Goal: Task Accomplishment & Management: Use online tool/utility

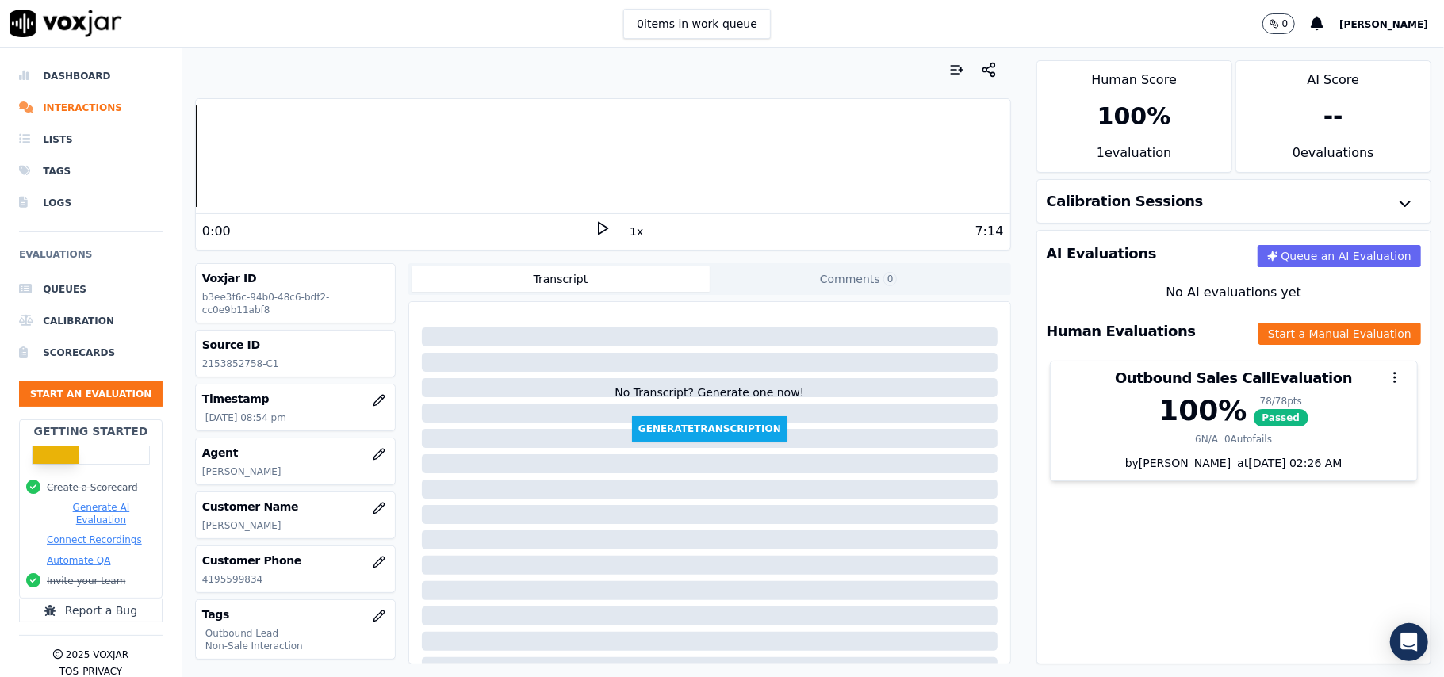
click at [220, 524] on p "[PERSON_NAME]" at bounding box center [295, 525] width 186 height 13
click at [219, 527] on p "[PERSON_NAME]" at bounding box center [295, 525] width 186 height 13
copy p "[PERSON_NAME]"
click at [92, 400] on button "Start an Evaluation" at bounding box center [91, 393] width 144 height 25
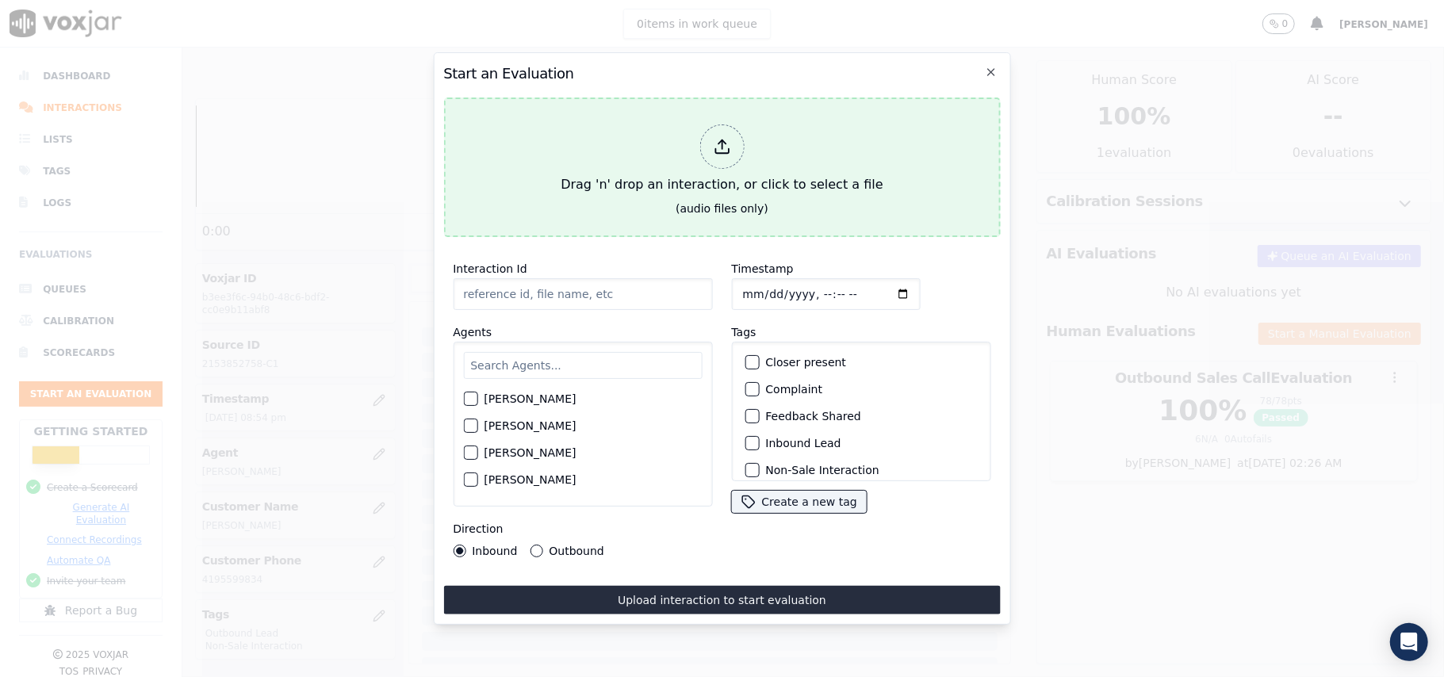
click at [730, 138] on icon at bounding box center [721, 146] width 17 height 17
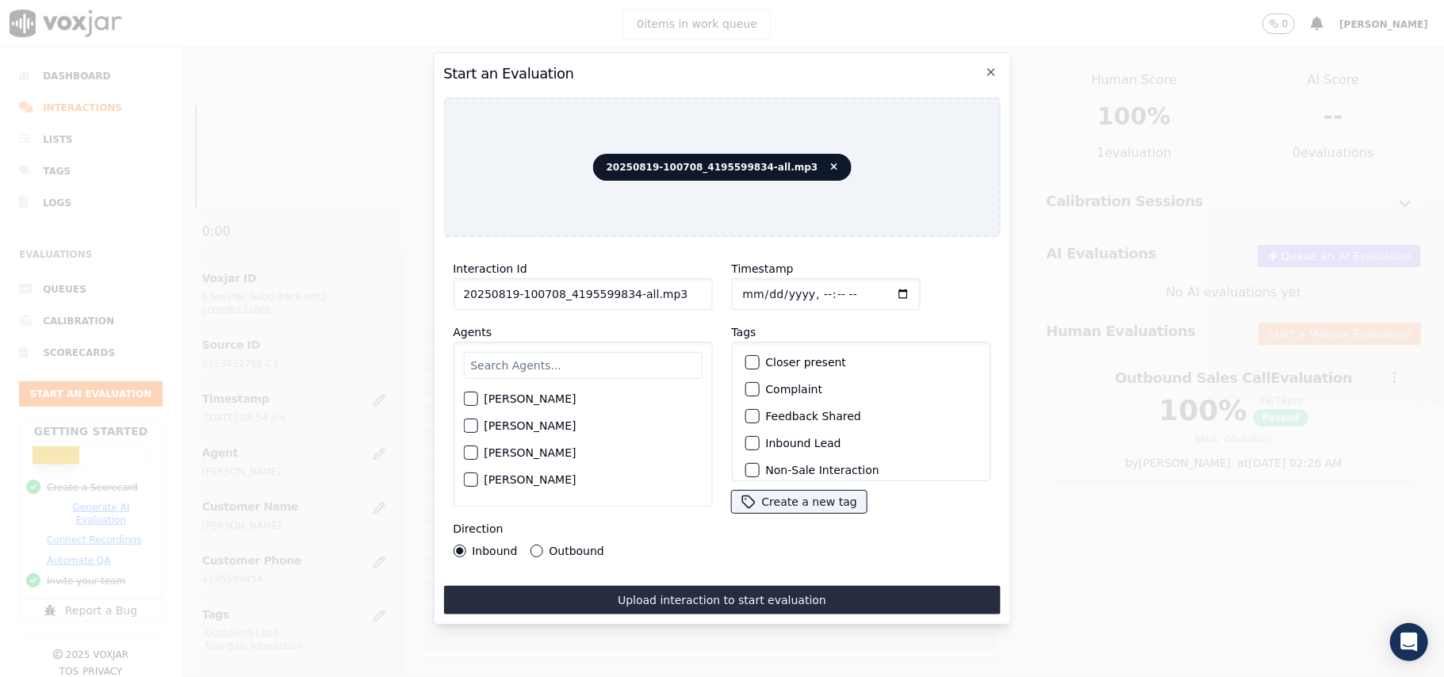
drag, startPoint x: 664, startPoint y: 284, endPoint x: 620, endPoint y: 284, distance: 43.6
click at [620, 284] on input "20250819-100708_4195599834-all.mp3" at bounding box center [582, 294] width 259 height 32
type input "20250819-100708_4195599834-C1"
click at [758, 289] on input "Timestamp" at bounding box center [825, 294] width 189 height 32
type input "[DATE]T22:00"
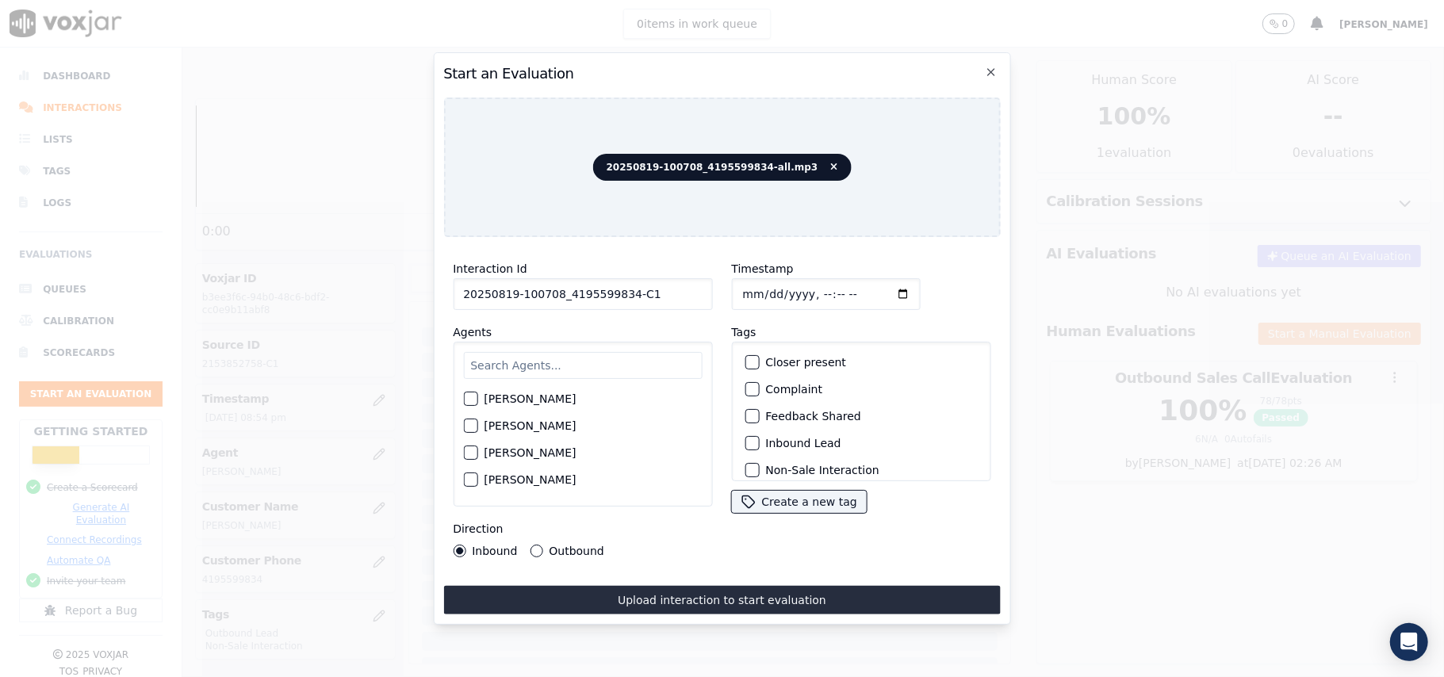
click at [574, 368] on input "text" at bounding box center [582, 365] width 239 height 27
type input "[PERSON_NAME]"
click at [466, 403] on button "[PERSON_NAME]" at bounding box center [470, 403] width 14 height 14
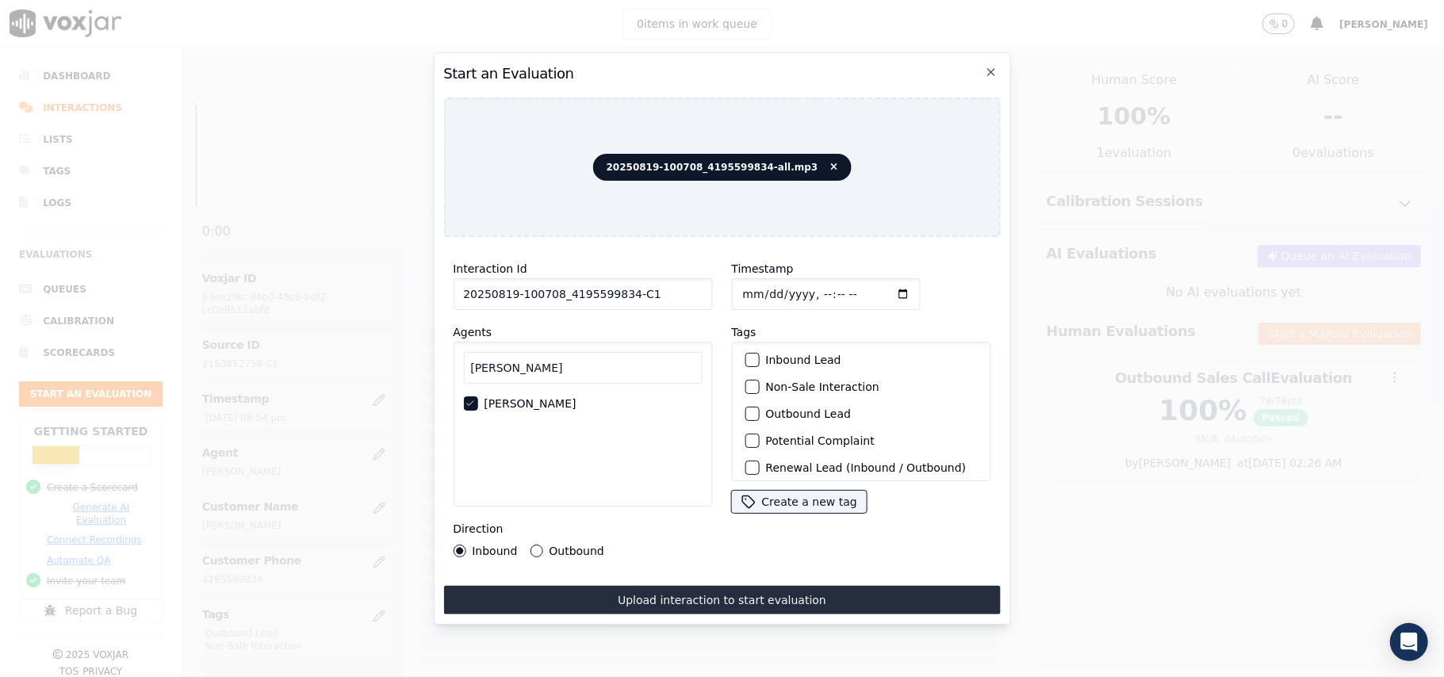
scroll to position [33, 0]
click at [747, 409] on div "button" at bounding box center [750, 410] width 11 height 11
click at [738, 429] on div "Non-Sale Interaction" at bounding box center [860, 437] width 245 height 27
click at [745, 438] on div "button" at bounding box center [750, 437] width 11 height 11
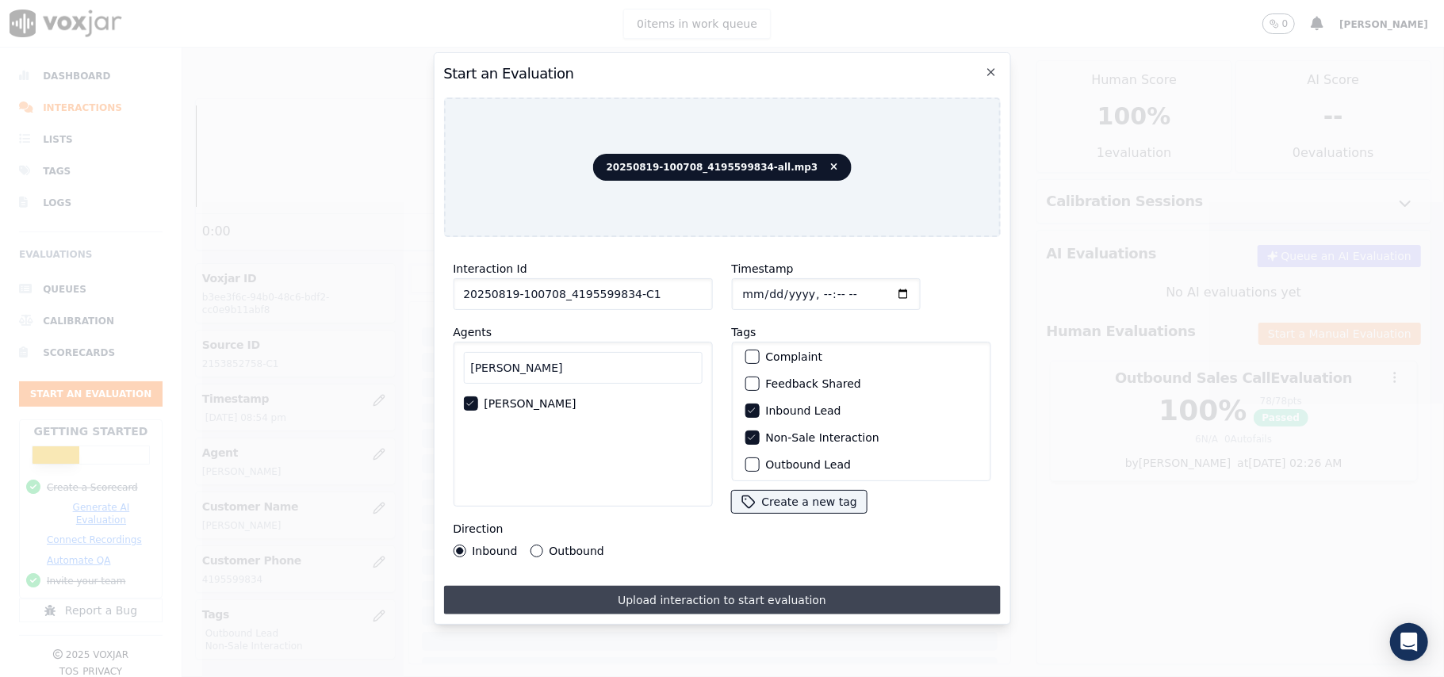
click at [693, 593] on button "Upload interaction to start evaluation" at bounding box center [721, 600] width 557 height 29
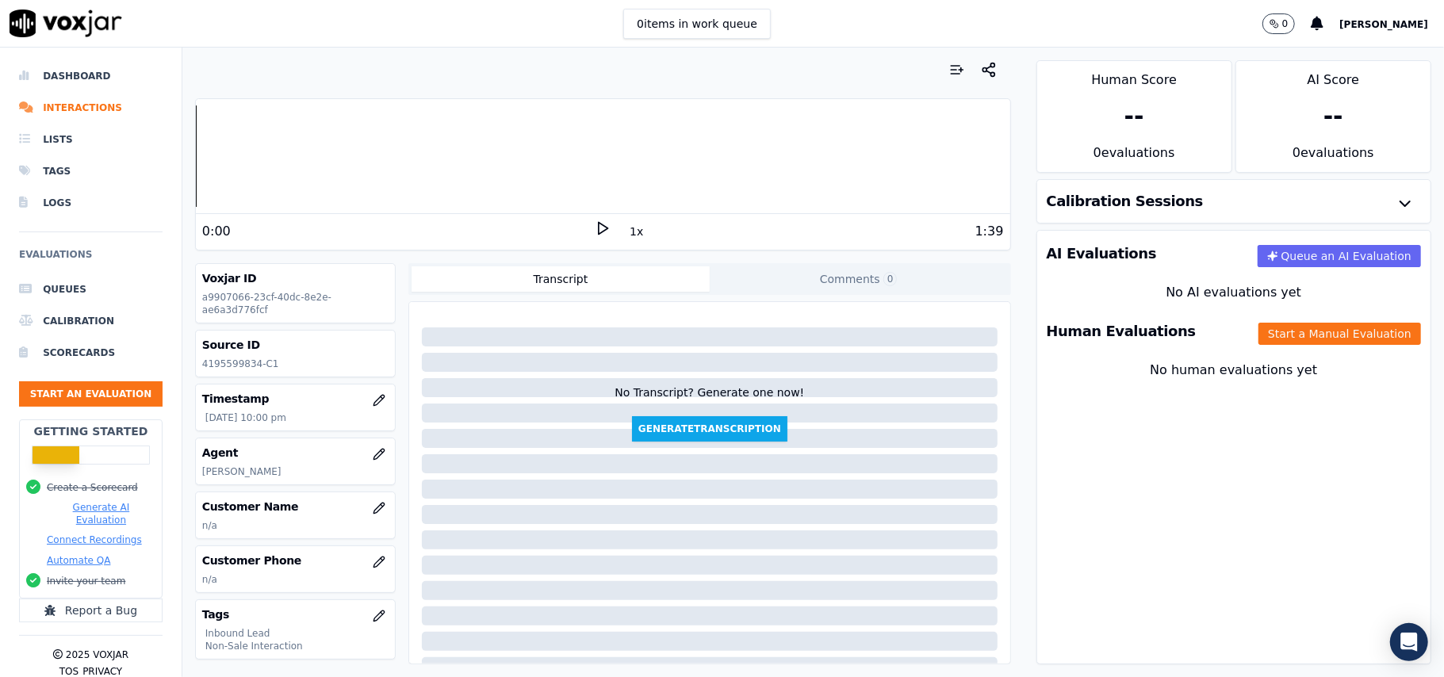
click at [1263, 321] on div "Human Evaluations Start a Manual Evaluation" at bounding box center [1233, 331] width 393 height 46
click at [1270, 340] on button "Start a Manual Evaluation" at bounding box center [1339, 334] width 163 height 22
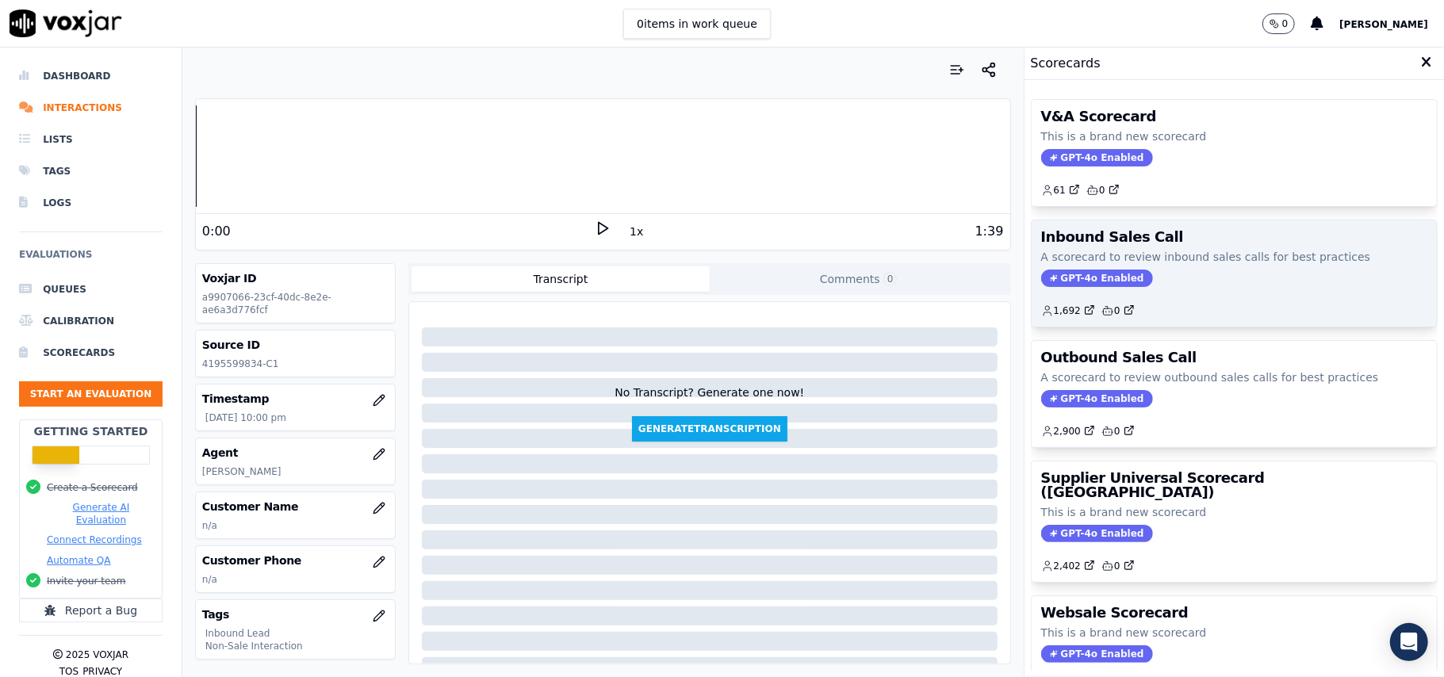
click at [1098, 280] on span "GPT-4o Enabled" at bounding box center [1097, 278] width 112 height 17
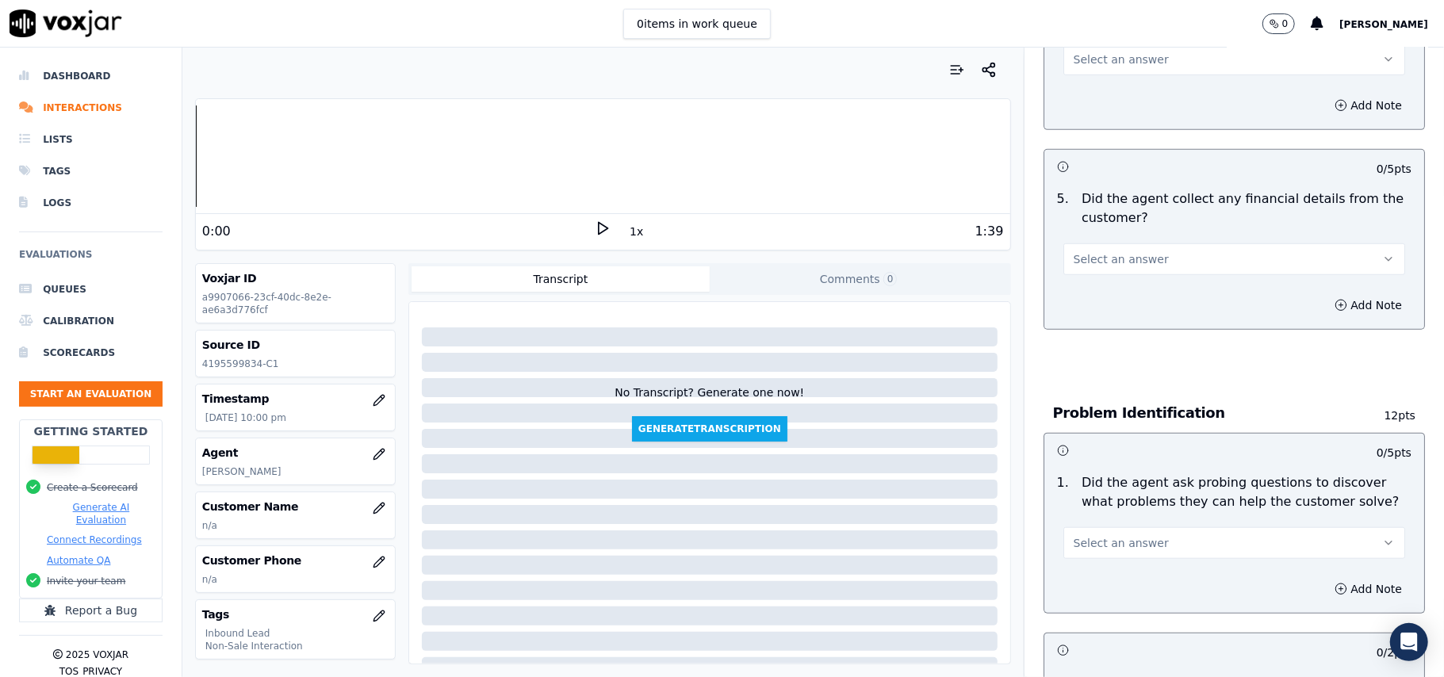
scroll to position [1615, 0]
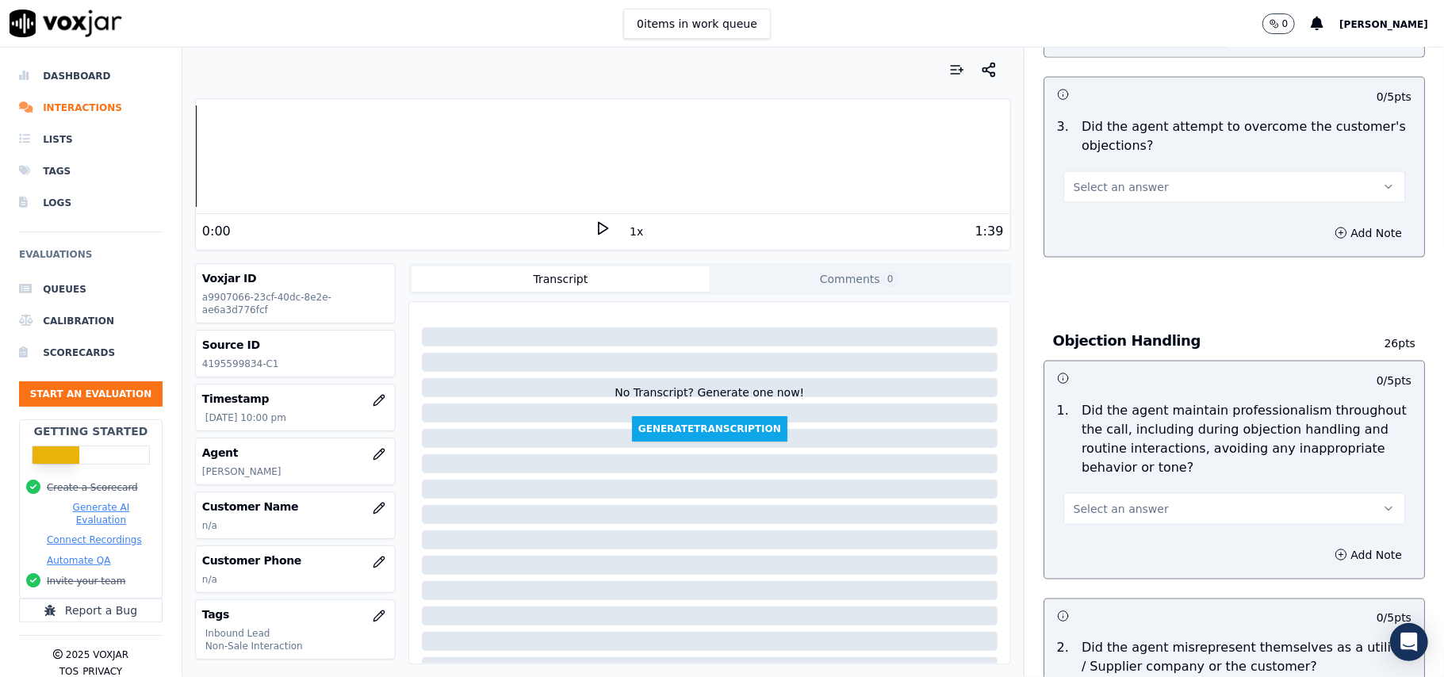
click at [1074, 501] on span "Select an answer" at bounding box center [1121, 509] width 95 height 16
click at [1079, 496] on div "No" at bounding box center [1200, 498] width 307 height 25
click at [1325, 544] on button "Add Note" at bounding box center [1368, 555] width 86 height 22
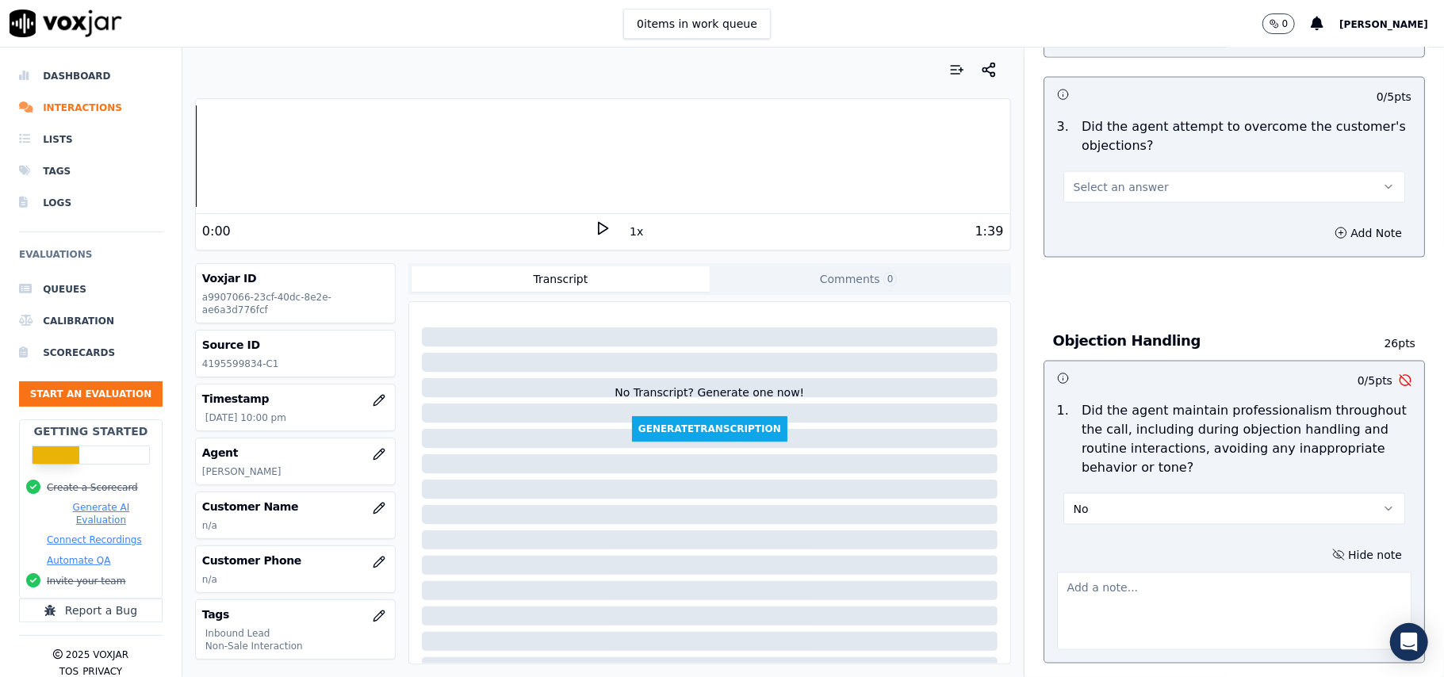
click at [1109, 573] on textarea at bounding box center [1234, 612] width 354 height 78
paste textarea "At 01:23, while attempting to transfer the call, Agent [PERSON_NAME] forgot to …"
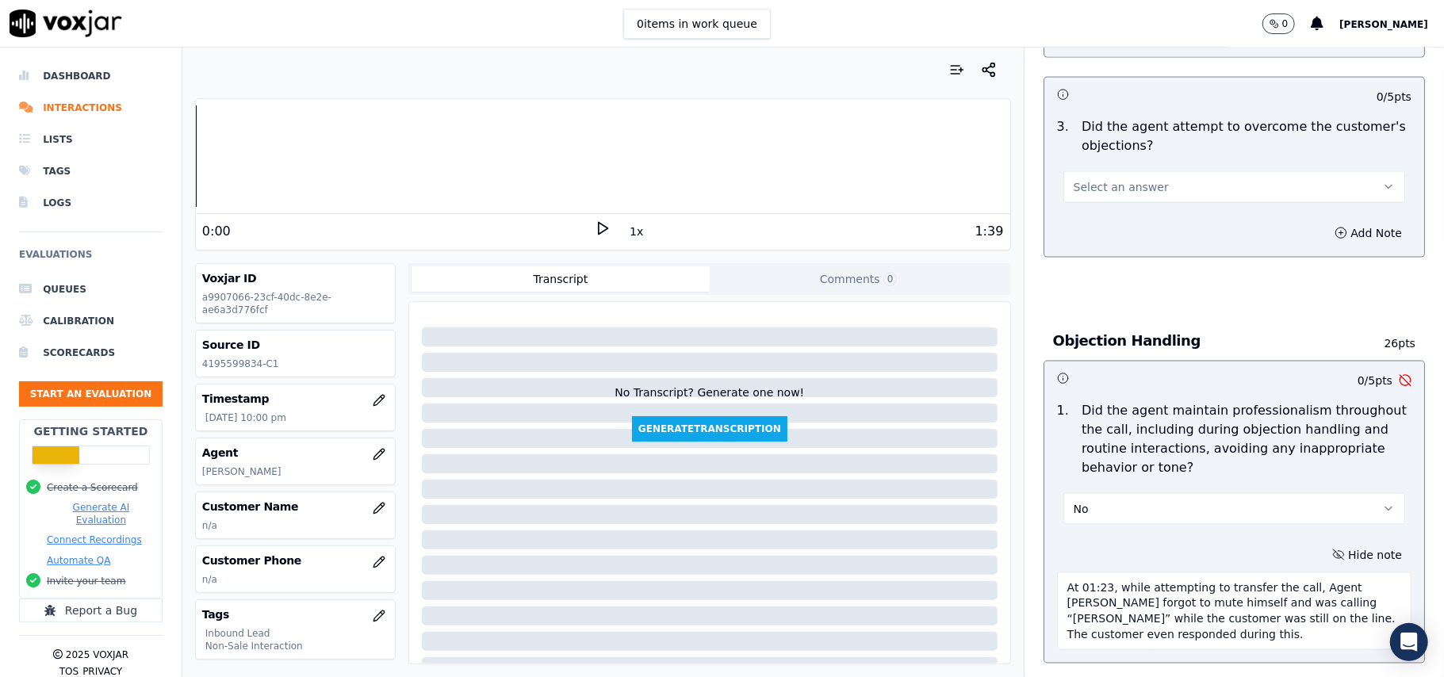
scroll to position [8, 0]
click at [1057, 573] on textarea "At 01:23, while attempting to transfer the call, Agent [PERSON_NAME] forgot to …" at bounding box center [1234, 612] width 354 height 78
paste textarea "Call ID: 100708"
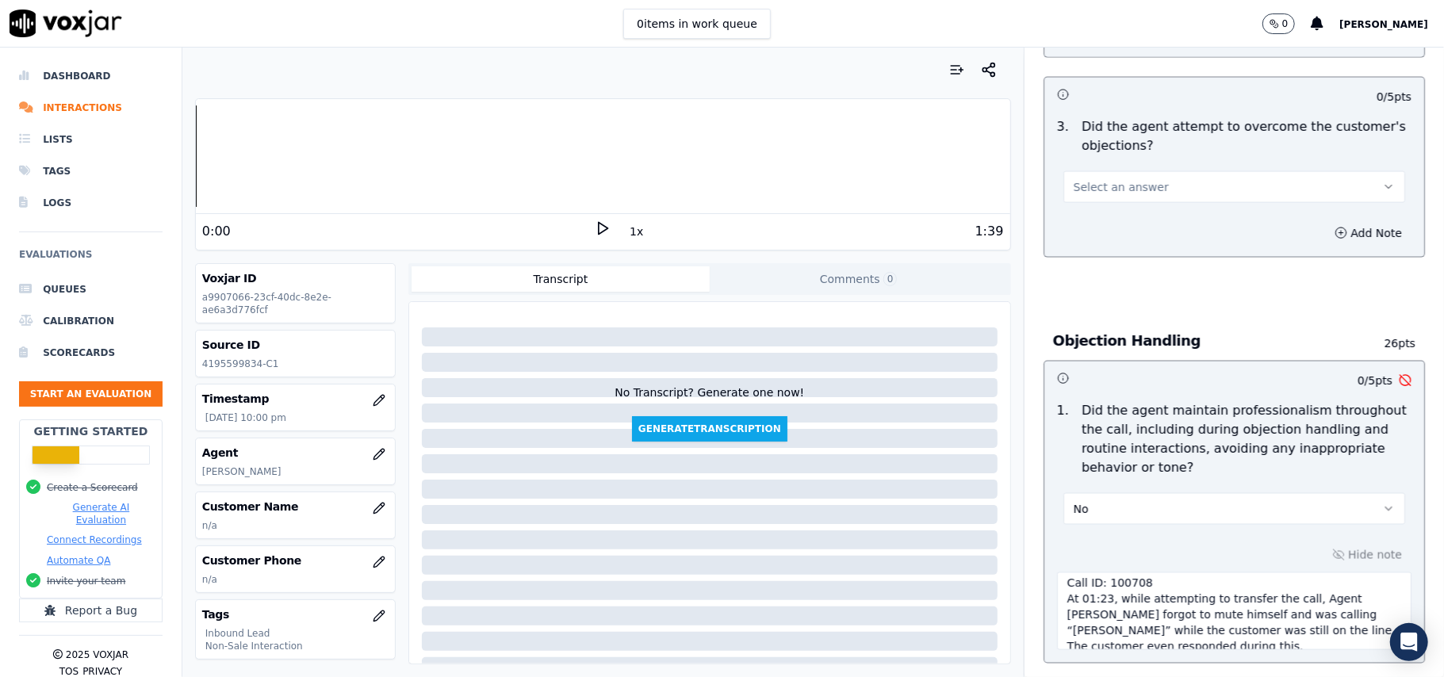
scroll to position [4523, 0]
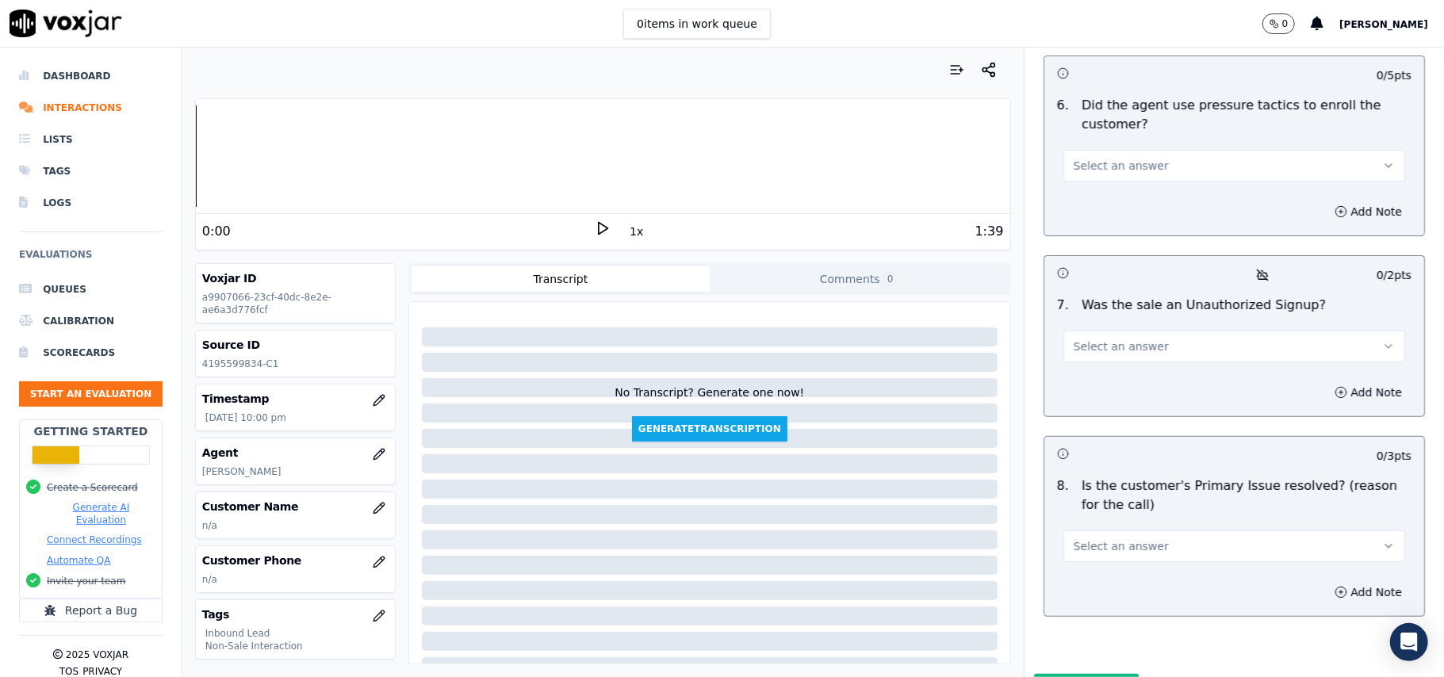
type textarea "Call ID: 100708 At 01:23, while attempting to transfer the call, Agent [PERSON_…"
click at [1167, 530] on button "Select an answer" at bounding box center [1234, 546] width 342 height 32
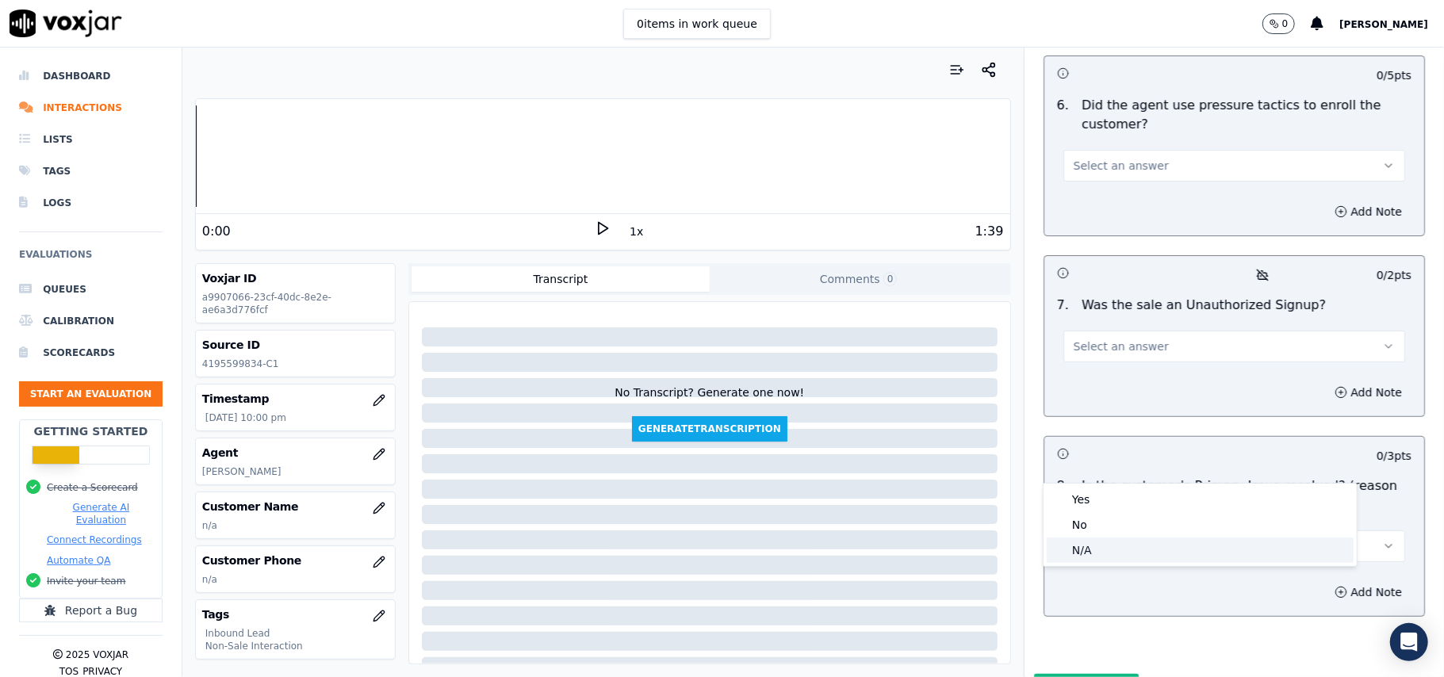
click at [1124, 547] on div "N/A" at bounding box center [1200, 550] width 307 height 25
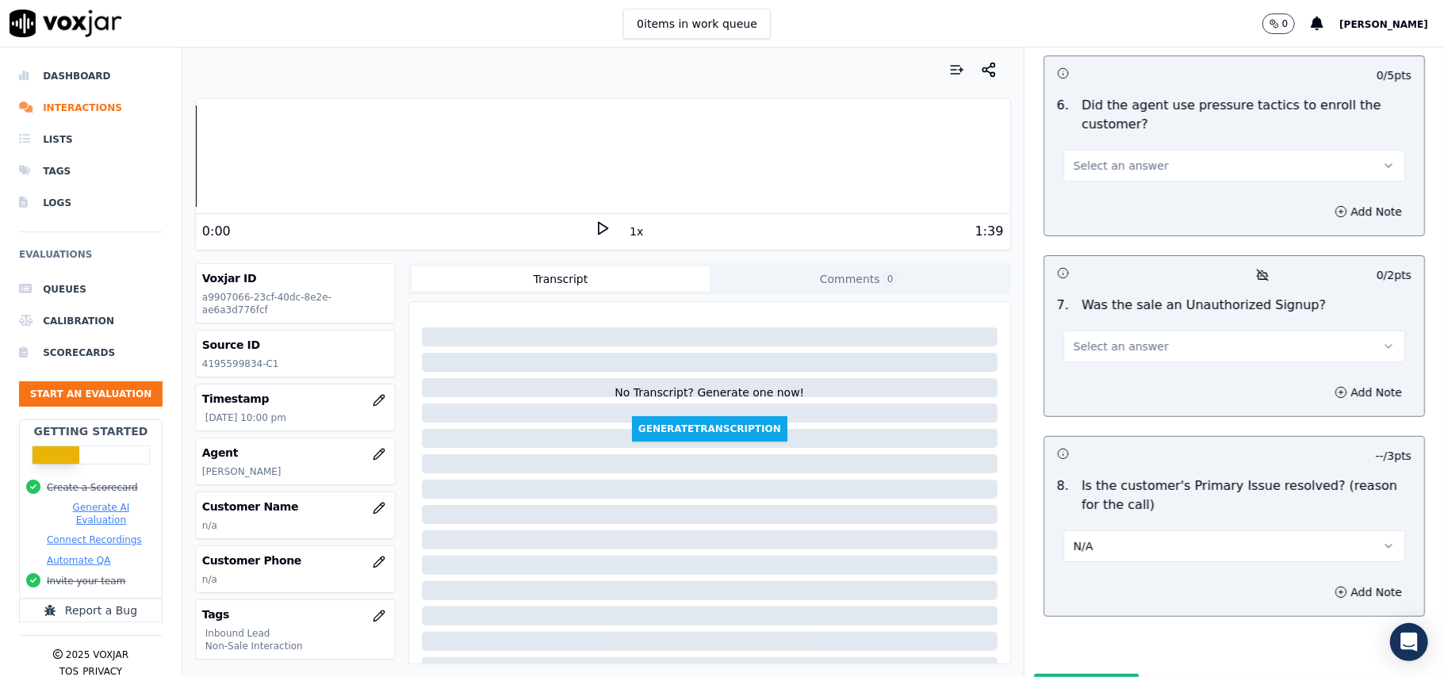
click at [1088, 331] on button "Select an answer" at bounding box center [1234, 347] width 342 height 32
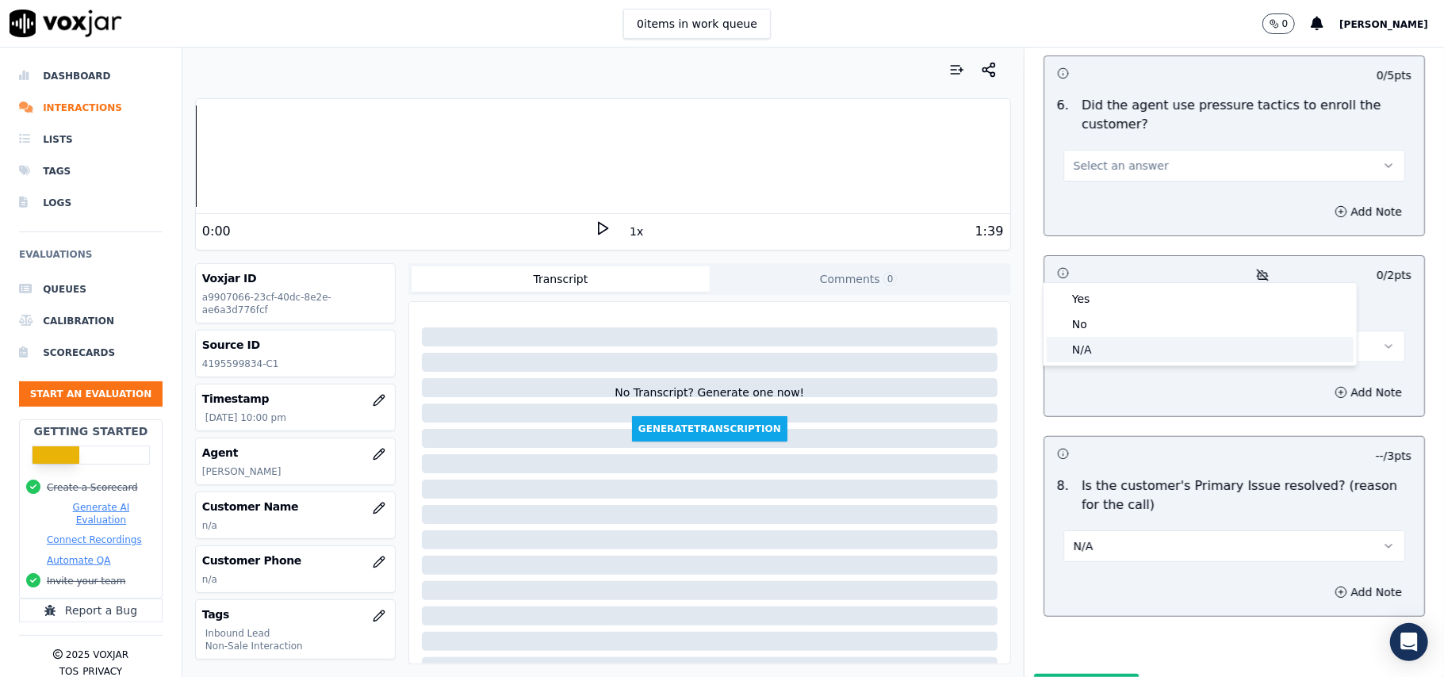
click at [1070, 353] on div "N/A" at bounding box center [1200, 349] width 307 height 25
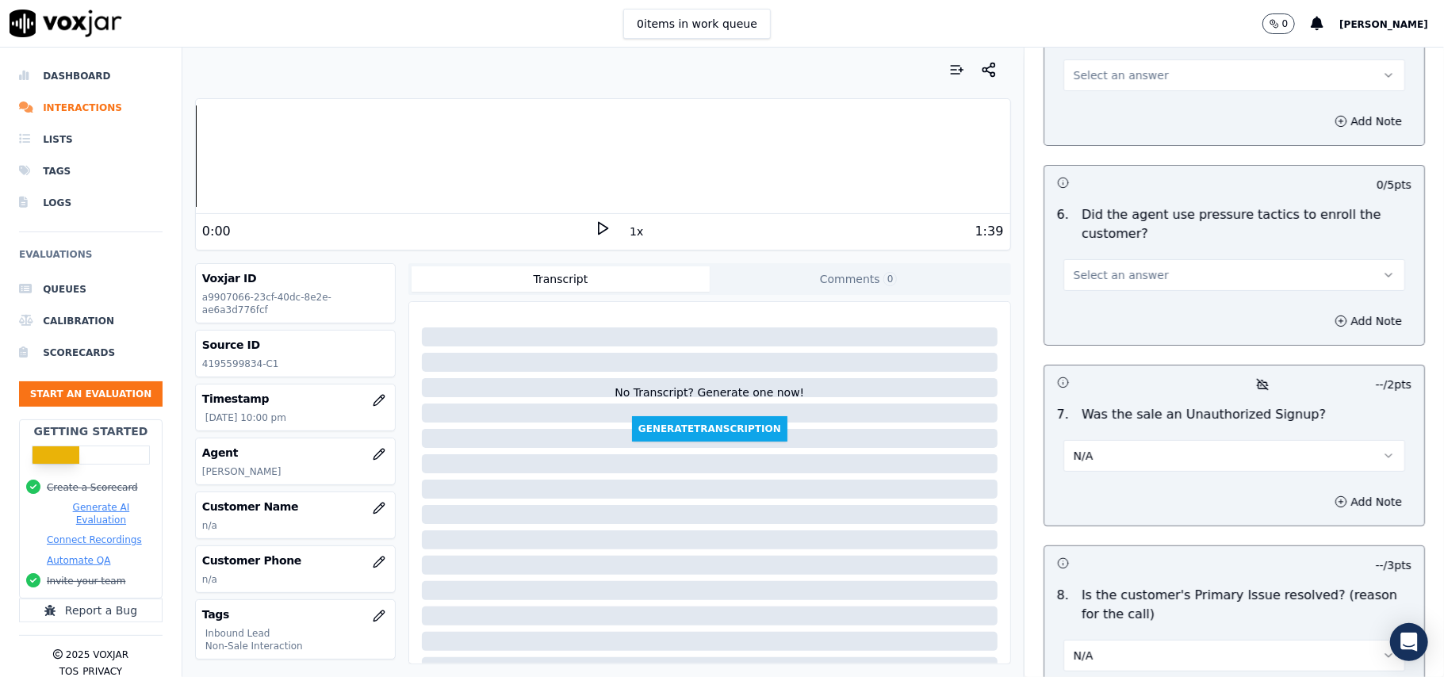
scroll to position [4311, 0]
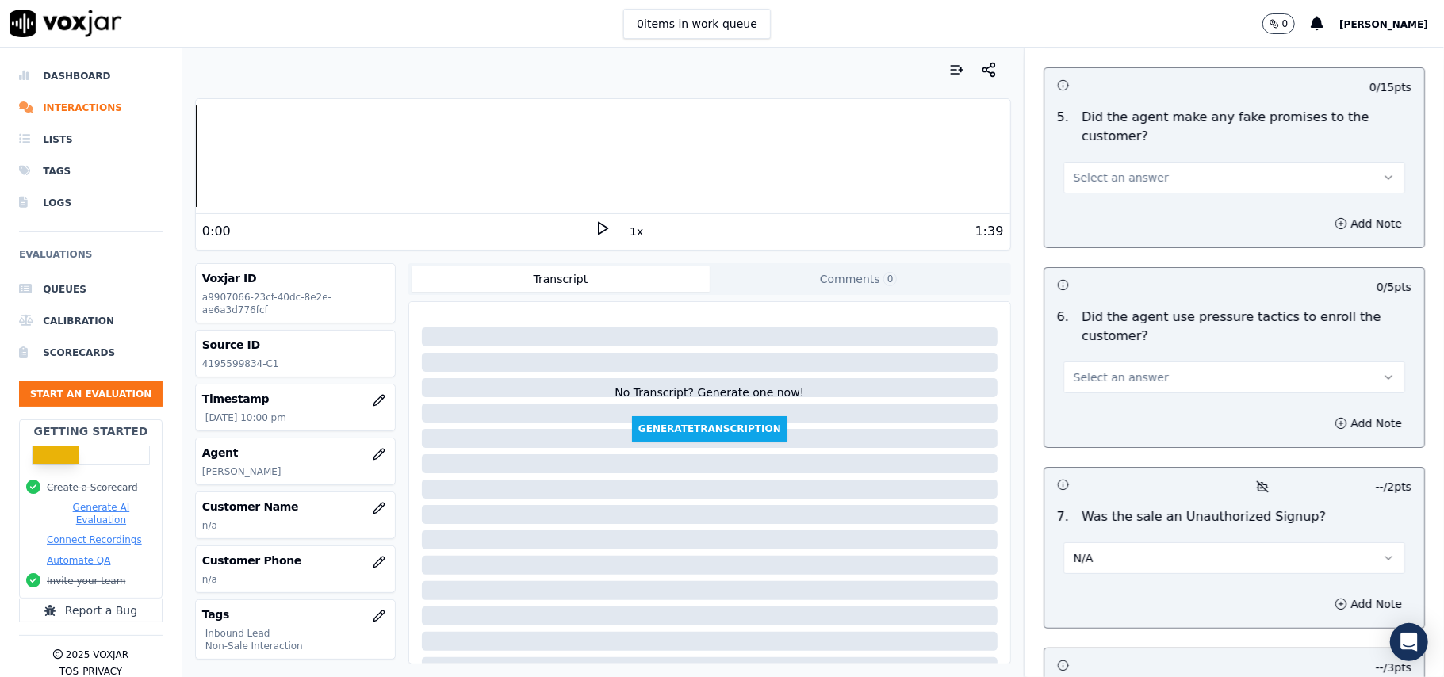
click at [1097, 370] on span "Select an answer" at bounding box center [1121, 378] width 95 height 16
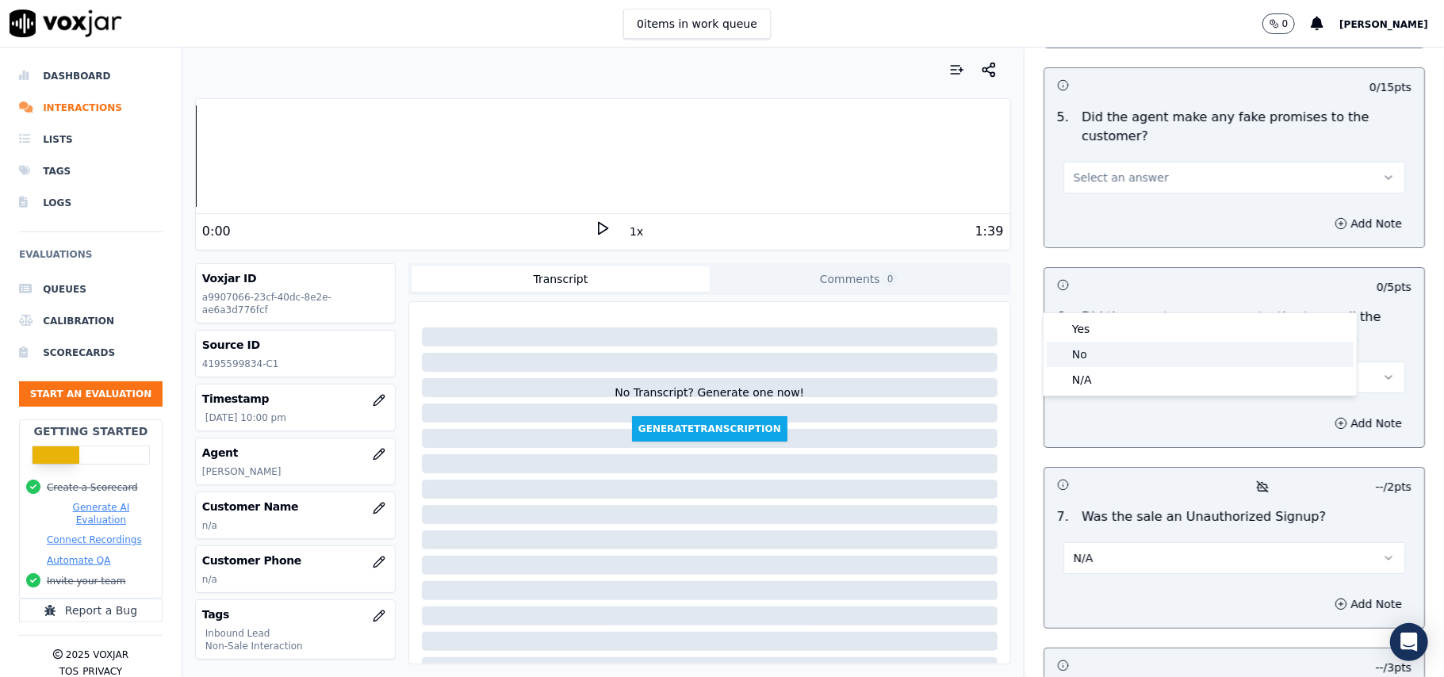
click at [1101, 357] on div "No" at bounding box center [1200, 354] width 307 height 25
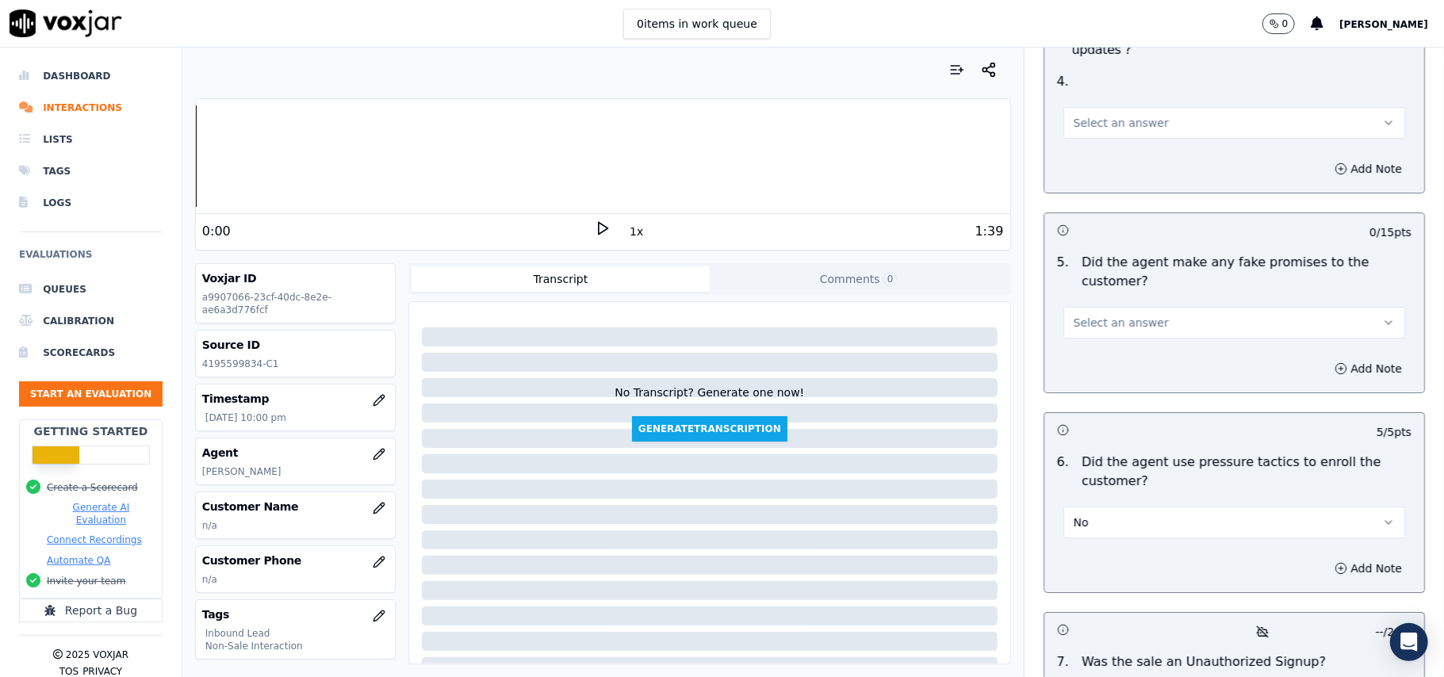
scroll to position [3994, 0]
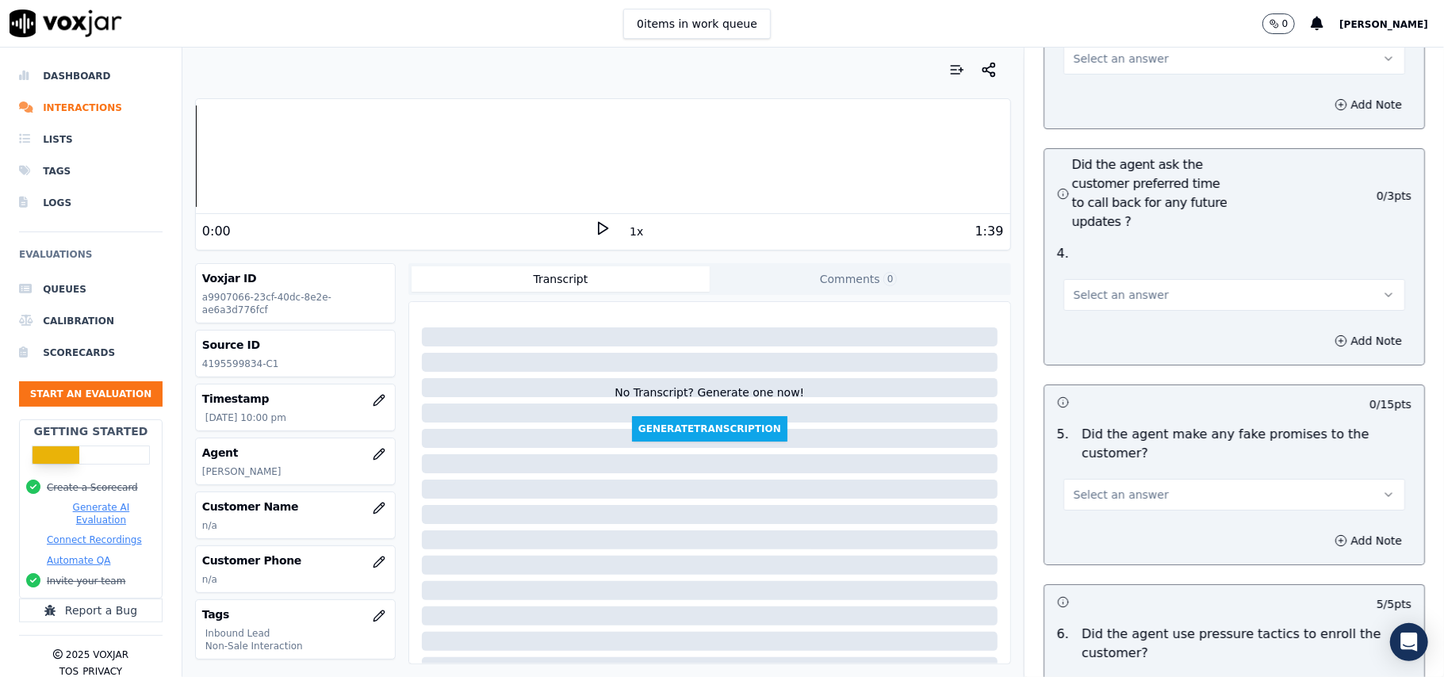
click at [1102, 487] on span "Select an answer" at bounding box center [1121, 495] width 95 height 16
click at [1094, 463] on div "No" at bounding box center [1200, 471] width 307 height 25
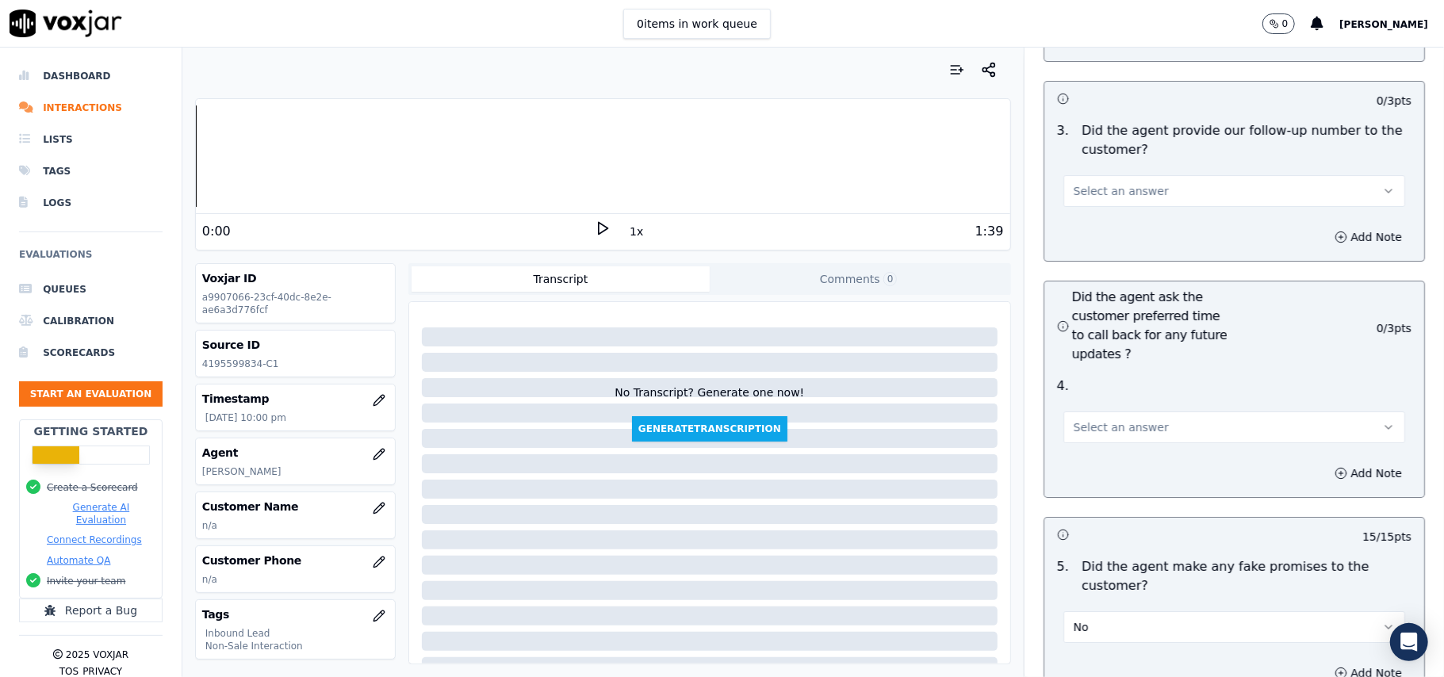
scroll to position [3677, 0]
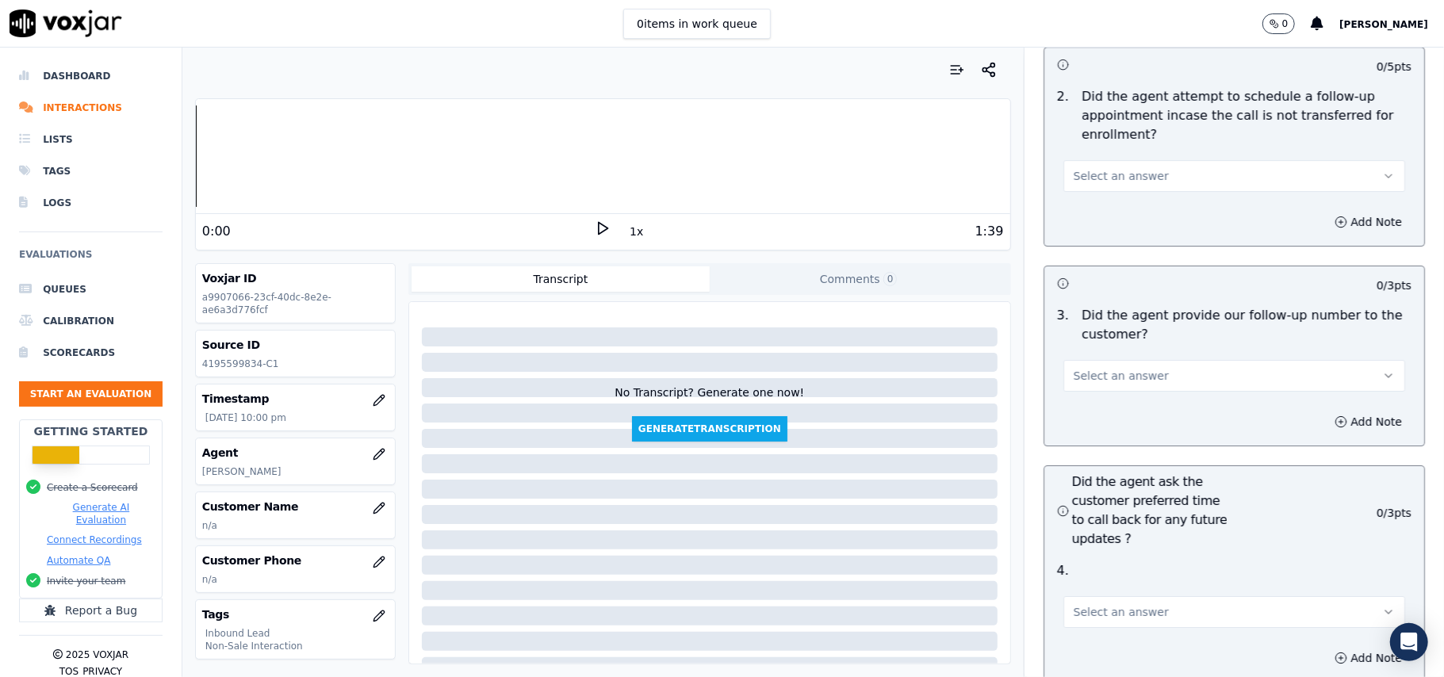
click at [1101, 580] on div "Select an answer" at bounding box center [1234, 604] width 367 height 48
click at [1093, 604] on span "Select an answer" at bounding box center [1121, 612] width 95 height 16
click at [1086, 584] on div "No" at bounding box center [1200, 588] width 307 height 25
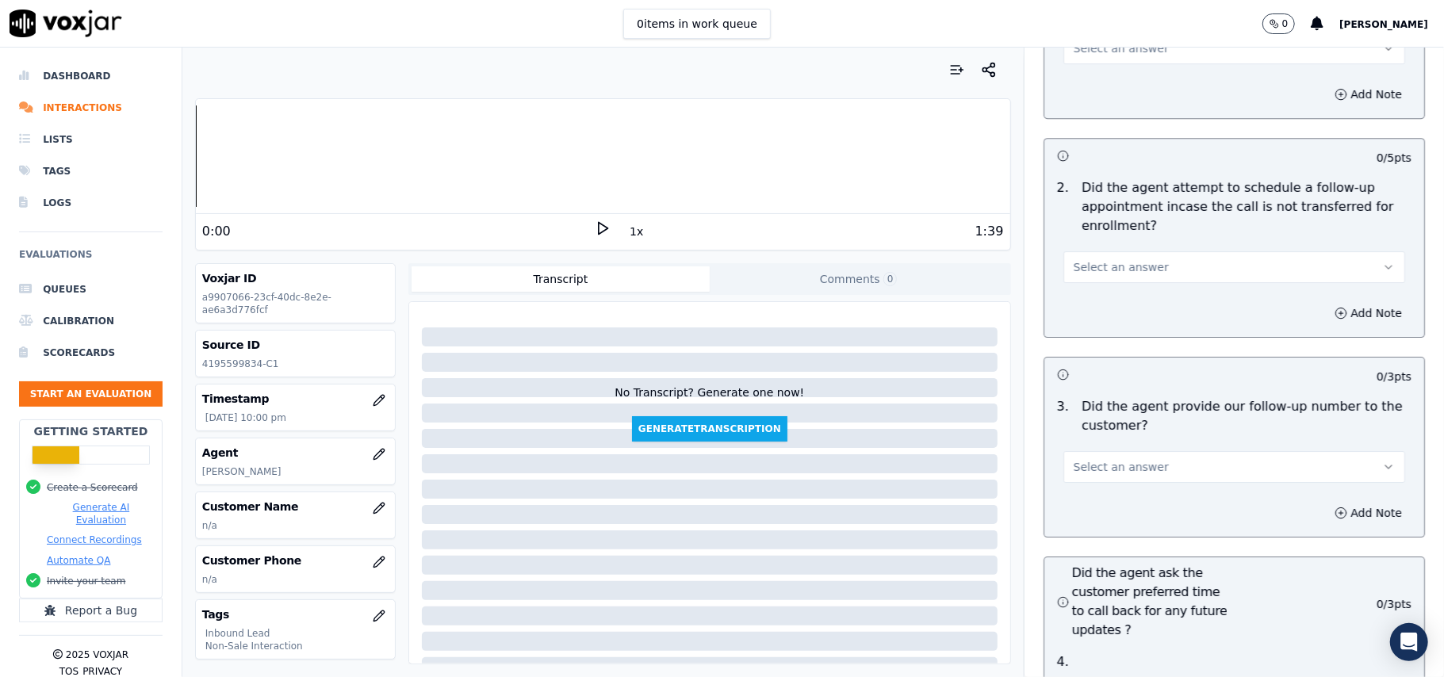
scroll to position [3465, 0]
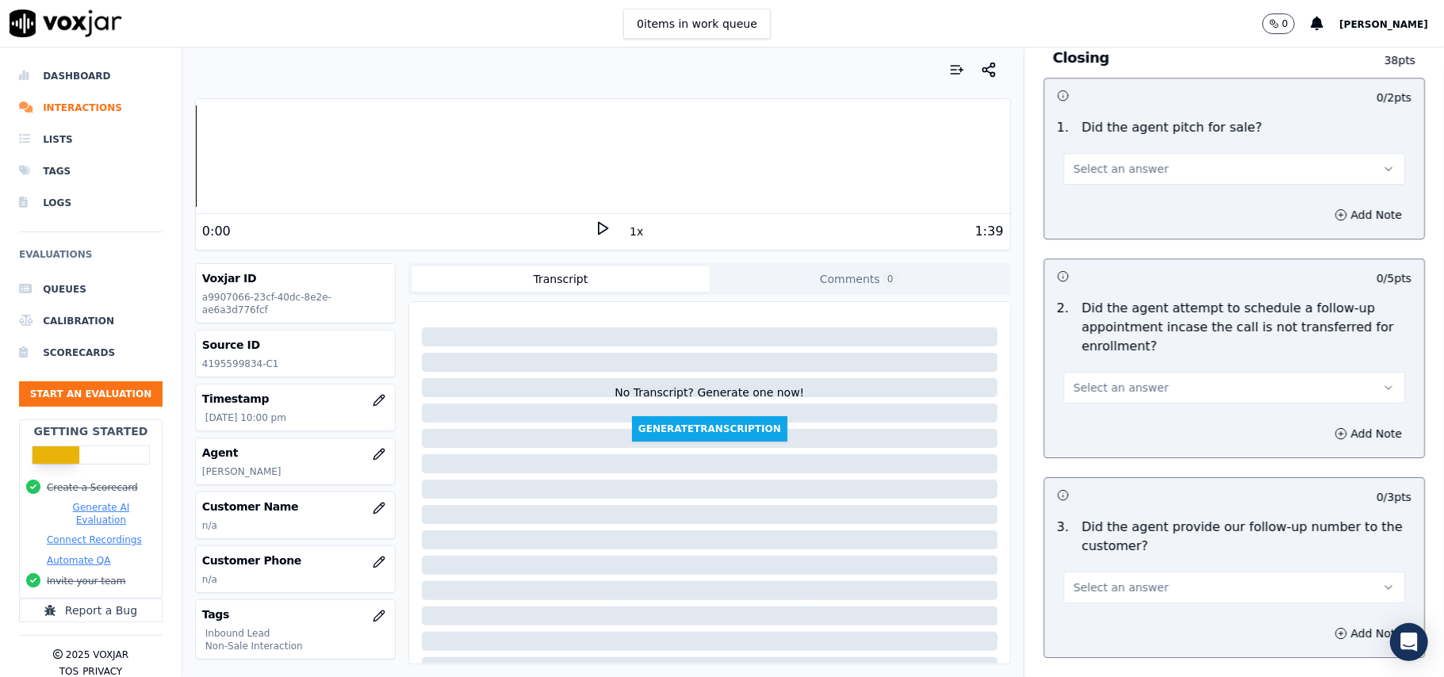
click at [1101, 580] on span "Select an answer" at bounding box center [1121, 588] width 95 height 16
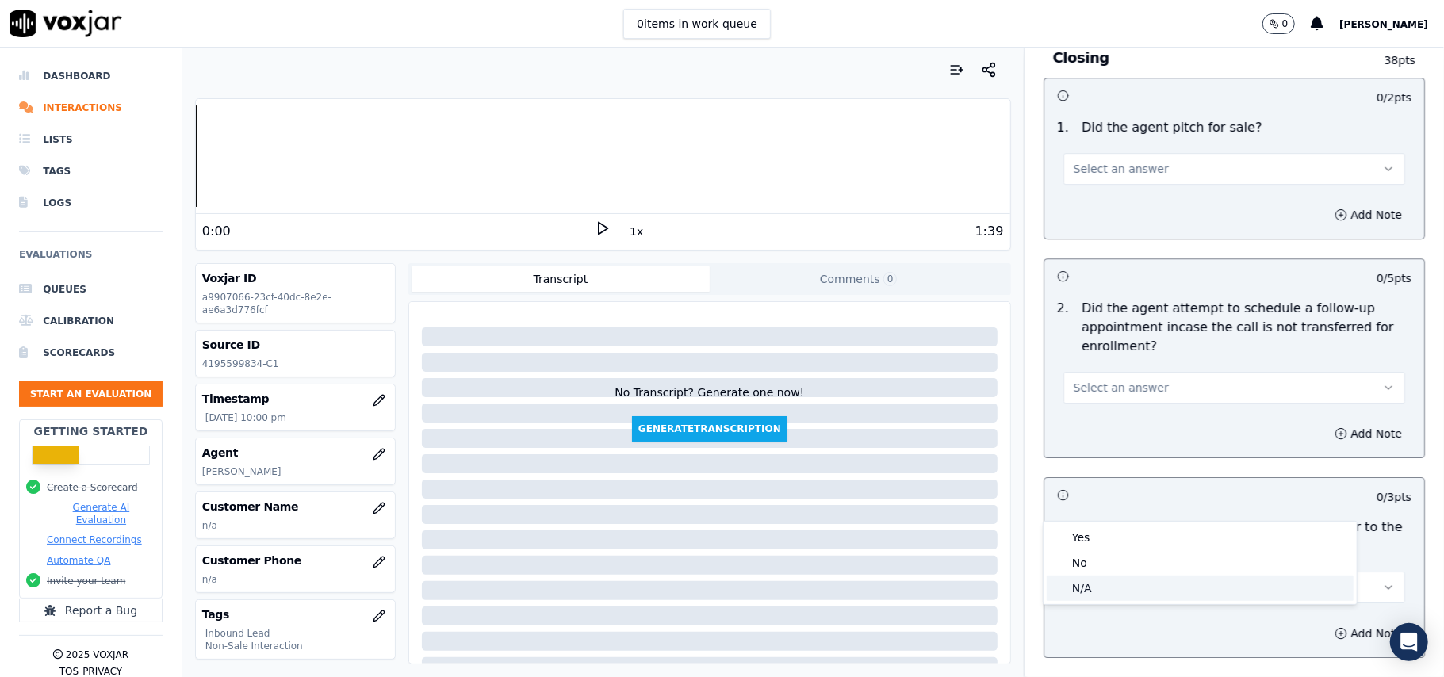
click at [1085, 588] on div "N/A" at bounding box center [1200, 588] width 307 height 25
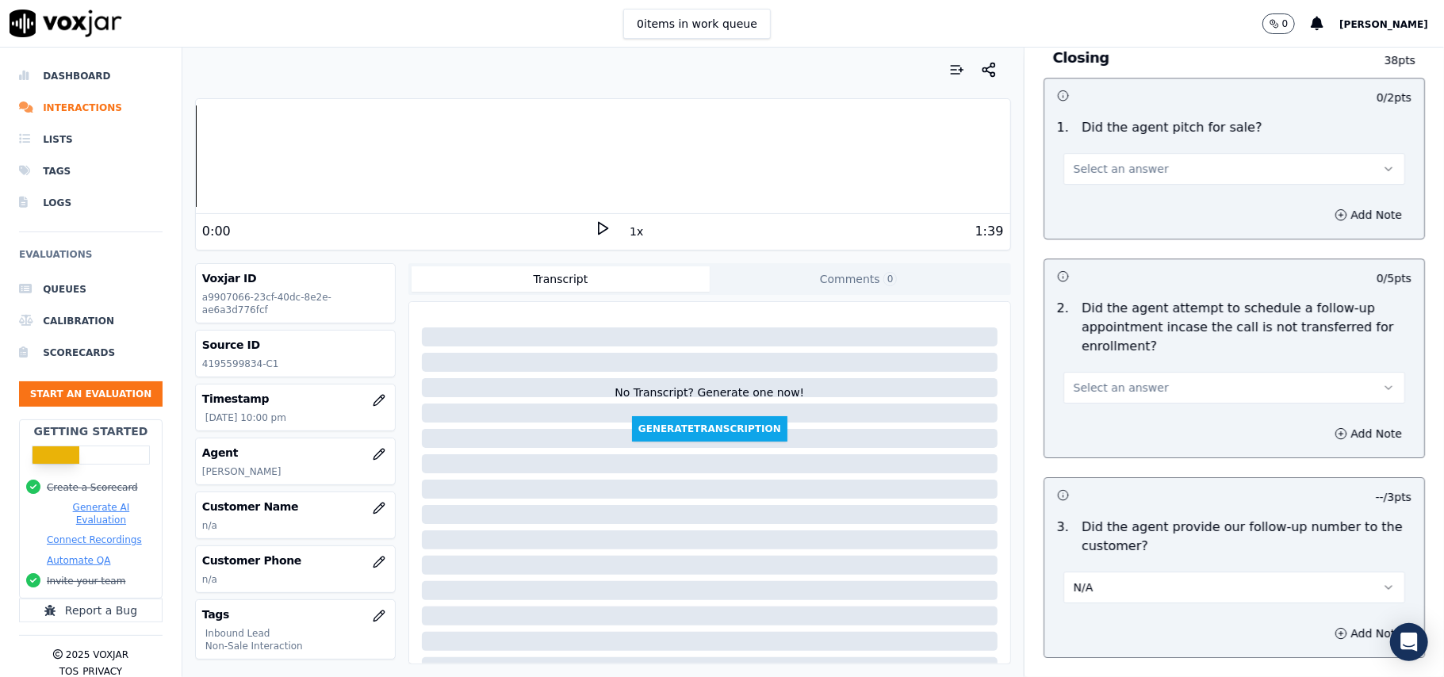
click at [1124, 372] on button "Select an answer" at bounding box center [1234, 388] width 342 height 32
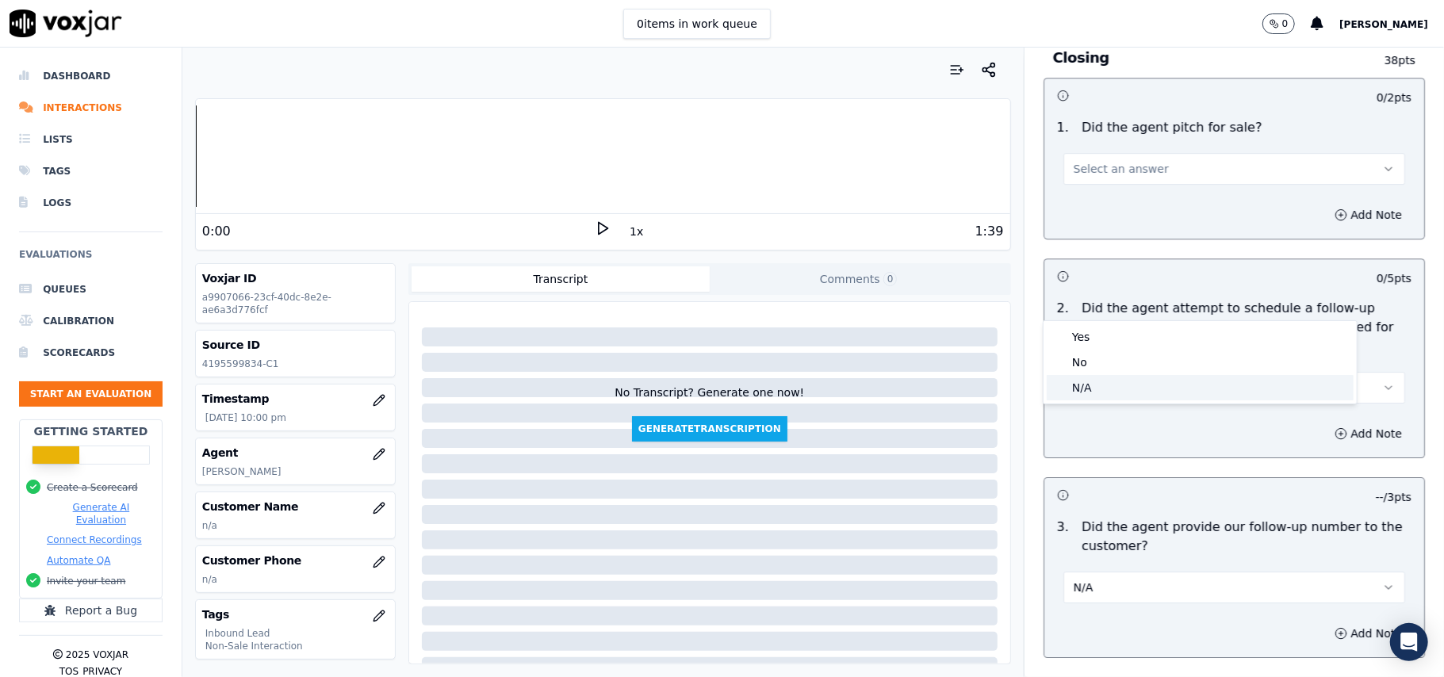
click at [1094, 394] on div "N/A" at bounding box center [1200, 387] width 307 height 25
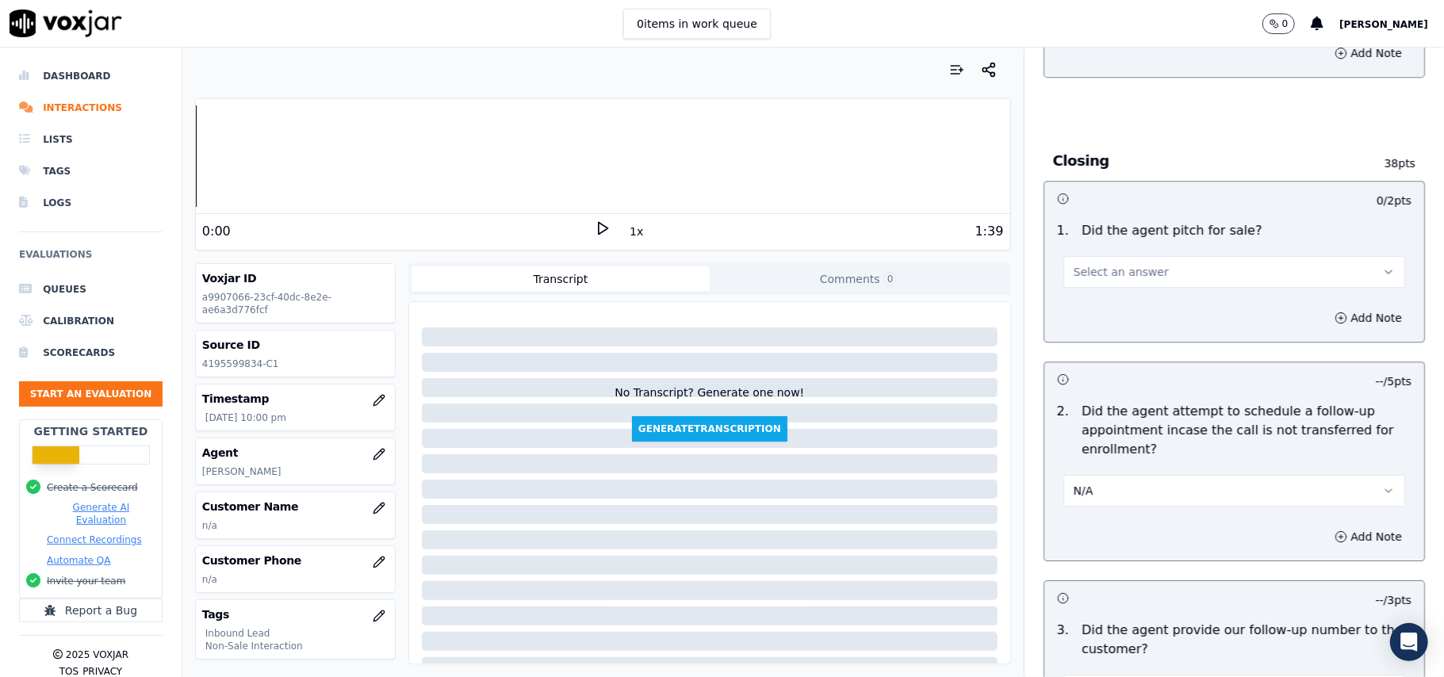
scroll to position [3254, 0]
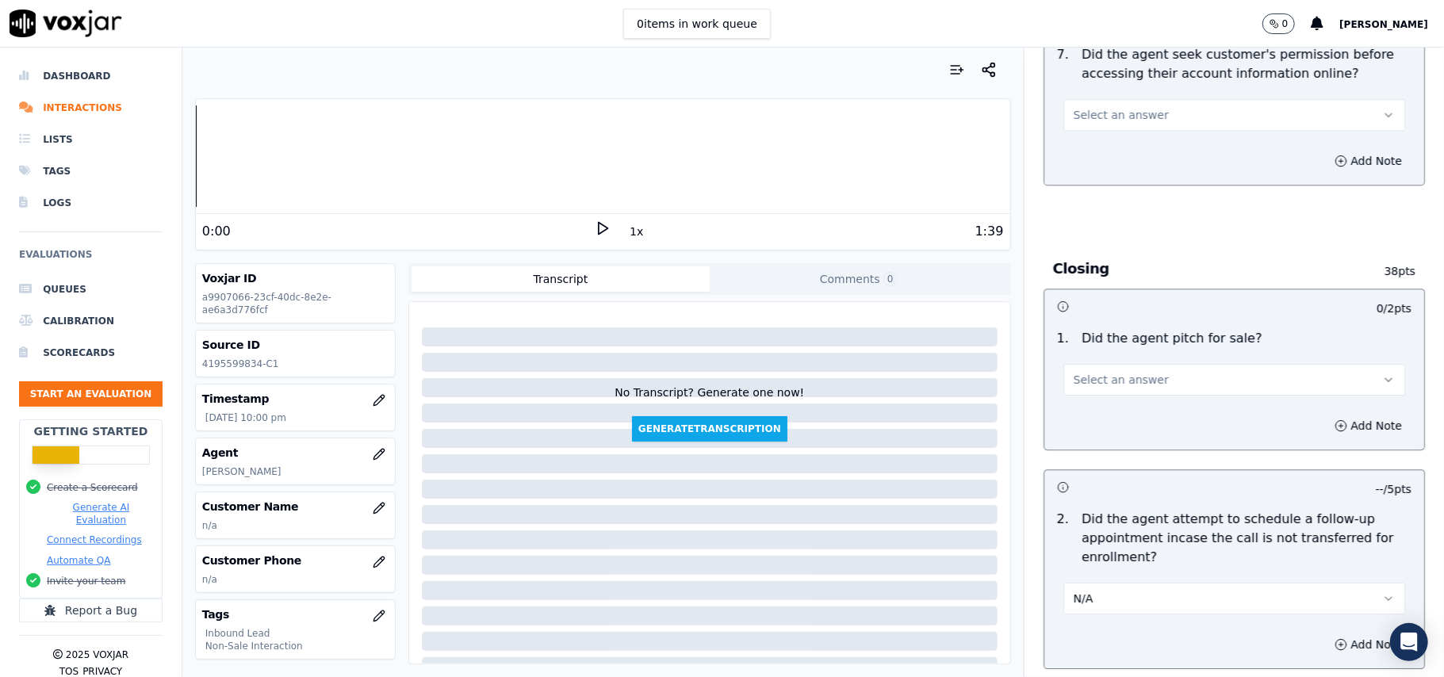
click at [1116, 372] on span "Select an answer" at bounding box center [1121, 380] width 95 height 16
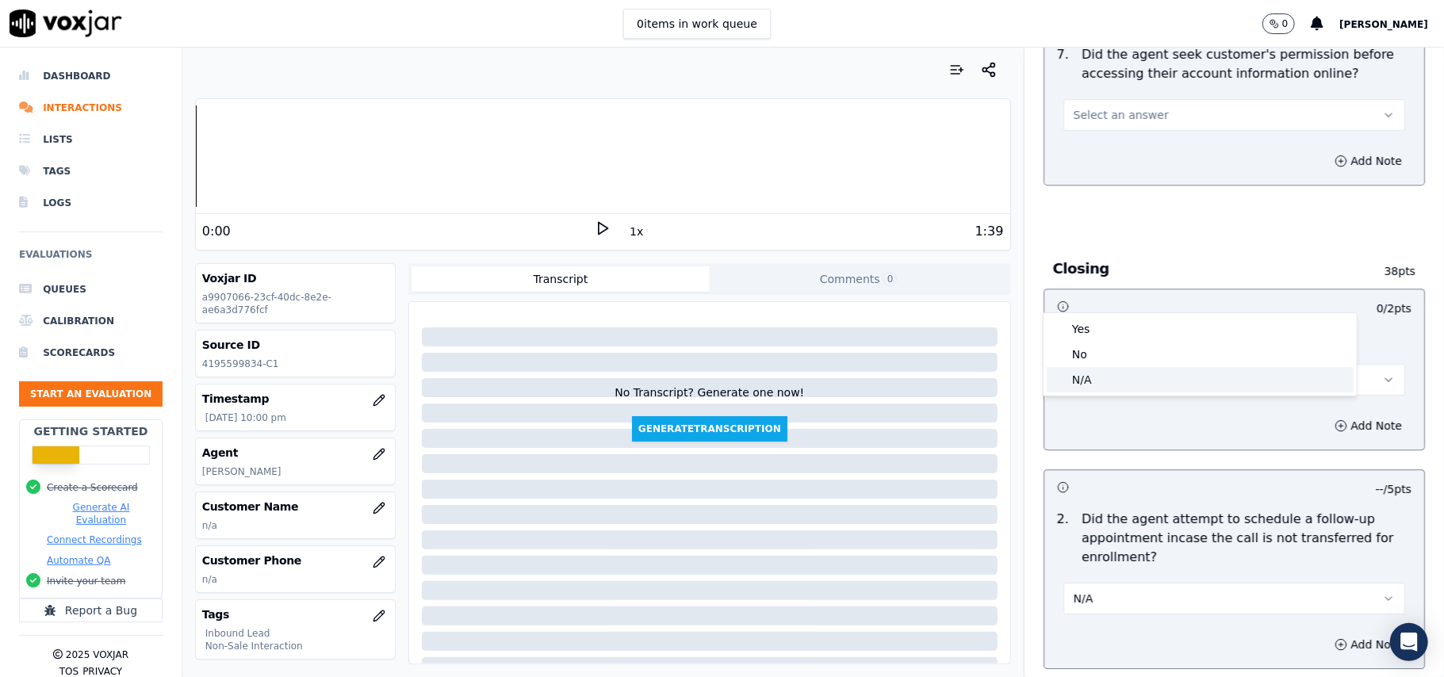
click at [1112, 368] on div "N/A" at bounding box center [1200, 379] width 307 height 25
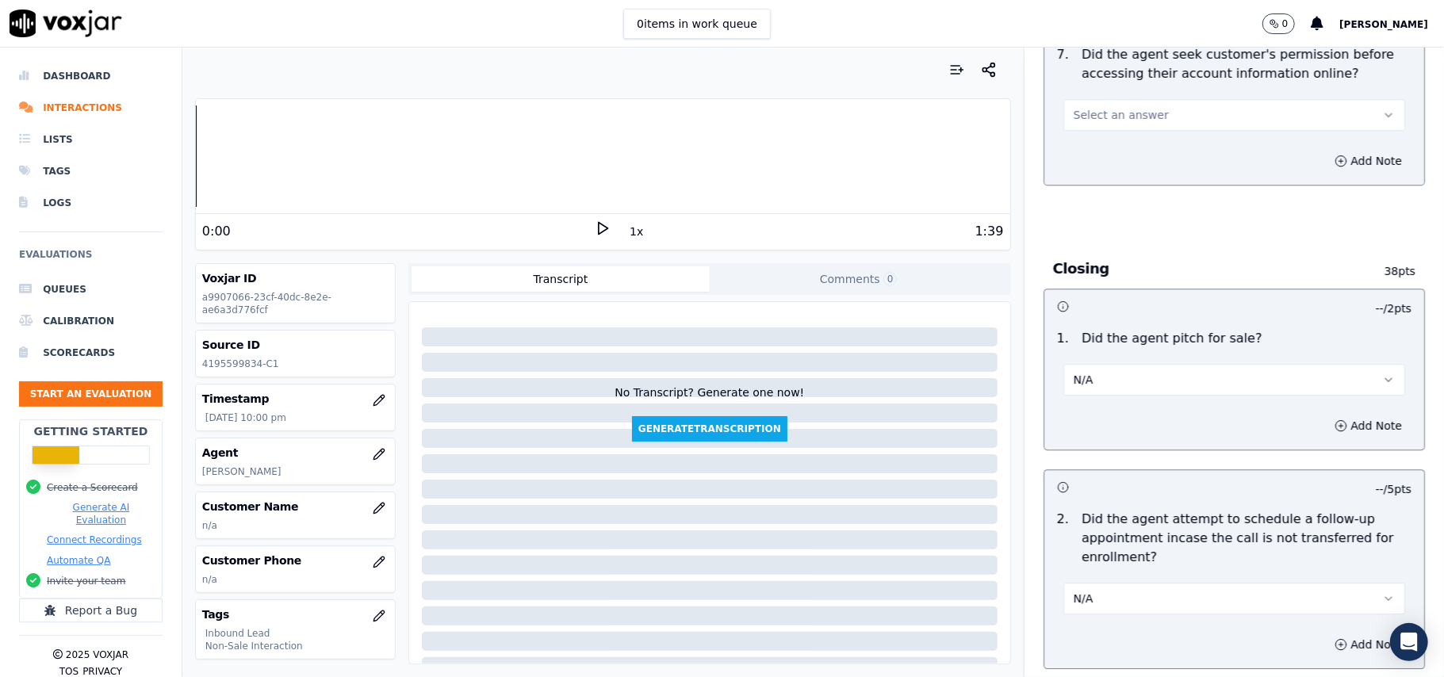
scroll to position [2937, 0]
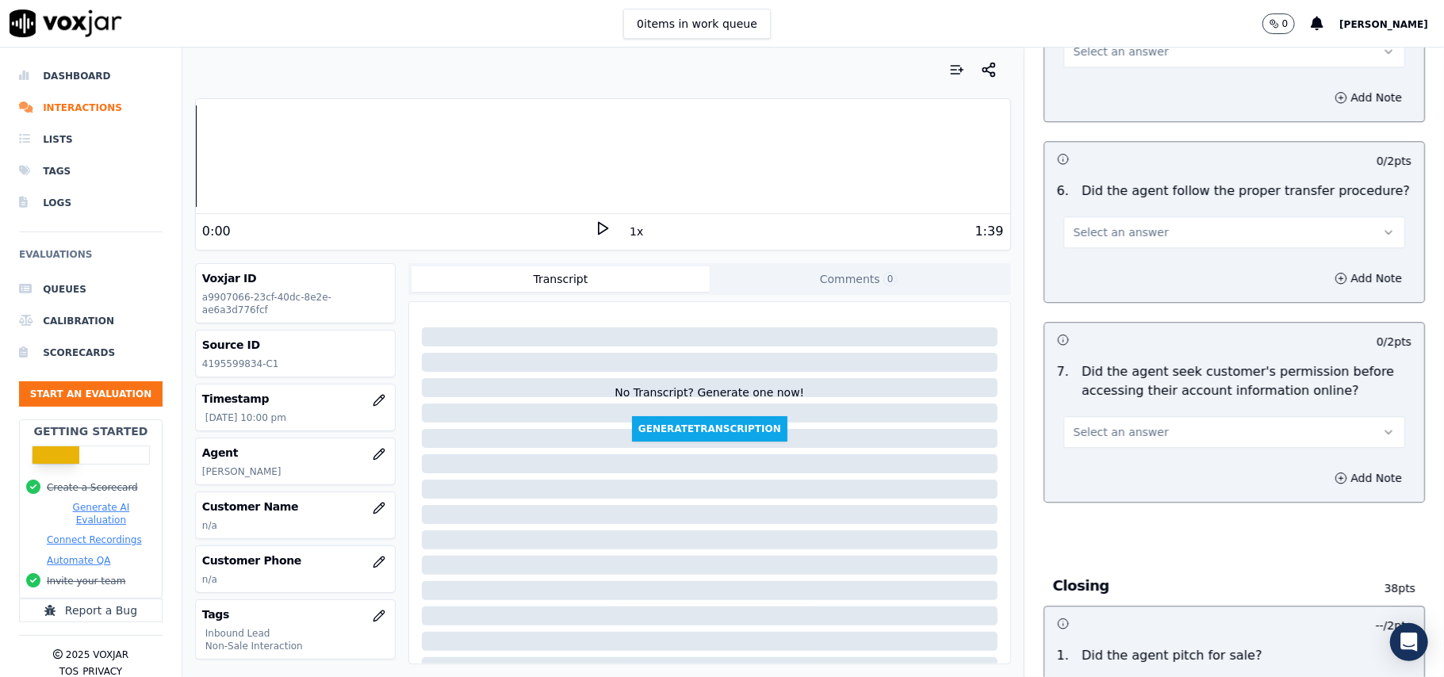
click at [1113, 424] on span "Select an answer" at bounding box center [1121, 432] width 95 height 16
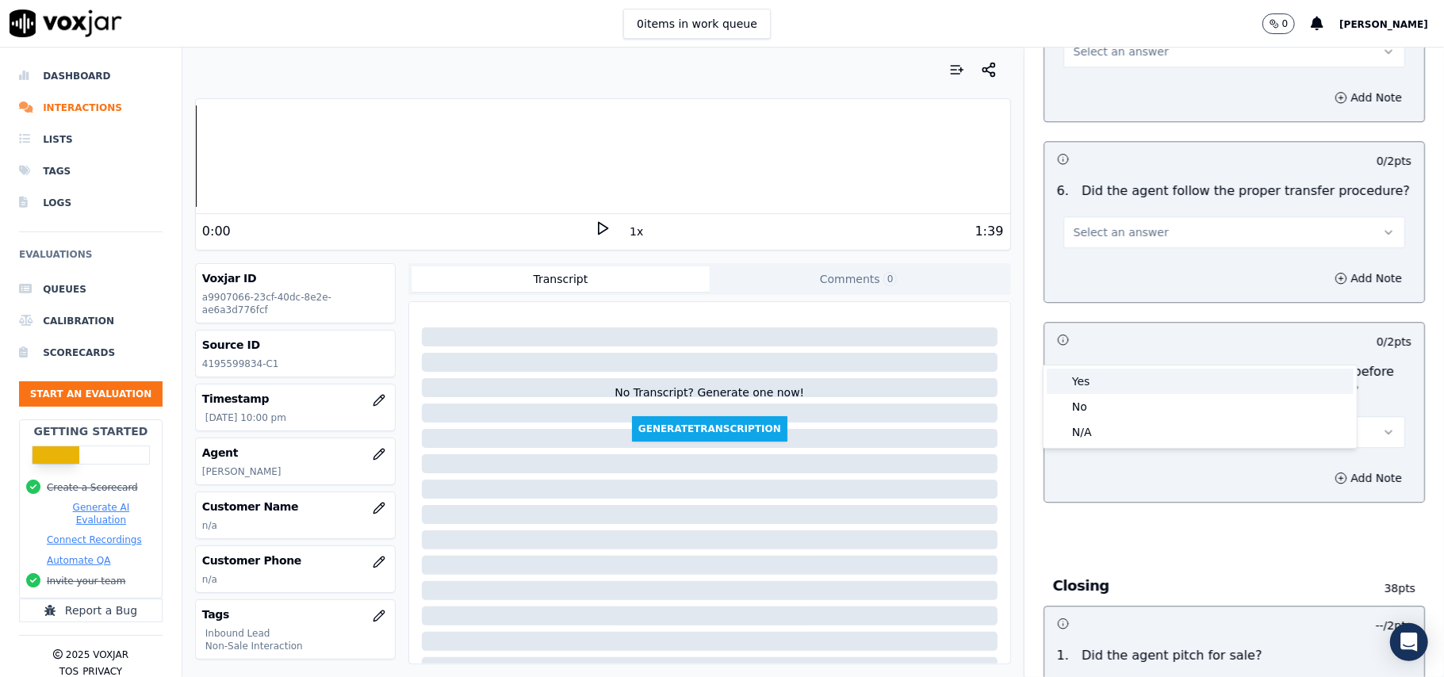
click at [1096, 373] on div "Yes" at bounding box center [1200, 381] width 307 height 25
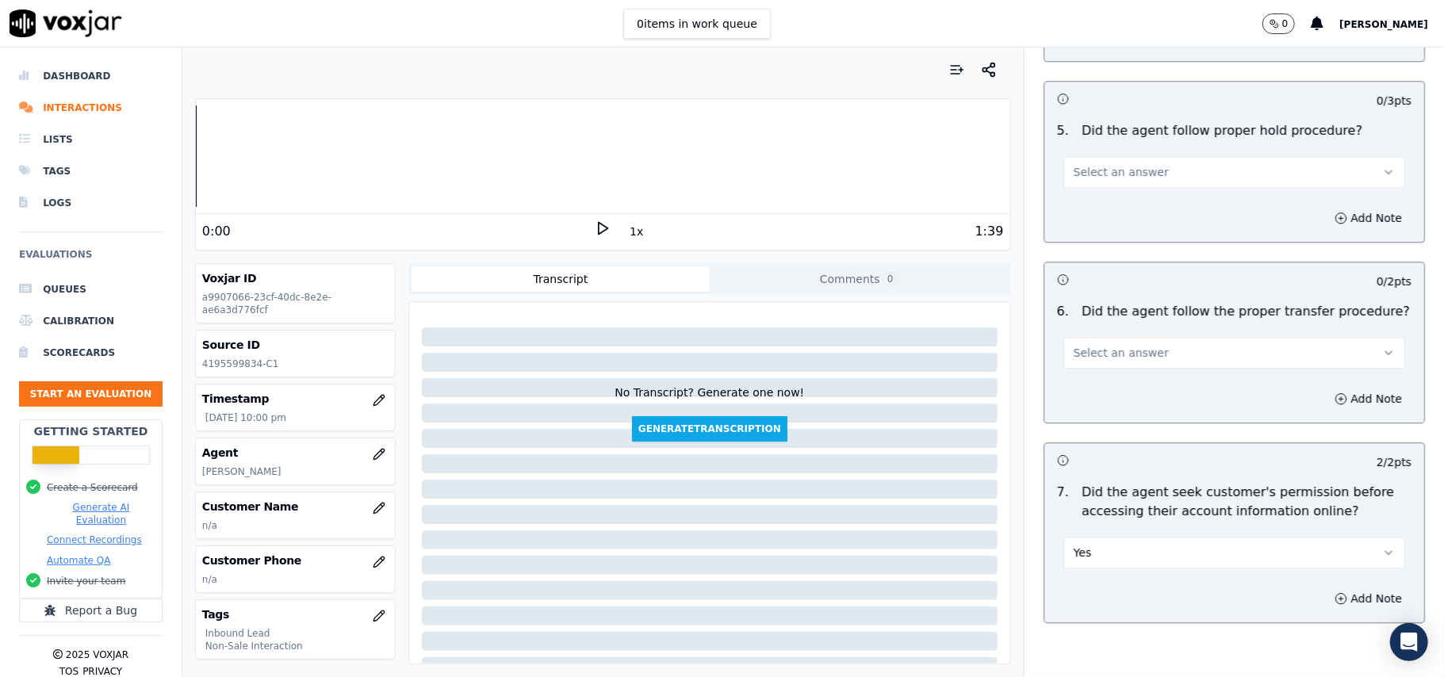
scroll to position [2620, 0]
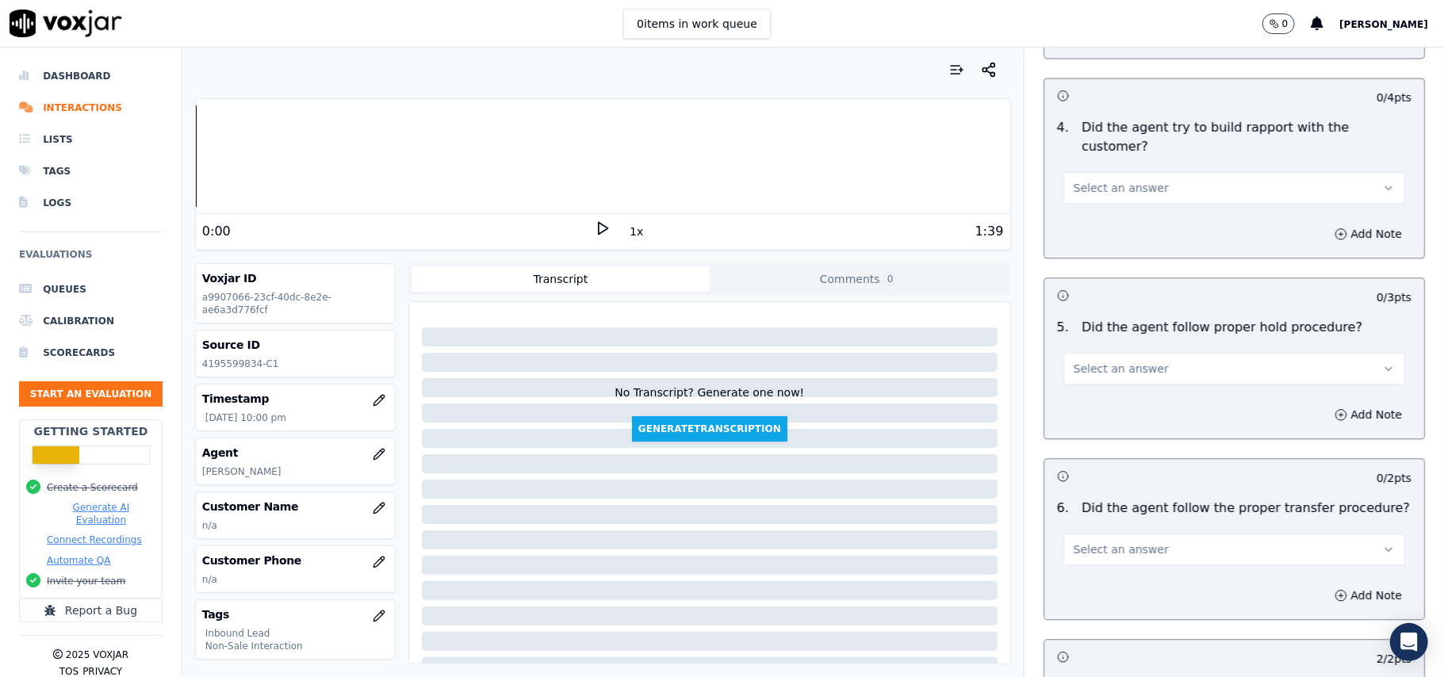
click at [1120, 542] on span "Select an answer" at bounding box center [1121, 550] width 95 height 16
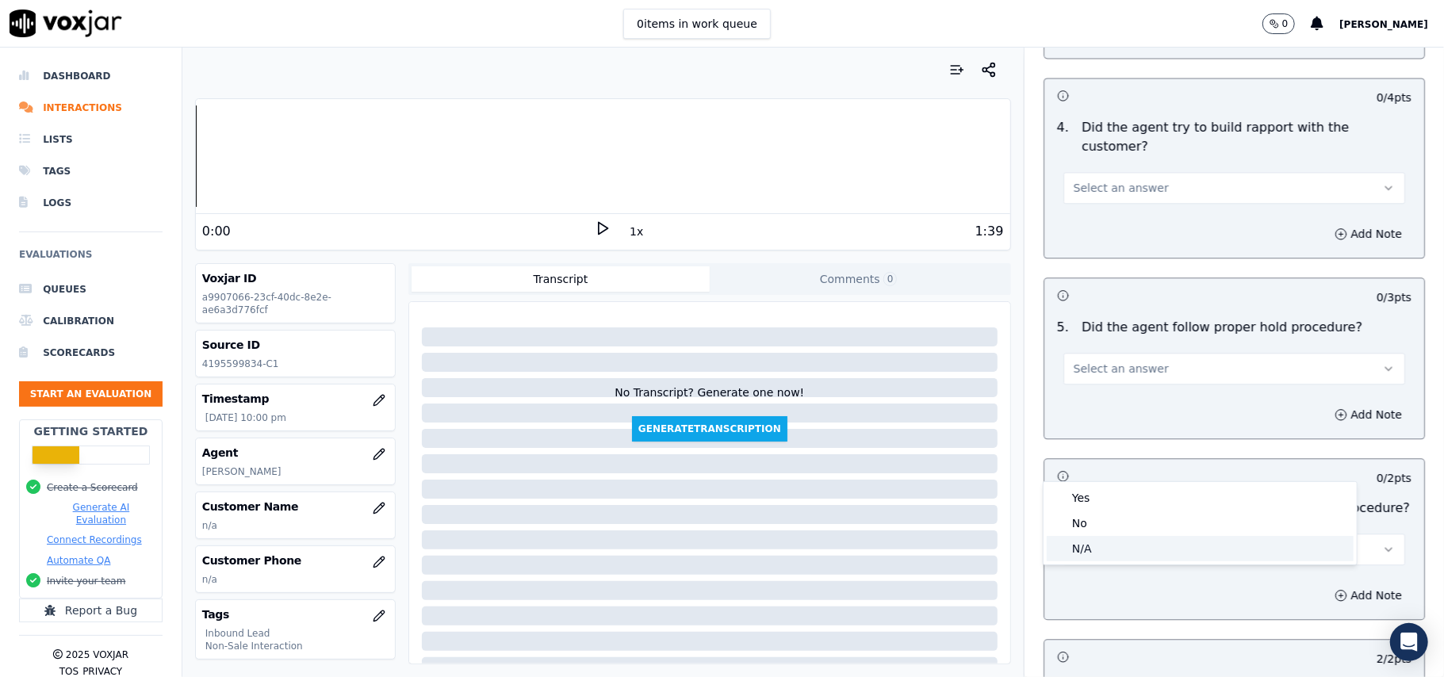
click at [1095, 543] on div "N/A" at bounding box center [1200, 548] width 307 height 25
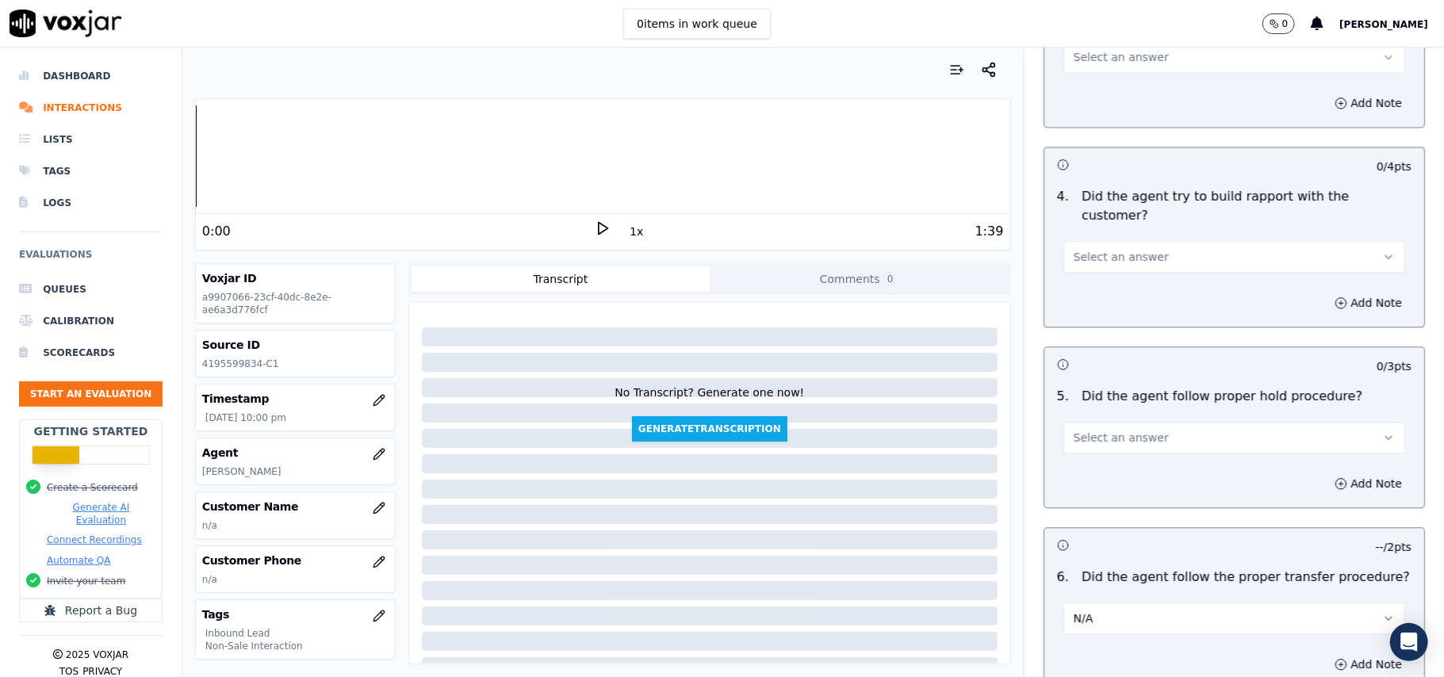
scroll to position [2514, 0]
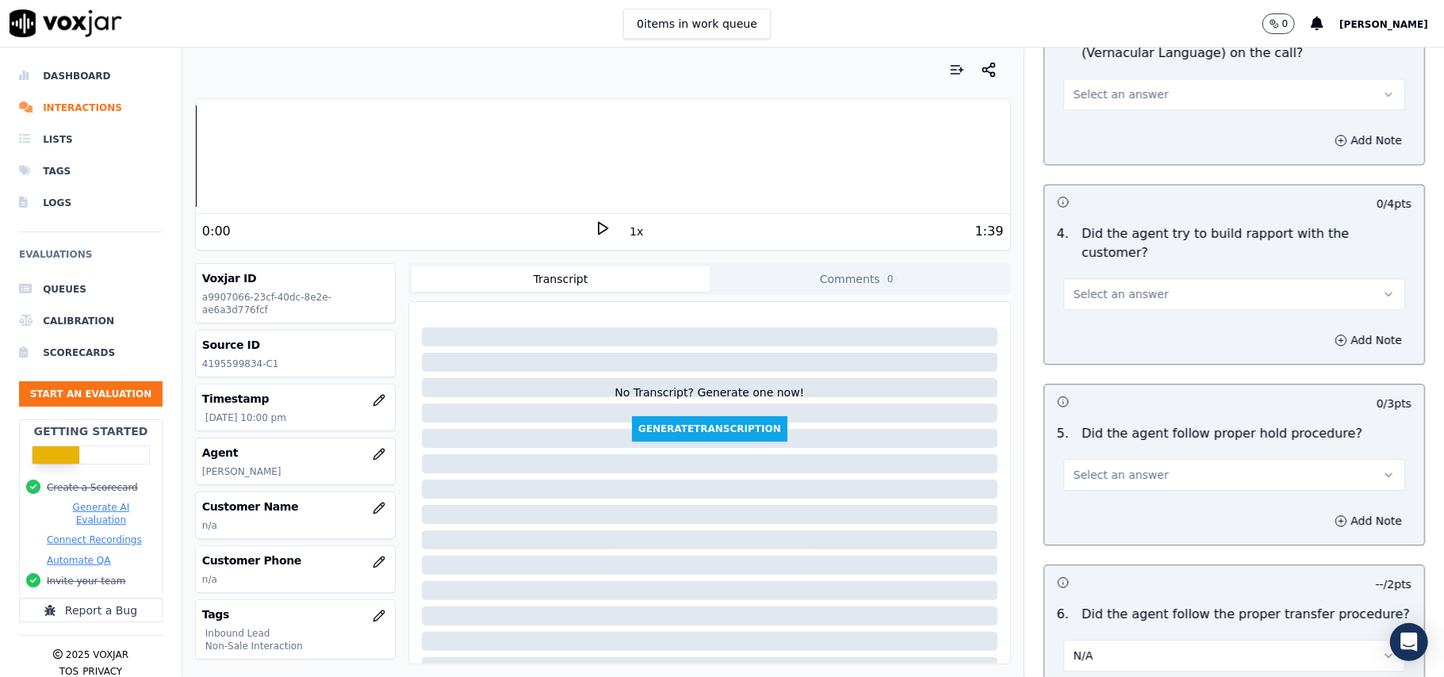
click at [1127, 467] on span "Select an answer" at bounding box center [1121, 475] width 95 height 16
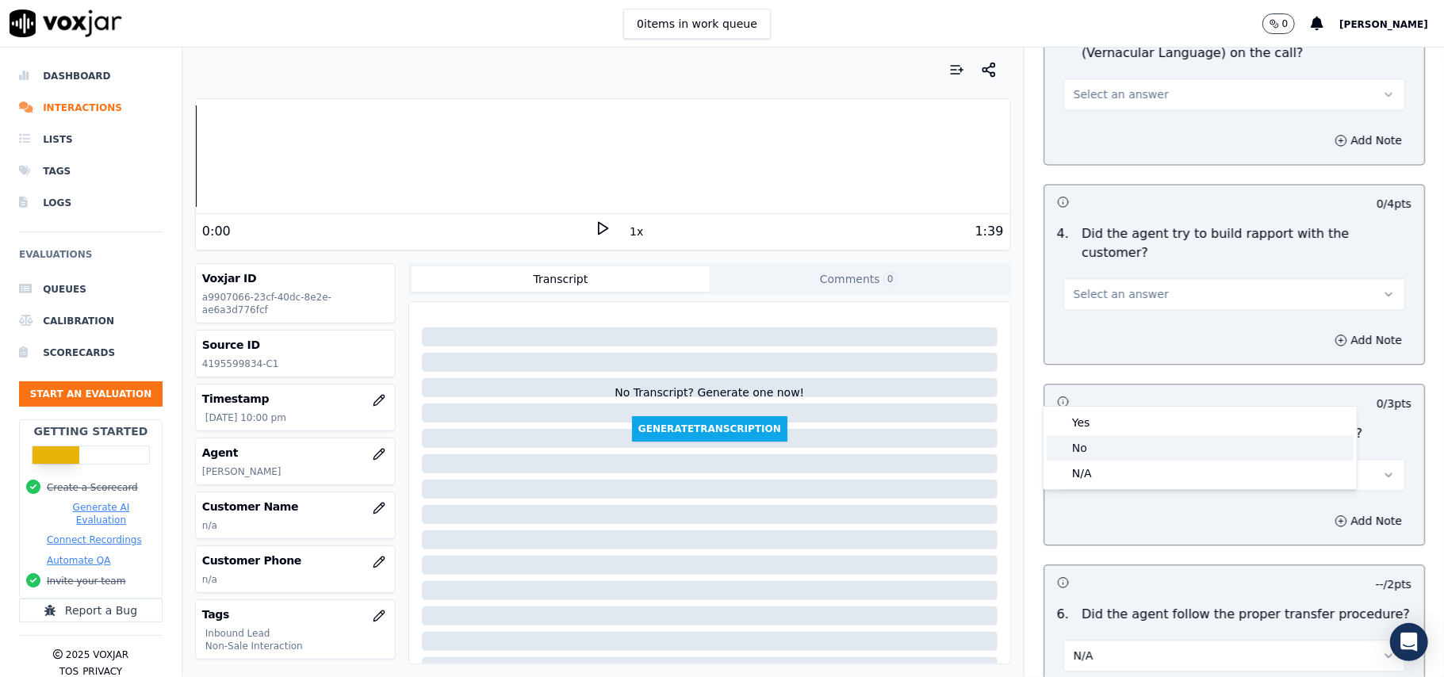
click at [1104, 439] on div "No" at bounding box center [1200, 447] width 307 height 25
click at [1114, 459] on button "No" at bounding box center [1234, 475] width 342 height 32
click at [1089, 426] on div "Yes" at bounding box center [1200, 422] width 307 height 25
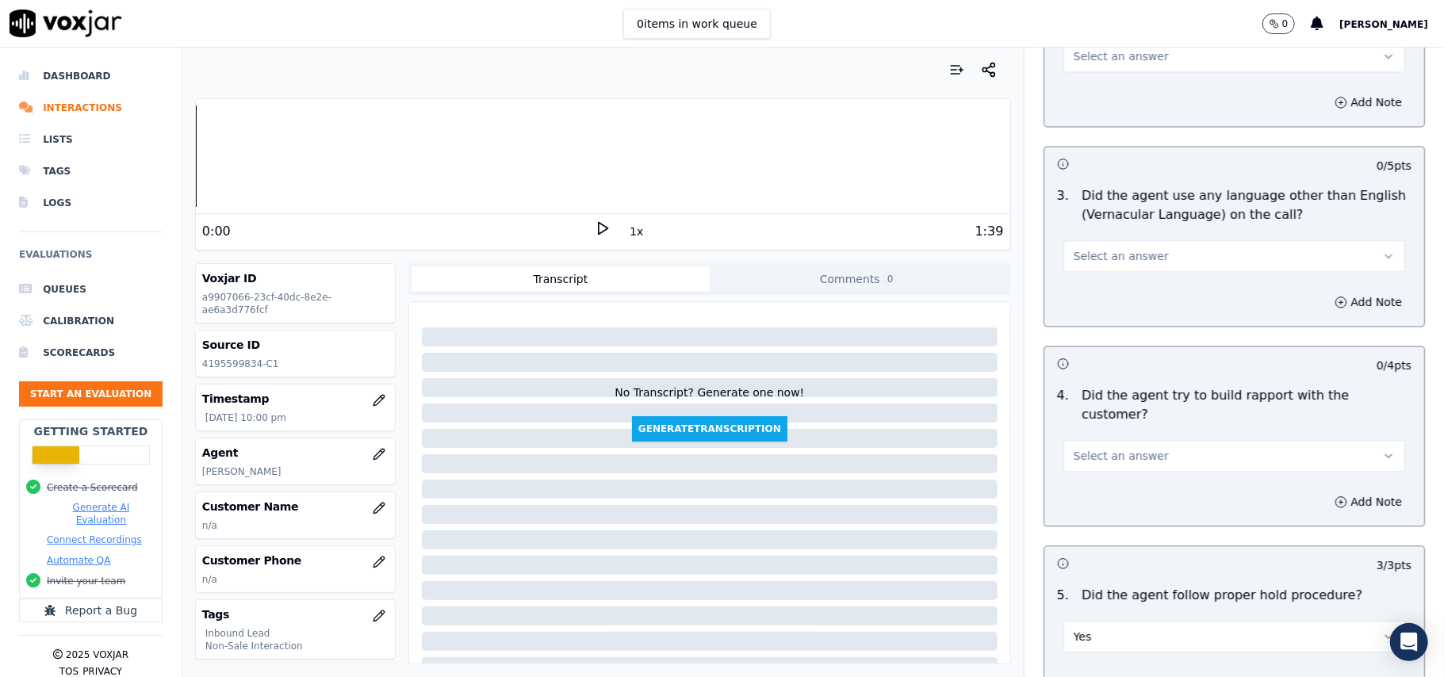
scroll to position [2303, 0]
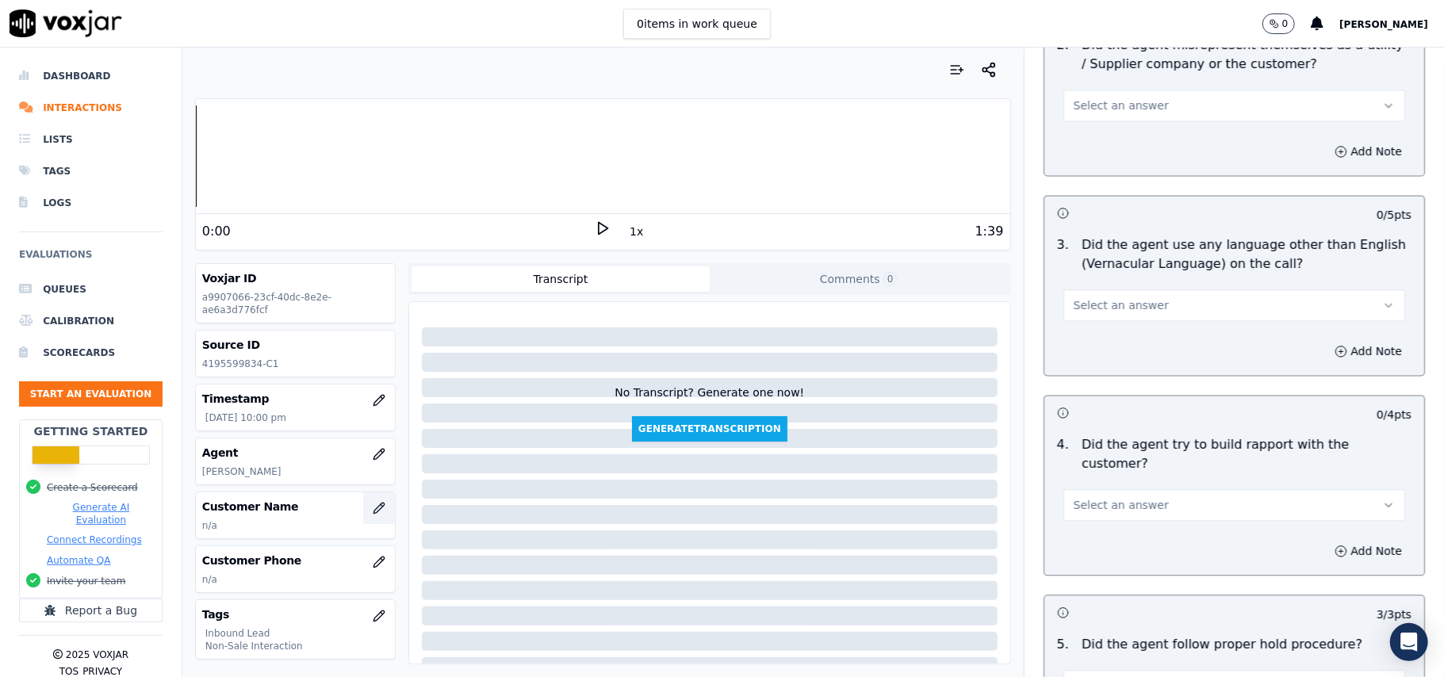
click at [373, 507] on icon "button" at bounding box center [379, 508] width 13 height 13
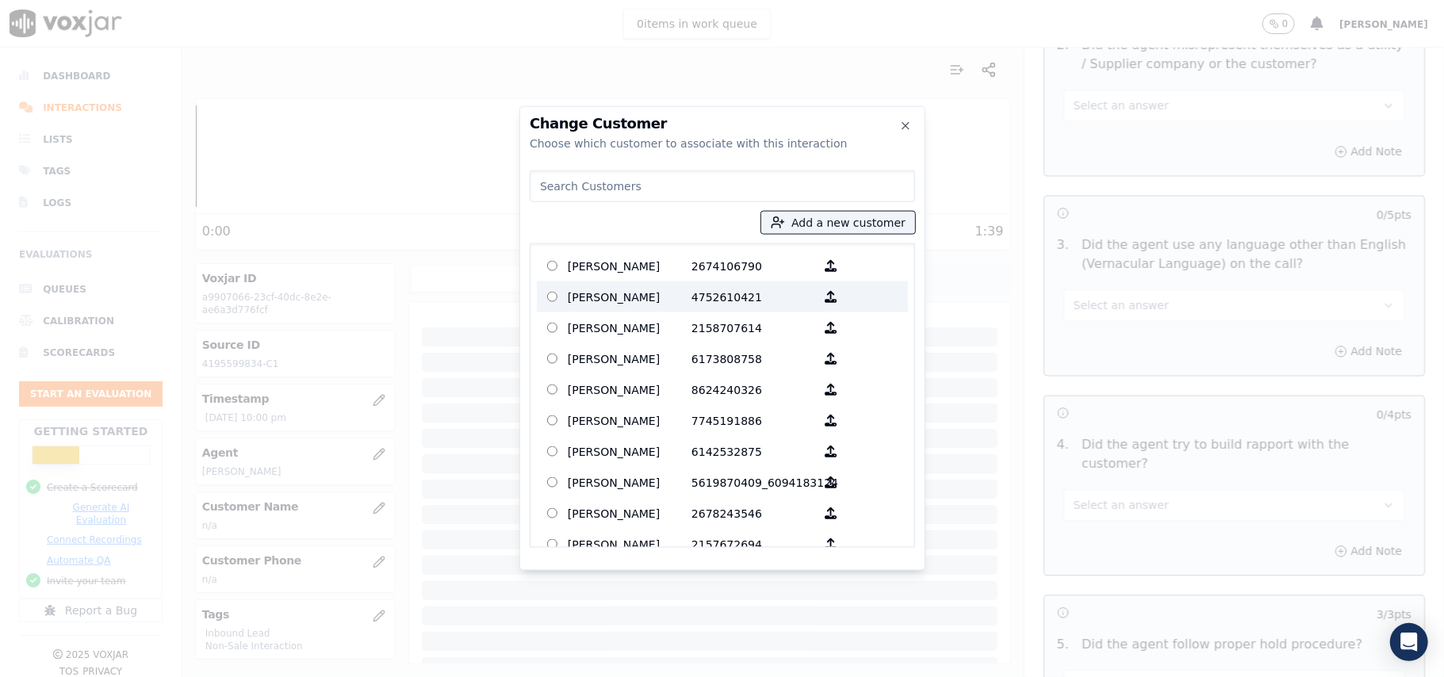
paste input "[PERSON_NAME]"
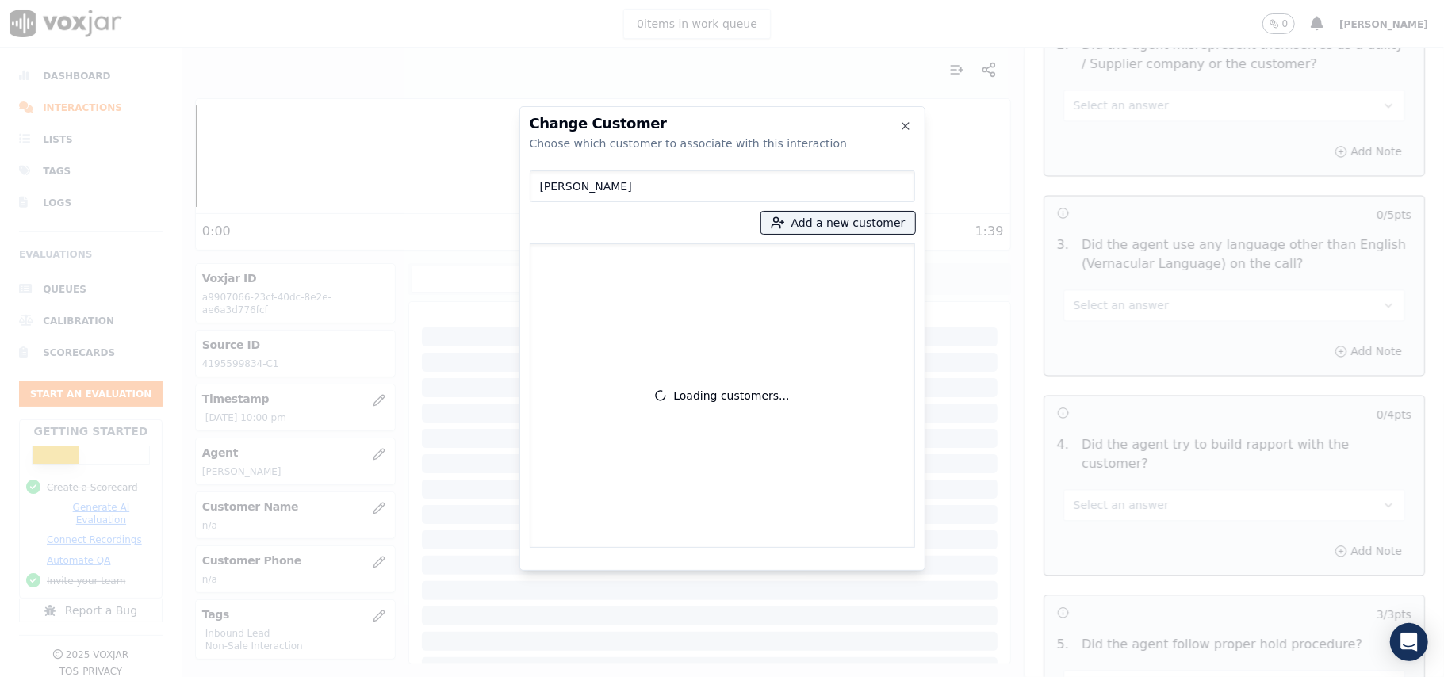
click at [544, 182] on input "[PERSON_NAME]" at bounding box center [722, 186] width 385 height 32
type input "[PERSON_NAME]"
click at [712, 276] on p "4195599834" at bounding box center [753, 266] width 124 height 25
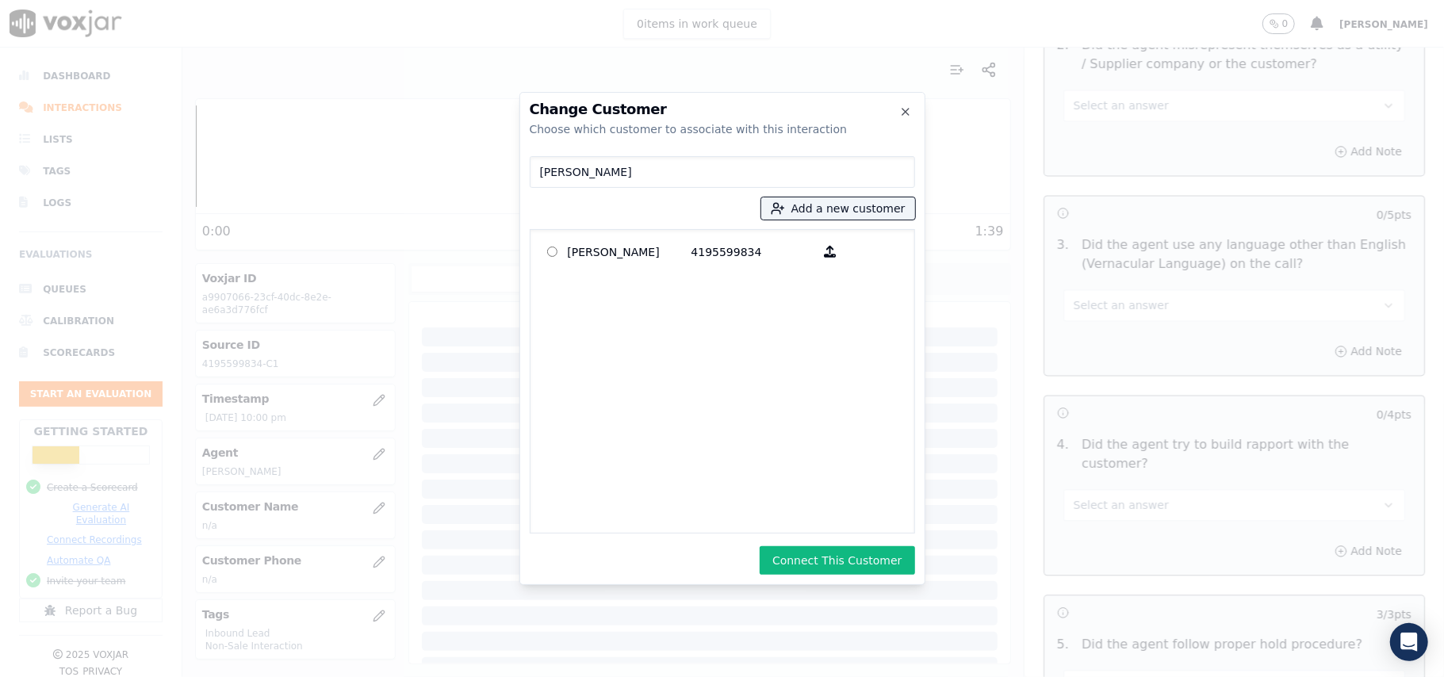
click at [819, 550] on button "Connect This Customer" at bounding box center [837, 560] width 155 height 29
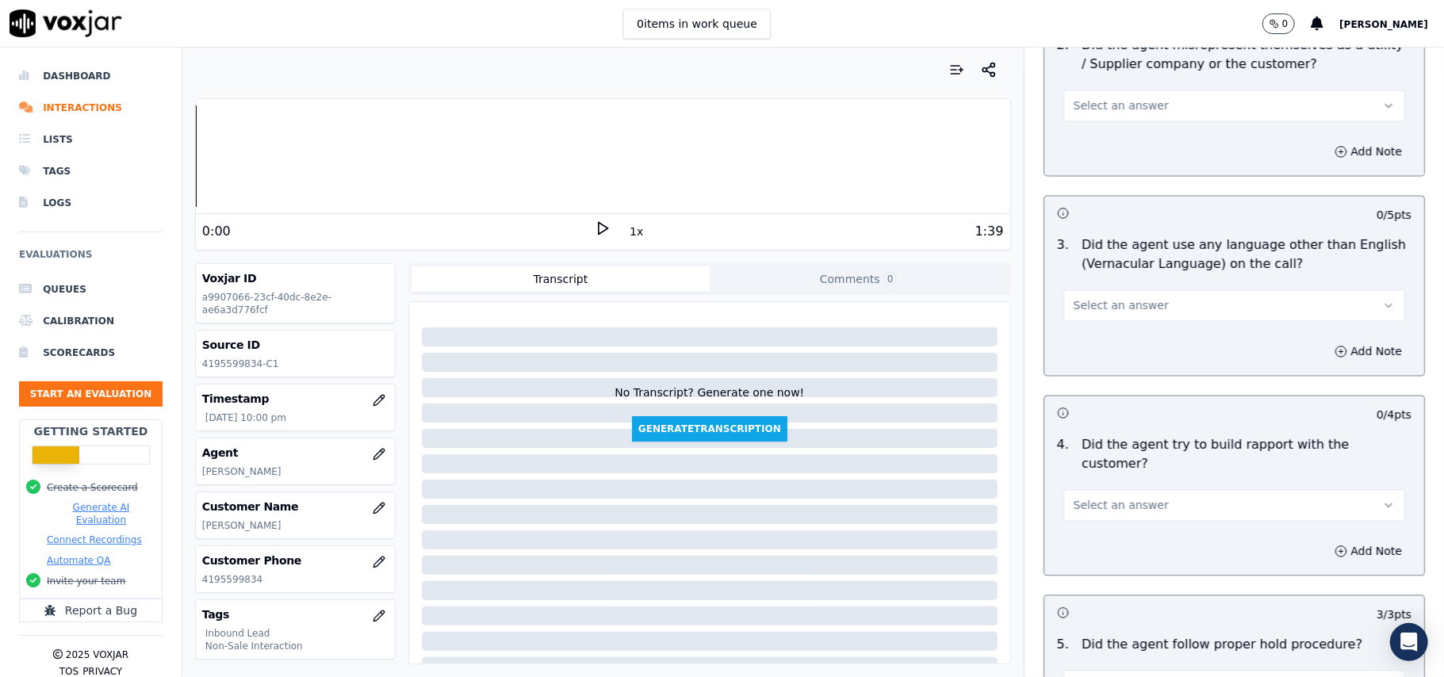
click at [1203, 489] on button "Select an answer" at bounding box center [1234, 505] width 342 height 32
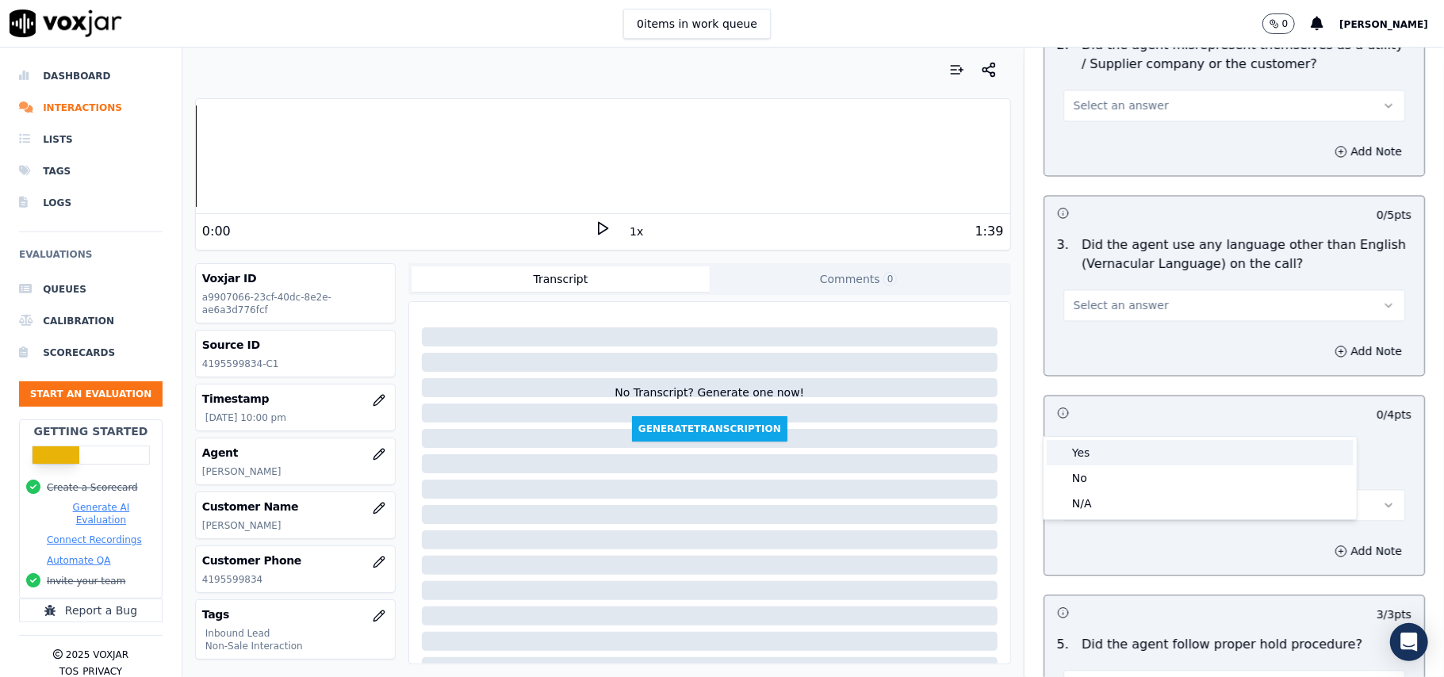
click at [1142, 454] on div "Yes" at bounding box center [1200, 452] width 307 height 25
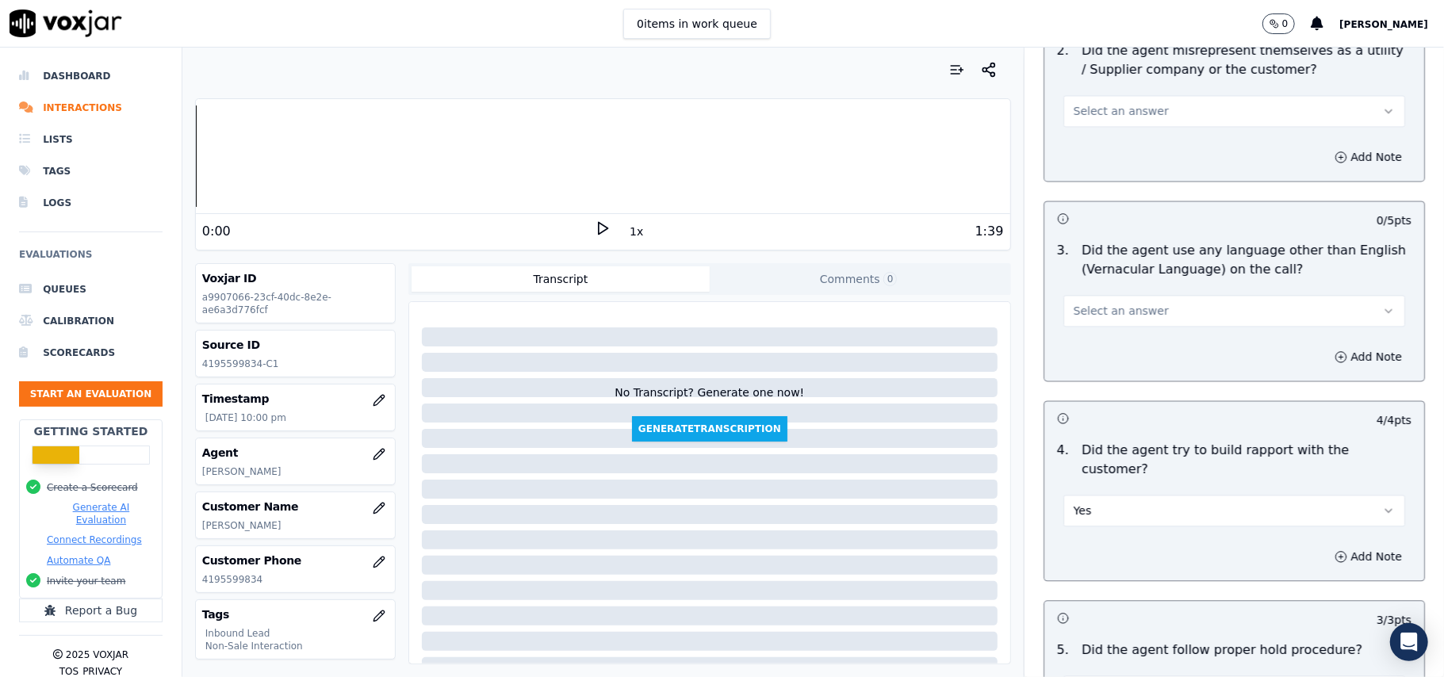
scroll to position [2197, 0]
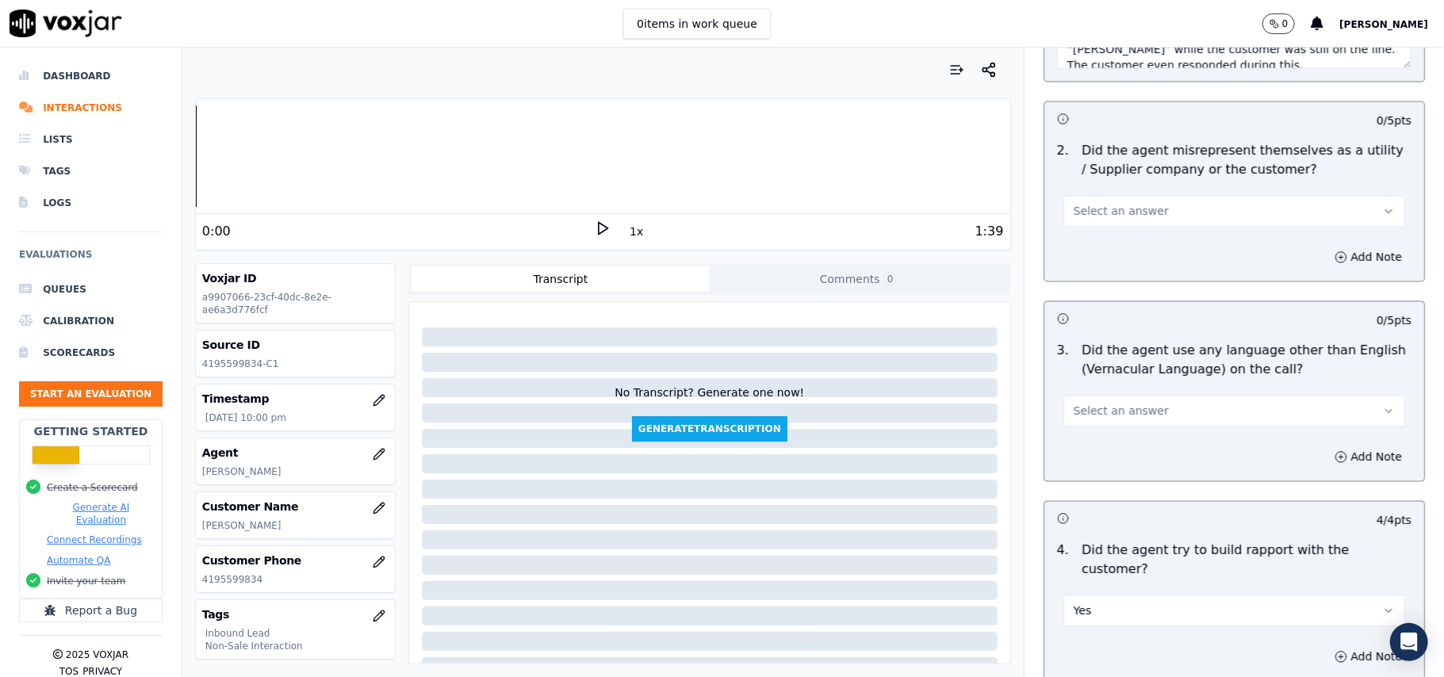
click at [1116, 396] on button "Select an answer" at bounding box center [1234, 412] width 342 height 32
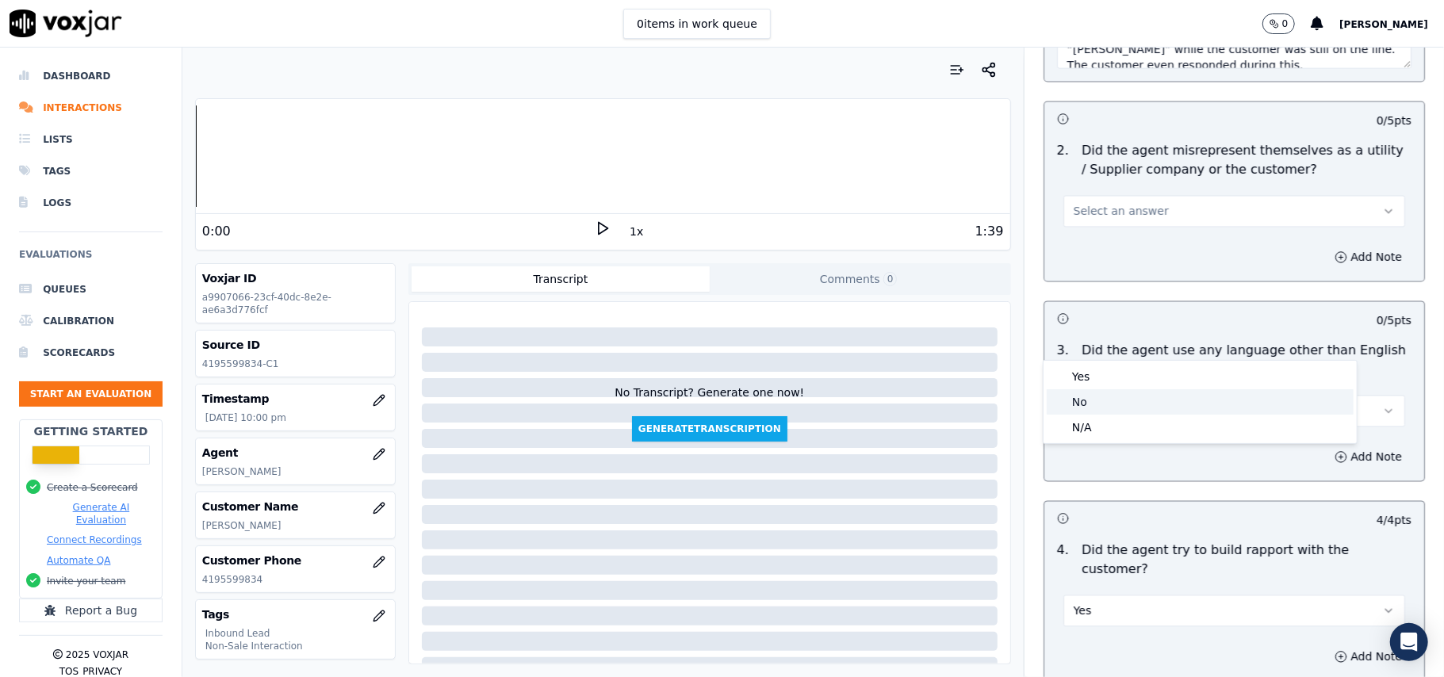
click at [1110, 391] on div "No" at bounding box center [1200, 401] width 307 height 25
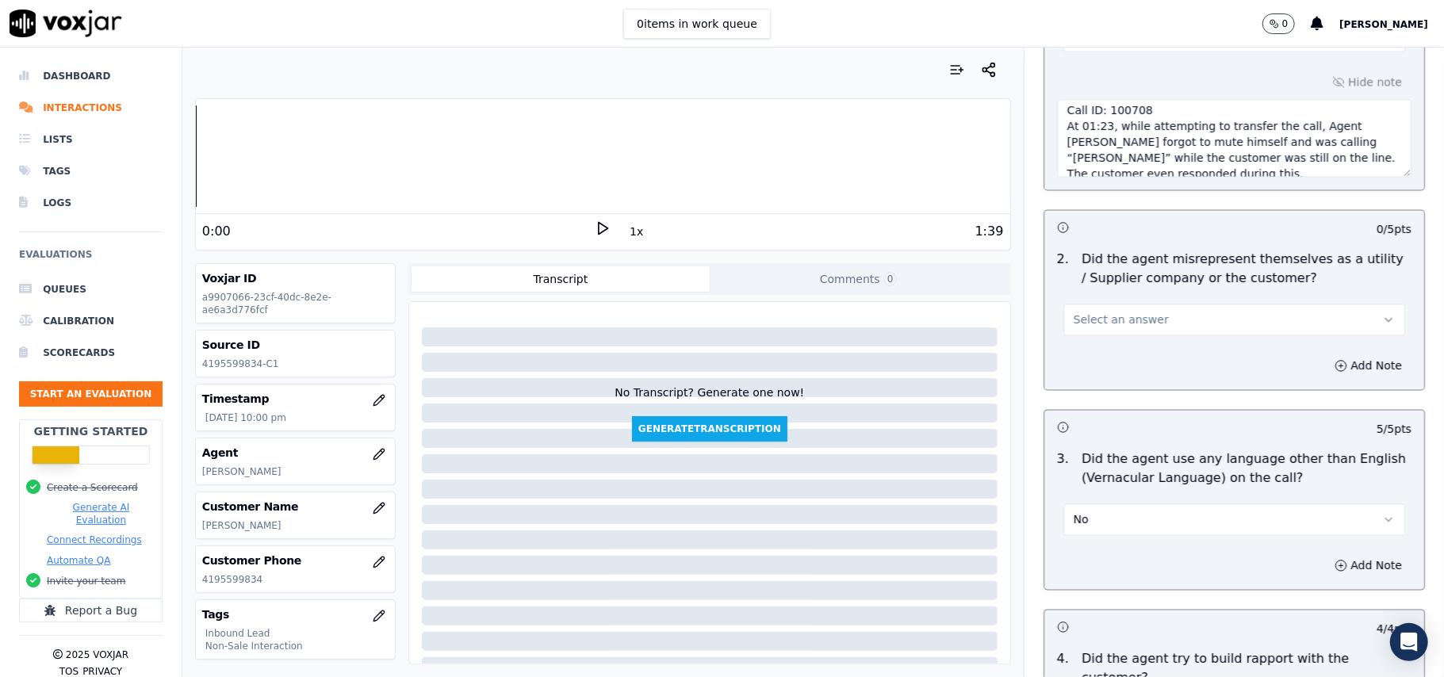
scroll to position [1986, 0]
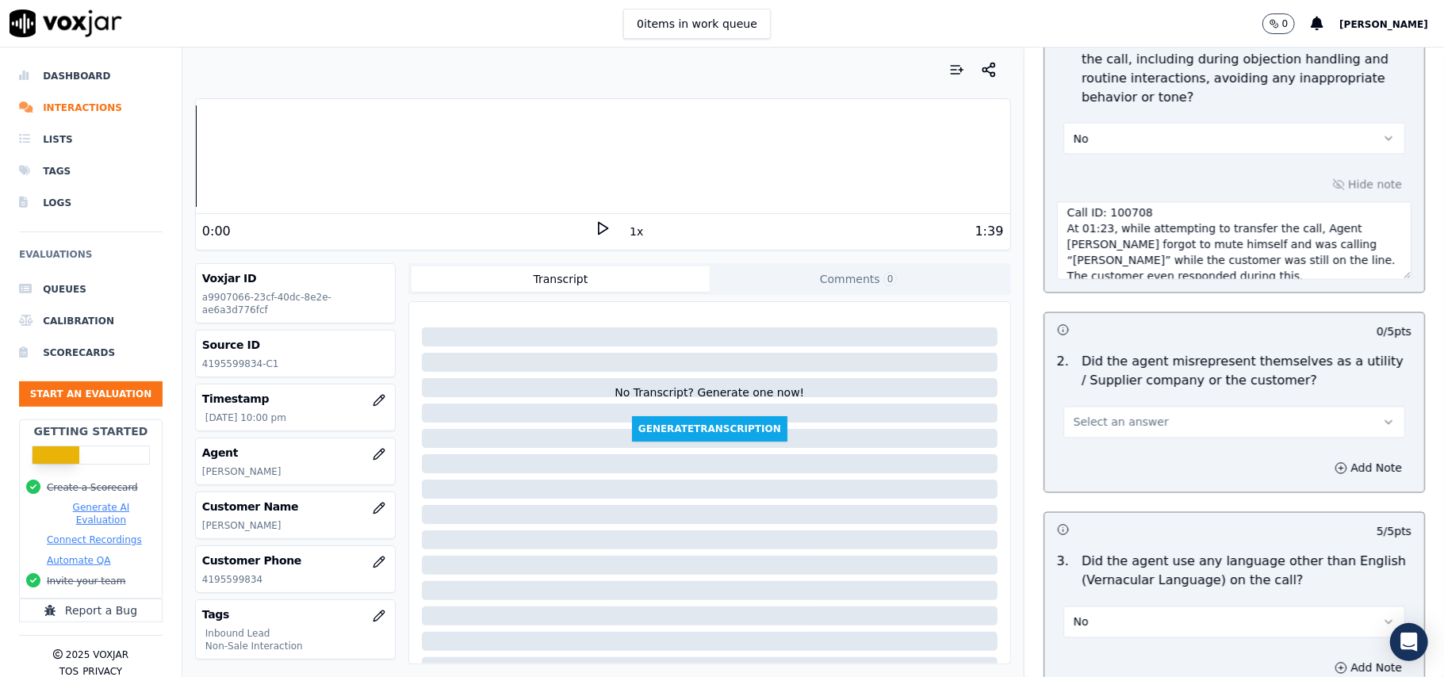
click at [1120, 415] on span "Select an answer" at bounding box center [1121, 423] width 95 height 16
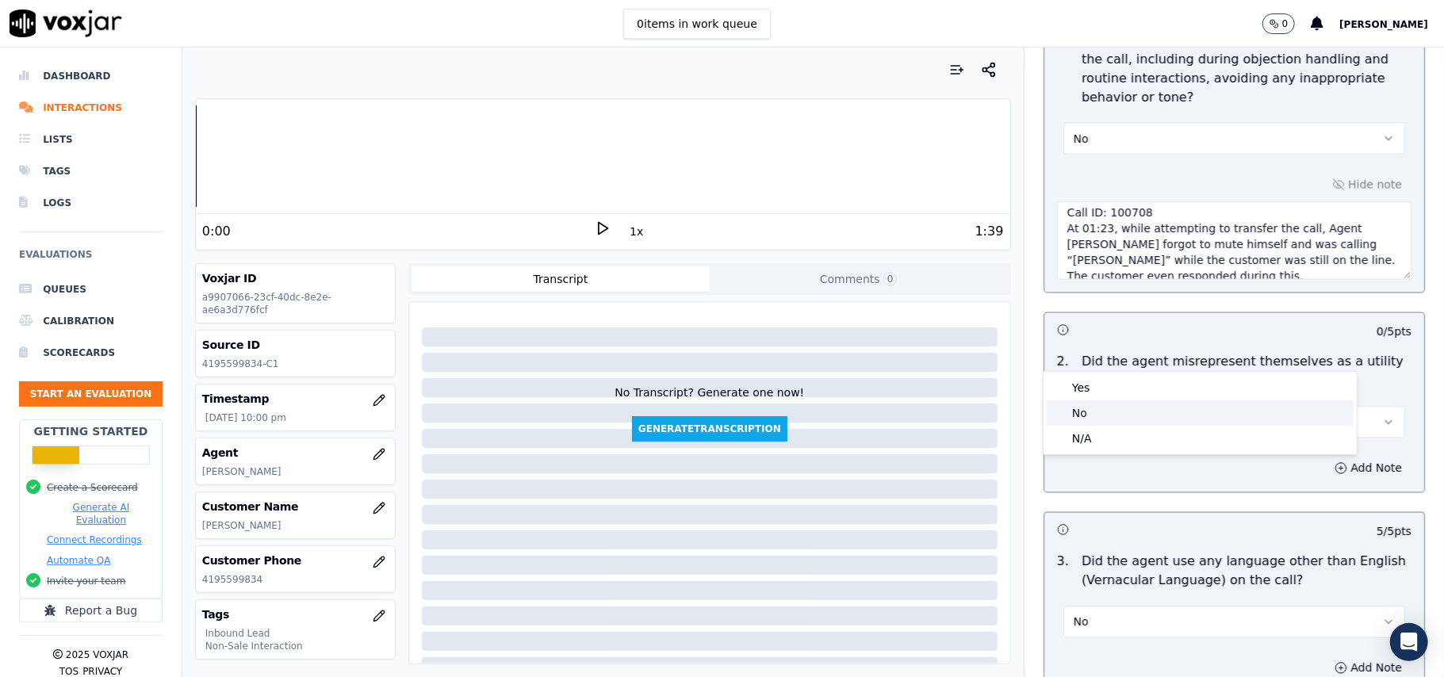
click at [1109, 413] on div "No" at bounding box center [1200, 412] width 307 height 25
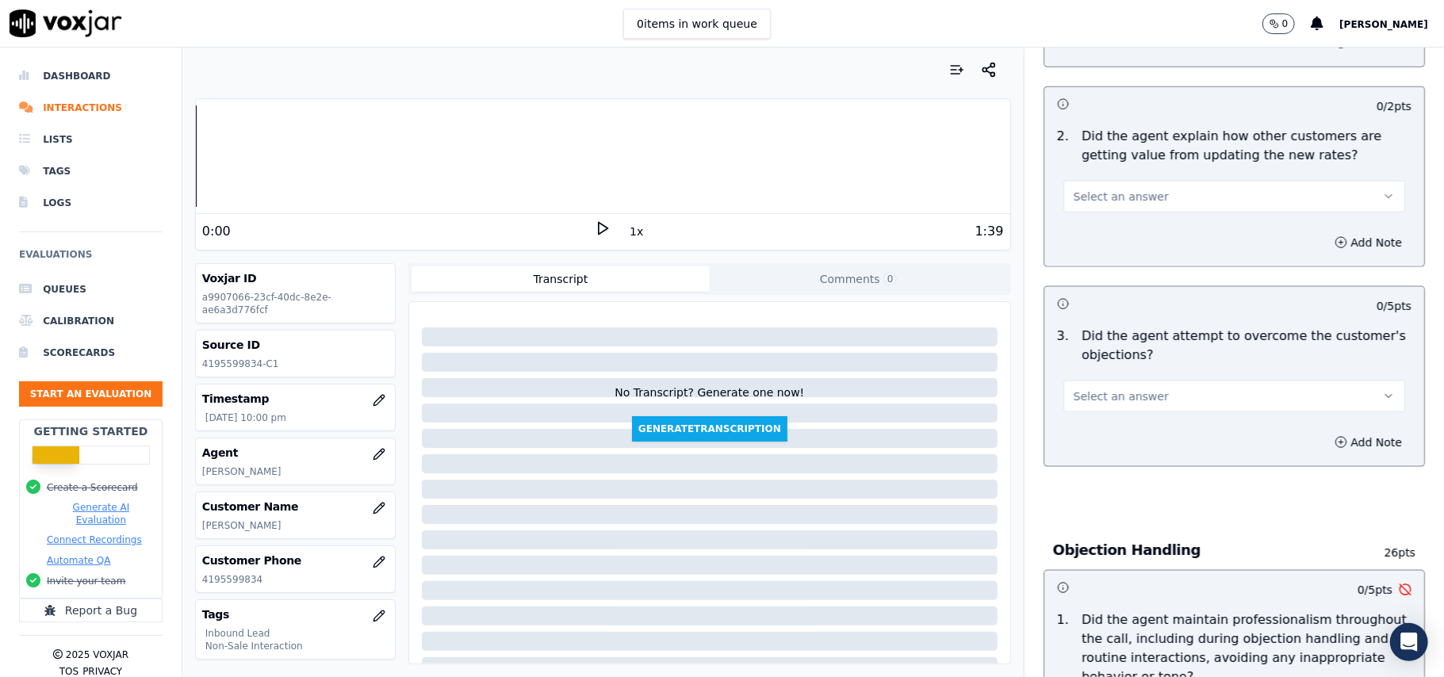
scroll to position [1245, 0]
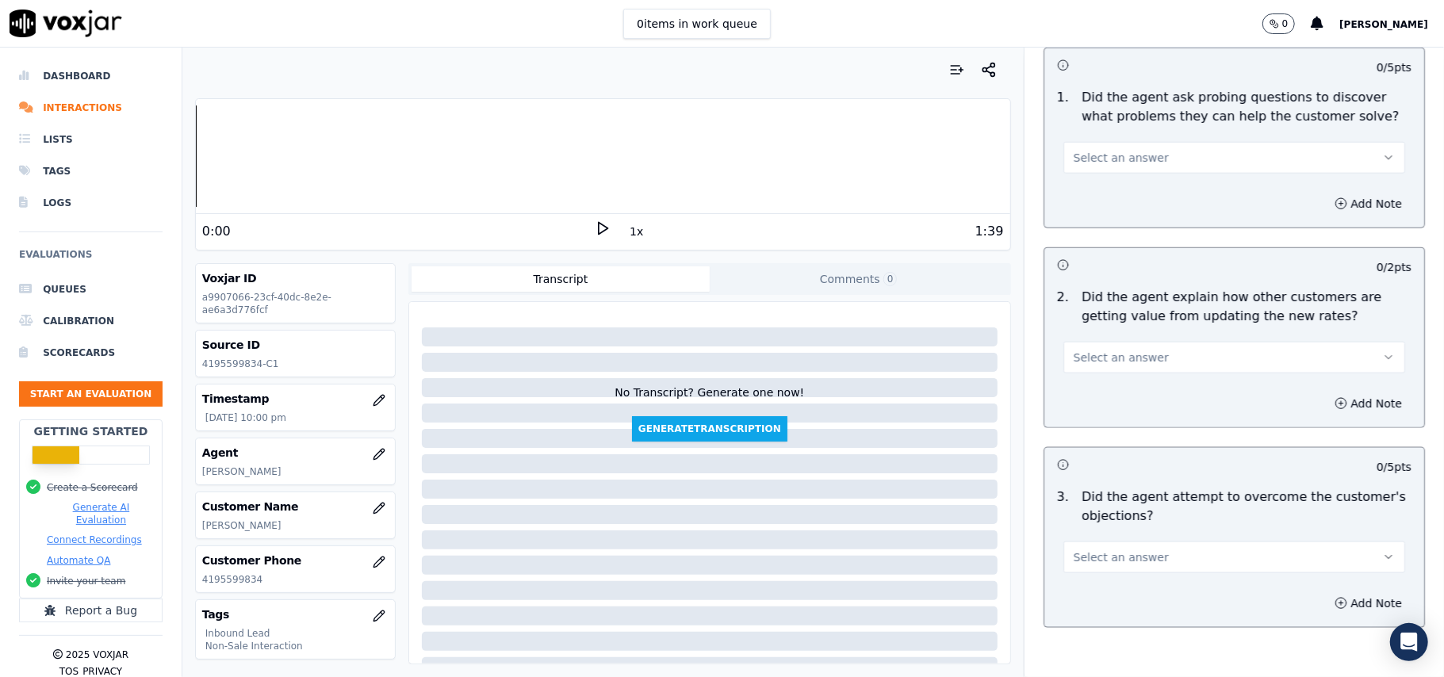
click at [1143, 542] on button "Select an answer" at bounding box center [1234, 558] width 342 height 32
click at [1127, 520] on div "Yes" at bounding box center [1200, 520] width 307 height 25
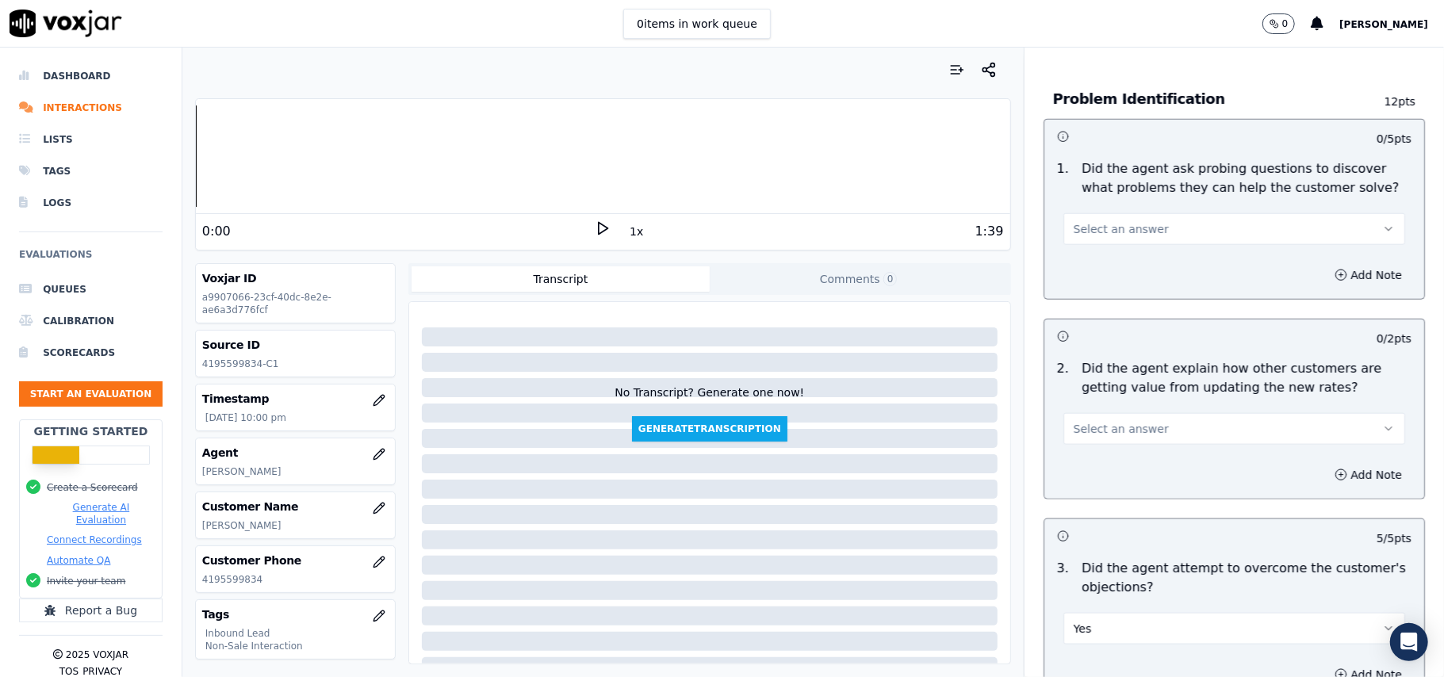
scroll to position [1139, 0]
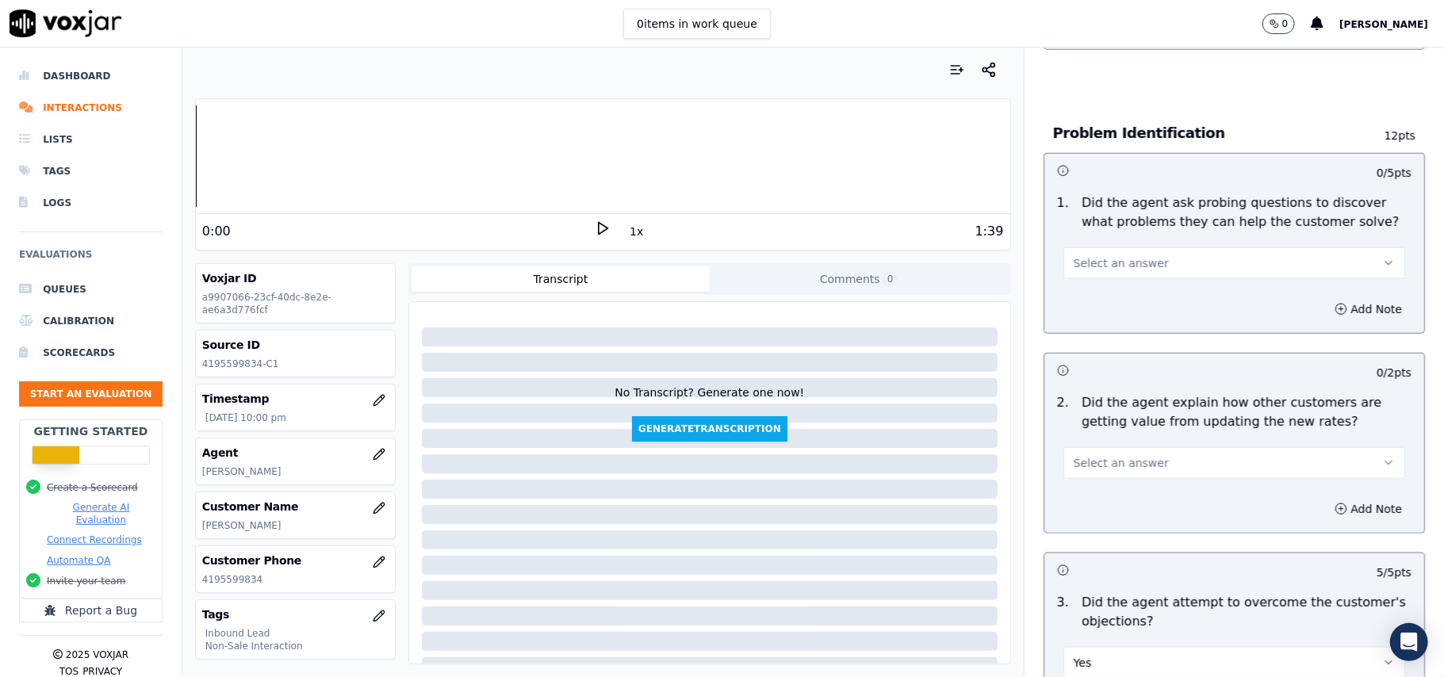
click at [1101, 455] on span "Select an answer" at bounding box center [1121, 463] width 95 height 16
click at [1096, 425] on div "Yes" at bounding box center [1200, 425] width 307 height 25
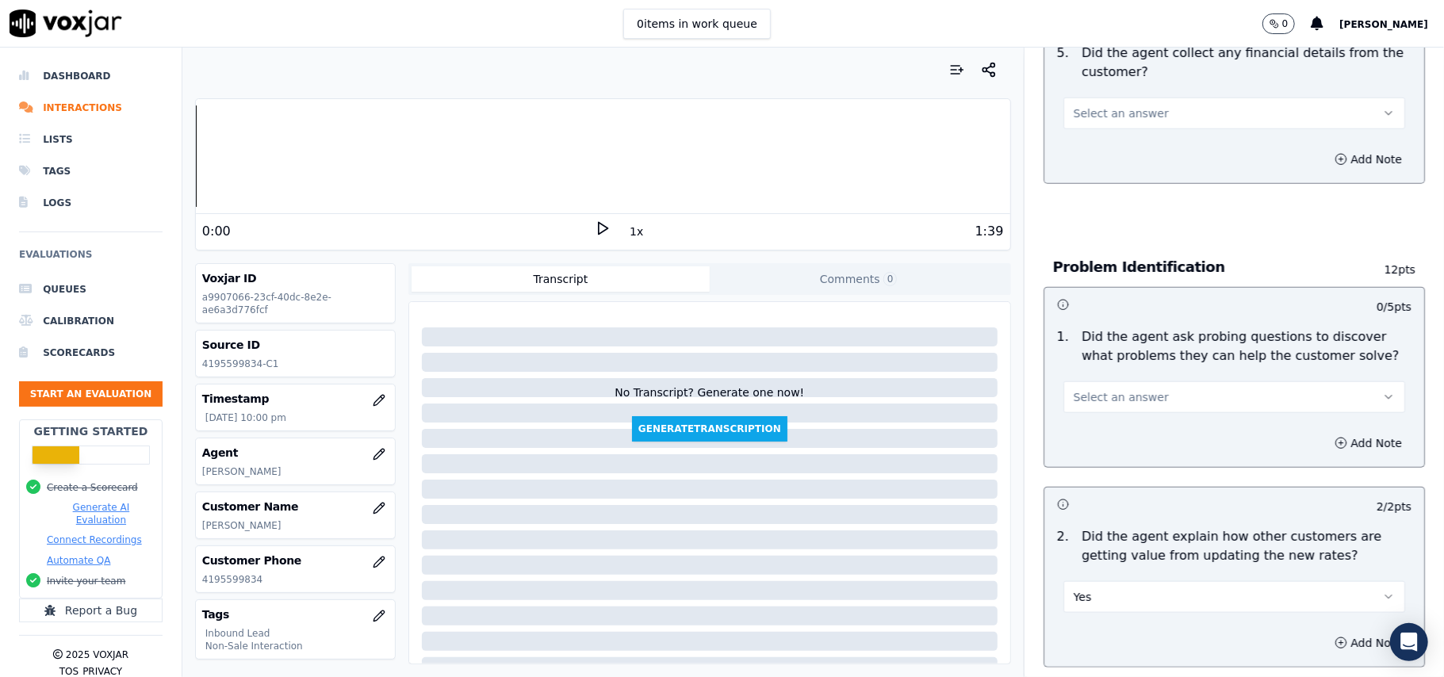
scroll to position [928, 0]
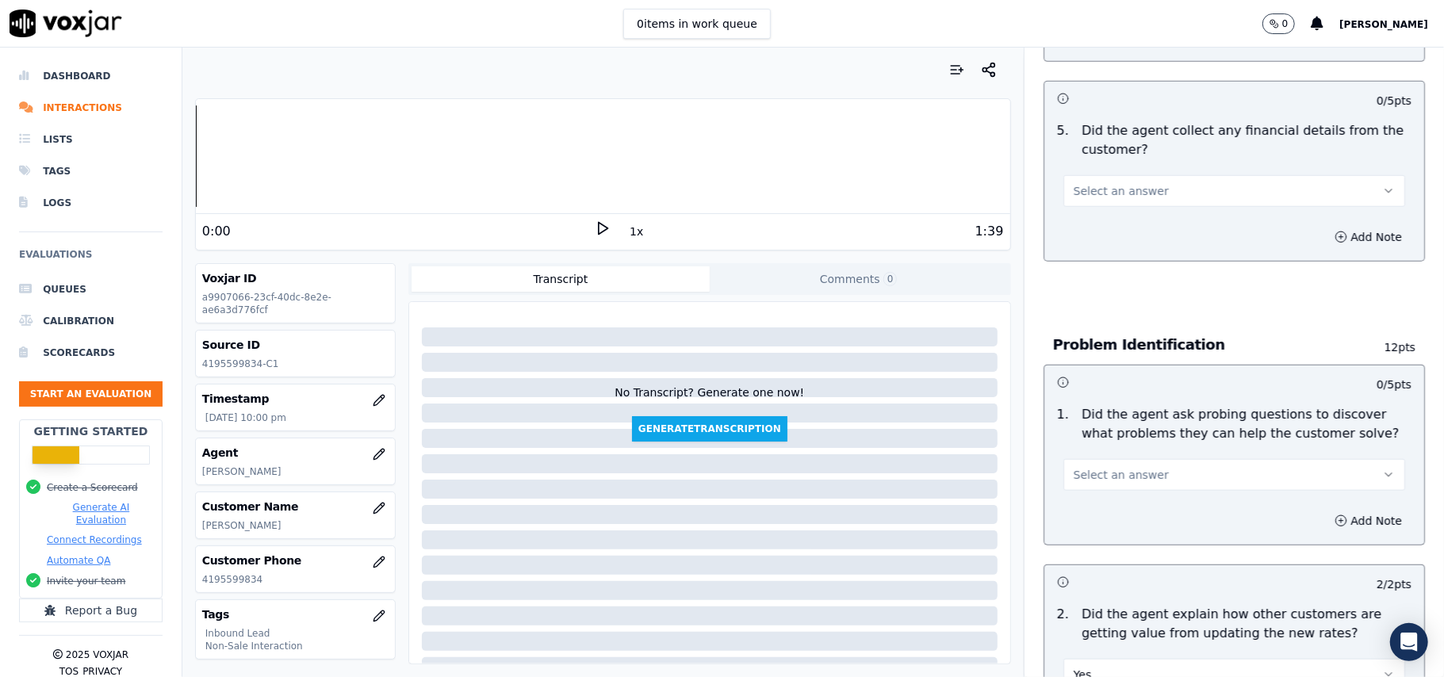
click at [1104, 459] on button "Select an answer" at bounding box center [1234, 475] width 342 height 32
click at [1107, 439] on div "Yes" at bounding box center [1200, 436] width 307 height 25
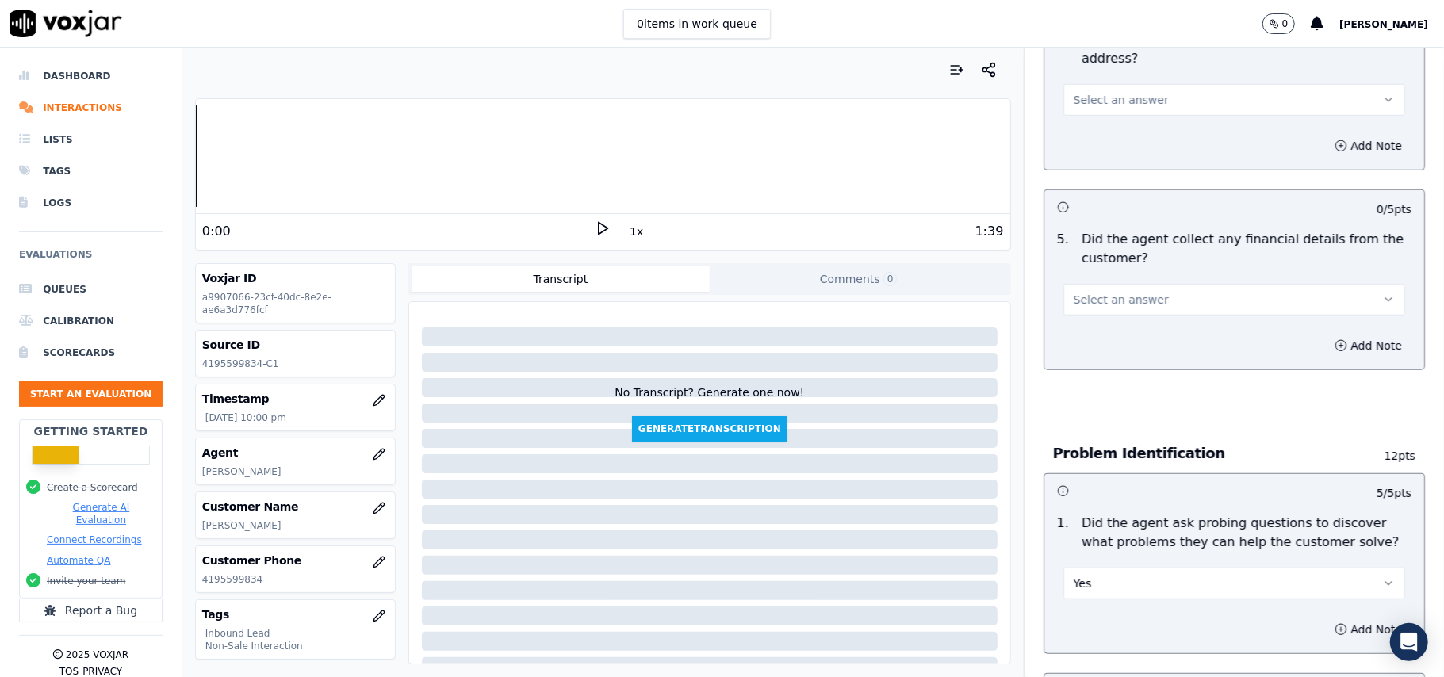
scroll to position [717, 0]
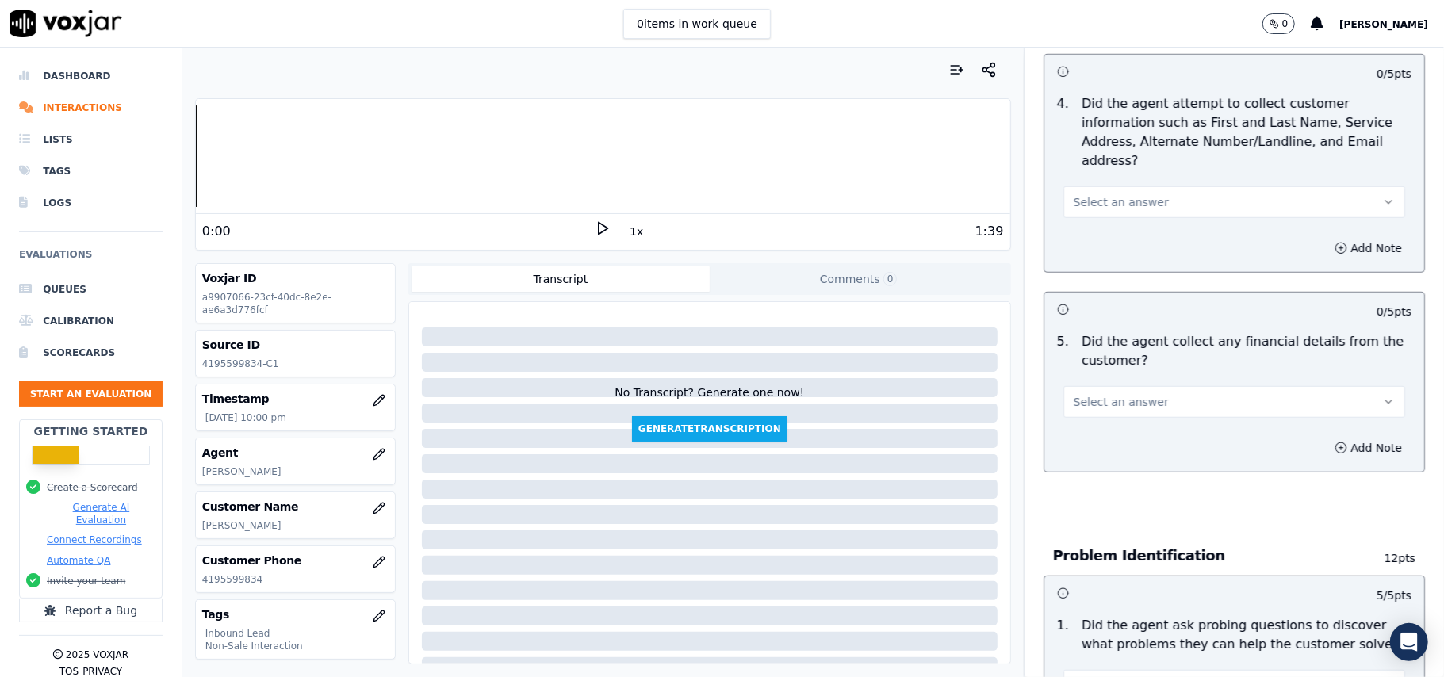
click at [1115, 386] on button "Select an answer" at bounding box center [1234, 402] width 342 height 32
click at [1098, 394] on div "No" at bounding box center [1200, 389] width 307 height 25
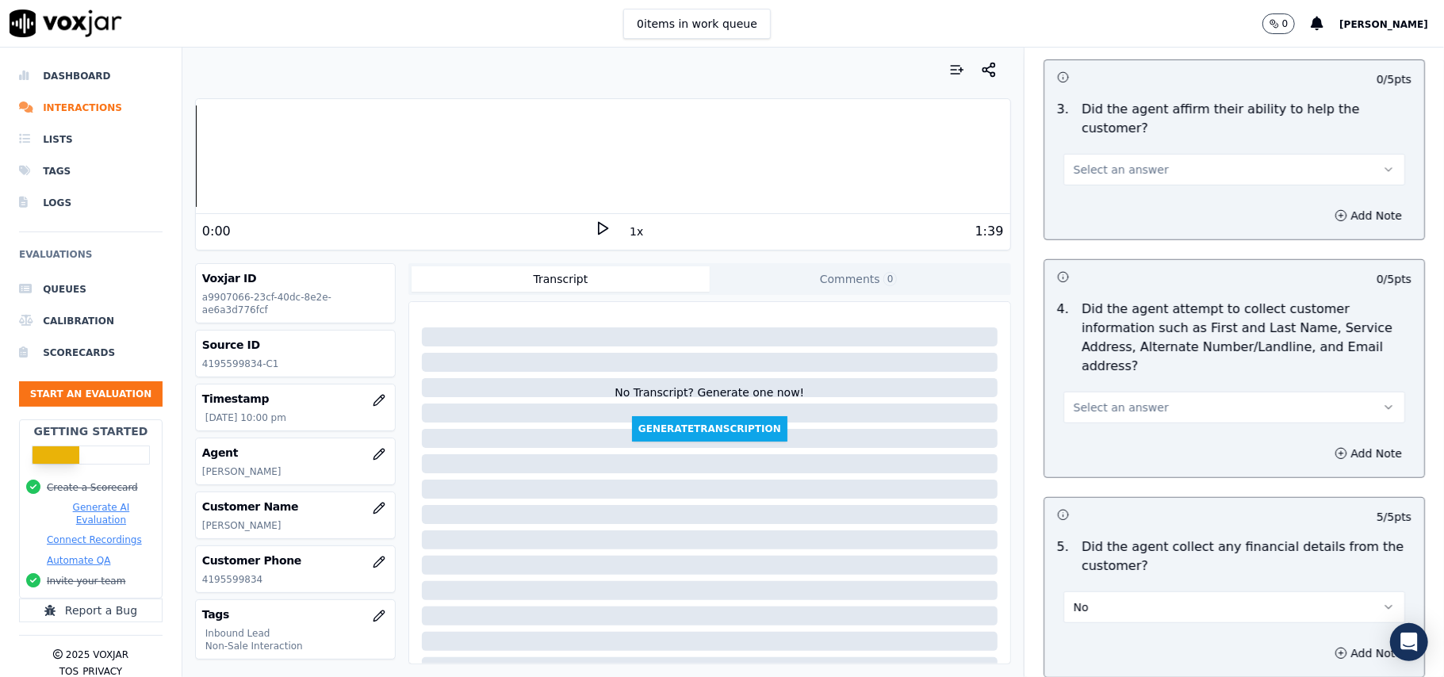
scroll to position [505, 0]
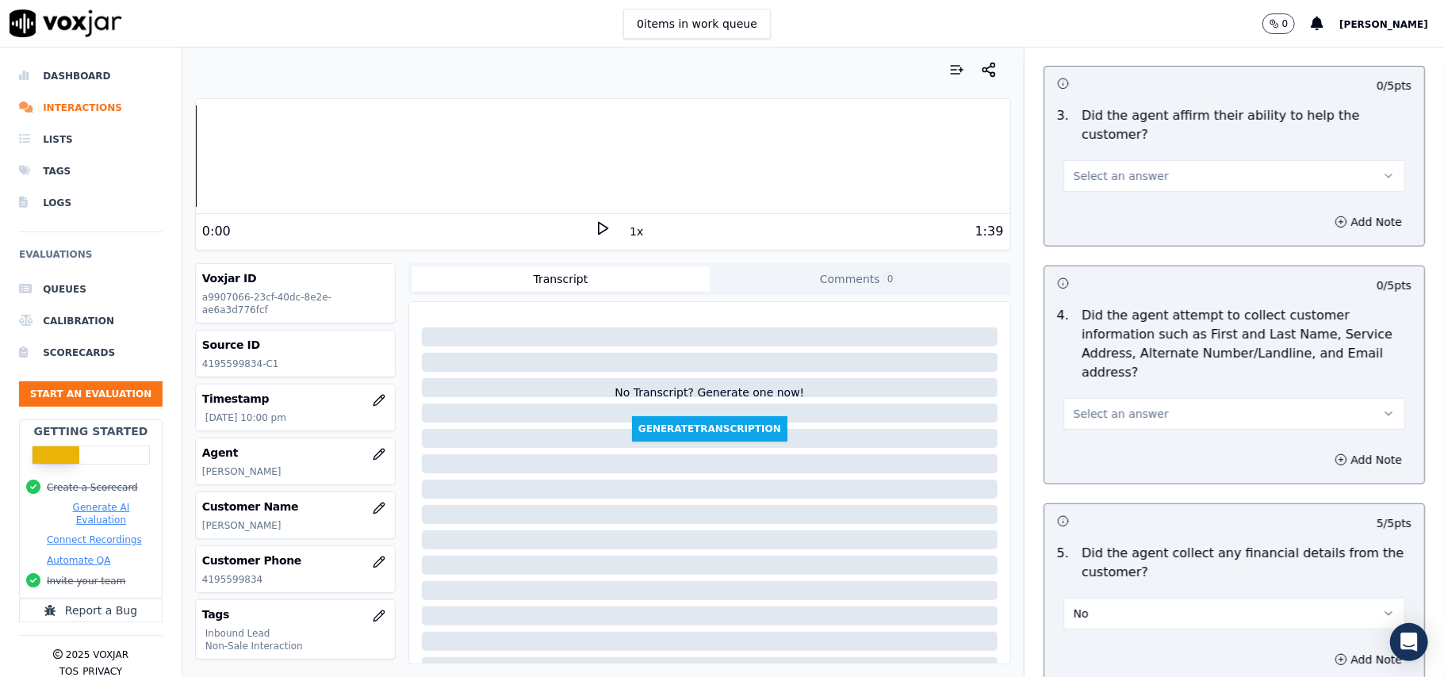
click at [1128, 406] on span "Select an answer" at bounding box center [1121, 414] width 95 height 16
click at [1102, 428] on div "N/A" at bounding box center [1200, 425] width 307 height 25
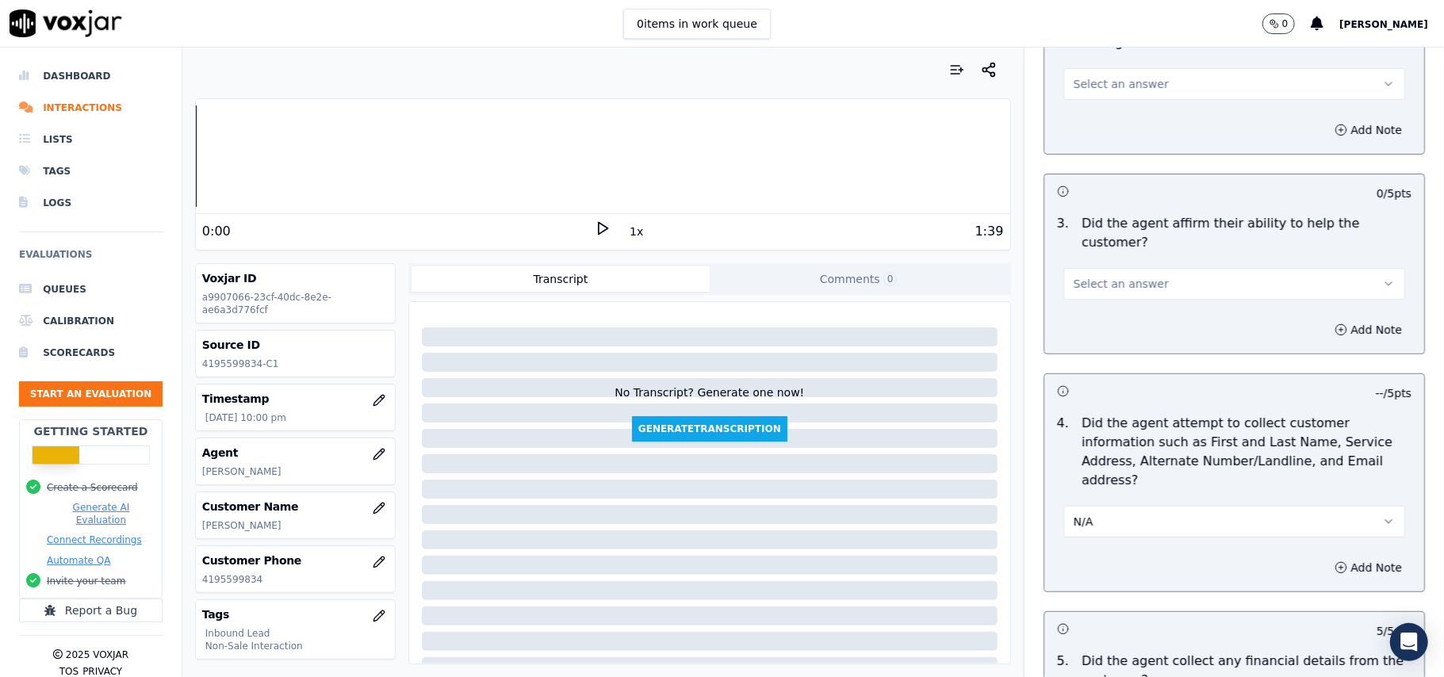
scroll to position [188, 0]
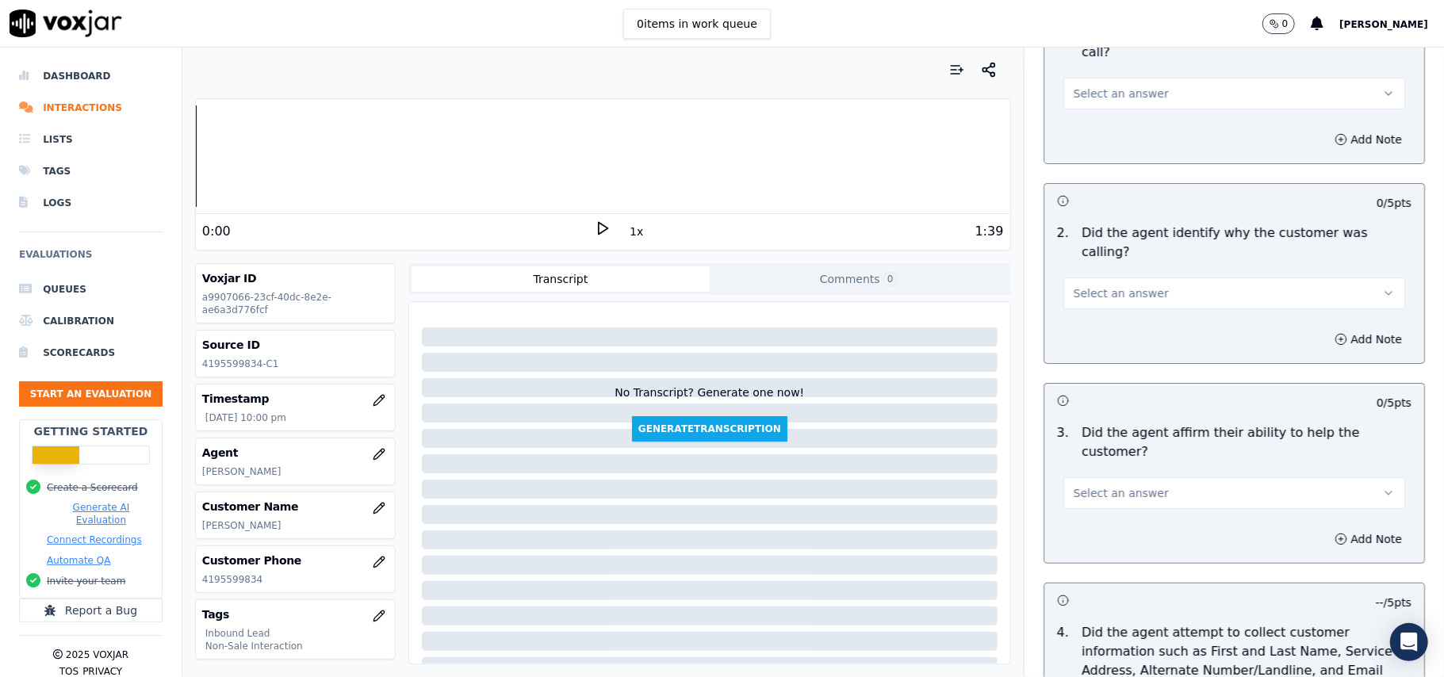
click at [1090, 485] on span "Select an answer" at bounding box center [1121, 493] width 95 height 16
click at [1079, 530] on div "N/A" at bounding box center [1200, 523] width 307 height 25
click at [1117, 285] on span "Select an answer" at bounding box center [1121, 293] width 95 height 16
click at [1113, 346] on div "N/A" at bounding box center [1200, 342] width 307 height 25
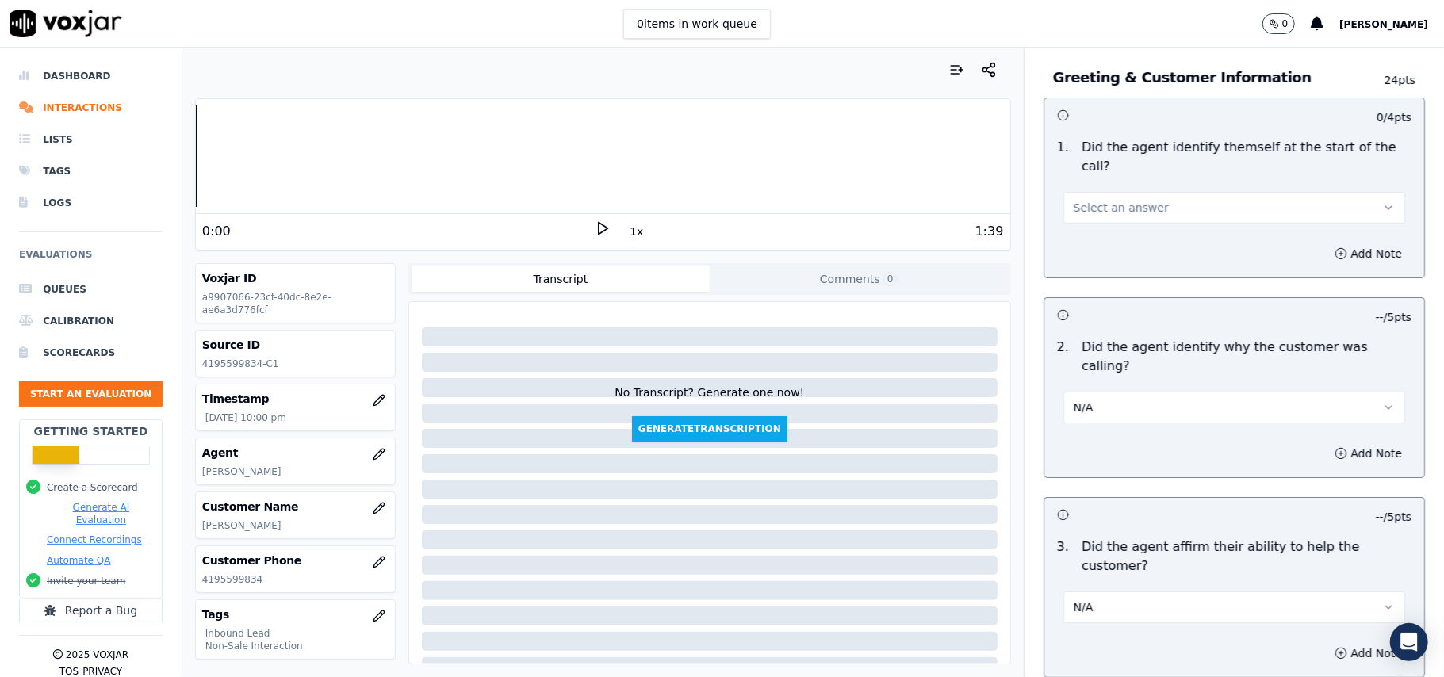
scroll to position [0, 0]
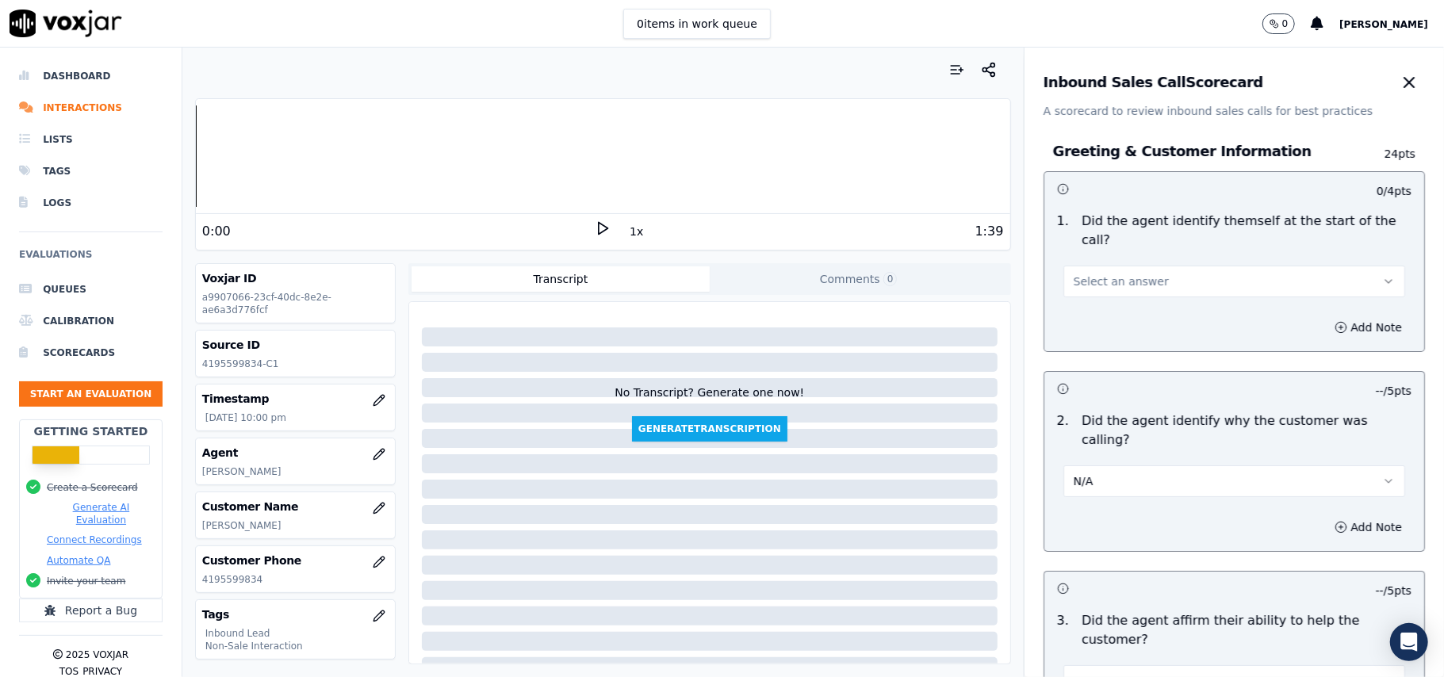
click at [1092, 266] on button "Select an answer" at bounding box center [1234, 282] width 342 height 32
click at [1092, 343] on div "N/A" at bounding box center [1200, 349] width 307 height 25
click at [1120, 266] on button "N/A" at bounding box center [1234, 282] width 342 height 32
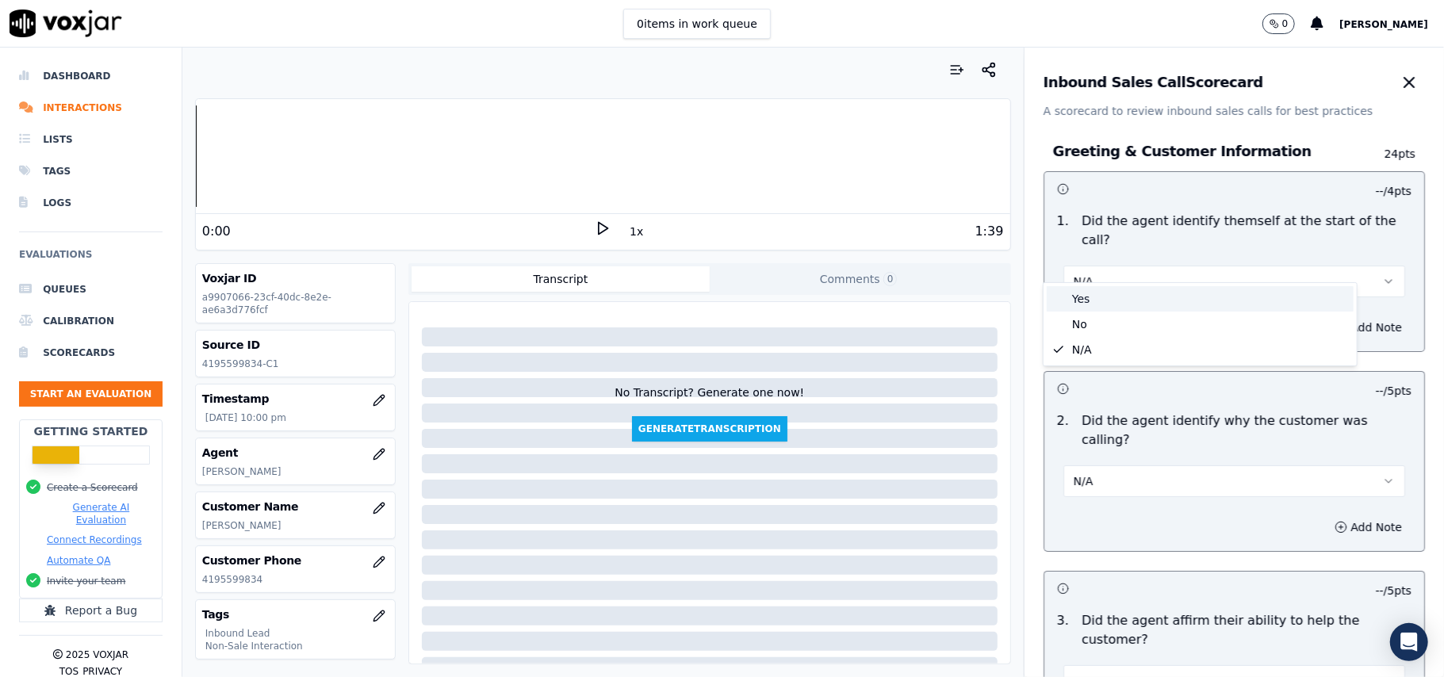
click at [1117, 300] on div "Yes" at bounding box center [1200, 298] width 307 height 25
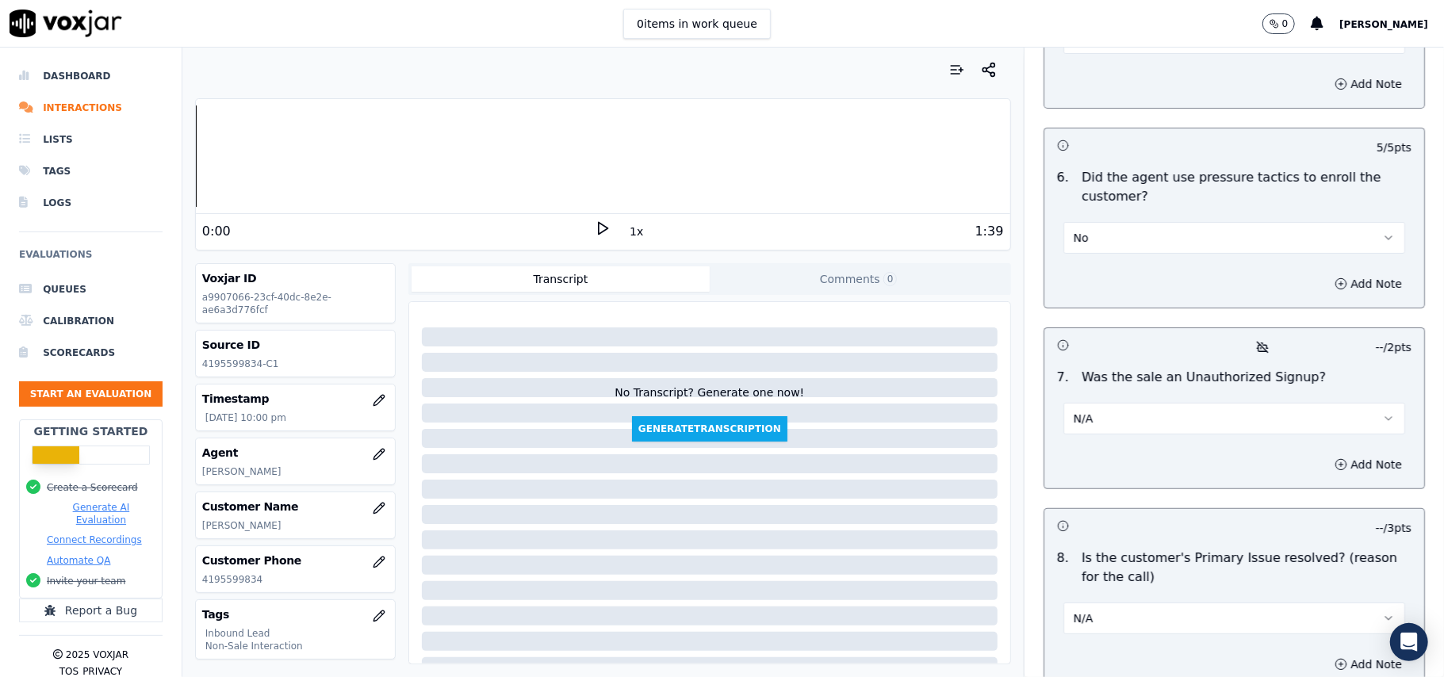
scroll to position [4523, 0]
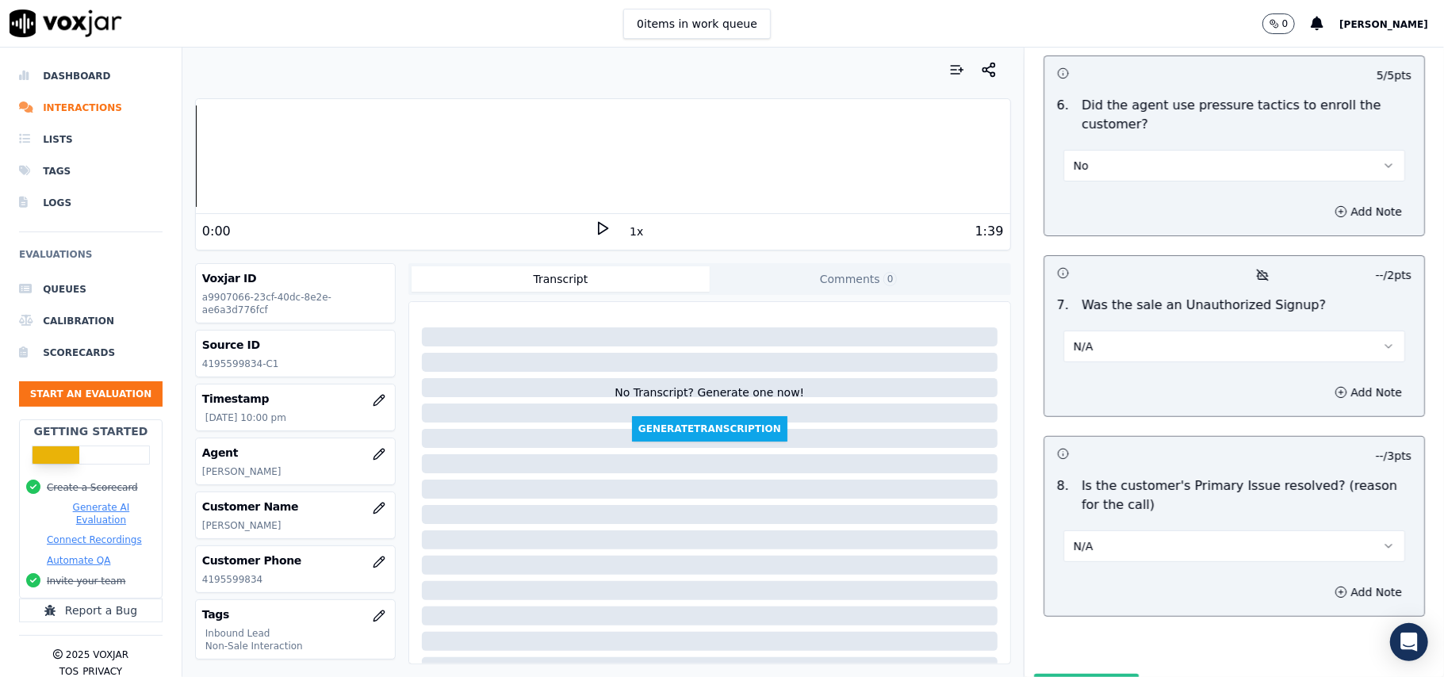
click at [1080, 674] on button "Submit Scores" at bounding box center [1086, 688] width 105 height 29
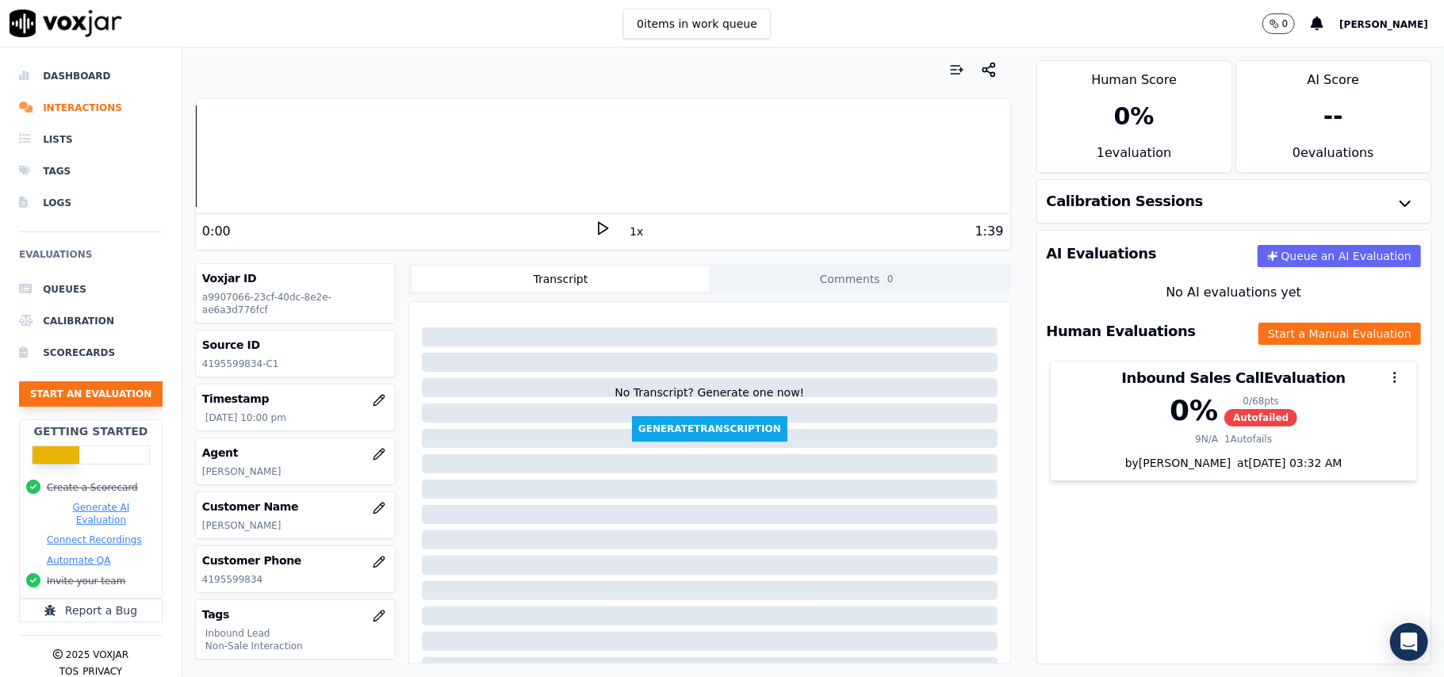
click at [77, 394] on button "Start an Evaluation" at bounding box center [91, 393] width 144 height 25
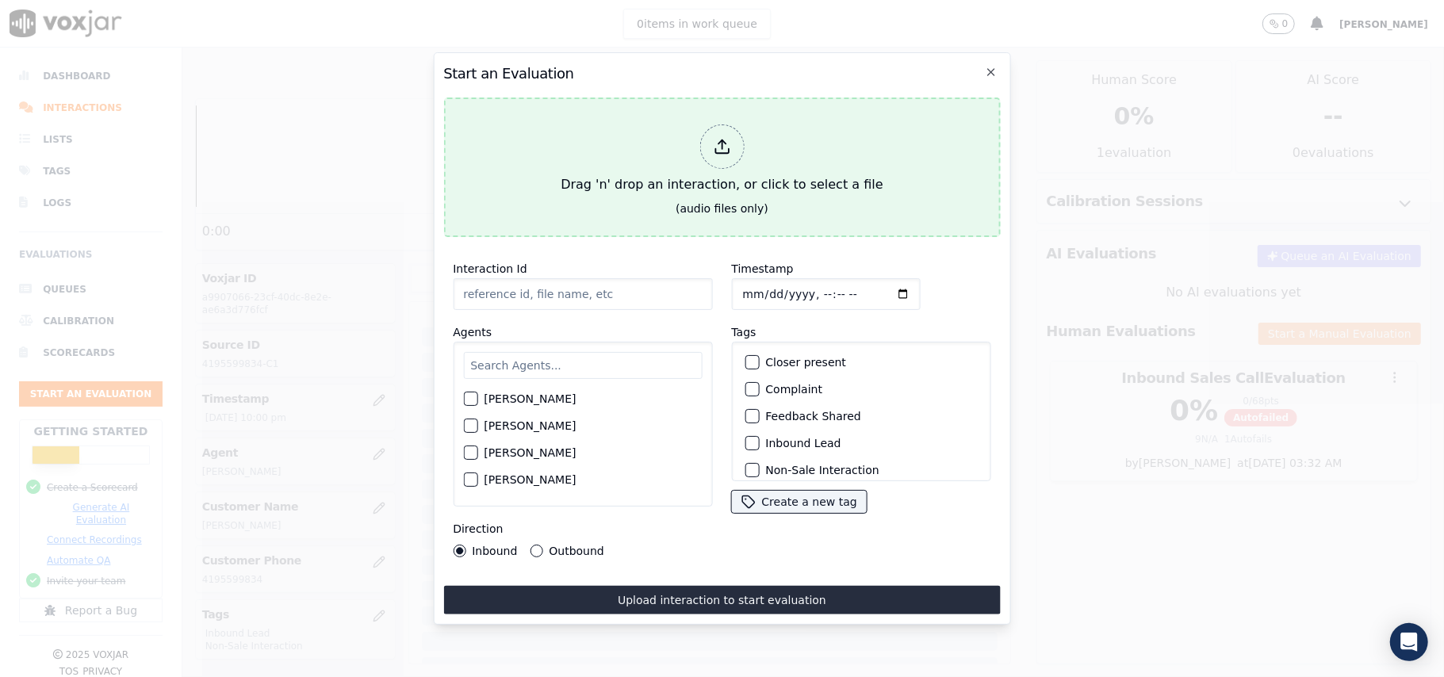
click at [721, 153] on div at bounding box center [721, 146] width 44 height 44
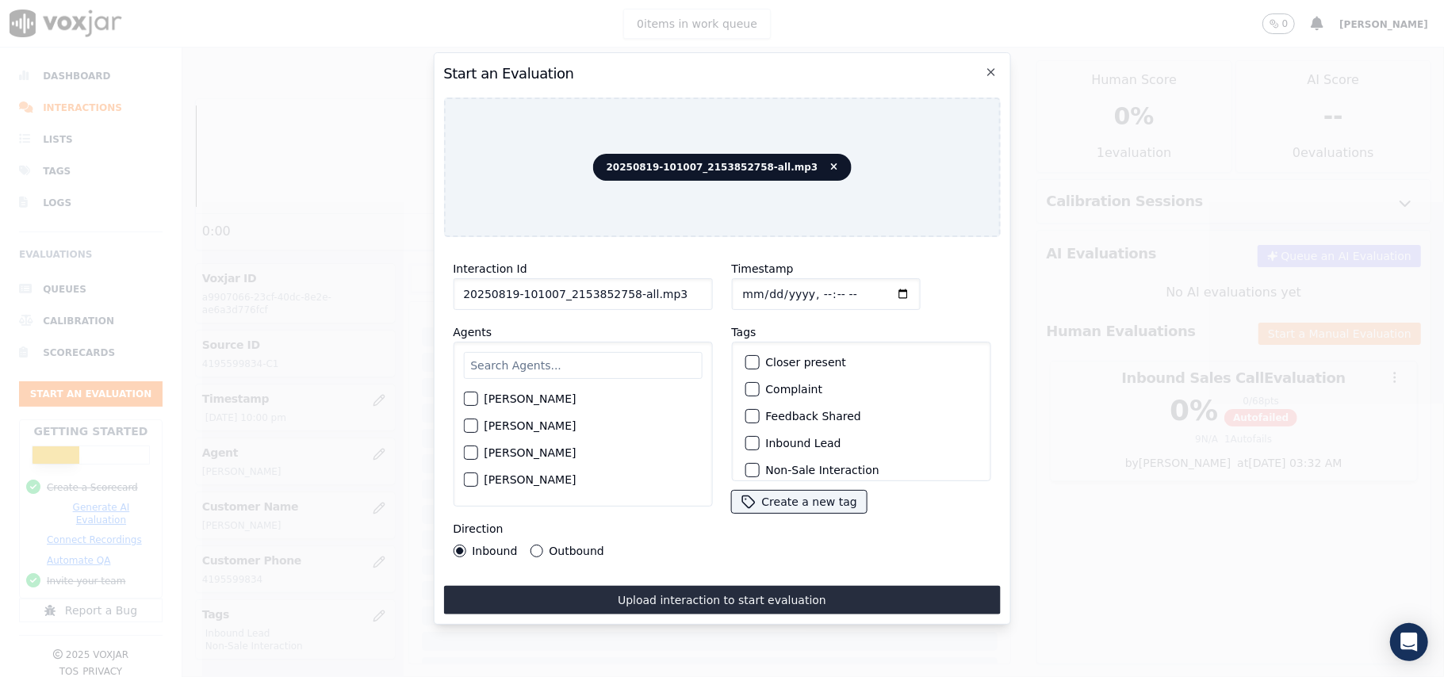
drag, startPoint x: 673, startPoint y: 283, endPoint x: 620, endPoint y: 289, distance: 53.4
click at [620, 289] on input "20250819-101007_2153852758-all.mp3" at bounding box center [582, 294] width 259 height 32
type input "20250819-101007_2153852758-C1"
click at [763, 287] on input "Timestamp" at bounding box center [825, 294] width 189 height 32
type input "[DATE]T22:05"
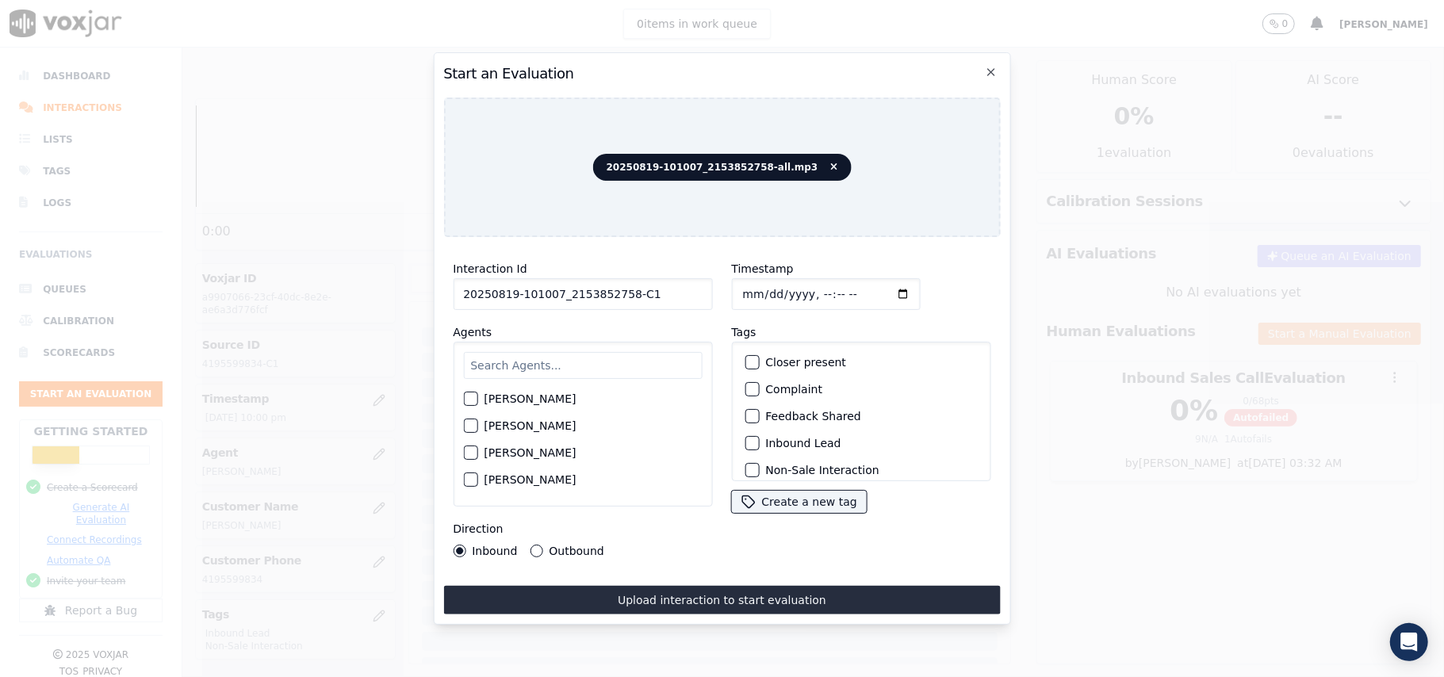
click at [647, 343] on div "[PERSON_NAME] [PERSON_NAME] [PERSON_NAME] [PERSON_NAME] [PERSON_NAME] [PERSON_N…" at bounding box center [582, 424] width 259 height 165
click at [622, 359] on input "text" at bounding box center [582, 365] width 239 height 27
paste input "[PERSON_NAME]"
type input "[PERSON_NAME]"
click at [465, 398] on div "button" at bounding box center [469, 403] width 11 height 11
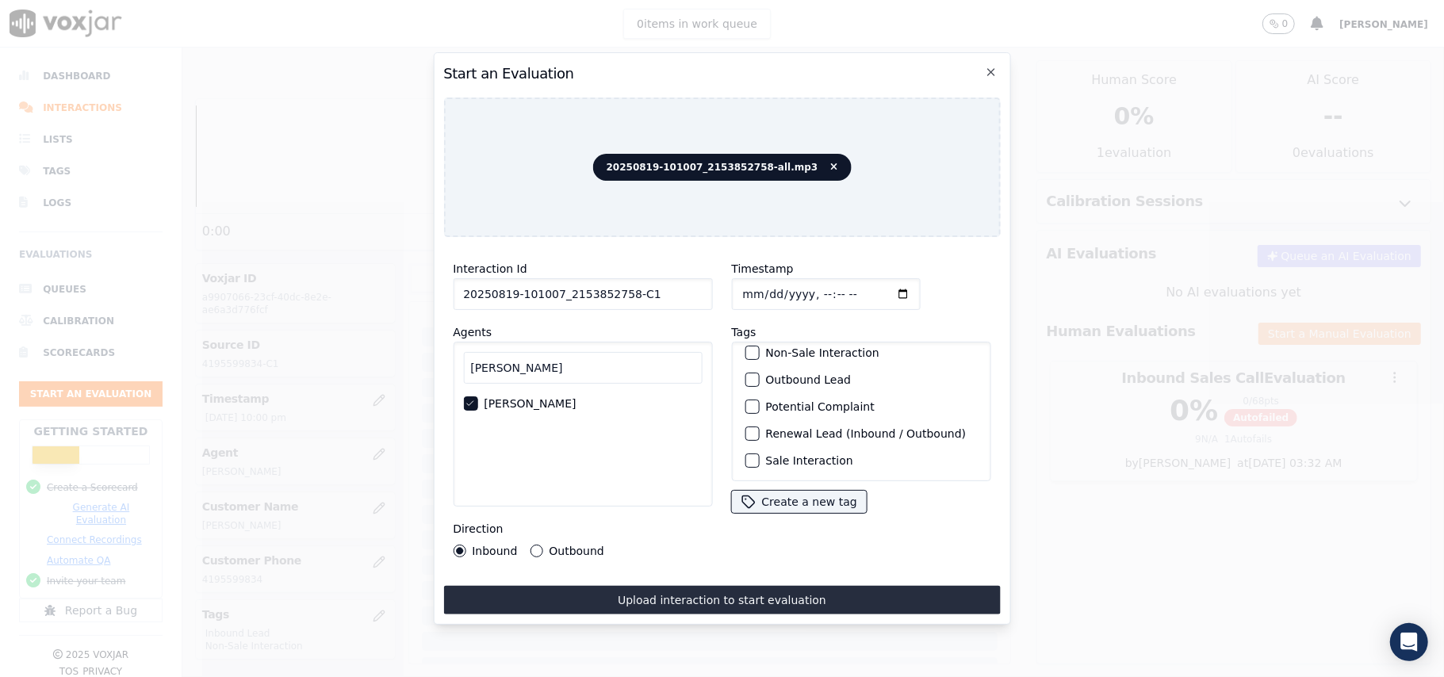
scroll to position [138, 0]
click at [745, 374] on div "button" at bounding box center [750, 379] width 11 height 11
click at [745, 432] on div "button" at bounding box center [750, 437] width 11 height 11
click at [530, 545] on button "Outbound" at bounding box center [536, 551] width 13 height 13
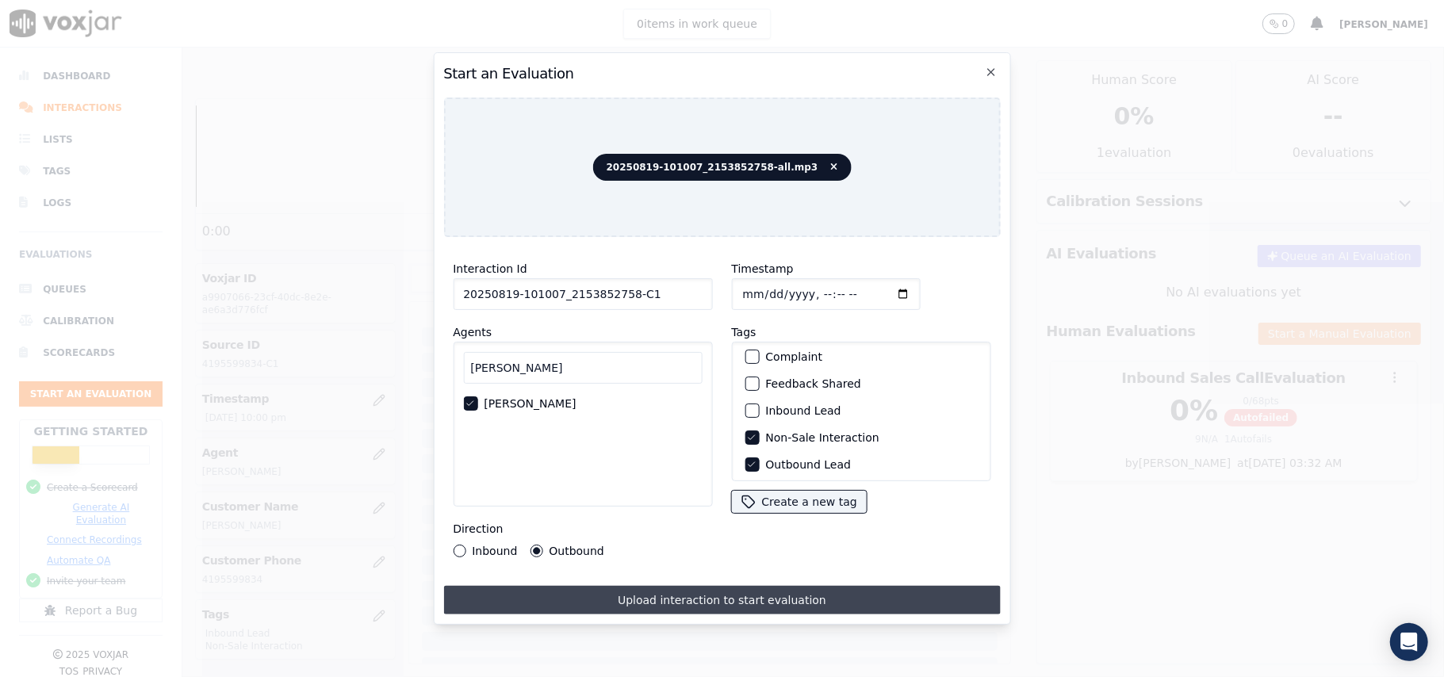
drag, startPoint x: 669, startPoint y: 596, endPoint x: 704, endPoint y: 596, distance: 34.9
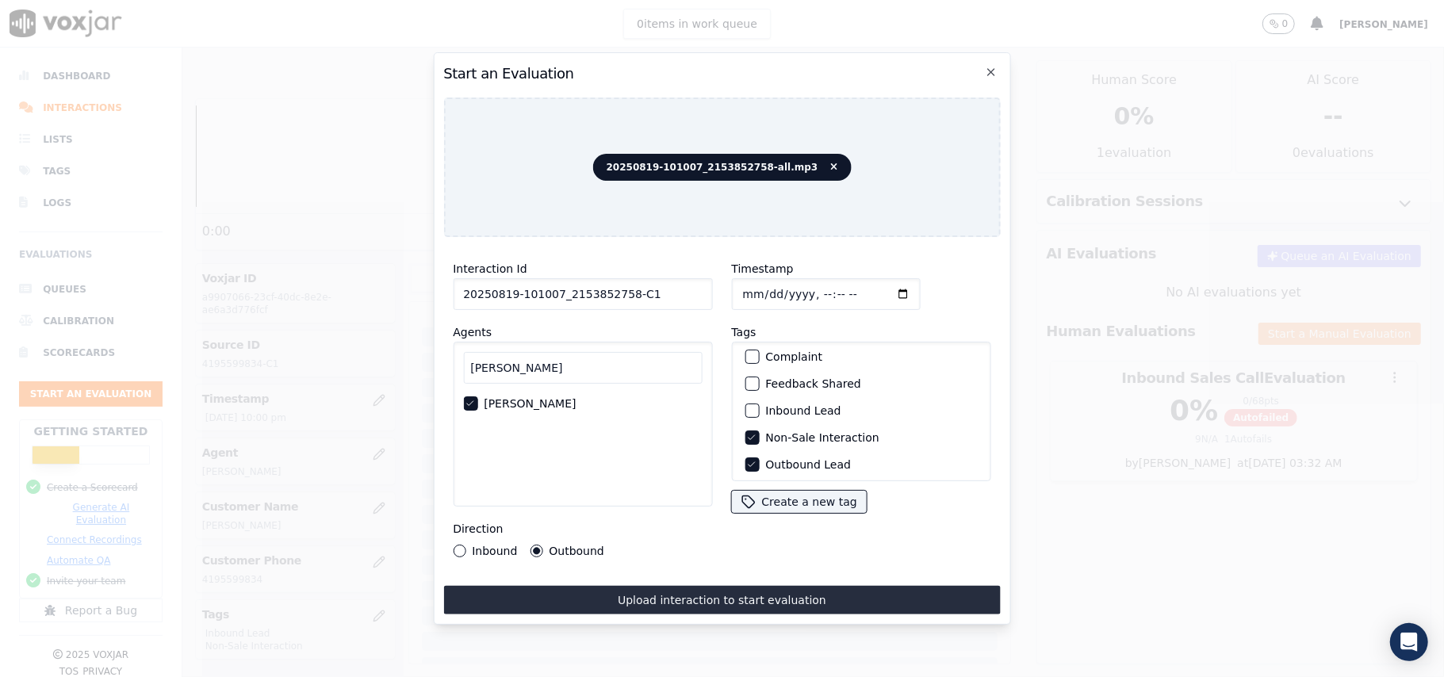
click at [670, 596] on button "Upload interaction to start evaluation" at bounding box center [721, 600] width 557 height 29
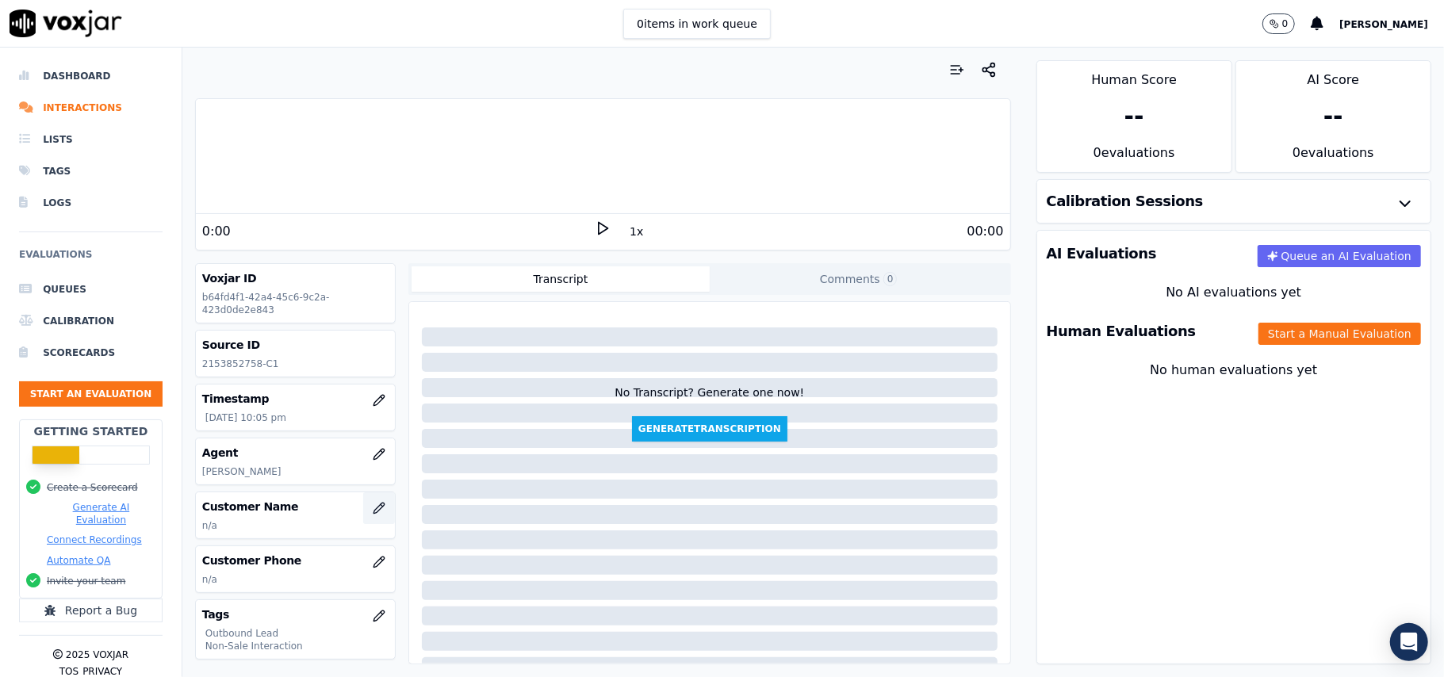
click at [373, 509] on icon "button" at bounding box center [378, 508] width 10 height 10
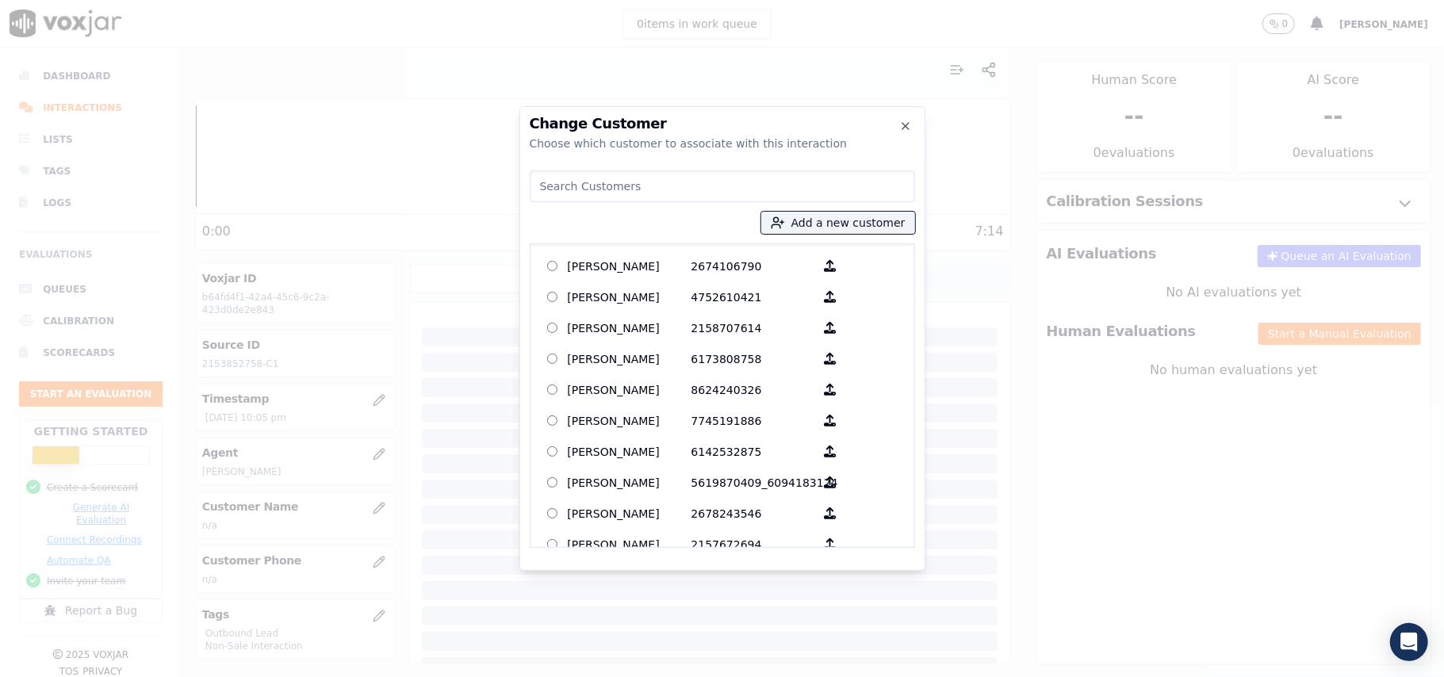
paste input "[PERSON_NAME]"
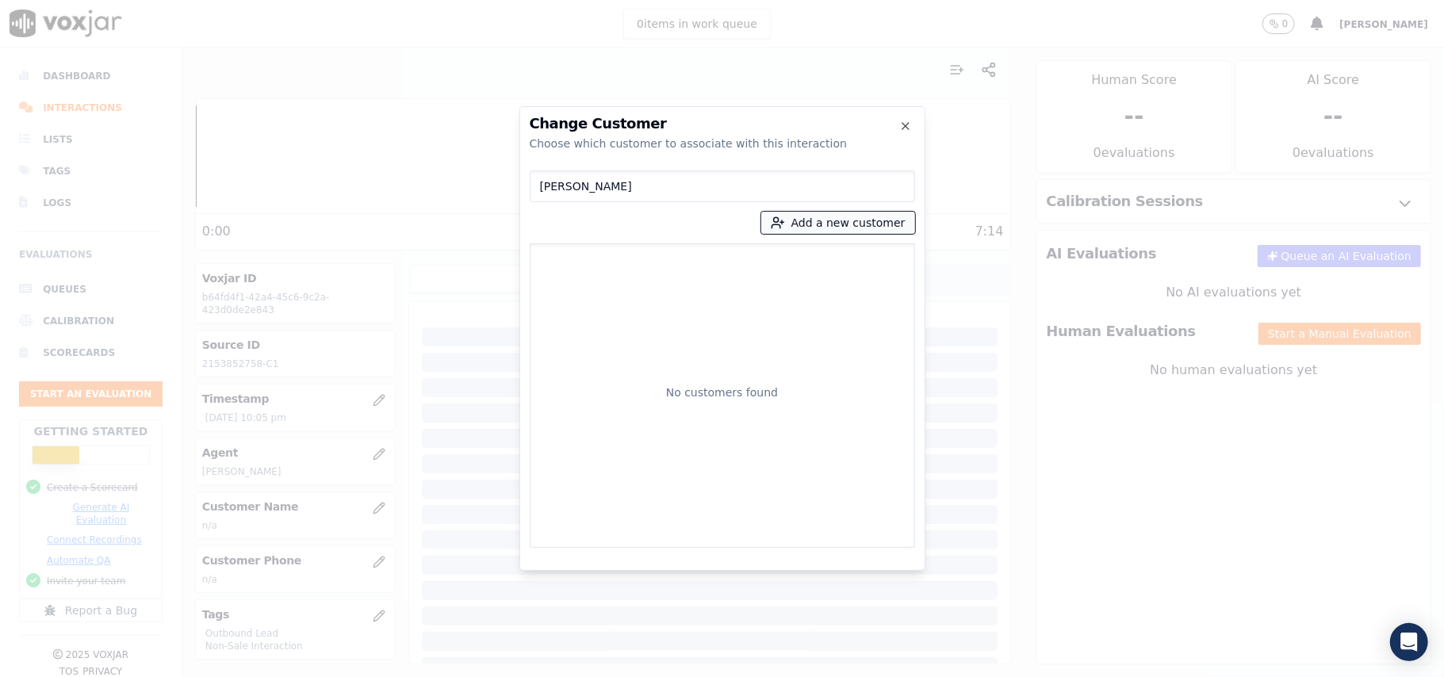
type input "[PERSON_NAME]"
click at [825, 214] on button "Add a new customer" at bounding box center [838, 223] width 154 height 22
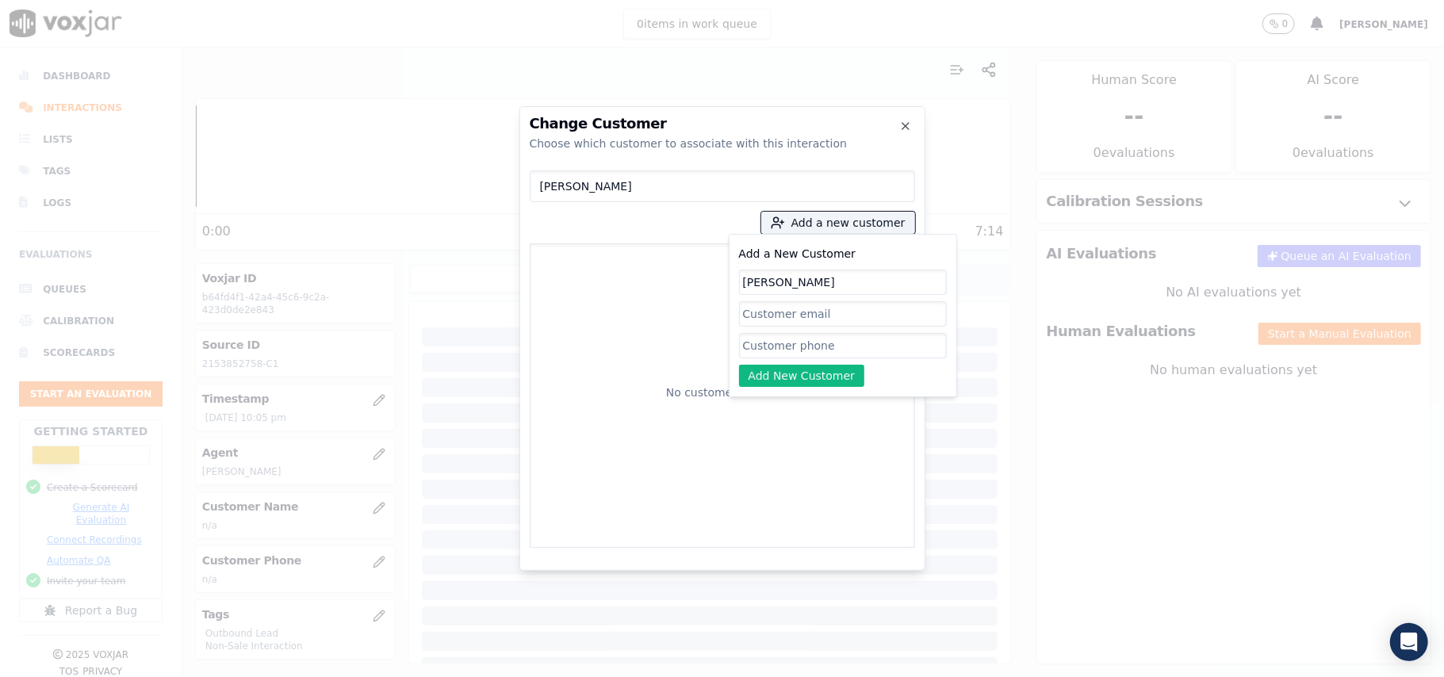
type input "[PERSON_NAME]"
click at [819, 347] on input "Add a New Customer" at bounding box center [843, 345] width 208 height 25
paste input "2153852758"
type input "2153852758"
click at [800, 374] on button "Add New Customer" at bounding box center [802, 376] width 126 height 22
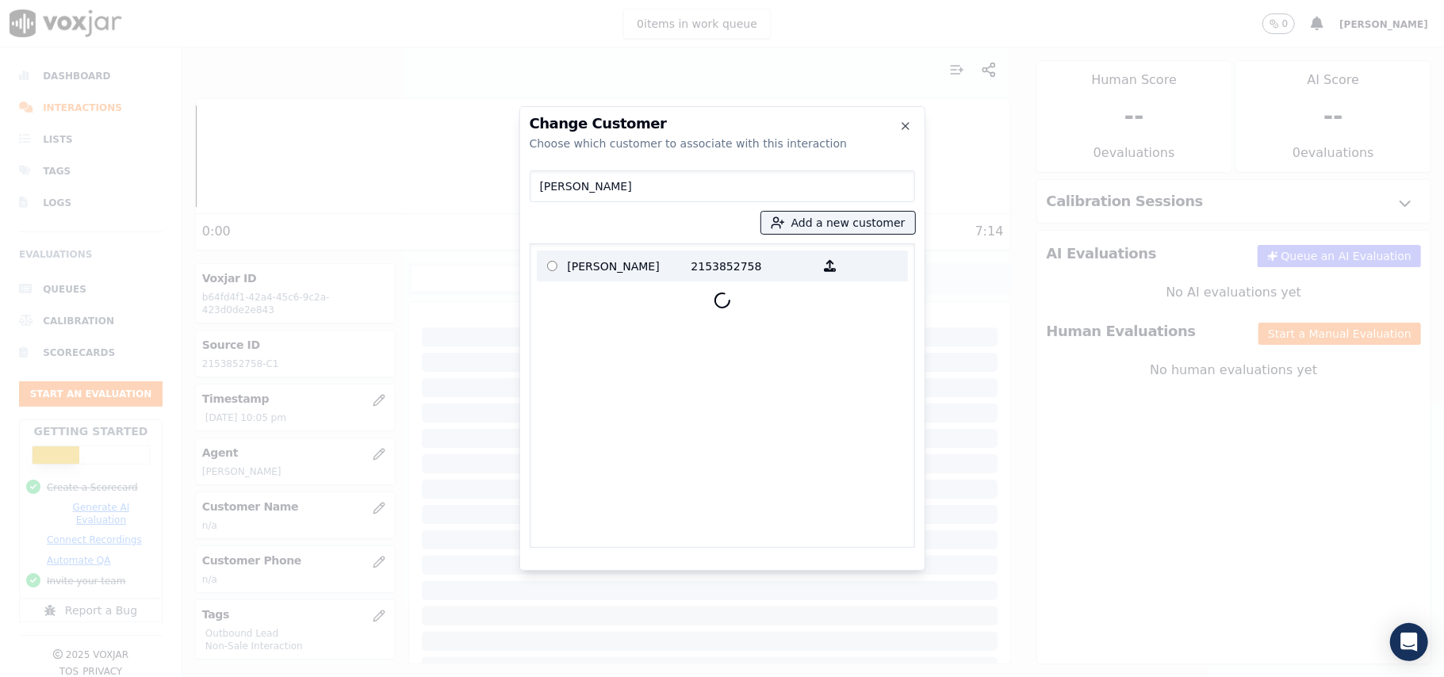
click at [670, 279] on label "[PERSON_NAME] 2153852758" at bounding box center [722, 266] width 371 height 31
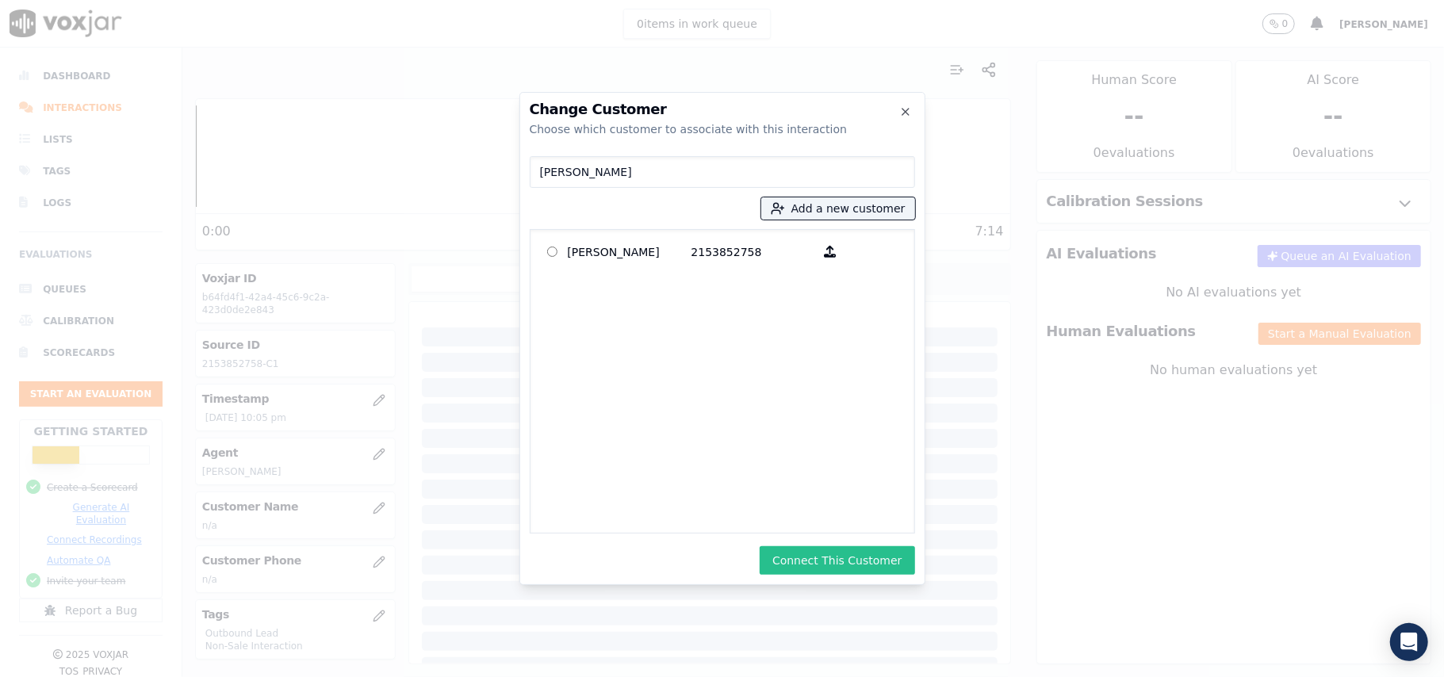
click at [845, 547] on button "Connect This Customer" at bounding box center [837, 560] width 155 height 29
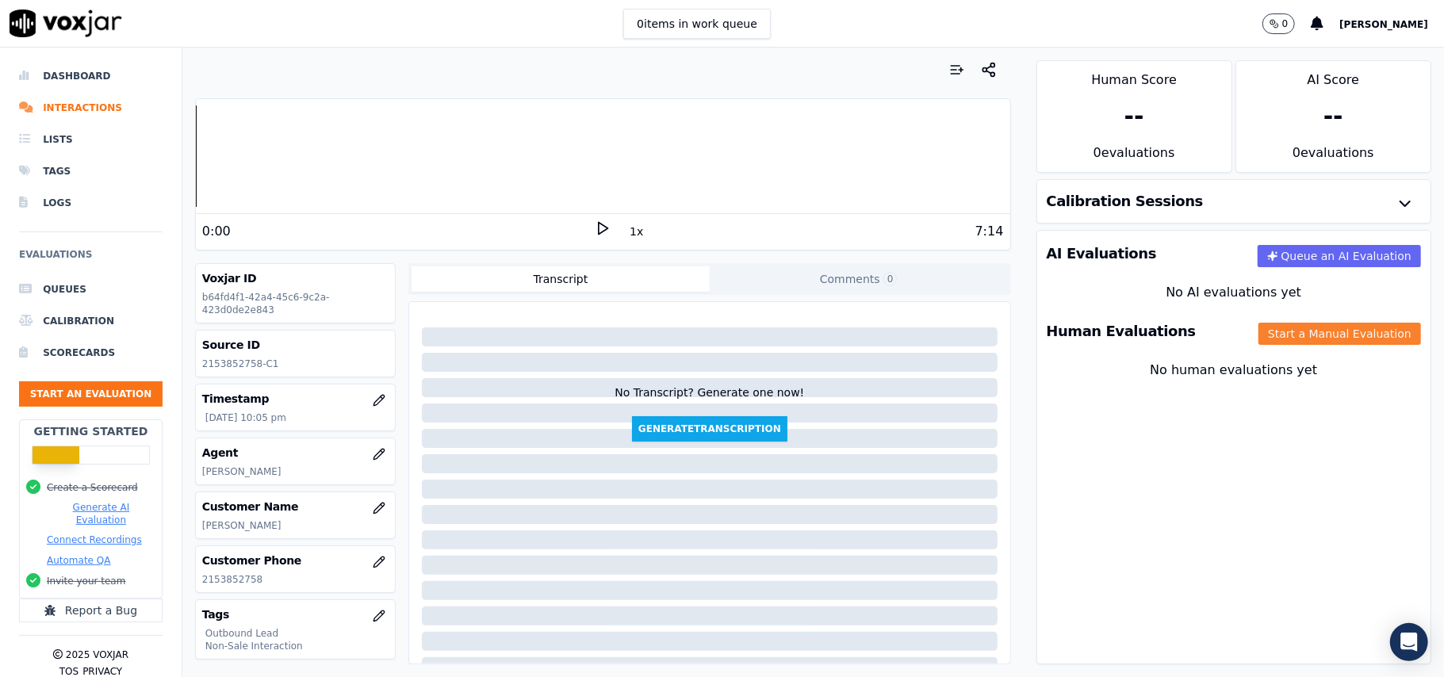
click at [1291, 345] on button "Start a Manual Evaluation" at bounding box center [1339, 334] width 163 height 22
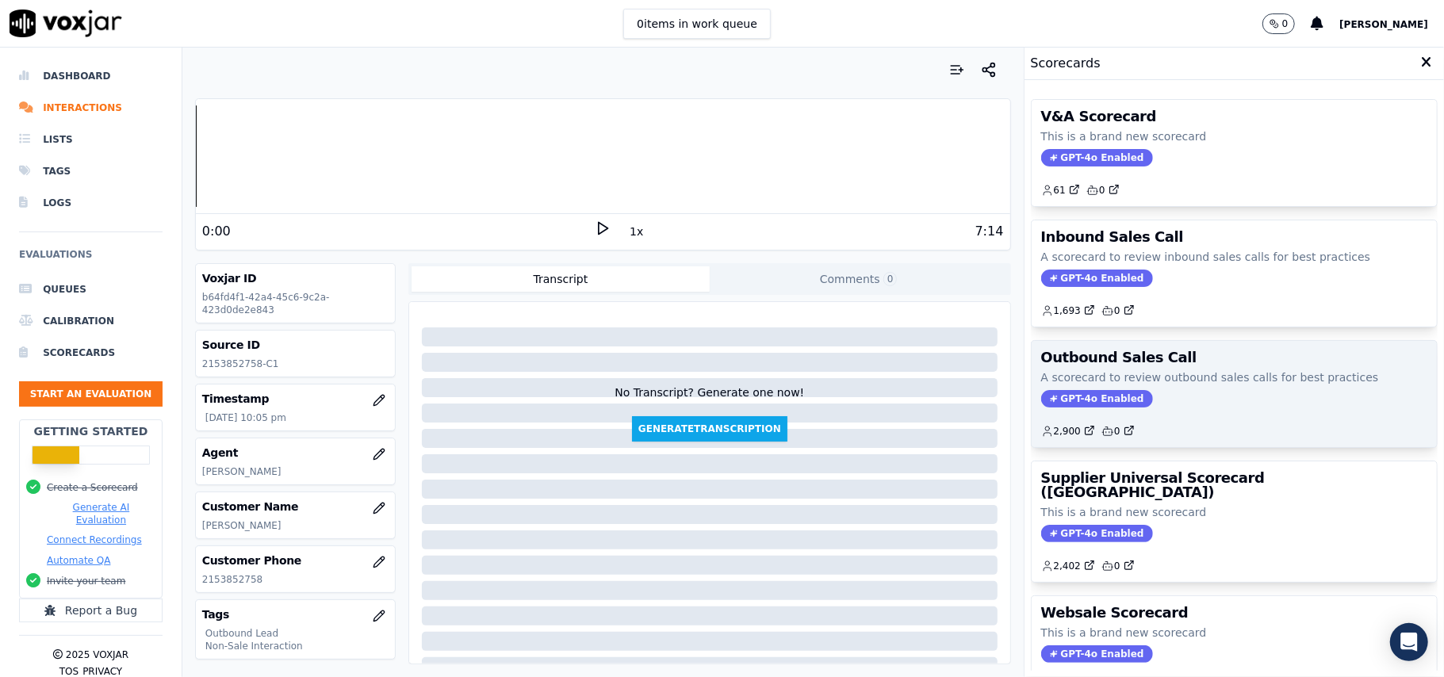
click at [1086, 400] on span "GPT-4o Enabled" at bounding box center [1097, 398] width 112 height 17
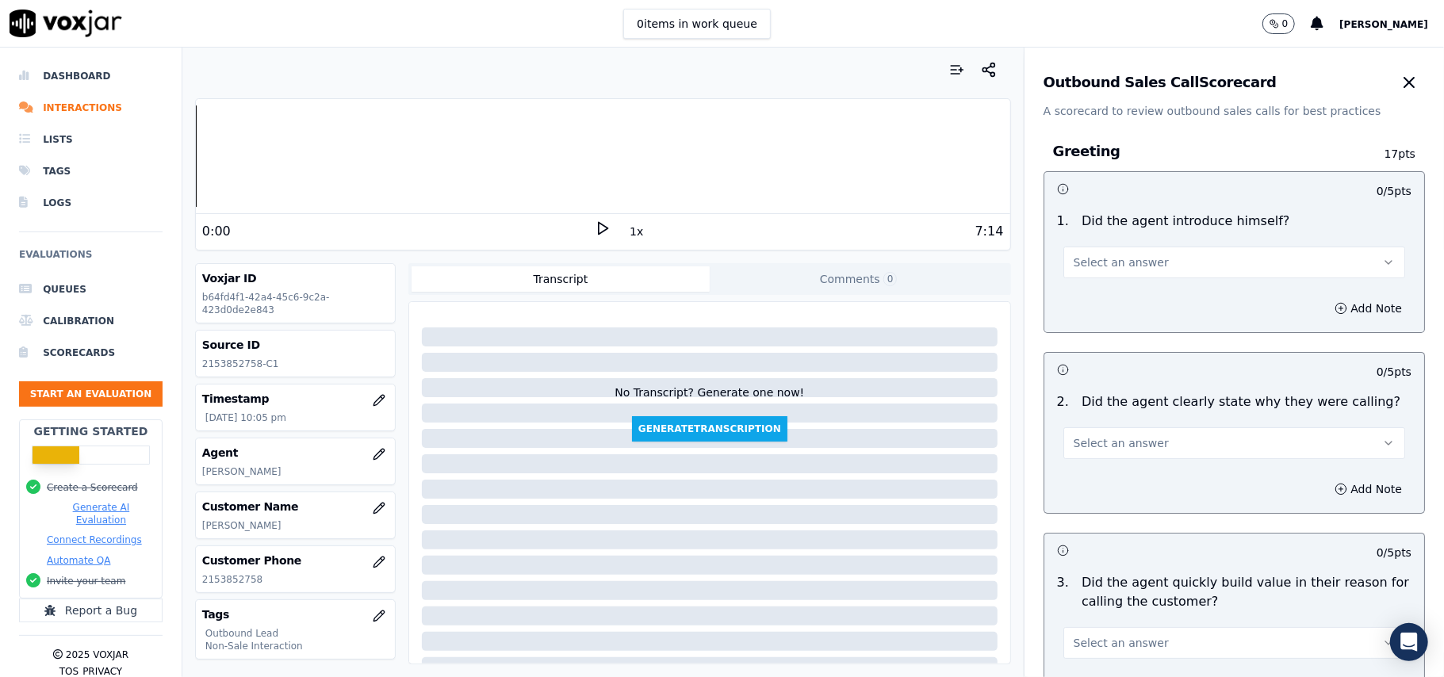
click at [1074, 263] on span "Select an answer" at bounding box center [1121, 263] width 95 height 16
click at [1096, 300] on div "Yes" at bounding box center [1200, 298] width 307 height 25
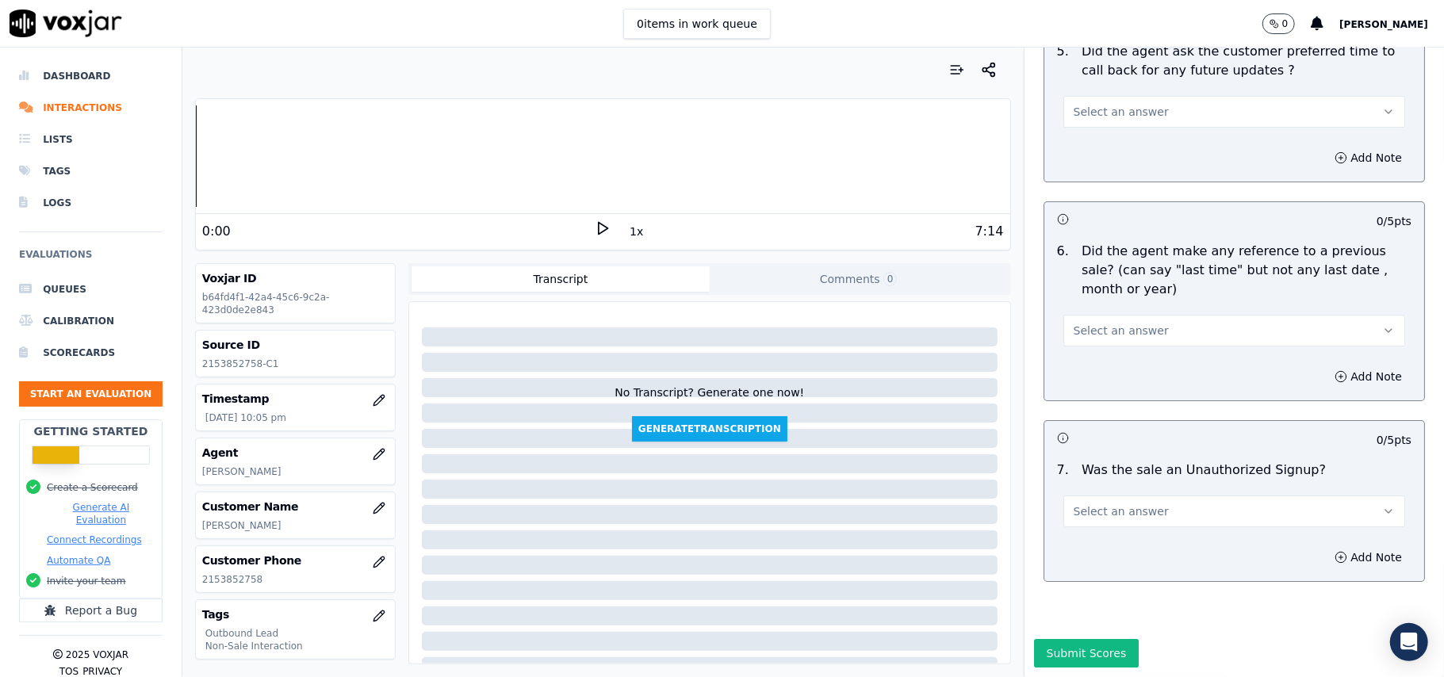
click at [1191, 496] on button "Select an answer" at bounding box center [1234, 512] width 342 height 32
click at [1151, 543] on div "N/A" at bounding box center [1200, 550] width 307 height 25
click at [1113, 323] on span "Select an answer" at bounding box center [1121, 331] width 95 height 16
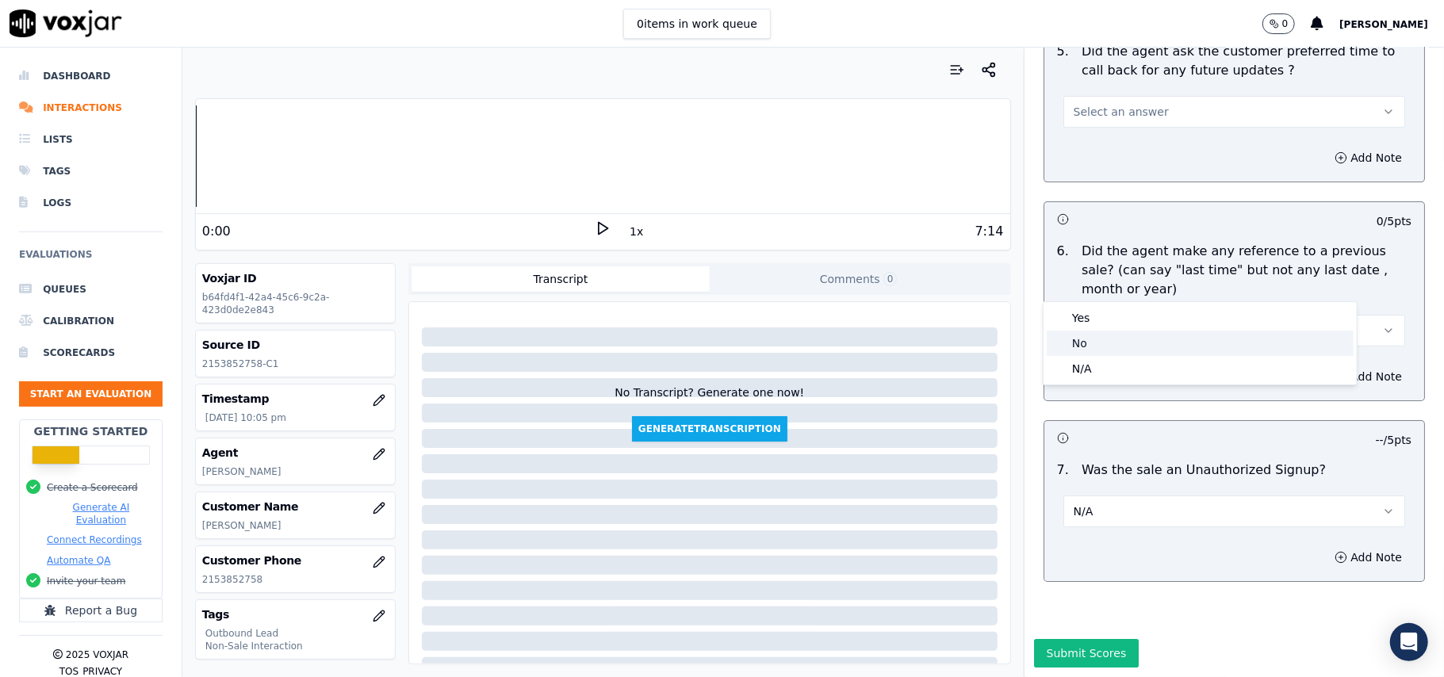
click at [1101, 339] on div "No" at bounding box center [1200, 343] width 307 height 25
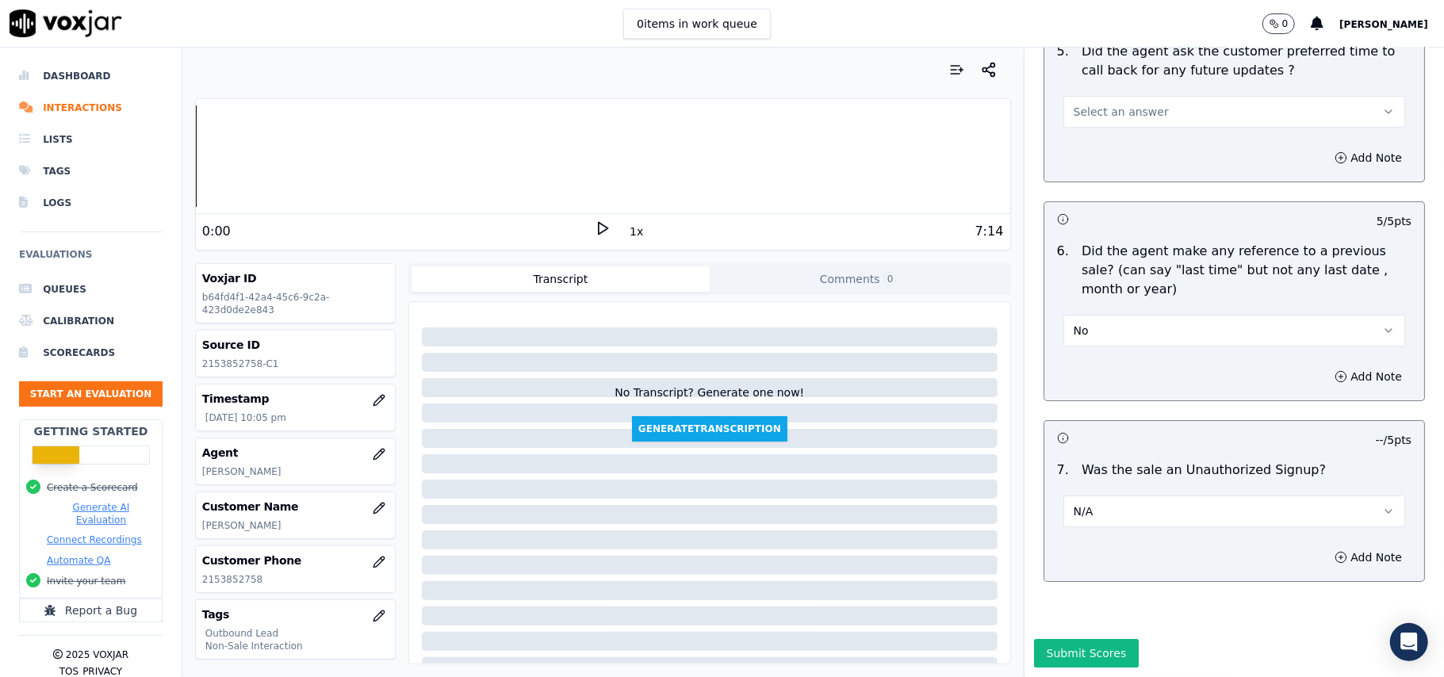
scroll to position [3744, 0]
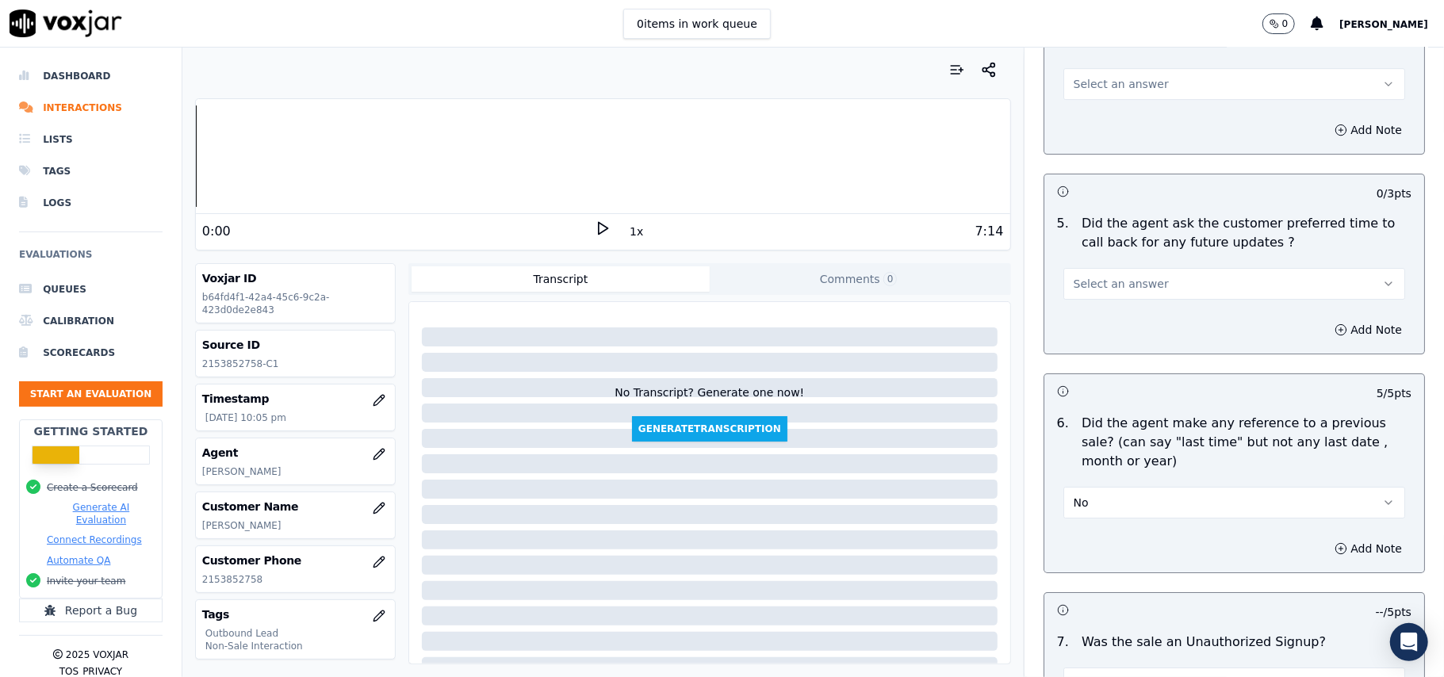
click at [1114, 279] on span "Select an answer" at bounding box center [1121, 284] width 95 height 16
click at [1114, 312] on div "Yes" at bounding box center [1200, 309] width 307 height 25
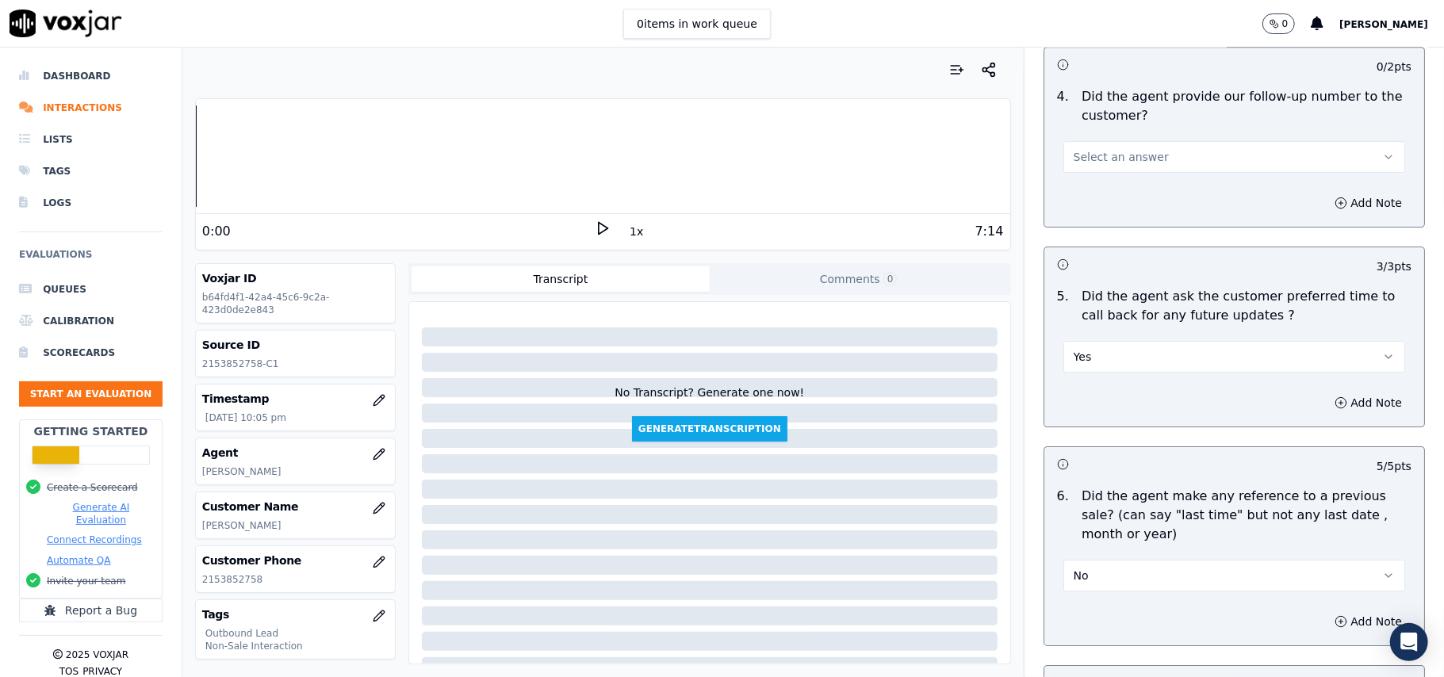
scroll to position [3532, 0]
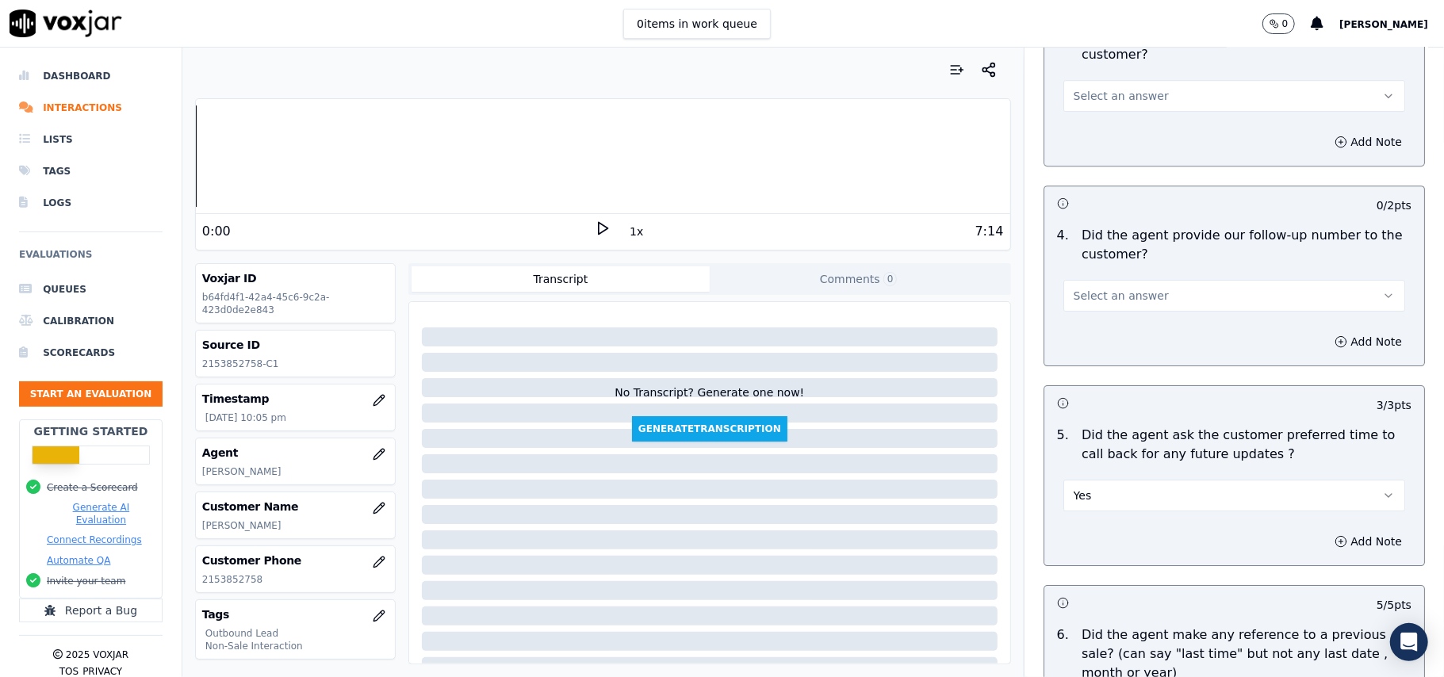
click at [1105, 280] on button "Select an answer" at bounding box center [1234, 296] width 342 height 32
click at [1091, 317] on div "Yes" at bounding box center [1200, 320] width 307 height 25
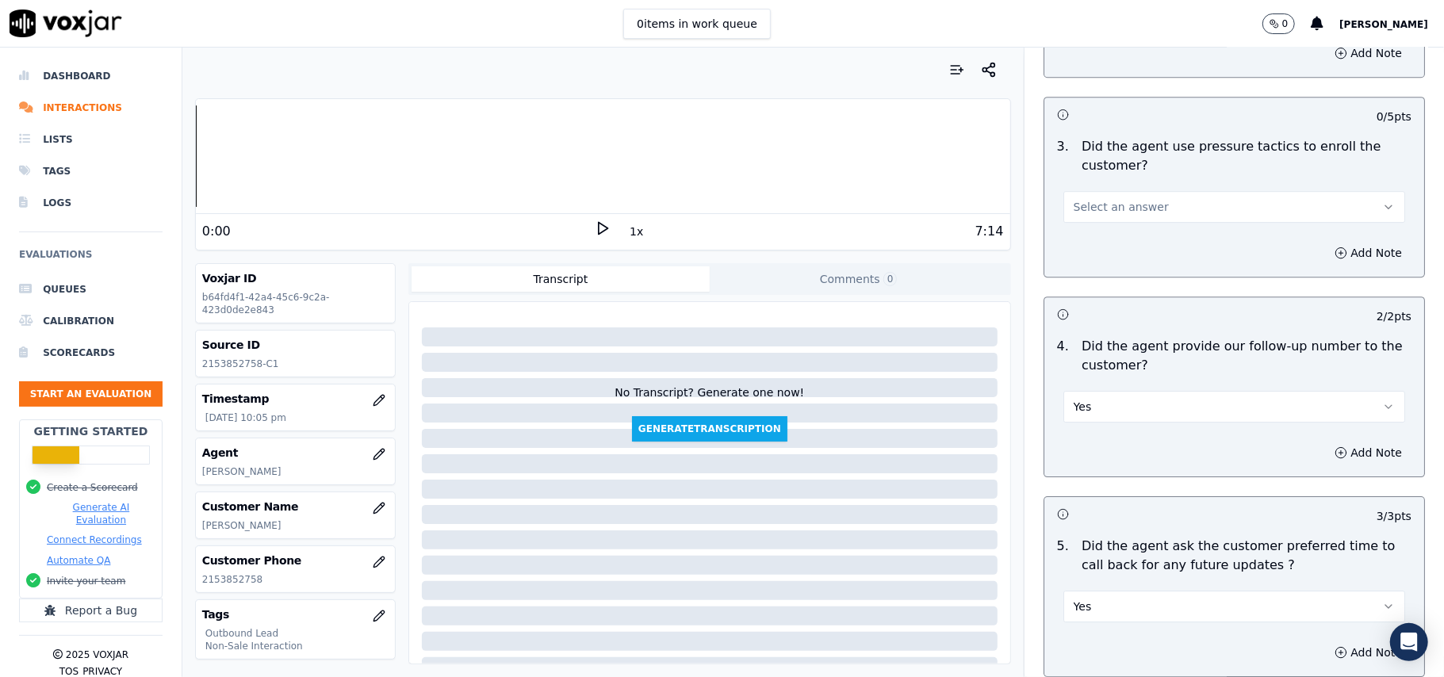
scroll to position [3215, 0]
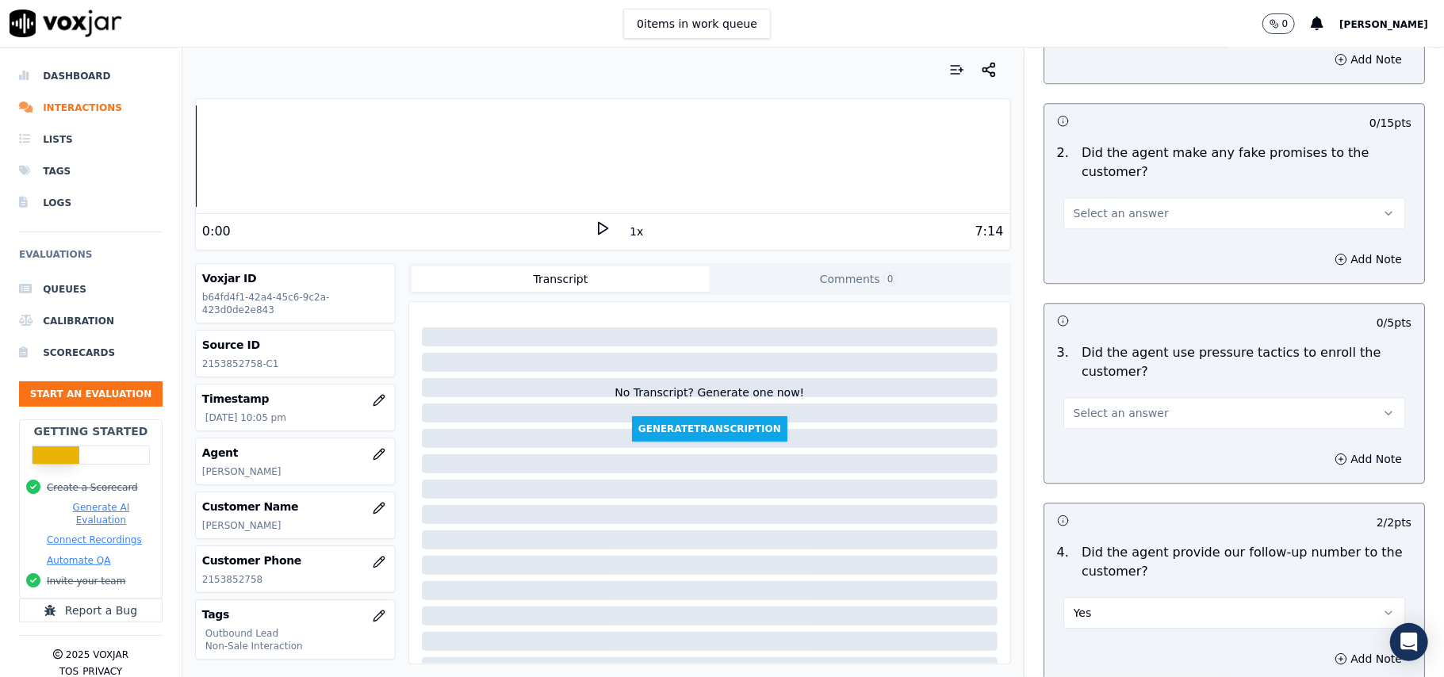
click at [1102, 405] on span "Select an answer" at bounding box center [1121, 413] width 95 height 16
click at [1101, 439] on div "Yes" at bounding box center [1200, 438] width 307 height 25
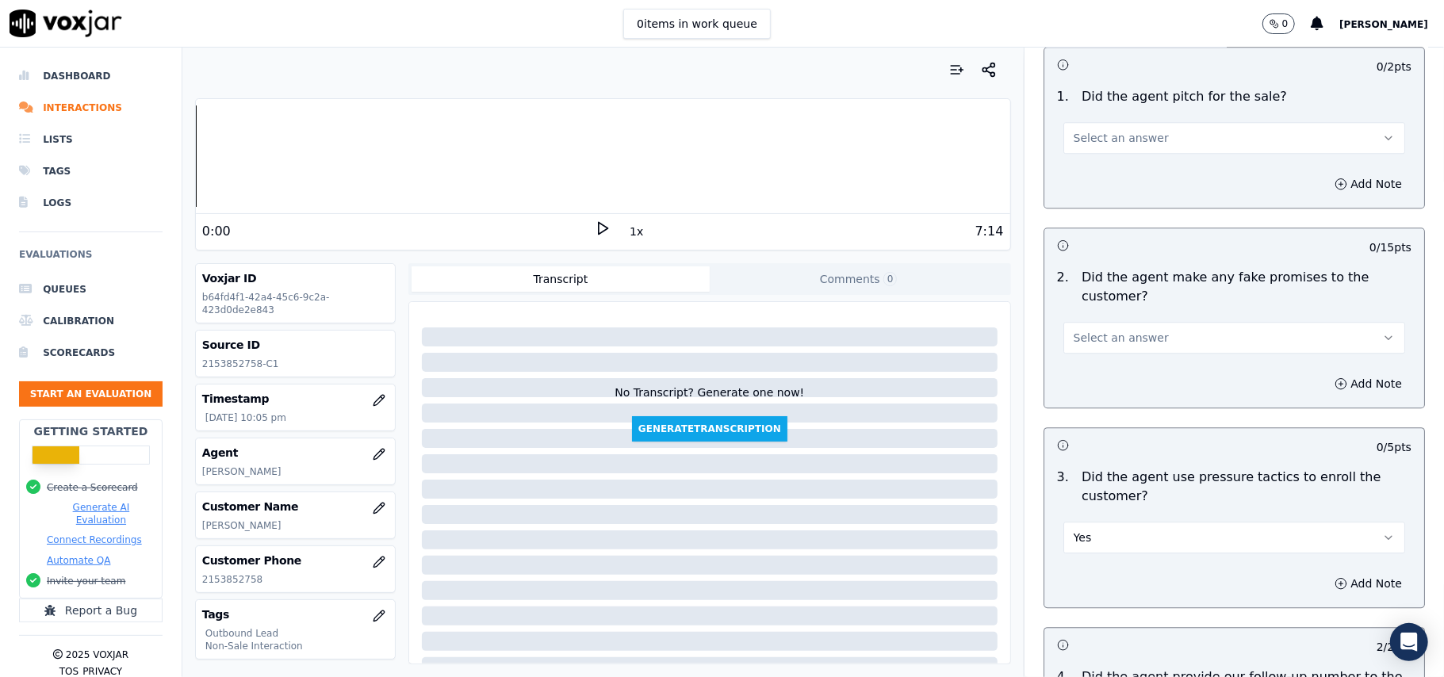
scroll to position [3004, 0]
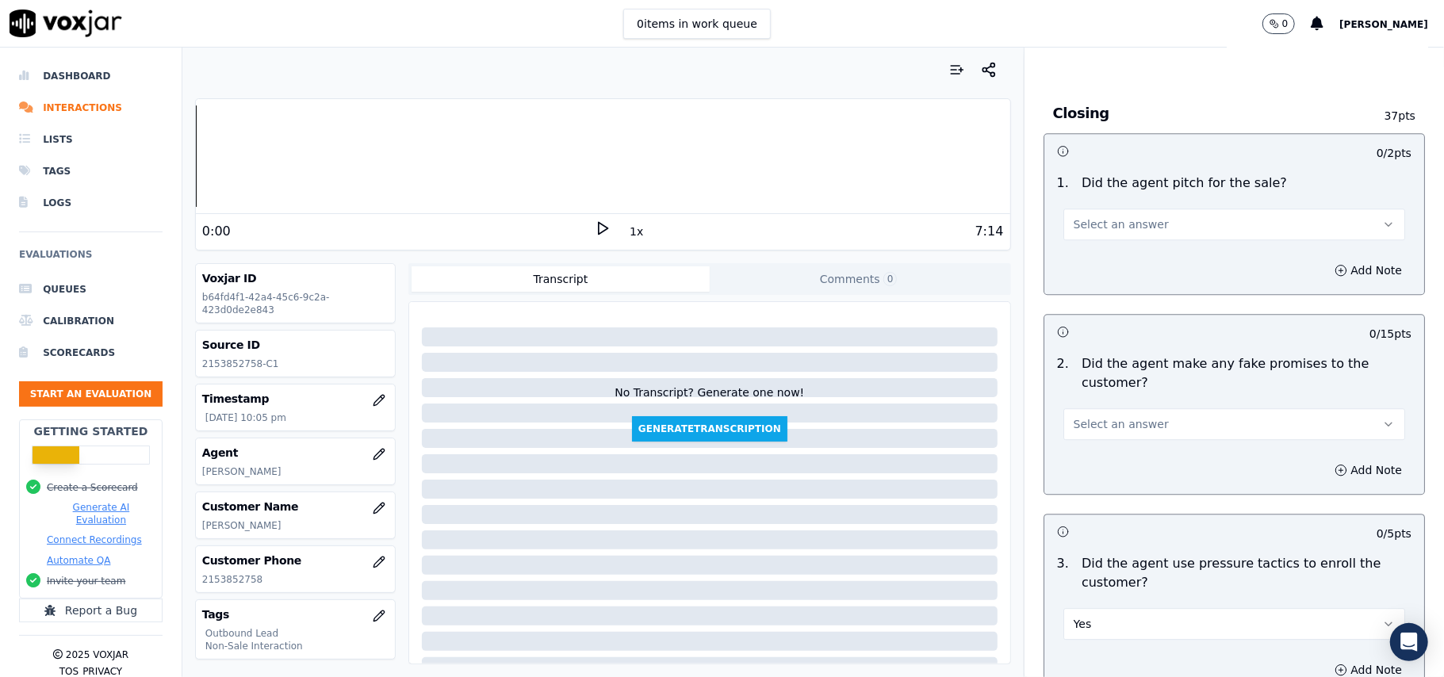
click at [1126, 423] on button "Select an answer" at bounding box center [1234, 424] width 342 height 32
click at [1113, 467] on div "No" at bounding box center [1200, 474] width 307 height 25
click at [1139, 608] on button "Yes" at bounding box center [1234, 624] width 342 height 32
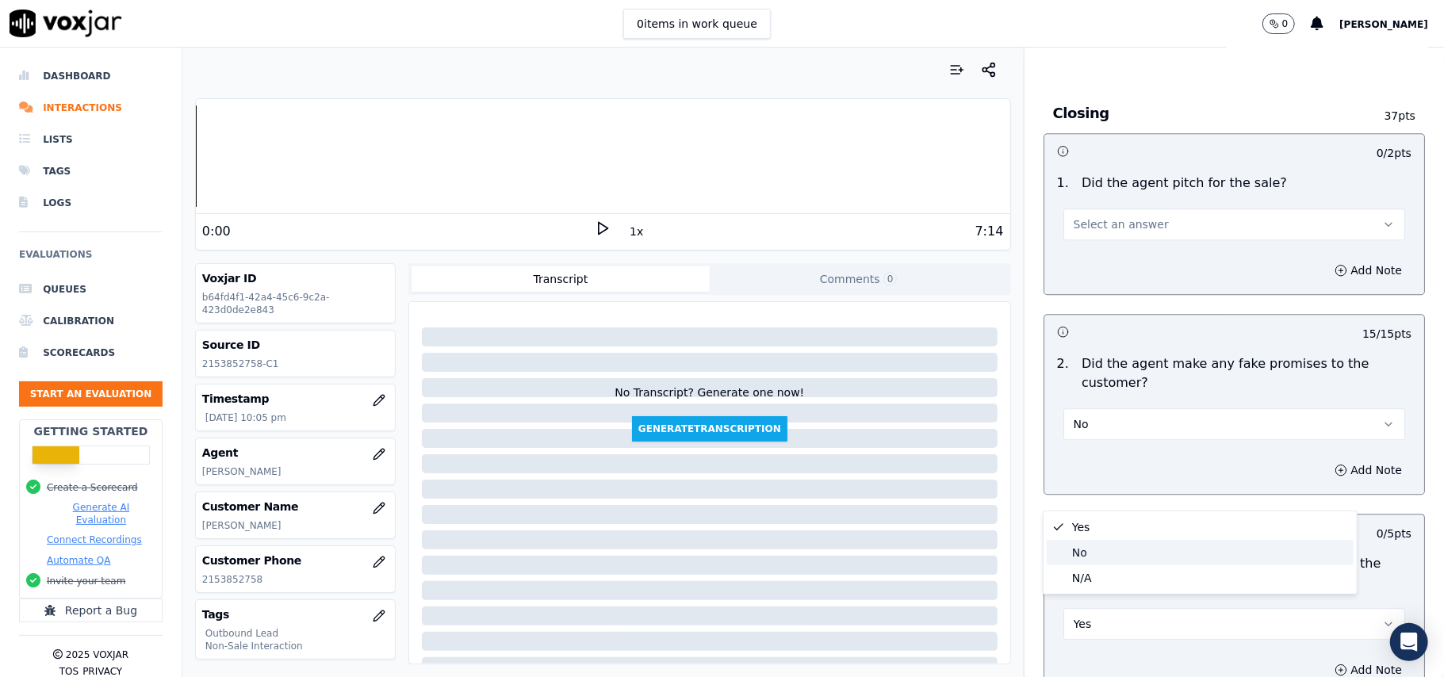
drag, startPoint x: 1101, startPoint y: 553, endPoint x: 1115, endPoint y: 546, distance: 15.3
click at [1101, 552] on div "No" at bounding box center [1200, 552] width 307 height 25
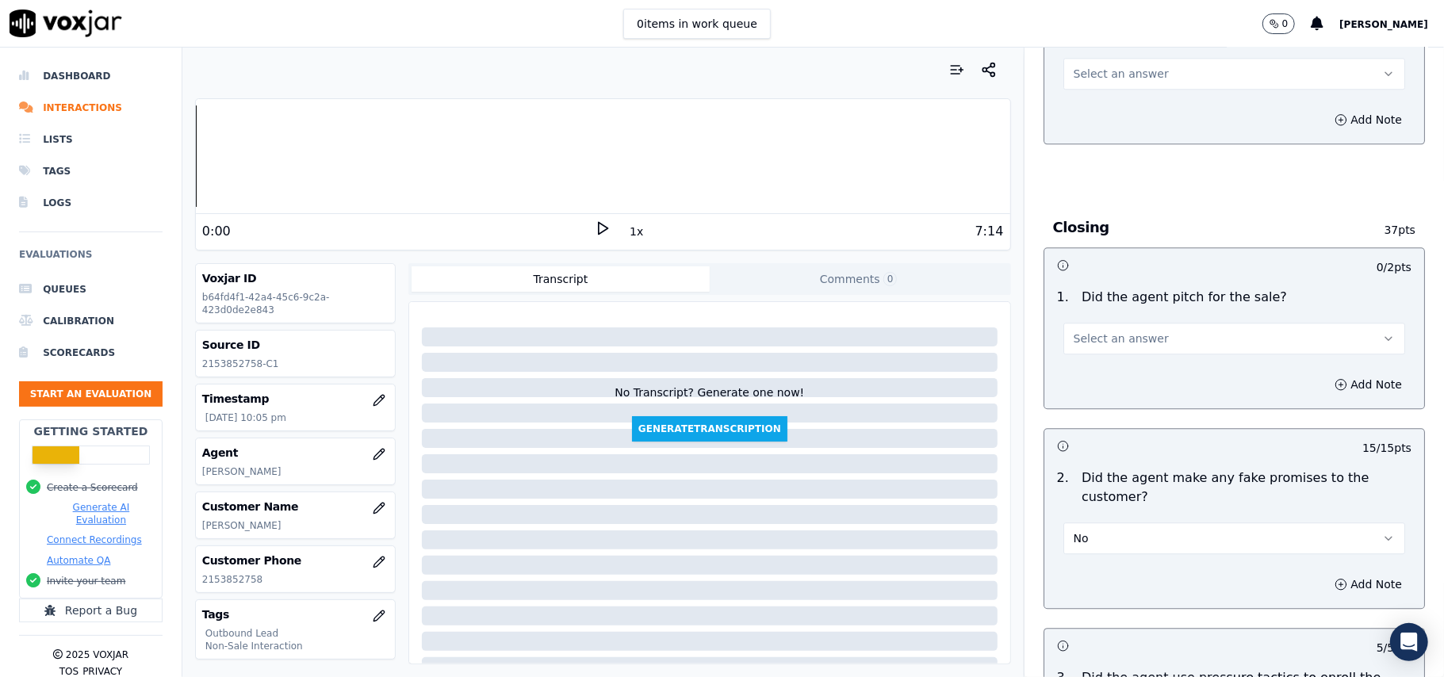
scroll to position [2687, 0]
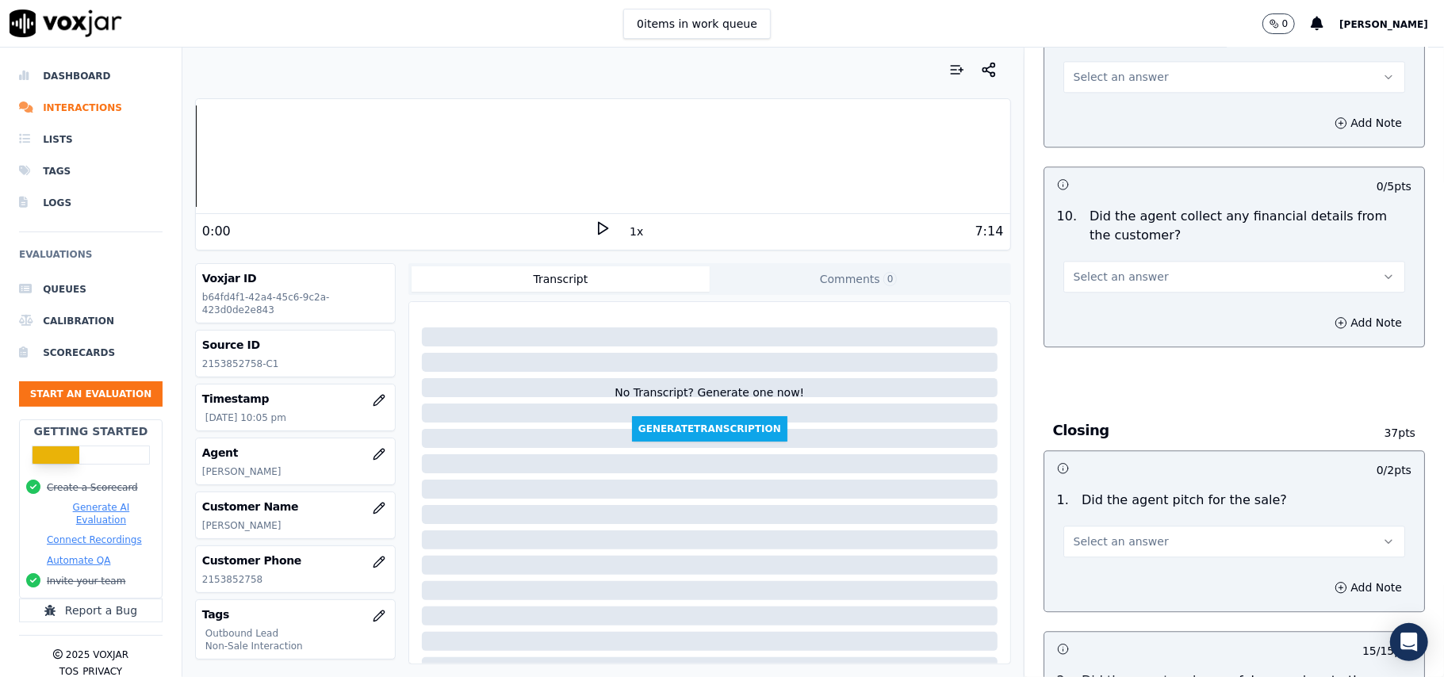
click at [1114, 534] on span "Select an answer" at bounding box center [1121, 542] width 95 height 16
click at [1097, 569] on div "Yes" at bounding box center [1200, 565] width 307 height 25
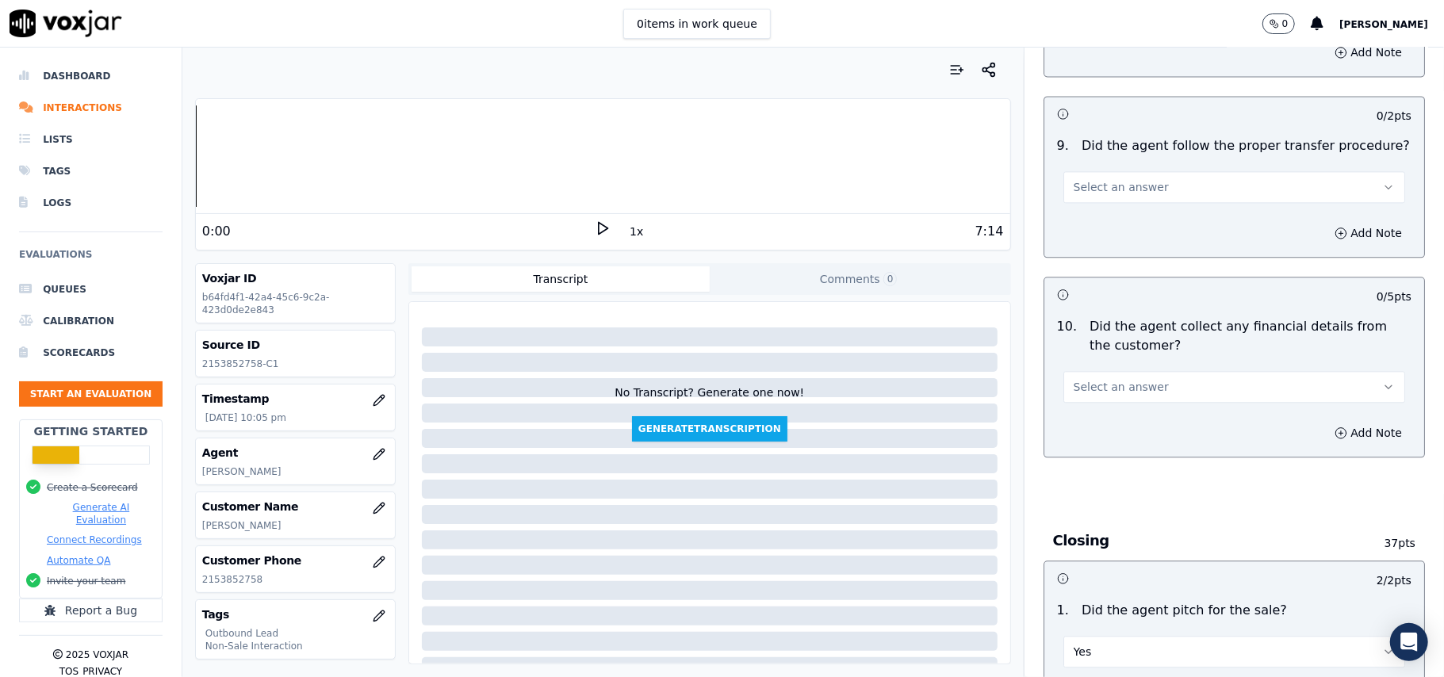
scroll to position [2475, 0]
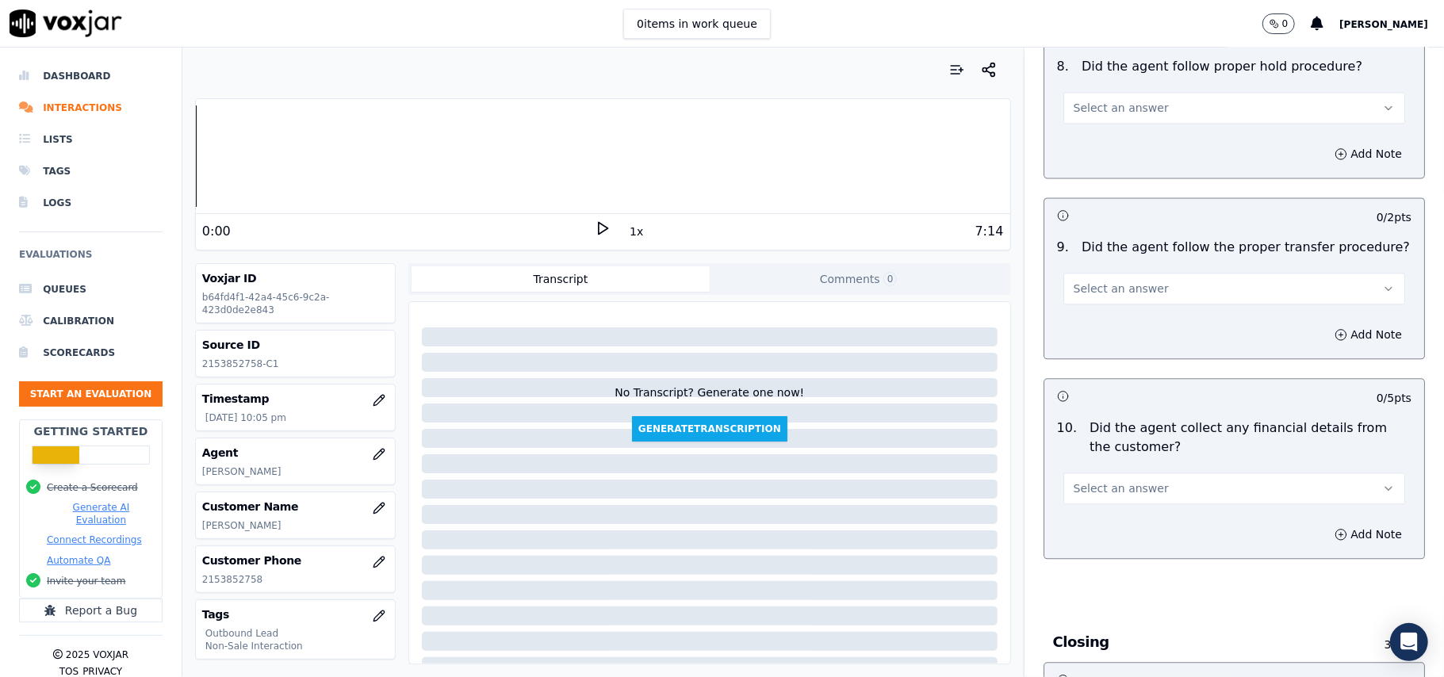
click at [1156, 473] on button "Select an answer" at bounding box center [1234, 489] width 342 height 32
click at [1124, 534] on div "No" at bounding box center [1200, 537] width 307 height 25
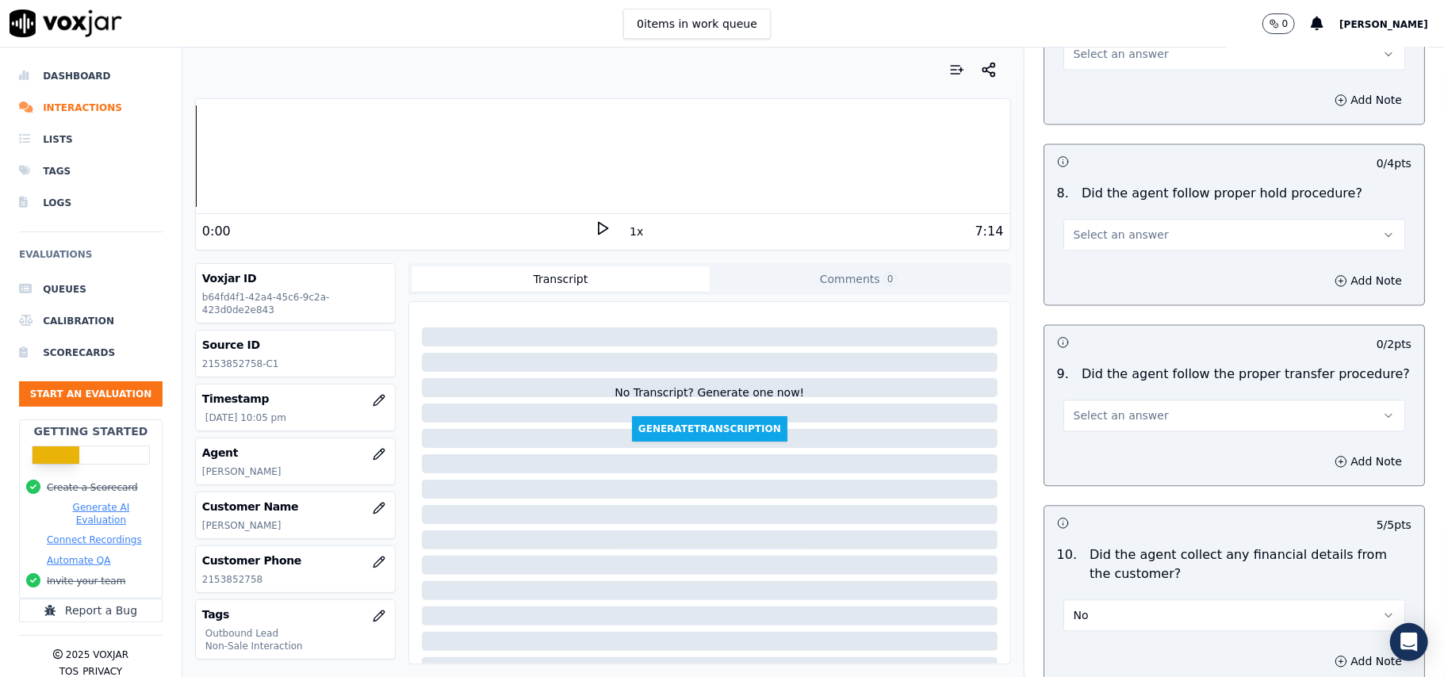
scroll to position [2158, 0]
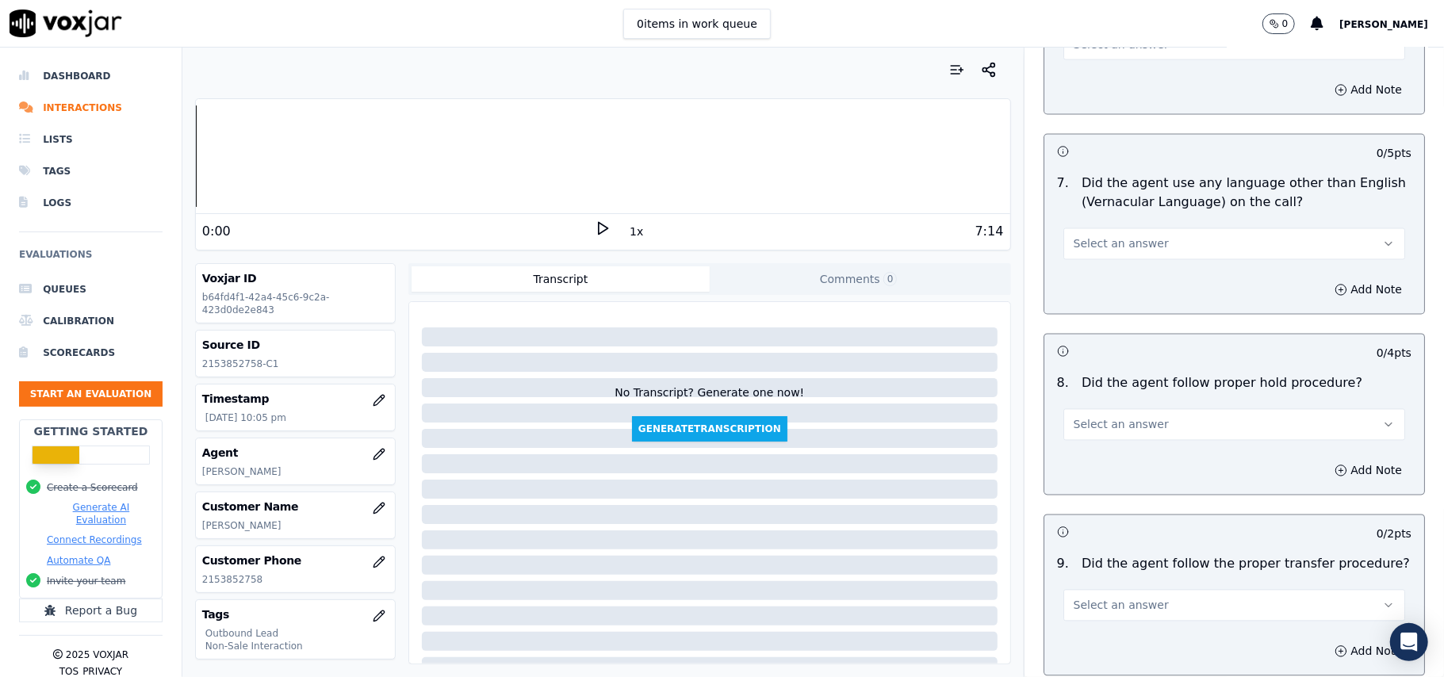
click at [1123, 598] on span "Select an answer" at bounding box center [1121, 606] width 95 height 16
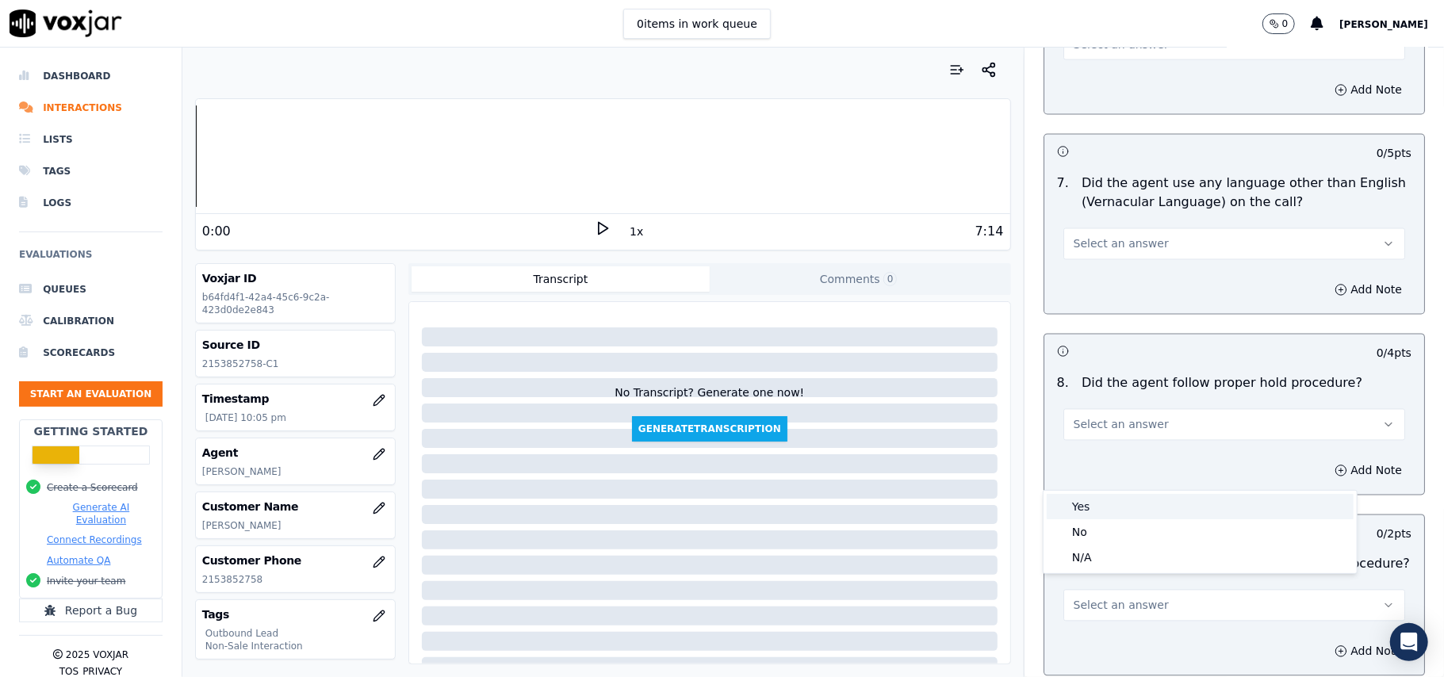
click at [1127, 511] on div "Yes" at bounding box center [1200, 506] width 307 height 25
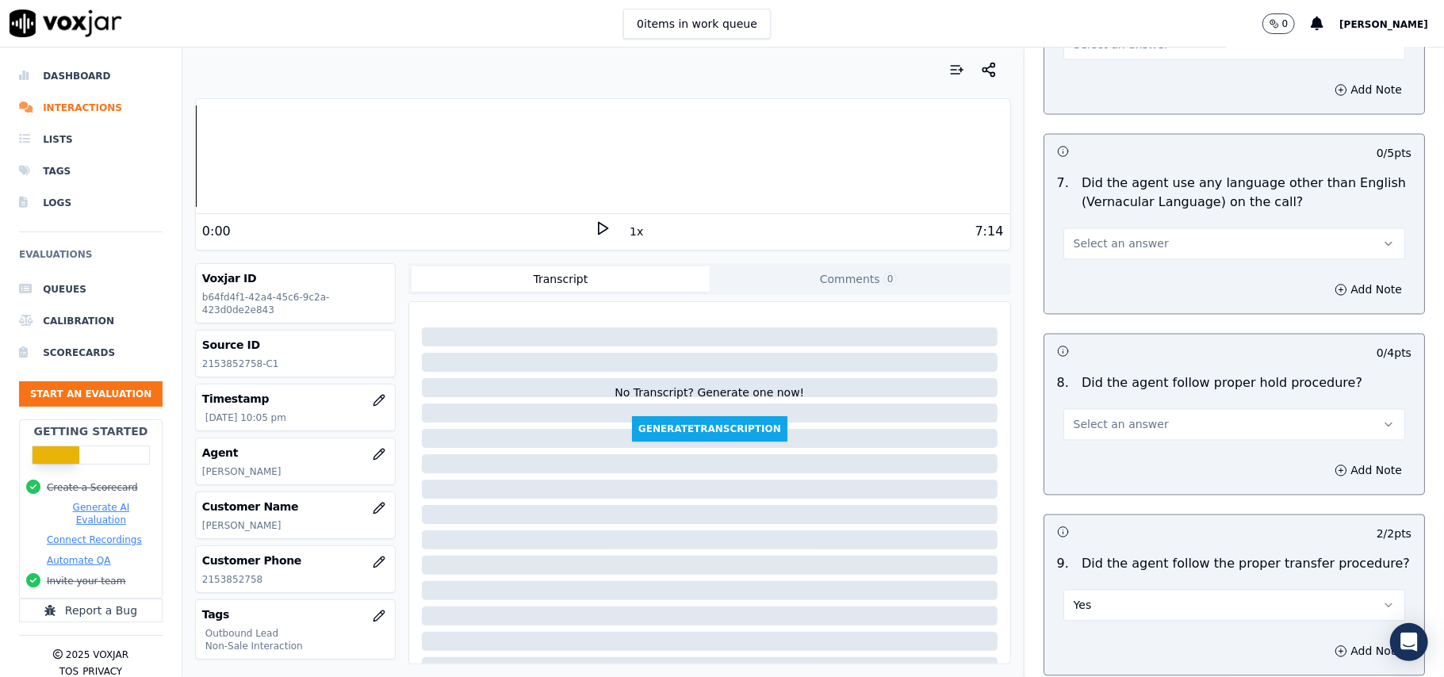
click at [1140, 422] on button "Select an answer" at bounding box center [1234, 425] width 342 height 32
click at [1121, 451] on div "Yes" at bounding box center [1200, 447] width 307 height 25
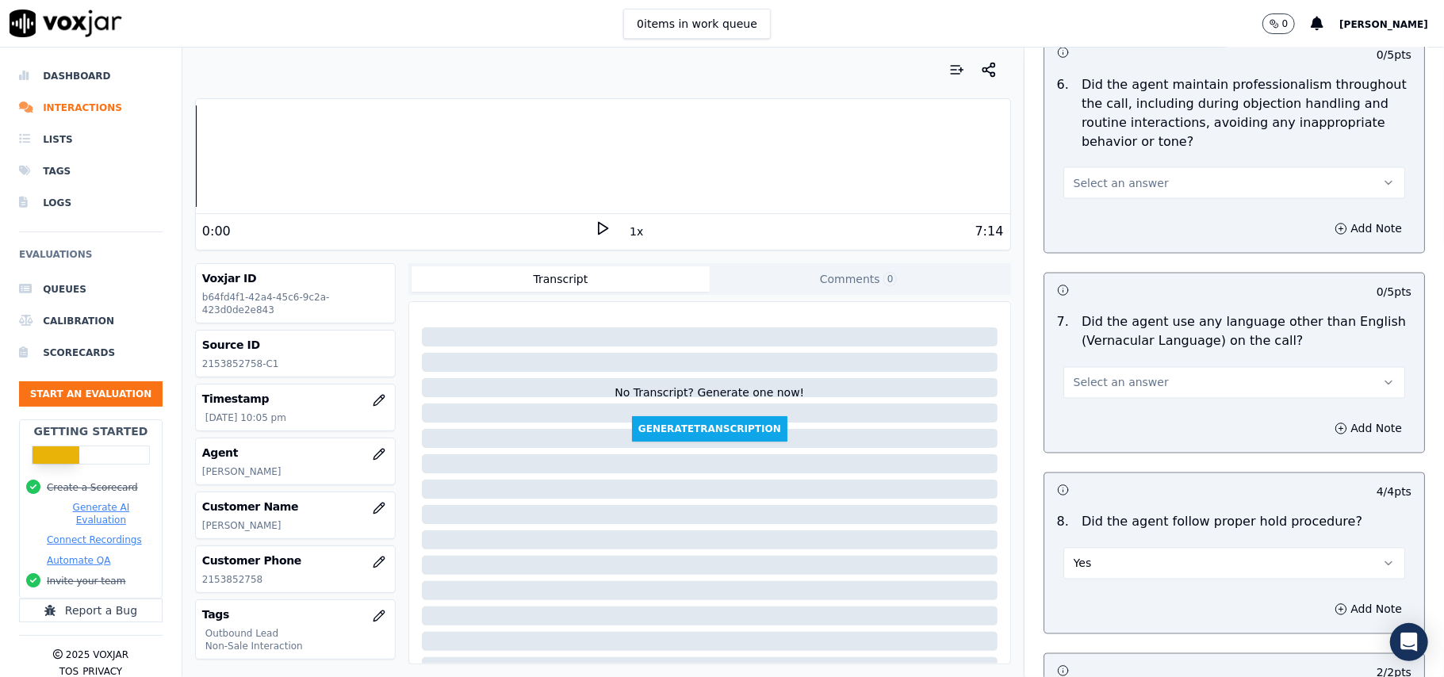
scroll to position [1840, 0]
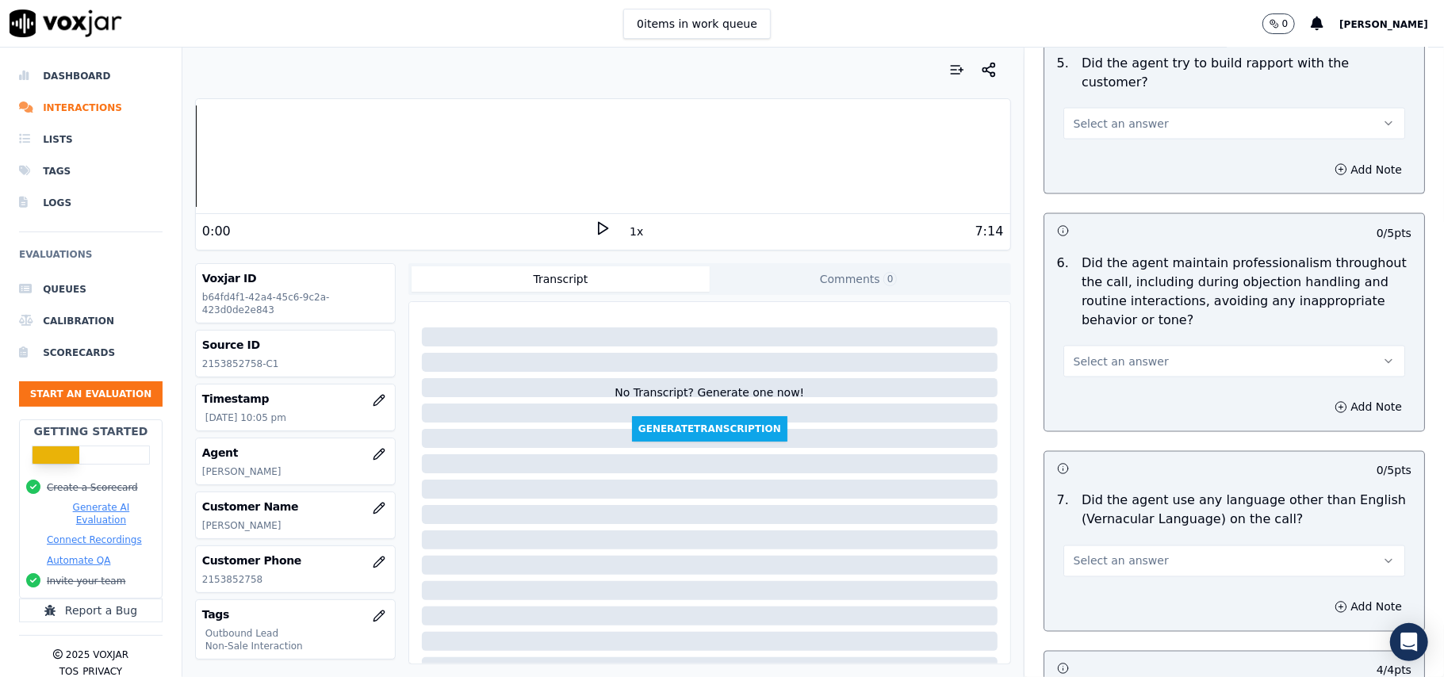
click at [1130, 553] on span "Select an answer" at bounding box center [1121, 561] width 95 height 16
click at [1109, 594] on div "Yes" at bounding box center [1200, 583] width 307 height 25
click at [1109, 550] on button "Yes" at bounding box center [1234, 562] width 342 height 32
click at [1096, 599] on div "No" at bounding box center [1200, 608] width 307 height 25
click at [1123, 346] on button "Select an answer" at bounding box center [1234, 362] width 342 height 32
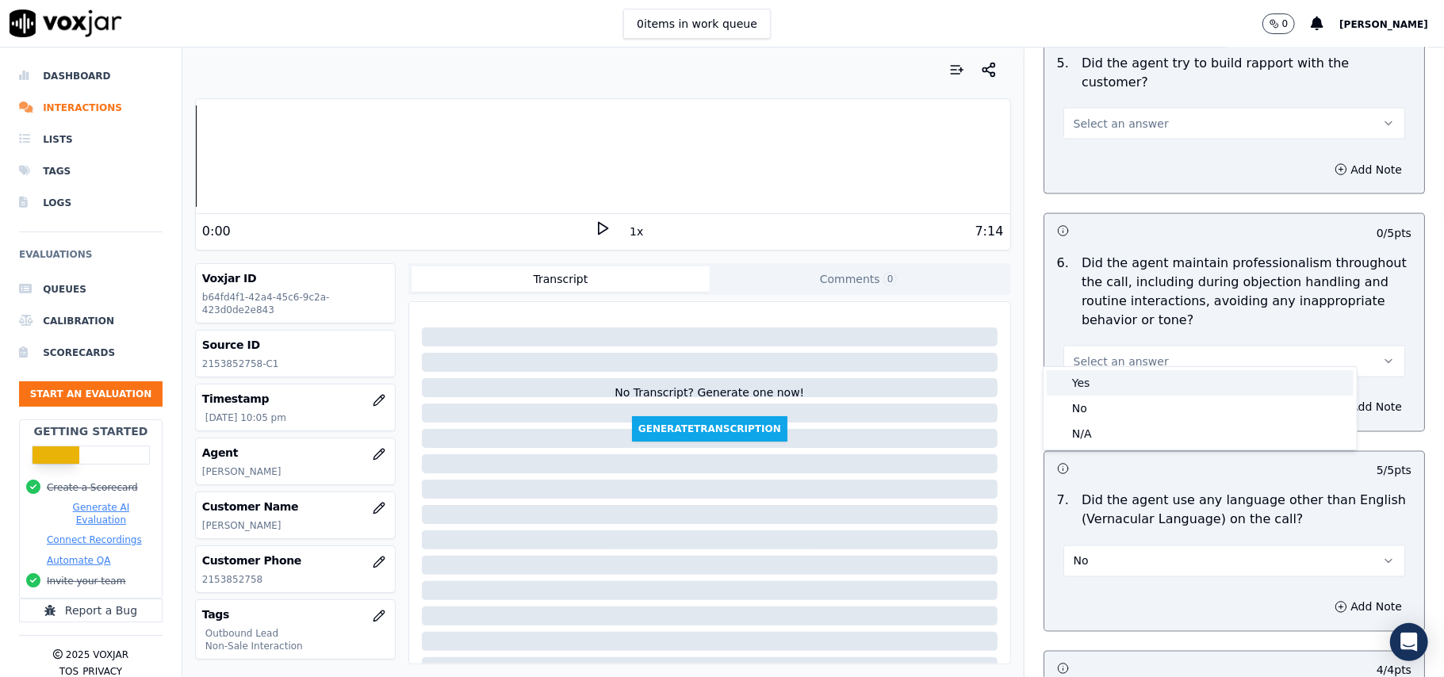
click at [1101, 385] on div "Yes" at bounding box center [1200, 382] width 307 height 25
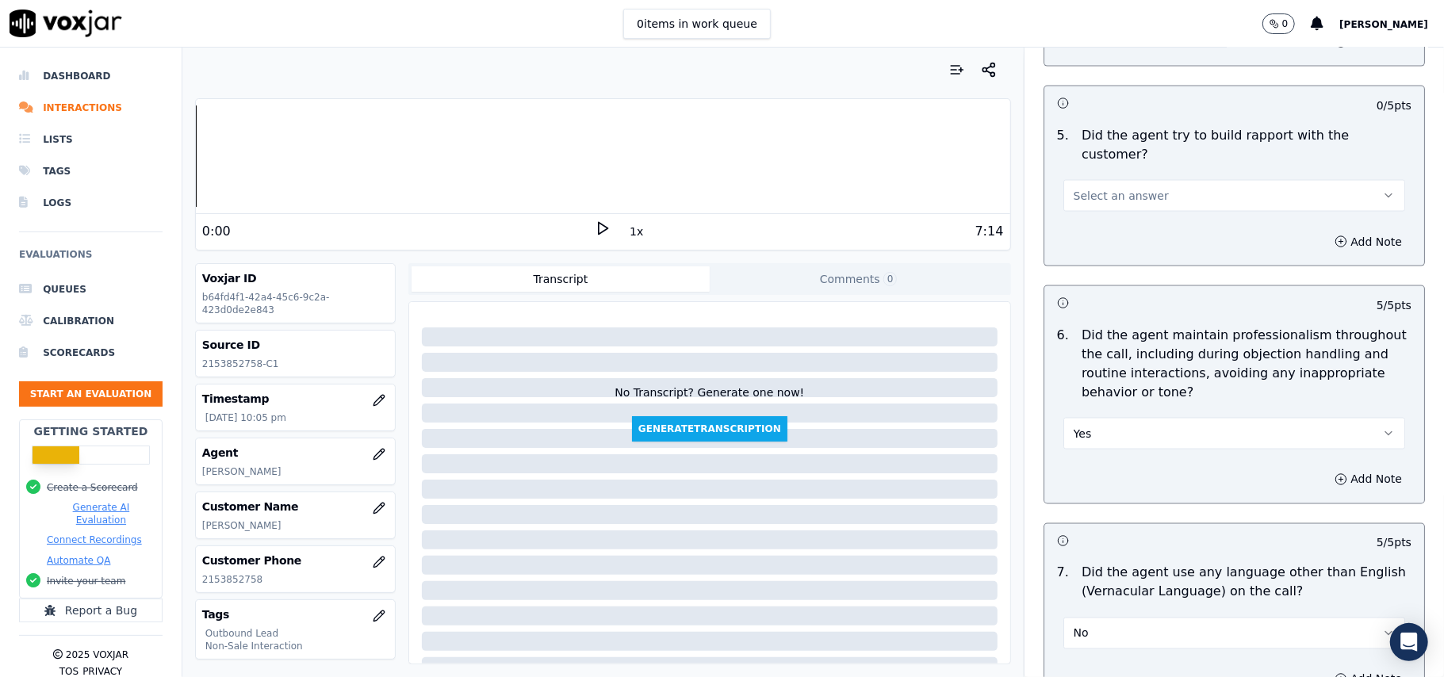
scroll to position [1629, 0]
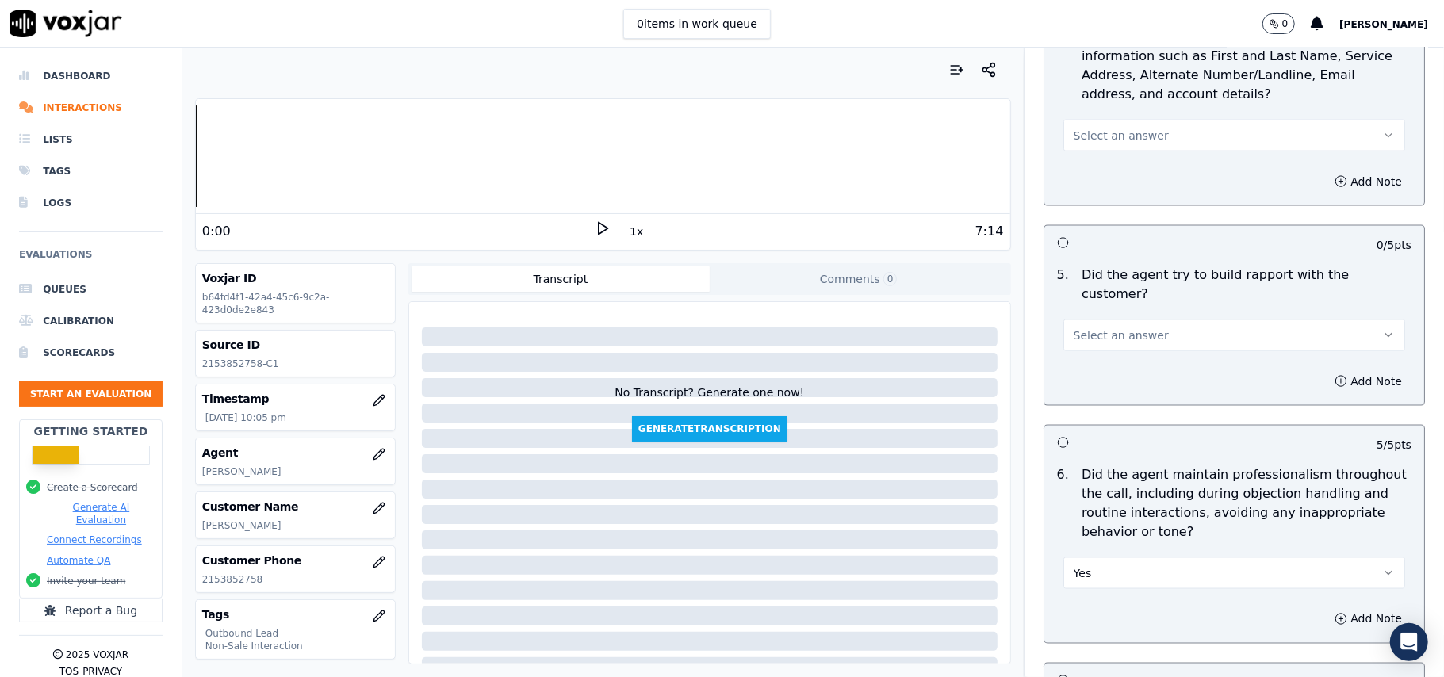
click at [1124, 327] on span "Select an answer" at bounding box center [1121, 335] width 95 height 16
click at [1105, 381] on div "No" at bounding box center [1200, 381] width 307 height 25
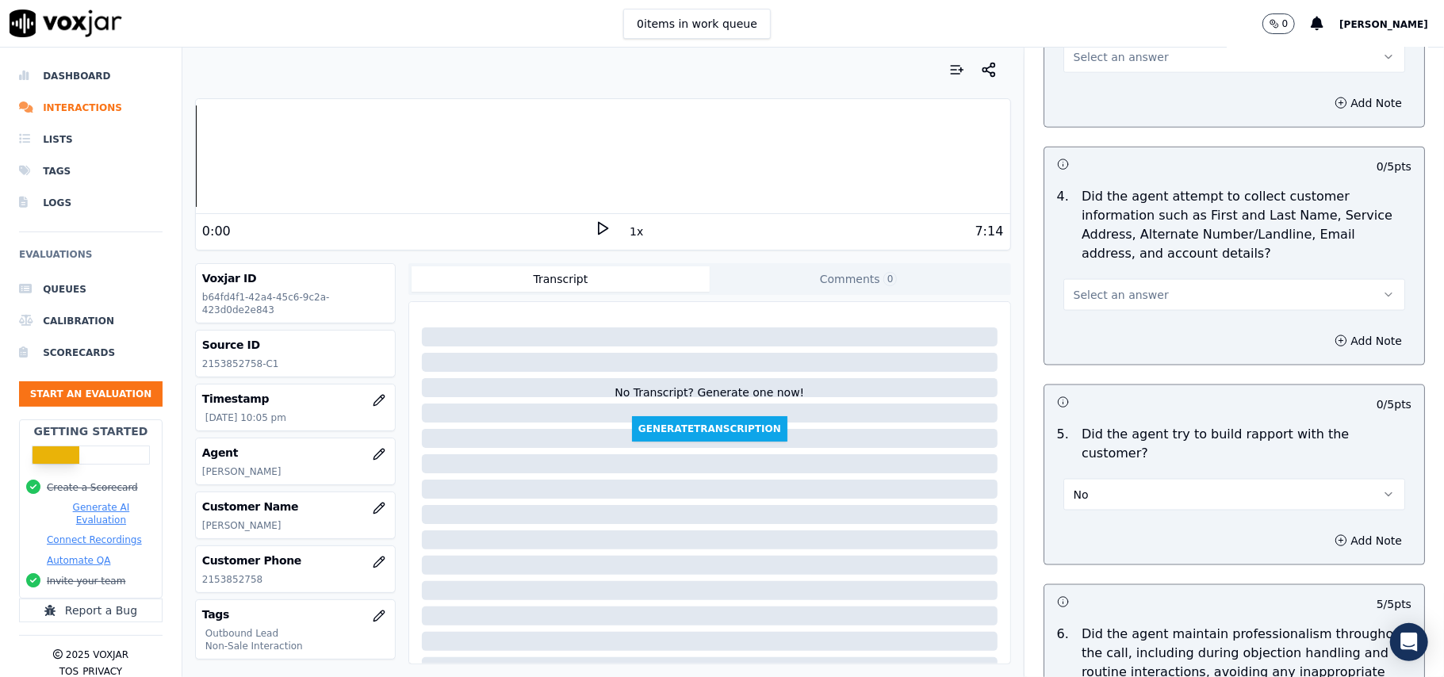
scroll to position [1312, 0]
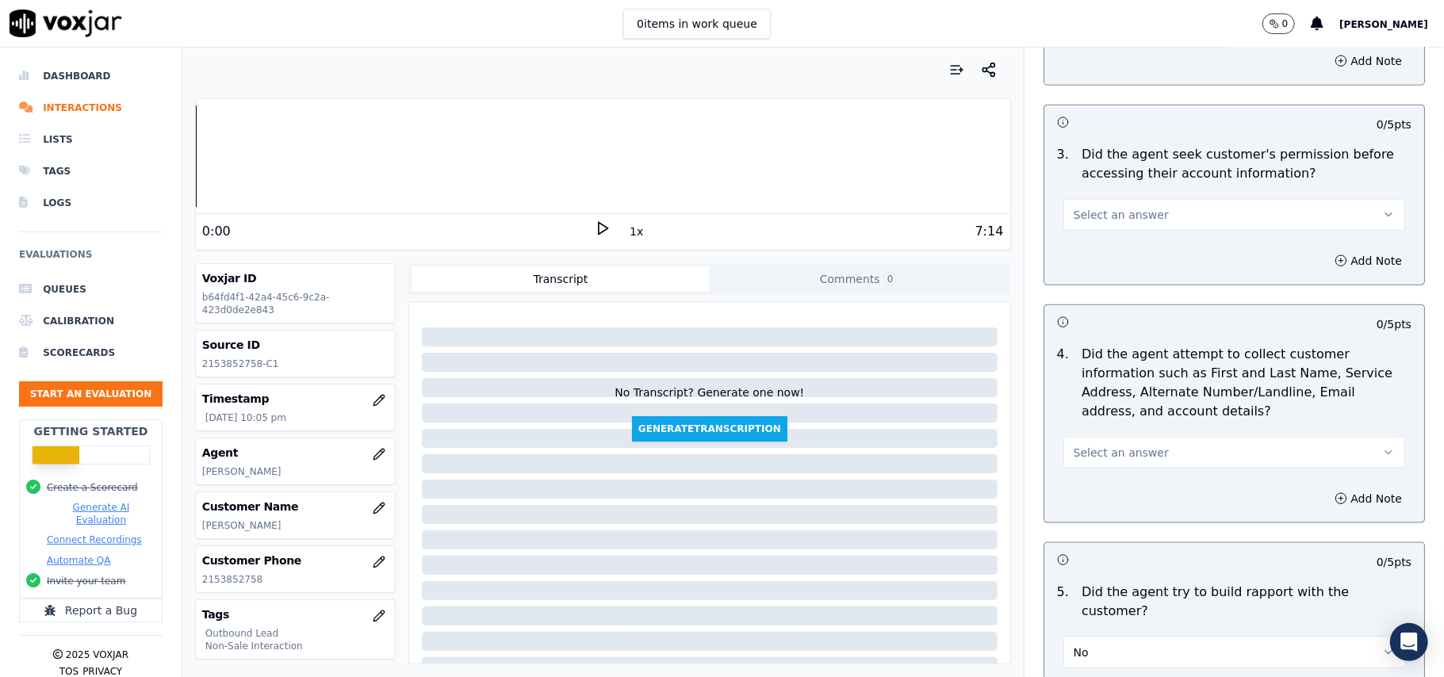
click at [1123, 461] on span "Select an answer" at bounding box center [1121, 453] width 95 height 16
click at [1123, 490] on div "Yes" at bounding box center [1200, 492] width 307 height 25
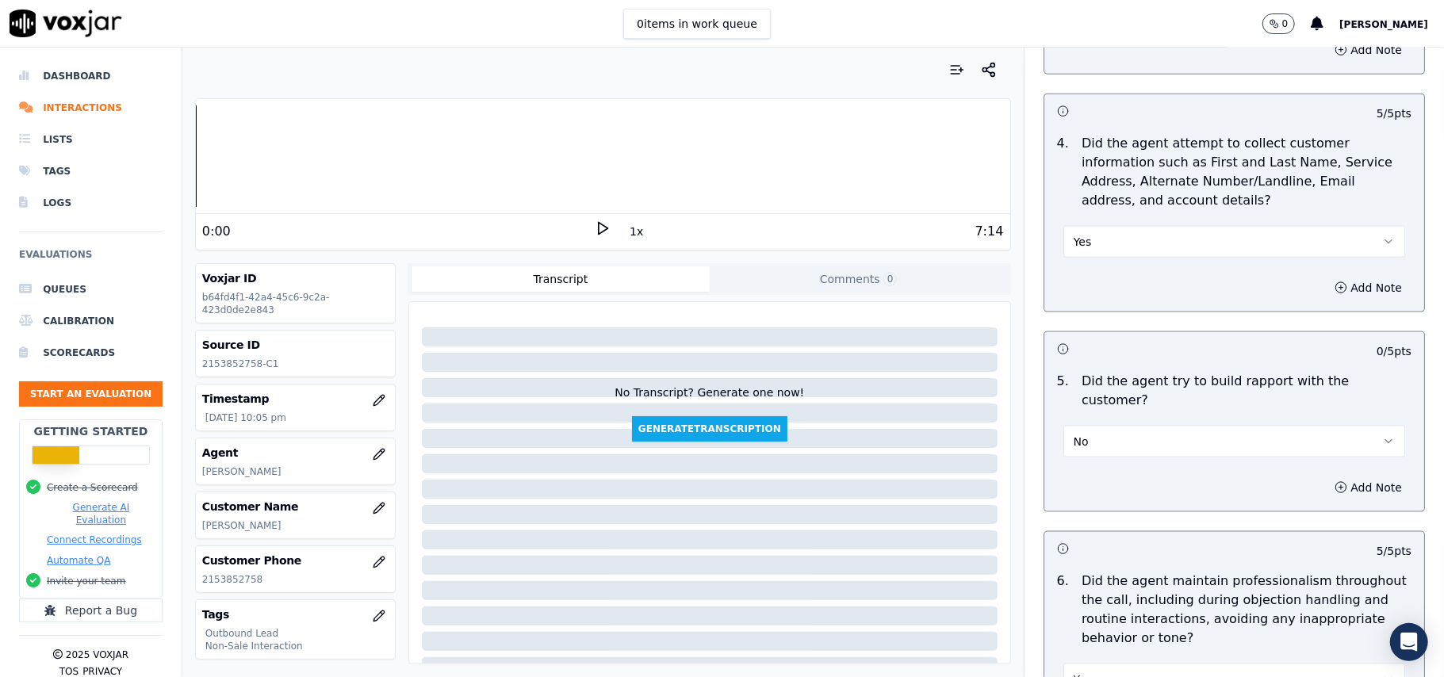
scroll to position [1523, 0]
click at [1140, 425] on button "No" at bounding box center [1234, 441] width 342 height 32
click at [1128, 454] on div "Yes" at bounding box center [1200, 462] width 307 height 25
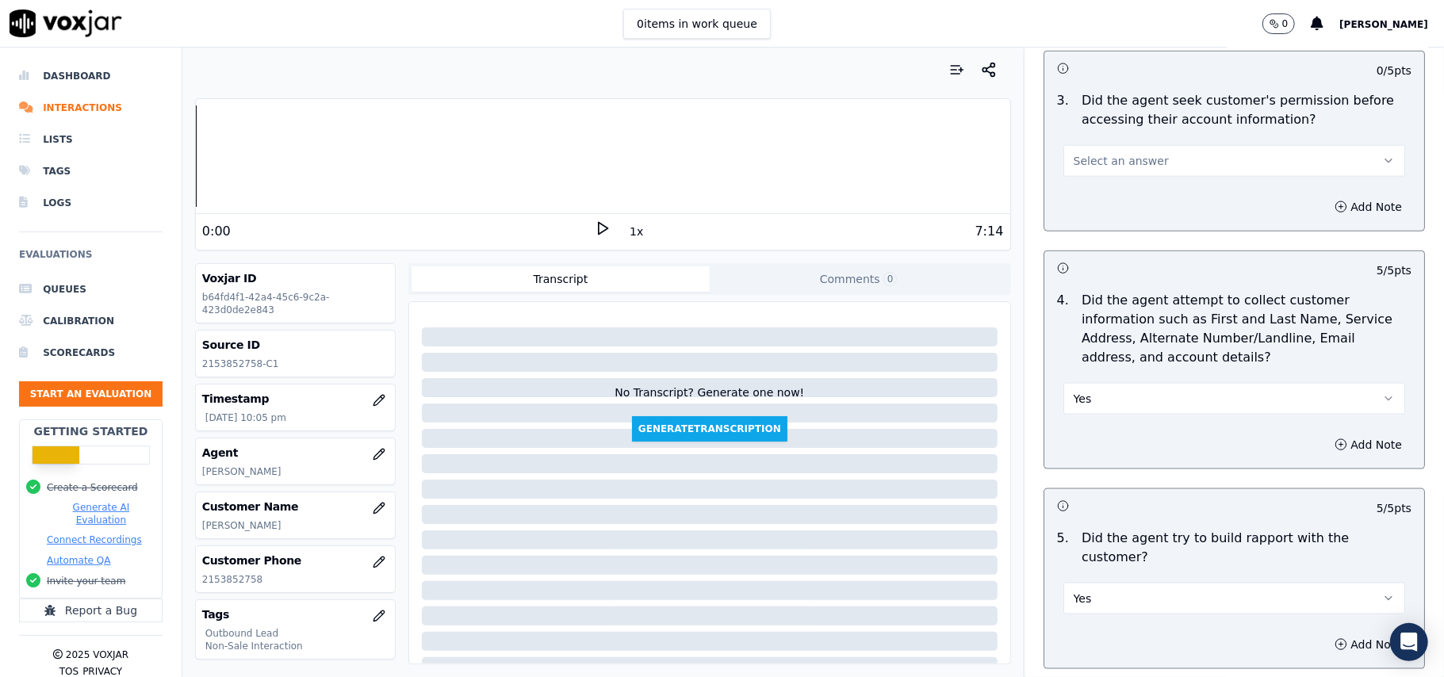
scroll to position [1206, 0]
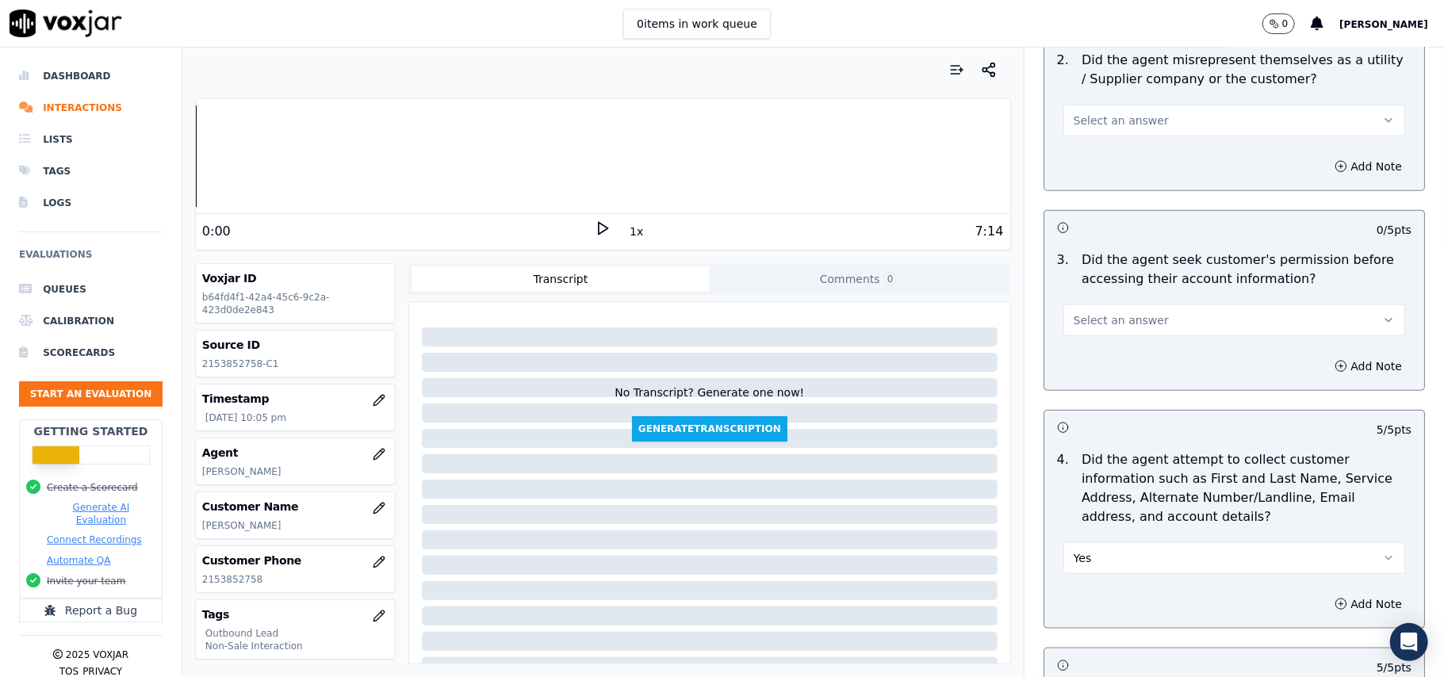
click at [1187, 322] on button "Select an answer" at bounding box center [1234, 320] width 342 height 32
click at [1174, 388] on div "No" at bounding box center [1200, 384] width 307 height 25
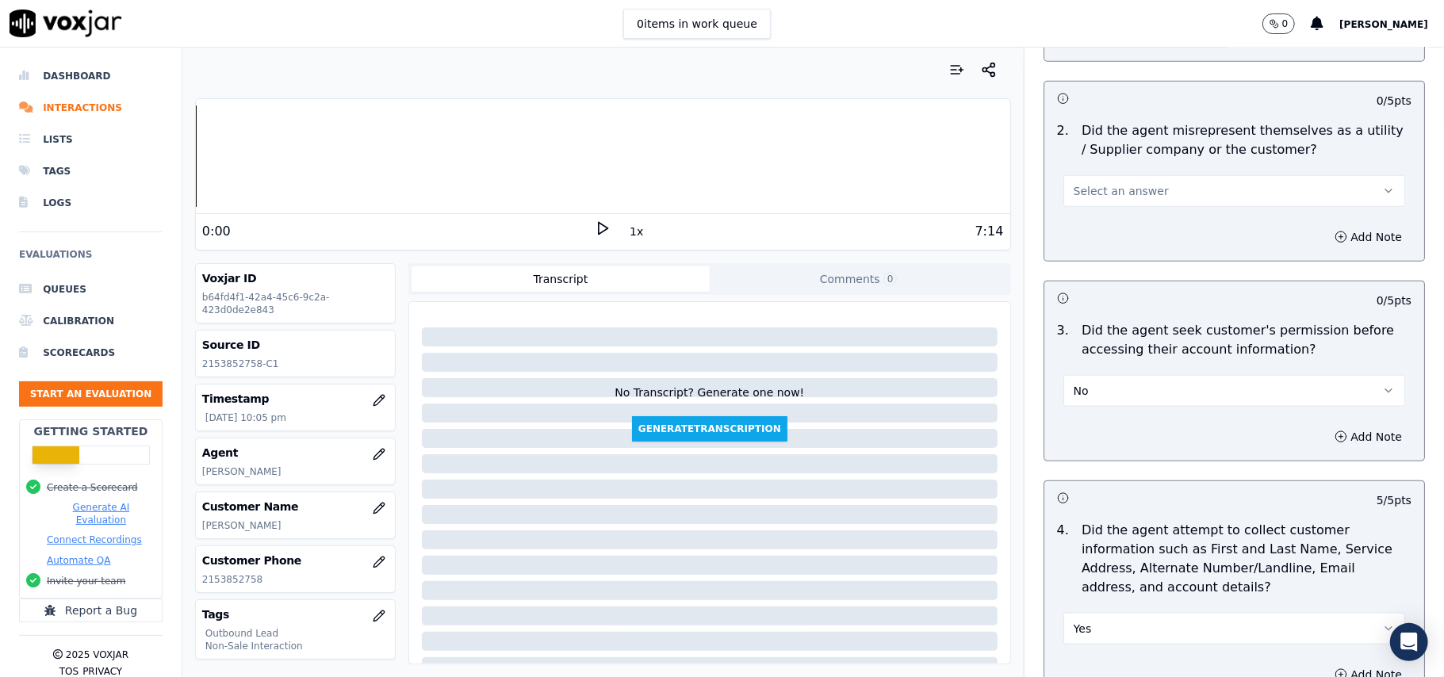
scroll to position [1101, 0]
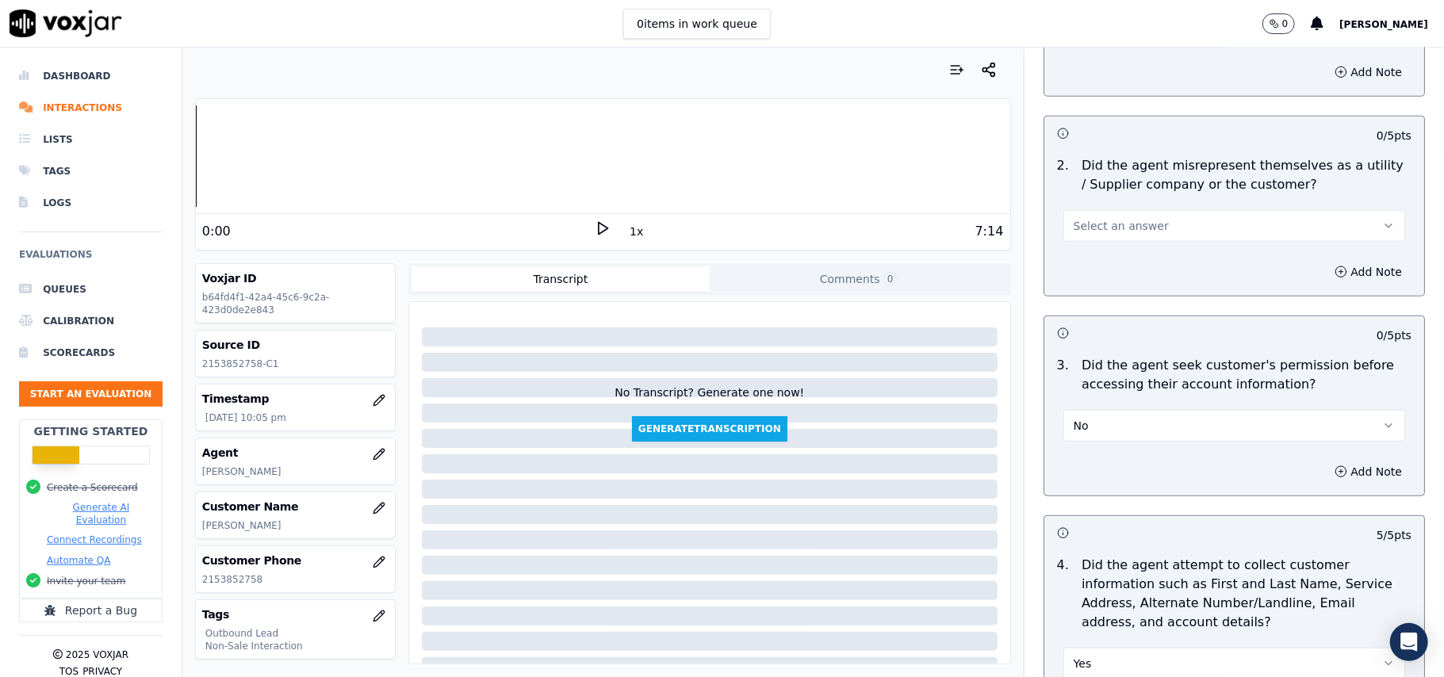
click at [1174, 420] on button "No" at bounding box center [1234, 426] width 342 height 32
click at [1139, 465] on div "Yes" at bounding box center [1200, 465] width 307 height 25
click at [1156, 232] on button "Select an answer" at bounding box center [1234, 226] width 342 height 32
click at [1151, 280] on div "No" at bounding box center [1200, 290] width 307 height 25
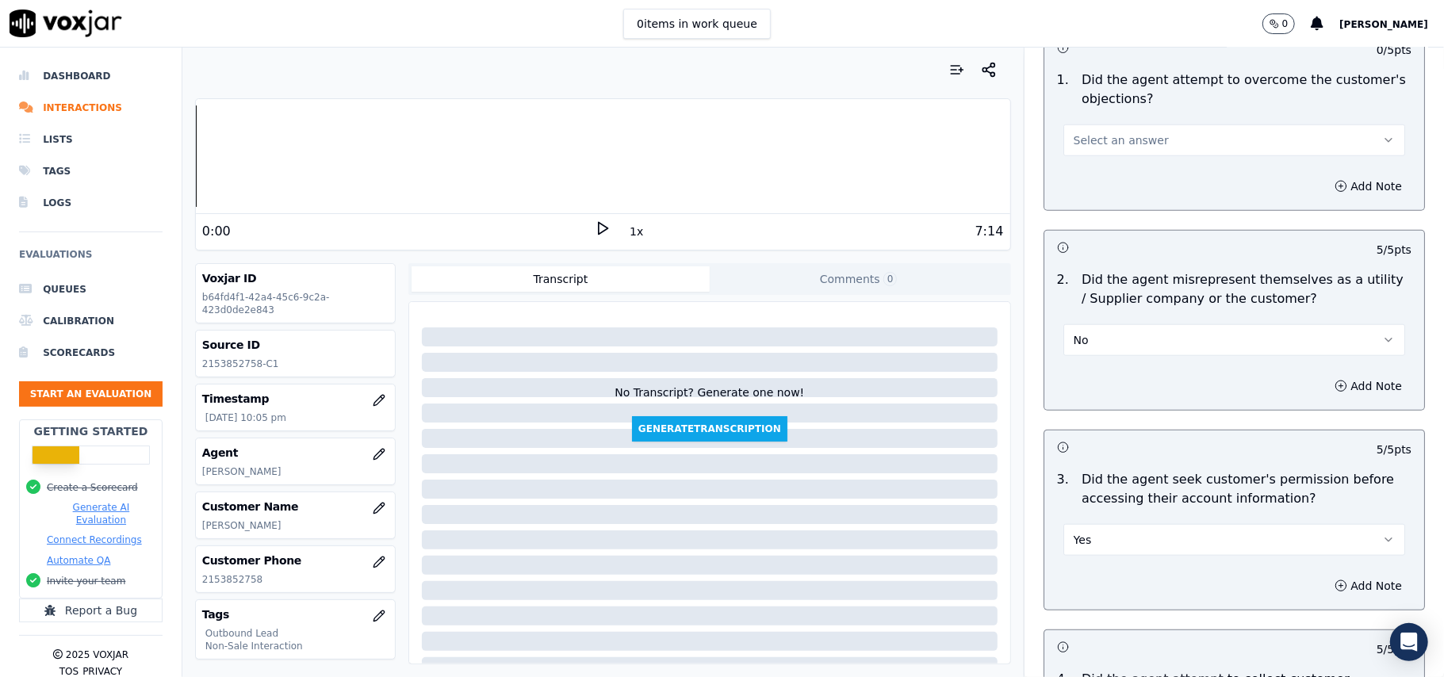
scroll to position [783, 0]
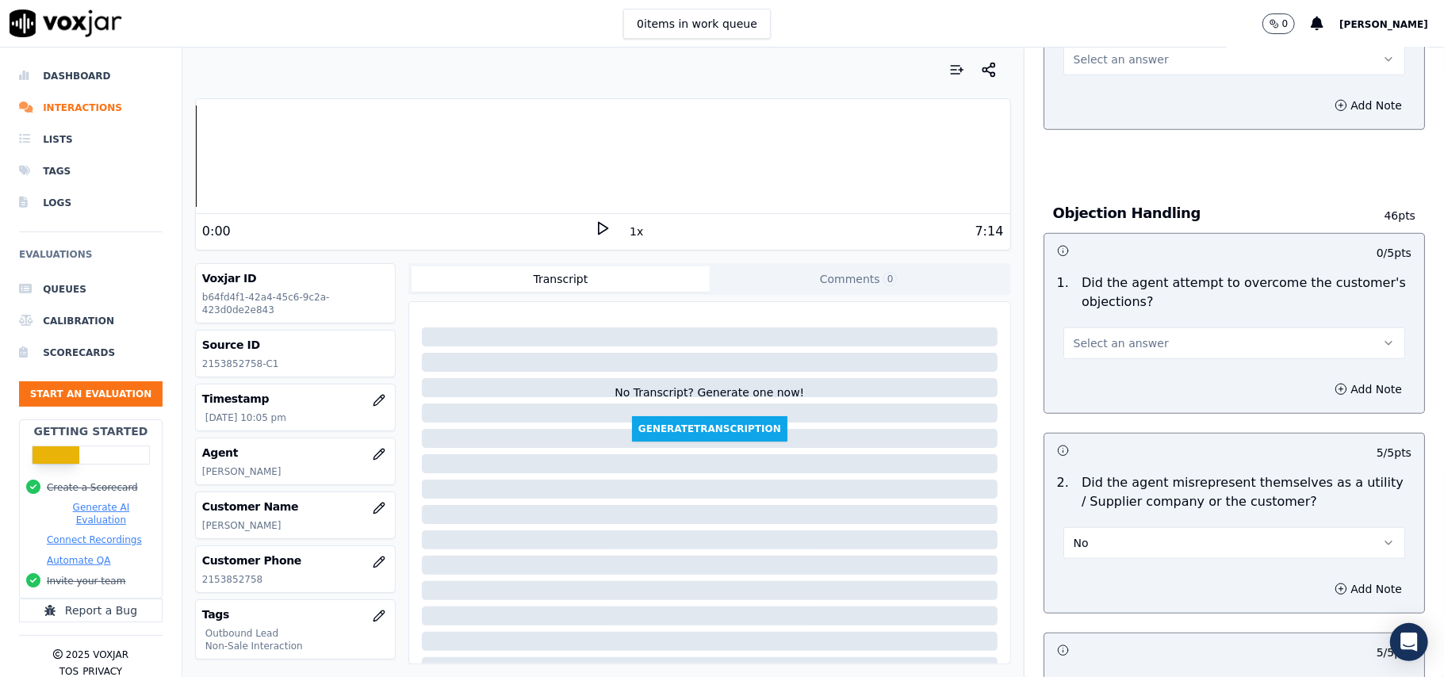
click at [1148, 339] on button "Select an answer" at bounding box center [1234, 343] width 342 height 32
click at [1137, 381] on div "Yes" at bounding box center [1200, 381] width 307 height 25
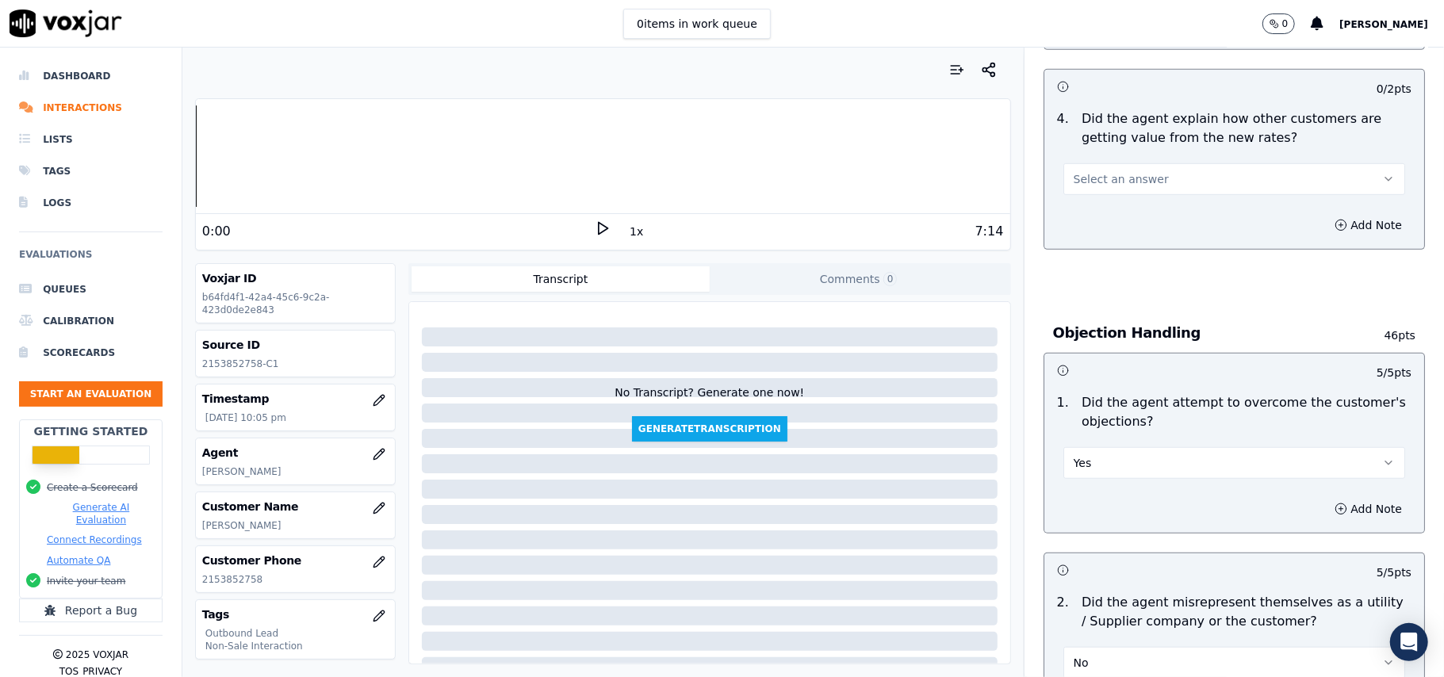
scroll to position [466, 0]
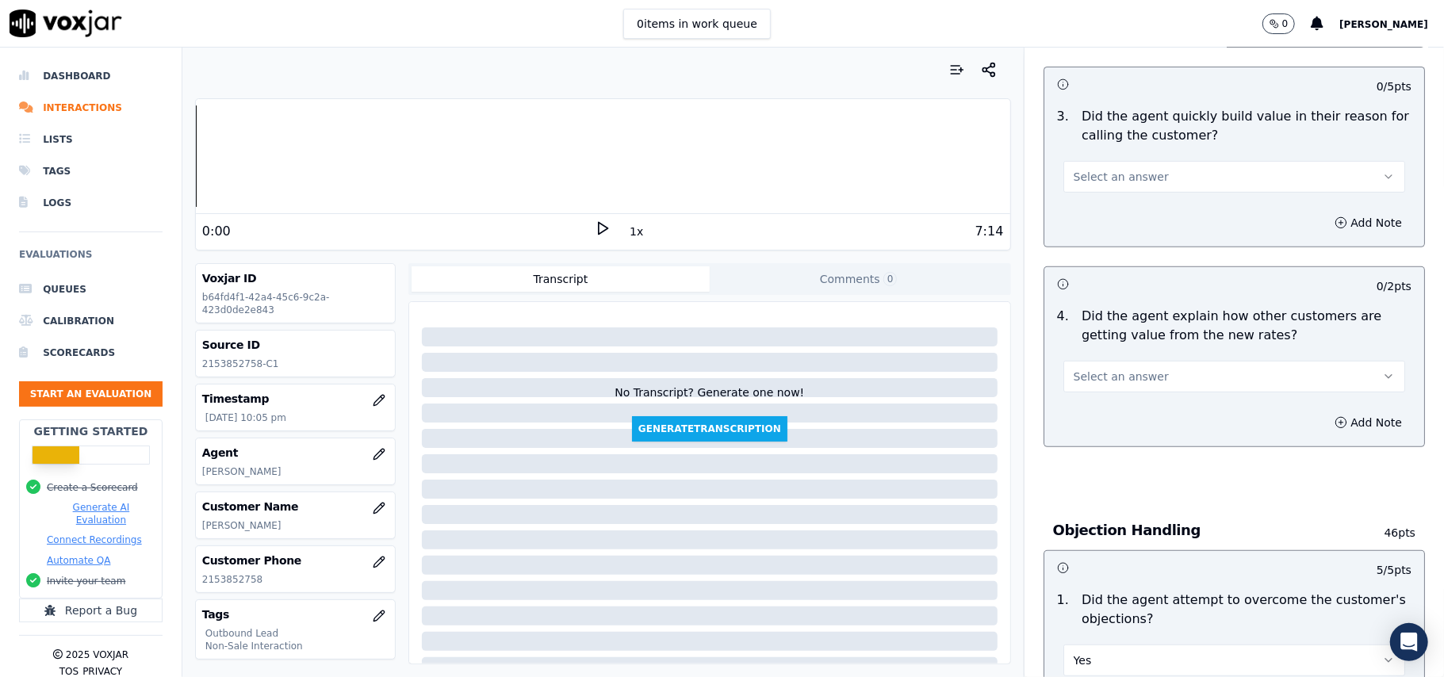
click at [1131, 365] on button "Select an answer" at bounding box center [1234, 377] width 342 height 32
click at [1124, 409] on div "Yes" at bounding box center [1200, 414] width 307 height 25
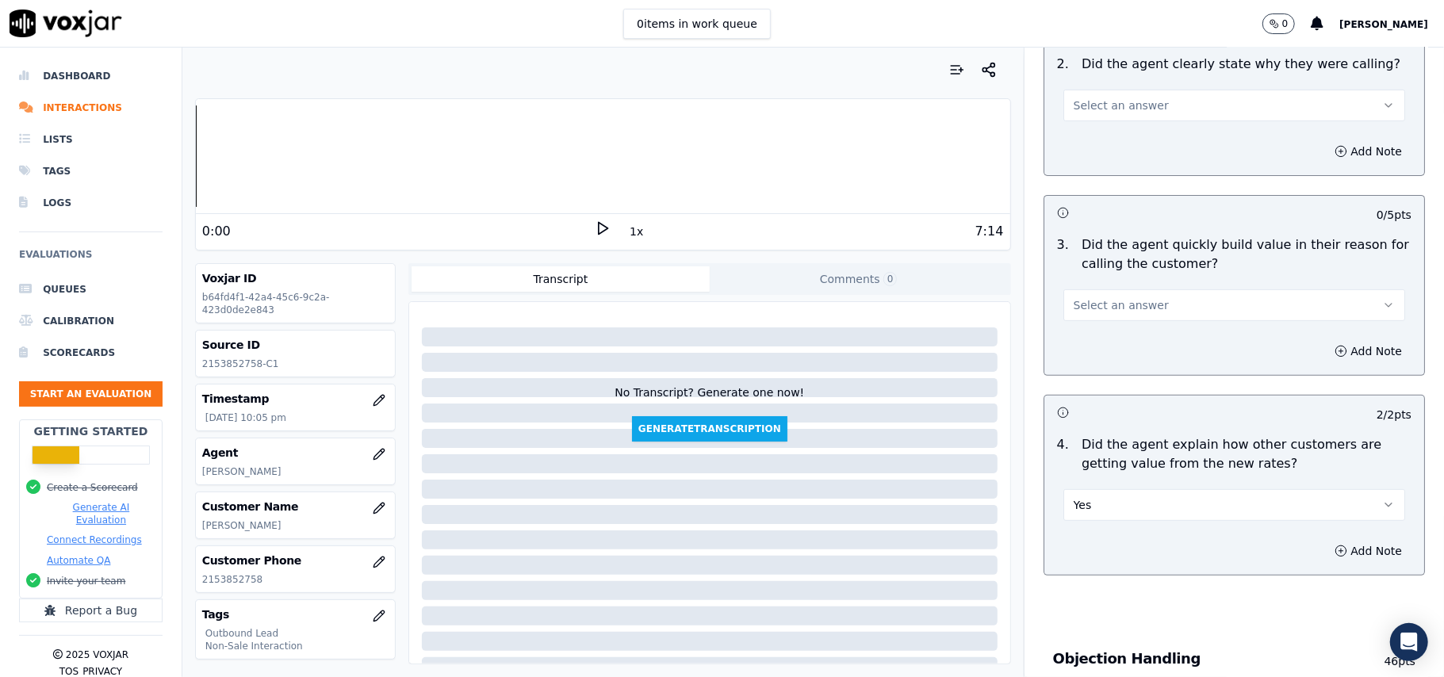
scroll to position [149, 0]
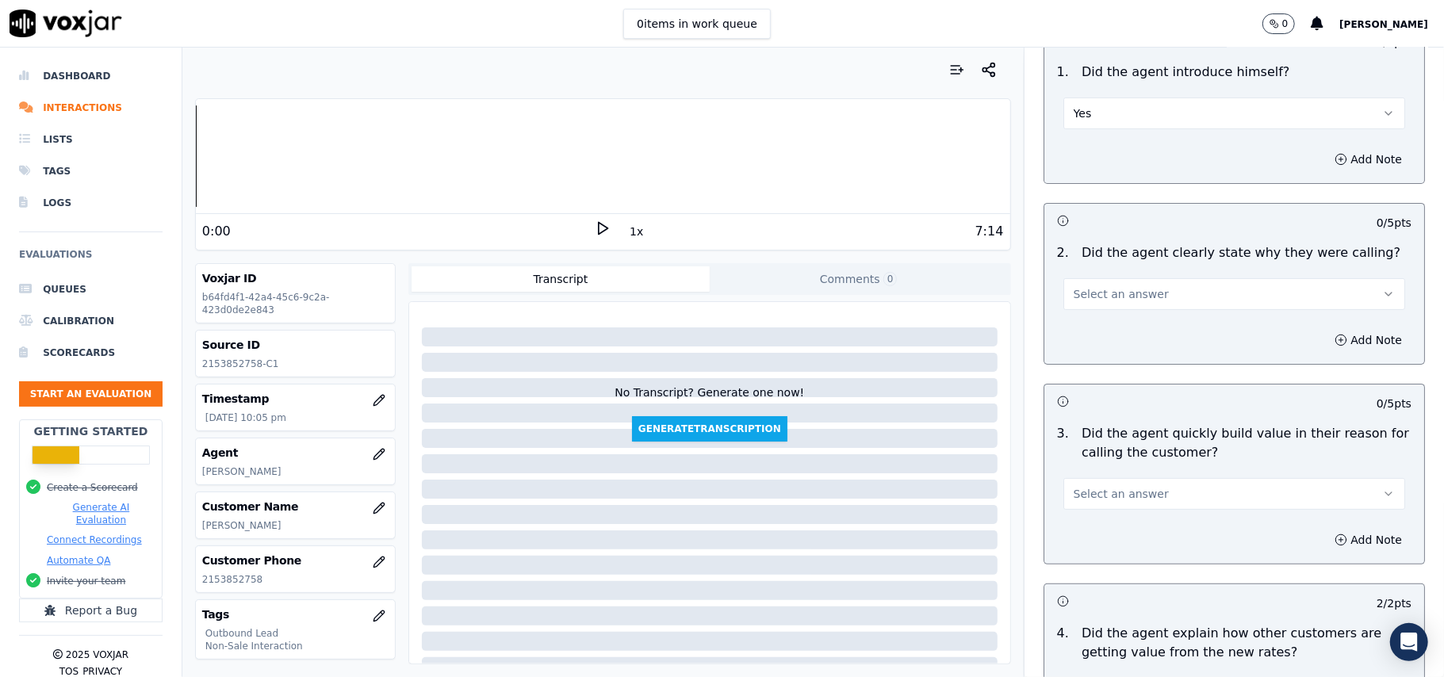
click at [1136, 498] on button "Select an answer" at bounding box center [1234, 494] width 342 height 32
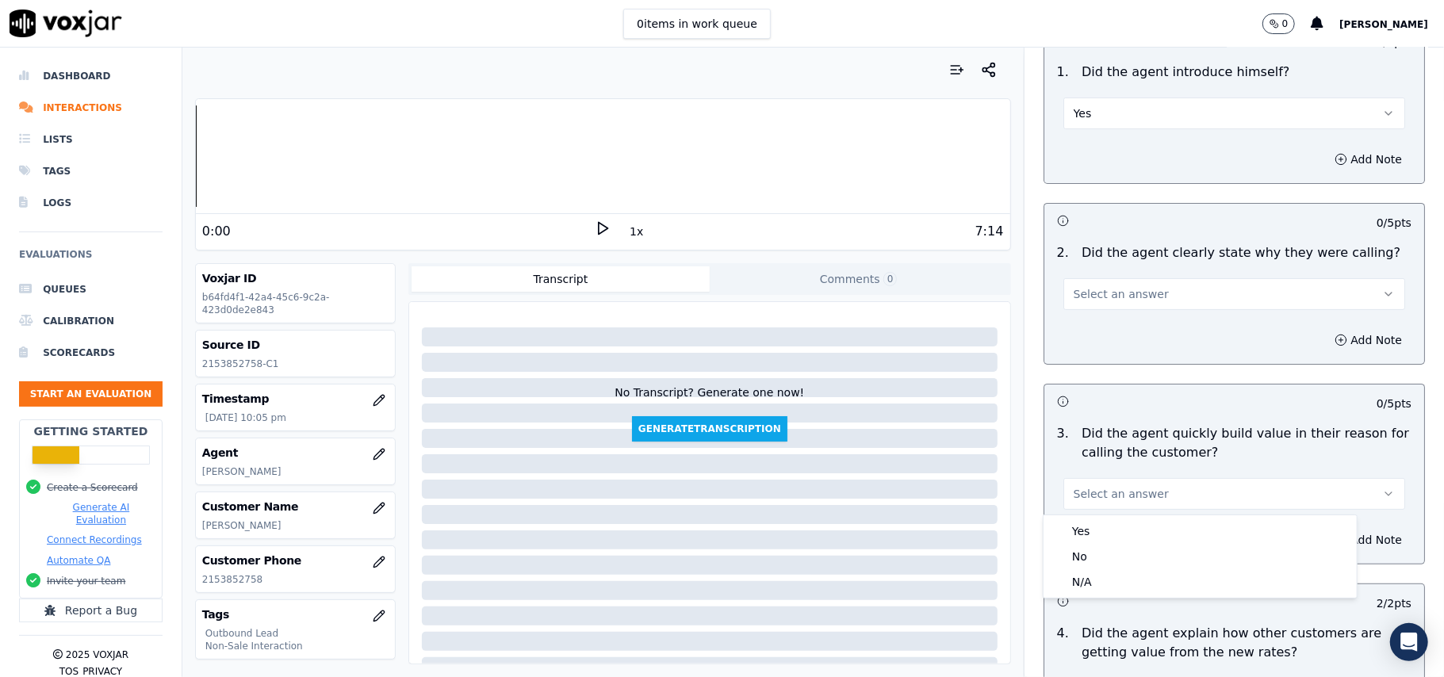
click at [1110, 515] on div "Yes No N/A" at bounding box center [1200, 556] width 313 height 82
click at [1105, 523] on div "Yes" at bounding box center [1200, 531] width 307 height 25
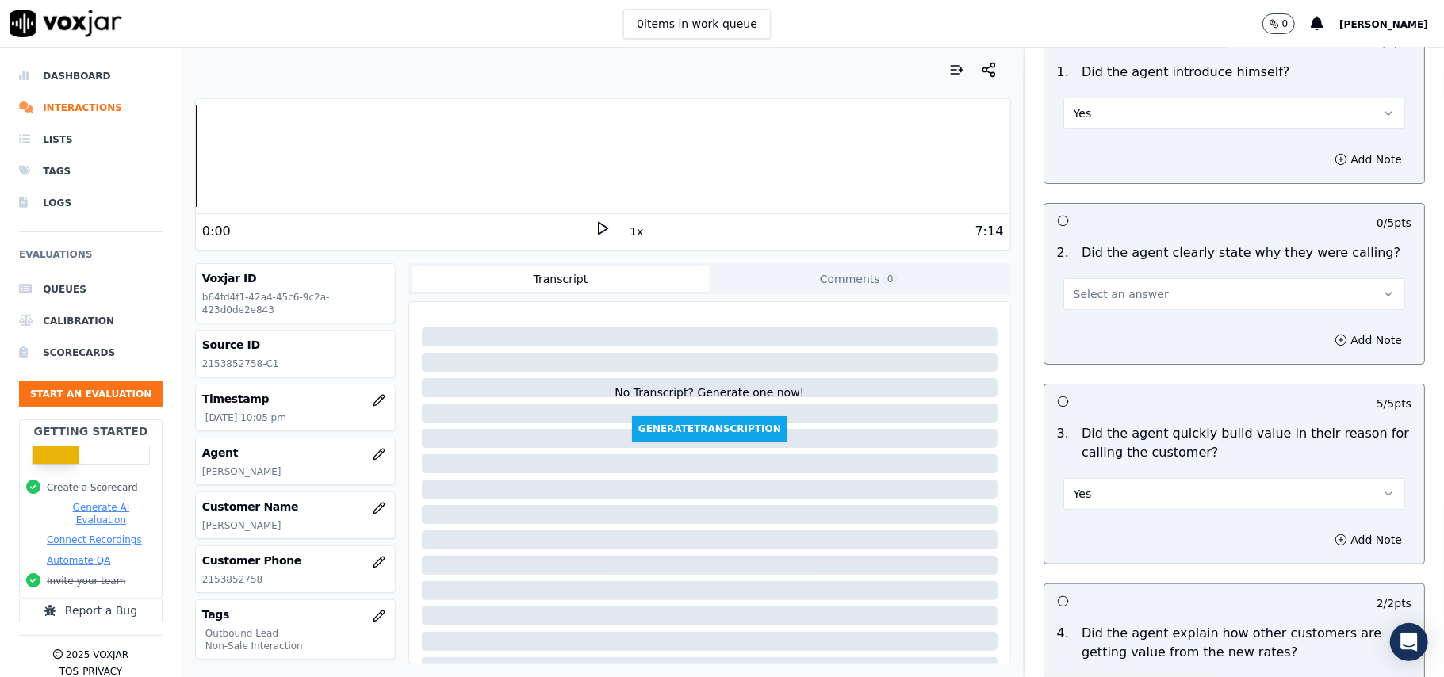
click at [1130, 292] on span "Select an answer" at bounding box center [1121, 294] width 95 height 16
click at [1127, 337] on div "Yes" at bounding box center [1200, 330] width 307 height 25
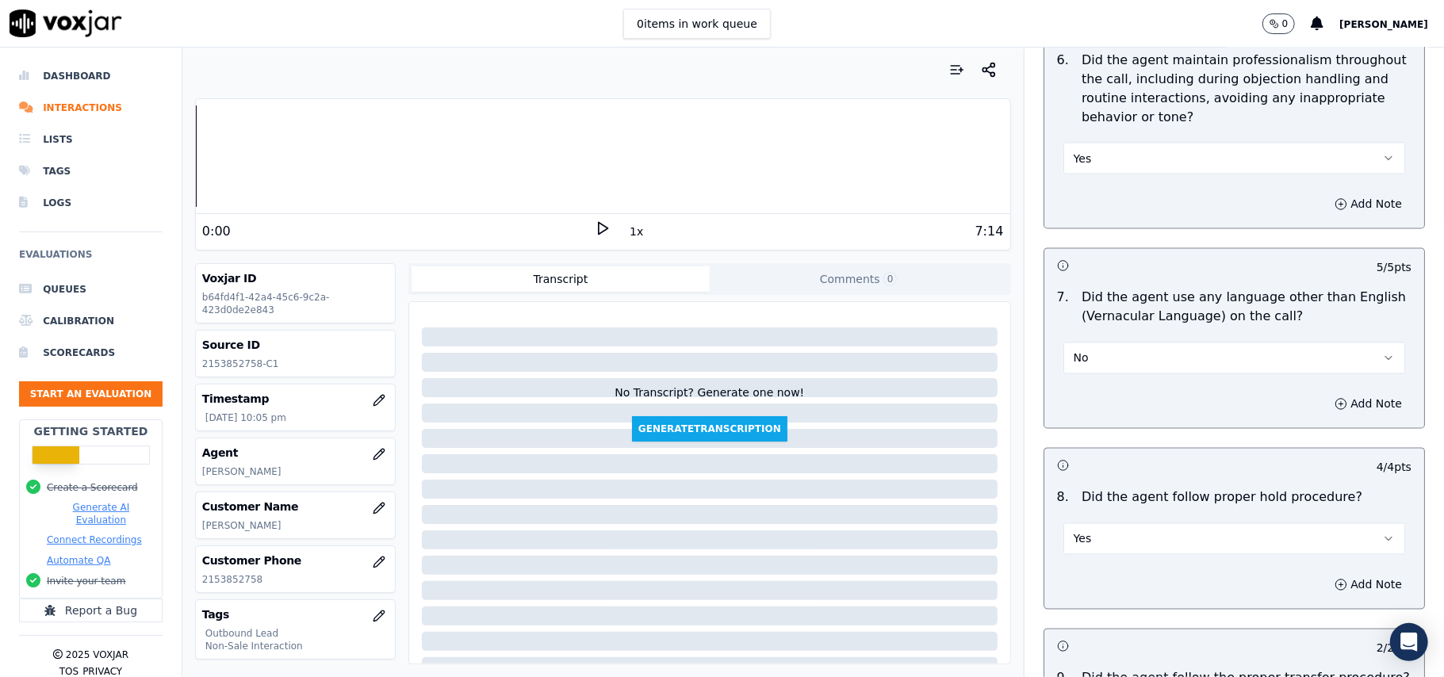
scroll to position [3955, 0]
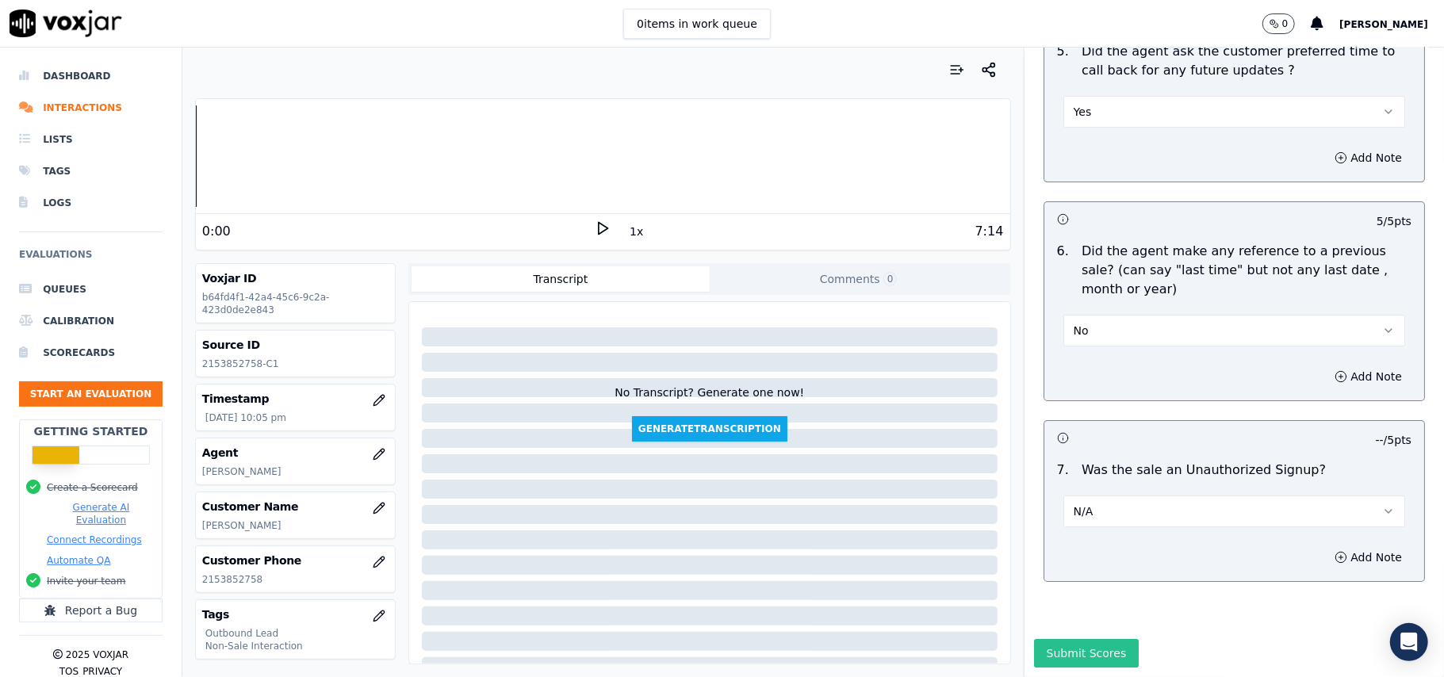
click at [1057, 639] on button "Submit Scores" at bounding box center [1086, 653] width 105 height 29
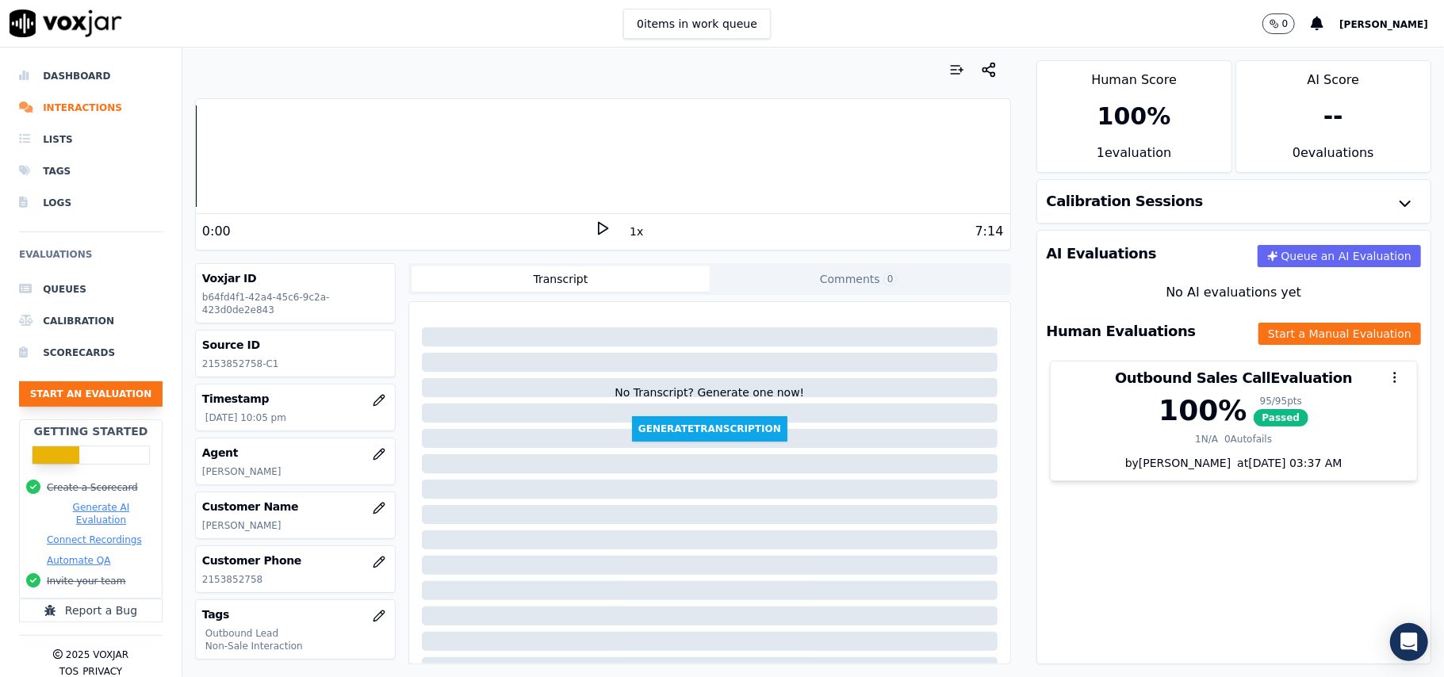
click at [93, 388] on button "Start an Evaluation" at bounding box center [91, 393] width 144 height 25
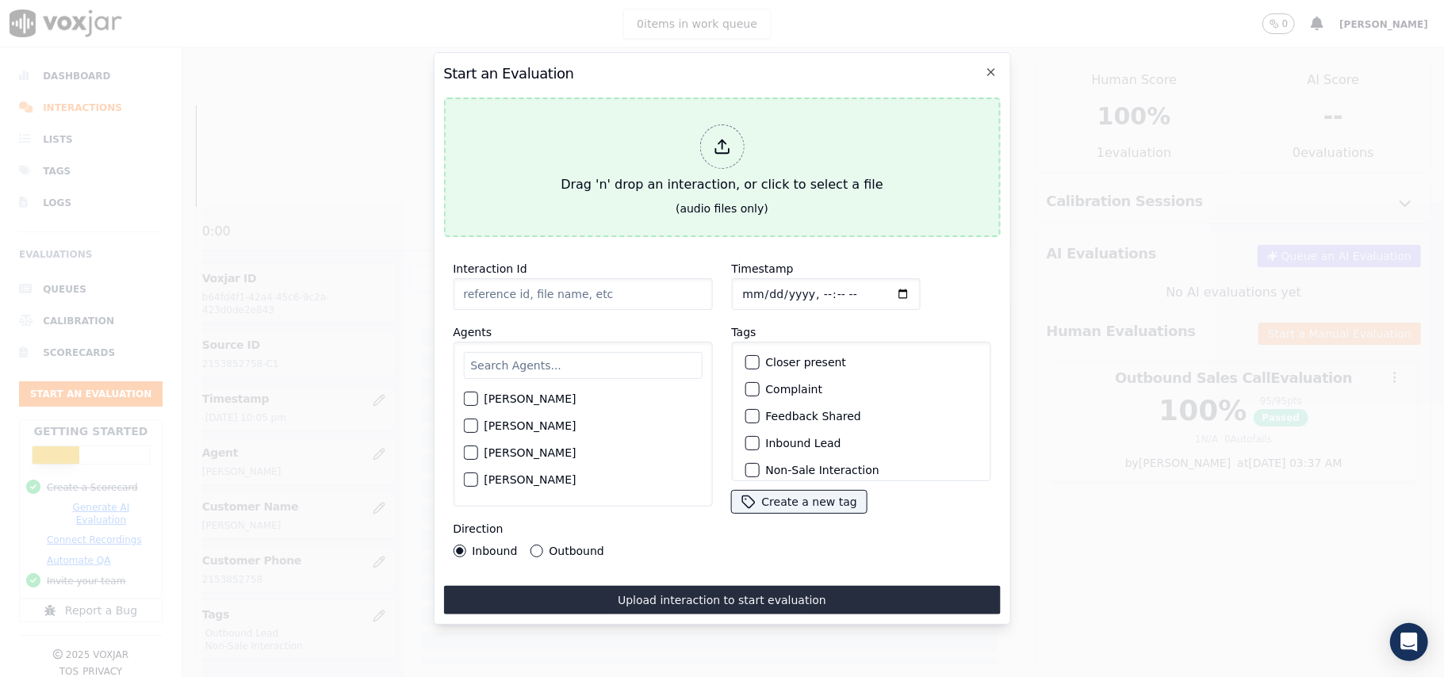
click at [727, 138] on icon at bounding box center [721, 146] width 17 height 17
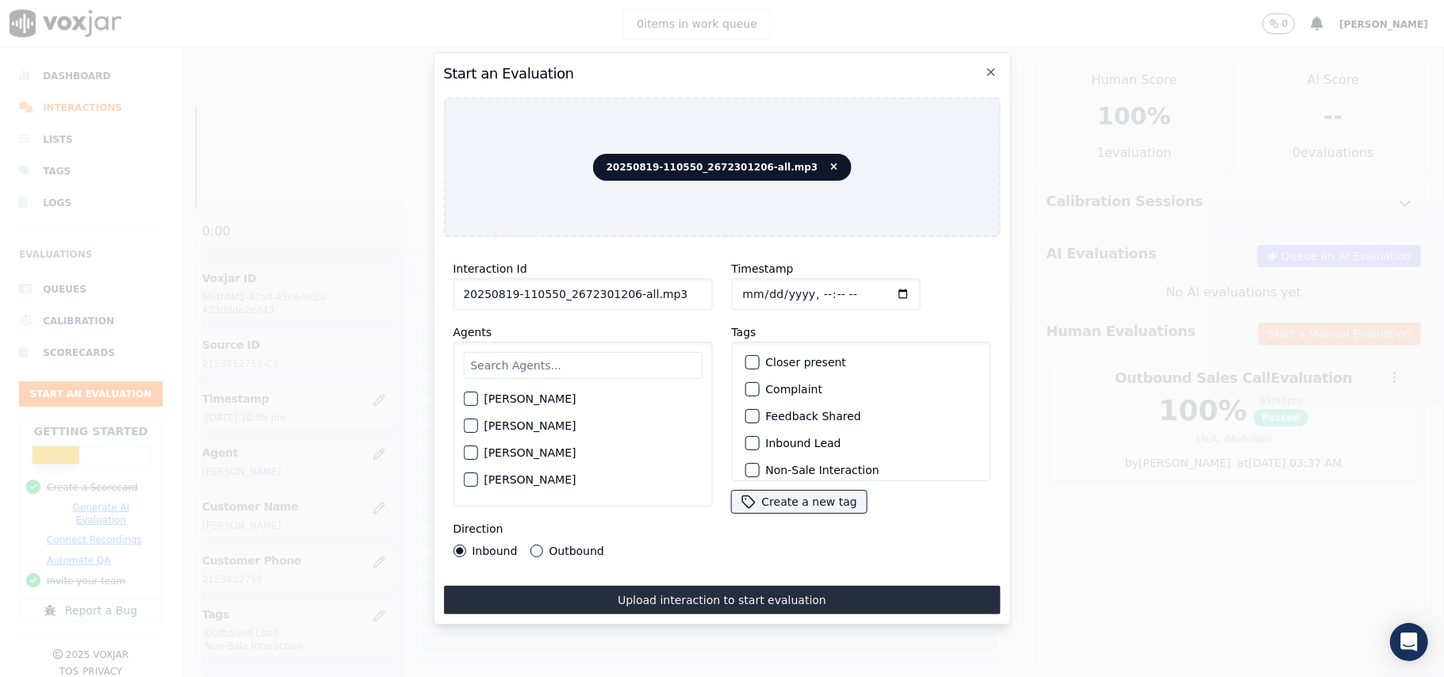
drag, startPoint x: 670, startPoint y: 282, endPoint x: 622, endPoint y: 280, distance: 47.6
click at [622, 280] on input "20250819-110550_2672301206-all.mp3" at bounding box center [582, 294] width 259 height 32
type input "20250819-110550_2672301206-C1"
click at [758, 283] on input "Timestamp" at bounding box center [825, 294] width 189 height 32
type input "[DATE]T22:07"
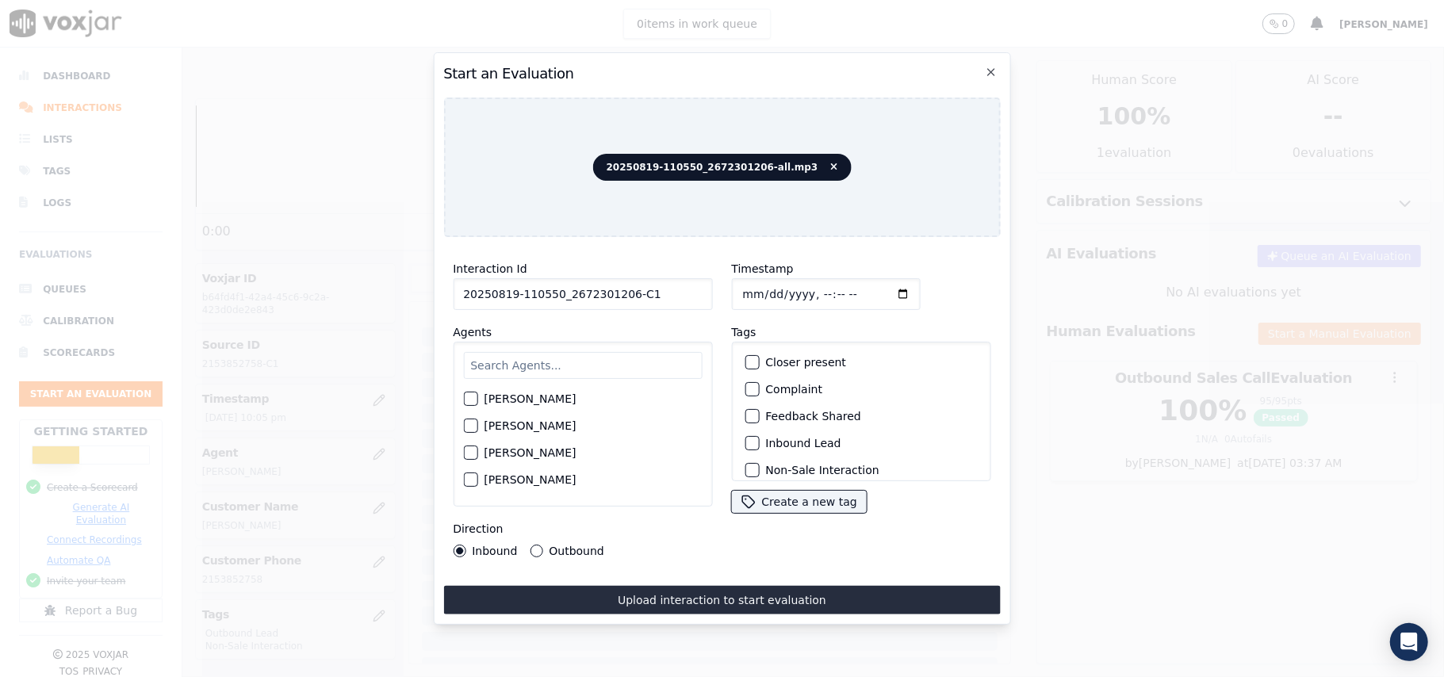
click at [649, 368] on input "text" at bounding box center [582, 365] width 239 height 27
paste input "[PERSON_NAME]"
type input "[PERSON_NAME]"
click at [475, 398] on div "button" at bounding box center [469, 403] width 11 height 11
click at [745, 438] on div "button" at bounding box center [750, 443] width 11 height 11
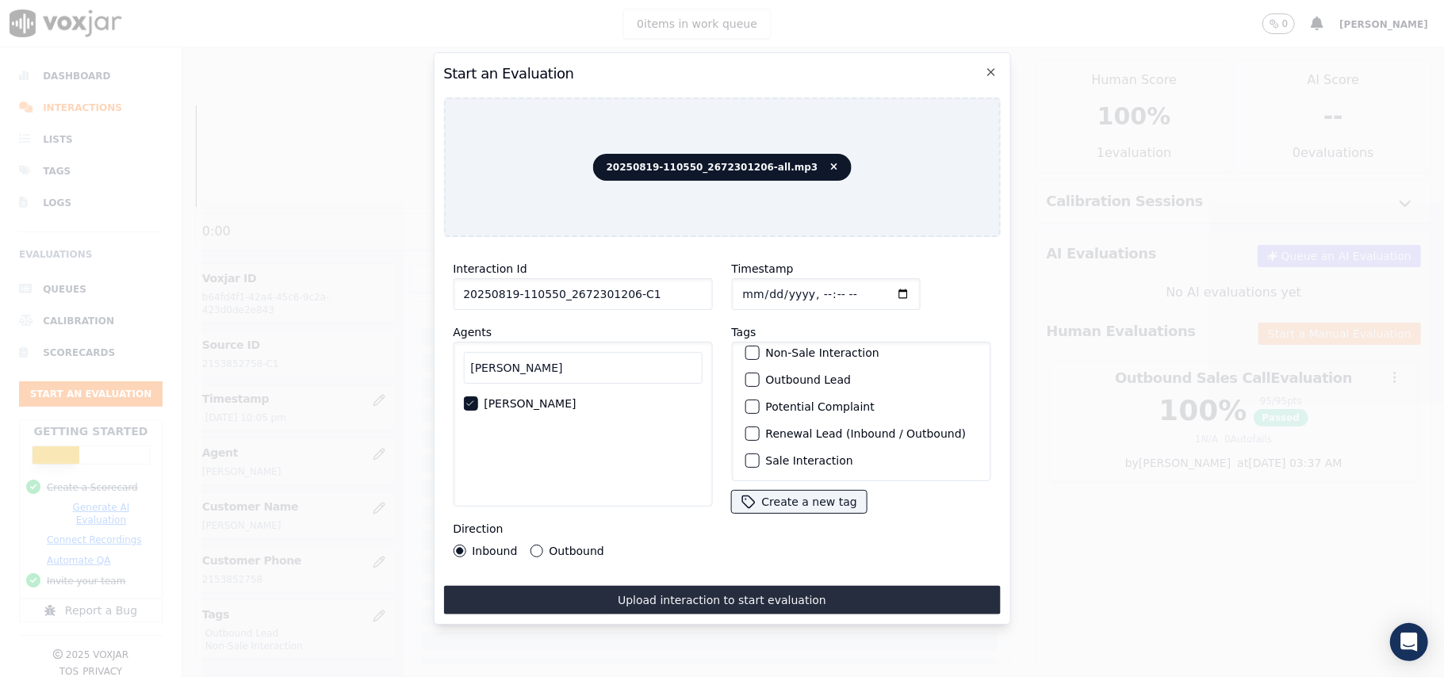
scroll to position [33, 0]
click at [745, 432] on div "button" at bounding box center [750, 437] width 11 height 11
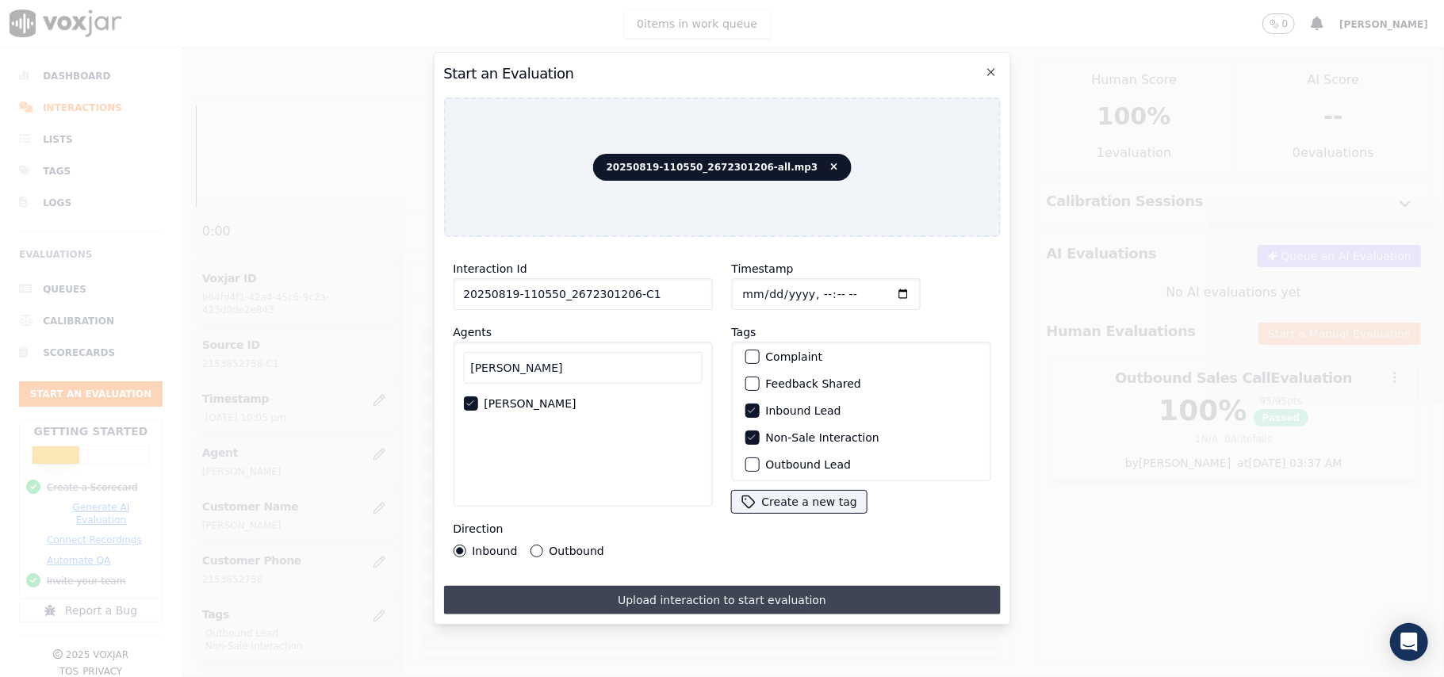
click at [573, 598] on button "Upload interaction to start evaluation" at bounding box center [721, 600] width 557 height 29
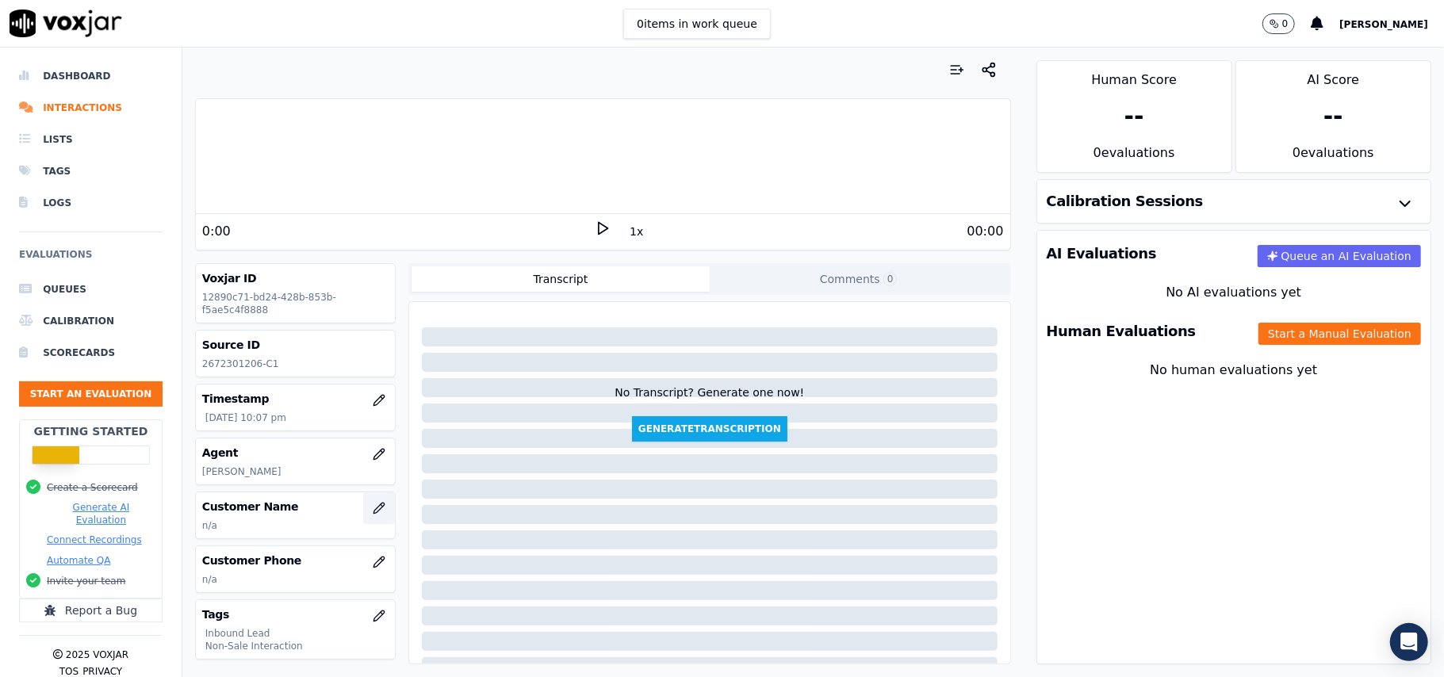
click at [373, 512] on icon "button" at bounding box center [378, 508] width 10 height 10
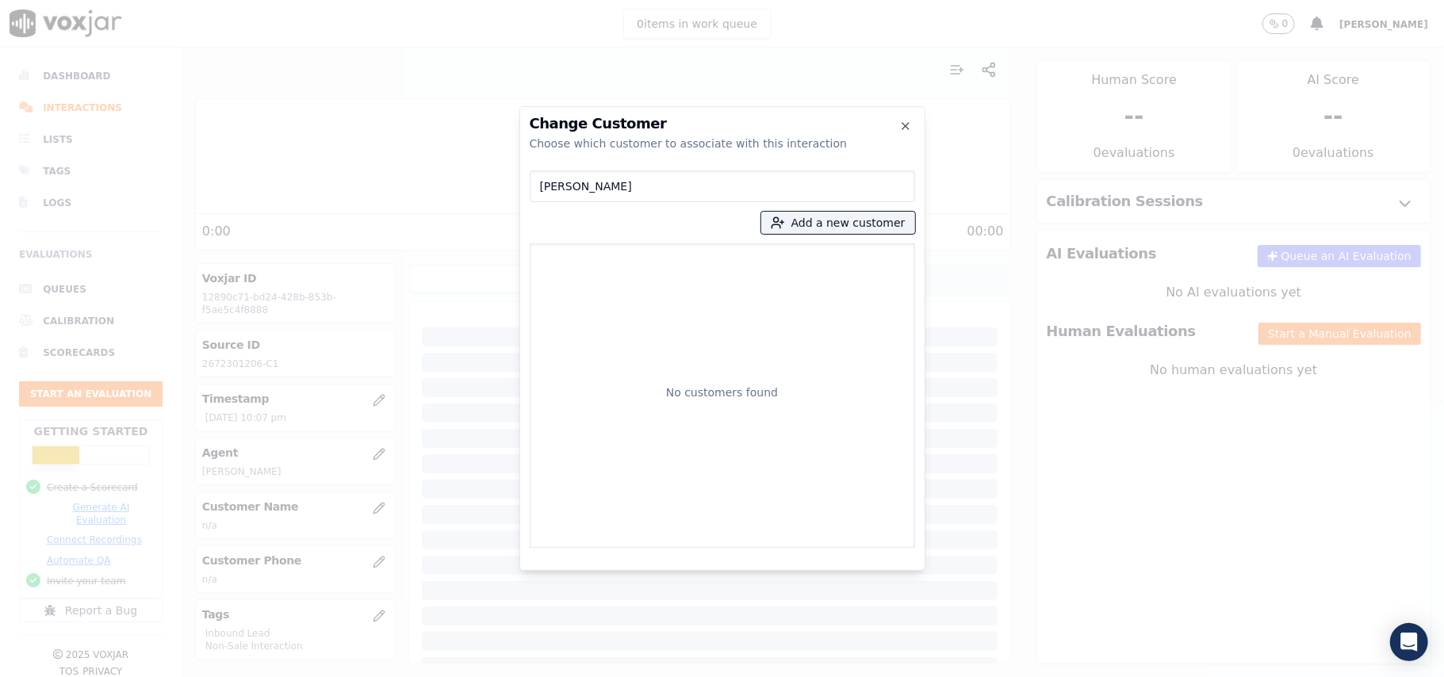
click at [541, 184] on input "[PERSON_NAME]" at bounding box center [722, 186] width 385 height 32
click at [546, 188] on input "[PERSON_NAME]" at bounding box center [722, 186] width 385 height 32
type input "[PERSON_NAME]"
click at [782, 224] on line "button" at bounding box center [782, 222] width 0 height 4
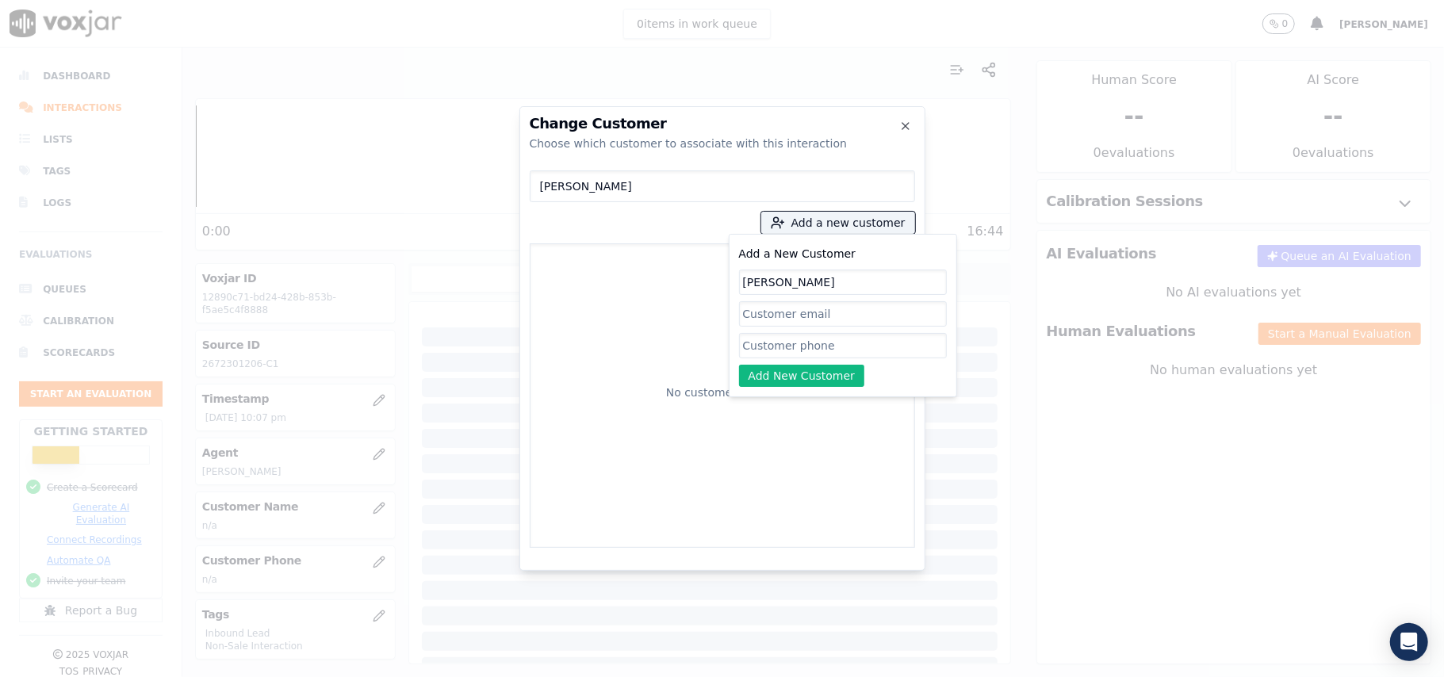
click at [746, 283] on input "[PERSON_NAME]" at bounding box center [843, 282] width 208 height 25
type input "[PERSON_NAME]"
drag, startPoint x: 765, startPoint y: 353, endPoint x: 742, endPoint y: 334, distance: 29.8
click at [765, 353] on input "Add a New Customer" at bounding box center [843, 345] width 208 height 25
paste input "2672301206 2678587818"
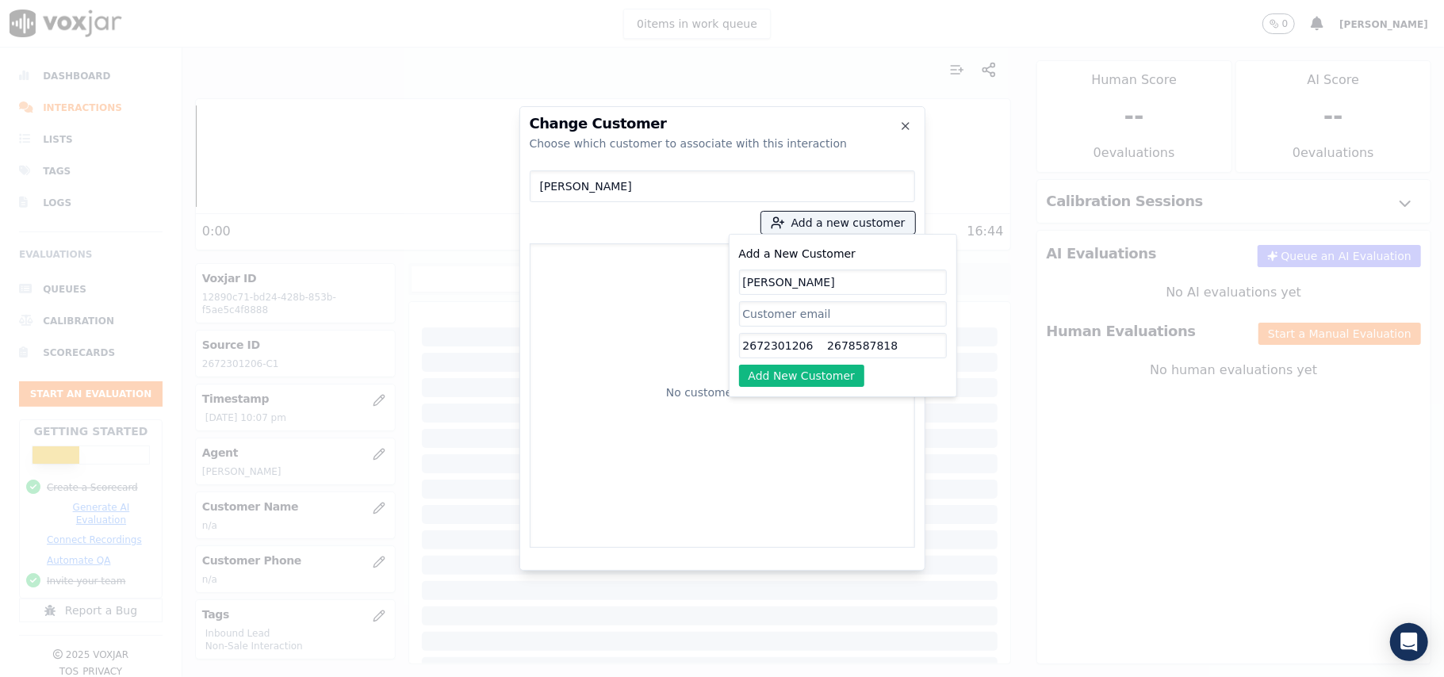
click at [816, 343] on input "2672301206 2678587818" at bounding box center [843, 345] width 208 height 25
type input "2672301206_2678587818"
click at [798, 377] on button "Add New Customer" at bounding box center [802, 376] width 126 height 22
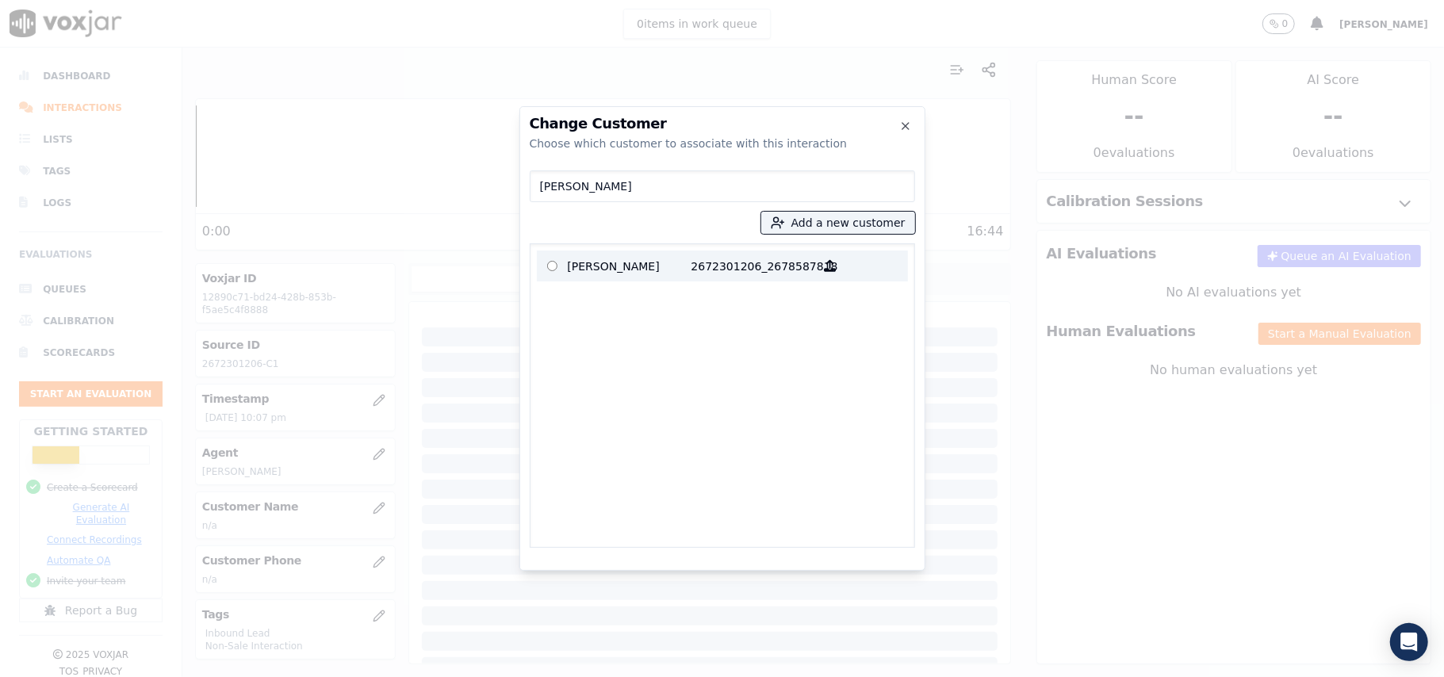
click at [741, 267] on p "2672301206_2678587818" at bounding box center [753, 266] width 124 height 25
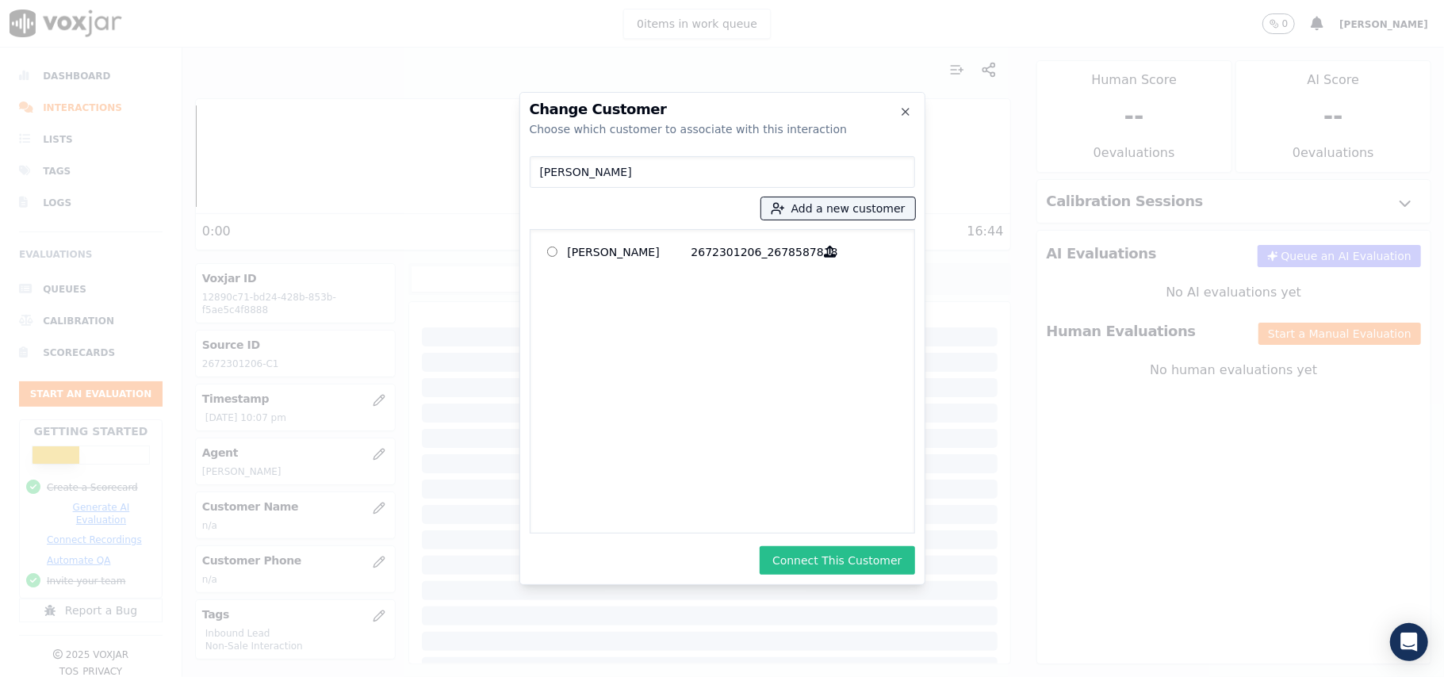
click at [825, 556] on button "Connect This Customer" at bounding box center [837, 560] width 155 height 29
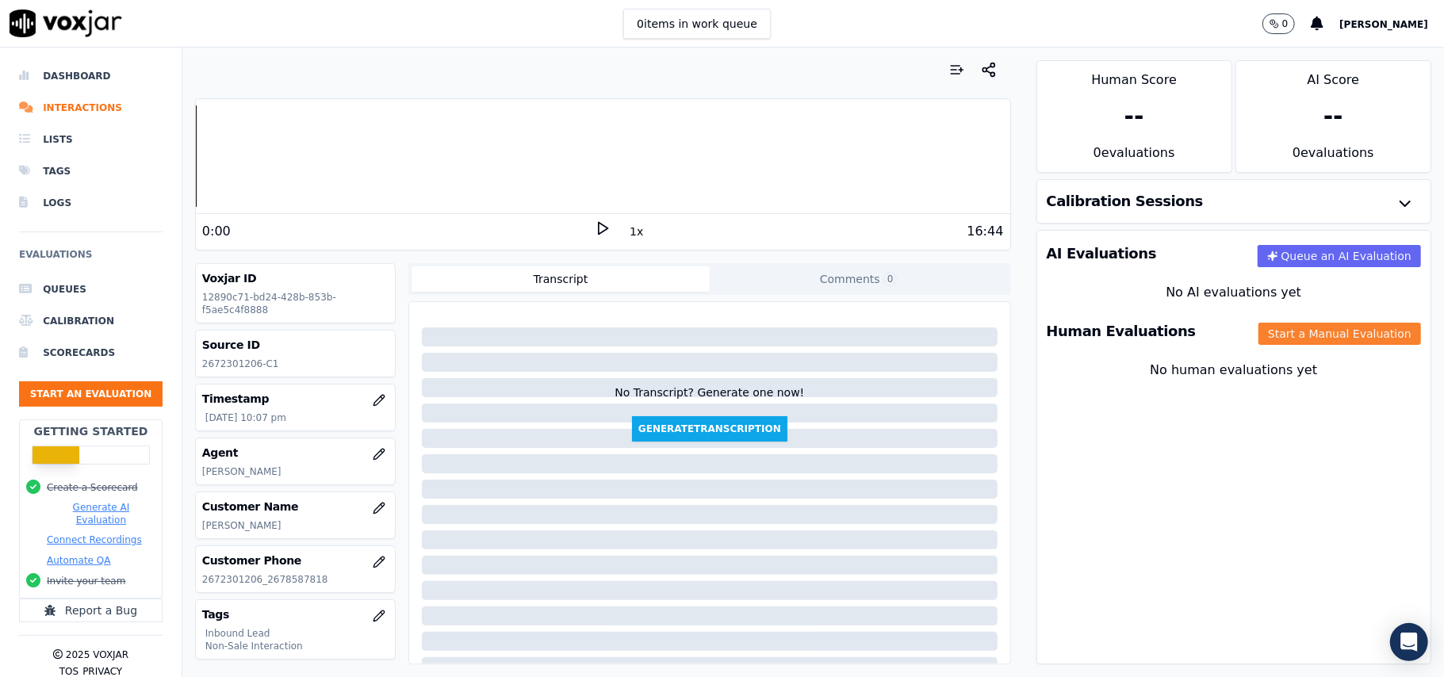
click at [1282, 338] on button "Start a Manual Evaluation" at bounding box center [1339, 334] width 163 height 22
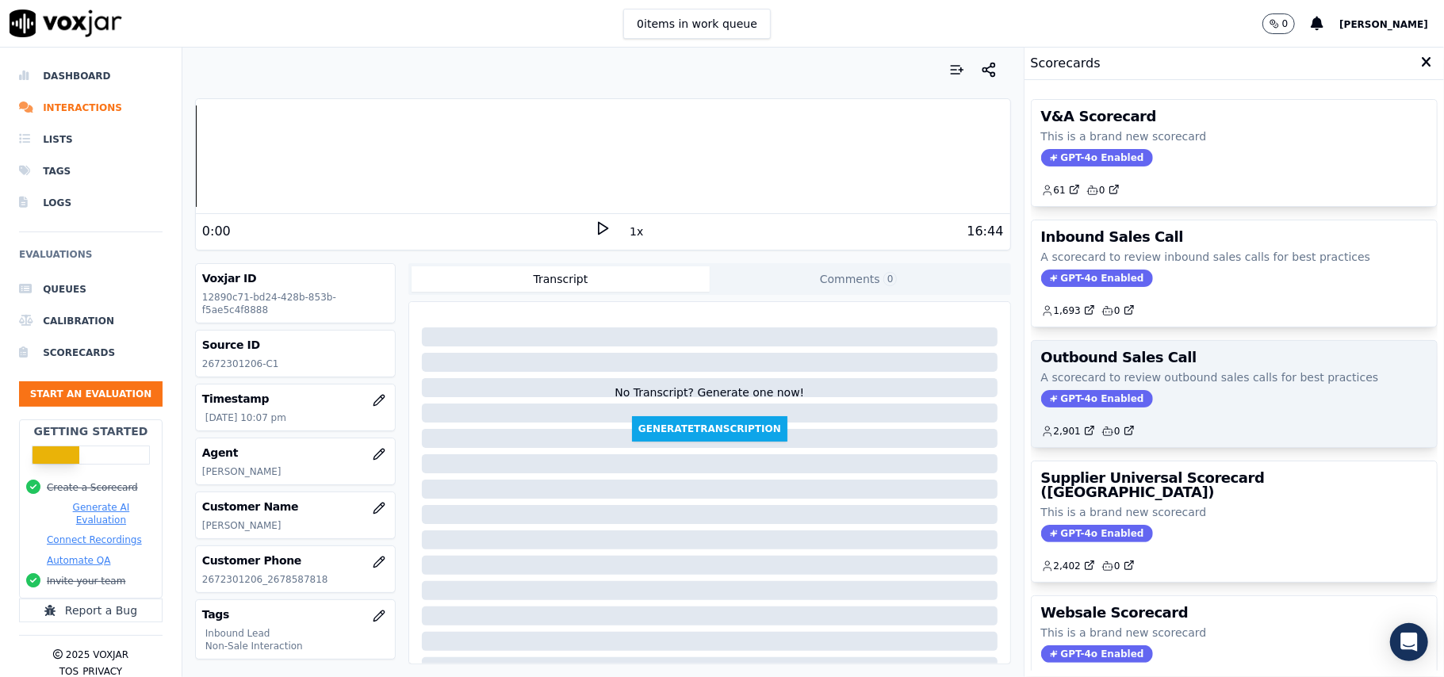
click at [1070, 403] on span "GPT-4o Enabled" at bounding box center [1097, 398] width 112 height 17
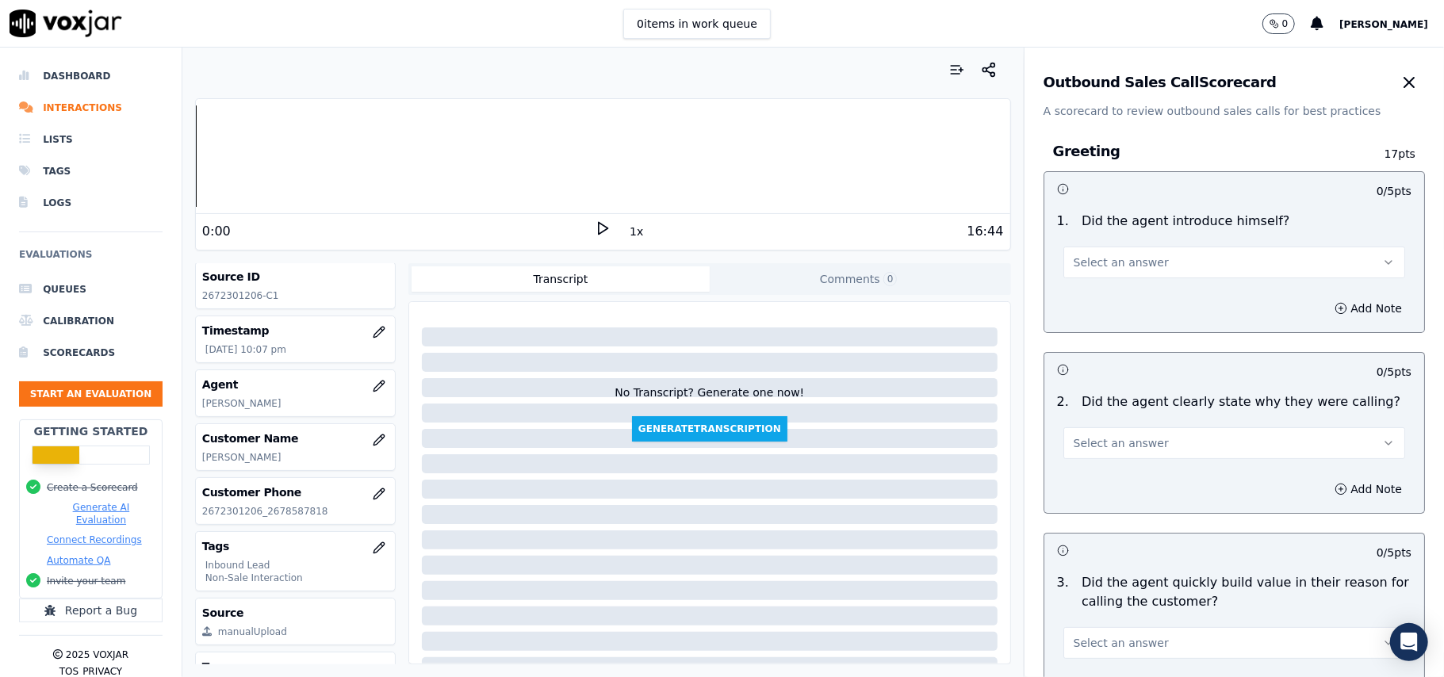
scroll to position [105, 0]
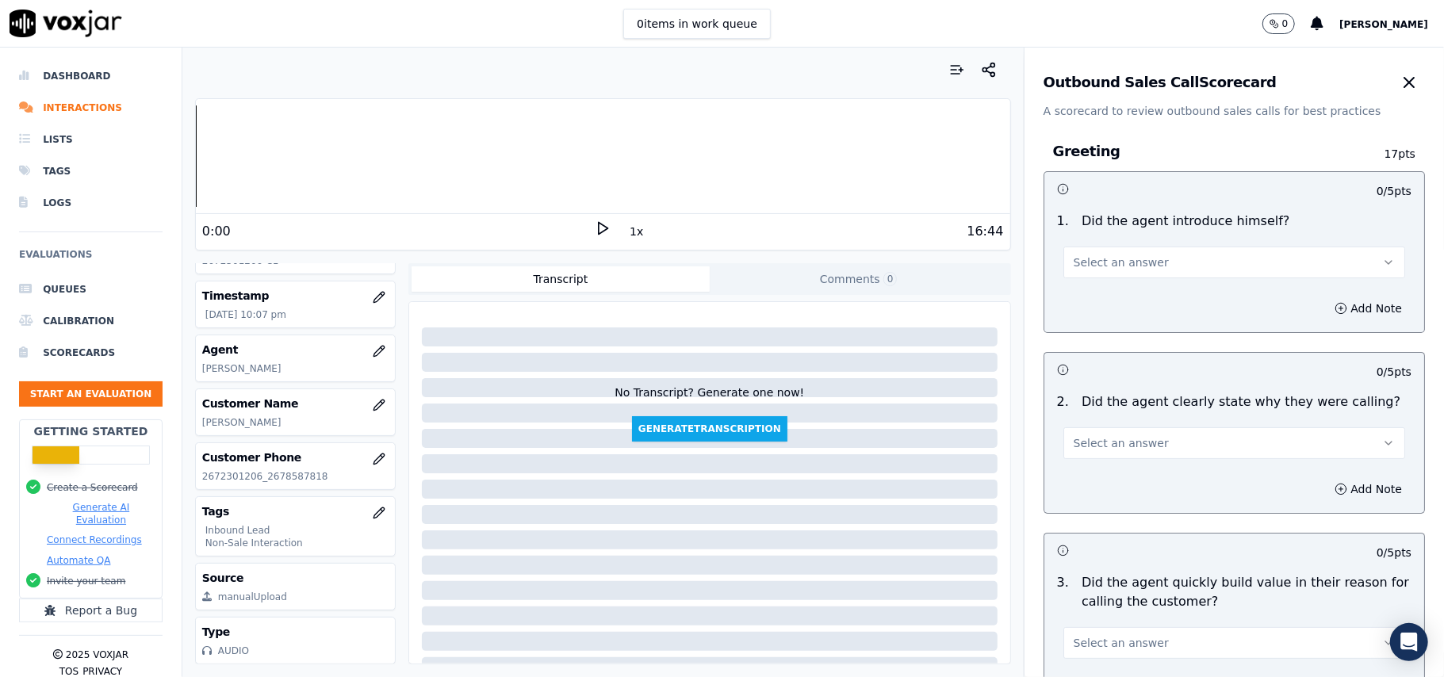
drag, startPoint x: 1359, startPoint y: 80, endPoint x: 1300, endPoint y: 130, distance: 77.1
click at [1400, 79] on icon "button" at bounding box center [1409, 82] width 19 height 19
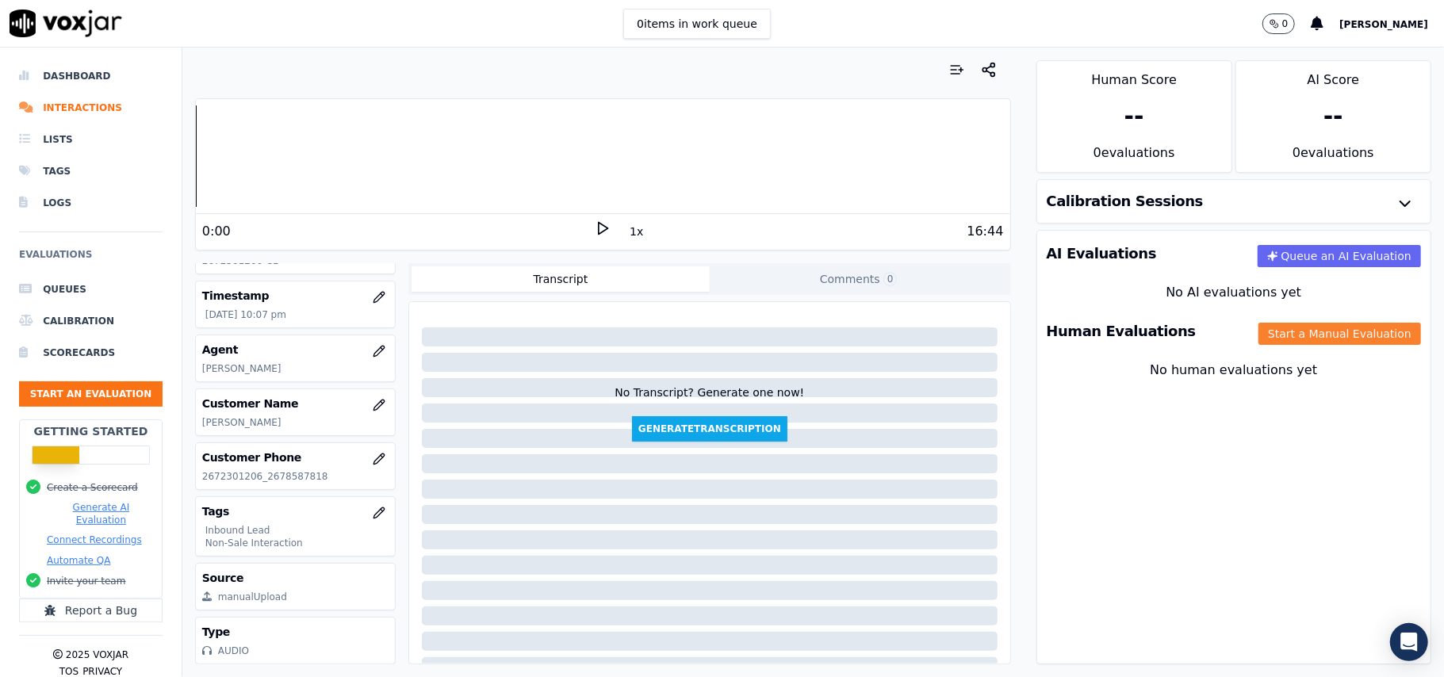
click at [1258, 343] on button "Start a Manual Evaluation" at bounding box center [1339, 334] width 163 height 22
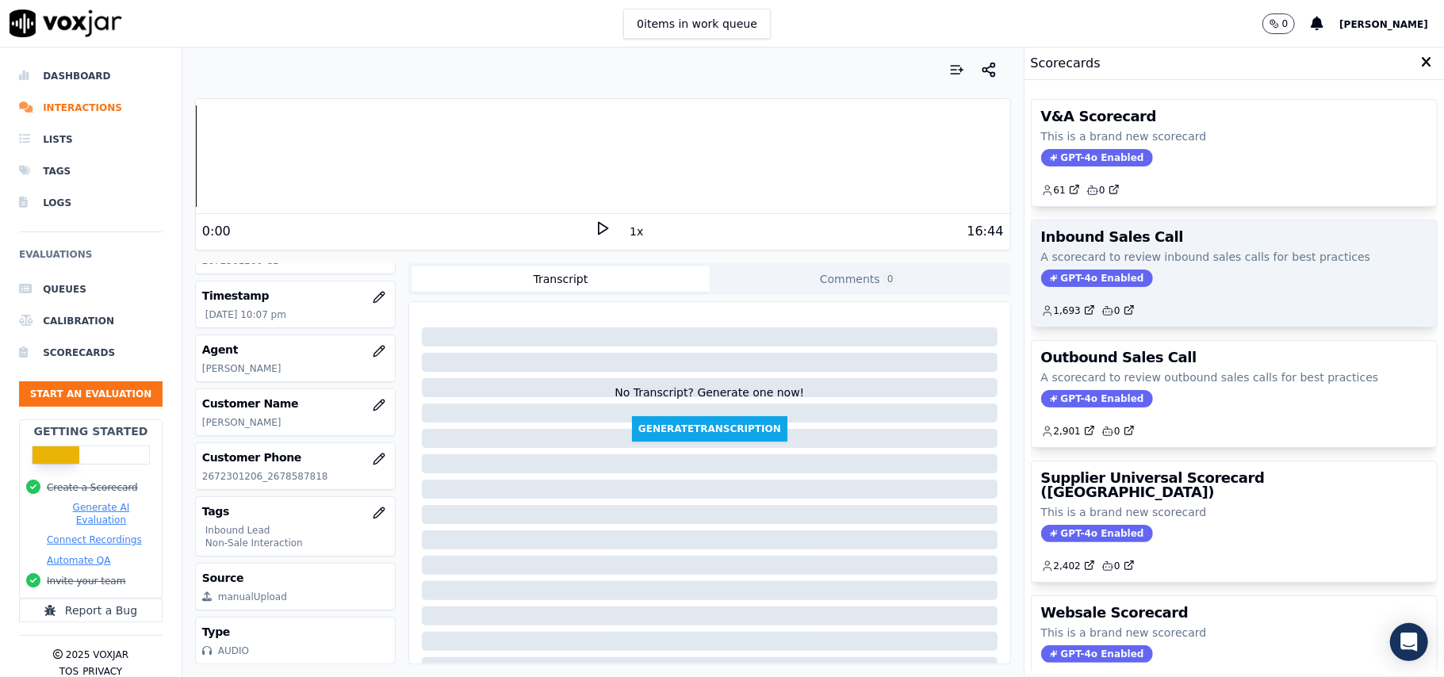
click at [1075, 285] on span "GPT-4o Enabled" at bounding box center [1097, 278] width 112 height 17
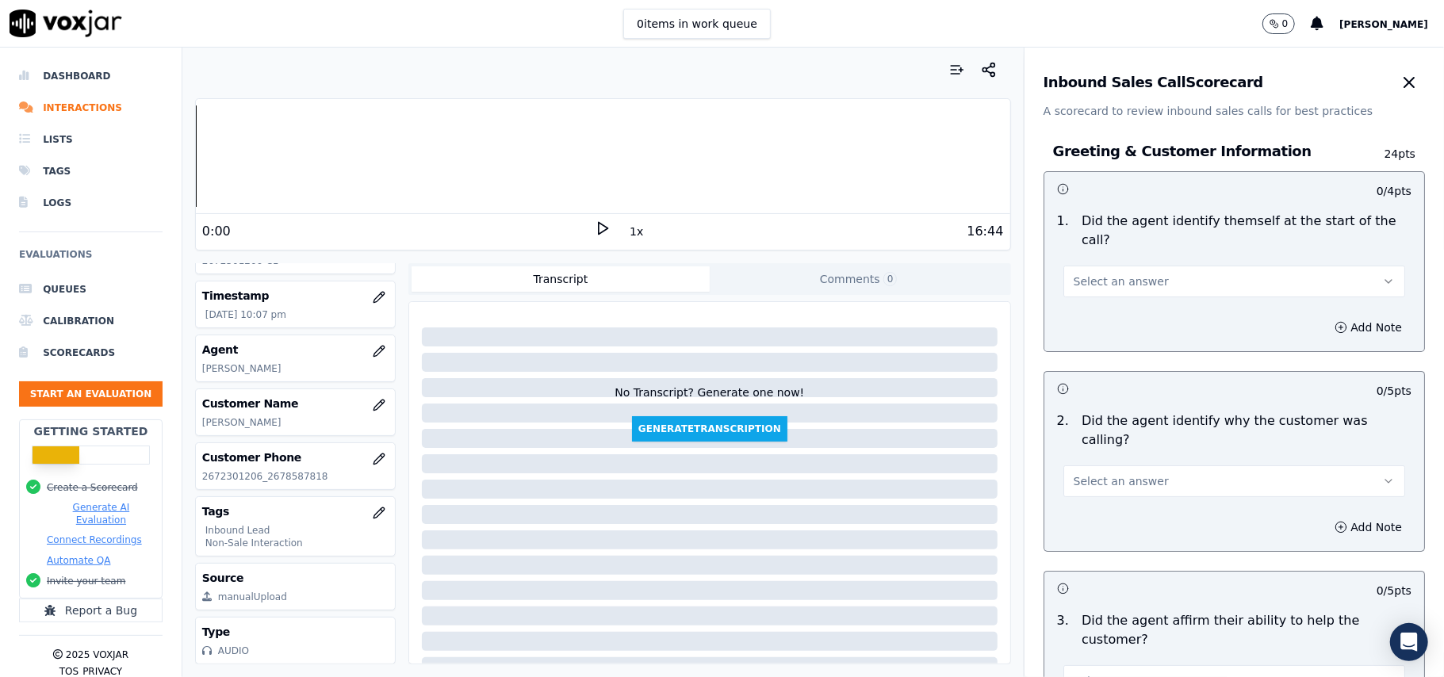
click at [1129, 274] on span "Select an answer" at bounding box center [1121, 282] width 95 height 16
click at [1114, 293] on div "Yes" at bounding box center [1200, 298] width 307 height 25
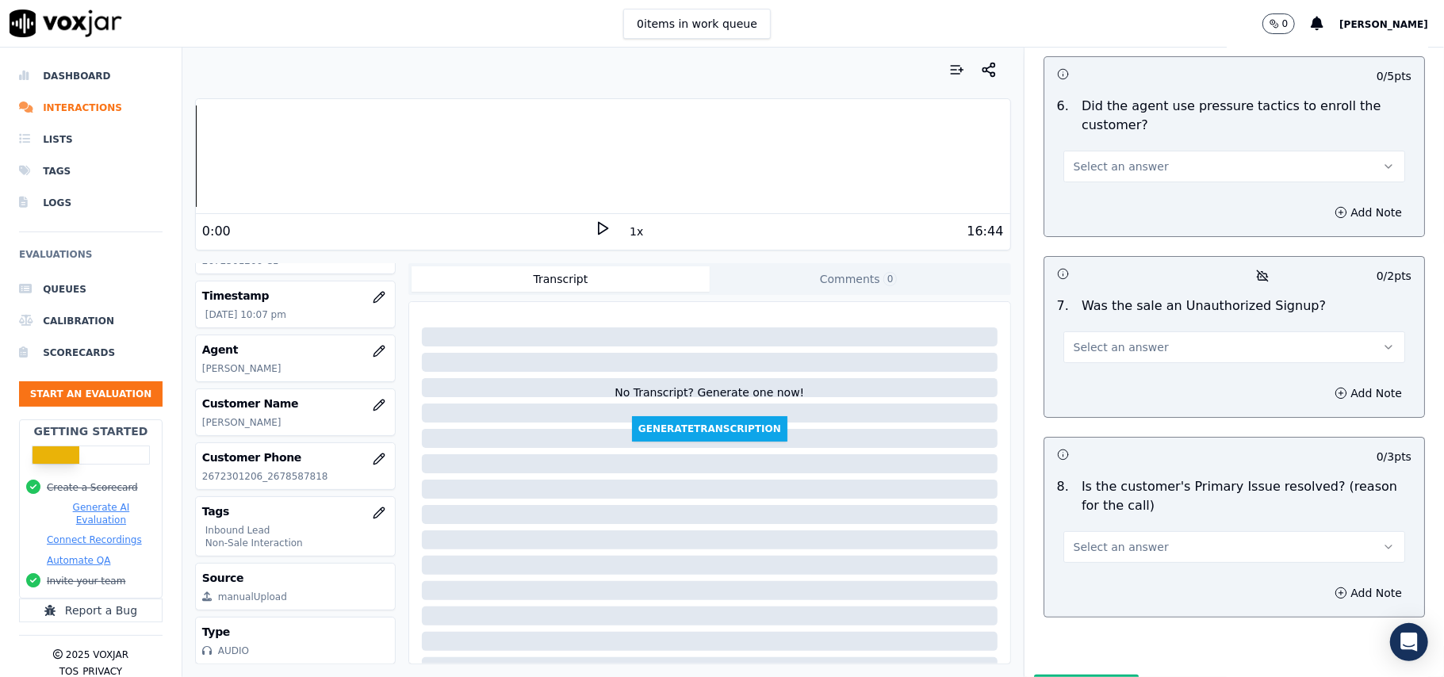
scroll to position [4380, 0]
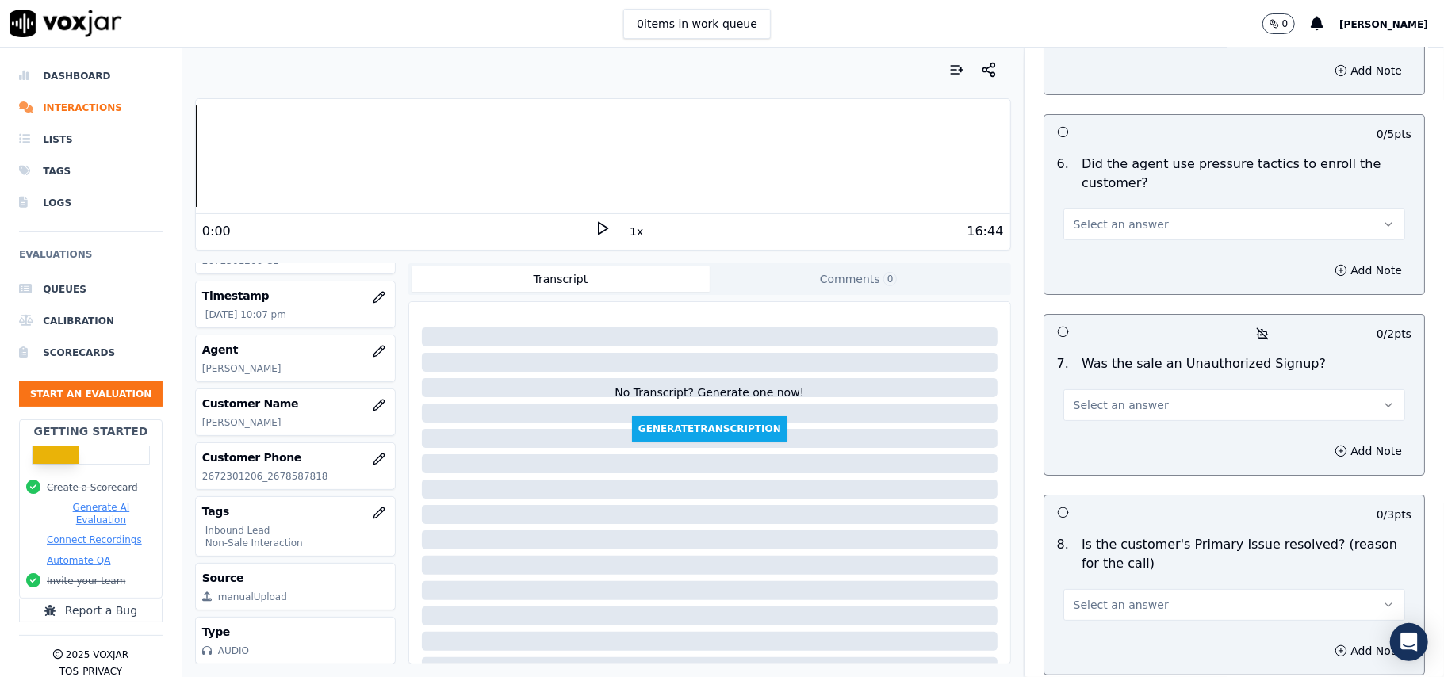
click at [1124, 597] on span "Select an answer" at bounding box center [1121, 605] width 95 height 16
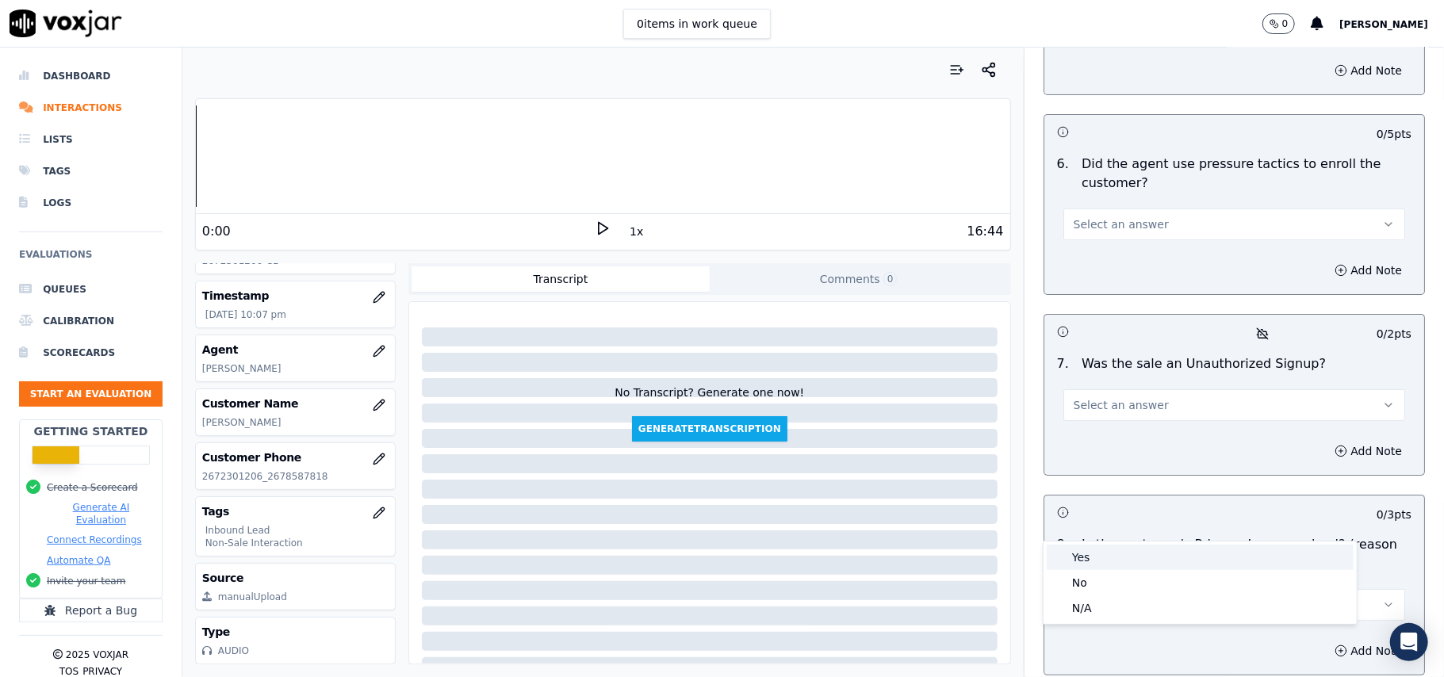
click at [1111, 562] on div "Yes" at bounding box center [1200, 557] width 307 height 25
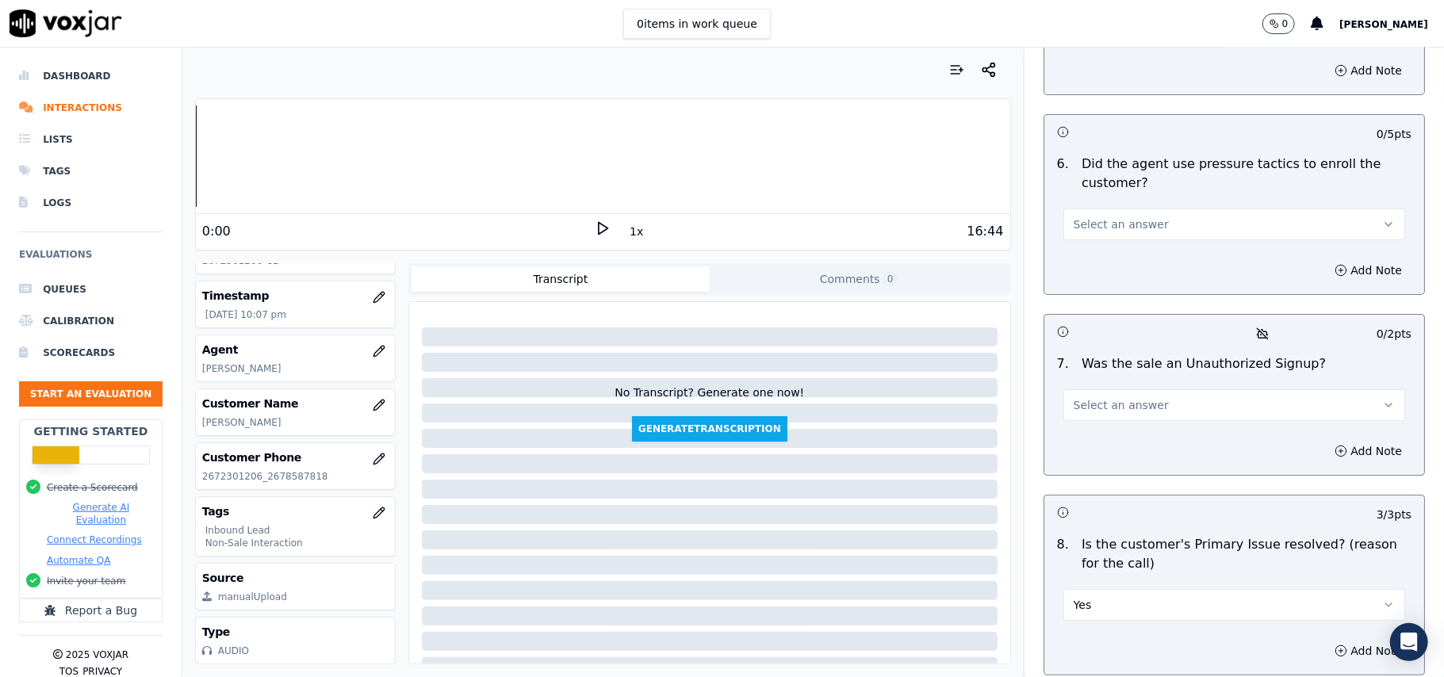
click at [1116, 397] on span "Select an answer" at bounding box center [1121, 405] width 95 height 16
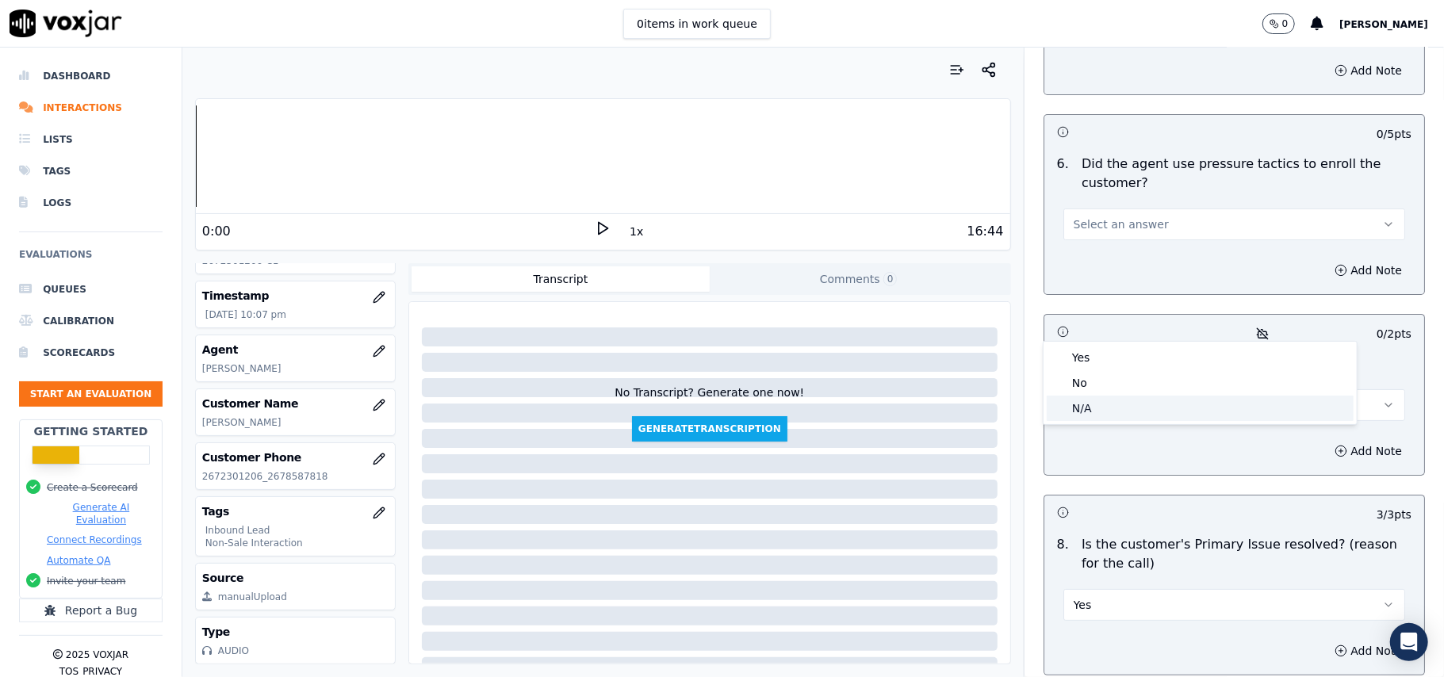
click at [1110, 406] on div "N/A" at bounding box center [1200, 408] width 307 height 25
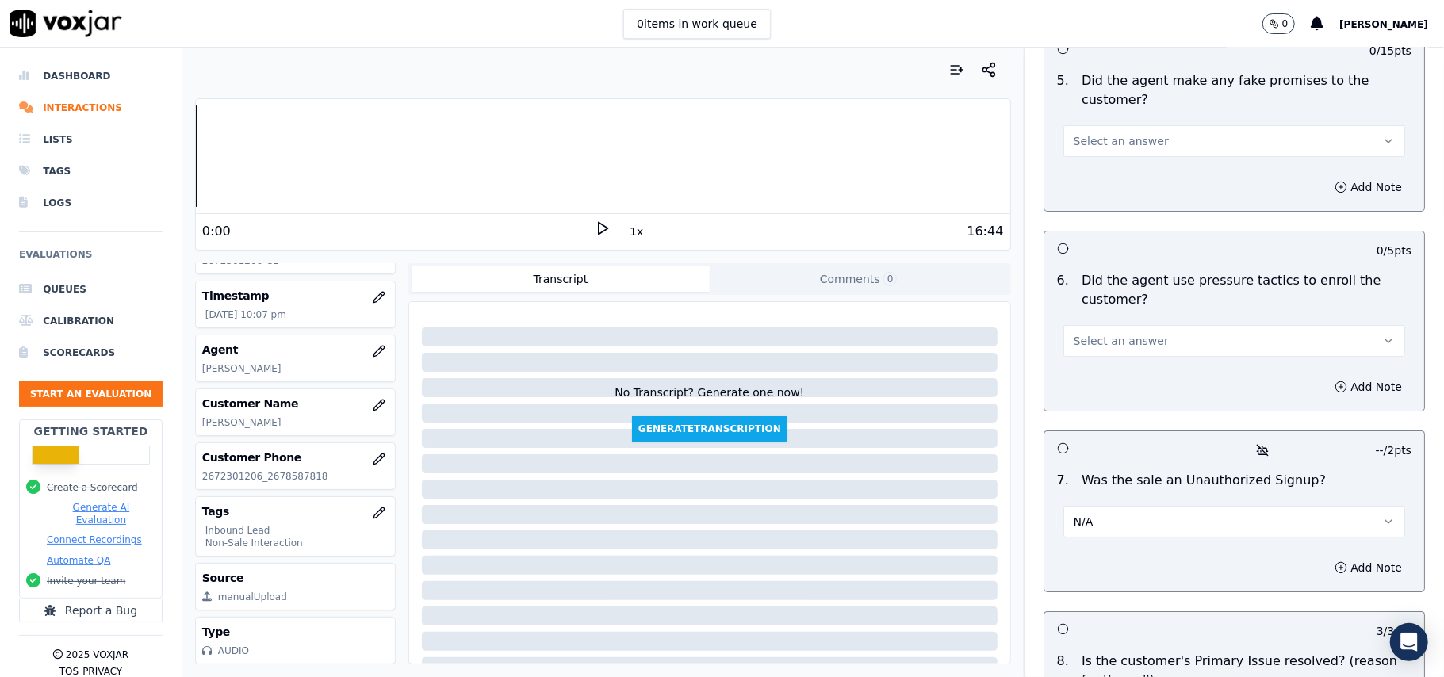
scroll to position [4169, 0]
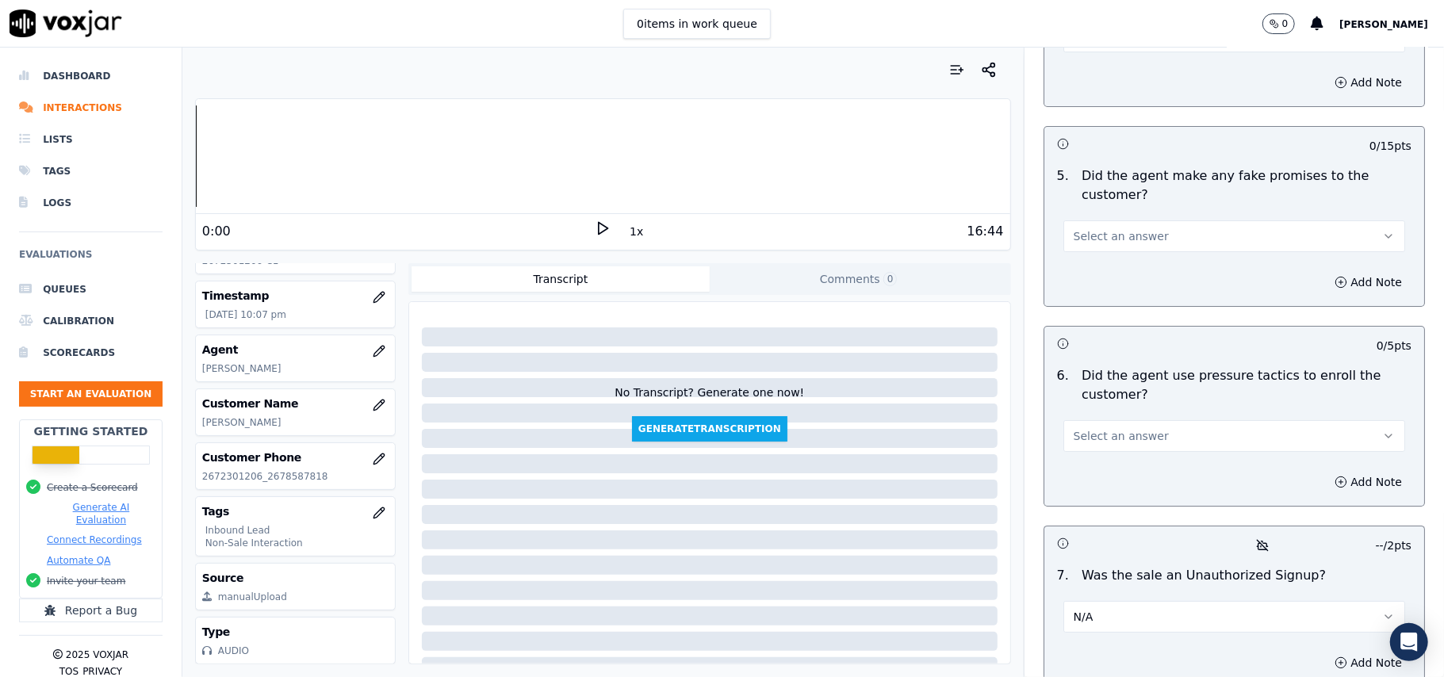
click at [1155, 420] on button "Select an answer" at bounding box center [1234, 436] width 342 height 32
click at [1139, 403] on div "No" at bounding box center [1200, 412] width 307 height 25
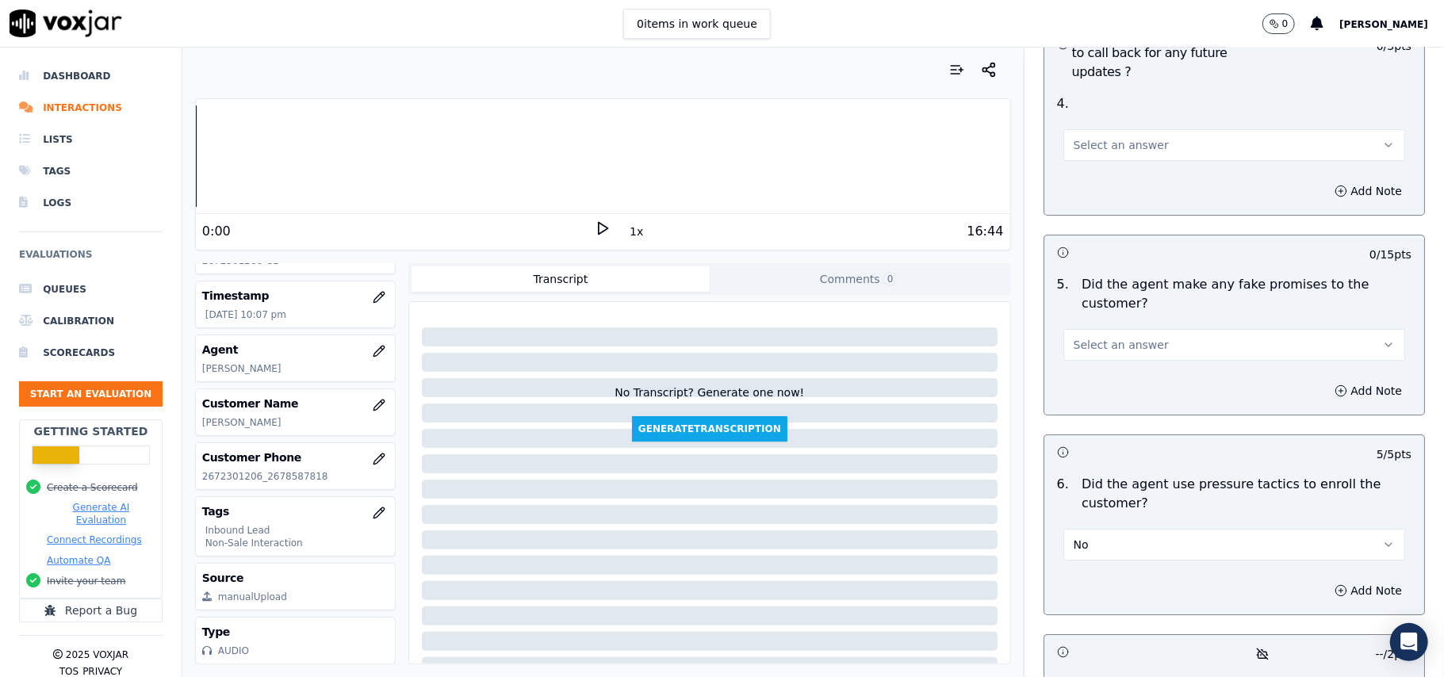
scroll to position [3957, 0]
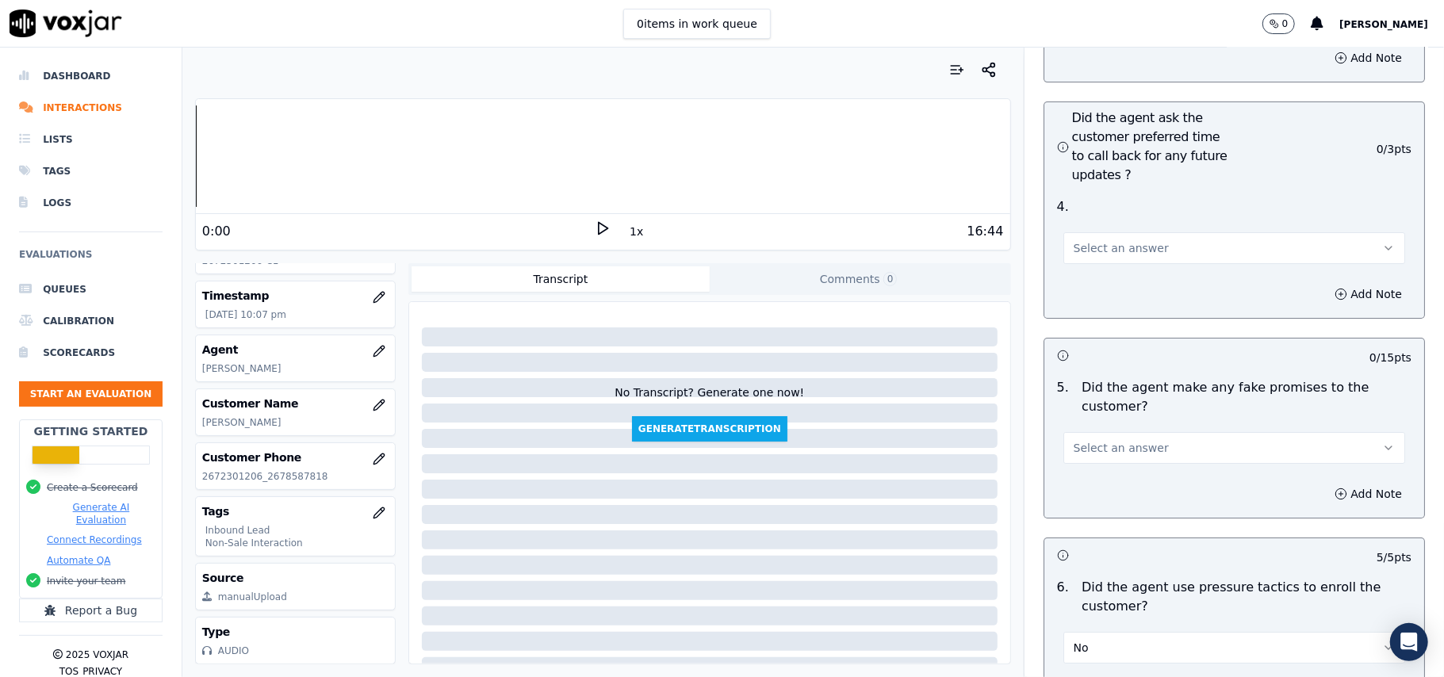
click at [1174, 432] on button "Select an answer" at bounding box center [1234, 448] width 342 height 32
click at [1149, 412] on div "No" at bounding box center [1200, 424] width 307 height 25
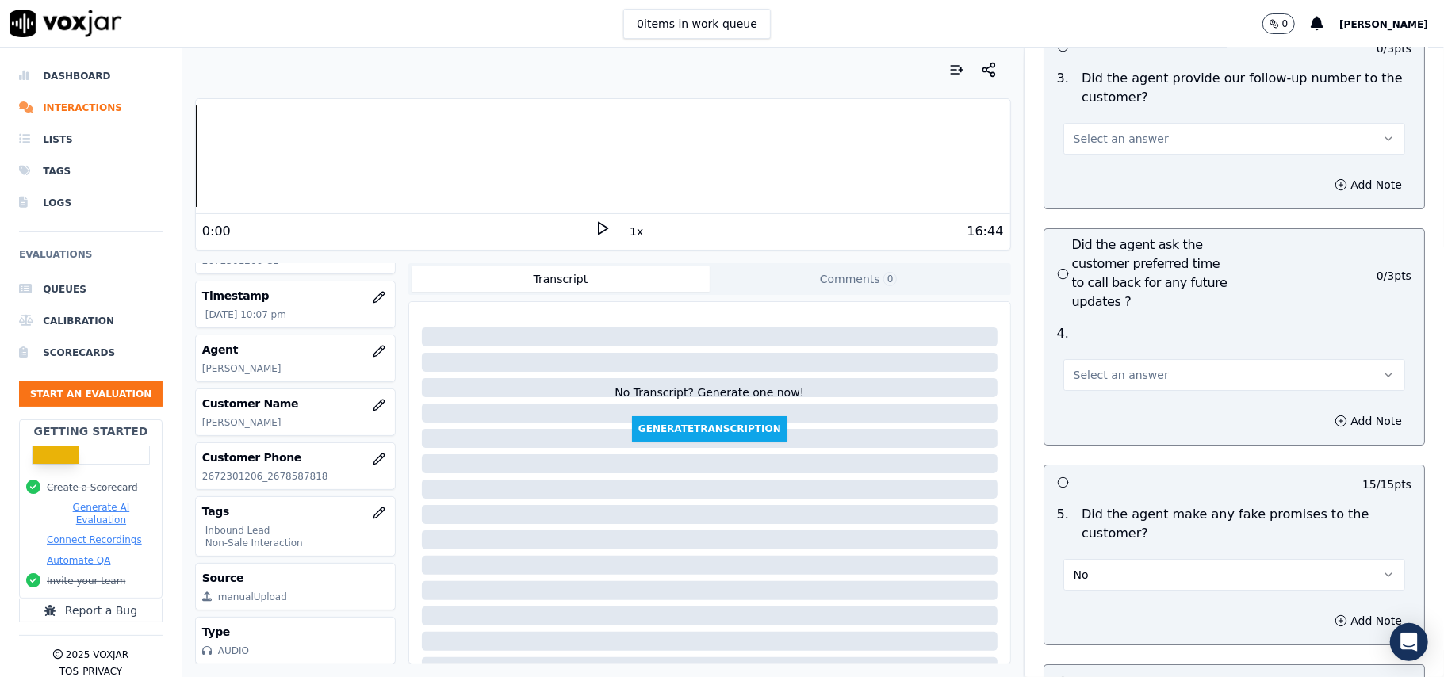
scroll to position [3746, 0]
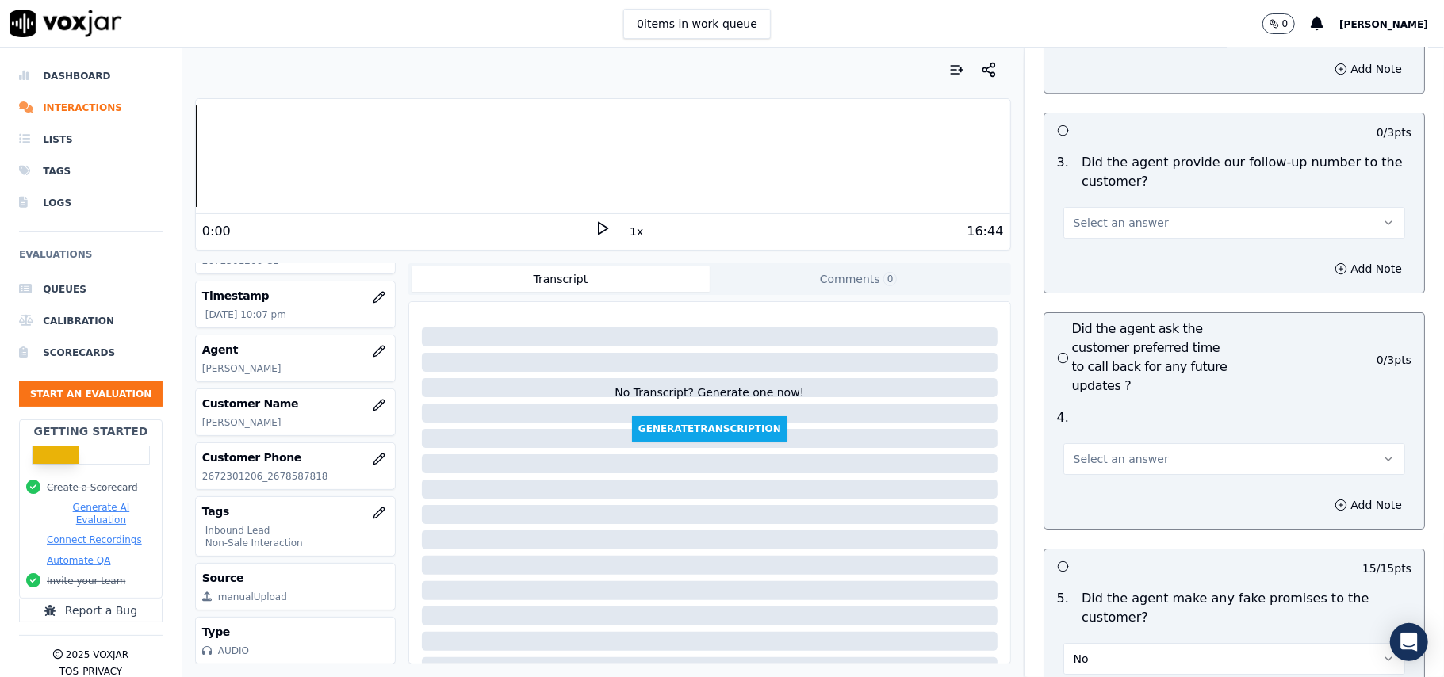
click at [1136, 443] on button "Select an answer" at bounding box center [1234, 459] width 342 height 32
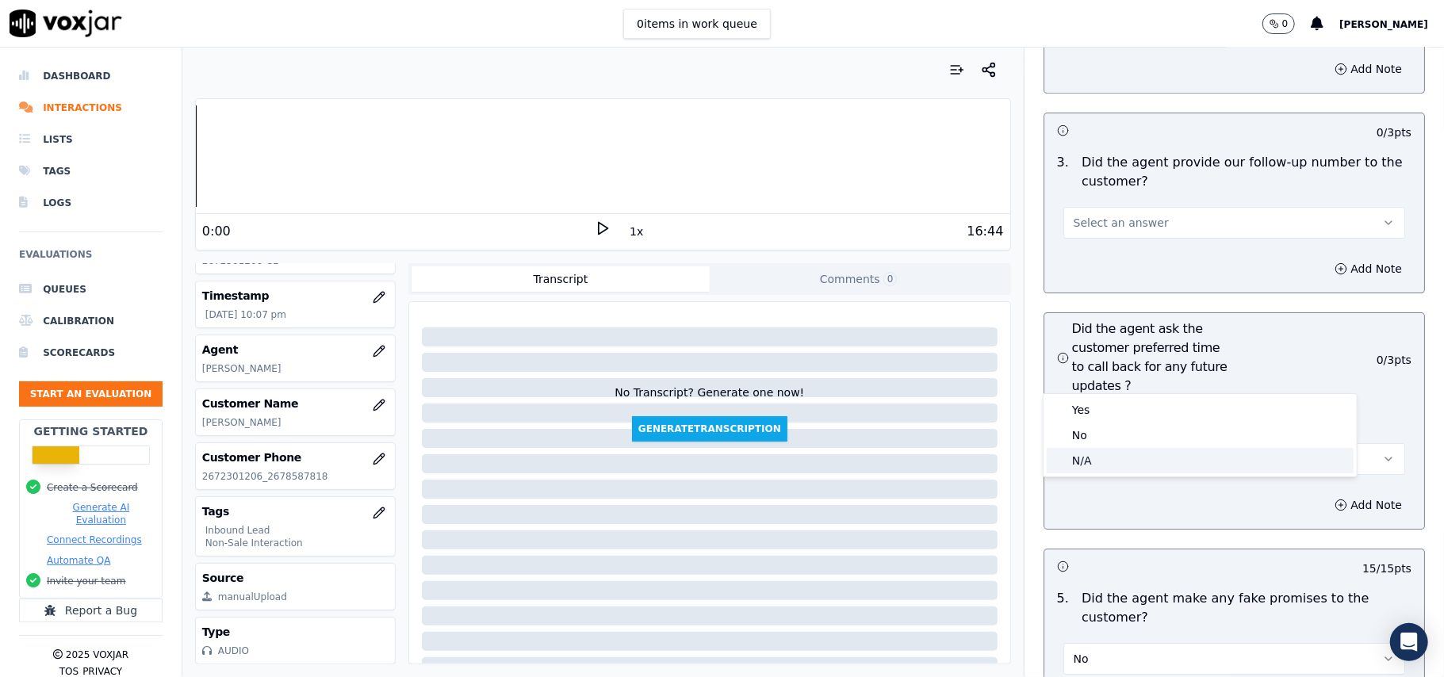
click at [1111, 464] on div "N/A" at bounding box center [1200, 460] width 307 height 25
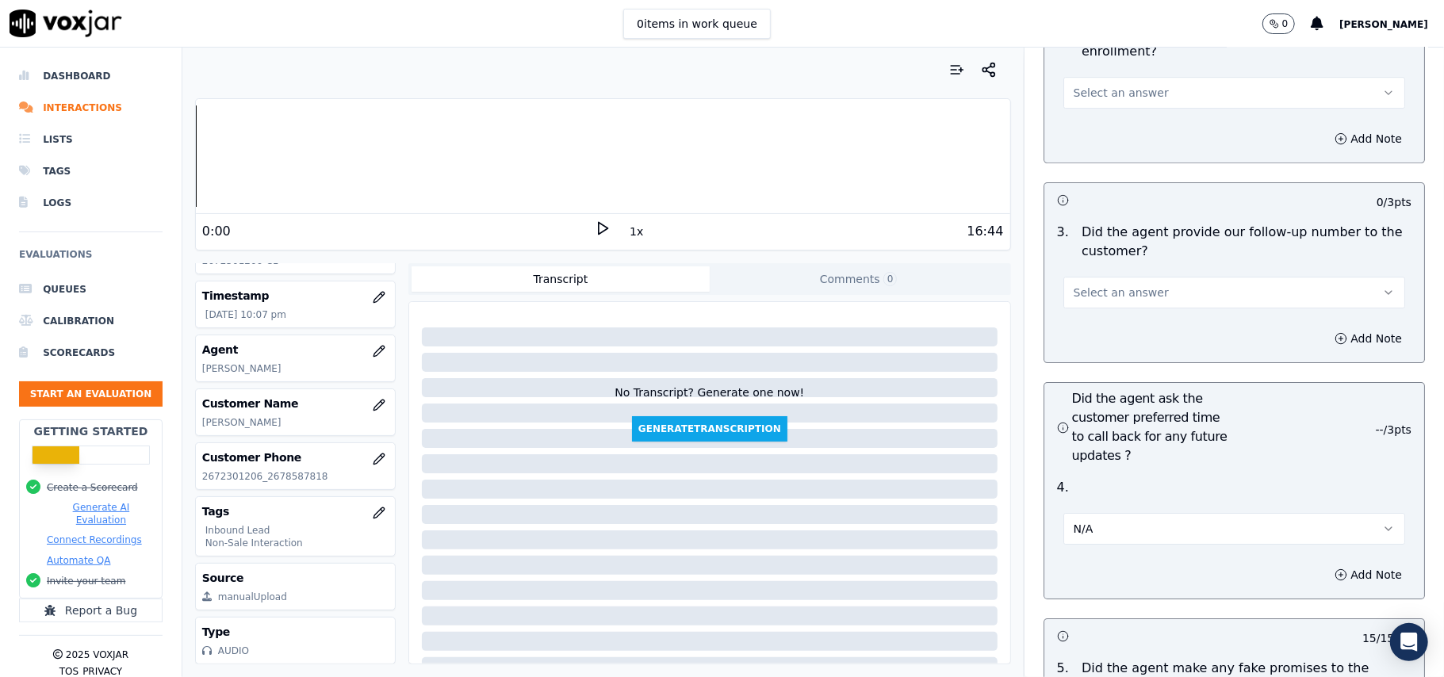
scroll to position [3534, 0]
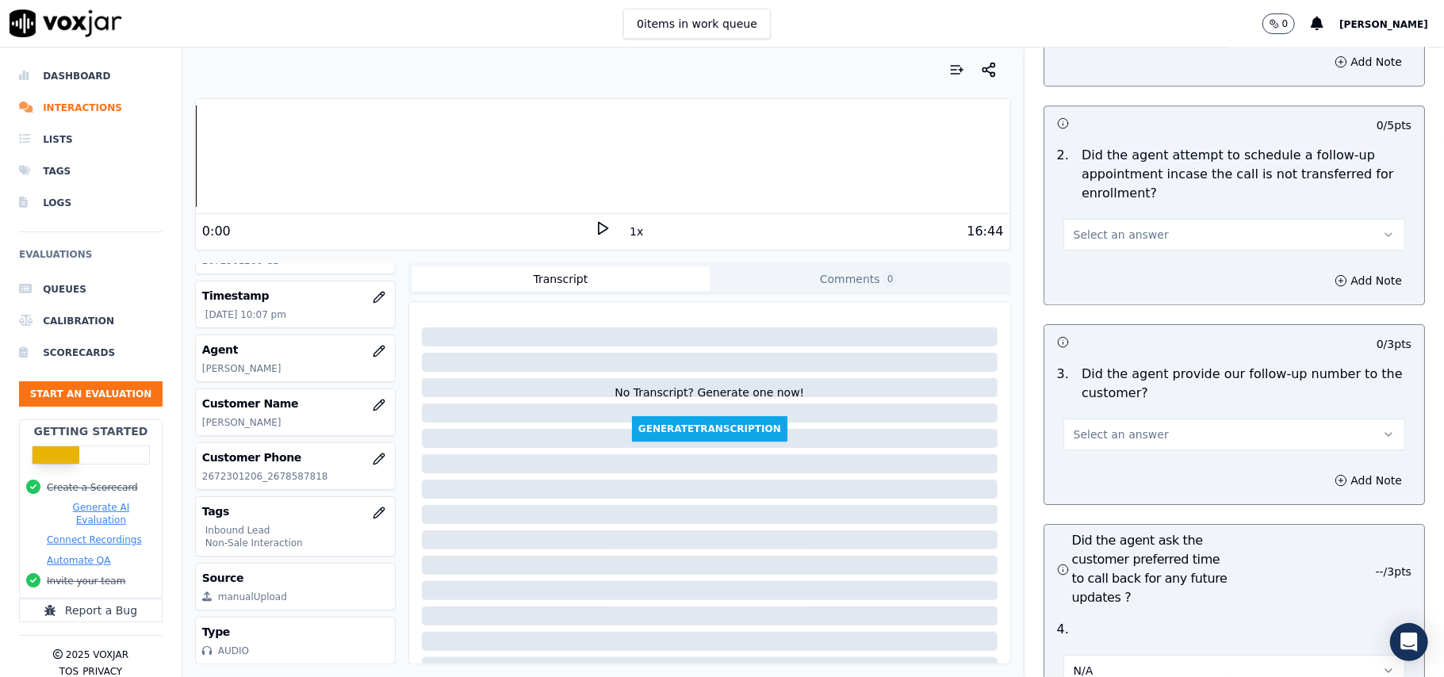
click at [1108, 419] on button "Select an answer" at bounding box center [1234, 435] width 342 height 32
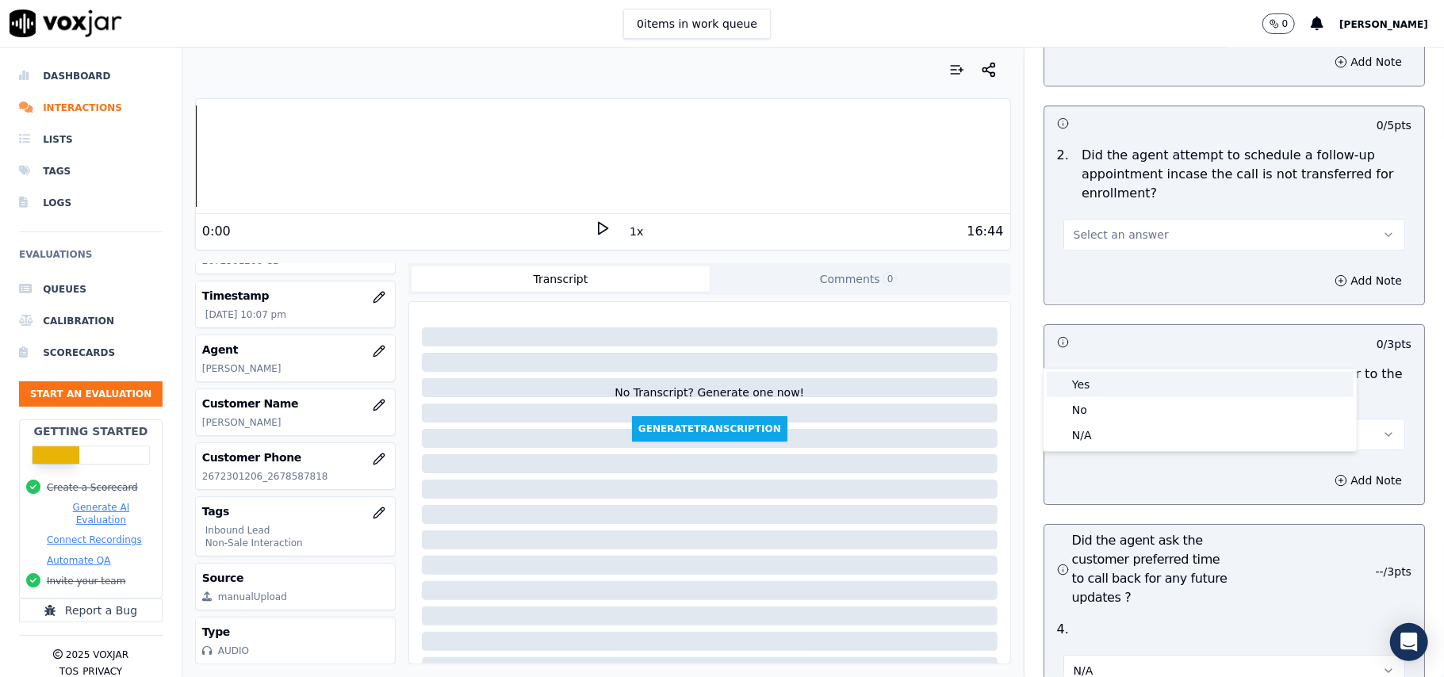
click at [1104, 372] on div "Yes" at bounding box center [1200, 384] width 307 height 25
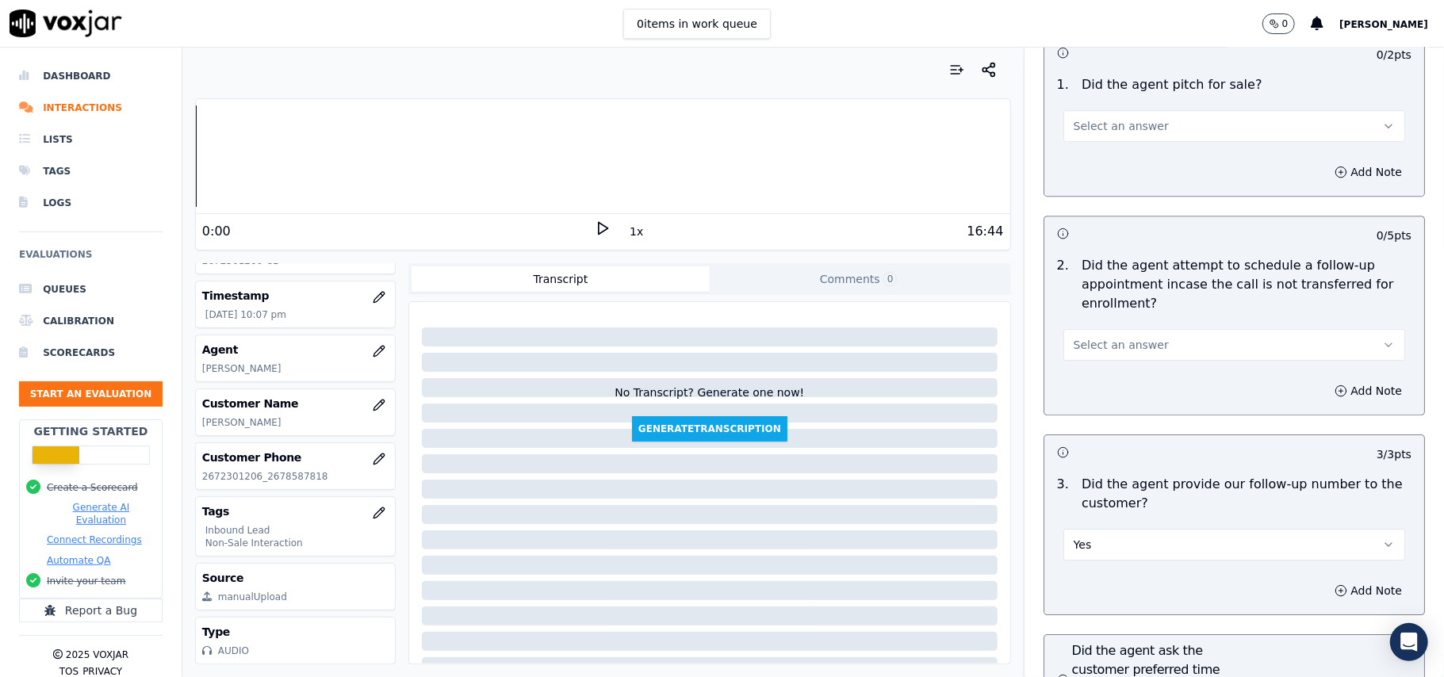
scroll to position [3323, 0]
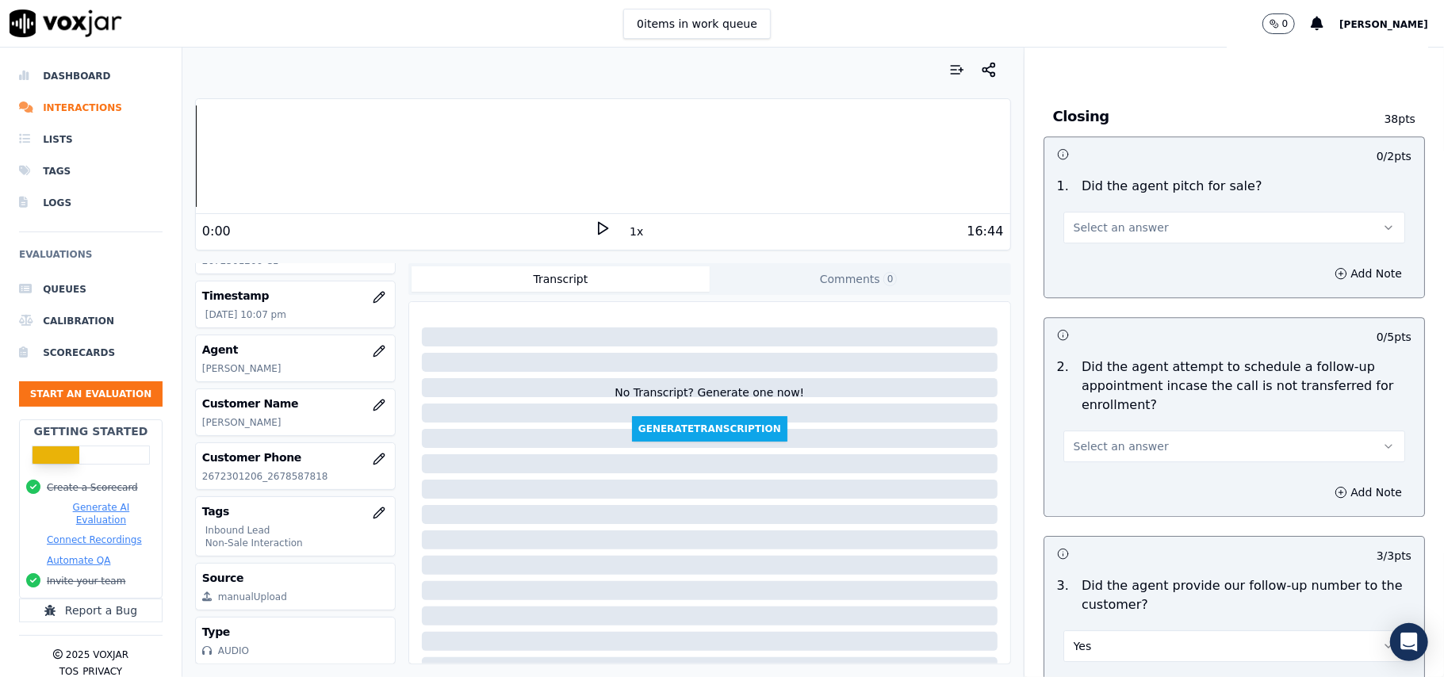
click at [1136, 431] on button "Select an answer" at bounding box center [1234, 447] width 342 height 32
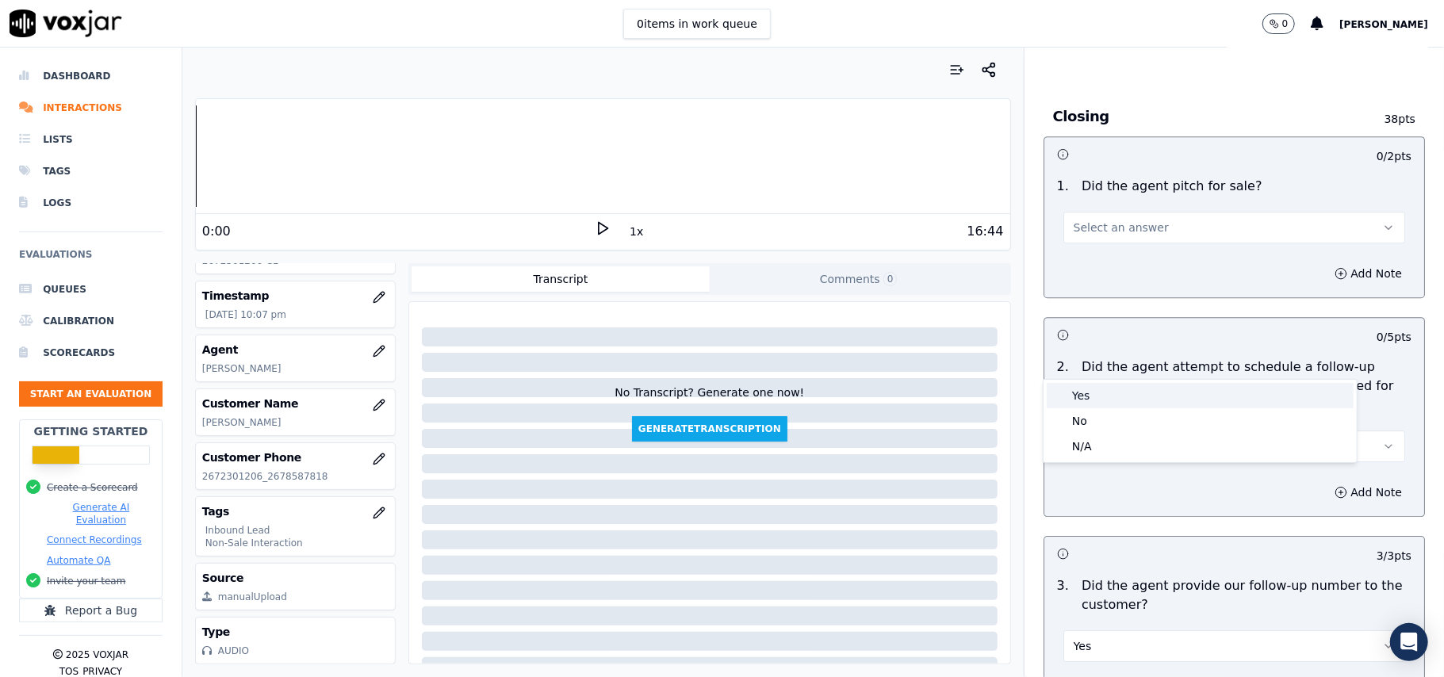
click at [1137, 389] on div "Yes" at bounding box center [1200, 395] width 307 height 25
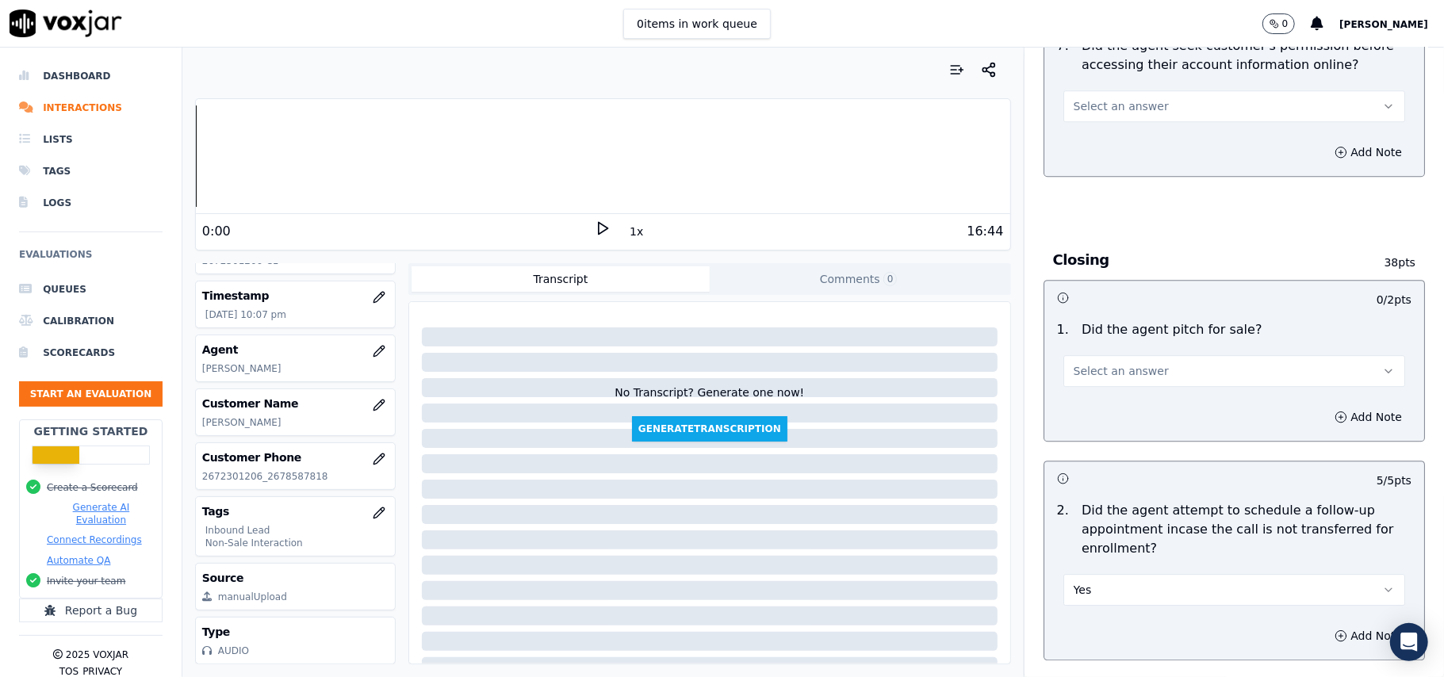
scroll to position [3005, 0]
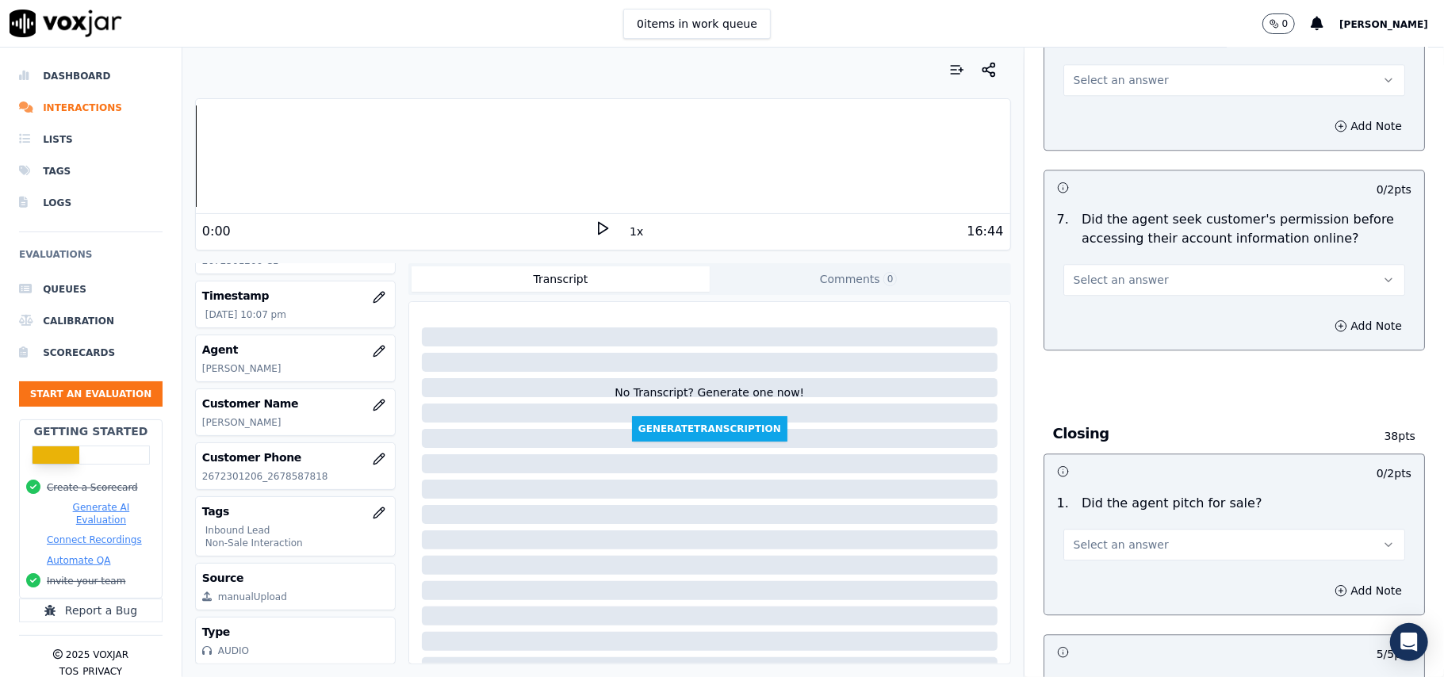
click at [1111, 537] on span "Select an answer" at bounding box center [1121, 545] width 95 height 16
click at [1096, 498] on div "Yes" at bounding box center [1200, 493] width 307 height 25
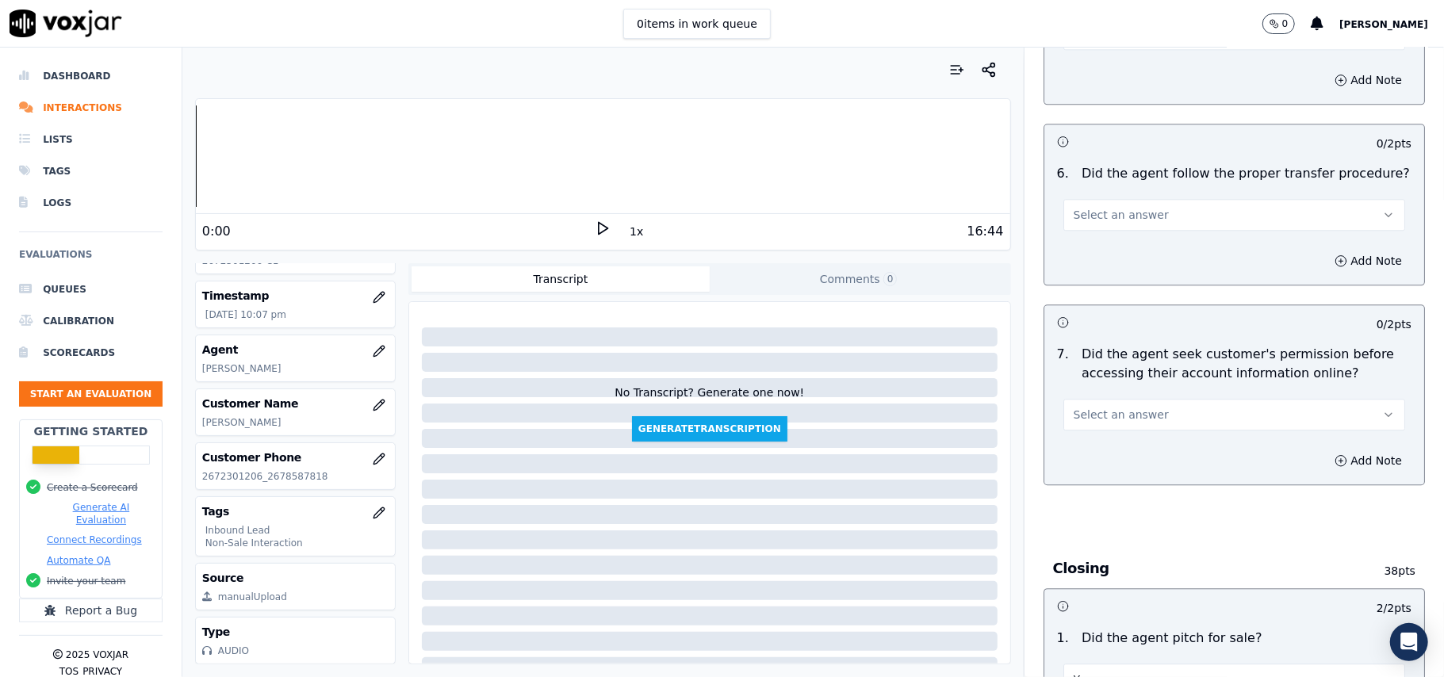
scroll to position [2794, 0]
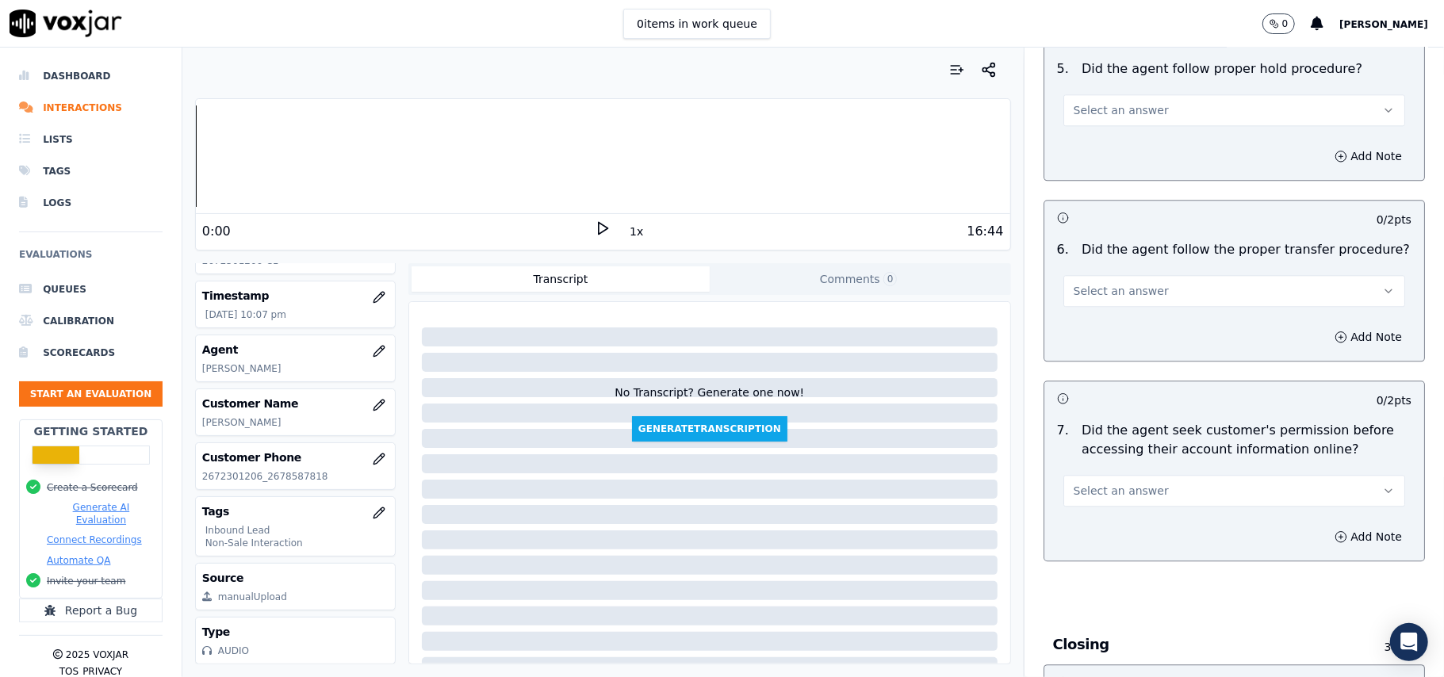
click at [1133, 483] on span "Select an answer" at bounding box center [1121, 491] width 95 height 16
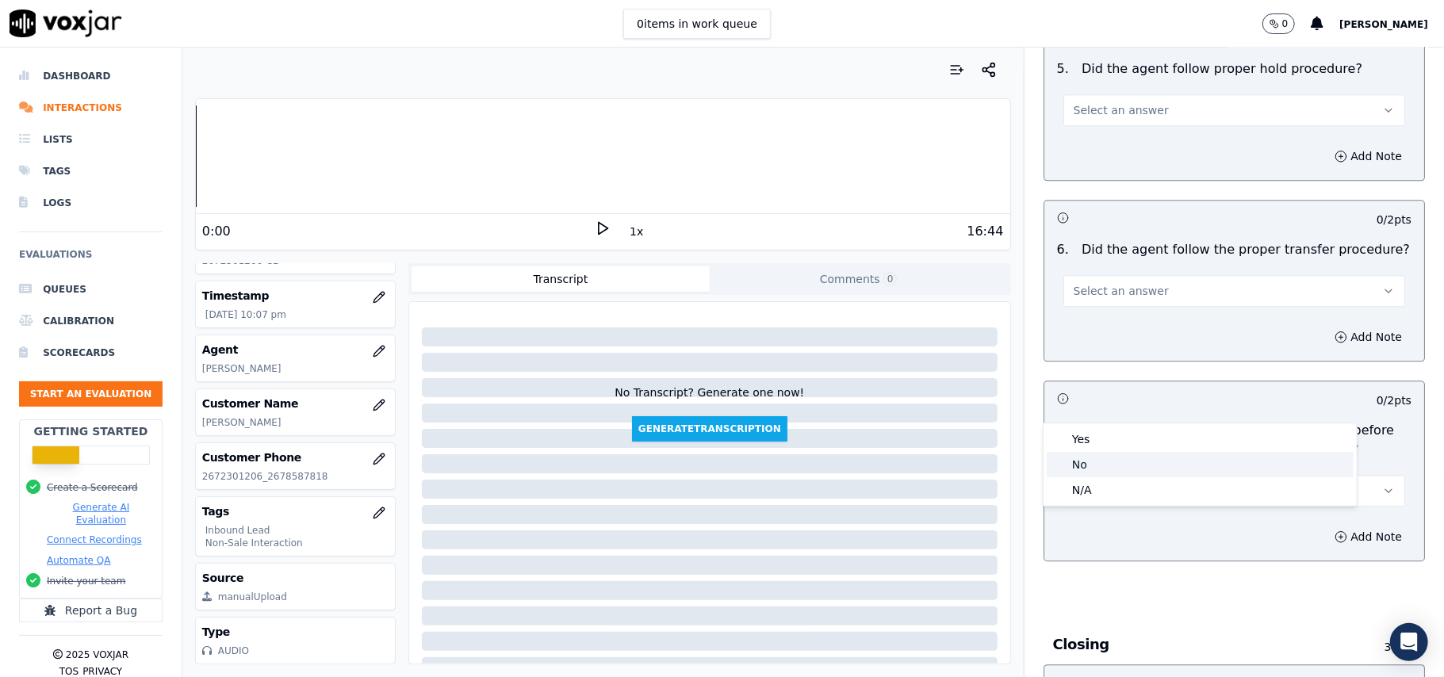
click at [1126, 464] on div "No" at bounding box center [1200, 464] width 307 height 25
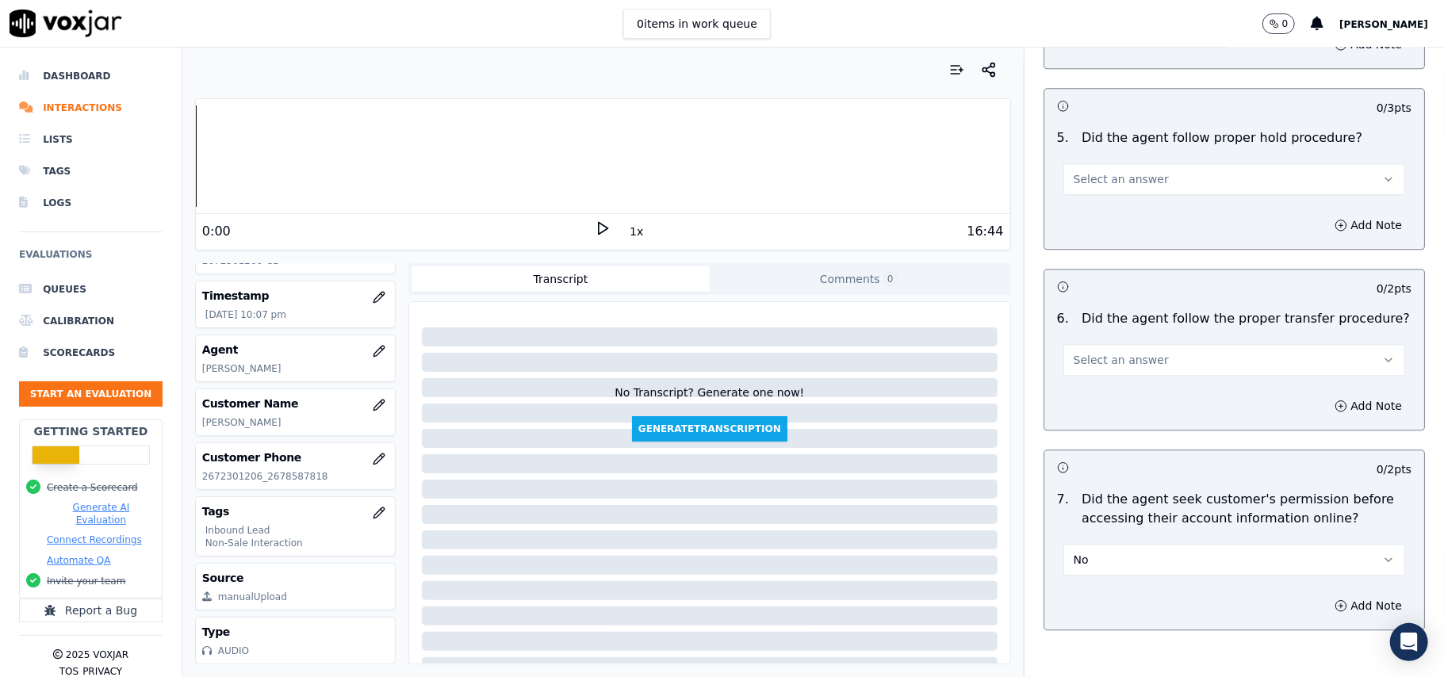
scroll to position [2688, 0]
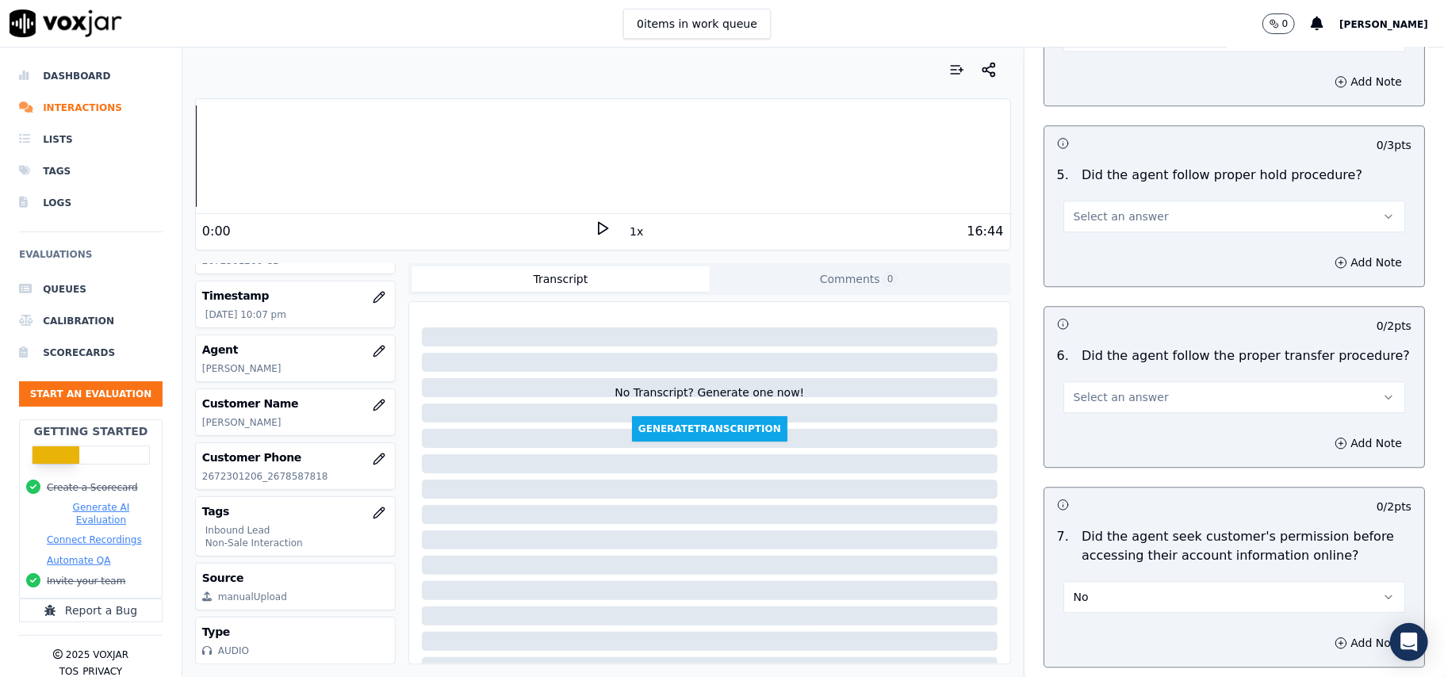
click at [1127, 581] on button "No" at bounding box center [1234, 597] width 342 height 32
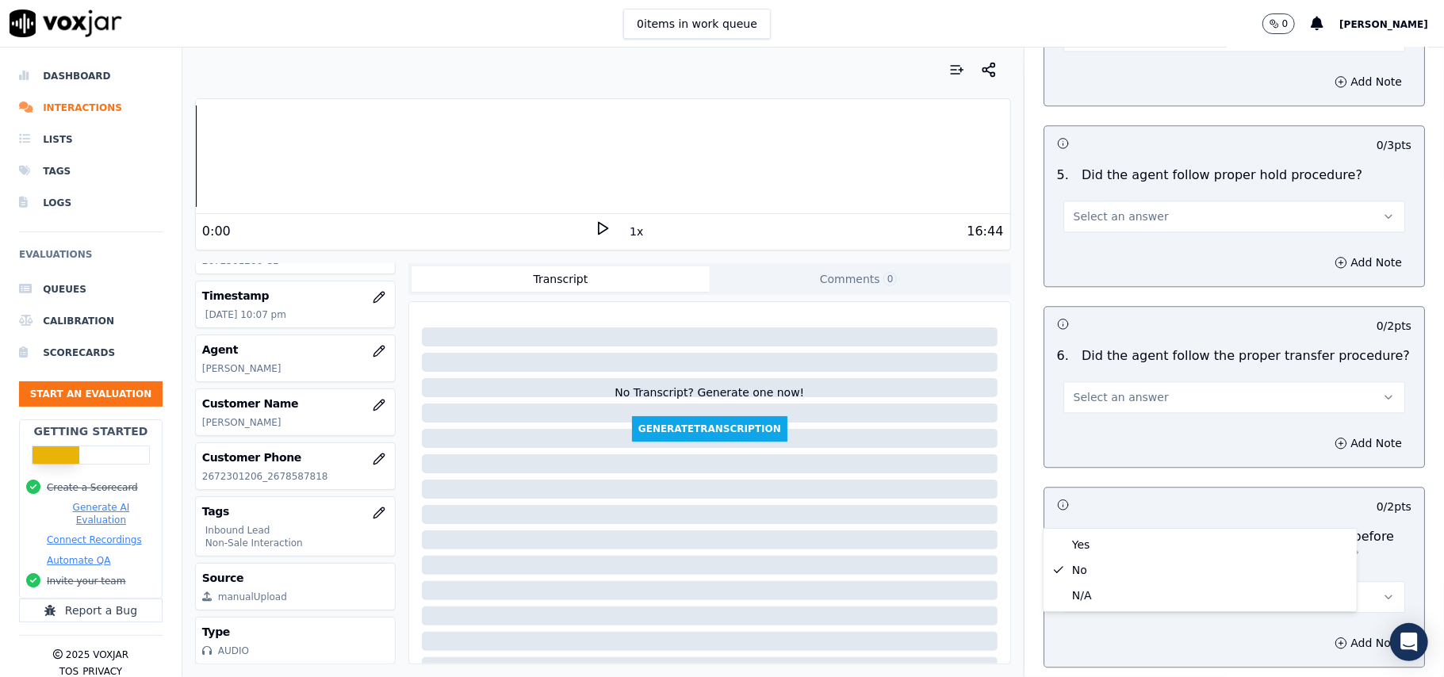
click at [1108, 525] on div "7 . Did the agent seek customer's permission before accessing their account inf…" at bounding box center [1234, 570] width 380 height 98
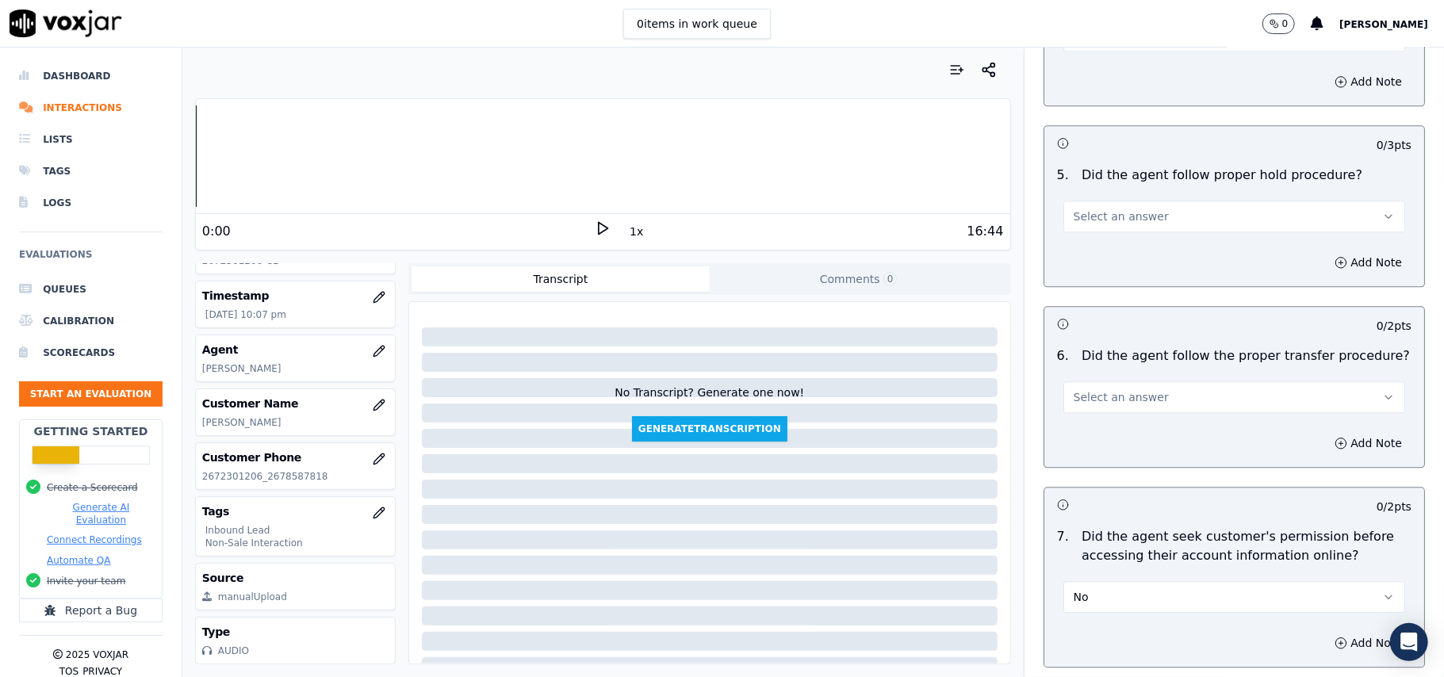
click at [1115, 581] on button "No" at bounding box center [1234, 597] width 342 height 32
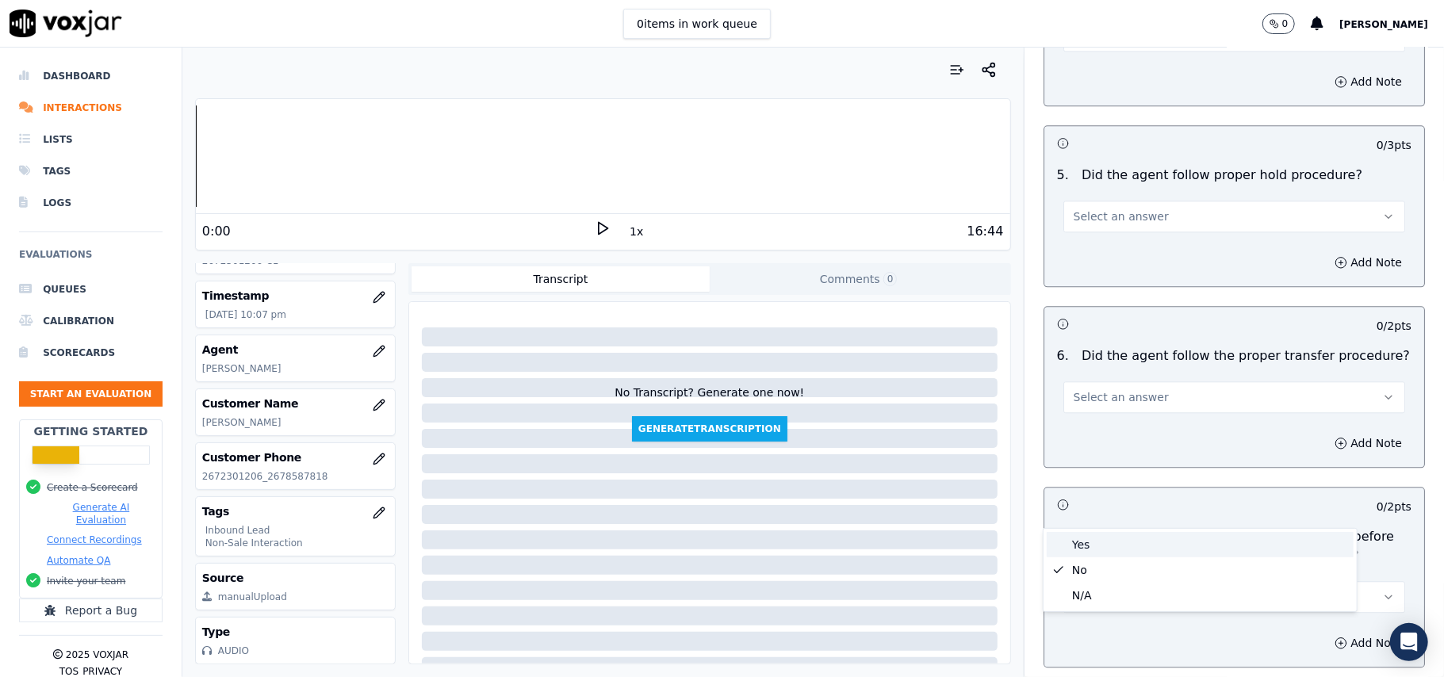
click at [1091, 540] on div "Yes" at bounding box center [1200, 544] width 307 height 25
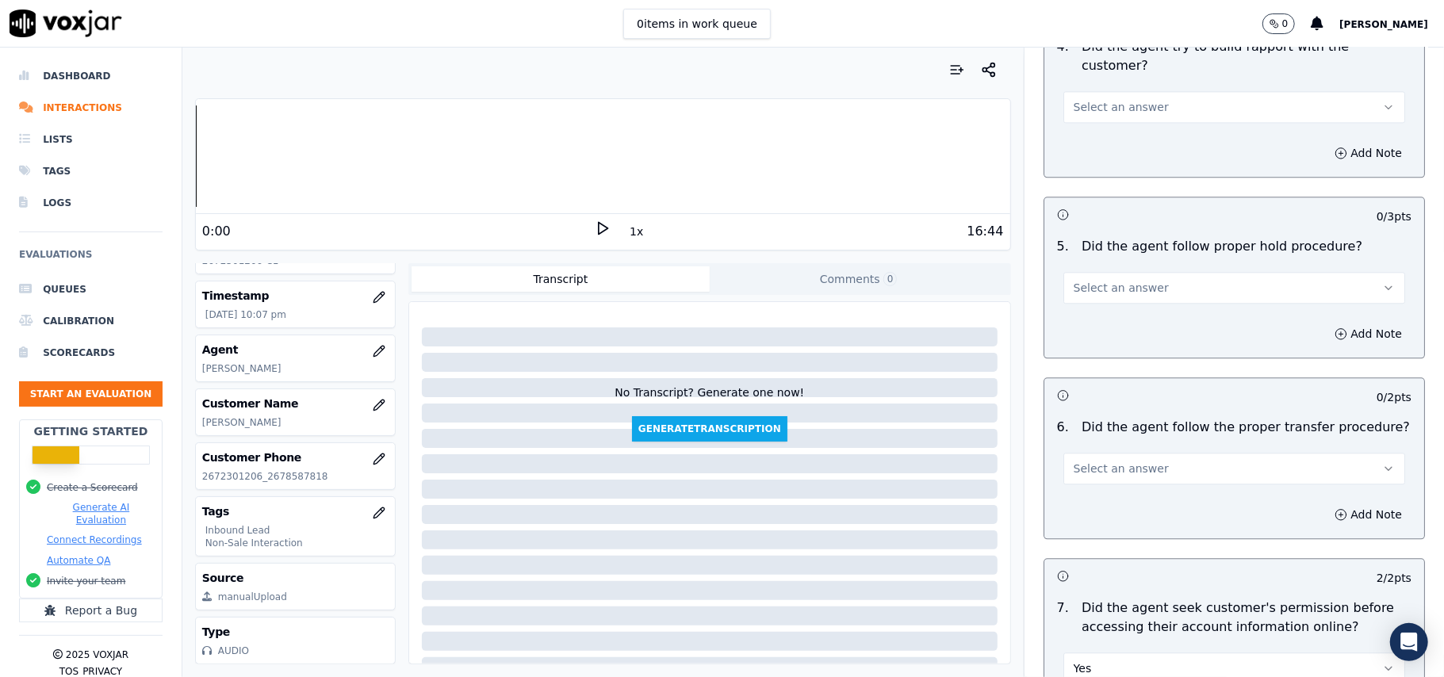
scroll to position [2583, 0]
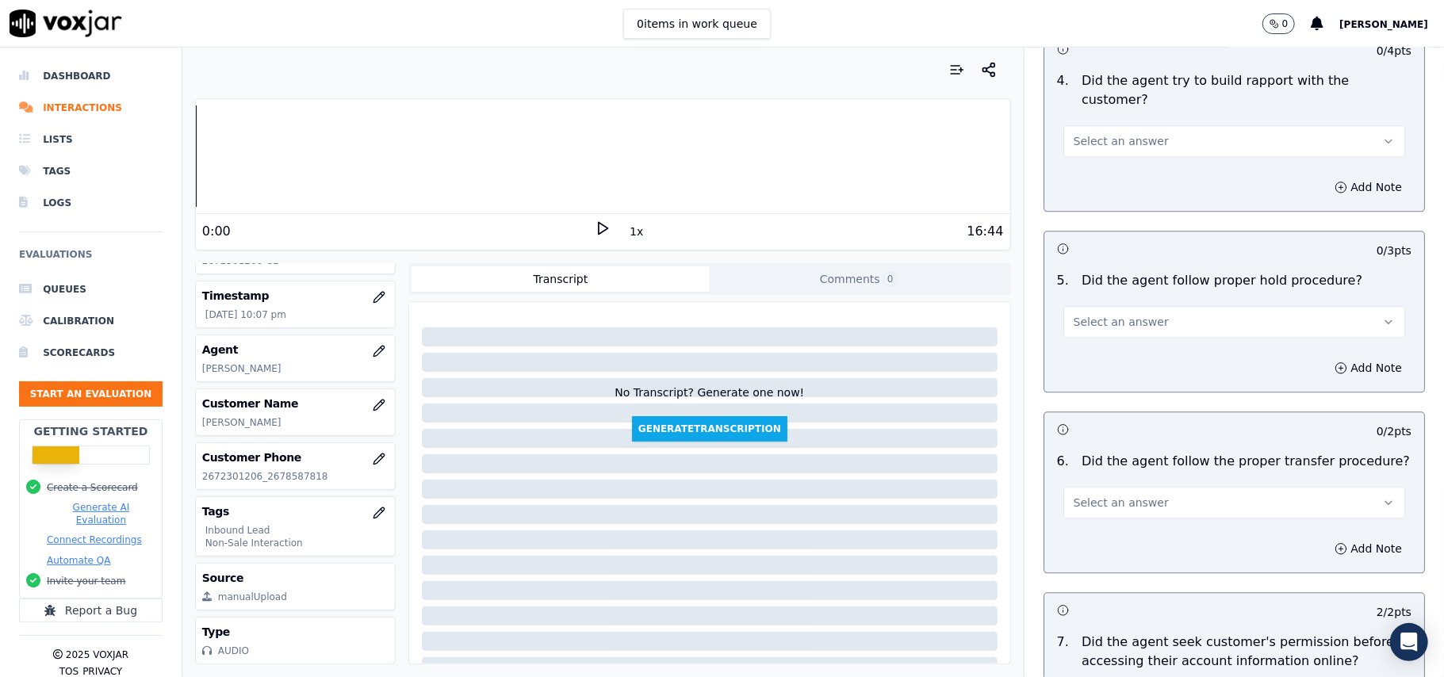
click at [1114, 495] on span "Select an answer" at bounding box center [1121, 503] width 95 height 16
click at [1098, 458] on div "Yes" at bounding box center [1200, 450] width 307 height 25
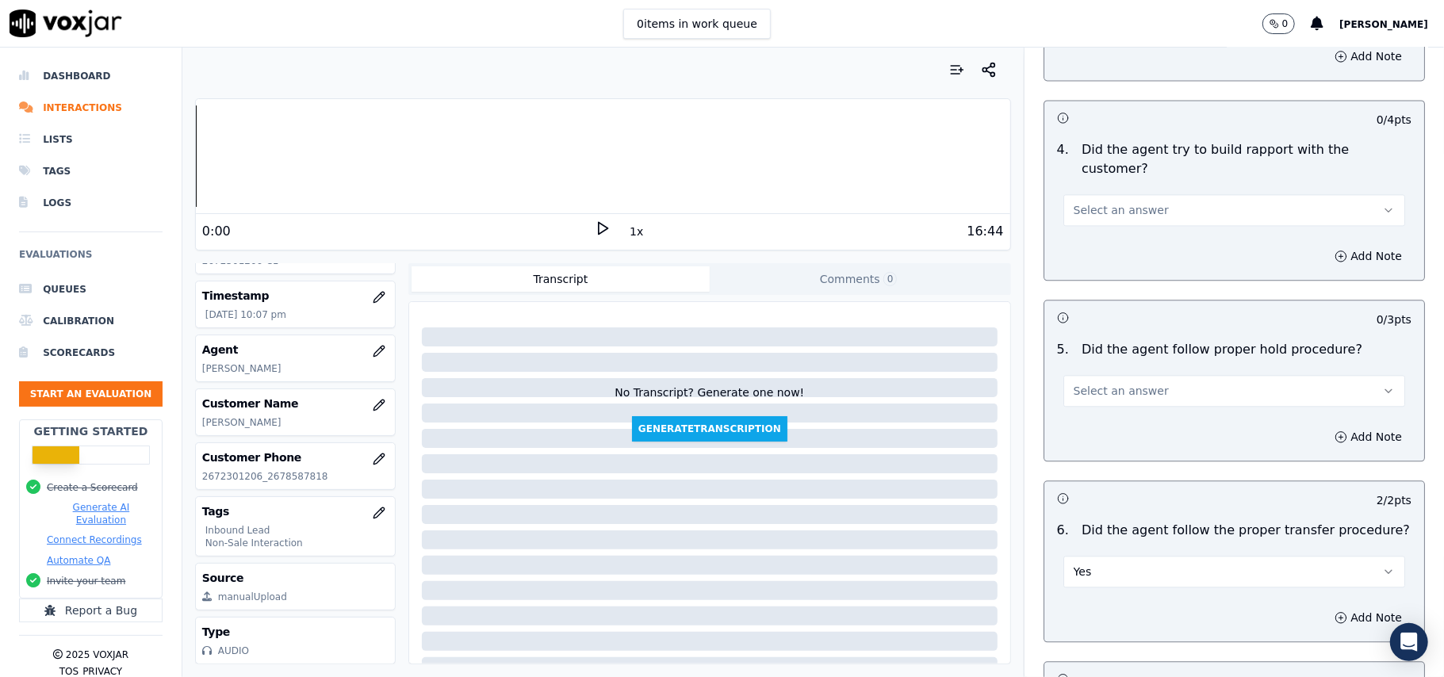
scroll to position [2477, 0]
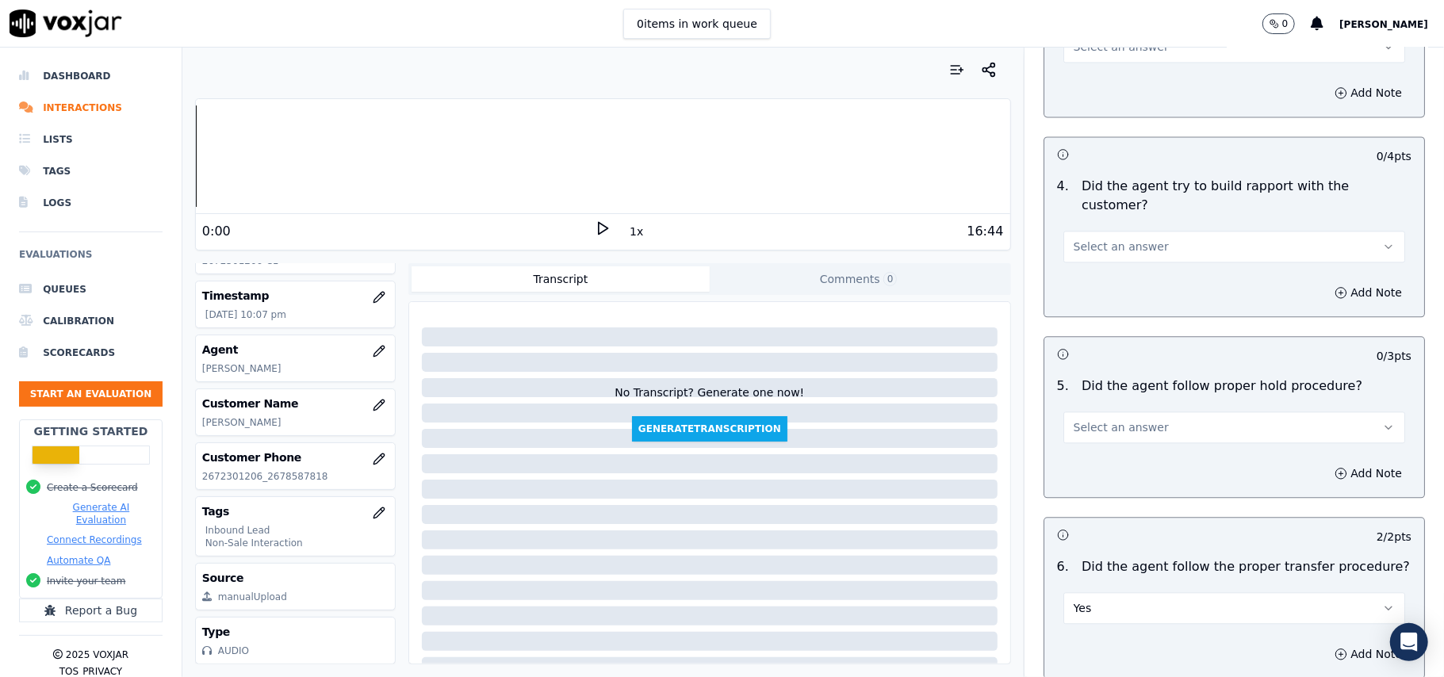
click at [1139, 412] on button "Select an answer" at bounding box center [1234, 428] width 342 height 32
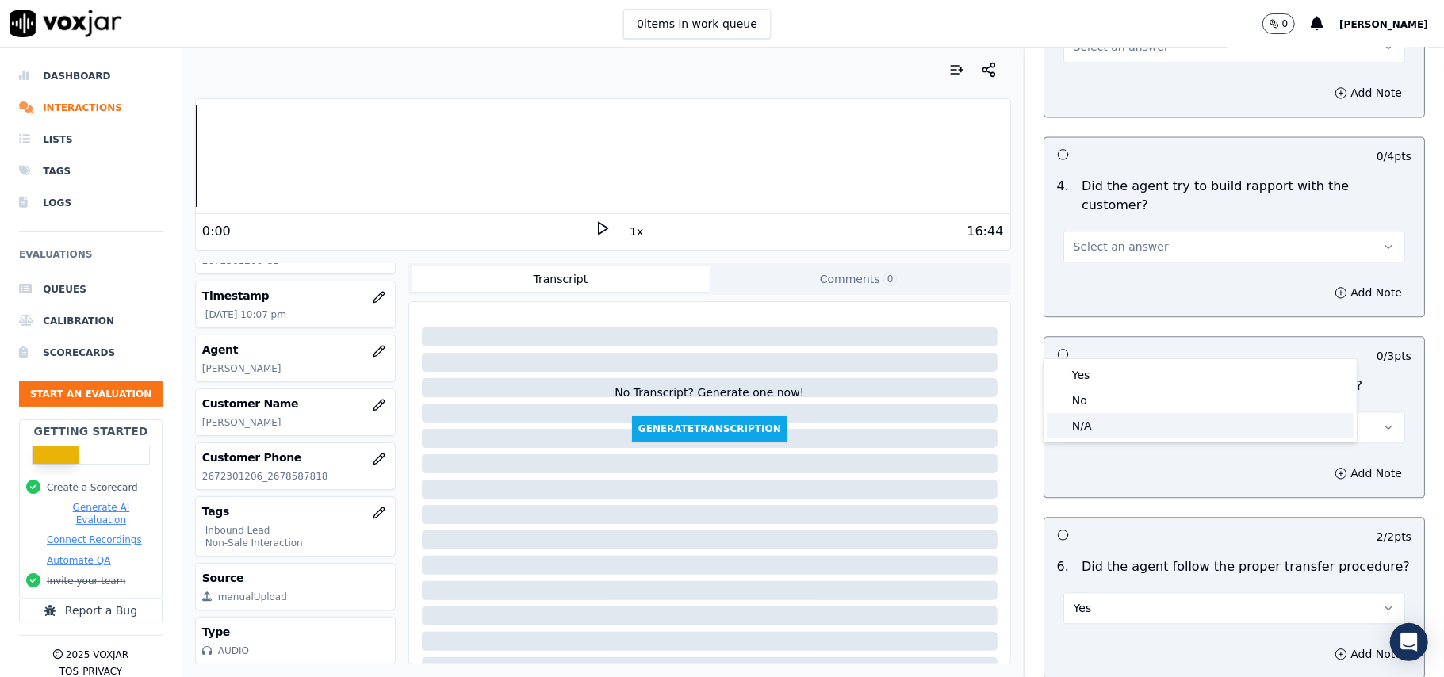
click at [1102, 423] on div "N/A" at bounding box center [1200, 425] width 307 height 25
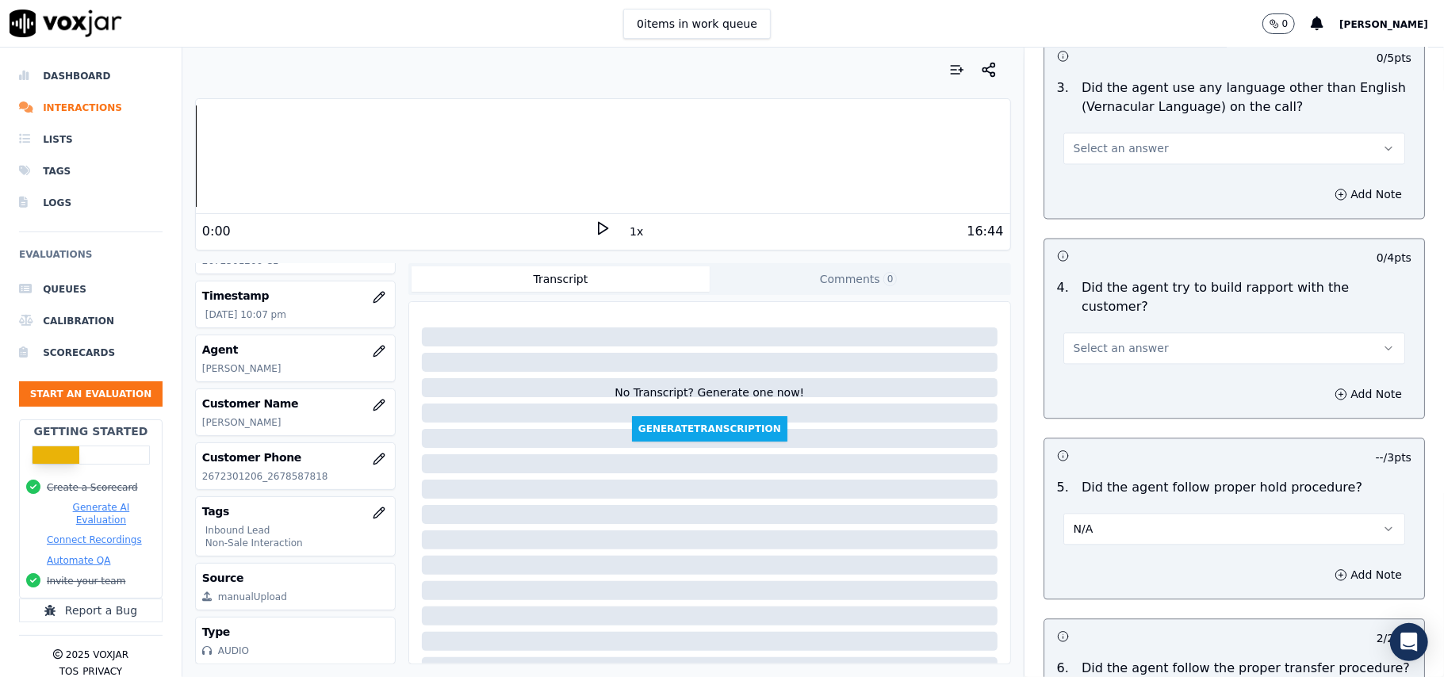
scroll to position [2265, 0]
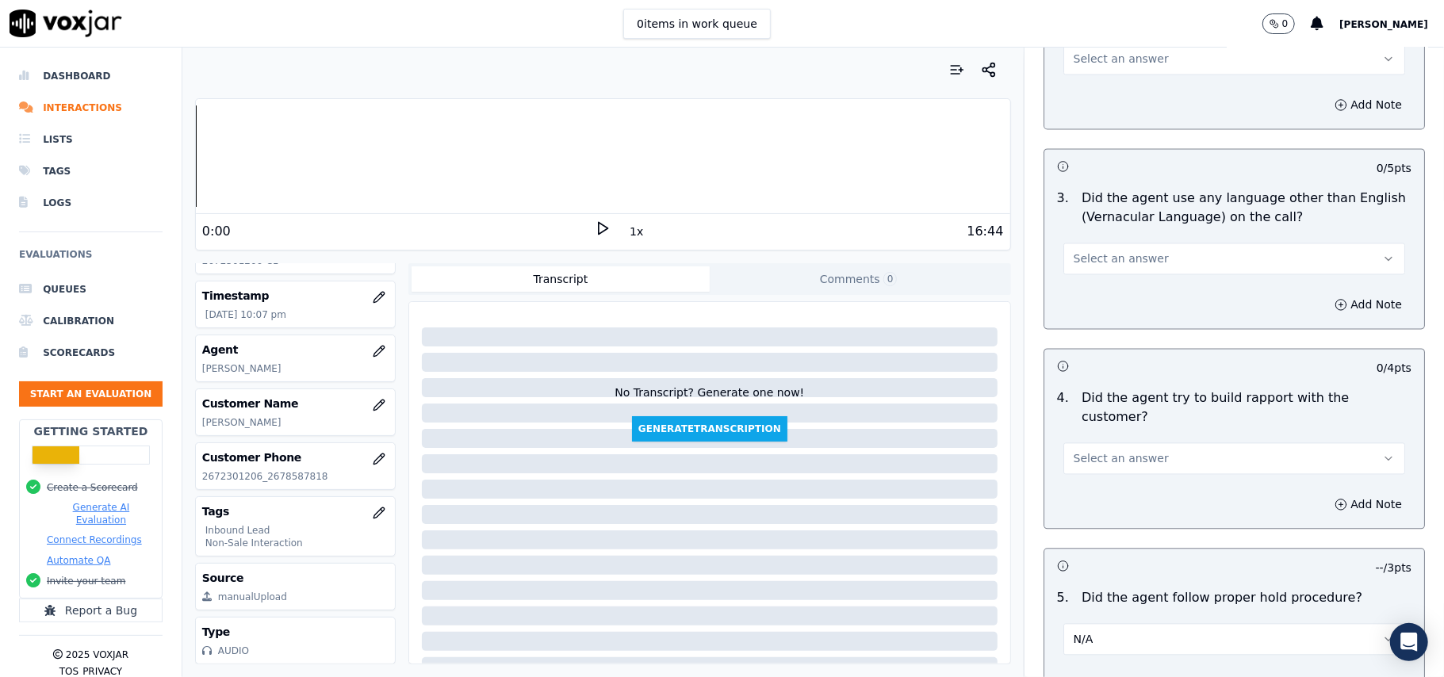
drag, startPoint x: 1118, startPoint y: 369, endPoint x: 1120, endPoint y: 378, distance: 9.8
click at [1120, 450] on span "Select an answer" at bounding box center [1121, 458] width 95 height 16
click at [1121, 416] on div "Yes" at bounding box center [1200, 405] width 307 height 25
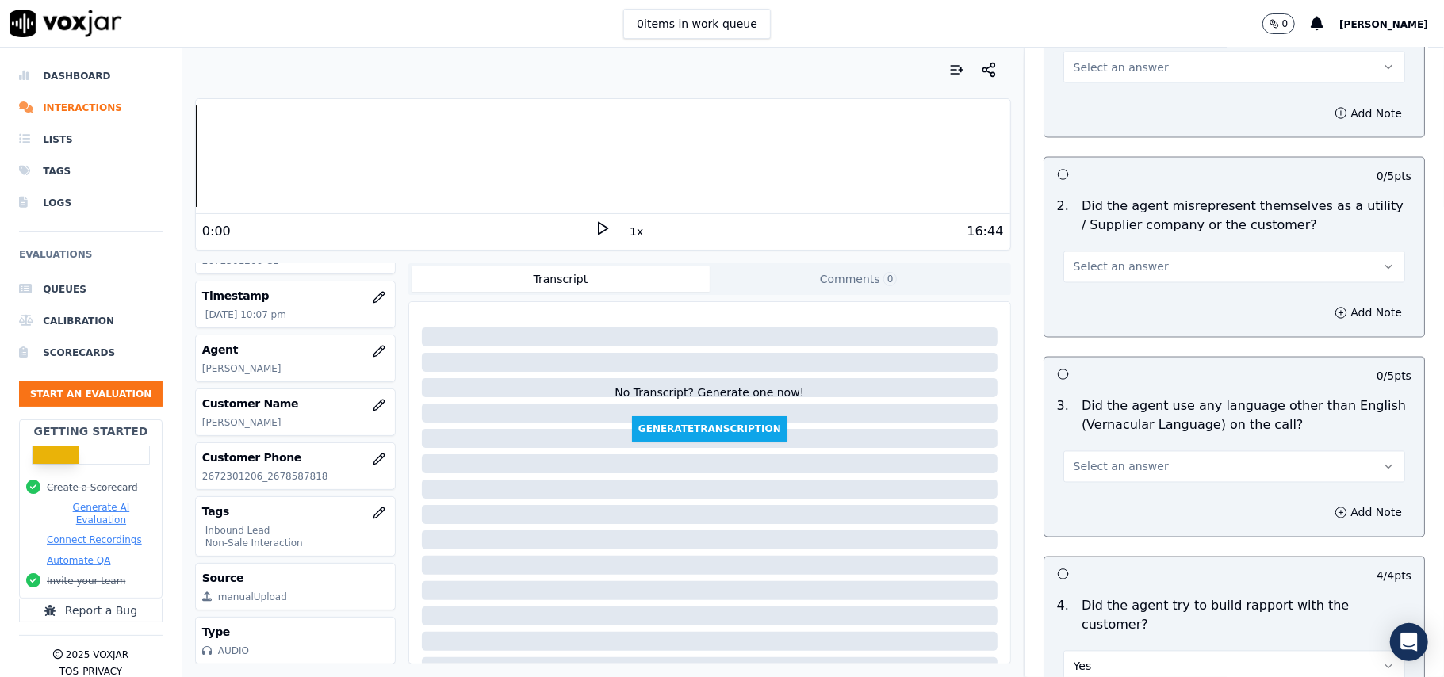
scroll to position [2054, 0]
click at [1063, 454] on button "Select an answer" at bounding box center [1234, 470] width 342 height 32
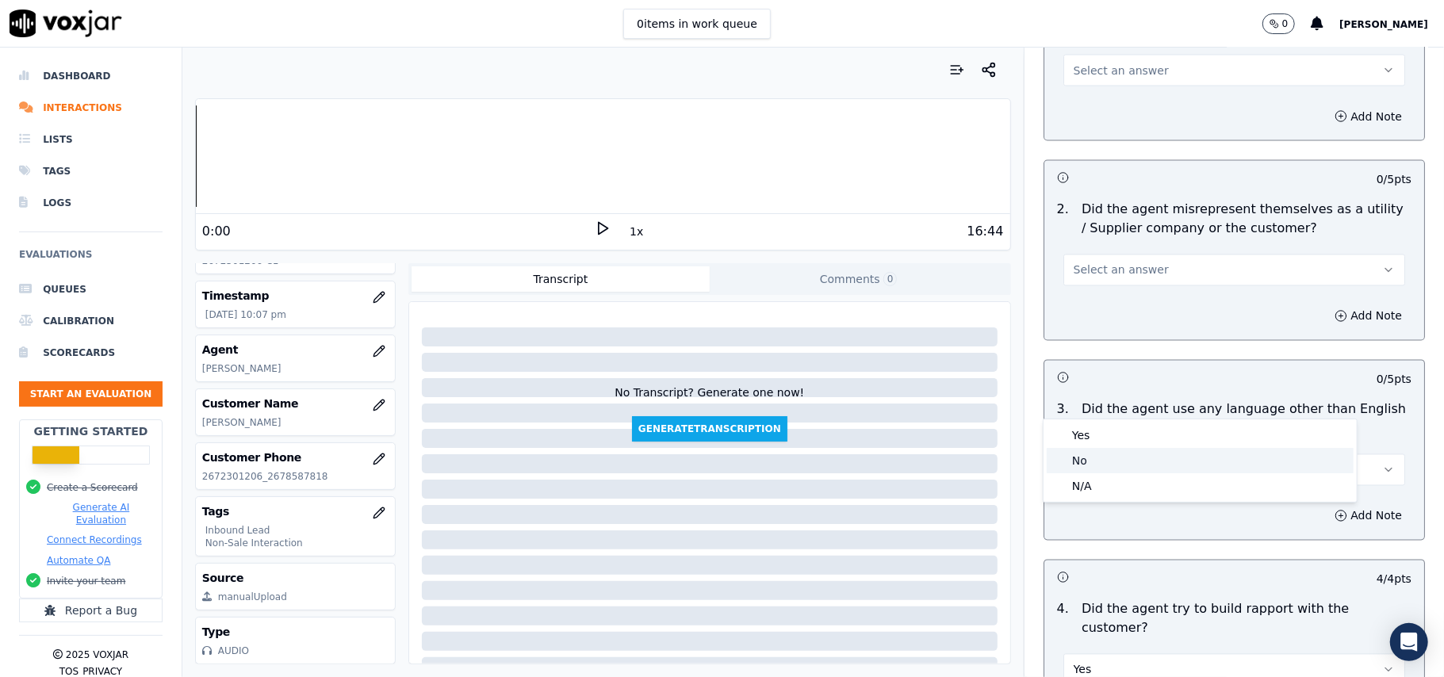
click at [1072, 466] on div "No" at bounding box center [1200, 460] width 307 height 25
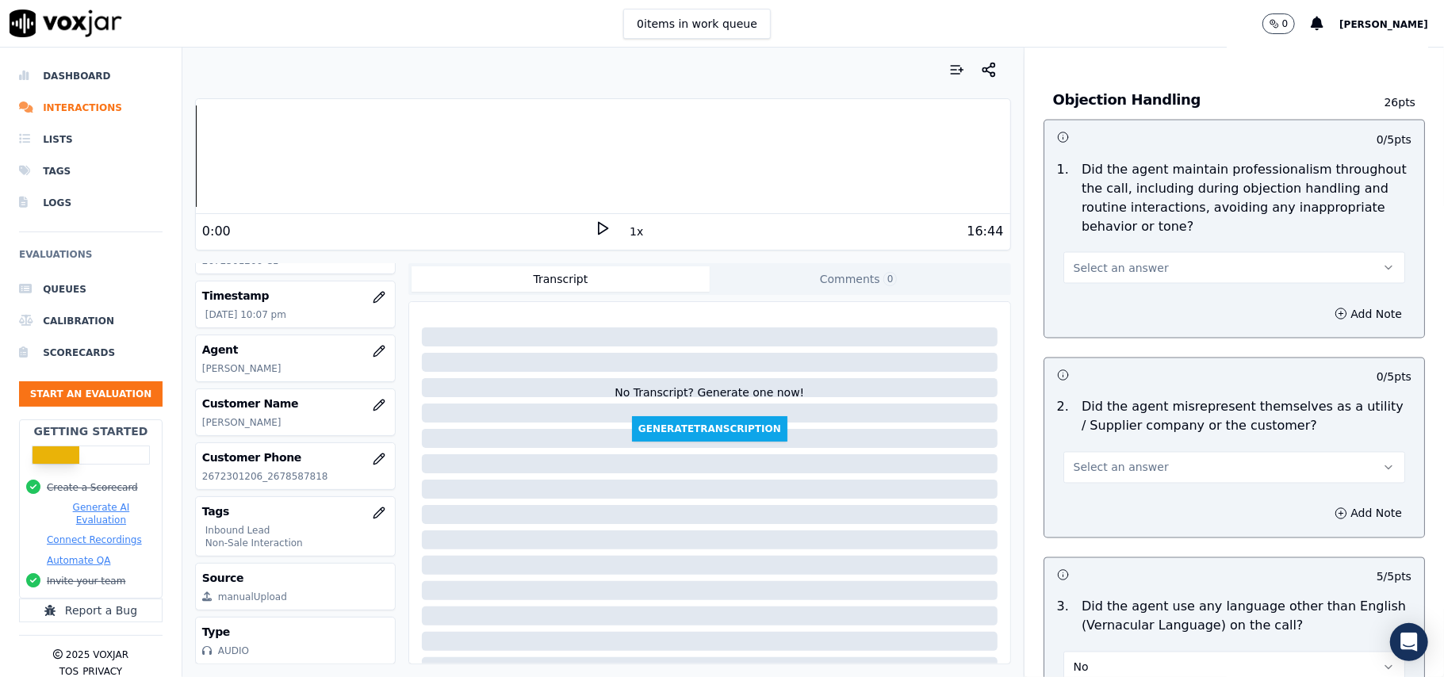
scroll to position [1843, 0]
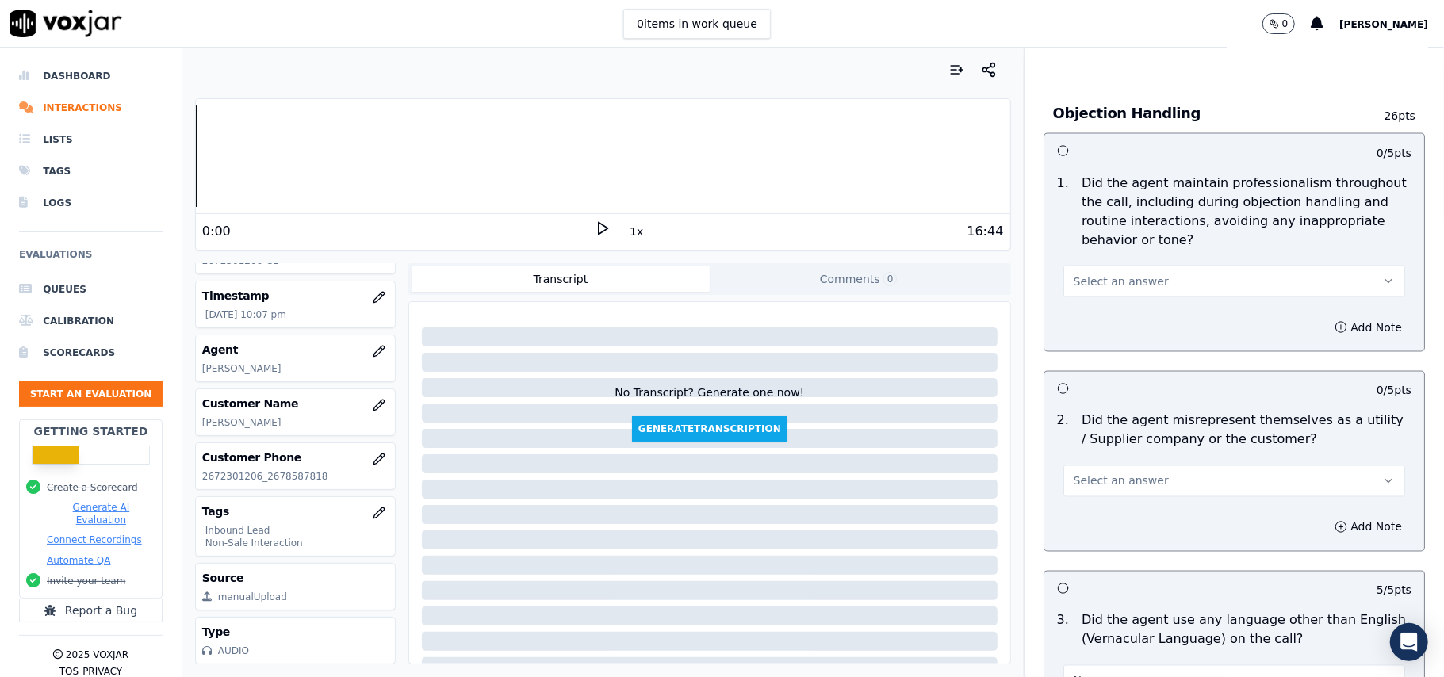
click at [1120, 473] on span "Select an answer" at bounding box center [1121, 481] width 95 height 16
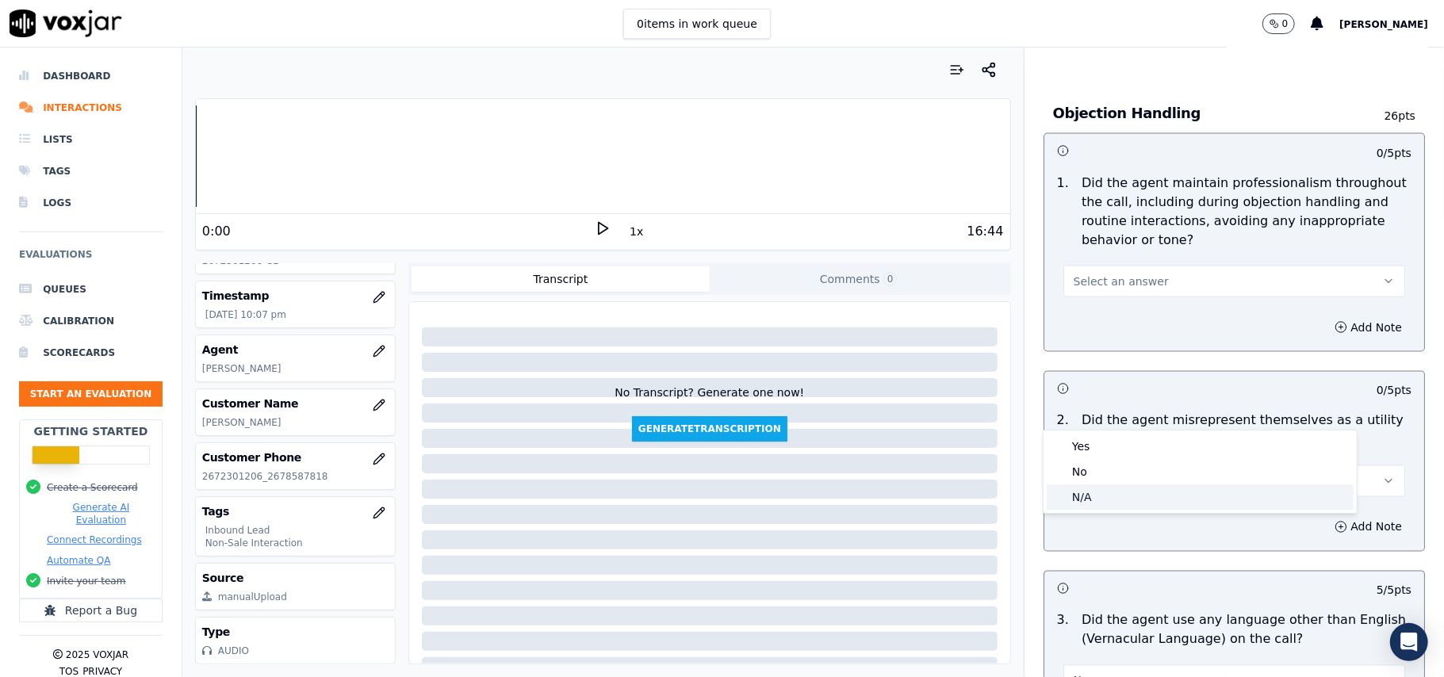
click at [1101, 489] on div "N/A" at bounding box center [1200, 496] width 307 height 25
click at [1095, 465] on button "N/A" at bounding box center [1234, 481] width 342 height 32
click at [1085, 466] on div "No" at bounding box center [1200, 471] width 307 height 25
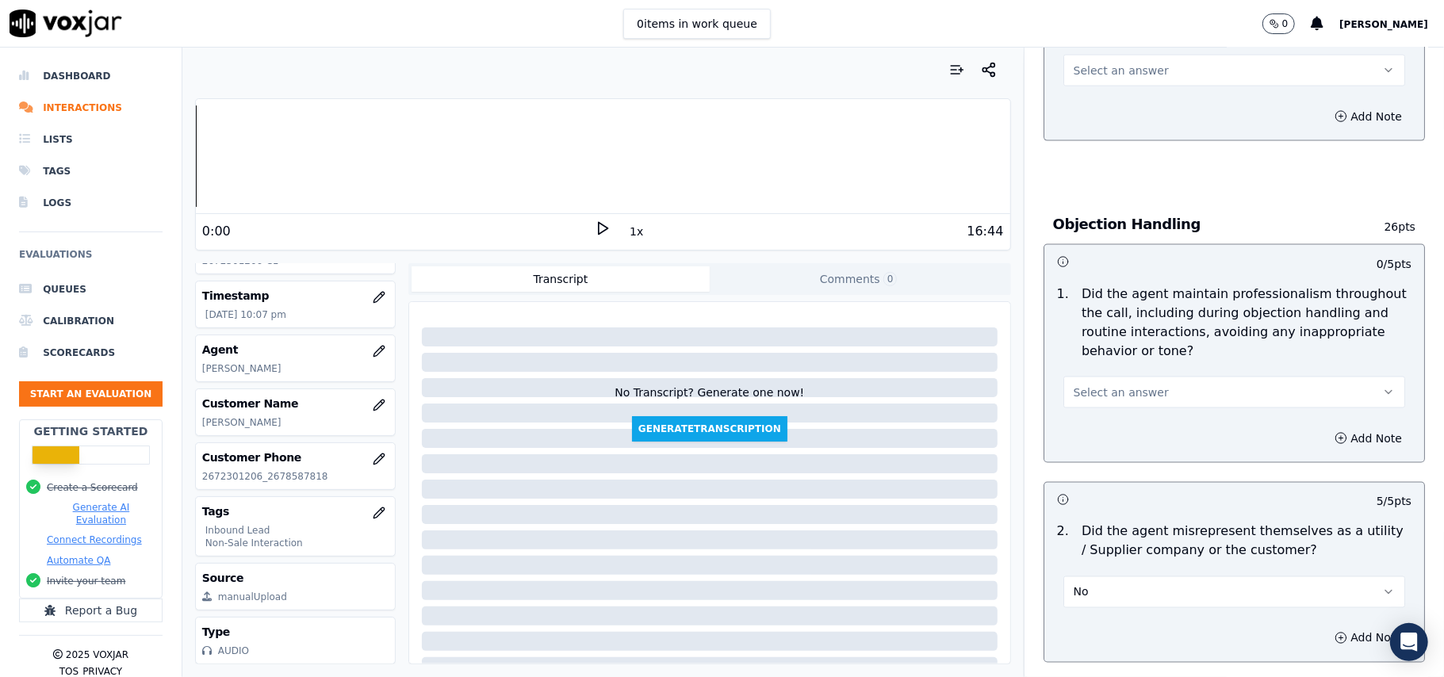
scroll to position [1631, 0]
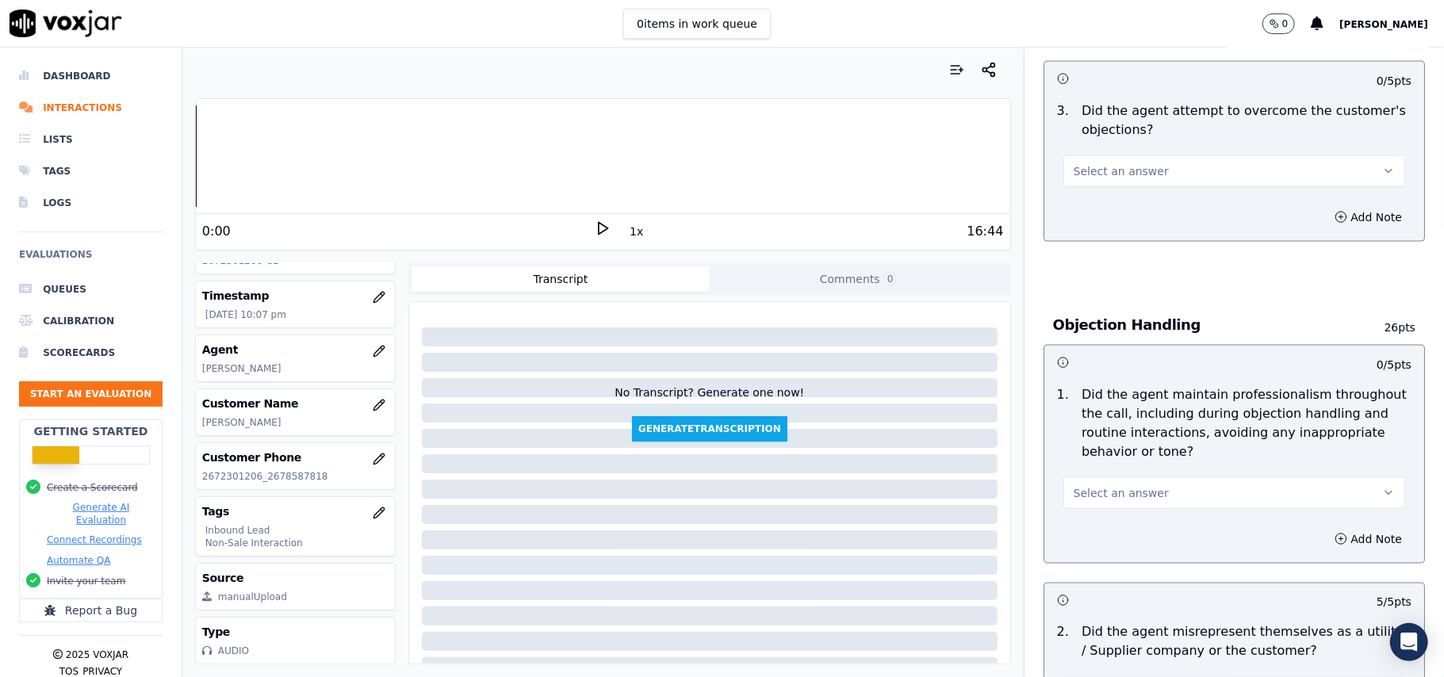
click at [1097, 462] on div "Select an answer" at bounding box center [1234, 486] width 367 height 48
click at [1093, 485] on span "Select an answer" at bounding box center [1121, 493] width 95 height 16
click at [1090, 454] on div "Yes" at bounding box center [1200, 457] width 307 height 25
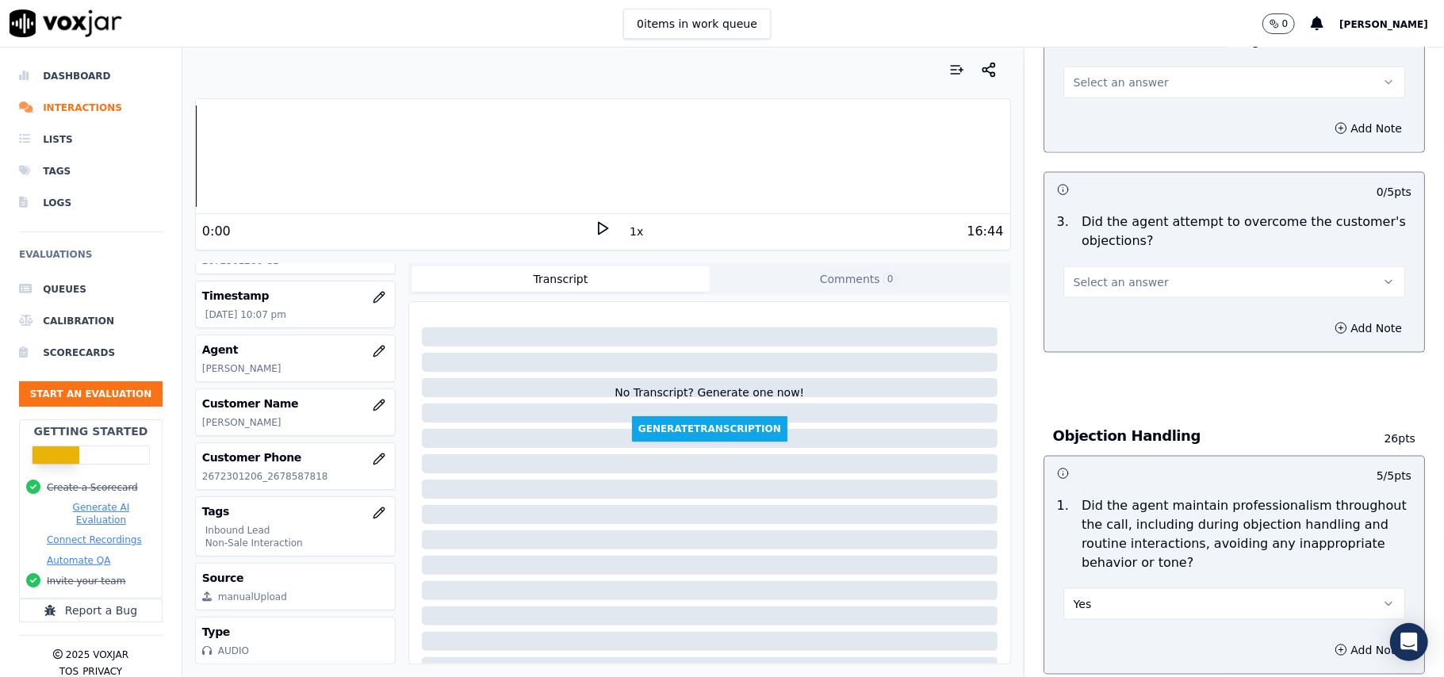
scroll to position [1419, 0]
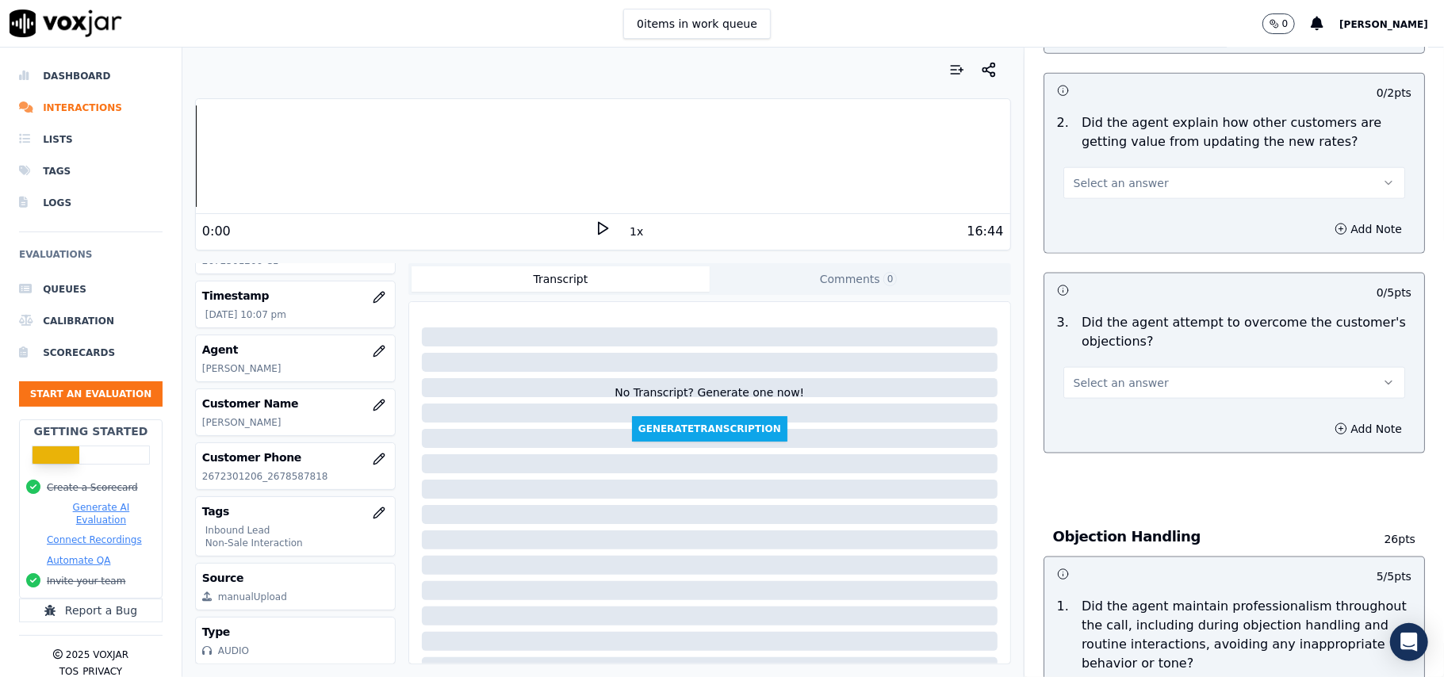
click at [1085, 375] on span "Select an answer" at bounding box center [1121, 383] width 95 height 16
click at [1096, 354] on div "Yes" at bounding box center [1200, 346] width 307 height 25
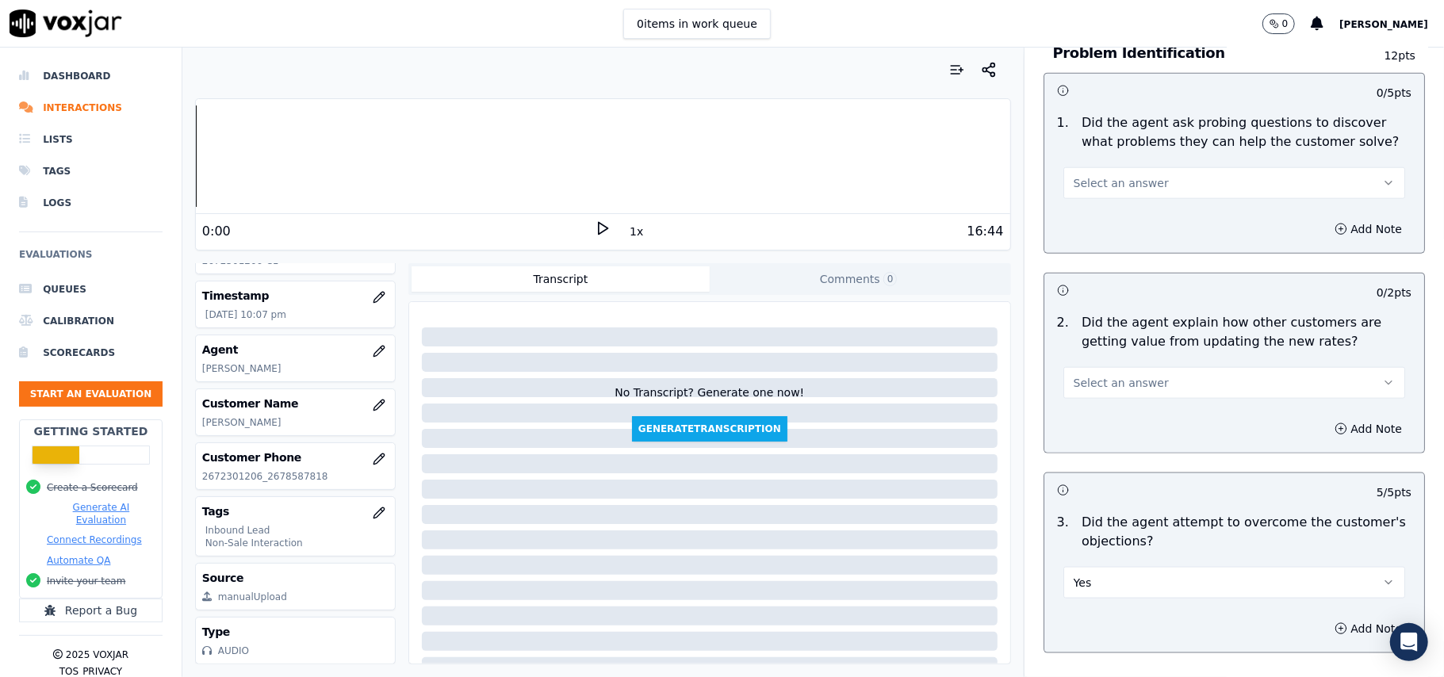
scroll to position [1102, 0]
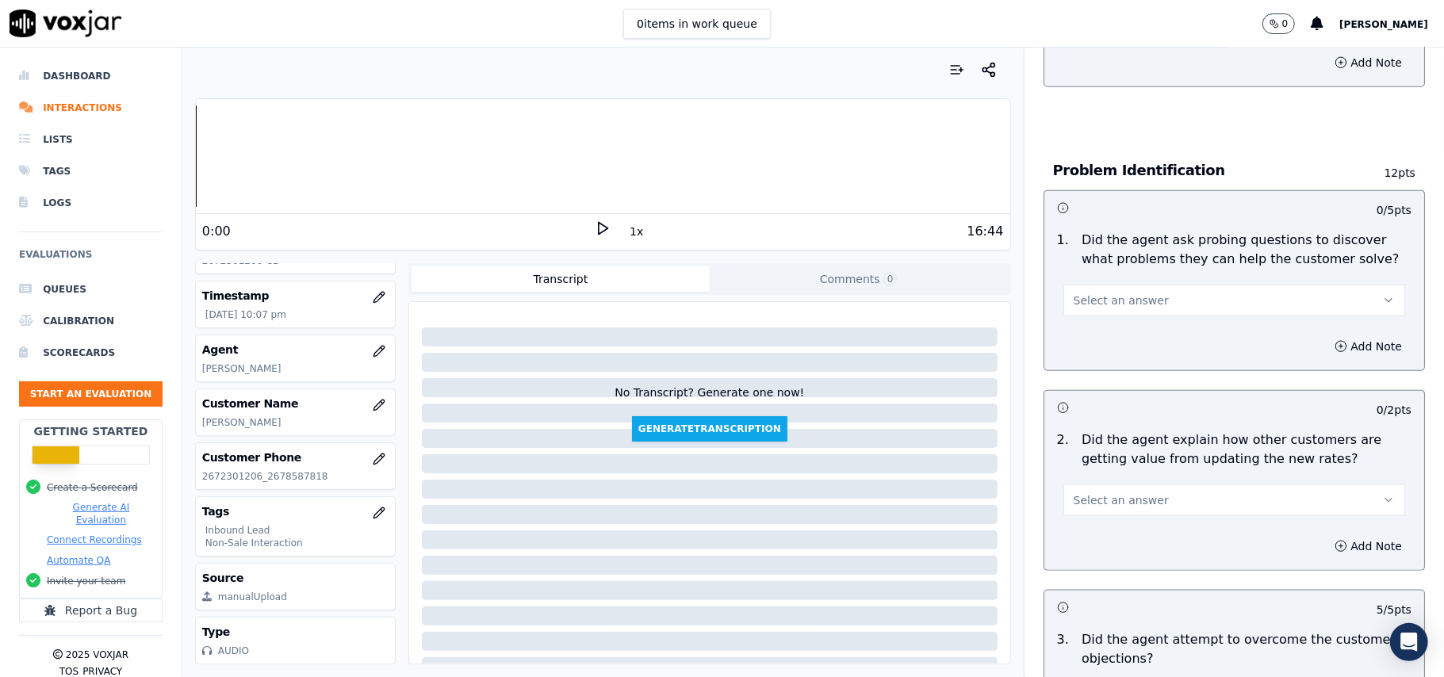
click at [1078, 492] on span "Select an answer" at bounding box center [1121, 500] width 95 height 16
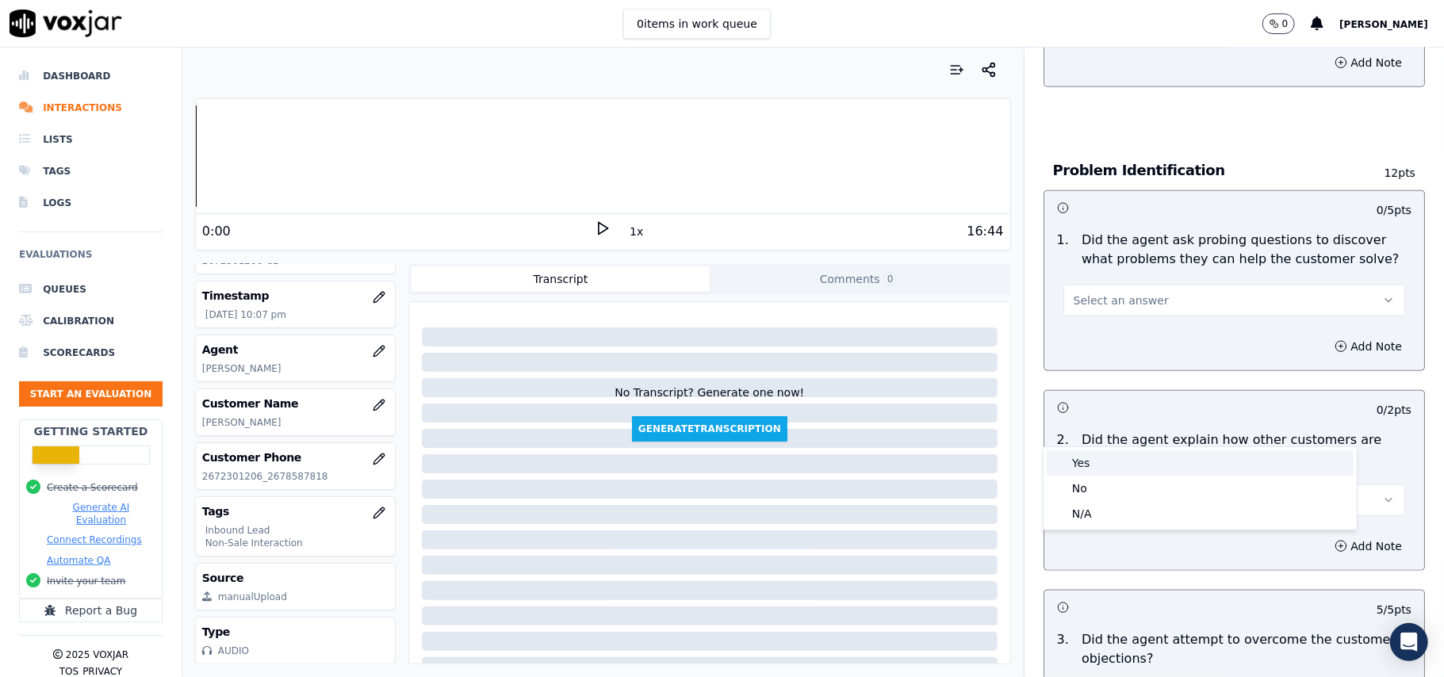
click at [1080, 462] on div "Yes" at bounding box center [1200, 462] width 307 height 25
click at [1085, 293] on span "Select an answer" at bounding box center [1121, 301] width 95 height 16
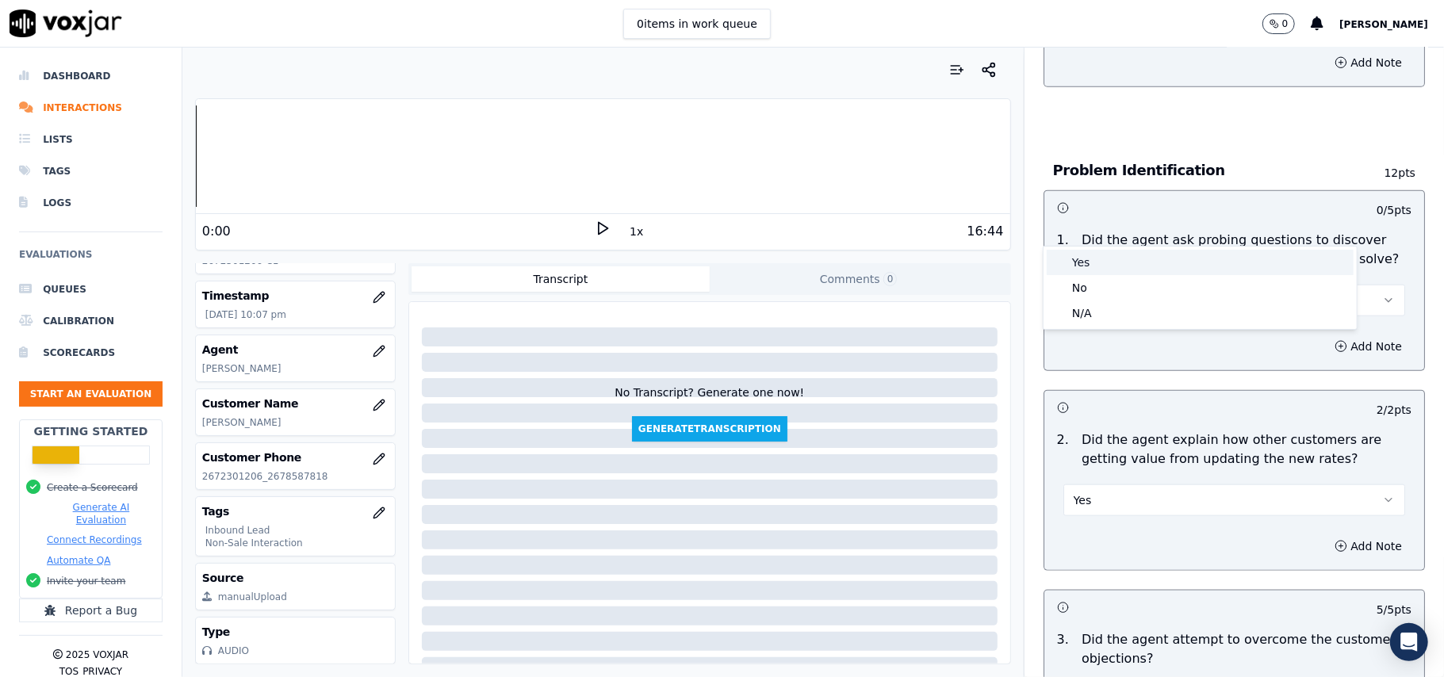
click at [1074, 271] on div "Yes" at bounding box center [1200, 262] width 307 height 25
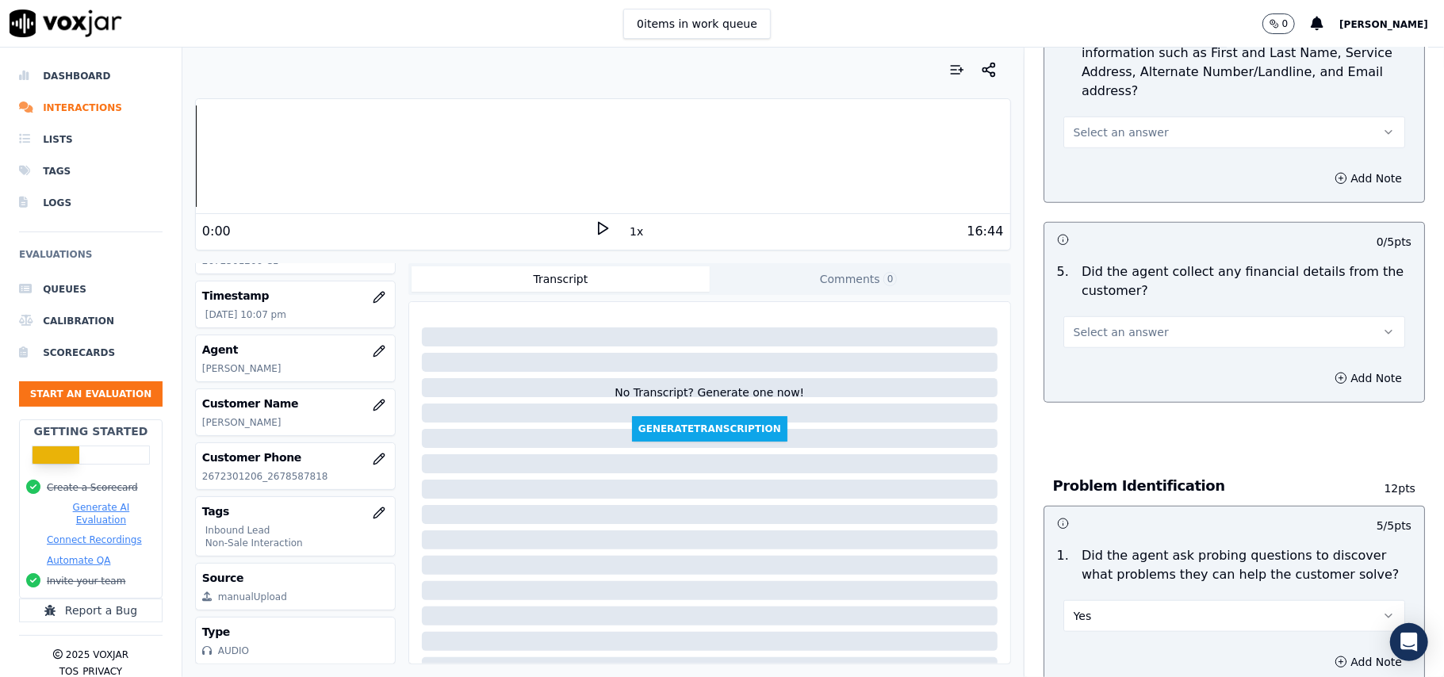
scroll to position [785, 0]
click at [1107, 318] on button "Select an answer" at bounding box center [1234, 334] width 342 height 32
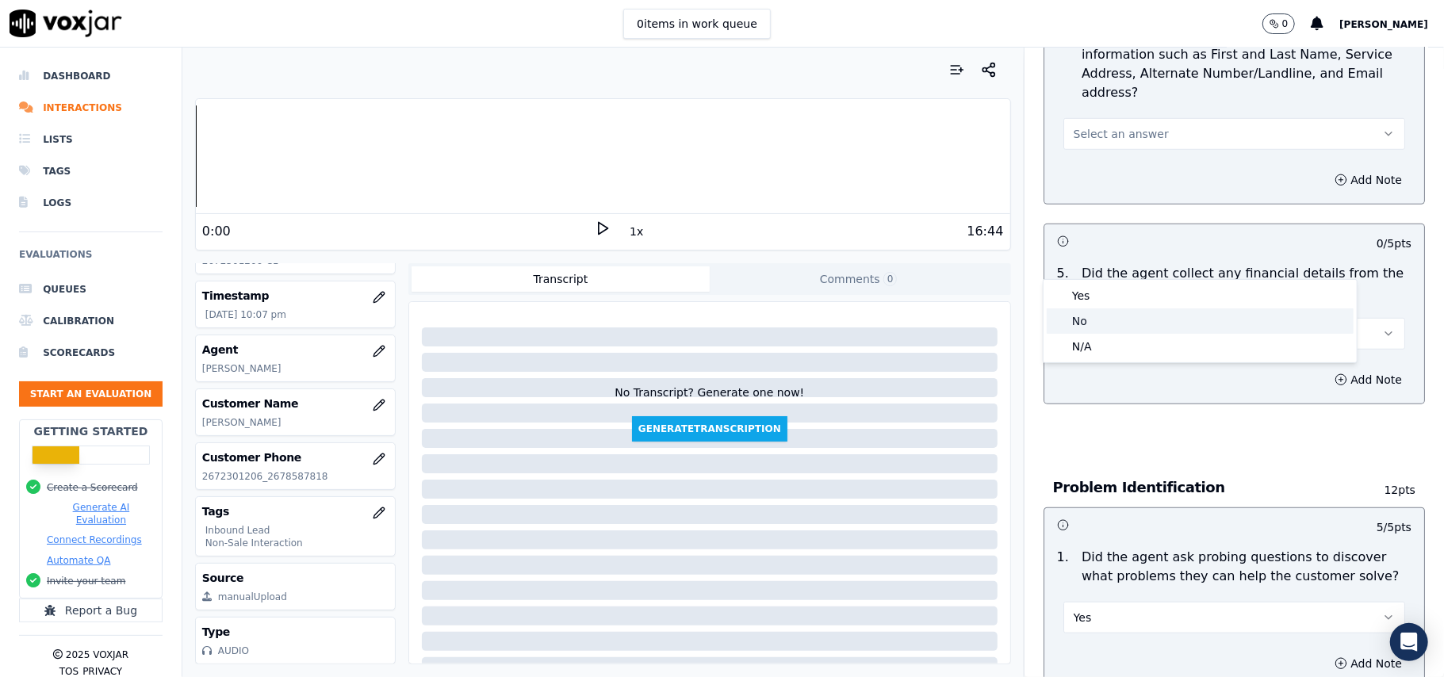
click at [1095, 325] on div "No" at bounding box center [1200, 320] width 307 height 25
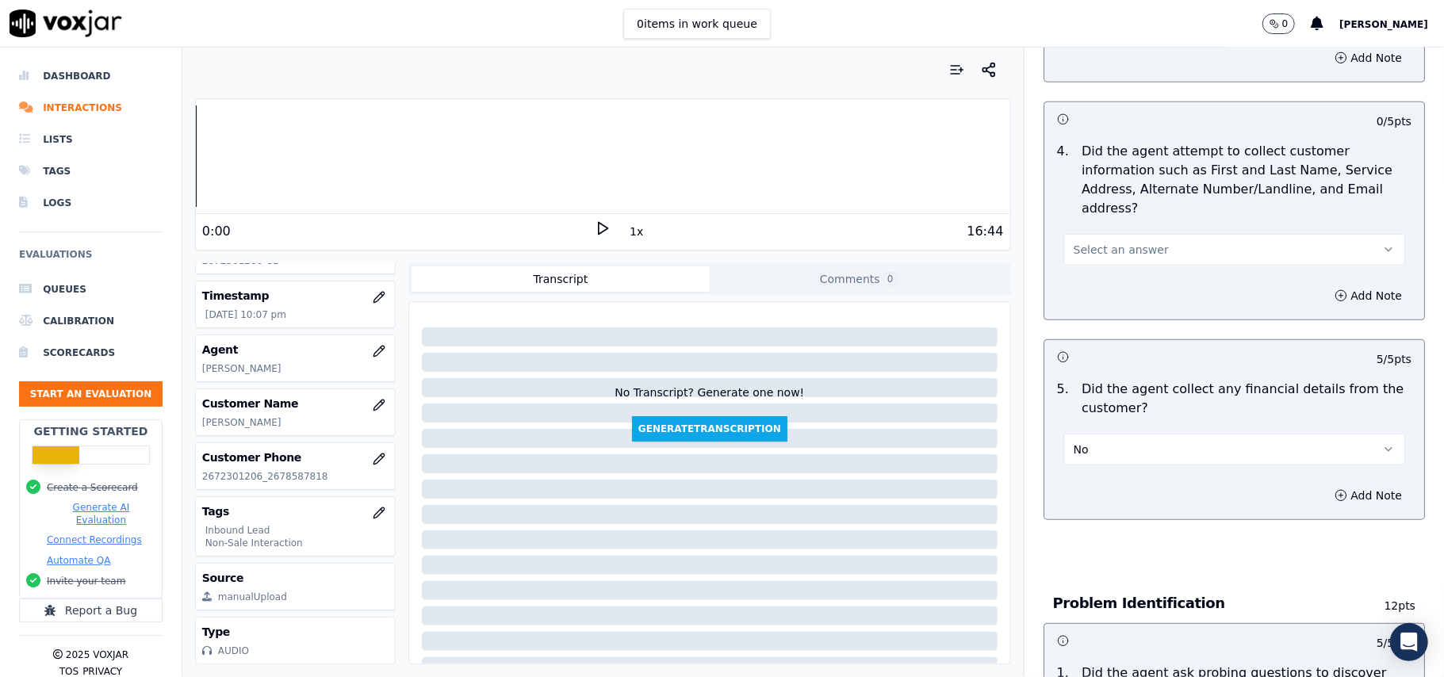
scroll to position [574, 0]
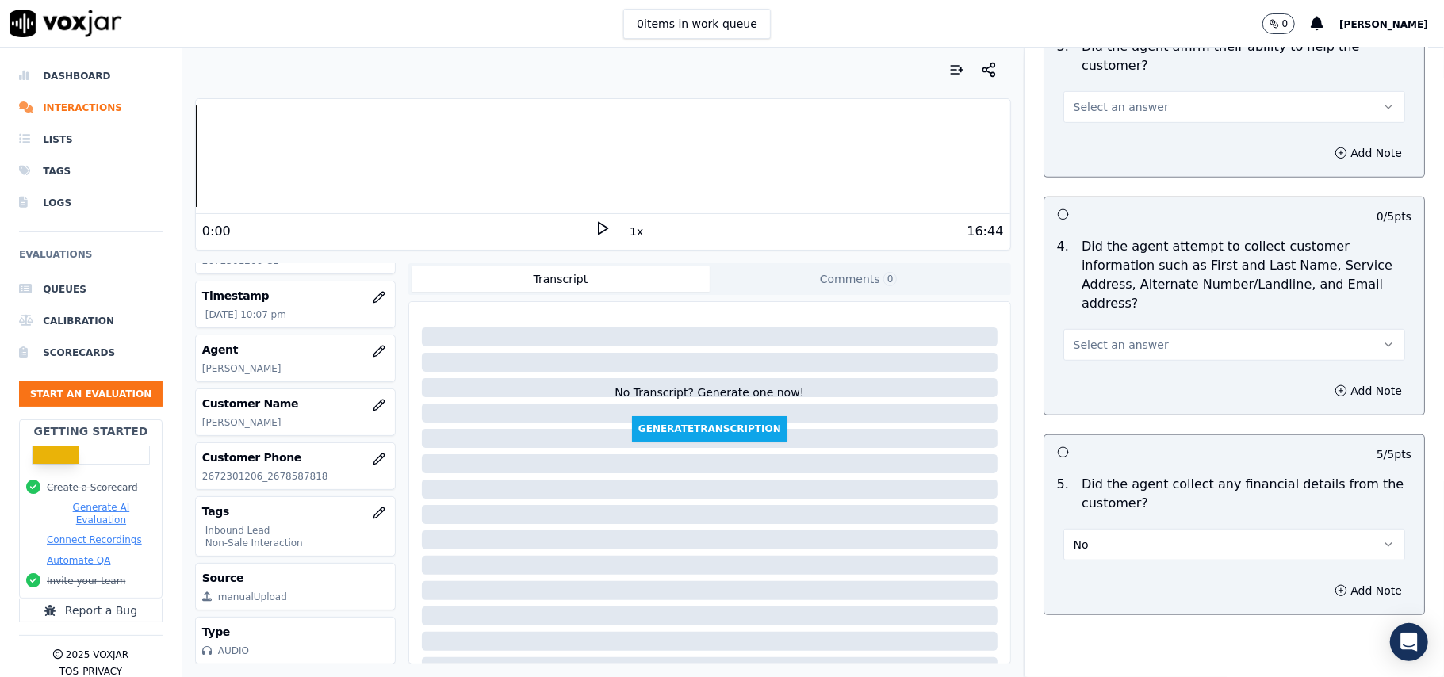
click at [1111, 313] on div "Select an answer" at bounding box center [1234, 337] width 367 height 48
click at [1105, 337] on span "Select an answer" at bounding box center [1121, 345] width 95 height 16
click at [1096, 311] on div "Yes" at bounding box center [1200, 306] width 307 height 25
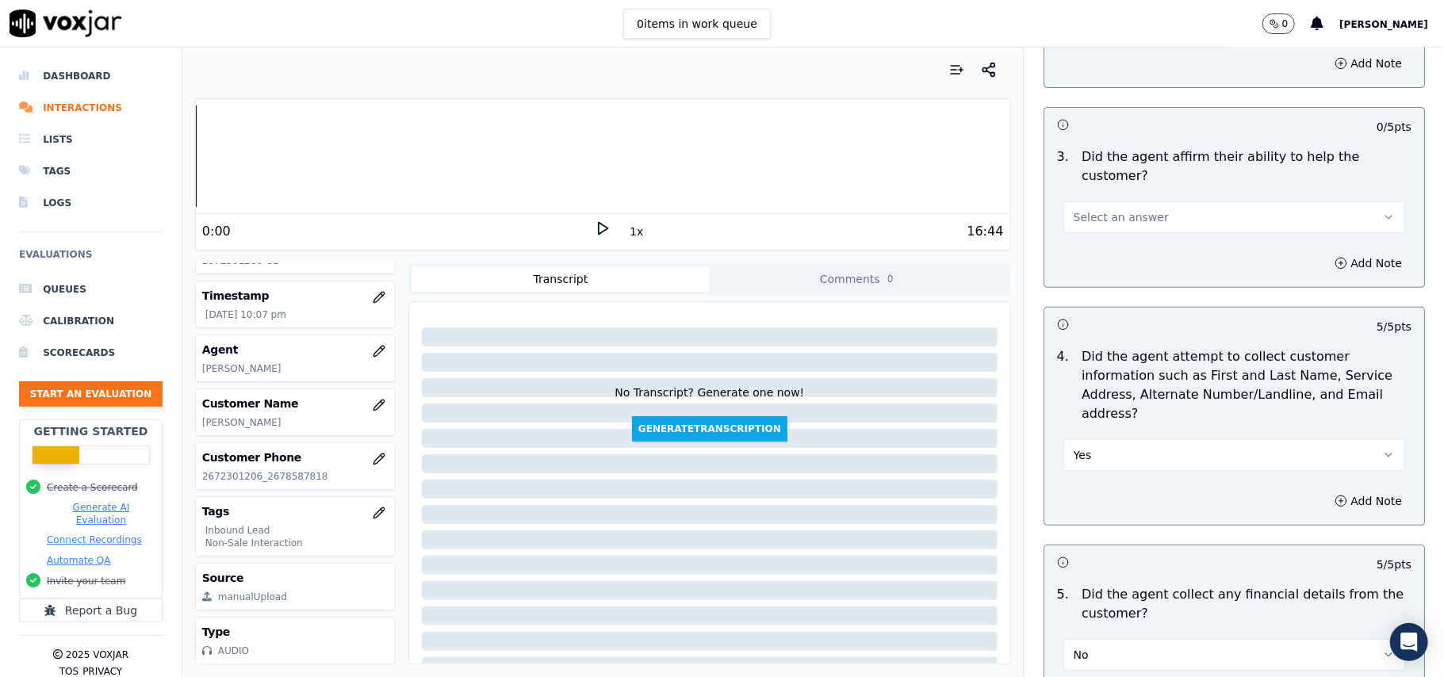
scroll to position [362, 0]
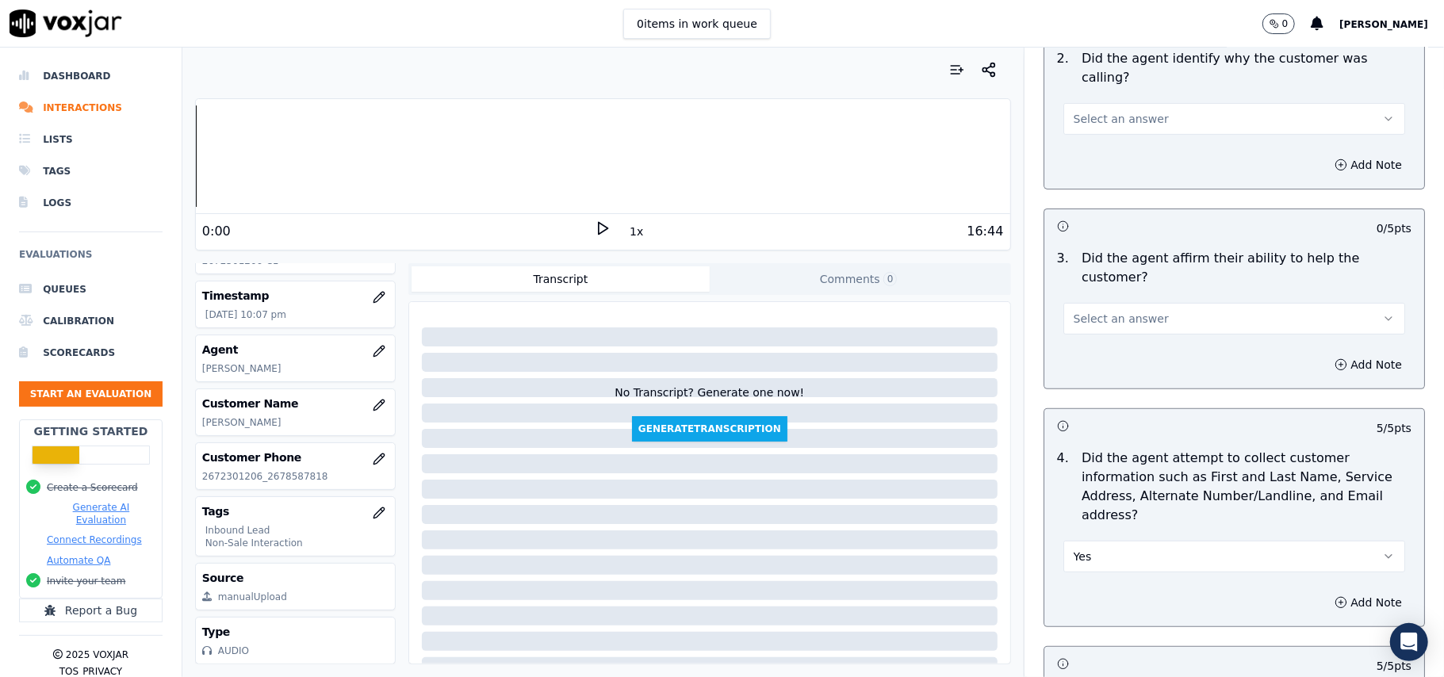
click at [1104, 311] on span "Select an answer" at bounding box center [1121, 319] width 95 height 16
click at [1101, 297] on div "Yes" at bounding box center [1200, 298] width 307 height 25
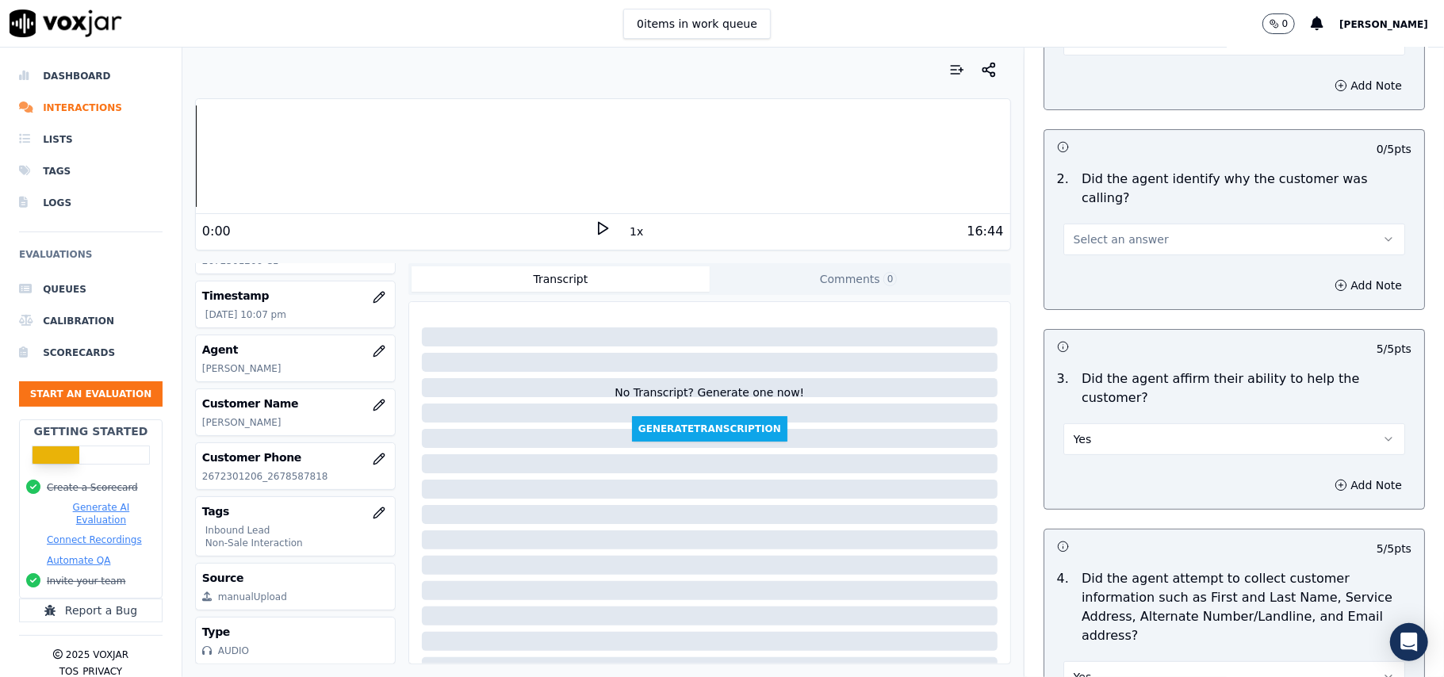
scroll to position [45, 0]
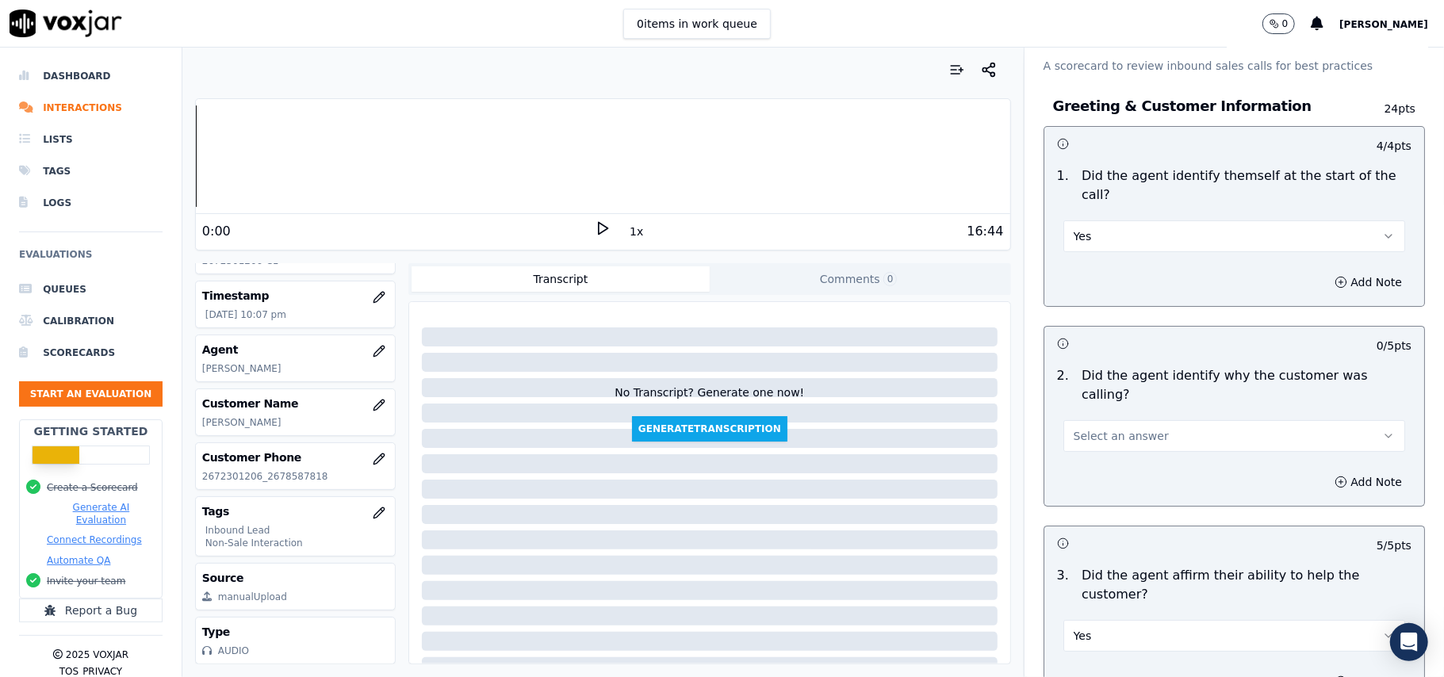
click at [1080, 428] on span "Select an answer" at bounding box center [1121, 436] width 95 height 16
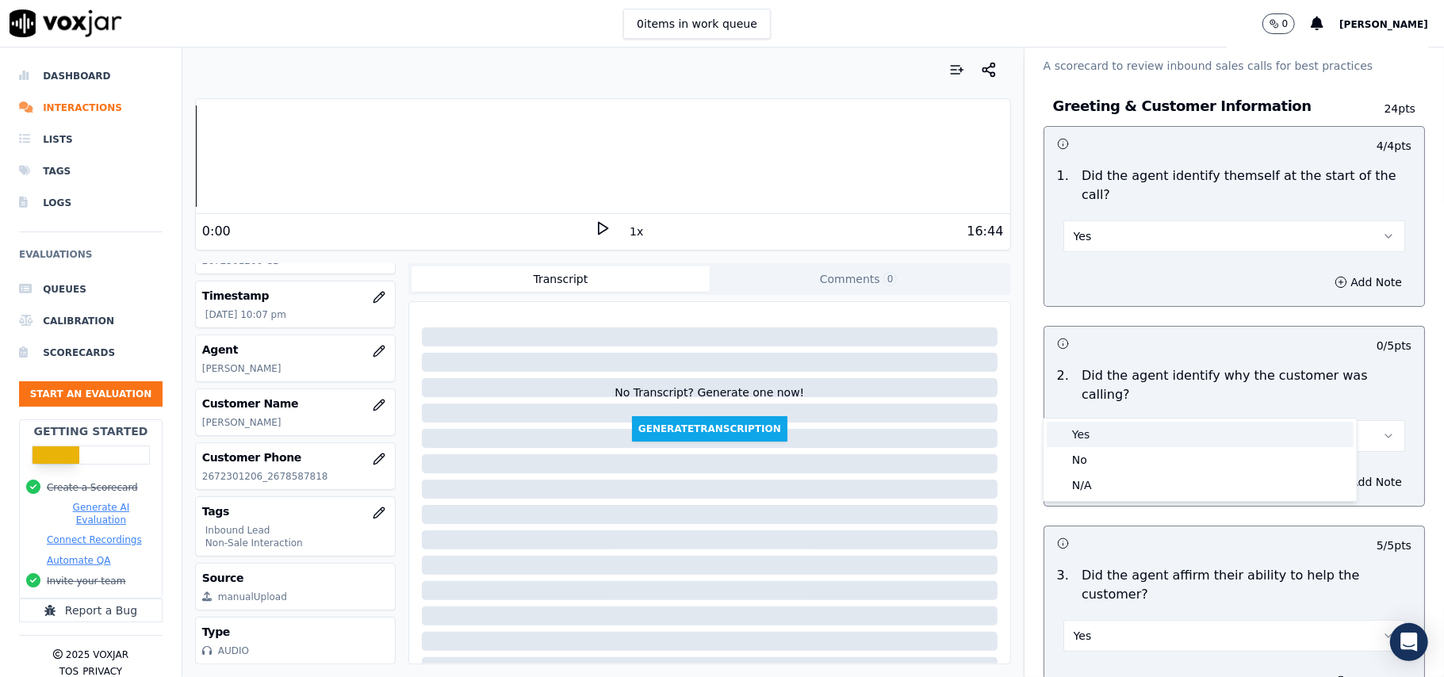
click at [1078, 427] on div "Yes" at bounding box center [1200, 434] width 307 height 25
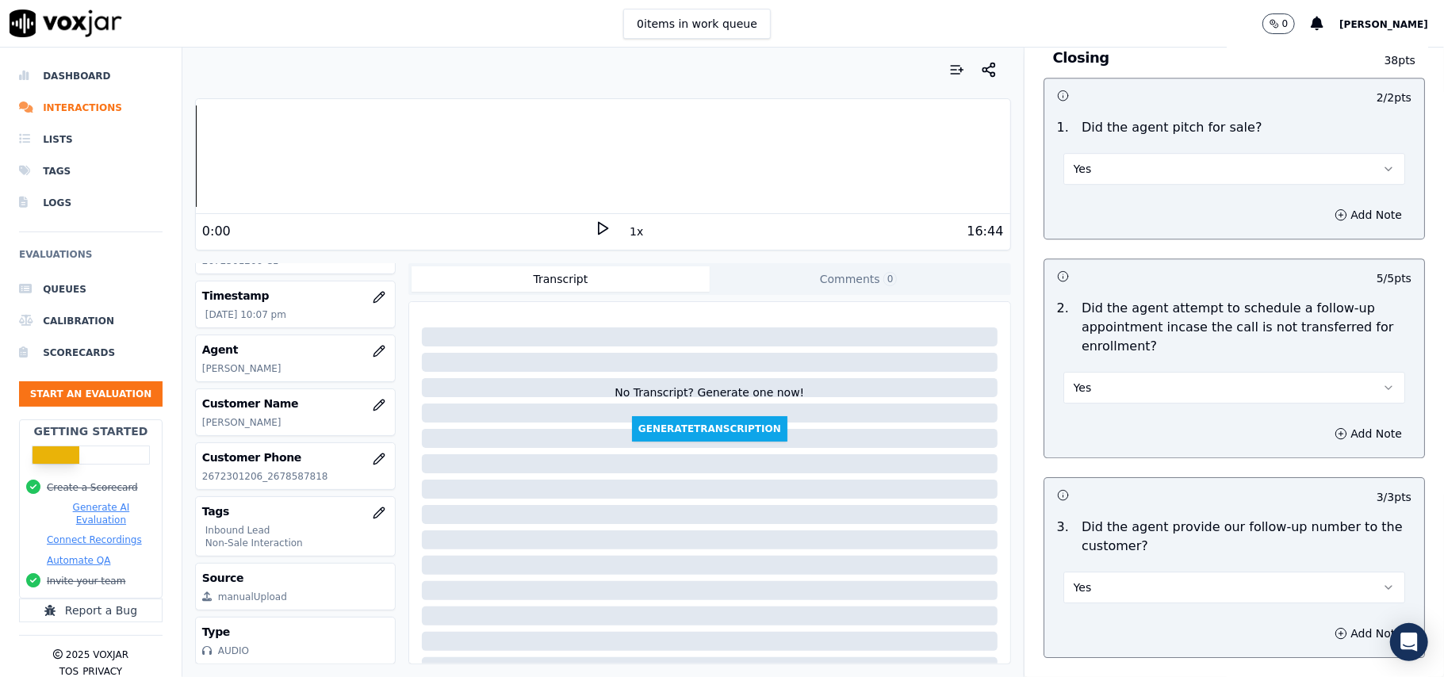
scroll to position [4438, 0]
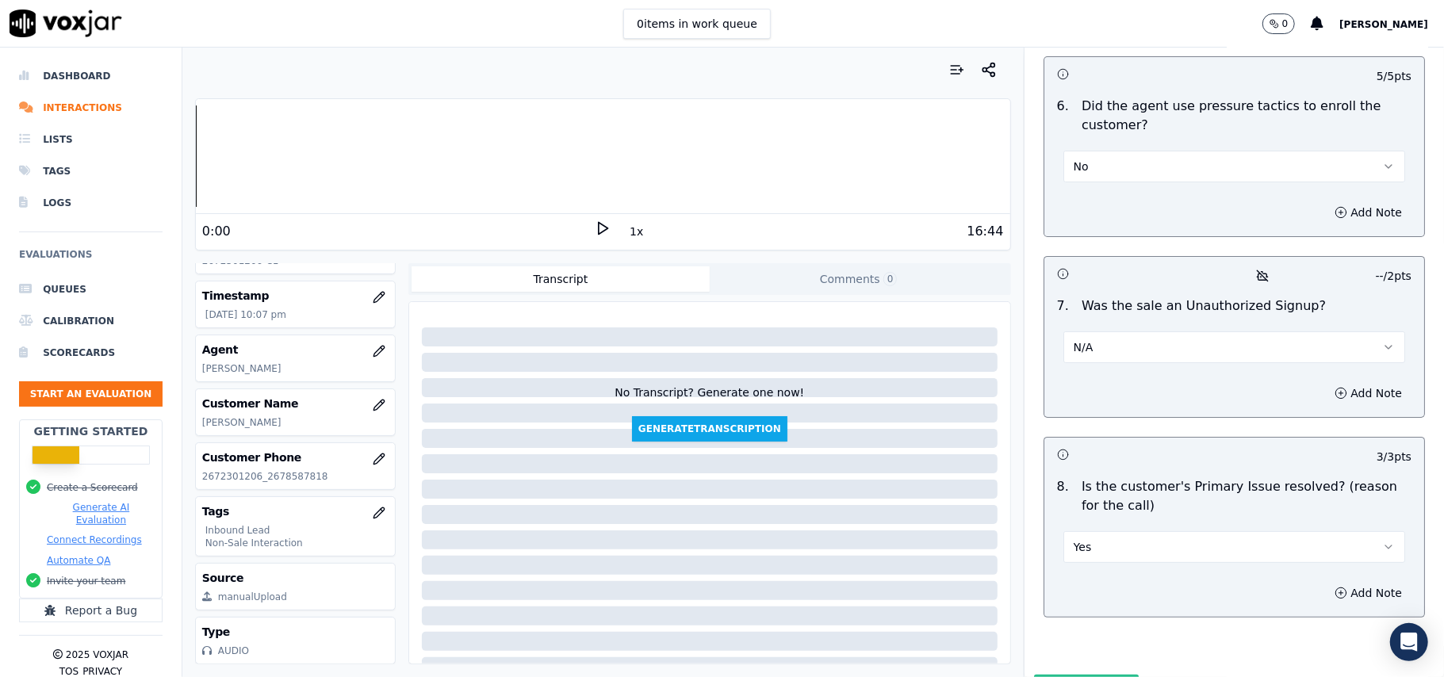
click at [1069, 675] on button "Submit Scores" at bounding box center [1086, 689] width 105 height 29
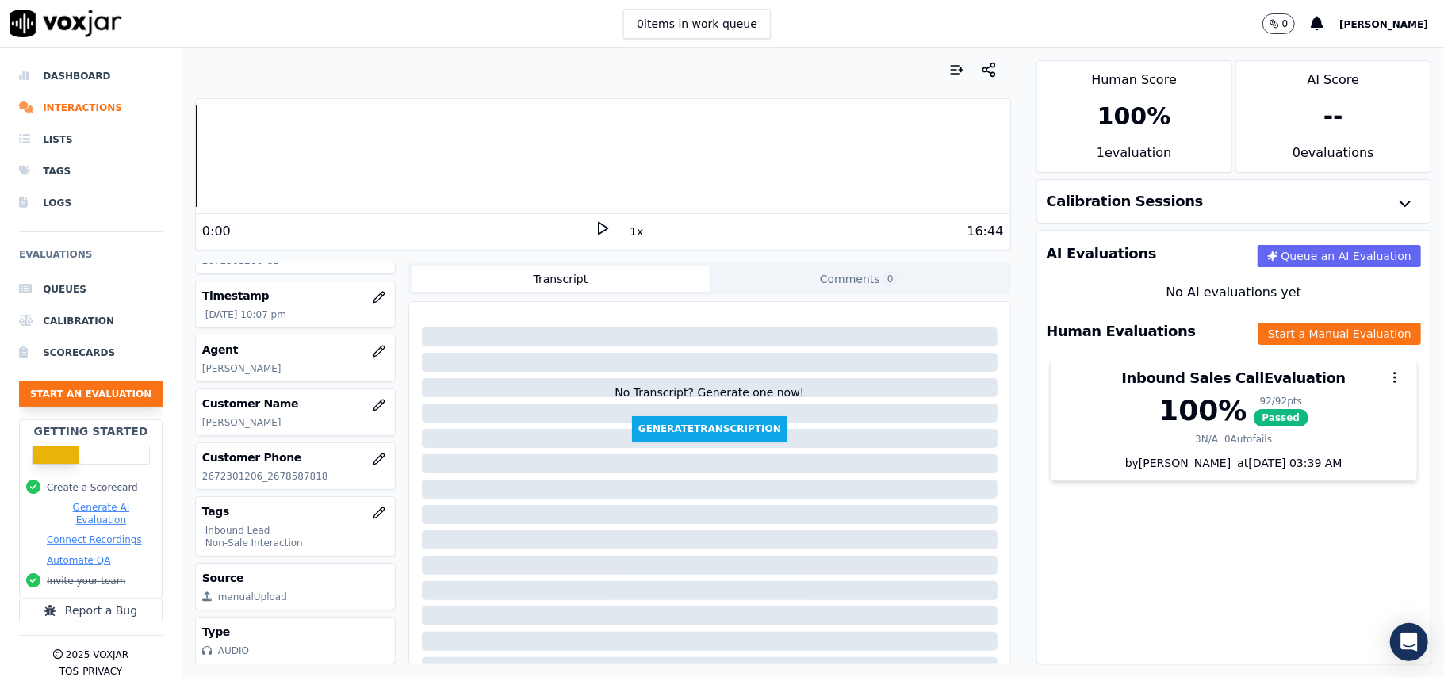
click at [106, 387] on button "Start an Evaluation" at bounding box center [91, 393] width 144 height 25
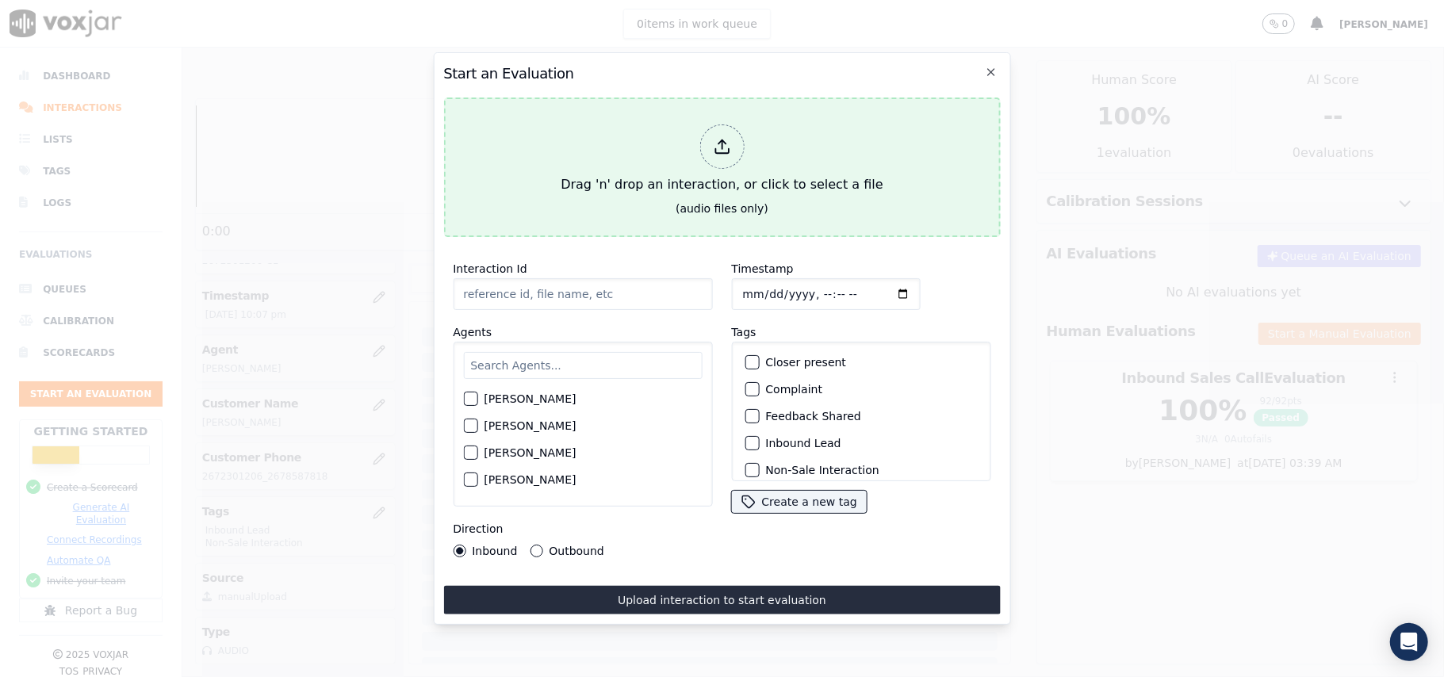
click at [717, 140] on icon at bounding box center [721, 146] width 17 height 17
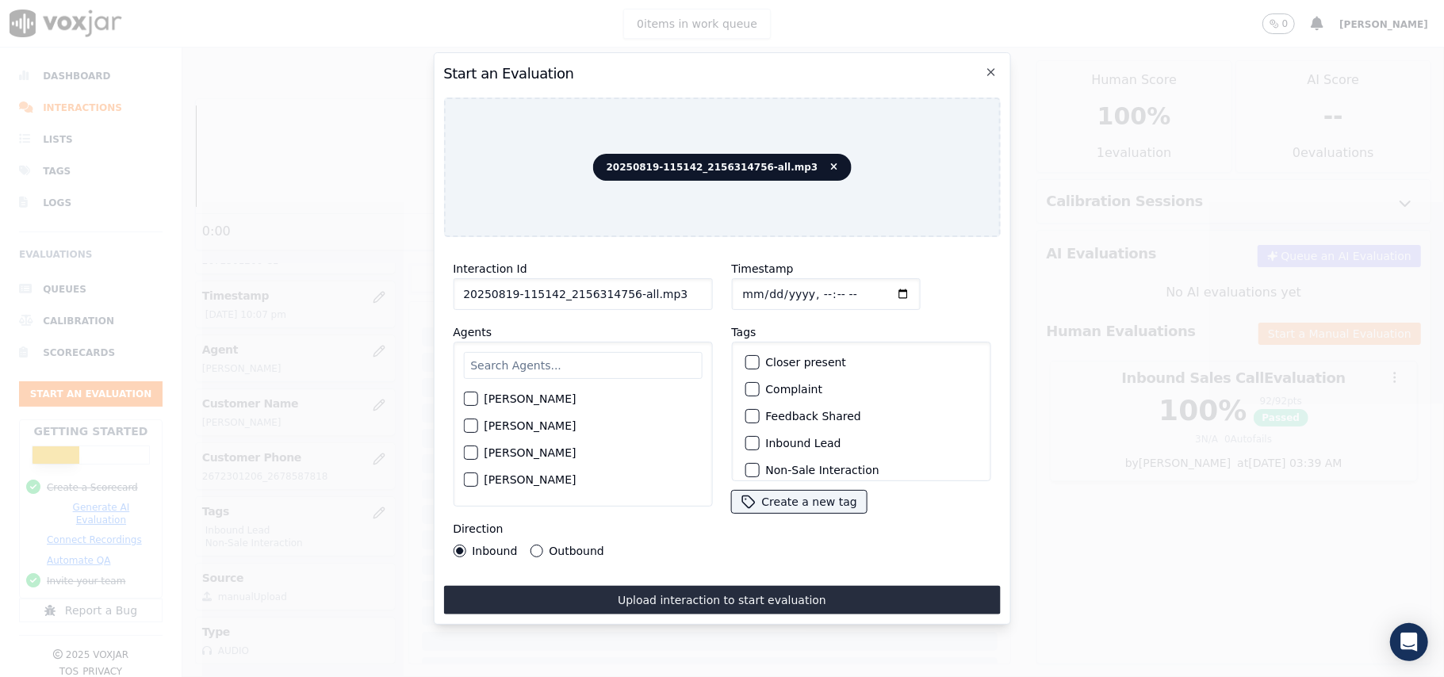
drag, startPoint x: 664, startPoint y: 287, endPoint x: 622, endPoint y: 286, distance: 42.0
click at [622, 286] on input "20250819-115142_2156314756-all.mp3" at bounding box center [582, 294] width 259 height 32
type input "20250819-115142_2156314756-C1"
click at [756, 289] on input "Timestamp" at bounding box center [825, 294] width 189 height 32
type input "[DATE]T22:09"
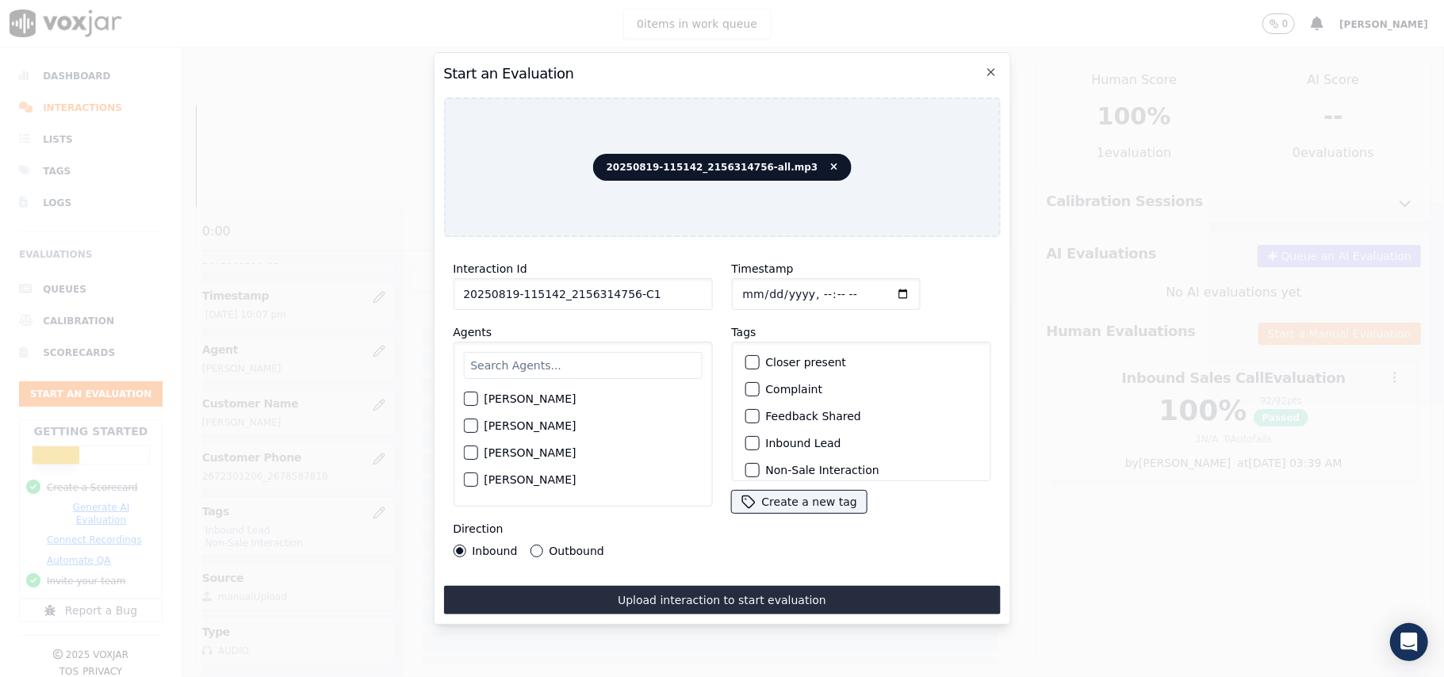
click at [530, 373] on input "text" at bounding box center [582, 365] width 239 height 27
paste input "[PERSON_NAME]"
type input "[PERSON_NAME]"
click at [474, 398] on div "button" at bounding box center [469, 403] width 11 height 11
click at [745, 438] on div "button" at bounding box center [750, 443] width 11 height 11
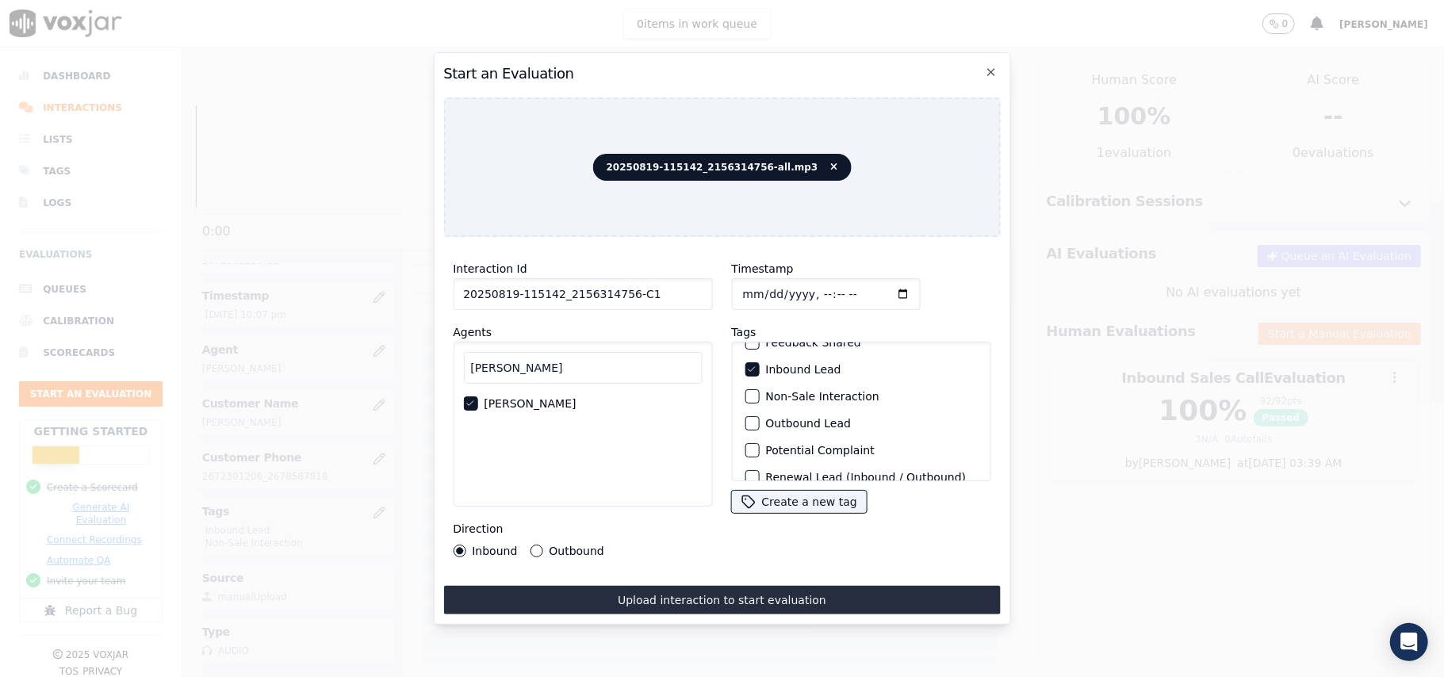
scroll to position [105, 0]
click at [747, 363] on div "button" at bounding box center [750, 364] width 11 height 11
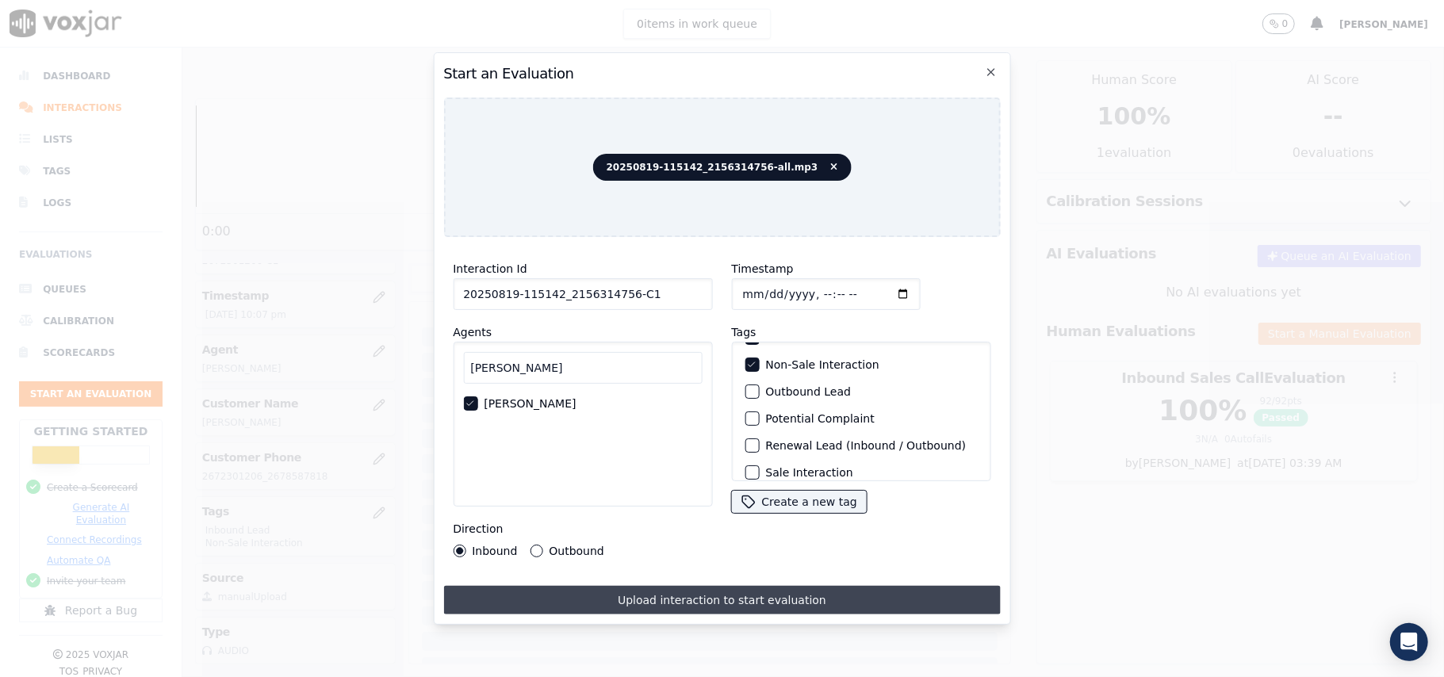
click at [657, 595] on button "Upload interaction to start evaluation" at bounding box center [721, 600] width 557 height 29
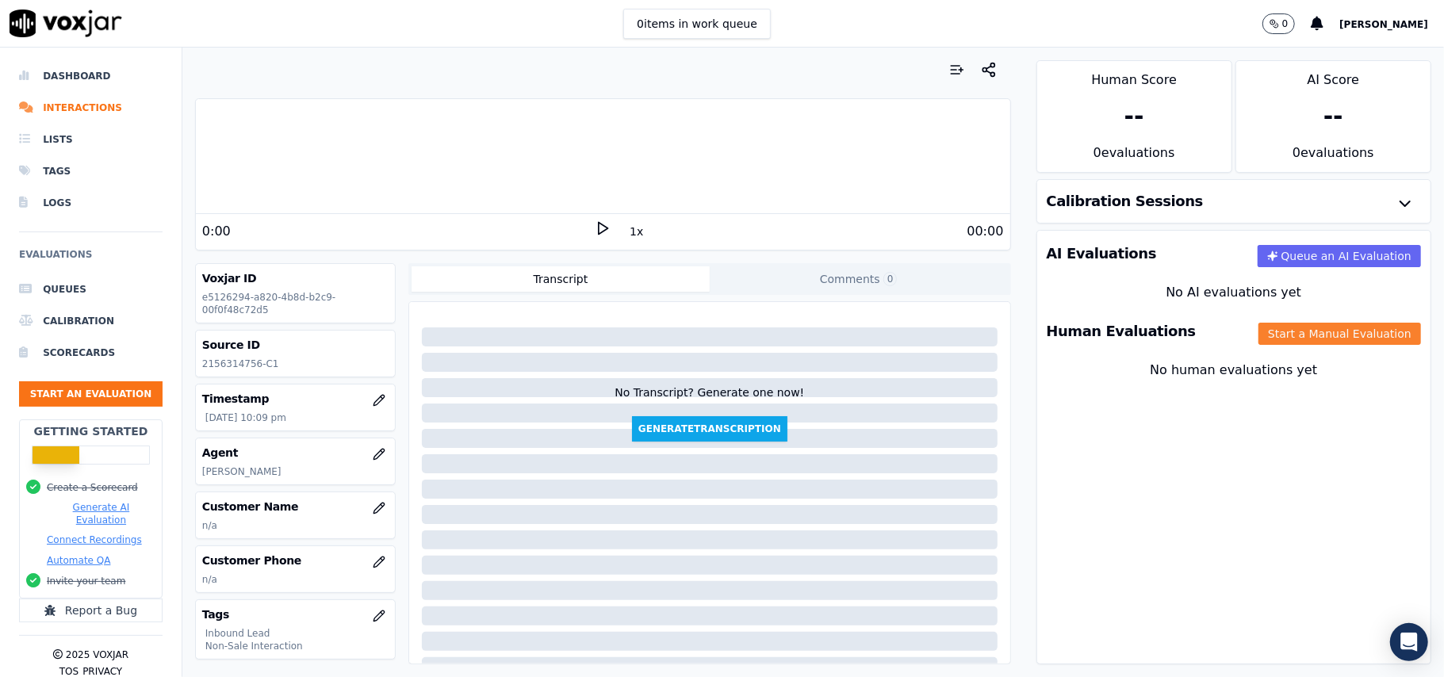
click at [1258, 337] on button "Start a Manual Evaluation" at bounding box center [1339, 334] width 163 height 22
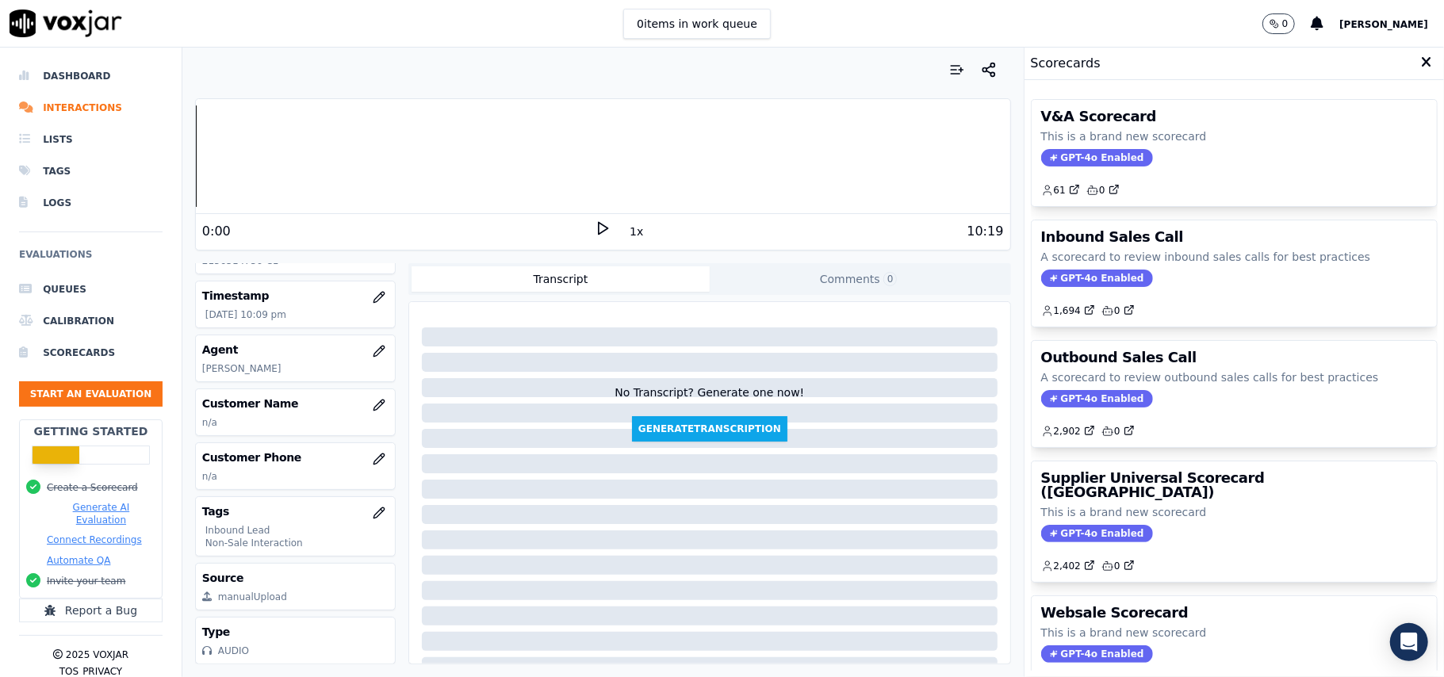
scroll to position [155, 0]
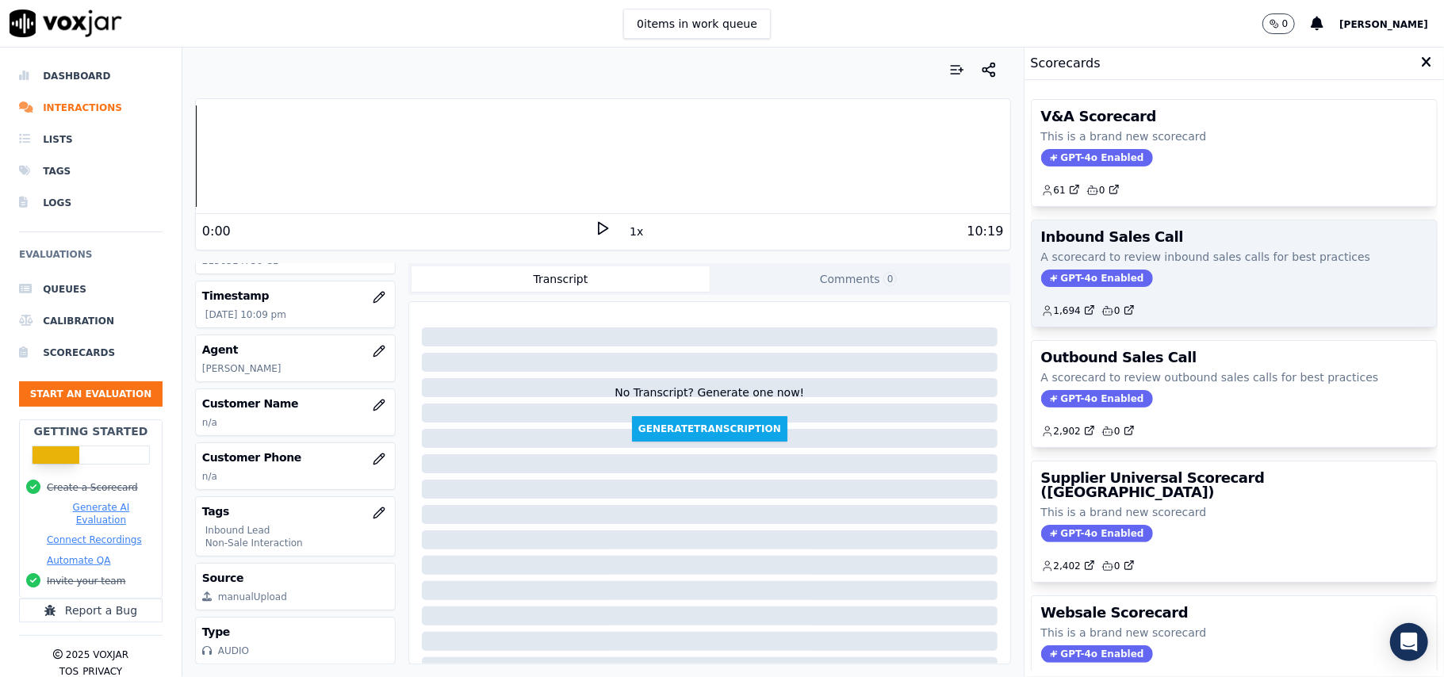
click at [1069, 279] on span "GPT-4o Enabled" at bounding box center [1097, 278] width 112 height 17
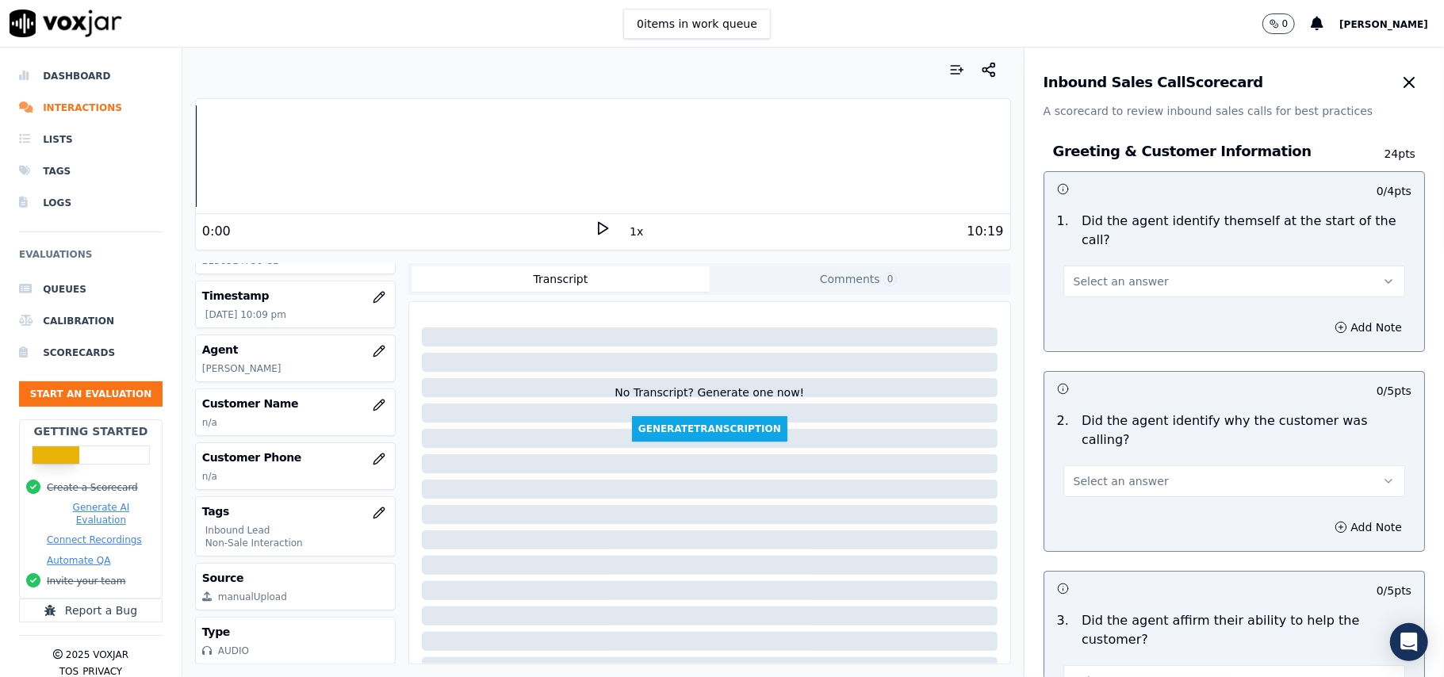
scroll to position [2798, 0]
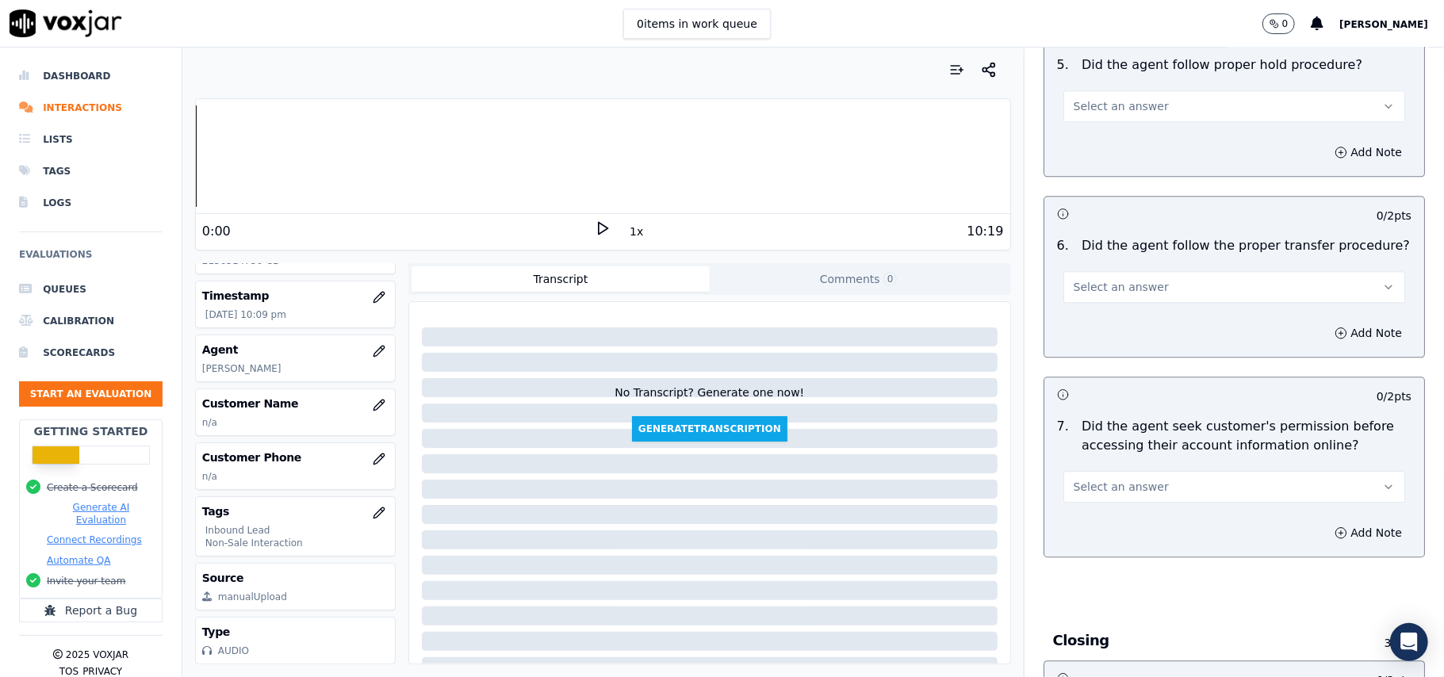
click at [1243, 471] on button "Select an answer" at bounding box center [1234, 487] width 342 height 32
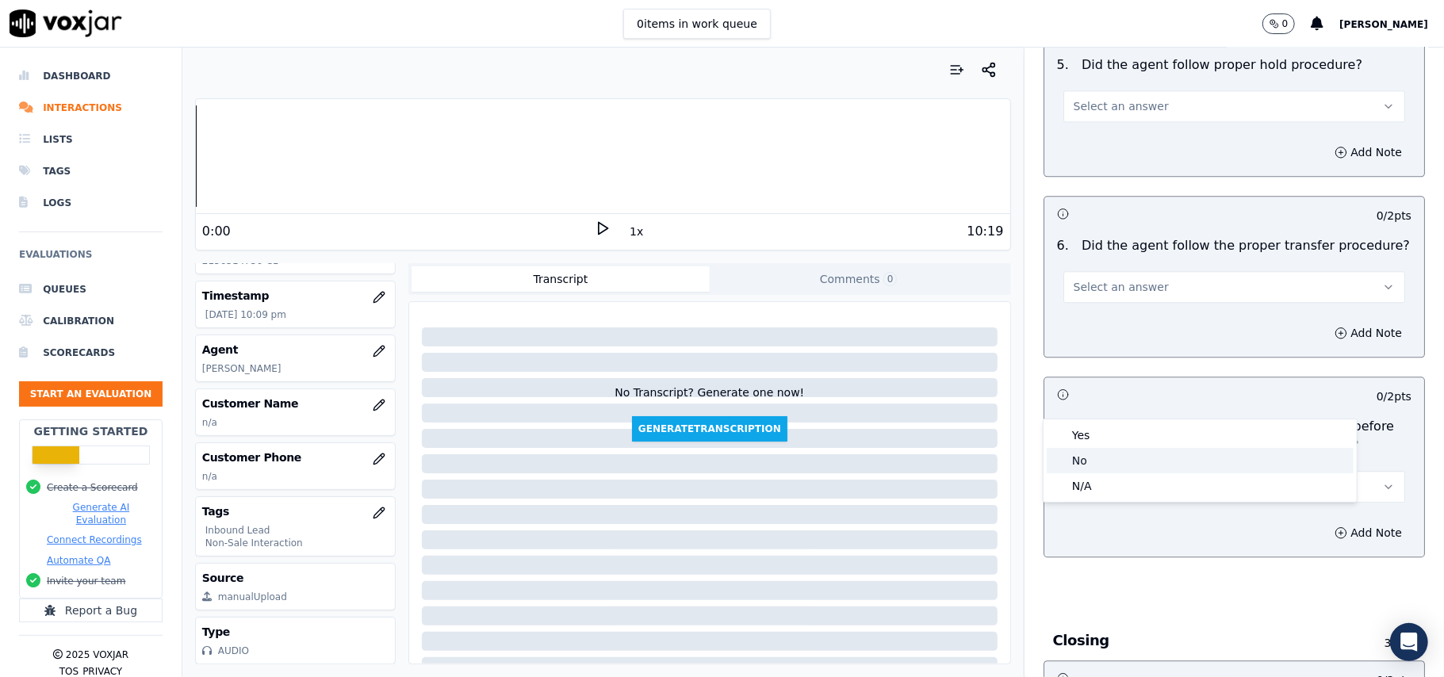
click at [1139, 461] on div "No" at bounding box center [1200, 460] width 307 height 25
click at [1325, 522] on button "Add Note" at bounding box center [1368, 533] width 86 height 22
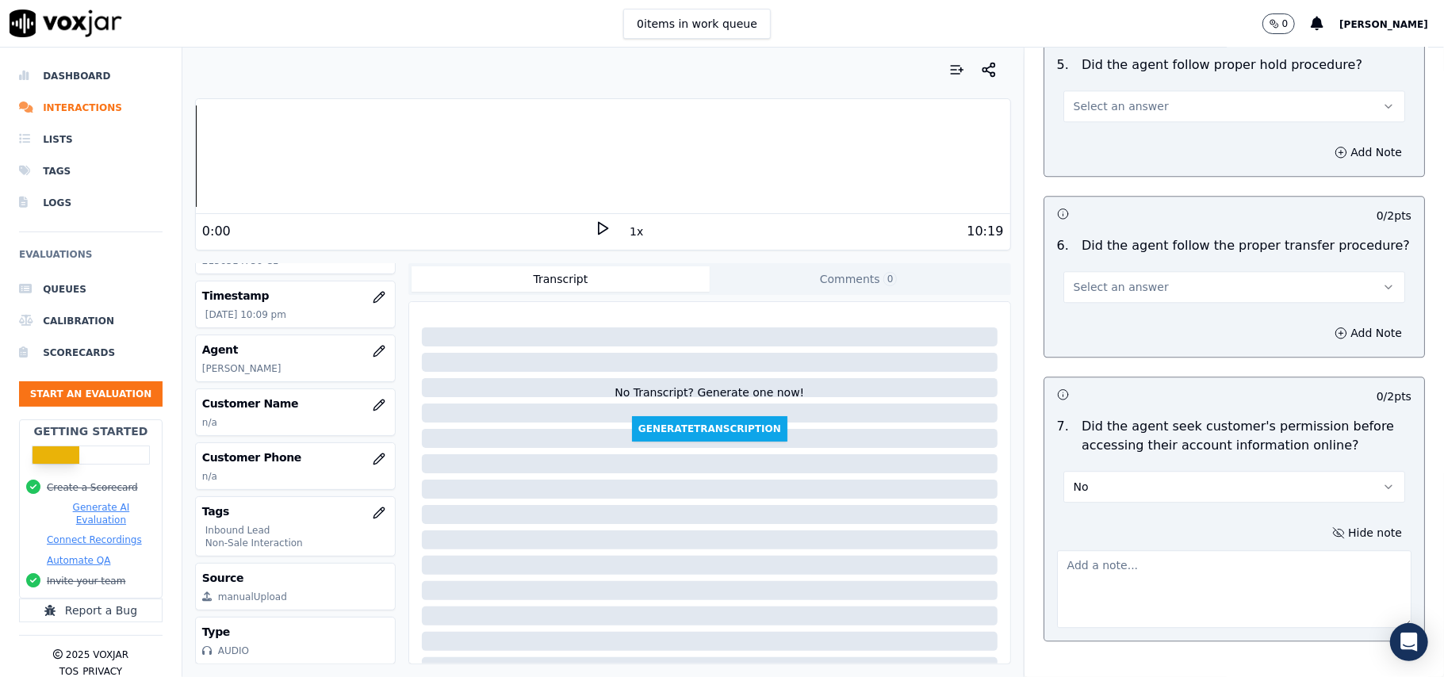
click at [1132, 550] on textarea at bounding box center [1234, 589] width 354 height 78
paste textarea "At 03:21, the agent did not take permission from the customer before accessing …"
click at [1063, 550] on textarea "At 03:21, the agent did not take permission from the customer before accessing …" at bounding box center [1234, 589] width 354 height 78
paste textarea "Call ID: 120206"
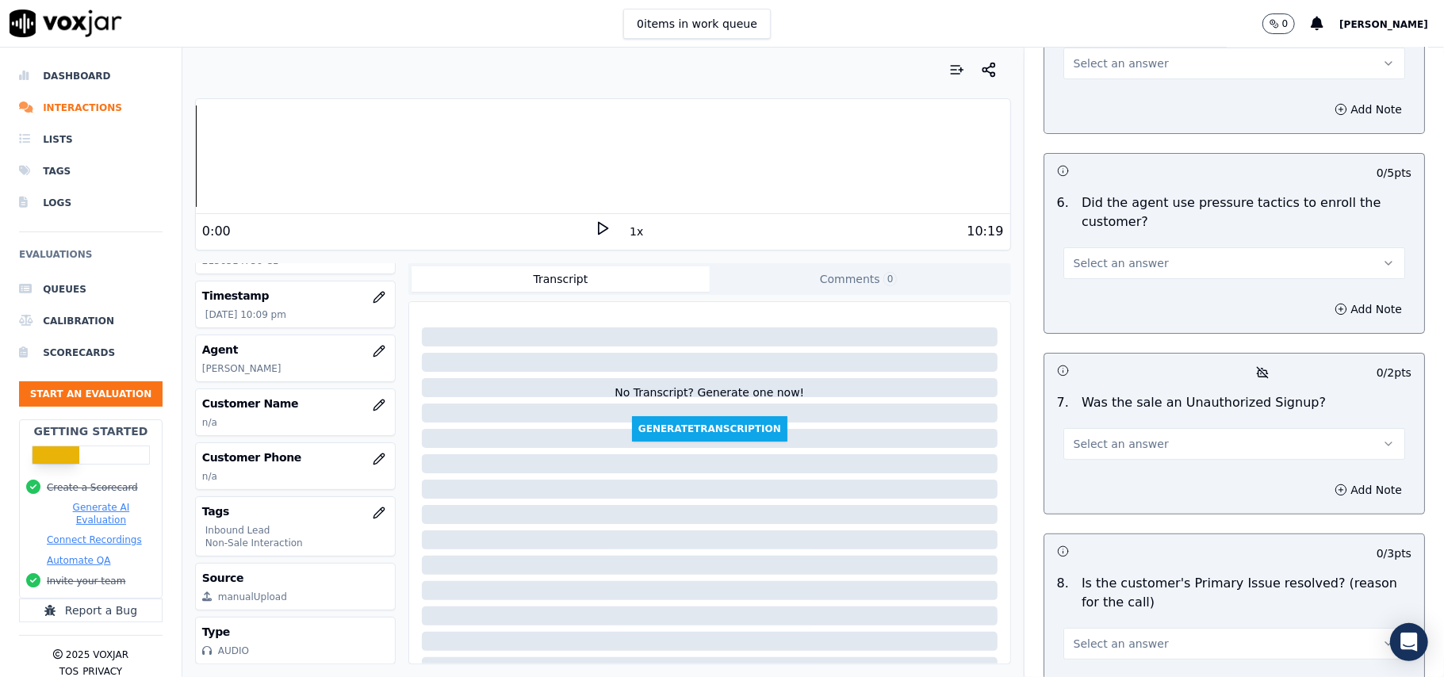
scroll to position [4523, 0]
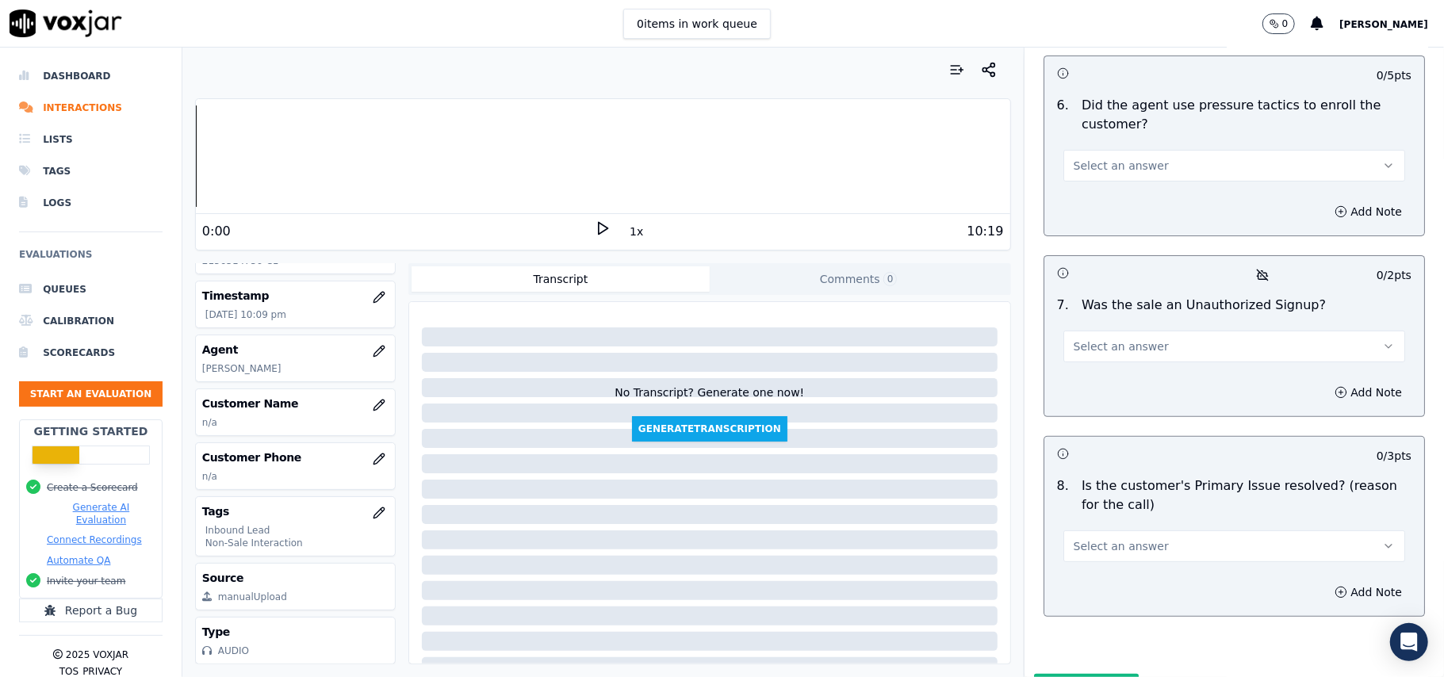
type textarea "Call ID: 120206 At 03:21, the agent did not take permission from the customer b…"
click at [1132, 538] on span "Select an answer" at bounding box center [1121, 546] width 95 height 16
click at [1086, 496] on div "Yes" at bounding box center [1200, 499] width 307 height 25
click at [1096, 339] on span "Select an answer" at bounding box center [1121, 347] width 95 height 16
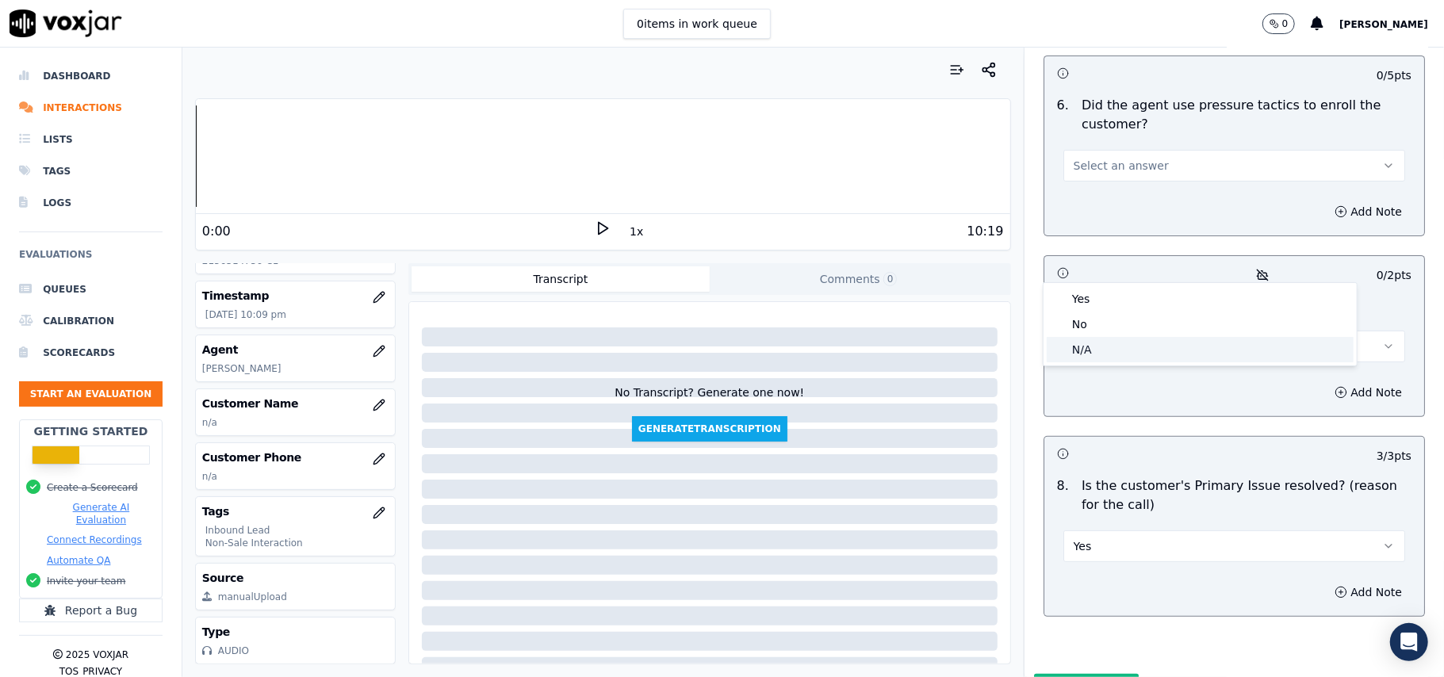
click at [1086, 344] on div "N/A" at bounding box center [1200, 349] width 307 height 25
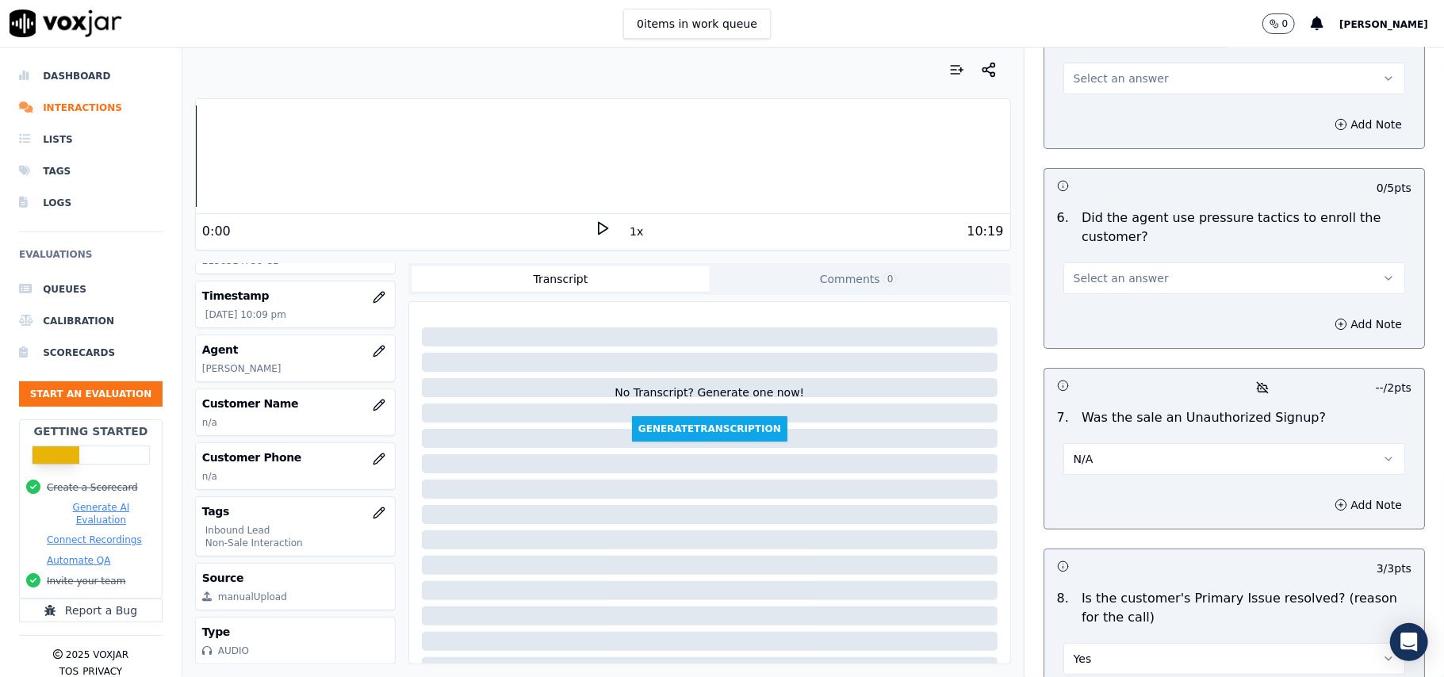
scroll to position [4311, 0]
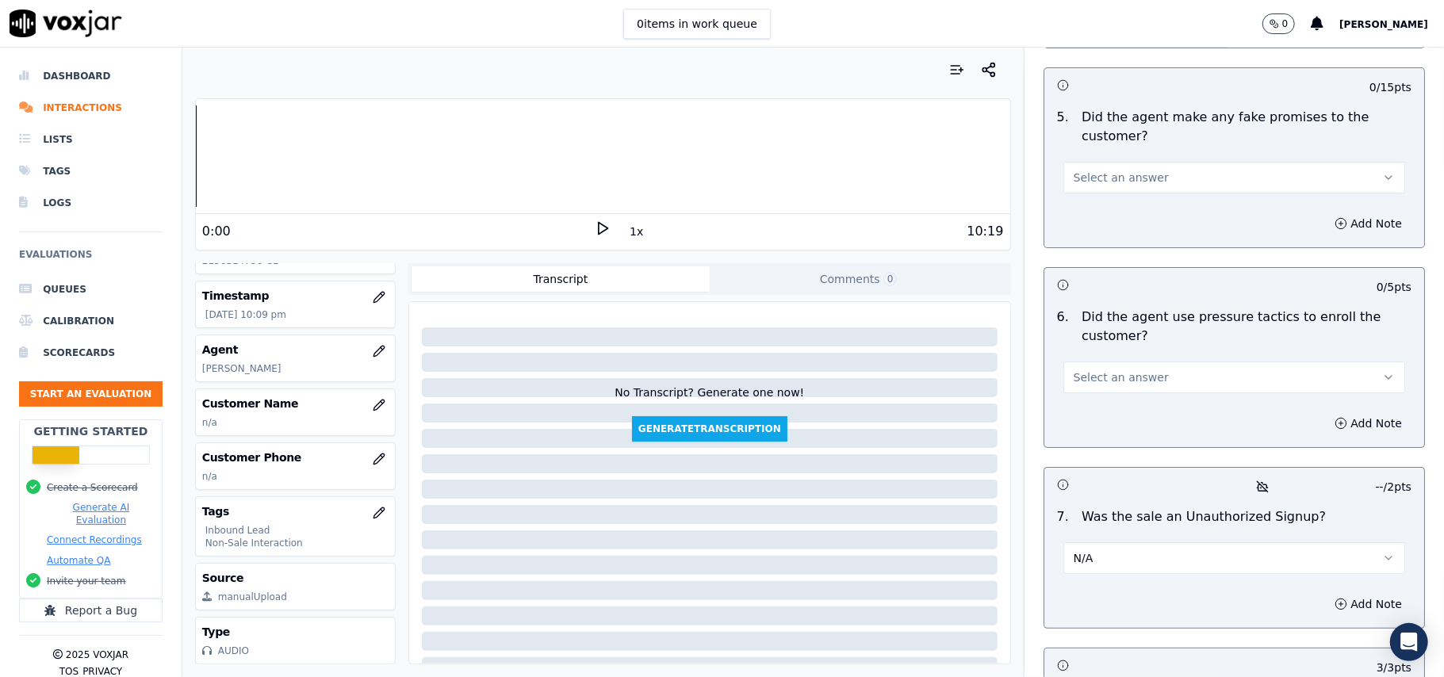
click at [1080, 370] on span "Select an answer" at bounding box center [1121, 378] width 95 height 16
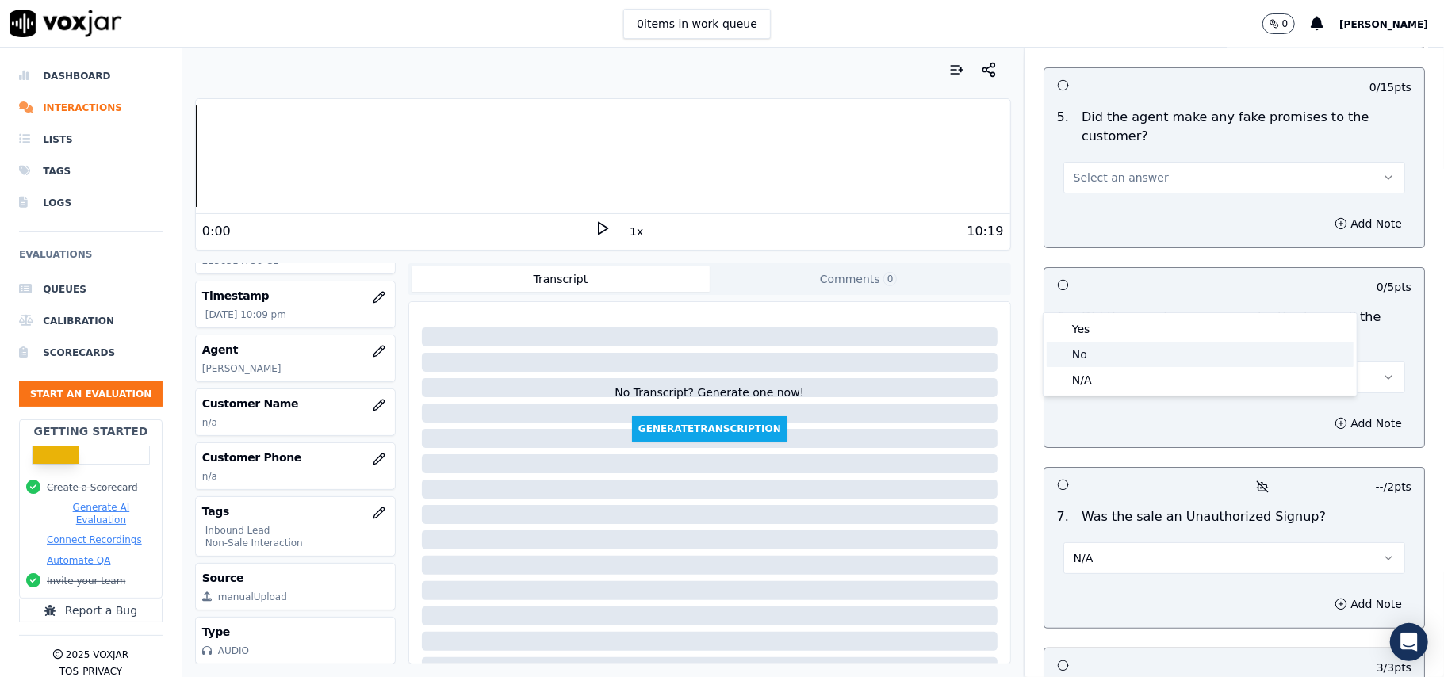
click at [1095, 358] on div "No" at bounding box center [1200, 354] width 307 height 25
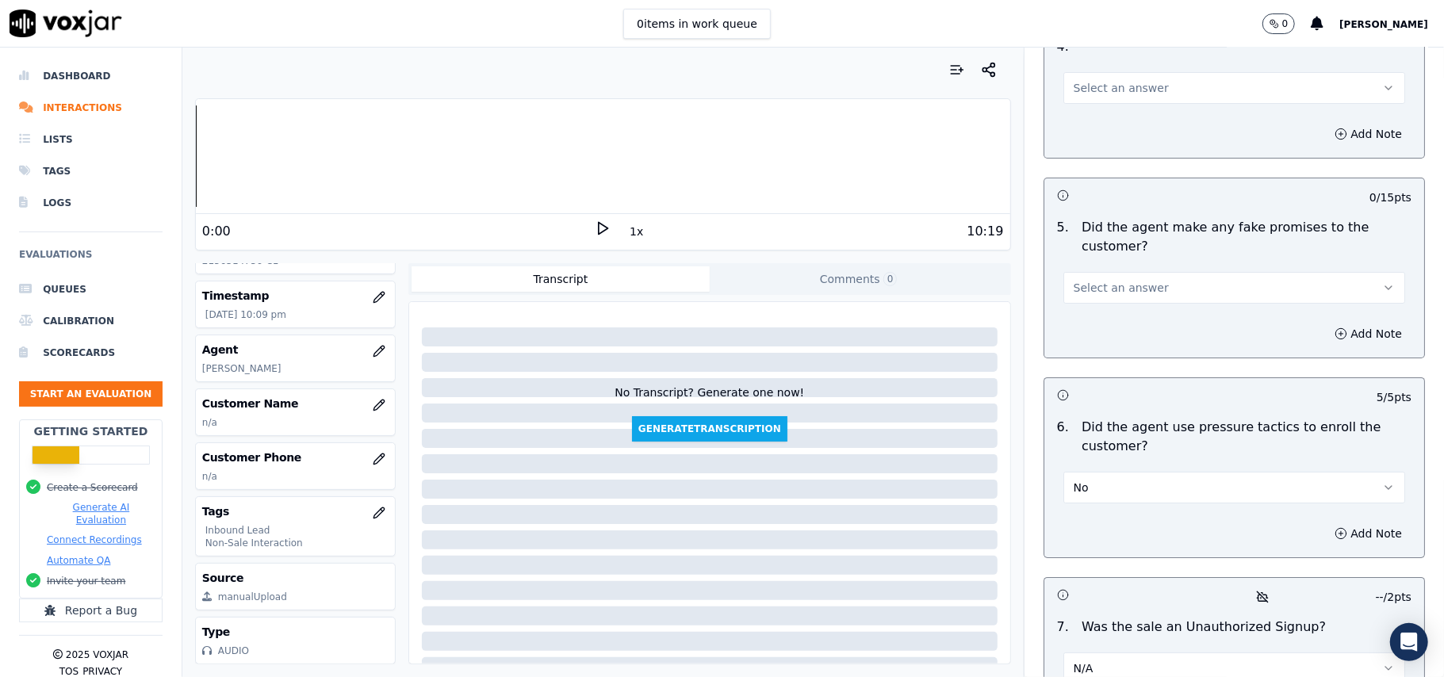
scroll to position [4100, 0]
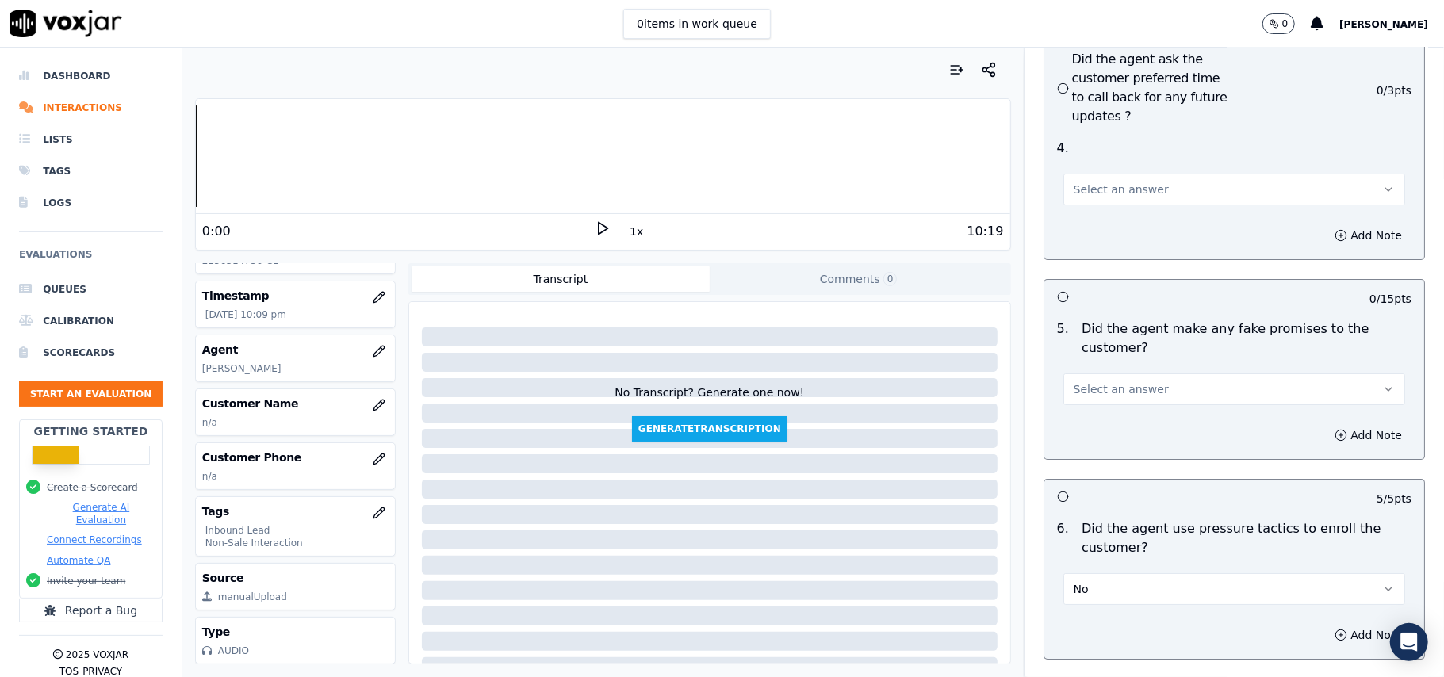
drag, startPoint x: 1124, startPoint y: 286, endPoint x: 1124, endPoint y: 297, distance: 10.3
click at [1124, 370] on div "Select an answer" at bounding box center [1234, 387] width 342 height 35
click at [1111, 381] on span "Select an answer" at bounding box center [1121, 389] width 95 height 16
click at [1080, 357] on div "No" at bounding box center [1200, 365] width 307 height 25
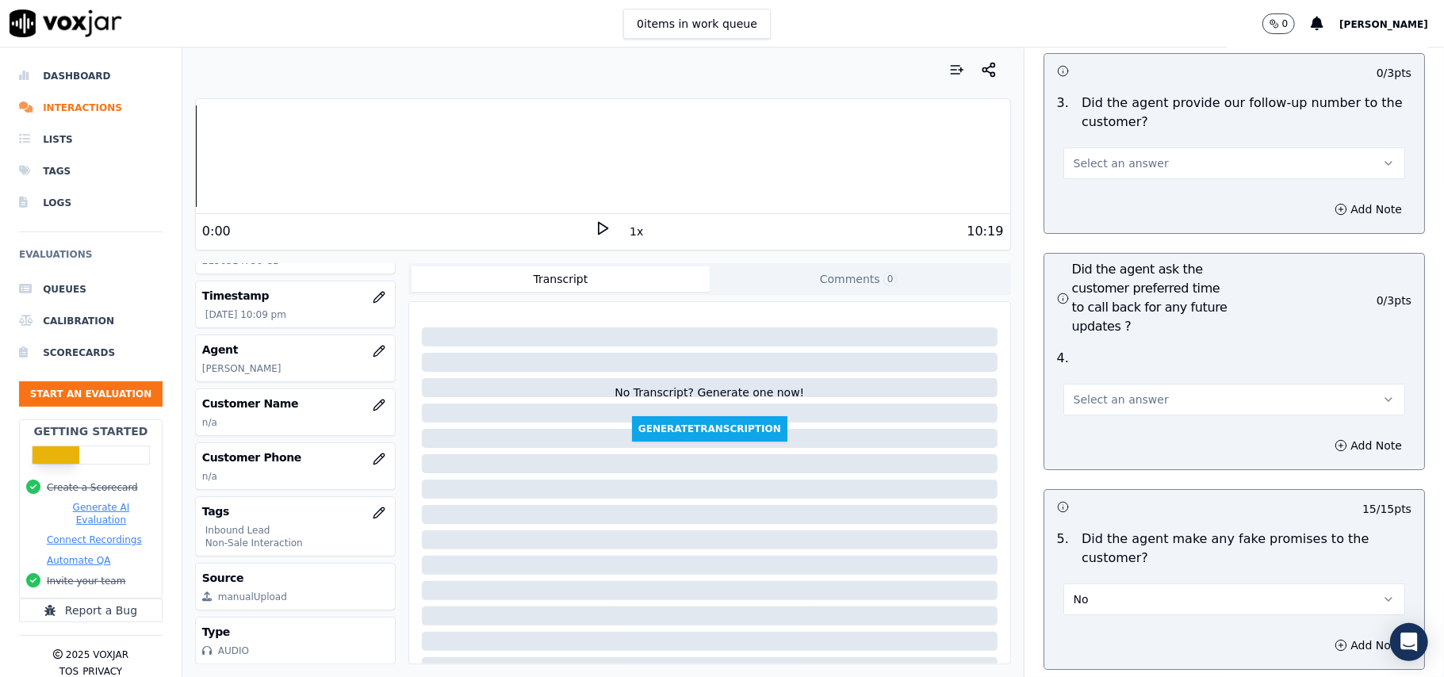
scroll to position [3889, 0]
click at [1123, 393] on span "Select an answer" at bounding box center [1121, 401] width 95 height 16
click at [1099, 353] on div "Yes" at bounding box center [1200, 351] width 307 height 25
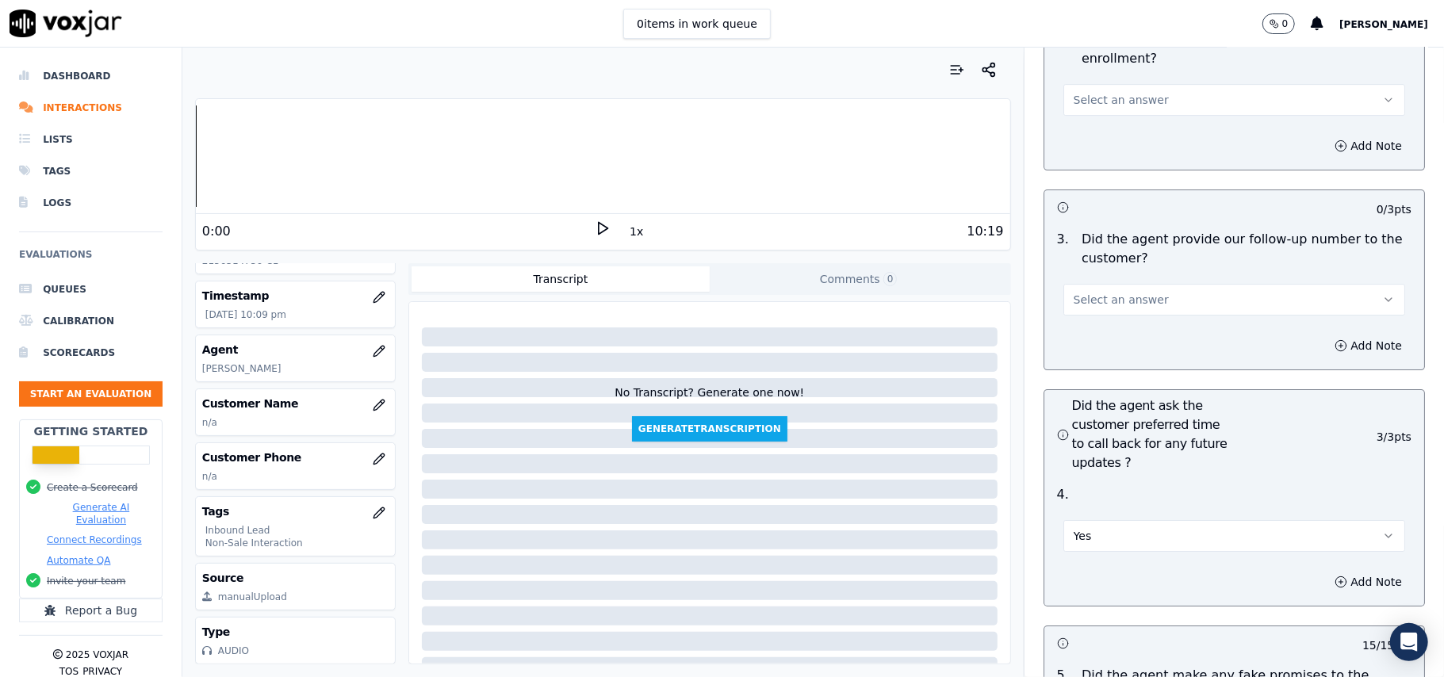
scroll to position [3677, 0]
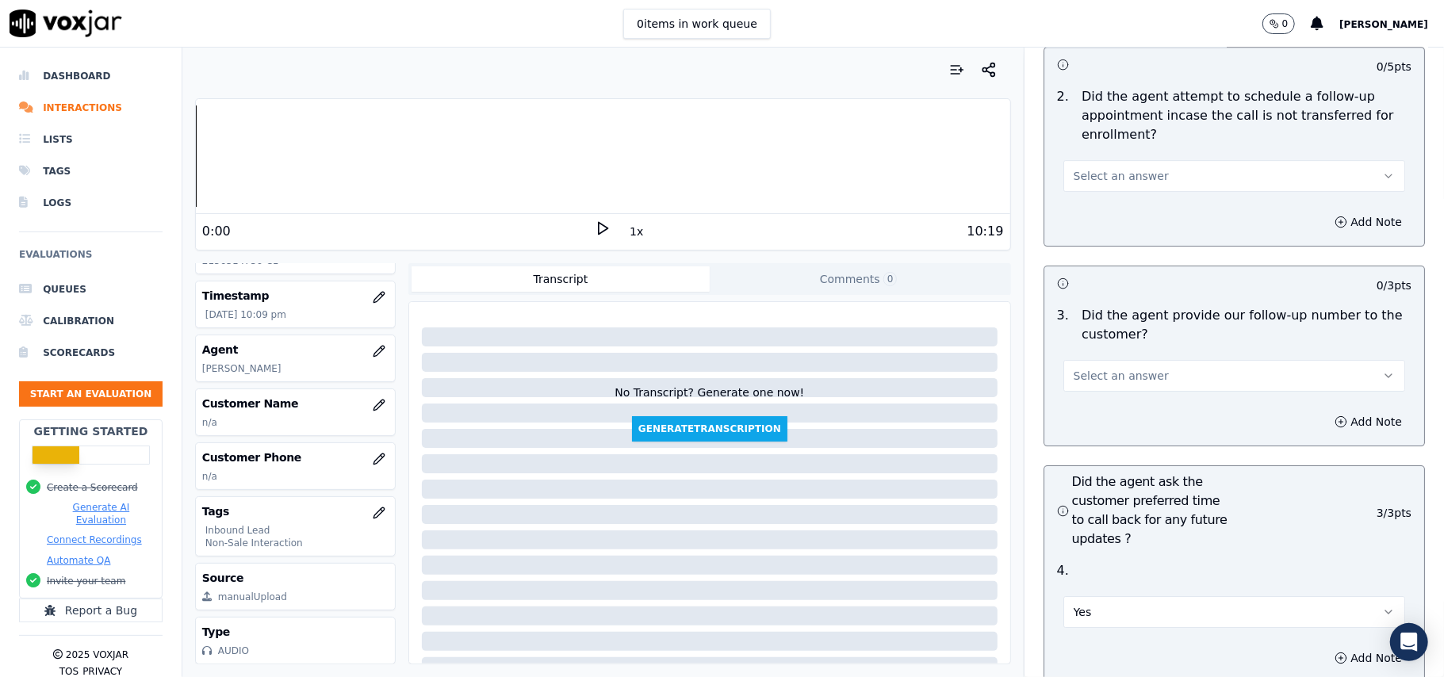
click at [1124, 360] on button "Select an answer" at bounding box center [1234, 376] width 342 height 32
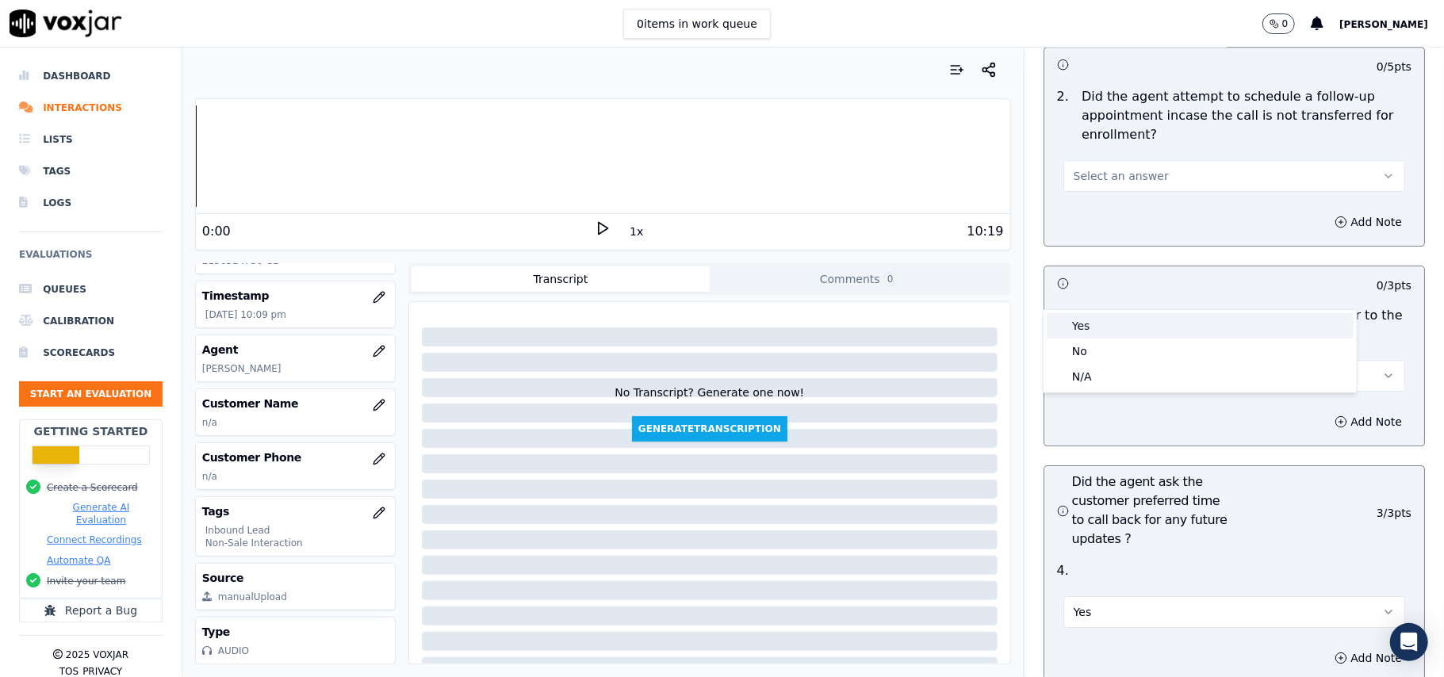
click at [1108, 327] on div "Yes" at bounding box center [1200, 325] width 307 height 25
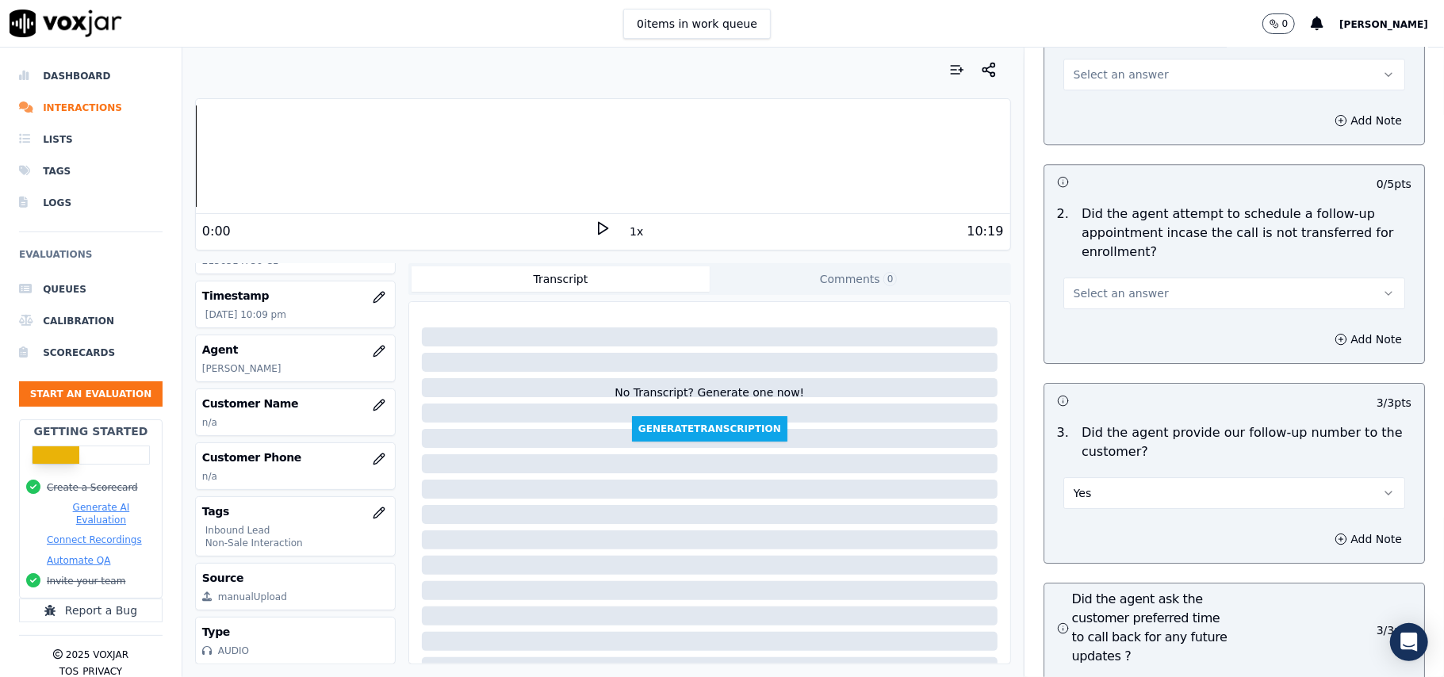
scroll to position [3465, 0]
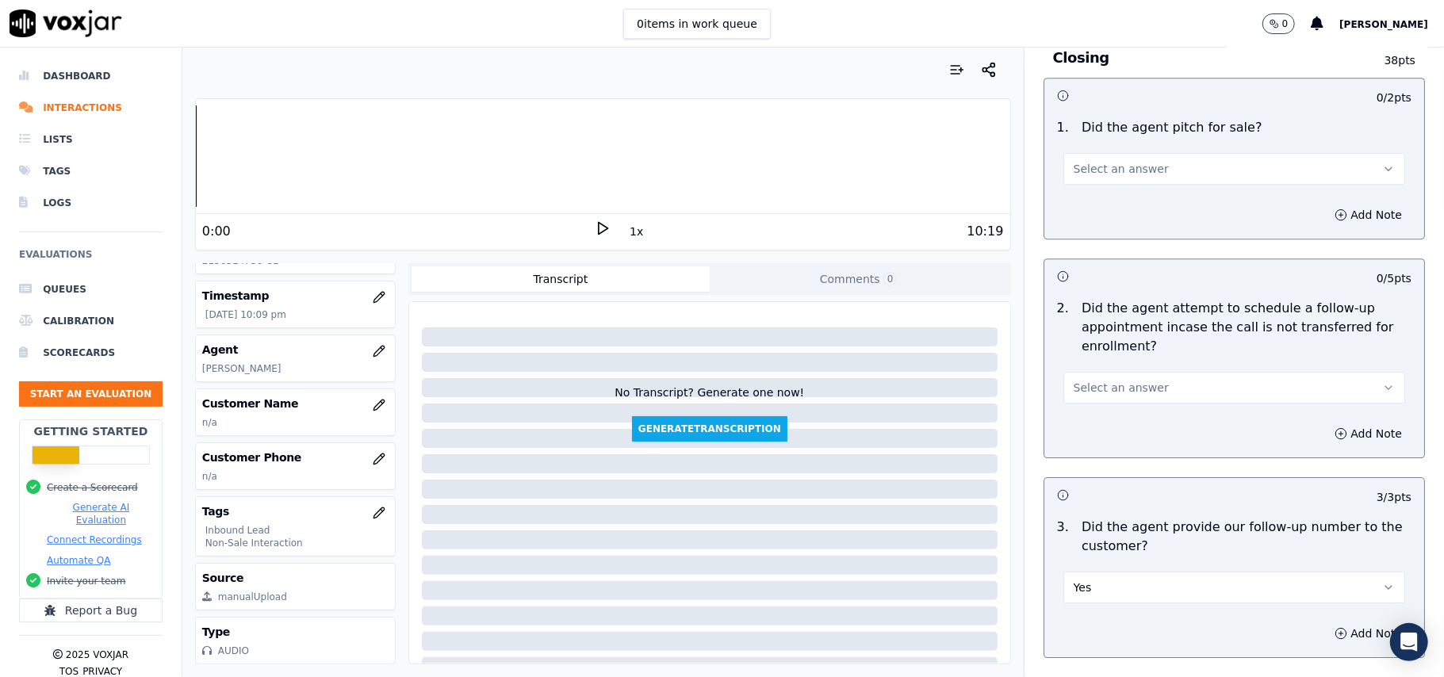
click at [1130, 380] on span "Select an answer" at bounding box center [1121, 388] width 95 height 16
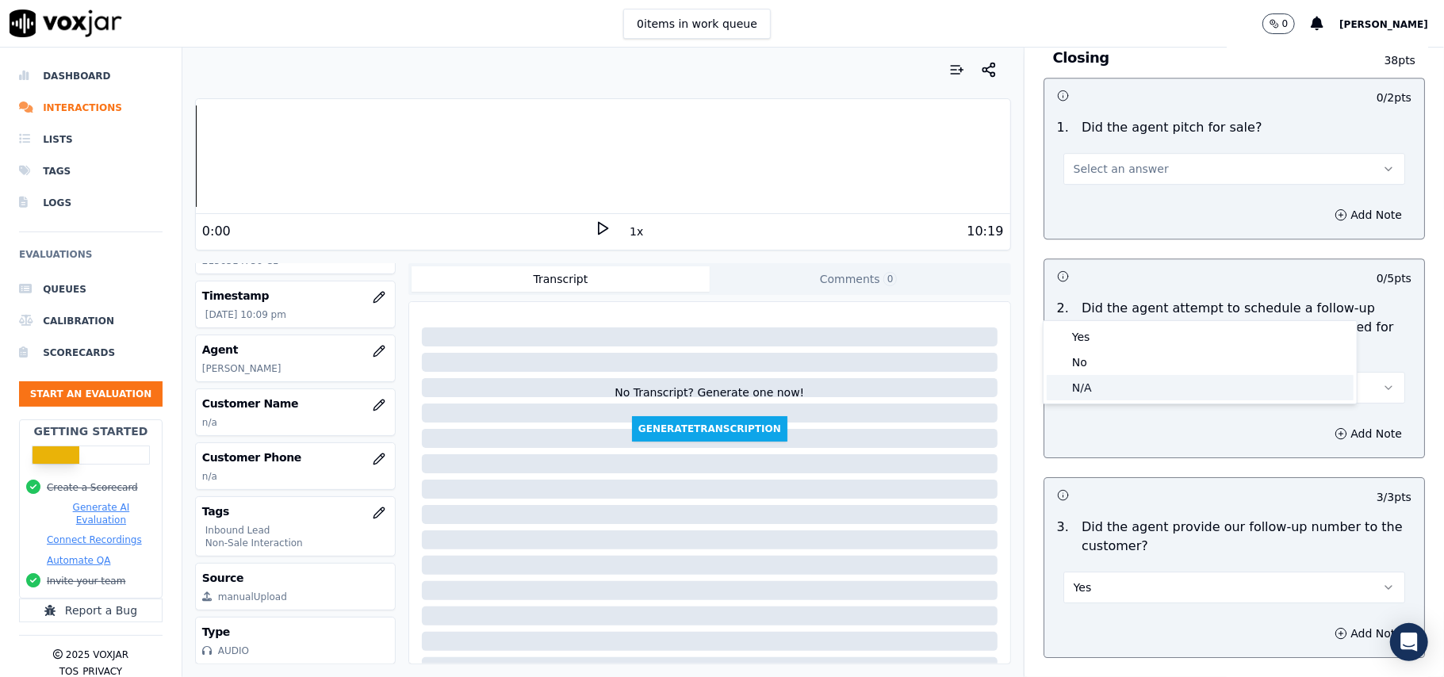
click at [1121, 388] on div "N/A" at bounding box center [1200, 387] width 307 height 25
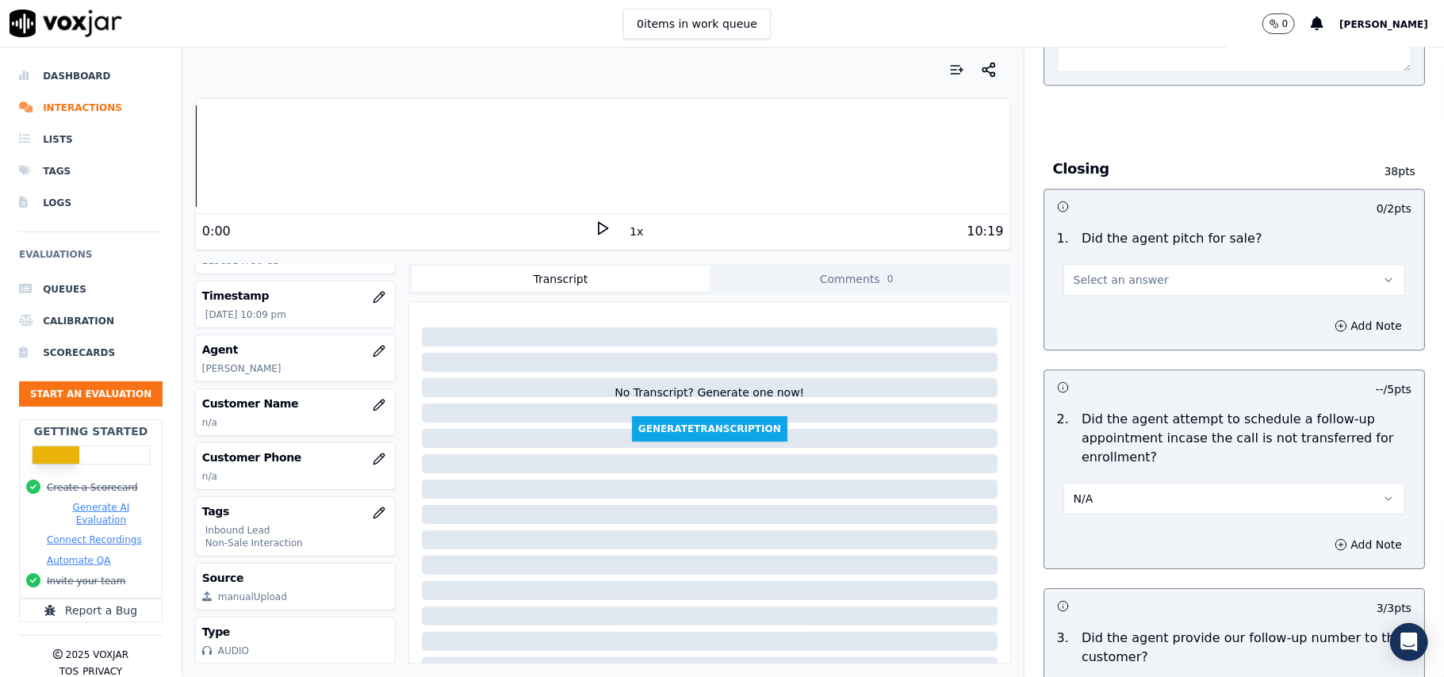
scroll to position [3254, 0]
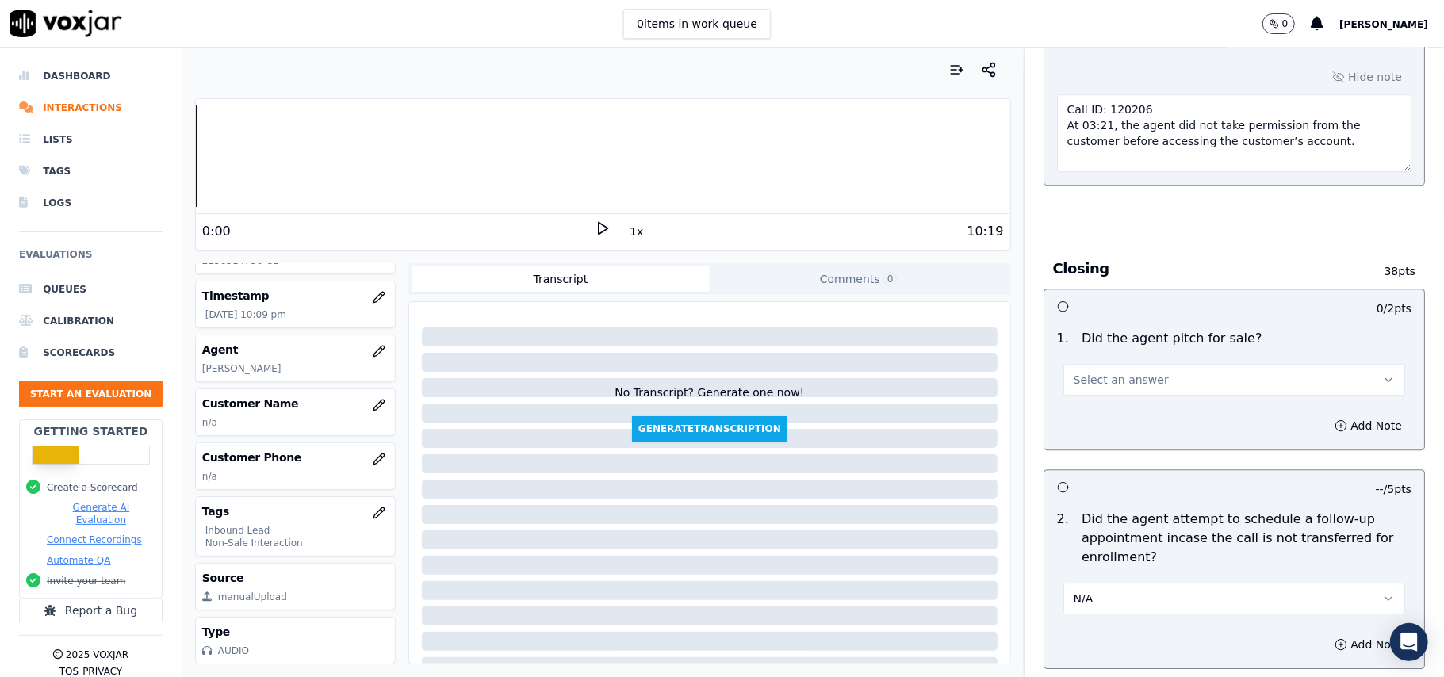
click at [1090, 372] on span "Select an answer" at bounding box center [1121, 380] width 95 height 16
click at [1091, 321] on div "Yes" at bounding box center [1200, 328] width 307 height 25
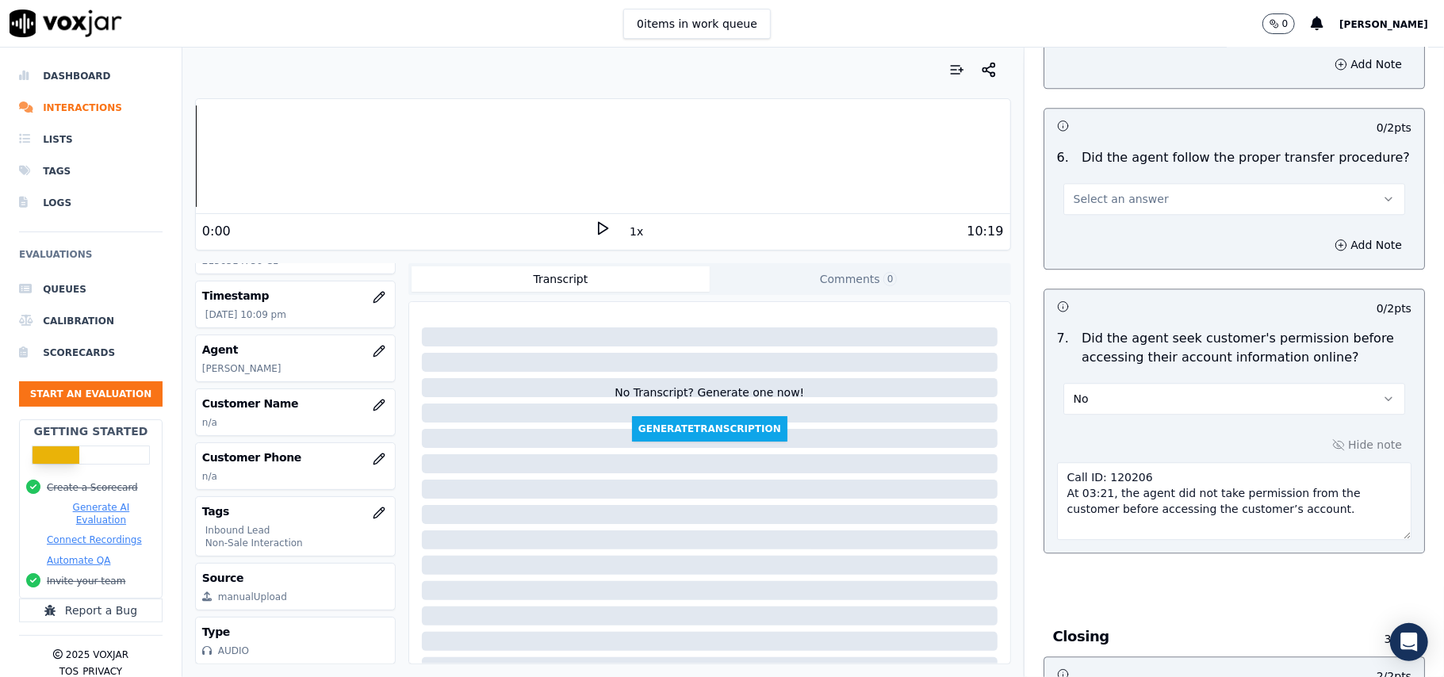
scroll to position [2725, 0]
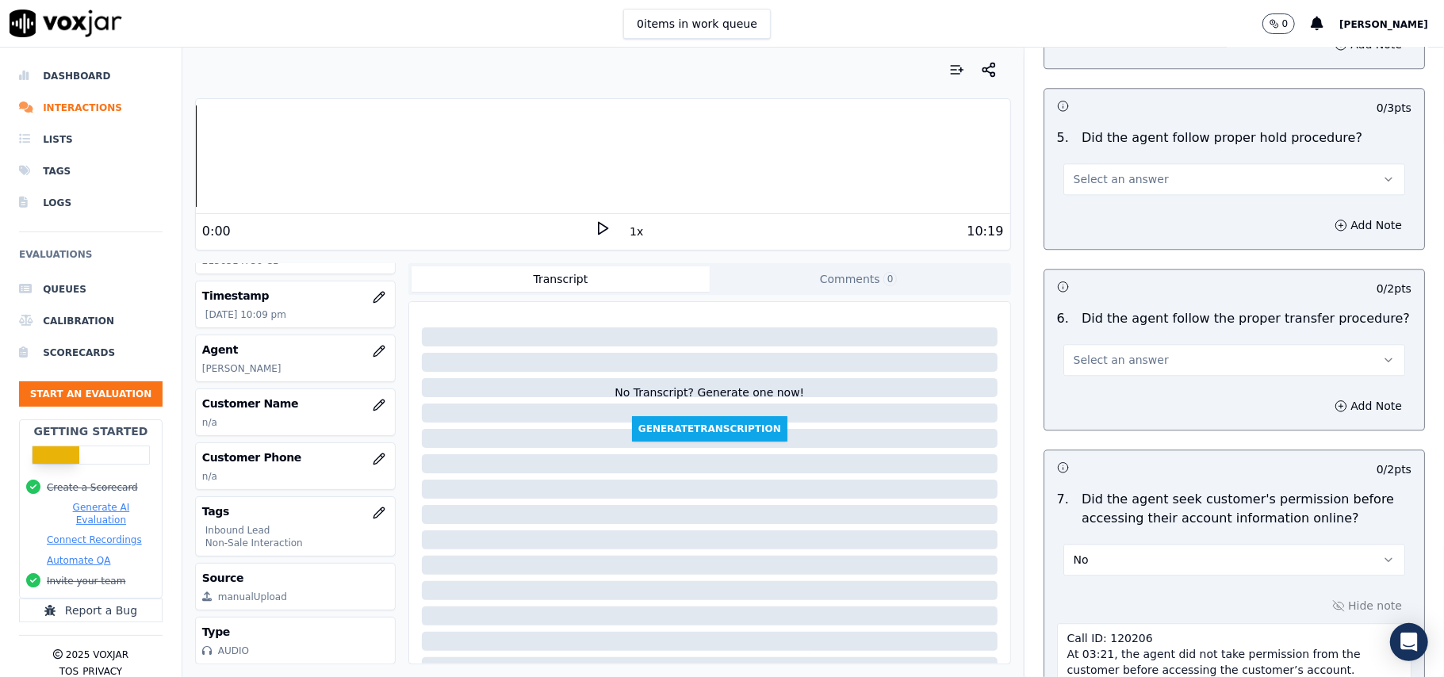
click at [1102, 352] on span "Select an answer" at bounding box center [1121, 360] width 95 height 16
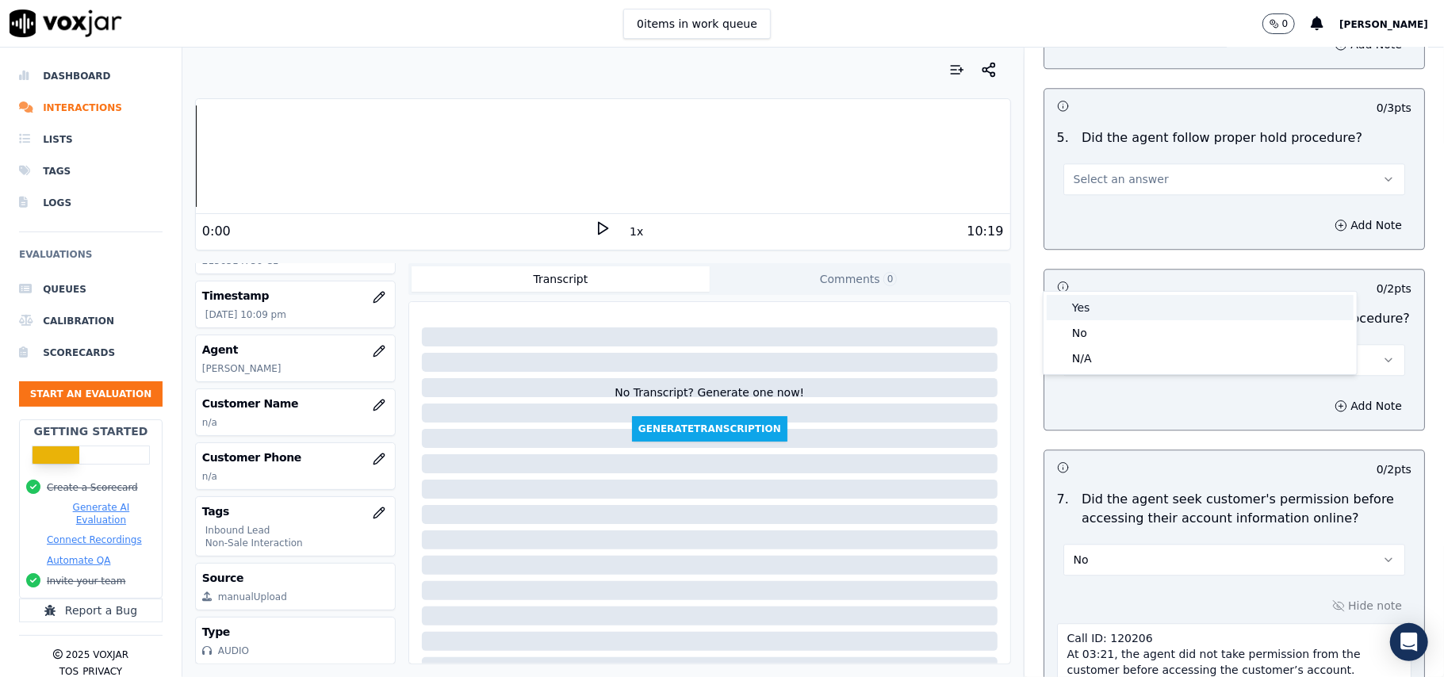
click at [1118, 315] on div "Yes" at bounding box center [1200, 307] width 307 height 25
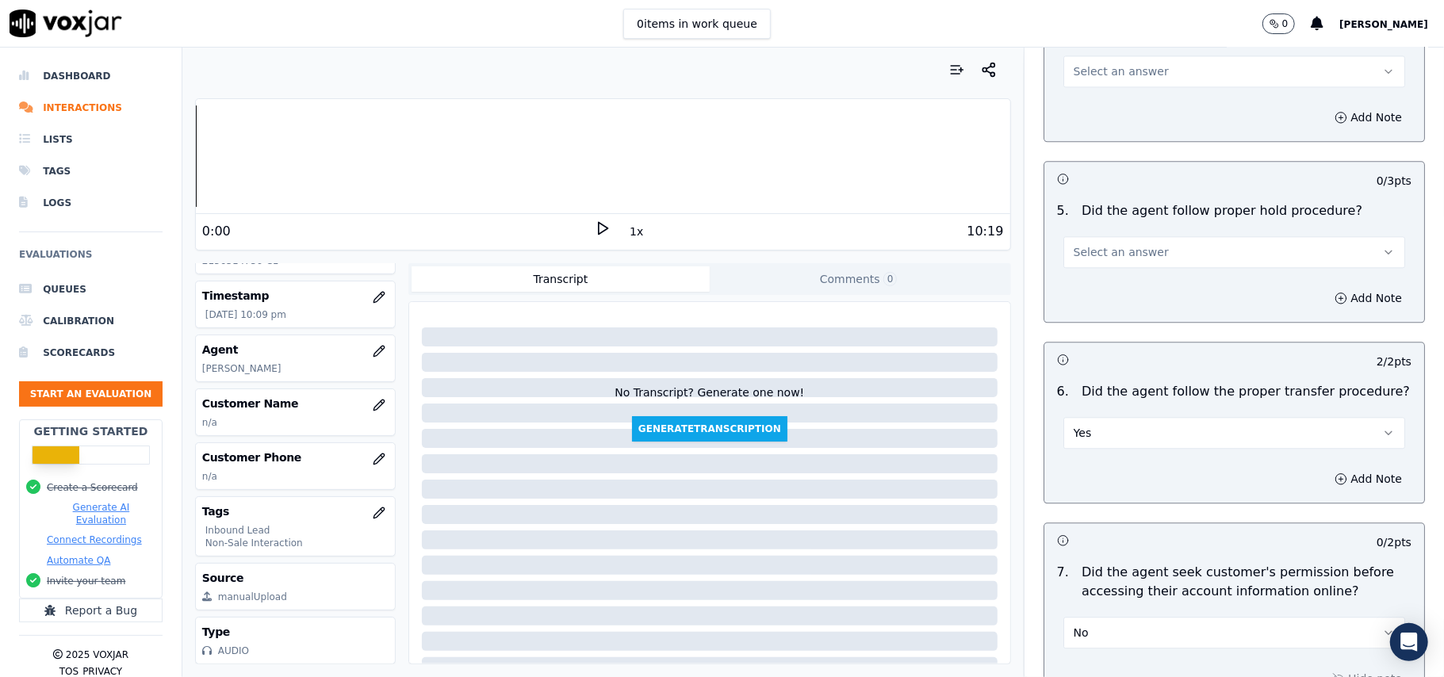
scroll to position [2514, 0]
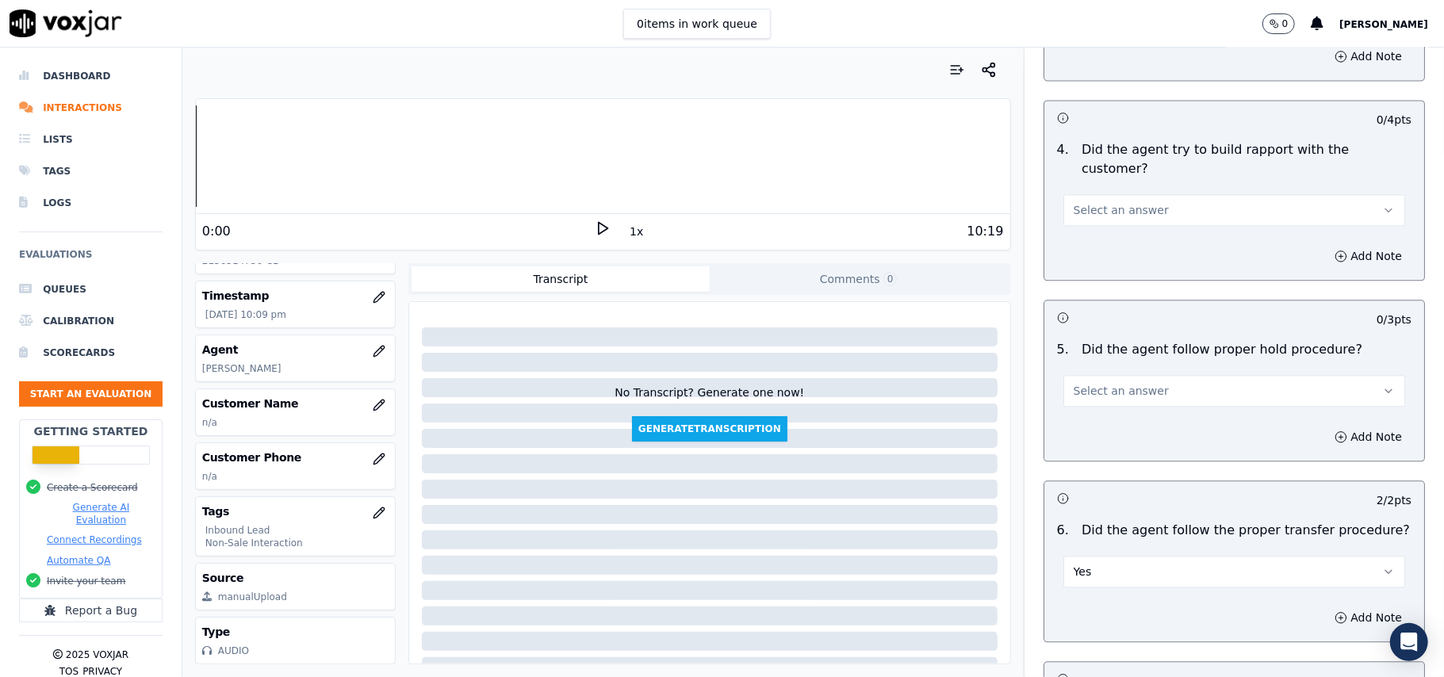
click at [1115, 383] on span "Select an answer" at bounding box center [1121, 391] width 95 height 16
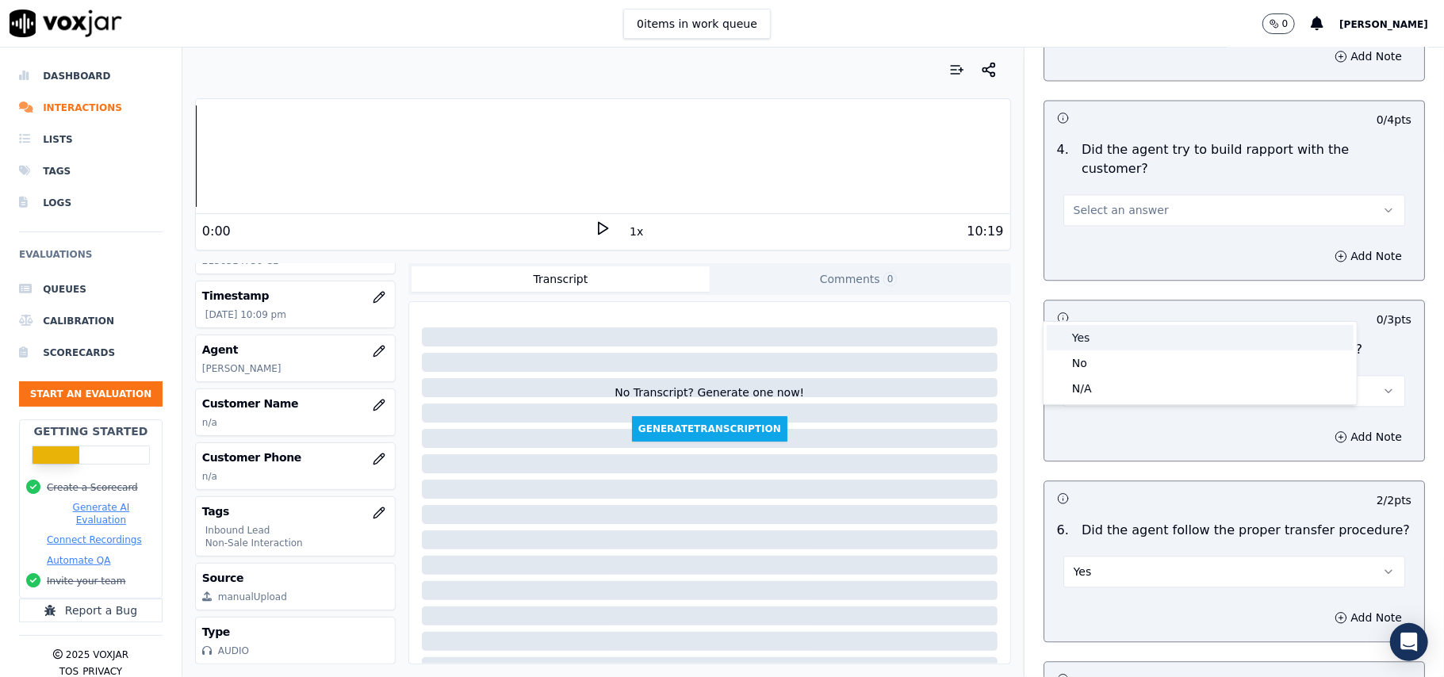
click at [1126, 336] on div "Yes" at bounding box center [1200, 337] width 307 height 25
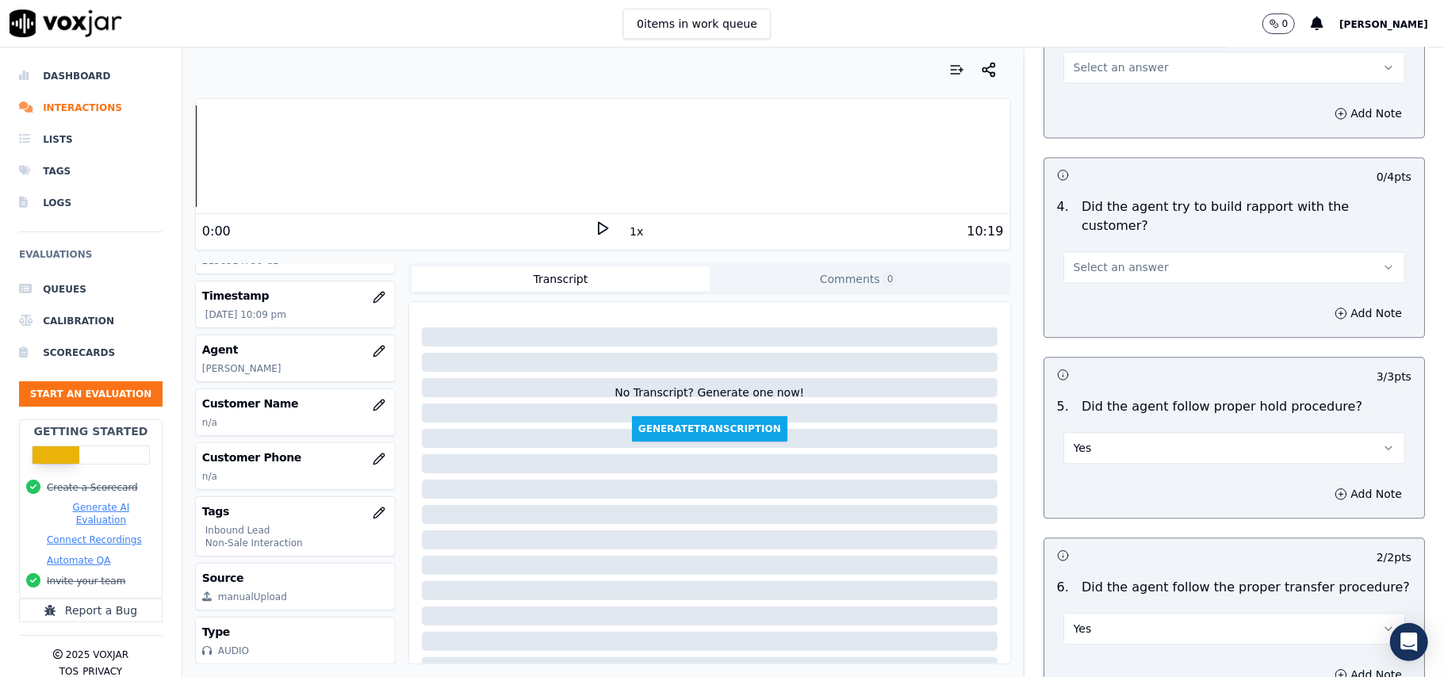
scroll to position [2303, 0]
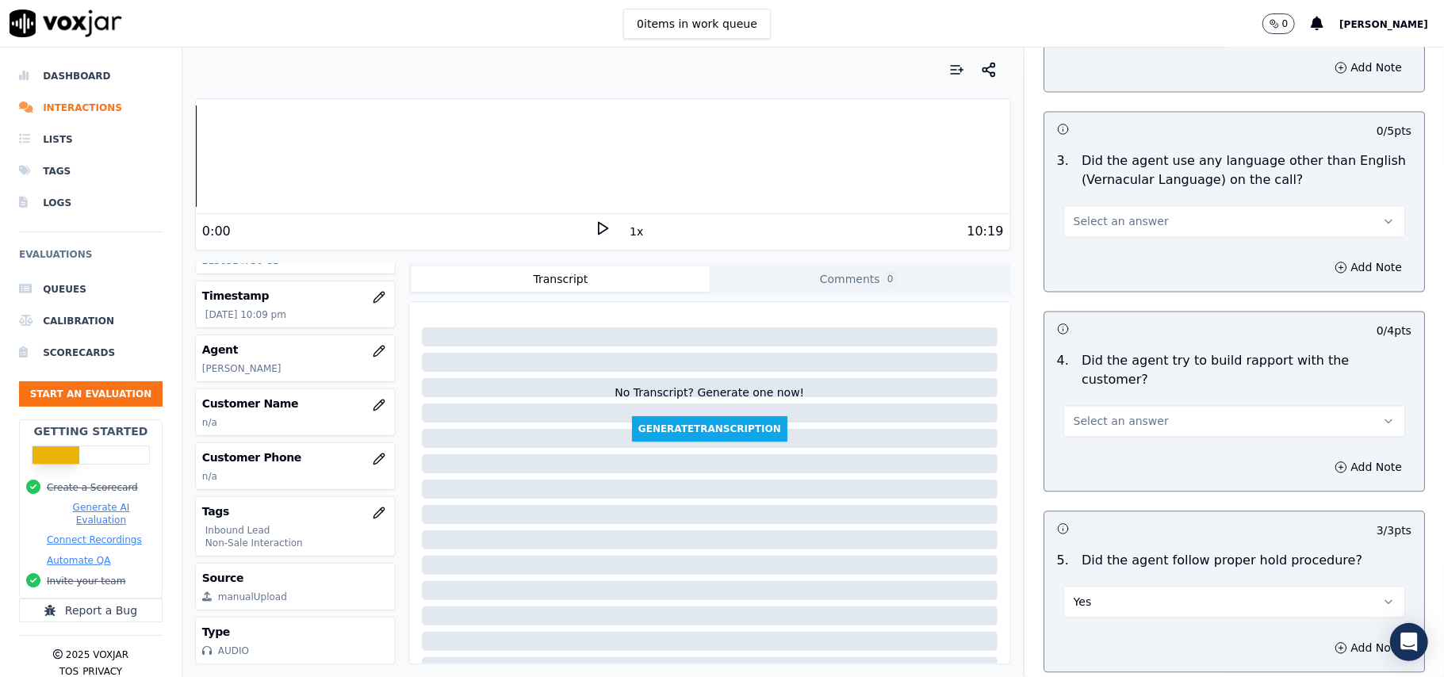
click at [1124, 413] on span "Select an answer" at bounding box center [1121, 421] width 95 height 16
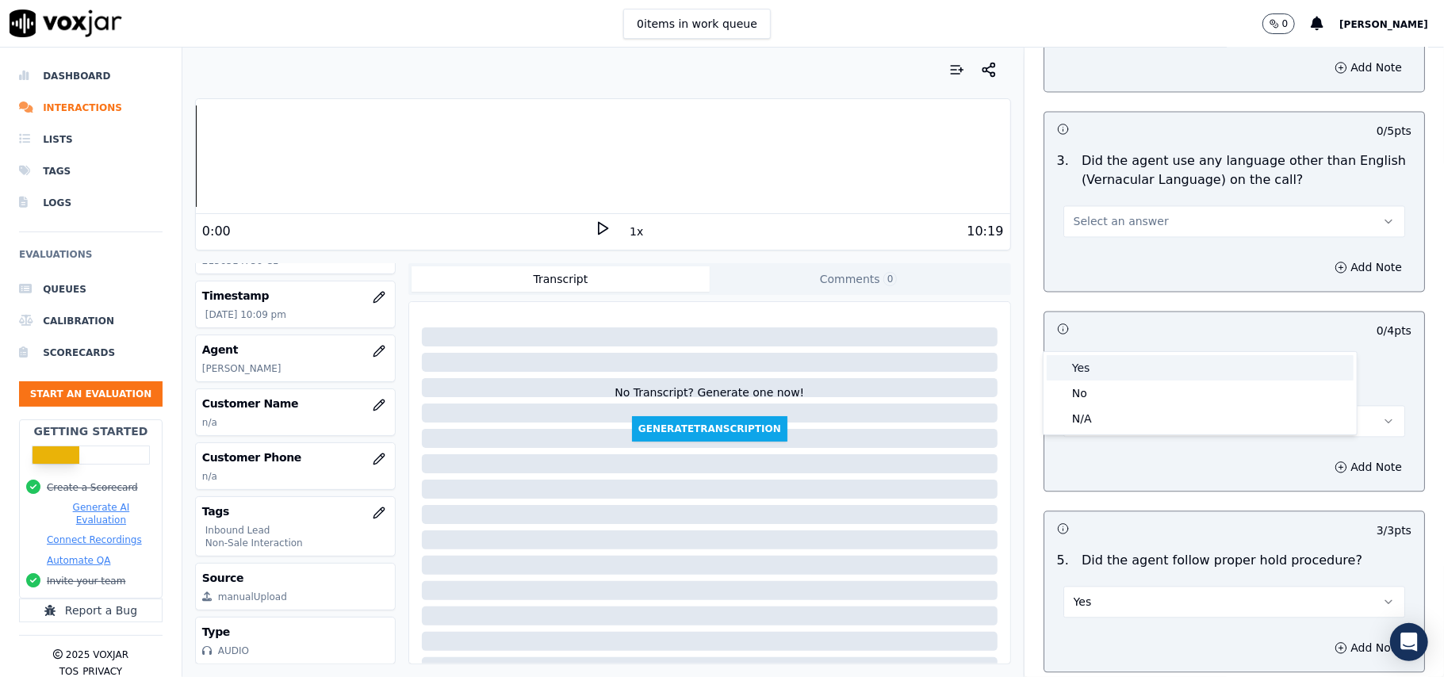
click at [1129, 368] on div "Yes" at bounding box center [1200, 367] width 307 height 25
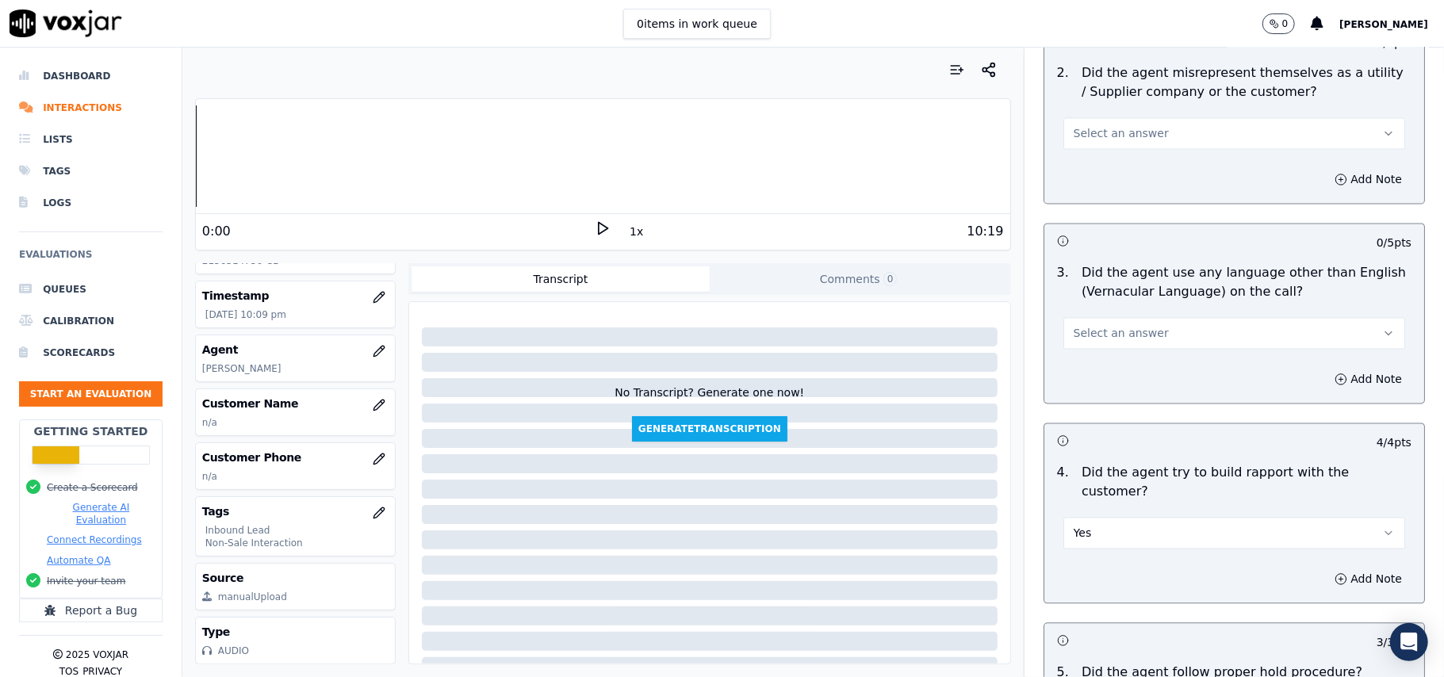
scroll to position [2091, 0]
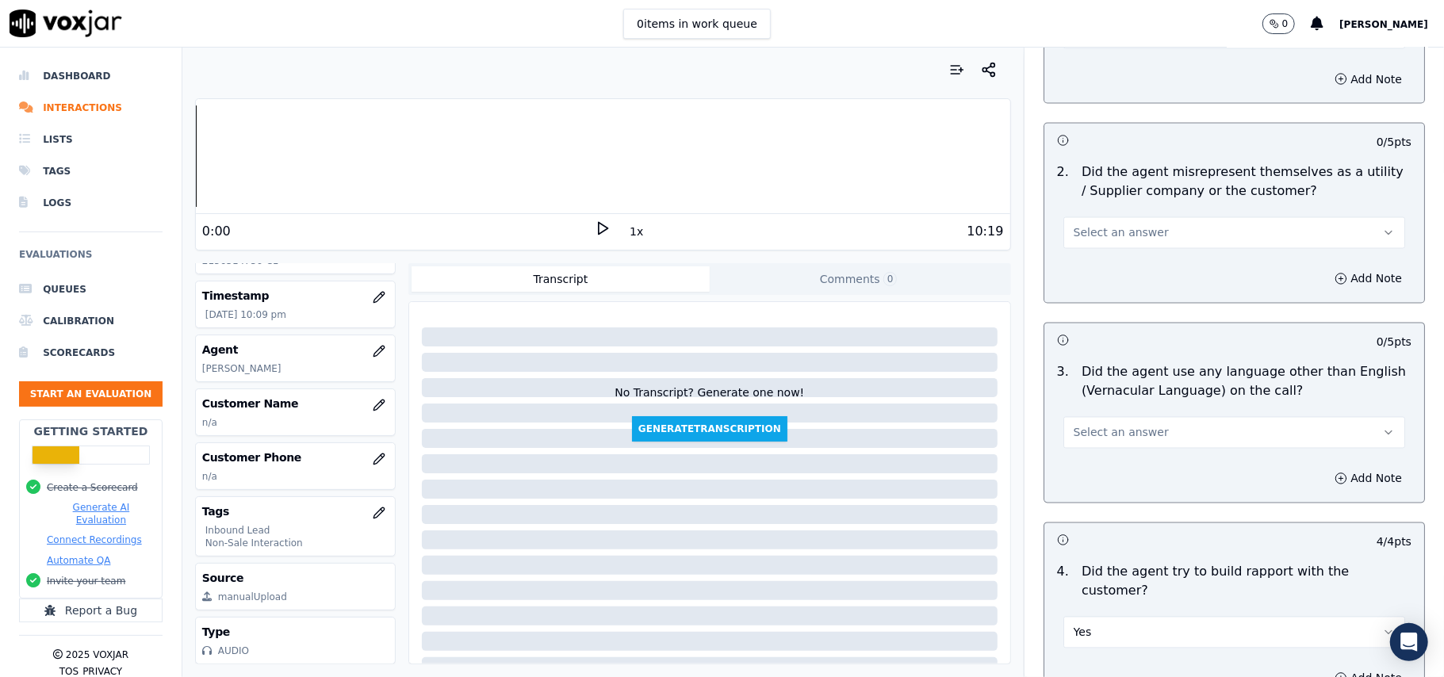
click at [1148, 417] on button "Select an answer" at bounding box center [1234, 433] width 342 height 32
click at [1129, 419] on div "No" at bounding box center [1200, 423] width 307 height 25
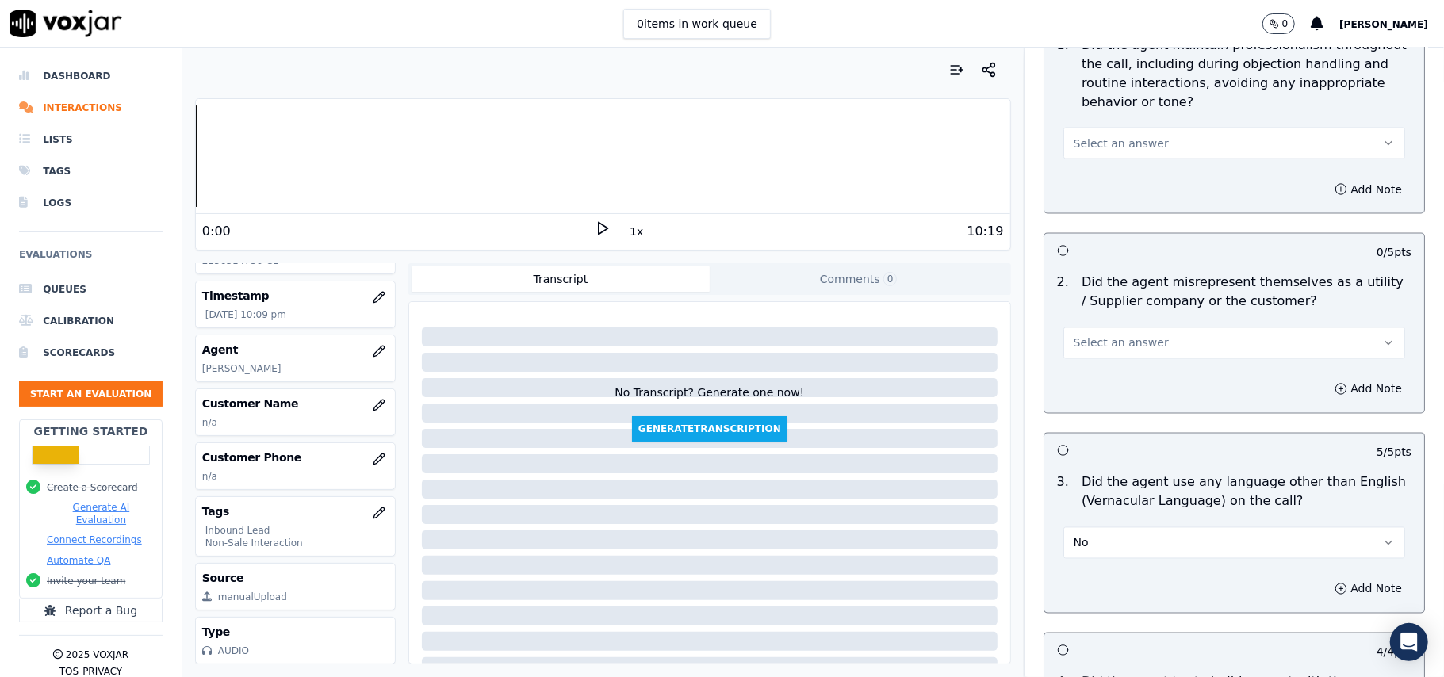
scroll to position [1879, 0]
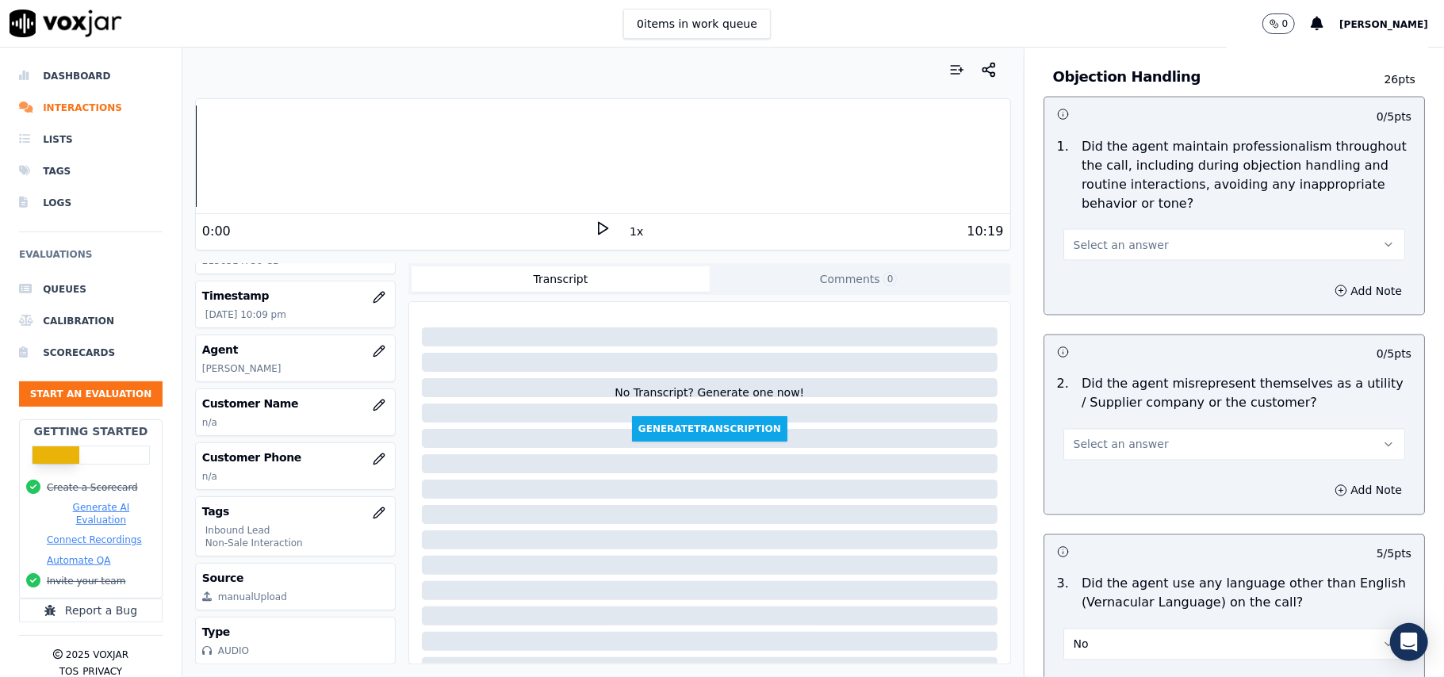
click at [1115, 437] on span "Select an answer" at bounding box center [1121, 445] width 95 height 16
click at [1104, 428] on div "No" at bounding box center [1200, 434] width 307 height 25
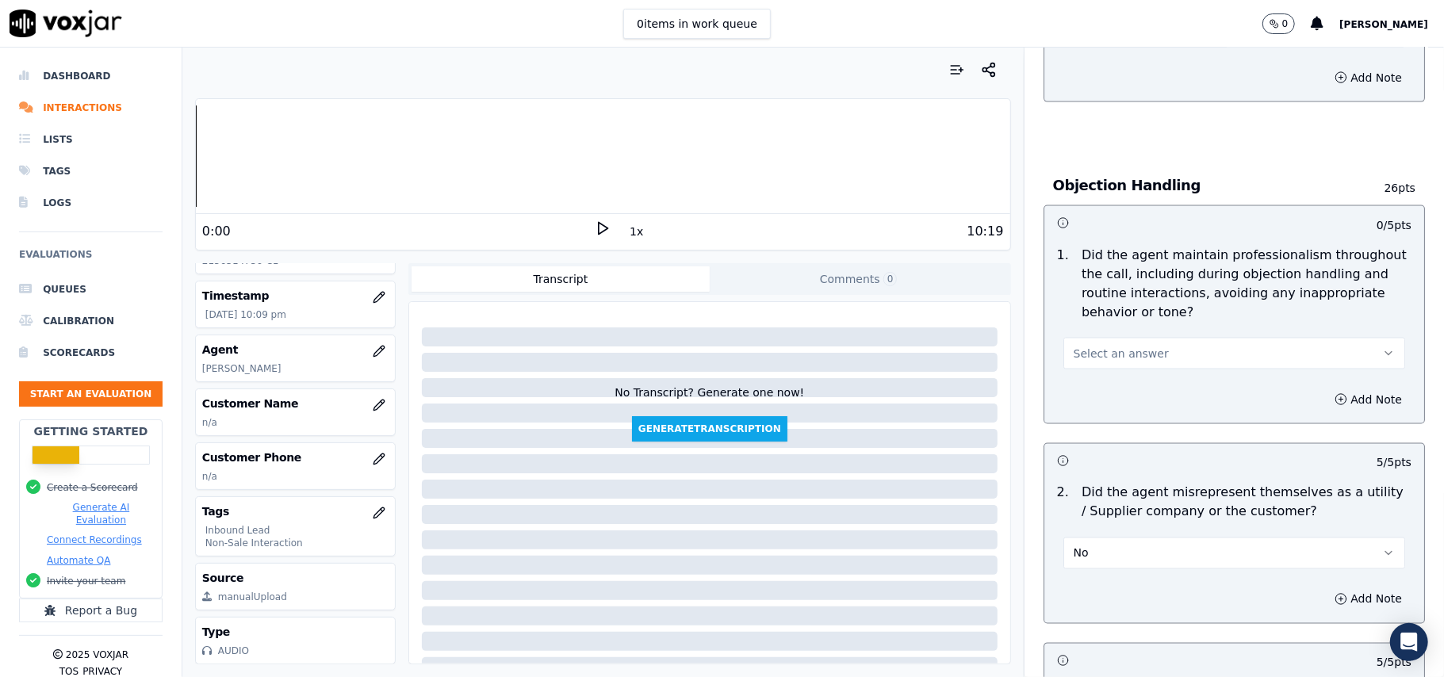
scroll to position [1668, 0]
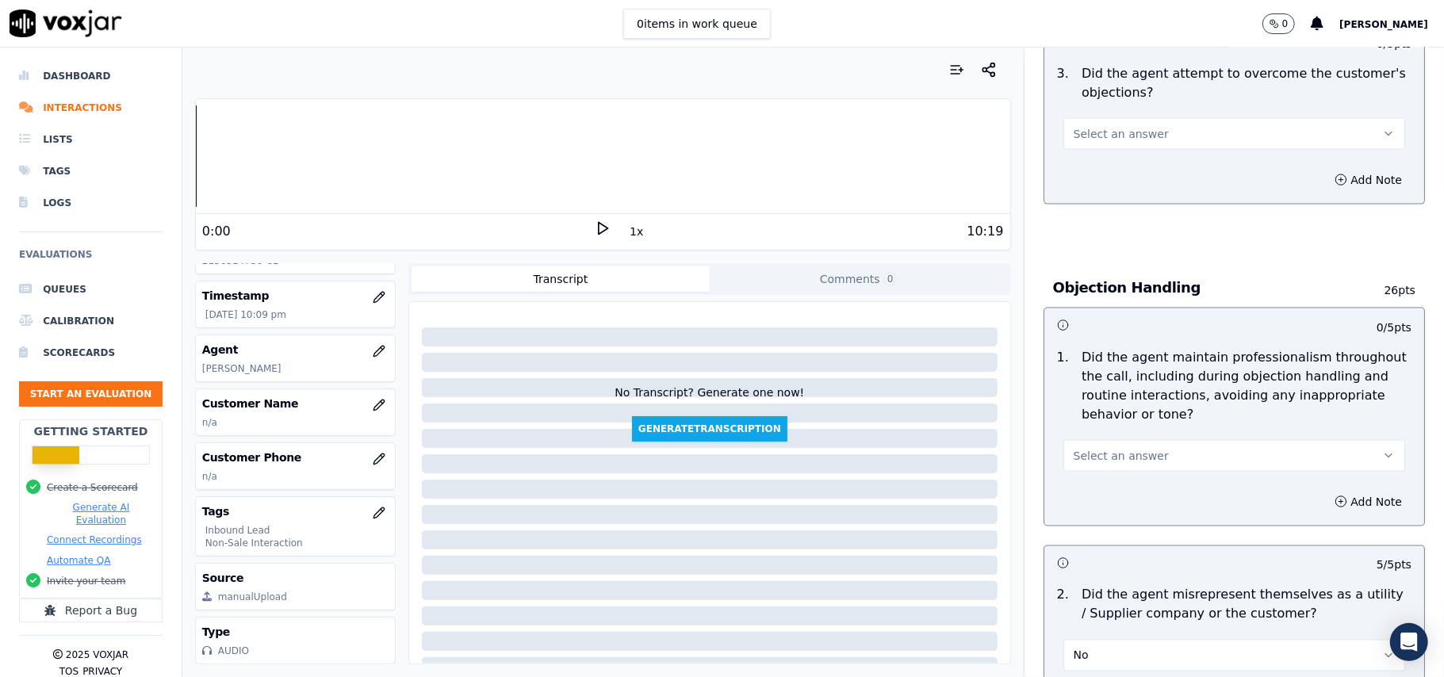
click at [1102, 448] on span "Select an answer" at bounding box center [1121, 456] width 95 height 16
click at [1105, 423] on div "Yes" at bounding box center [1200, 420] width 307 height 25
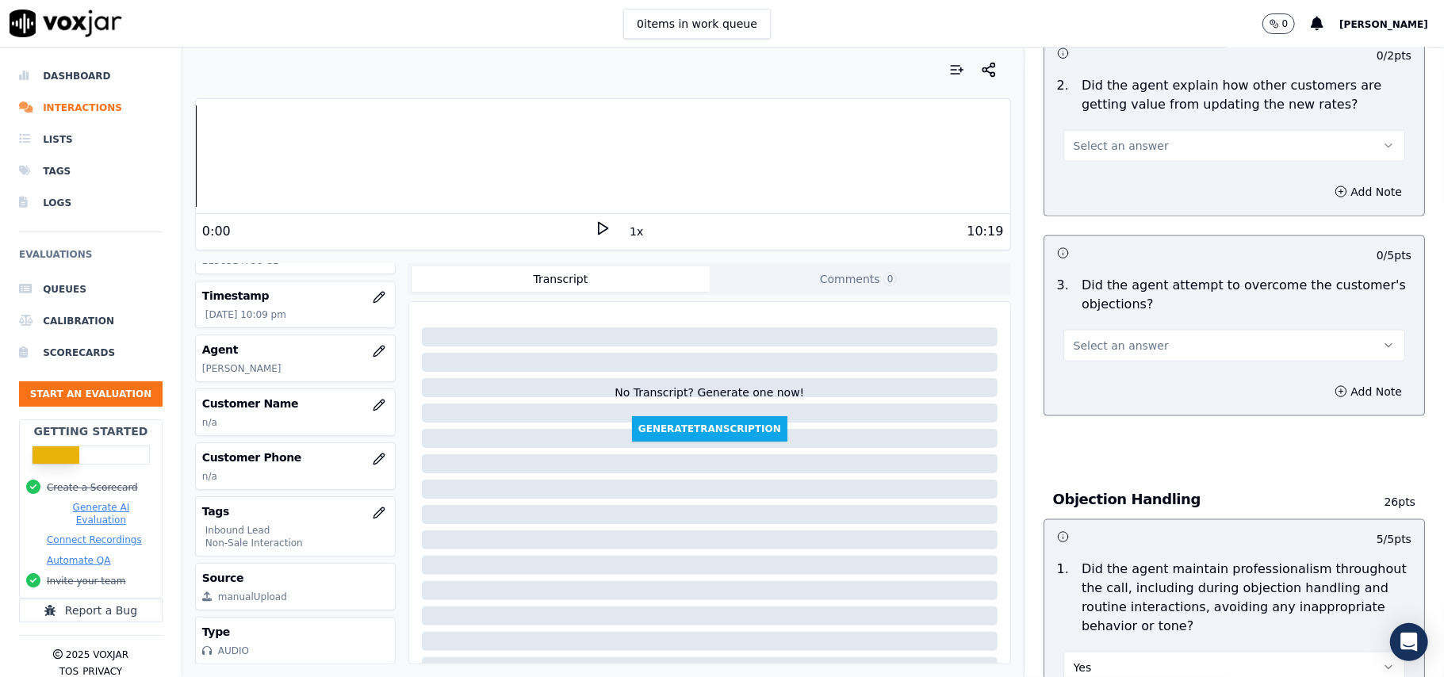
click at [1102, 338] on span "Select an answer" at bounding box center [1121, 346] width 95 height 16
click at [1102, 316] on div "Yes" at bounding box center [1200, 309] width 307 height 25
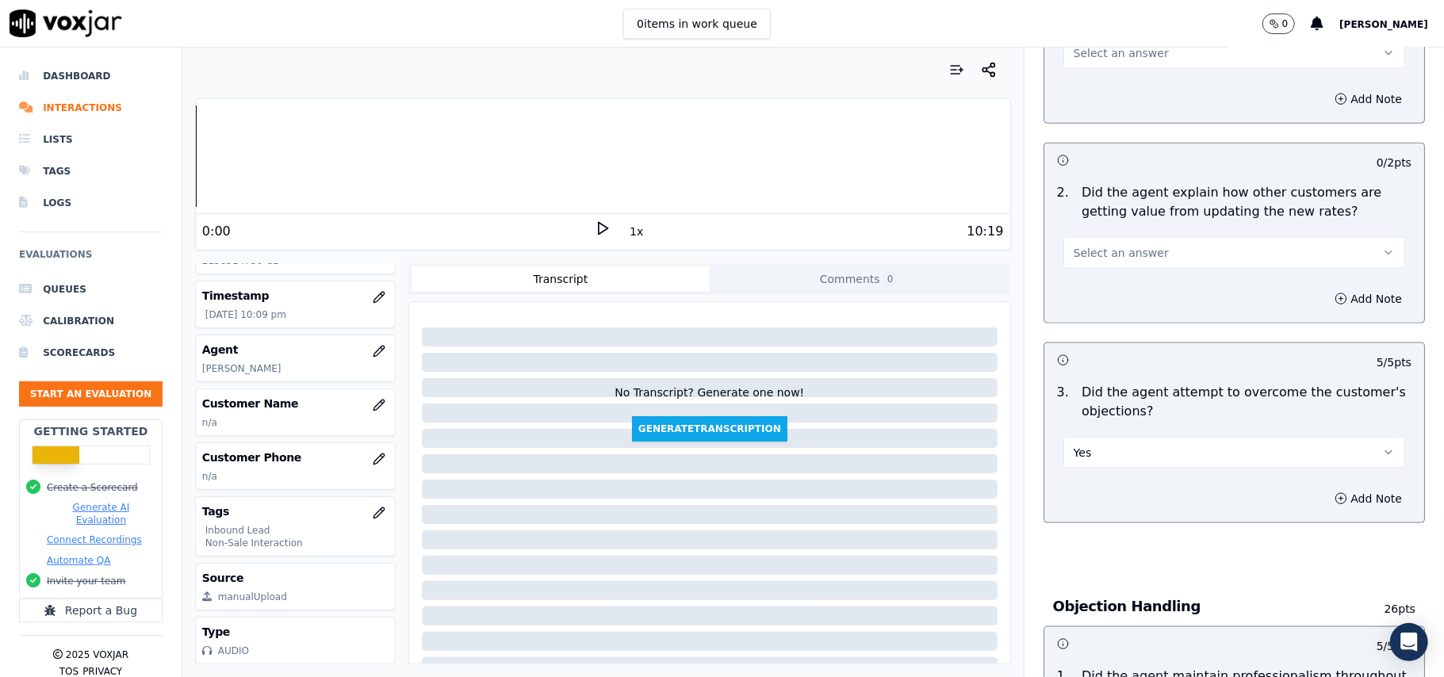
scroll to position [1139, 0]
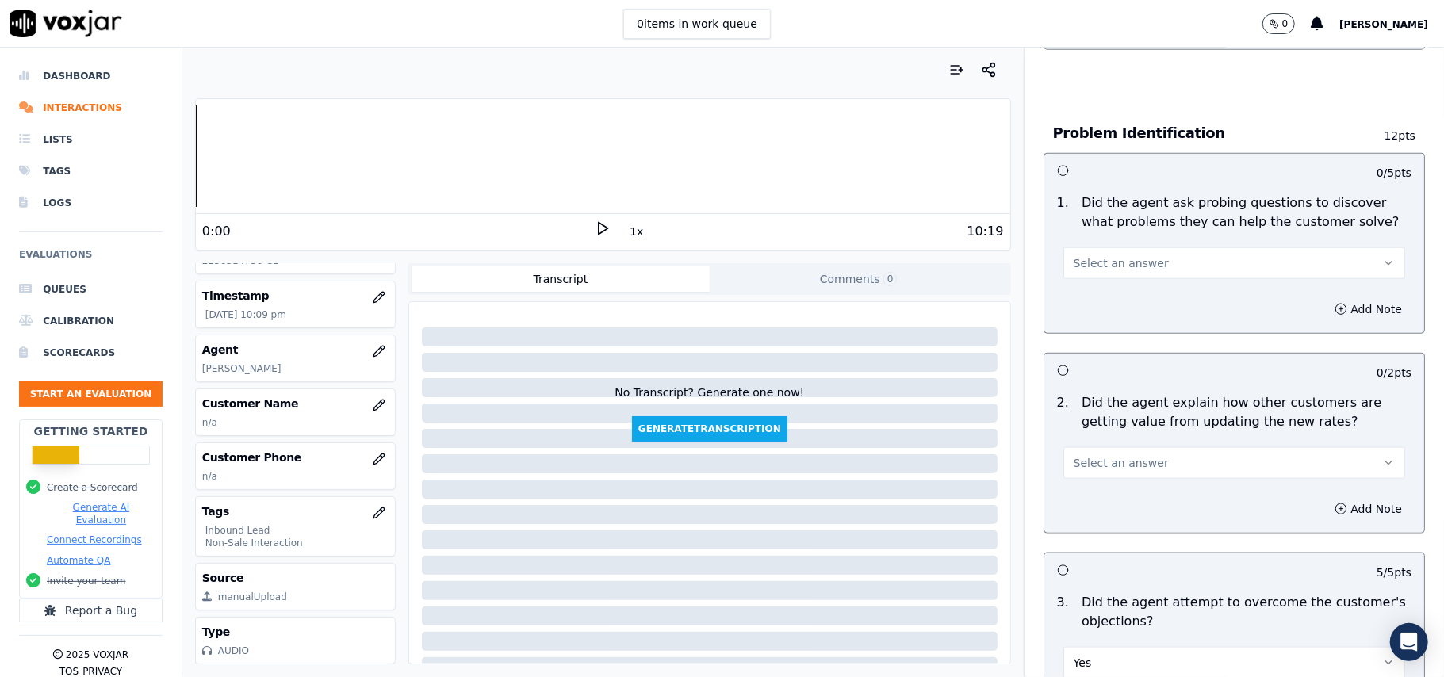
click at [1091, 455] on span "Select an answer" at bounding box center [1121, 463] width 95 height 16
drag, startPoint x: 1082, startPoint y: 425, endPoint x: 1090, endPoint y: 396, distance: 29.6
click at [1082, 426] on div "Yes" at bounding box center [1200, 425] width 307 height 25
click at [1086, 255] on span "Select an answer" at bounding box center [1121, 263] width 95 height 16
click at [1079, 235] on div "Yes" at bounding box center [1200, 225] width 307 height 25
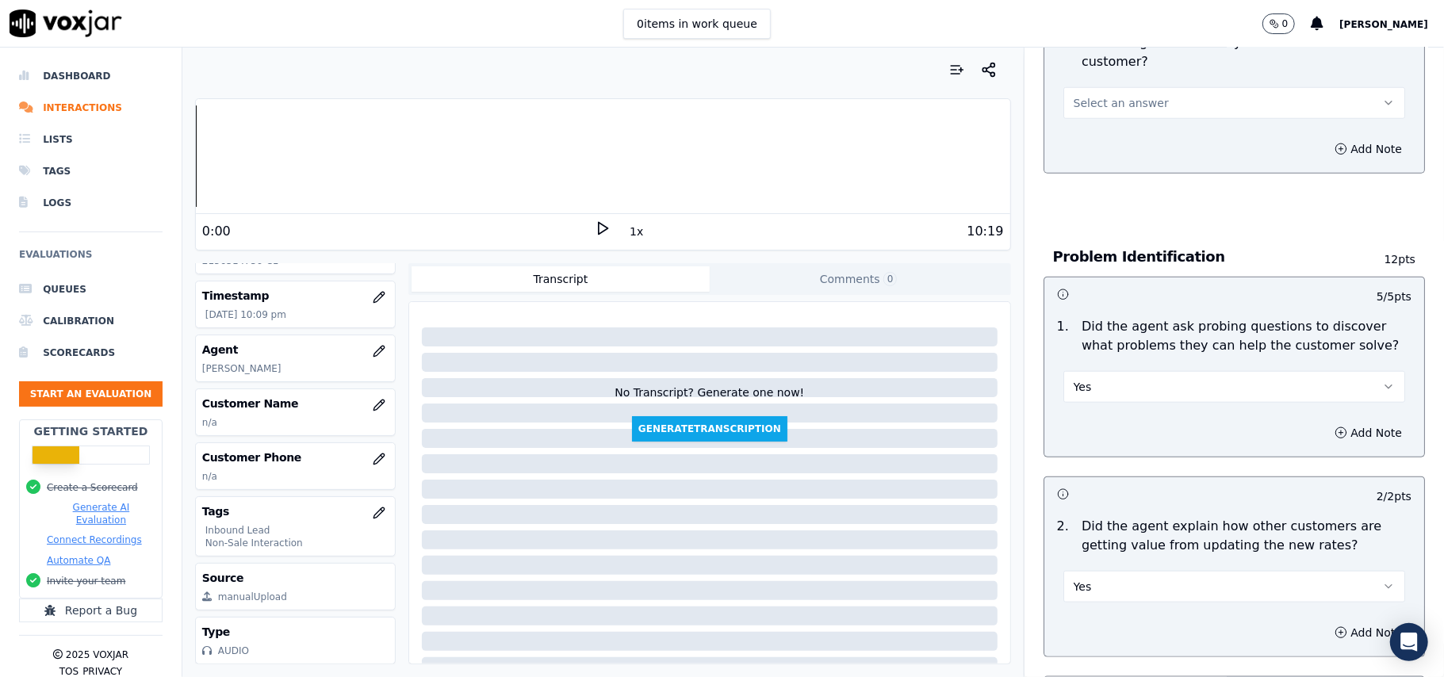
scroll to position [822, 0]
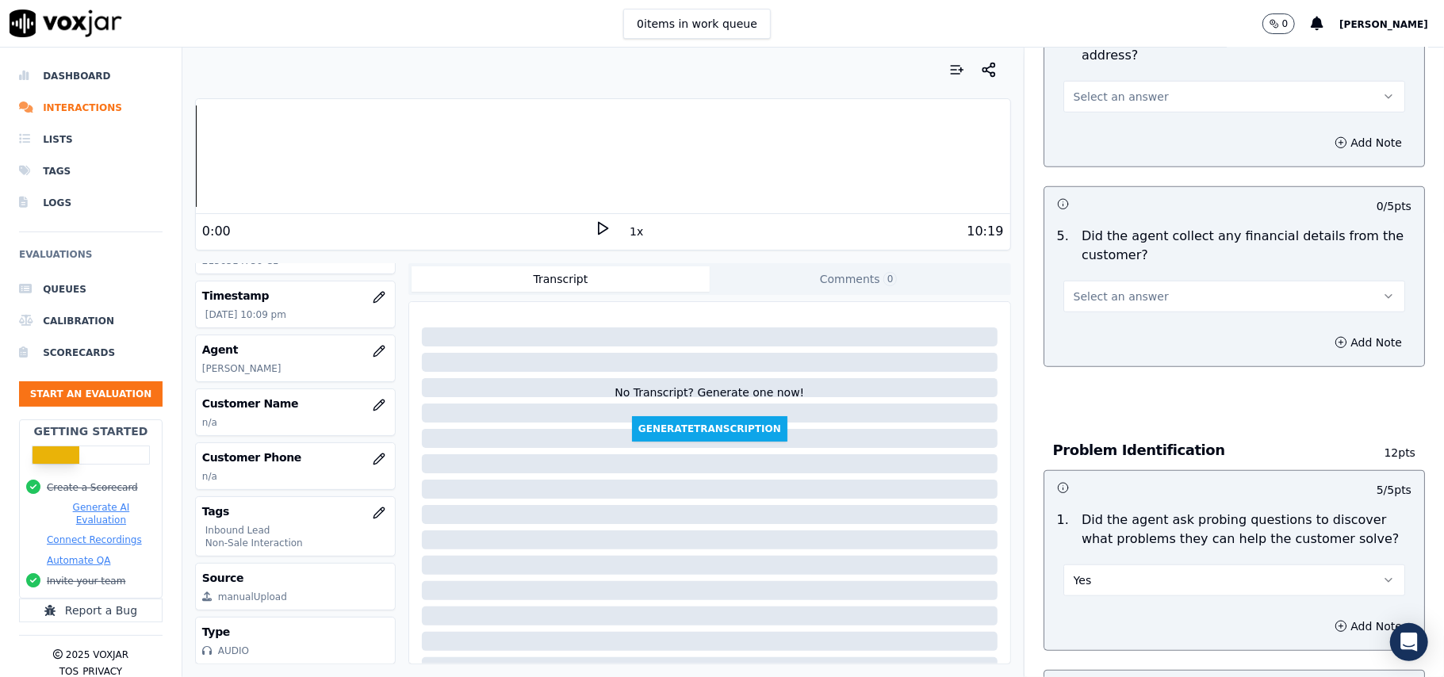
click at [1074, 289] on span "Select an answer" at bounding box center [1121, 297] width 95 height 16
click at [1095, 274] on div "No" at bounding box center [1200, 283] width 307 height 25
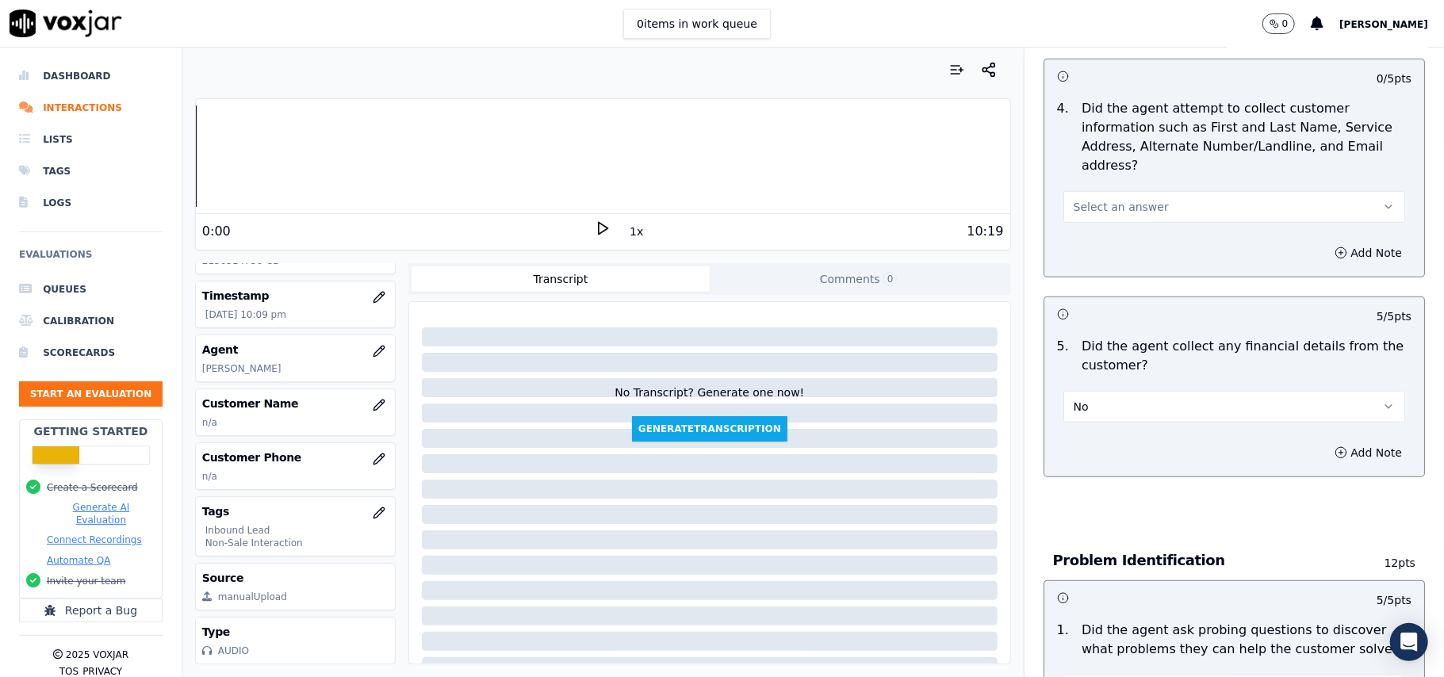
scroll to position [611, 0]
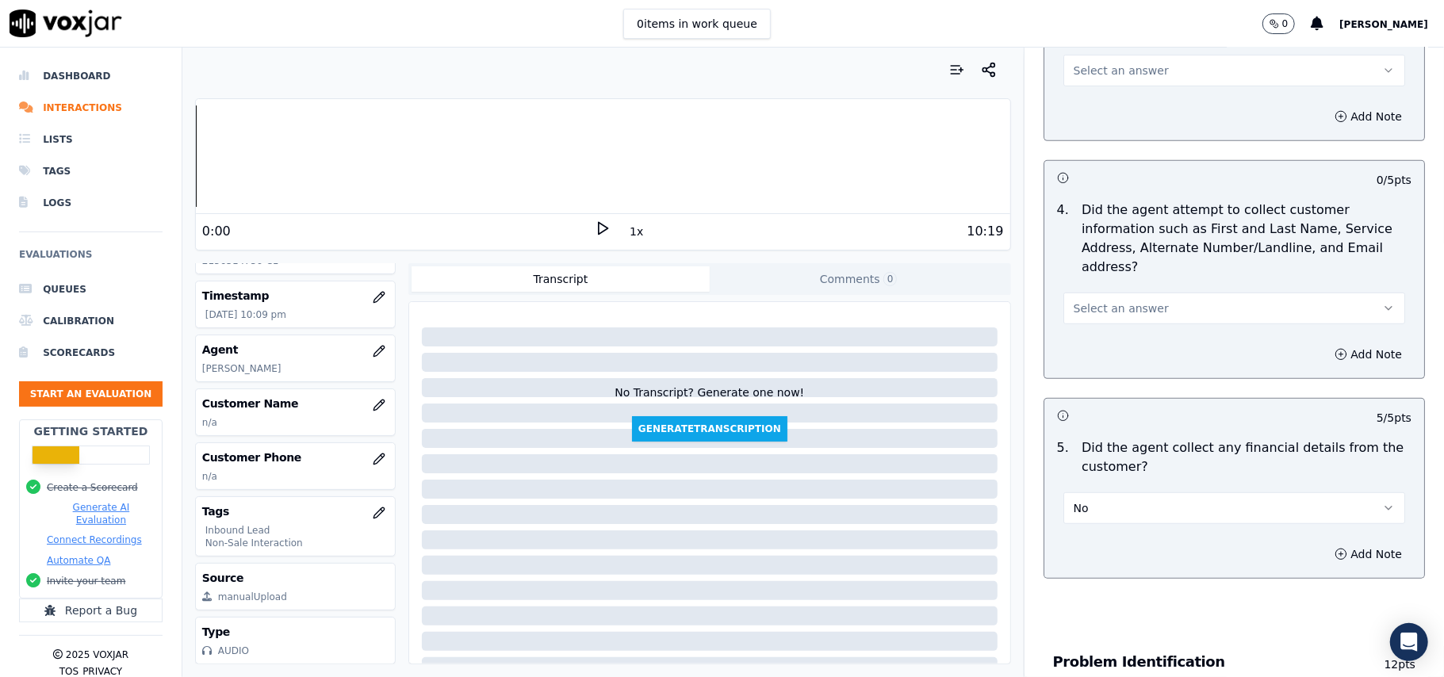
click at [1140, 293] on button "Select an answer" at bounding box center [1234, 309] width 342 height 32
click at [1108, 263] on div "Yes" at bounding box center [1200, 269] width 307 height 25
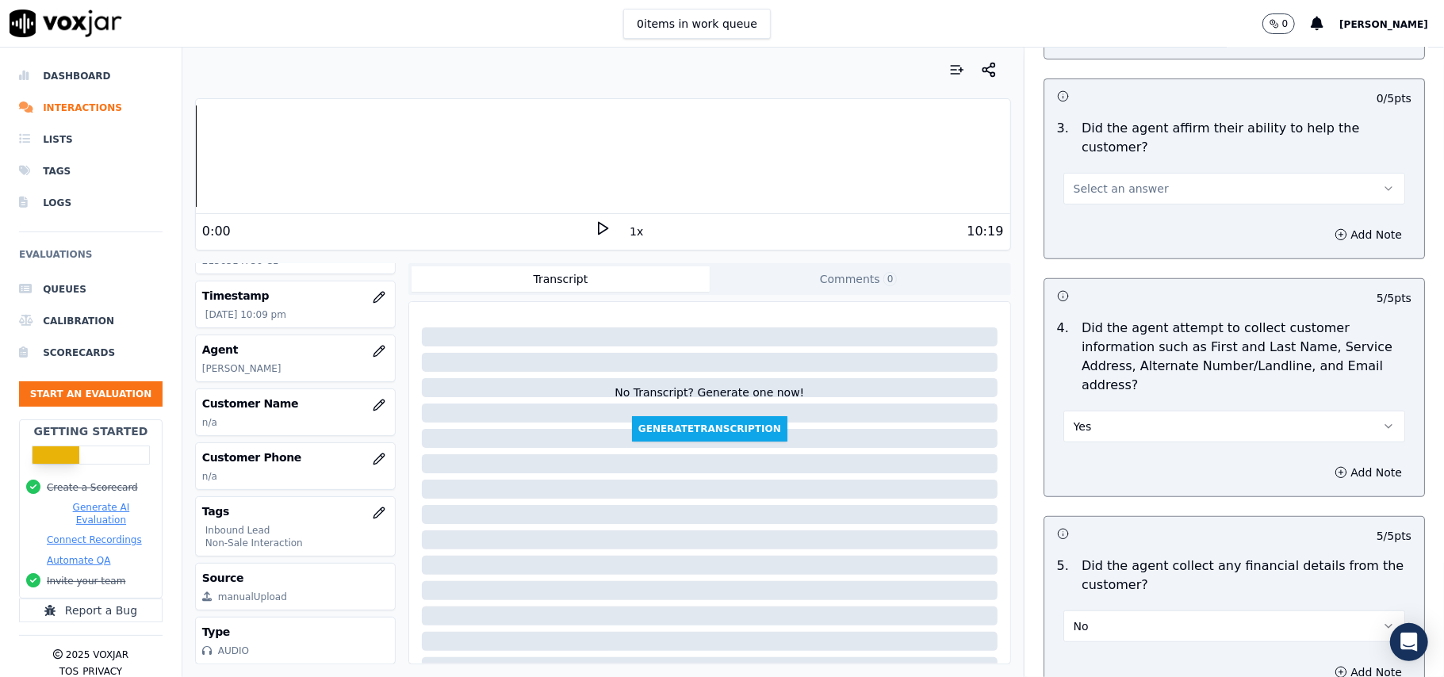
scroll to position [400, 0]
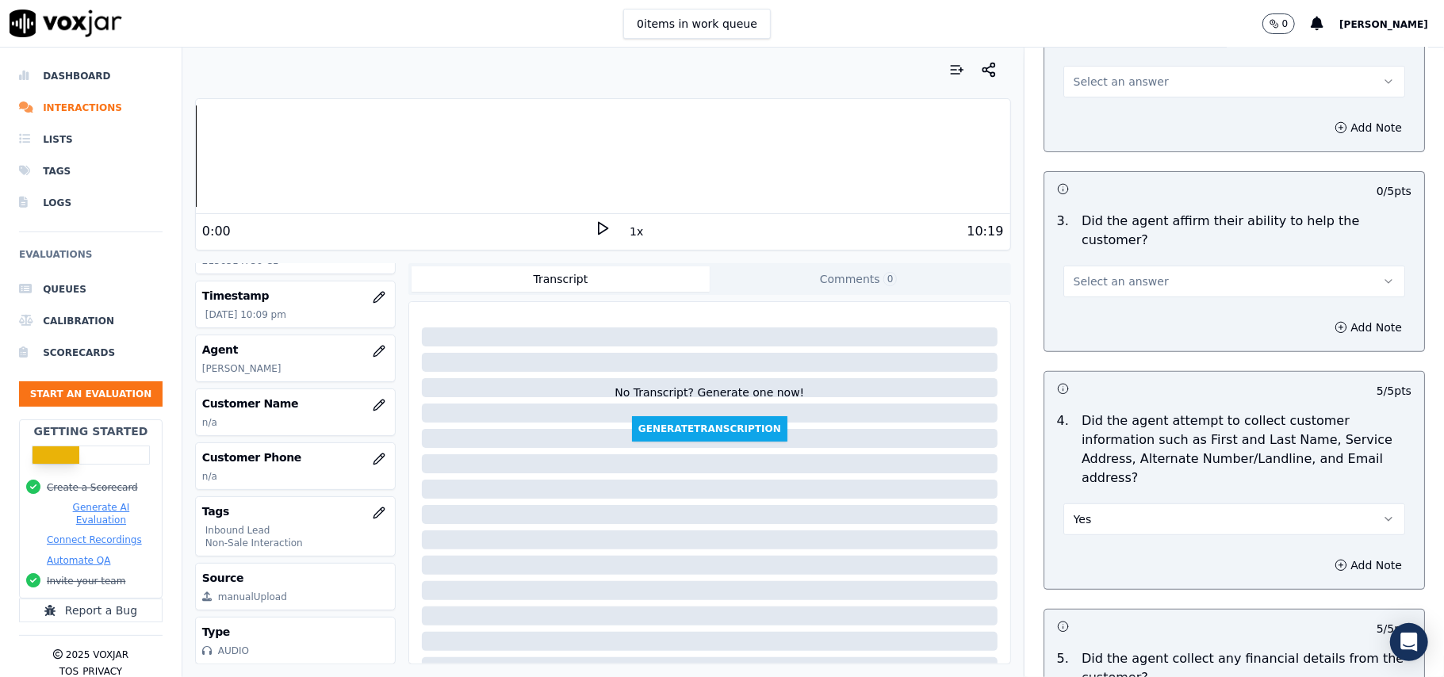
click at [1113, 274] on span "Select an answer" at bounding box center [1121, 282] width 95 height 16
click at [1114, 265] on div "Yes" at bounding box center [1200, 261] width 307 height 25
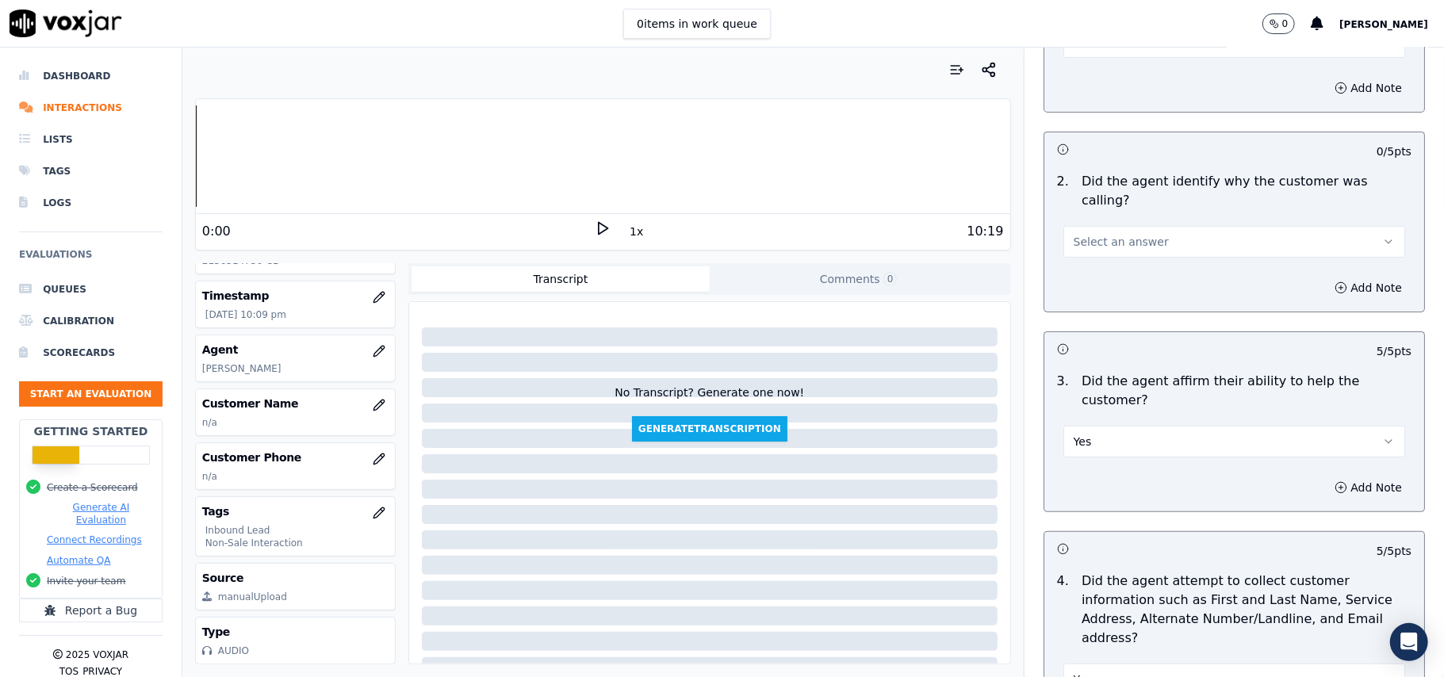
scroll to position [82, 0]
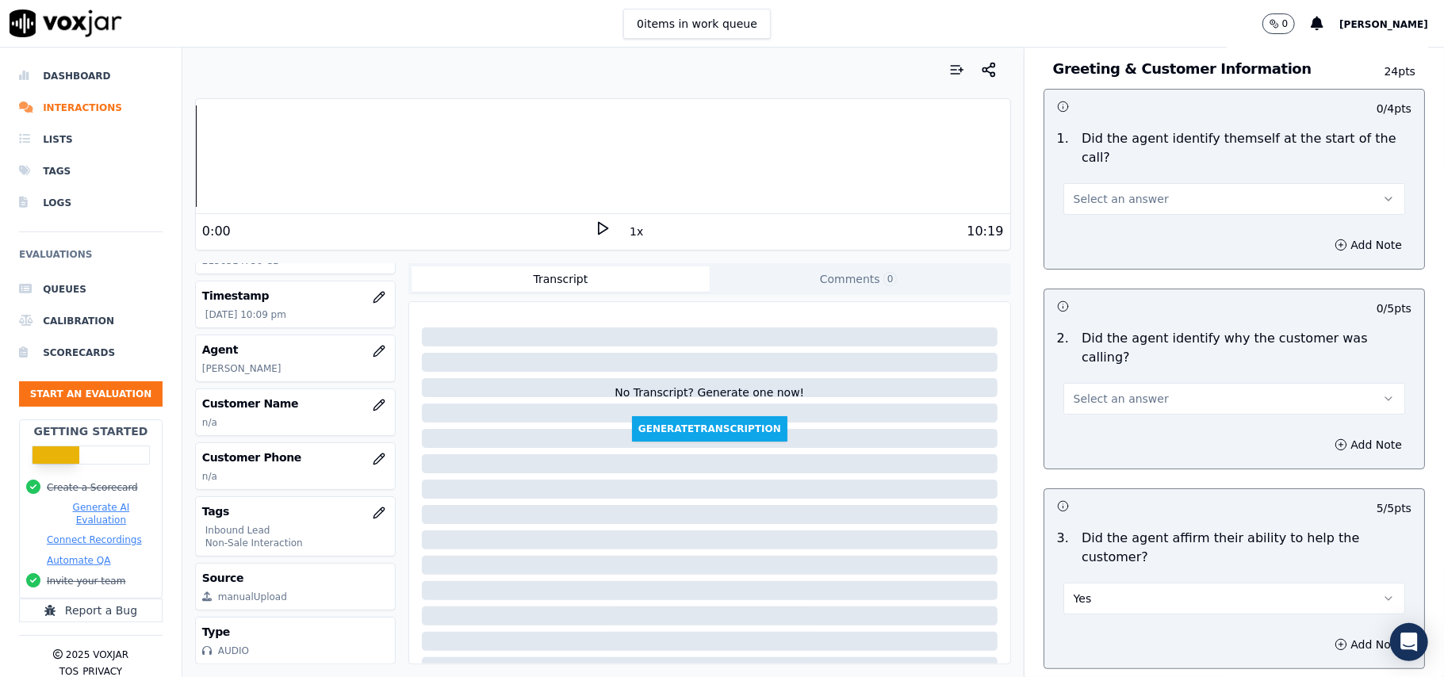
click at [1082, 383] on button "Select an answer" at bounding box center [1234, 399] width 342 height 32
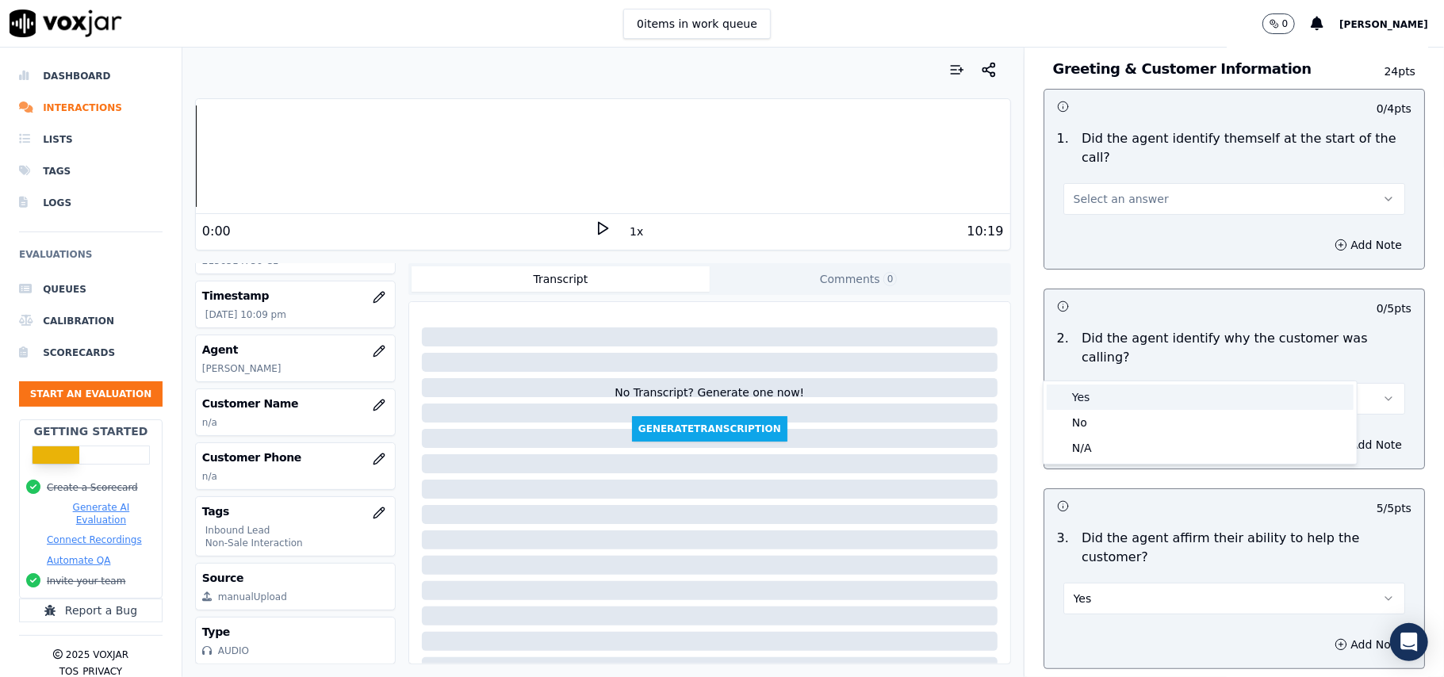
drag, startPoint x: 1082, startPoint y: 397, endPoint x: 1083, endPoint y: 235, distance: 162.6
click at [1082, 398] on div "Yes" at bounding box center [1200, 397] width 307 height 25
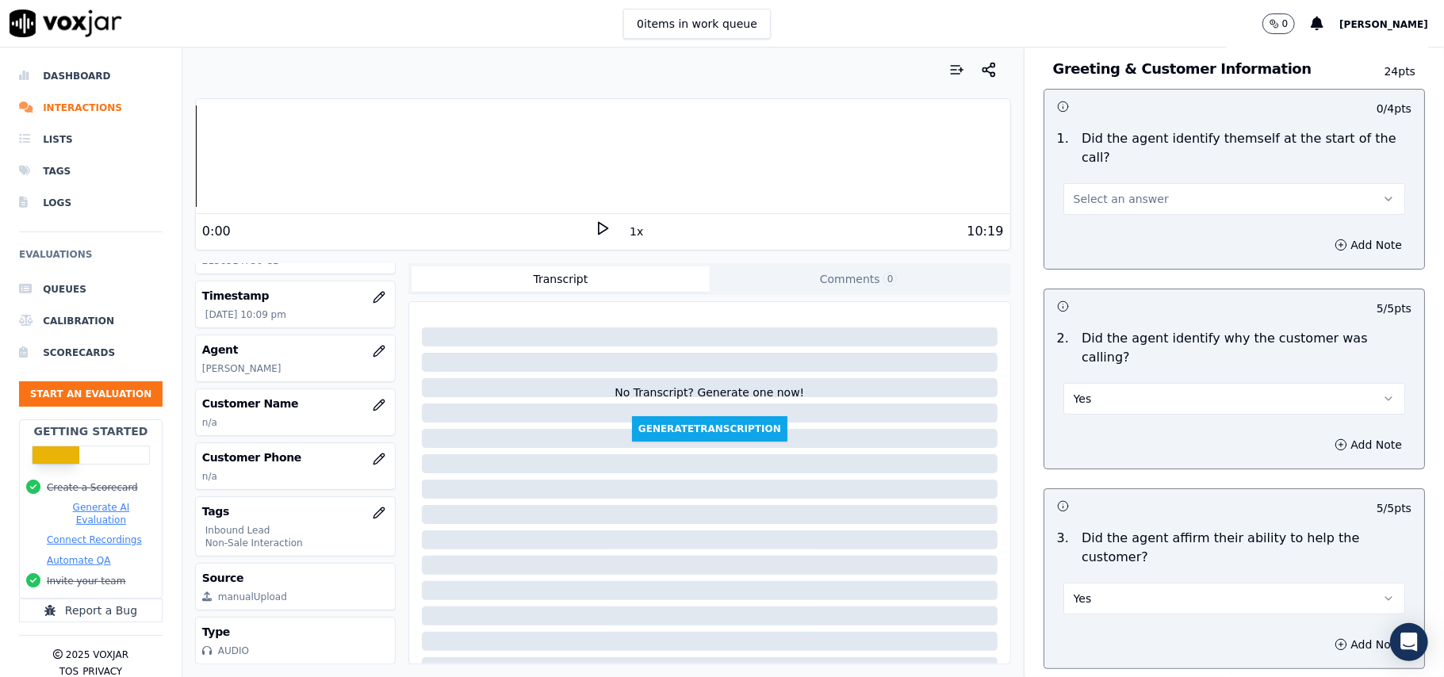
click at [1095, 191] on span "Select an answer" at bounding box center [1121, 199] width 95 height 16
click at [1095, 207] on div "Yes" at bounding box center [1200, 216] width 307 height 25
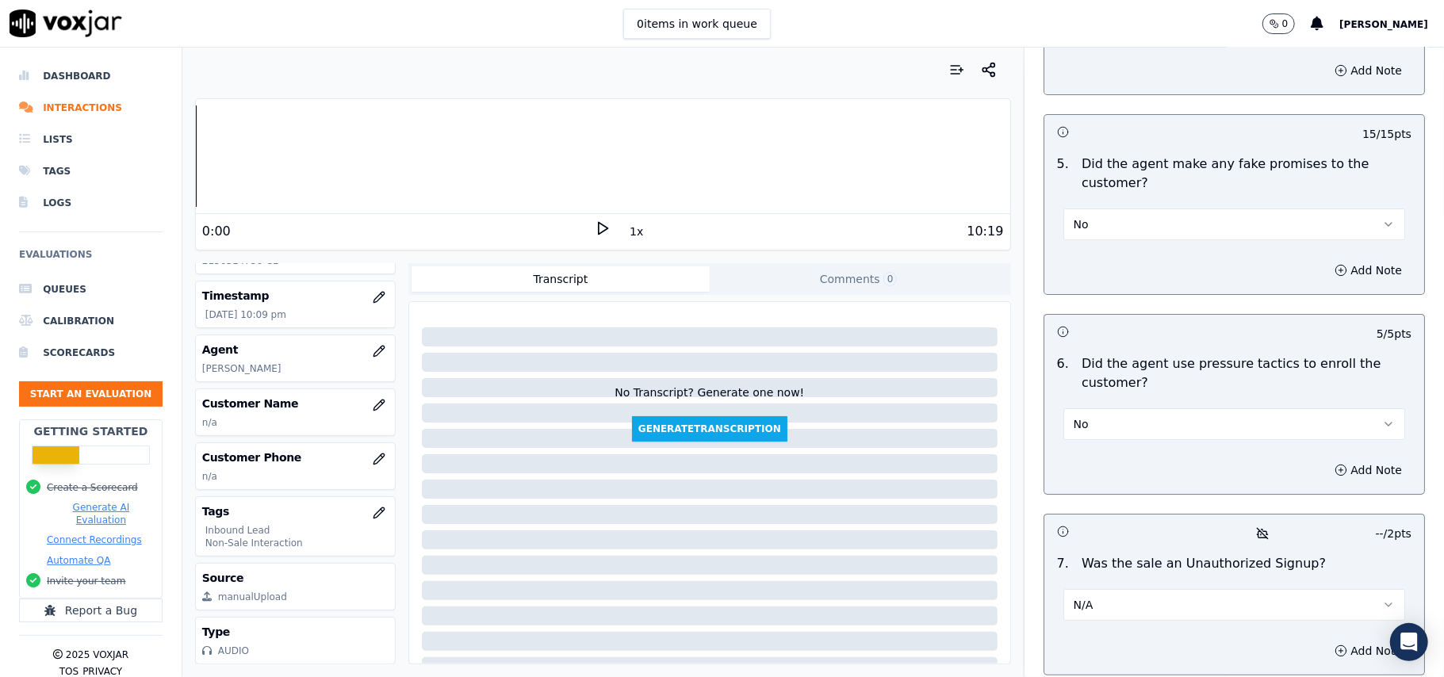
scroll to position [4523, 0]
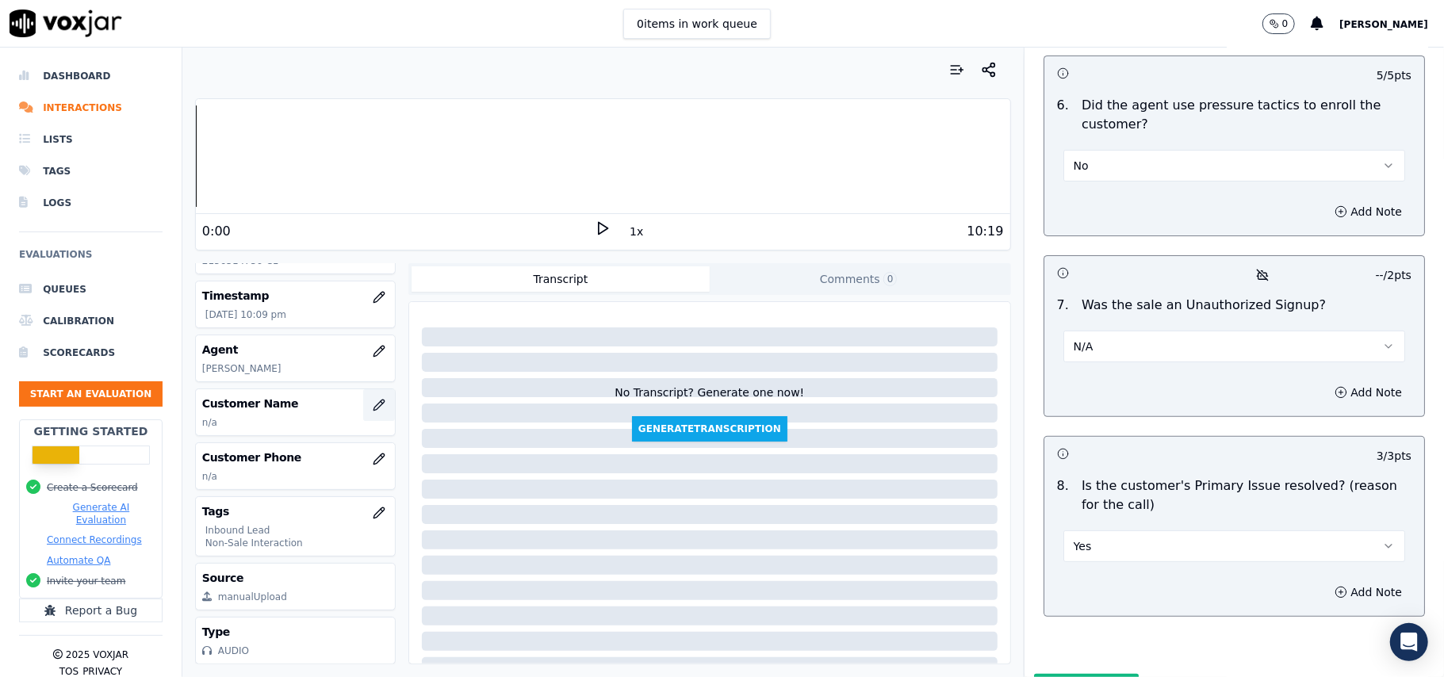
click at [363, 389] on button "button" at bounding box center [379, 405] width 32 height 32
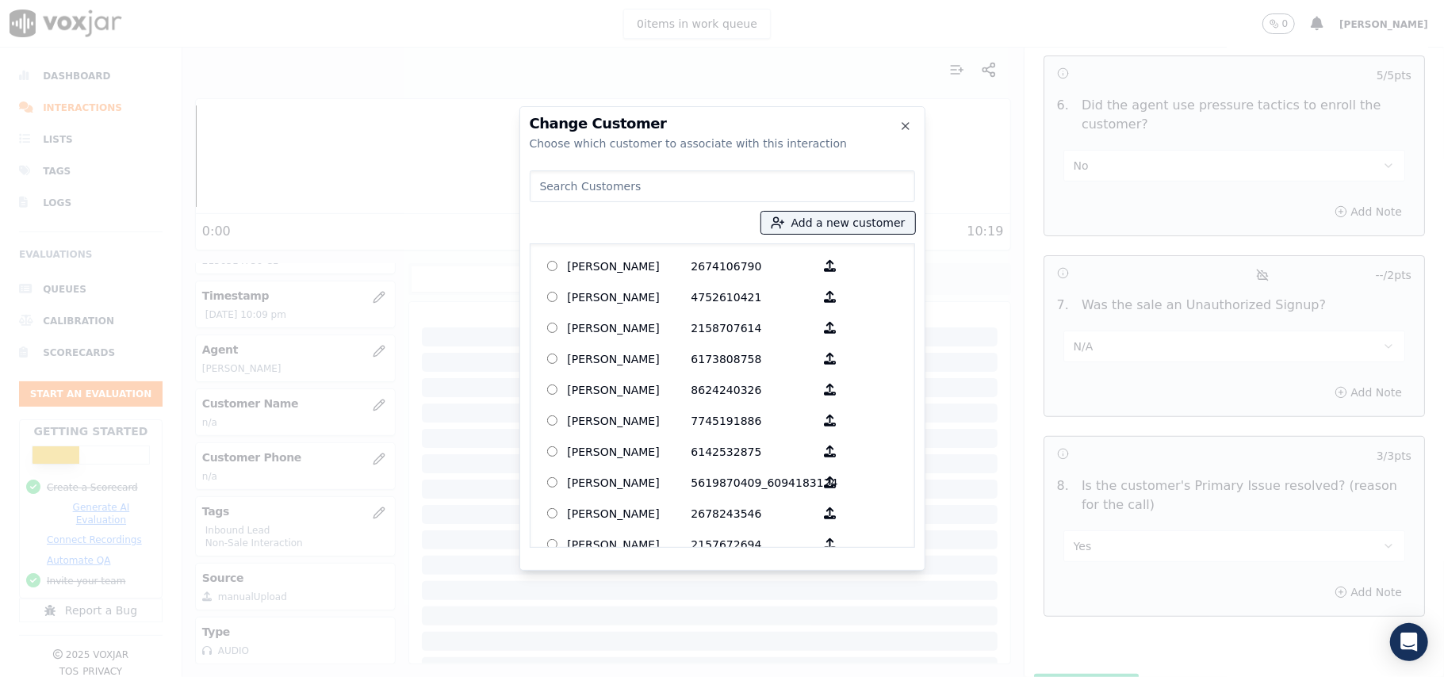
paste input "[PERSON_NAME]"
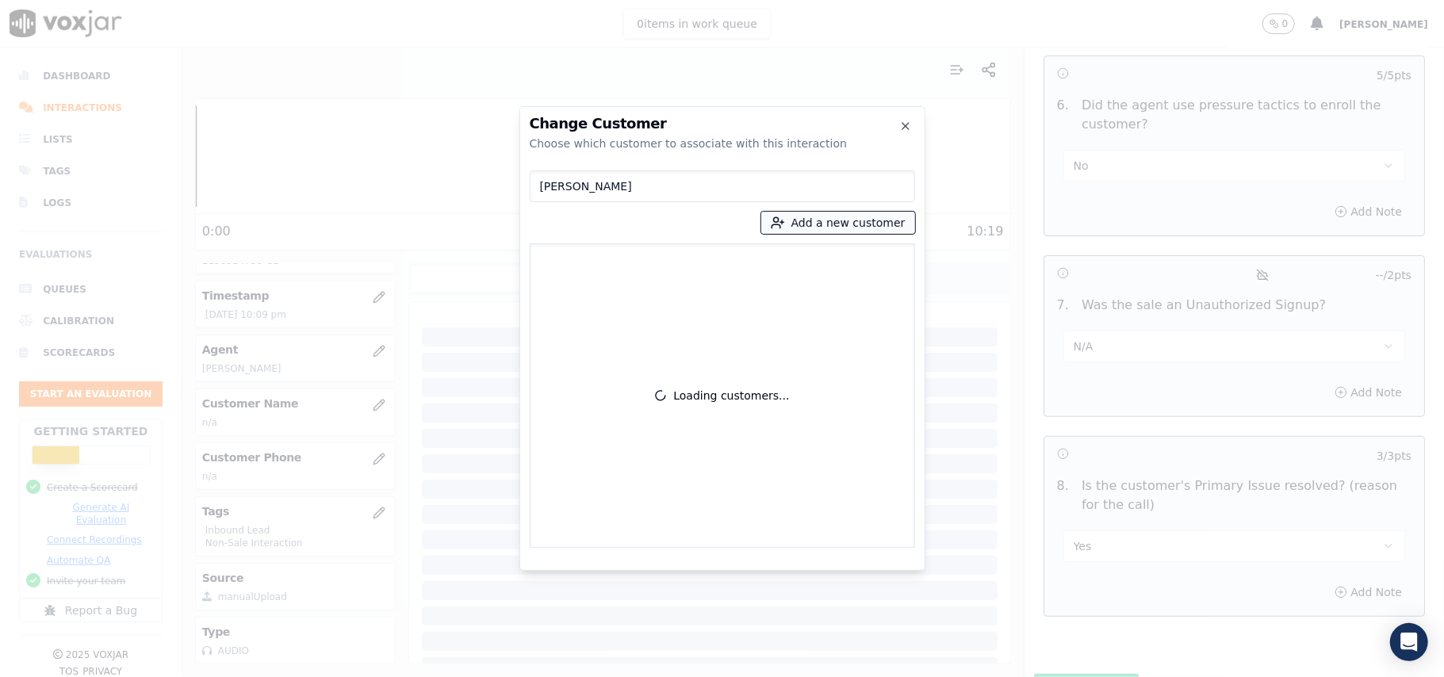
type input "[PERSON_NAME]"
click at [796, 227] on button "Add a new customer" at bounding box center [838, 223] width 154 height 22
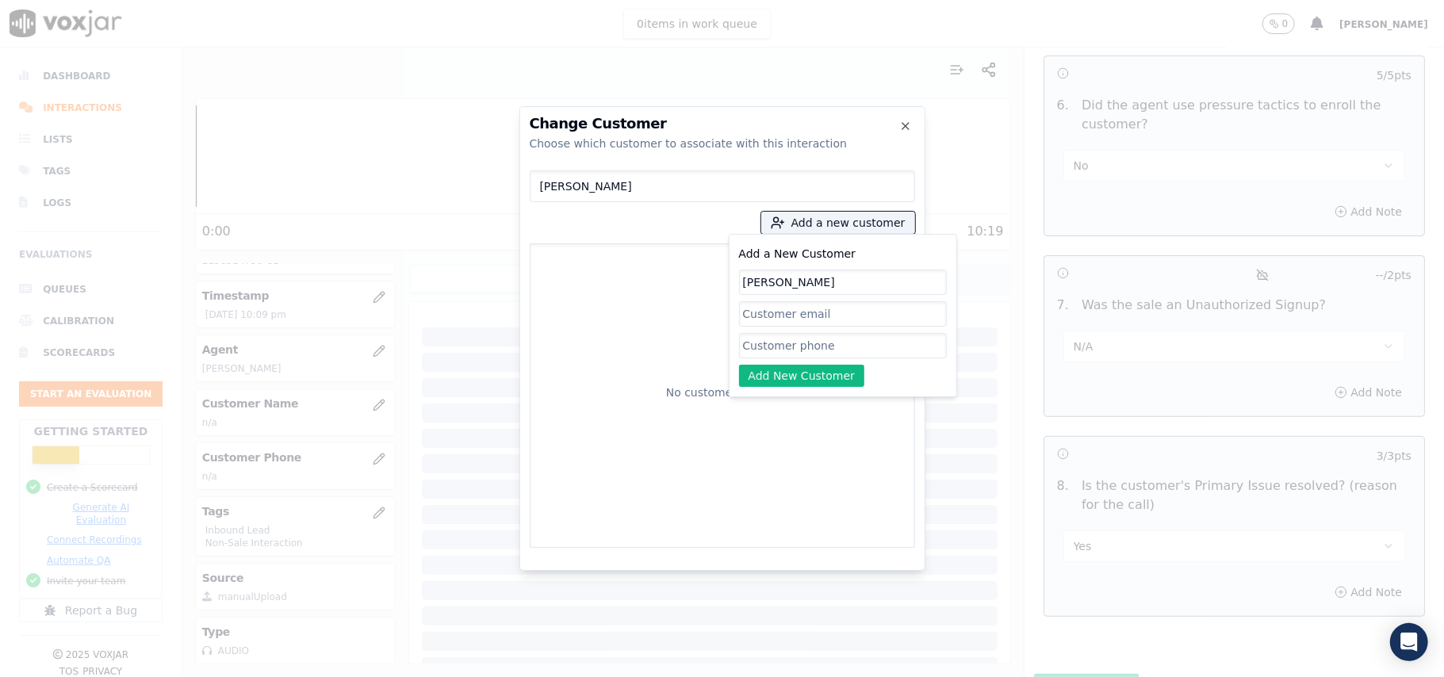
type input "[PERSON_NAME]"
click at [774, 350] on input "Add a New Customer" at bounding box center [843, 345] width 208 height 25
paste input "2156314756"
type input "2156314756"
click at [780, 384] on button "Add New Customer" at bounding box center [802, 376] width 126 height 22
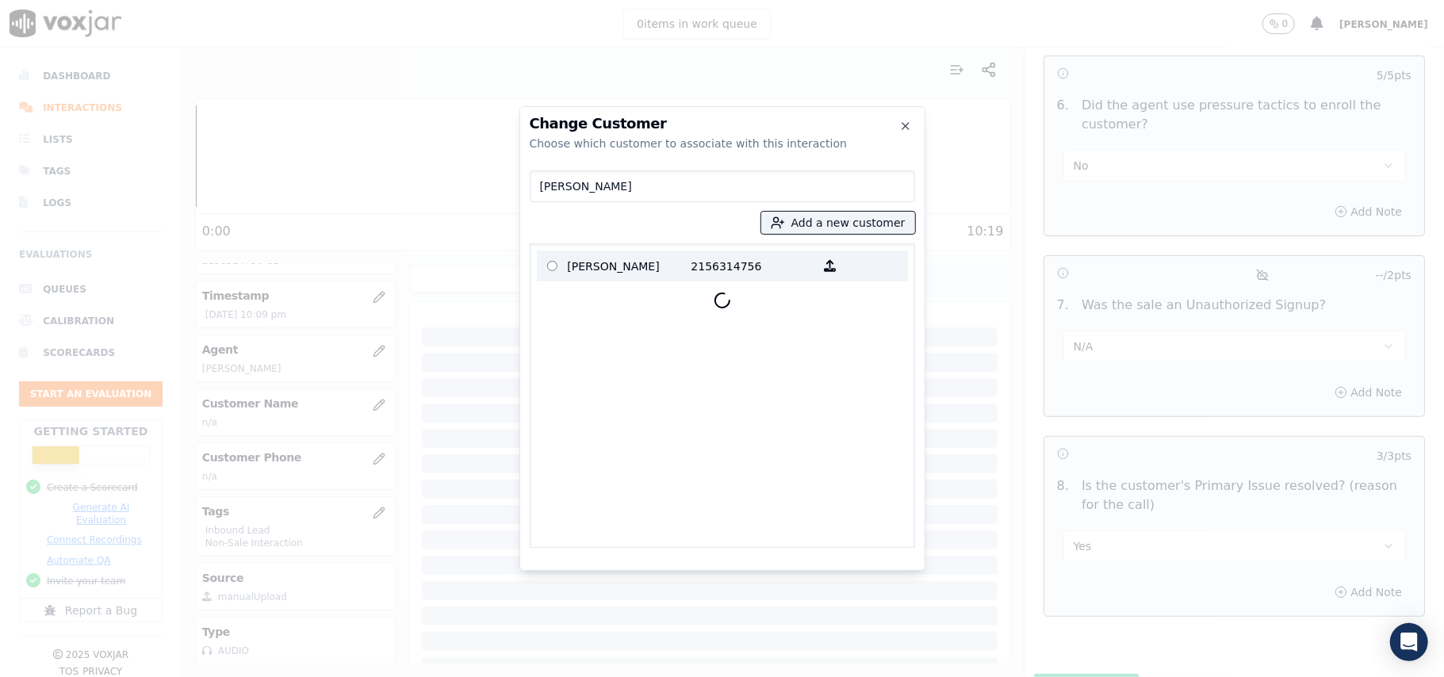
click at [622, 260] on p "[PERSON_NAME]" at bounding box center [630, 266] width 124 height 25
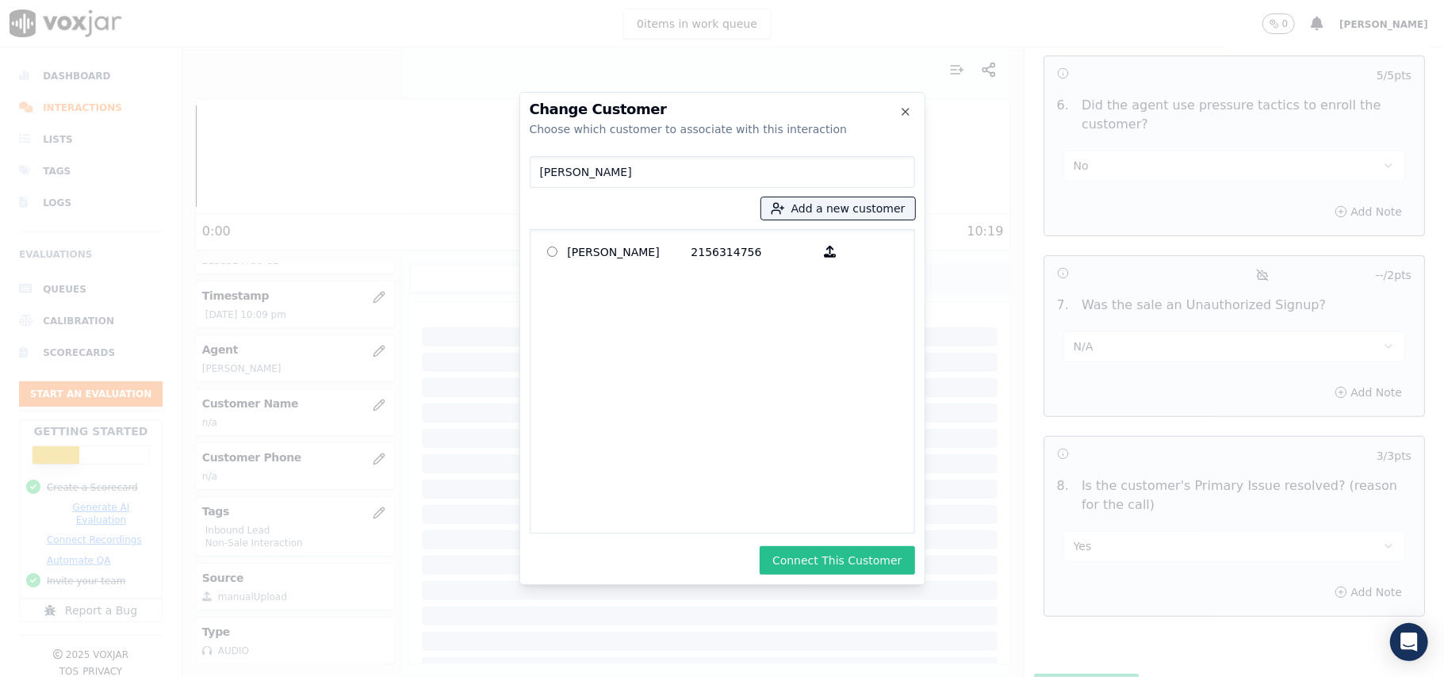
click at [844, 556] on button "Connect This Customer" at bounding box center [837, 560] width 155 height 29
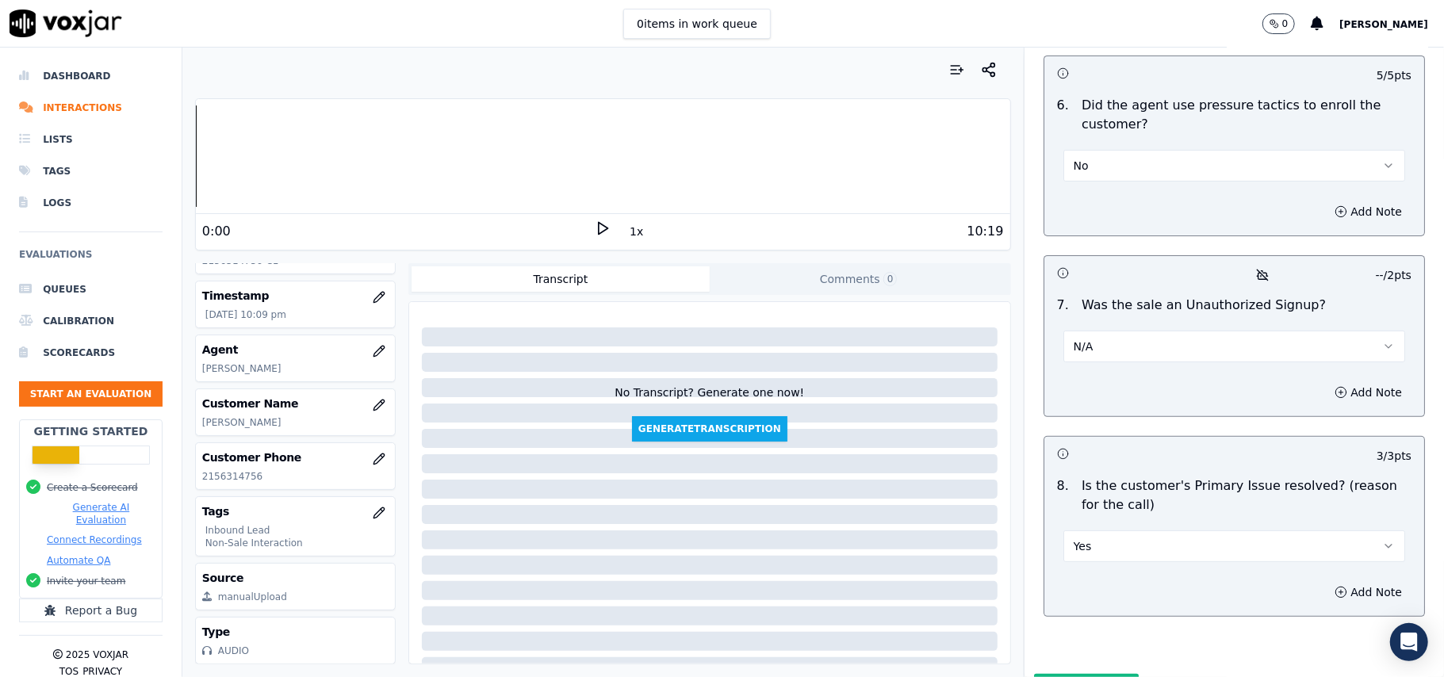
click at [1091, 674] on button "Submit Scores" at bounding box center [1086, 688] width 105 height 29
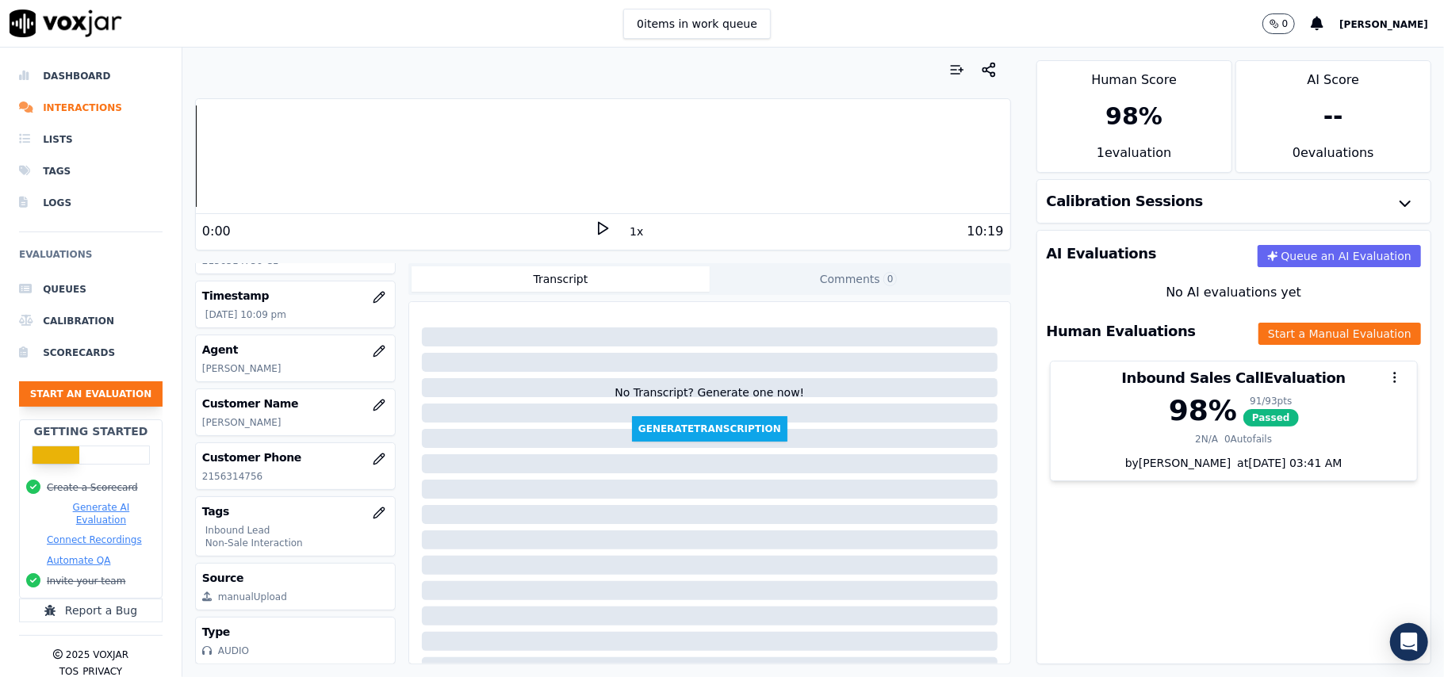
click at [42, 394] on button "Start an Evaluation" at bounding box center [91, 393] width 144 height 25
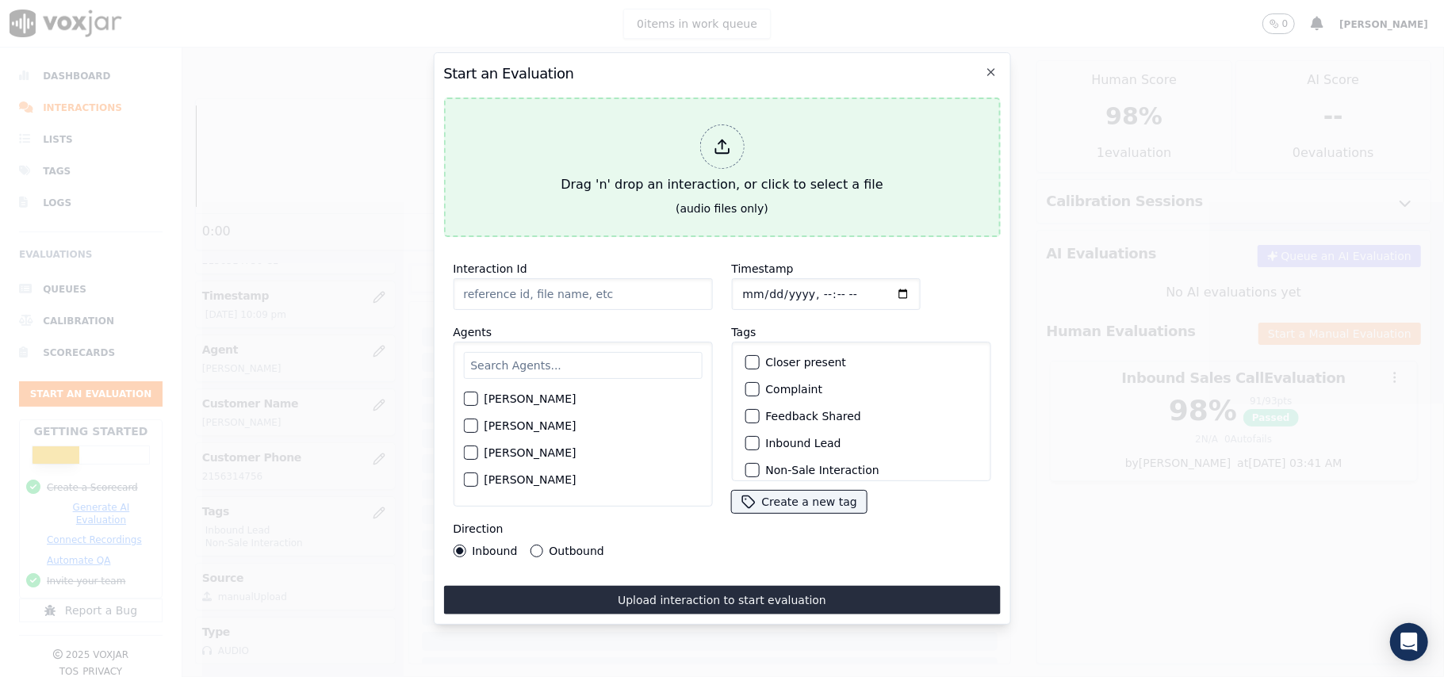
click at [718, 138] on icon at bounding box center [721, 146] width 17 height 17
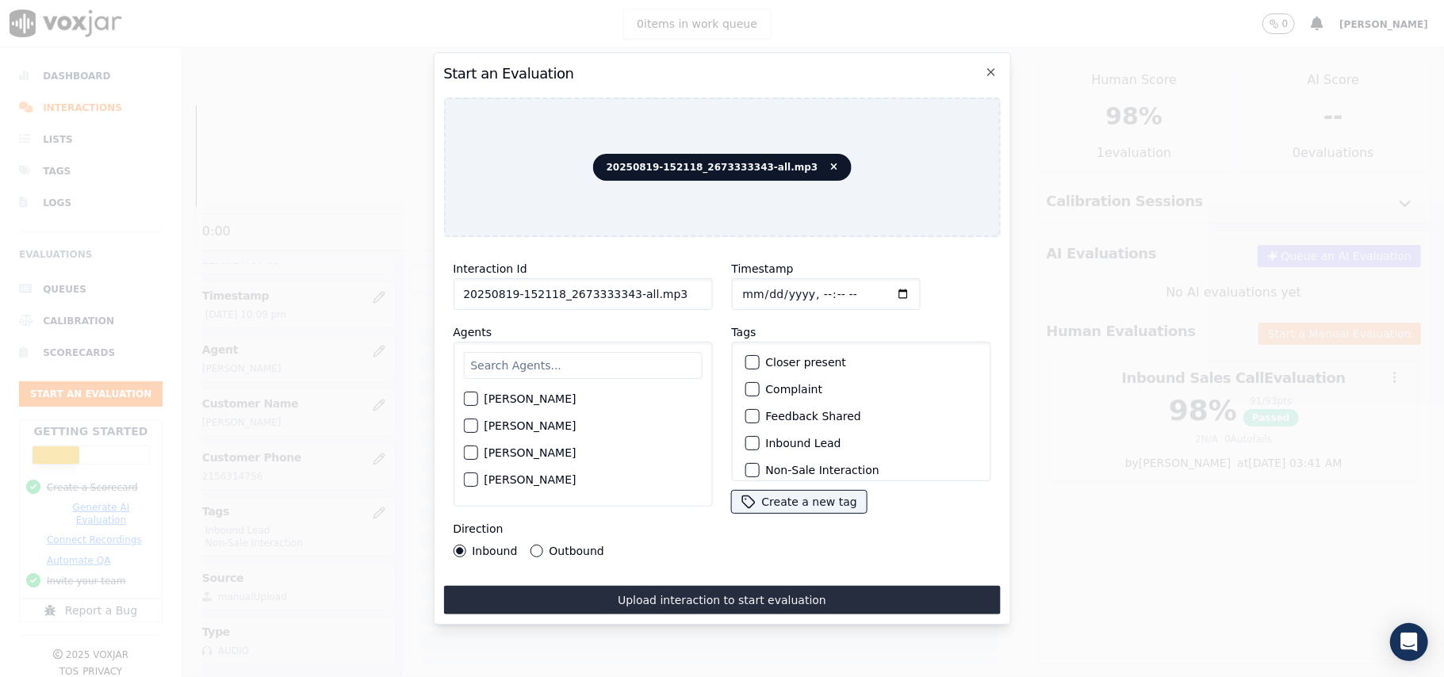
drag, startPoint x: 638, startPoint y: 284, endPoint x: 622, endPoint y: 286, distance: 16.8
click at [622, 286] on input "20250819-152118_2673333343-all.mp3" at bounding box center [582, 294] width 259 height 32
type input "20250819-152118_2673333343-C1"
click at [763, 290] on input "Timestamp" at bounding box center [825, 294] width 189 height 32
click at [756, 279] on input "Timestamp" at bounding box center [825, 294] width 189 height 32
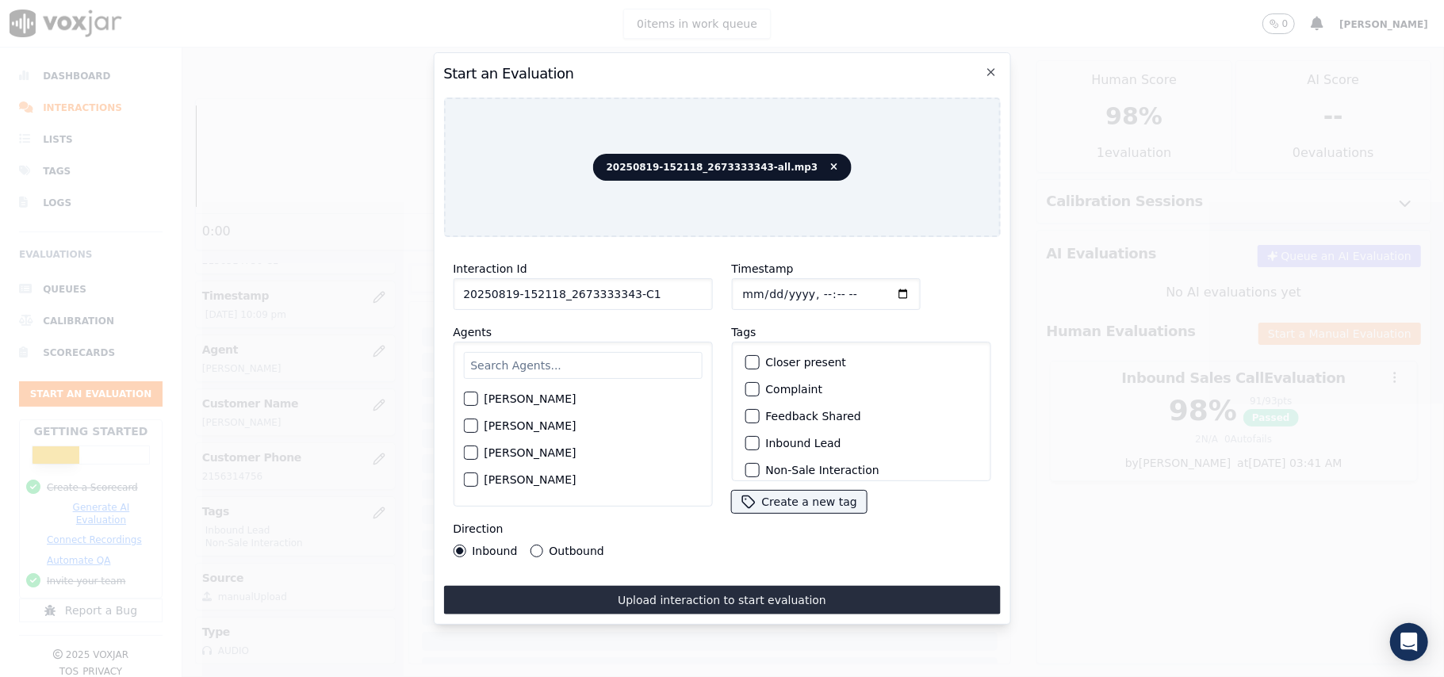
type input "[DATE]T22:11"
click at [527, 353] on input "text" at bounding box center [582, 365] width 239 height 27
paste input "[PERSON_NAME]"
type input "[PERSON_NAME]"
click at [481, 394] on div "[PERSON_NAME]" at bounding box center [582, 403] width 239 height 27
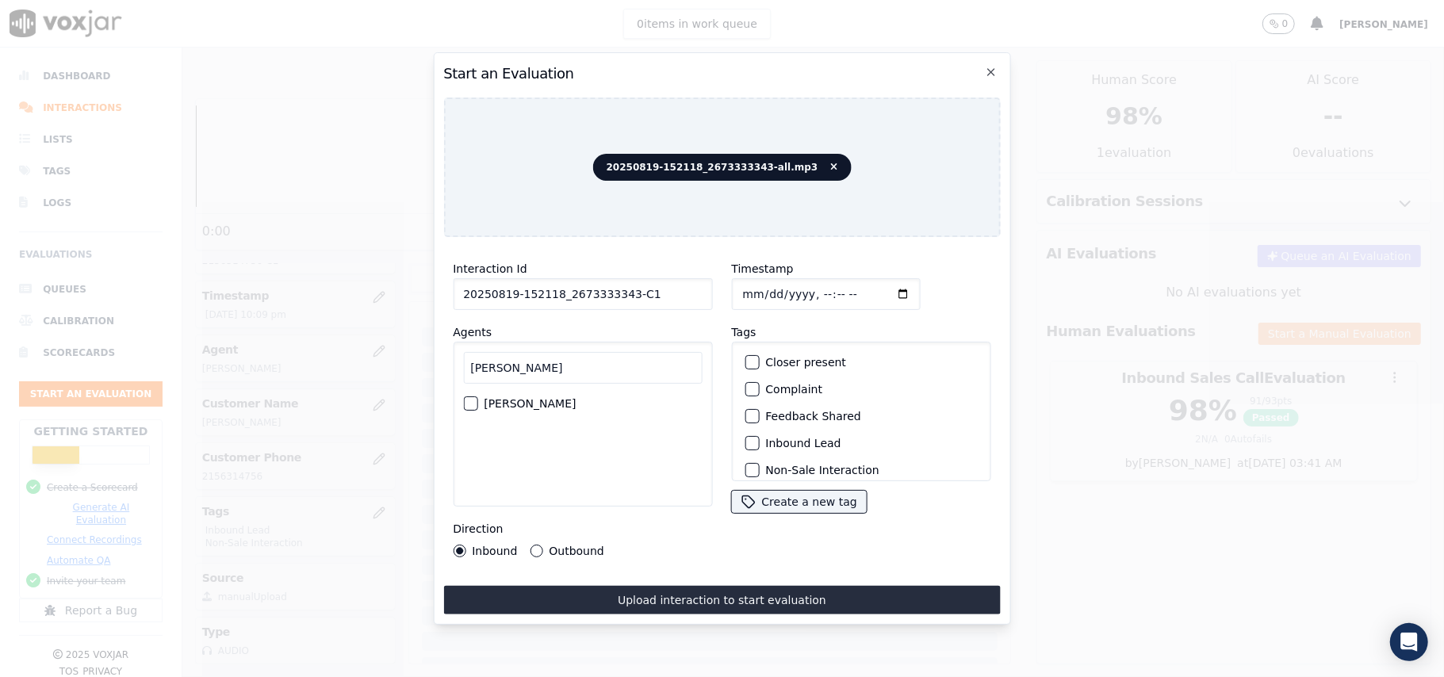
click at [463, 396] on button "[PERSON_NAME]" at bounding box center [470, 403] width 14 height 14
click at [776, 390] on label "Outbound Lead" at bounding box center [808, 391] width 86 height 11
click at [759, 390] on button "Outbound Lead" at bounding box center [752, 392] width 14 height 14
click at [775, 362] on label "Non-Sale Interaction" at bounding box center [821, 364] width 113 height 11
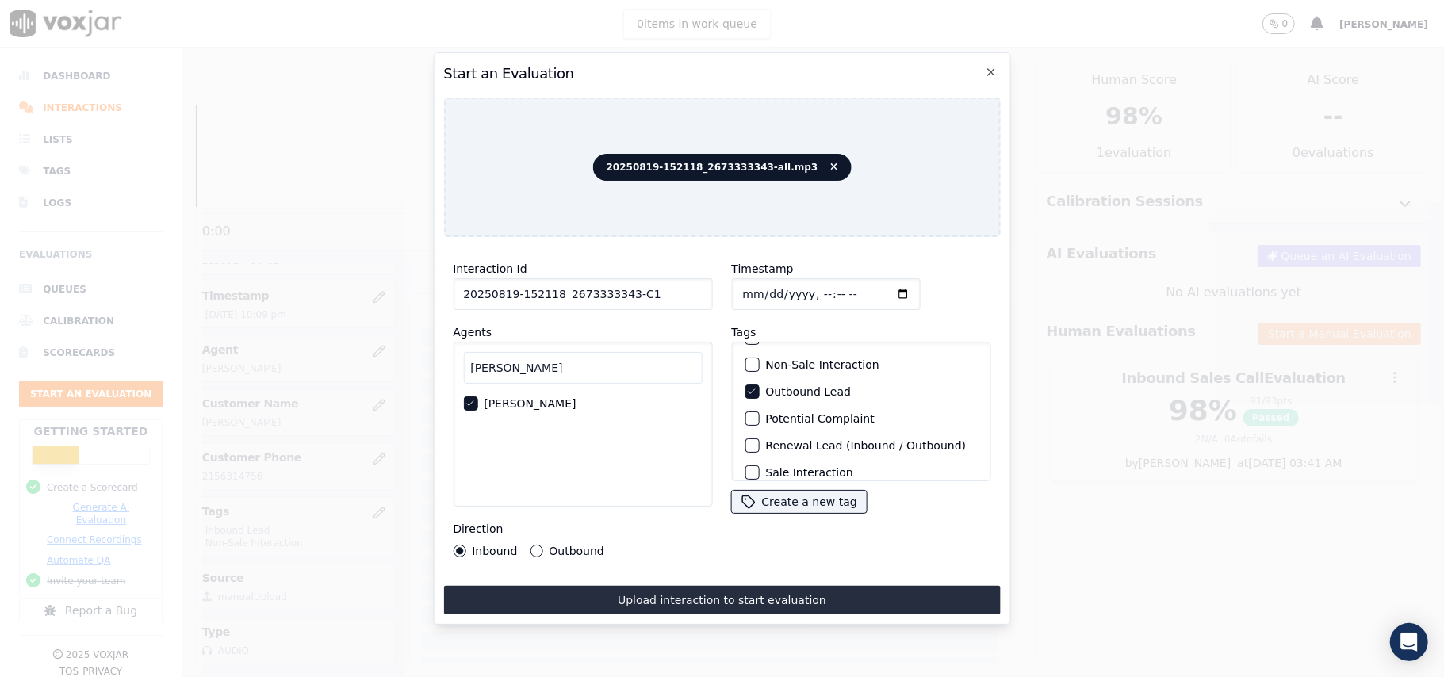
click at [759, 362] on button "Non-Sale Interaction" at bounding box center [752, 365] width 14 height 14
click at [549, 546] on label "Outbound" at bounding box center [576, 551] width 55 height 11
click at [542, 546] on button "Outbound" at bounding box center [536, 551] width 13 height 13
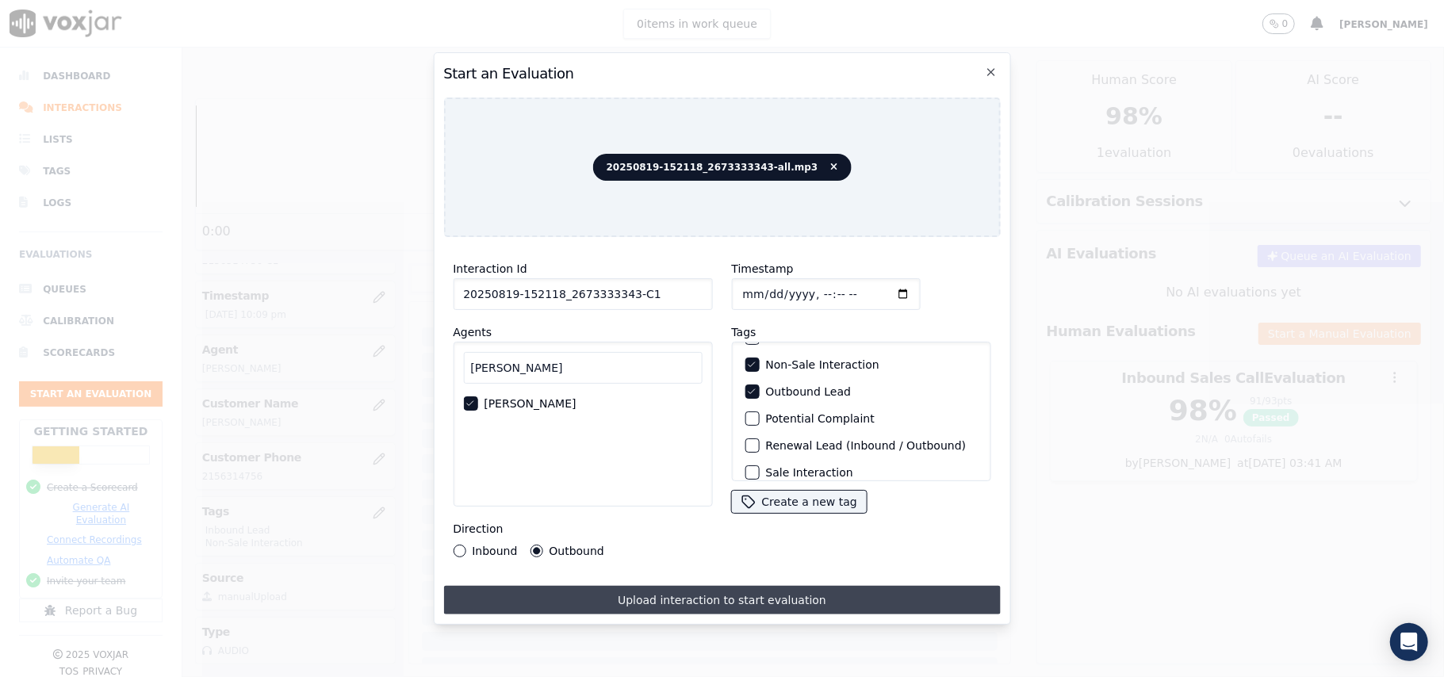
click at [658, 586] on button "Upload interaction to start evaluation" at bounding box center [721, 600] width 557 height 29
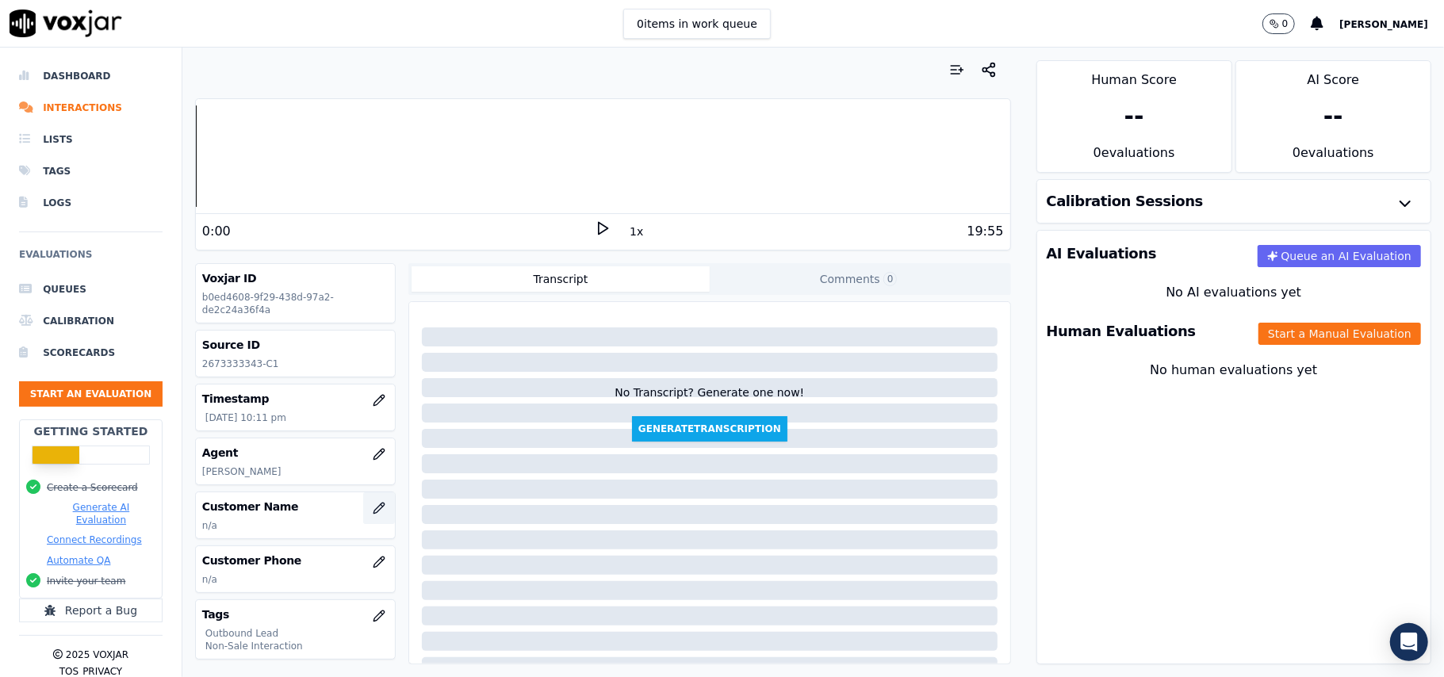
click at [373, 511] on icon "button" at bounding box center [379, 508] width 13 height 13
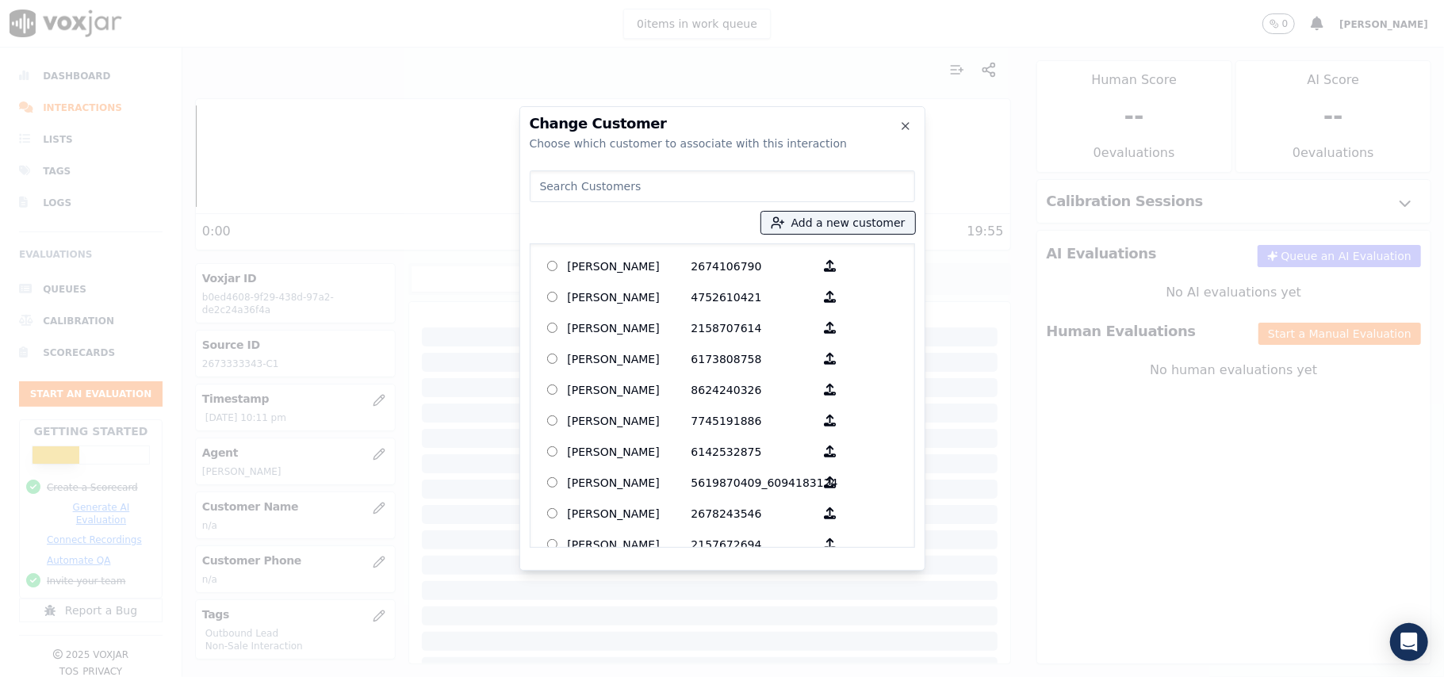
paste input "[PERSON_NAME]"
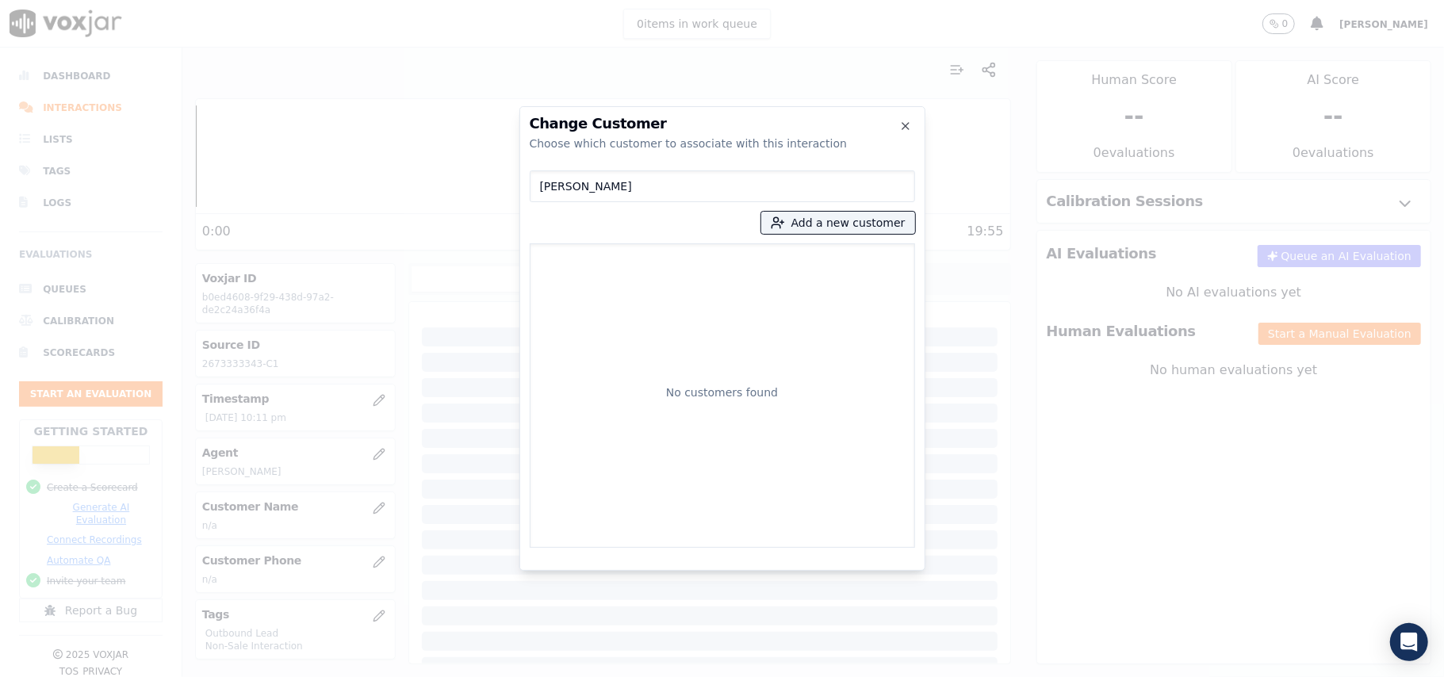
click at [542, 187] on input "[PERSON_NAME]" at bounding box center [722, 186] width 385 height 32
type input "[PERSON_NAME]"
click at [822, 220] on button "Add a new customer" at bounding box center [838, 223] width 154 height 22
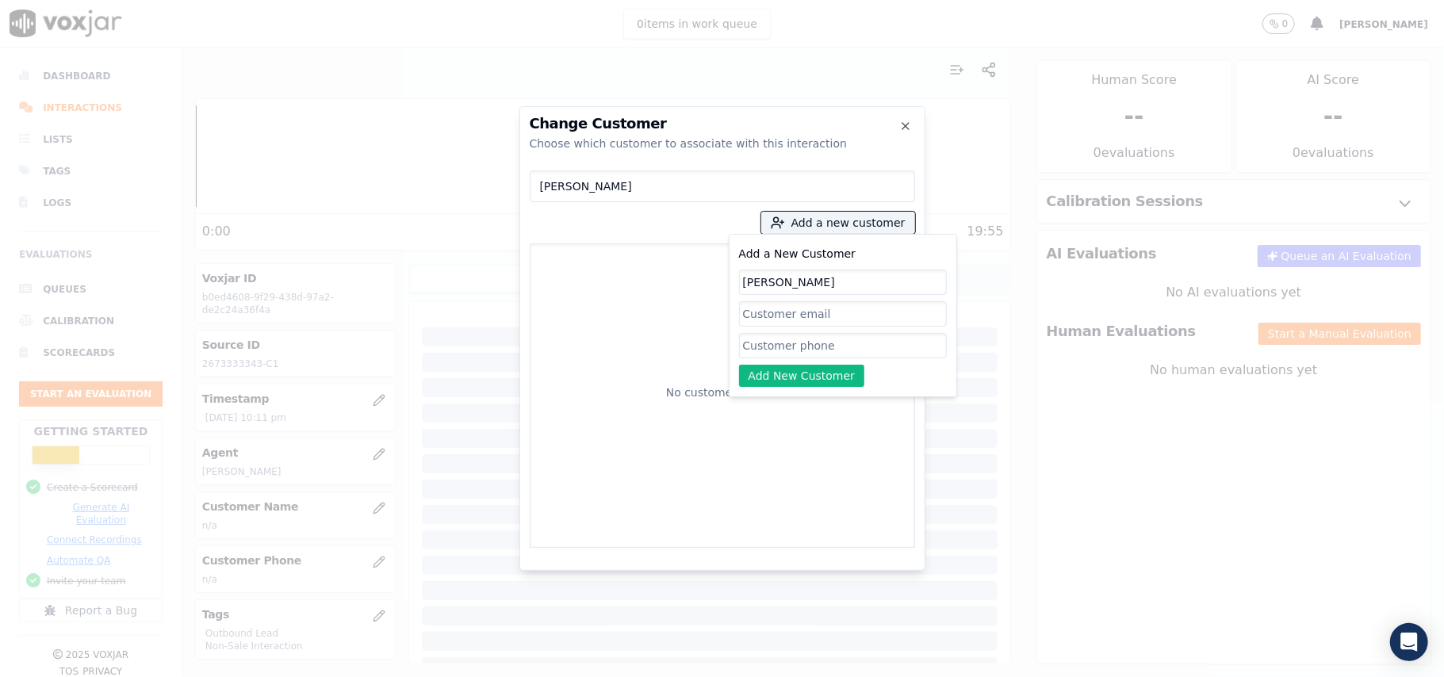
type input "[PERSON_NAME]"
click at [753, 347] on input "Add a New Customer" at bounding box center [843, 345] width 208 height 25
paste input "2673333343"
type input "2673333343"
click at [791, 387] on button "Add New Customer" at bounding box center [802, 376] width 126 height 22
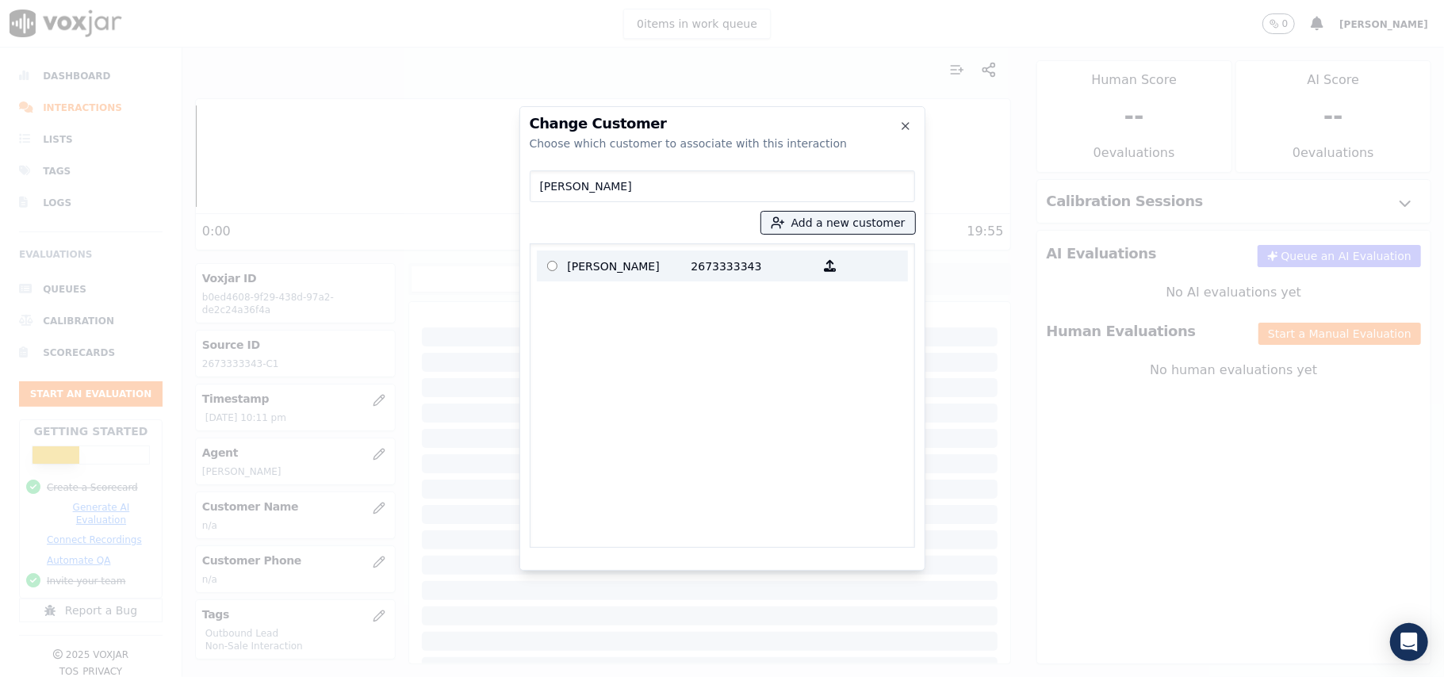
click at [663, 263] on p "[PERSON_NAME]" at bounding box center [630, 266] width 124 height 25
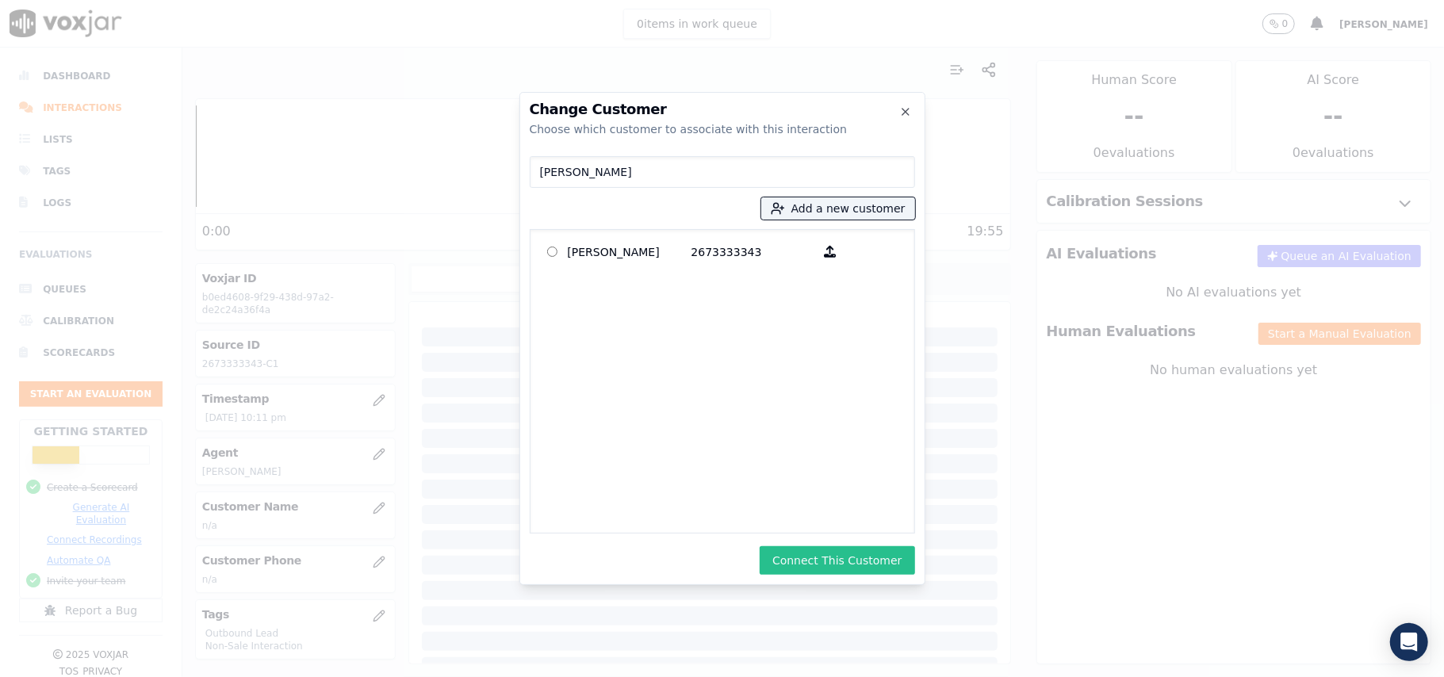
click at [818, 557] on button "Connect This Customer" at bounding box center [837, 560] width 155 height 29
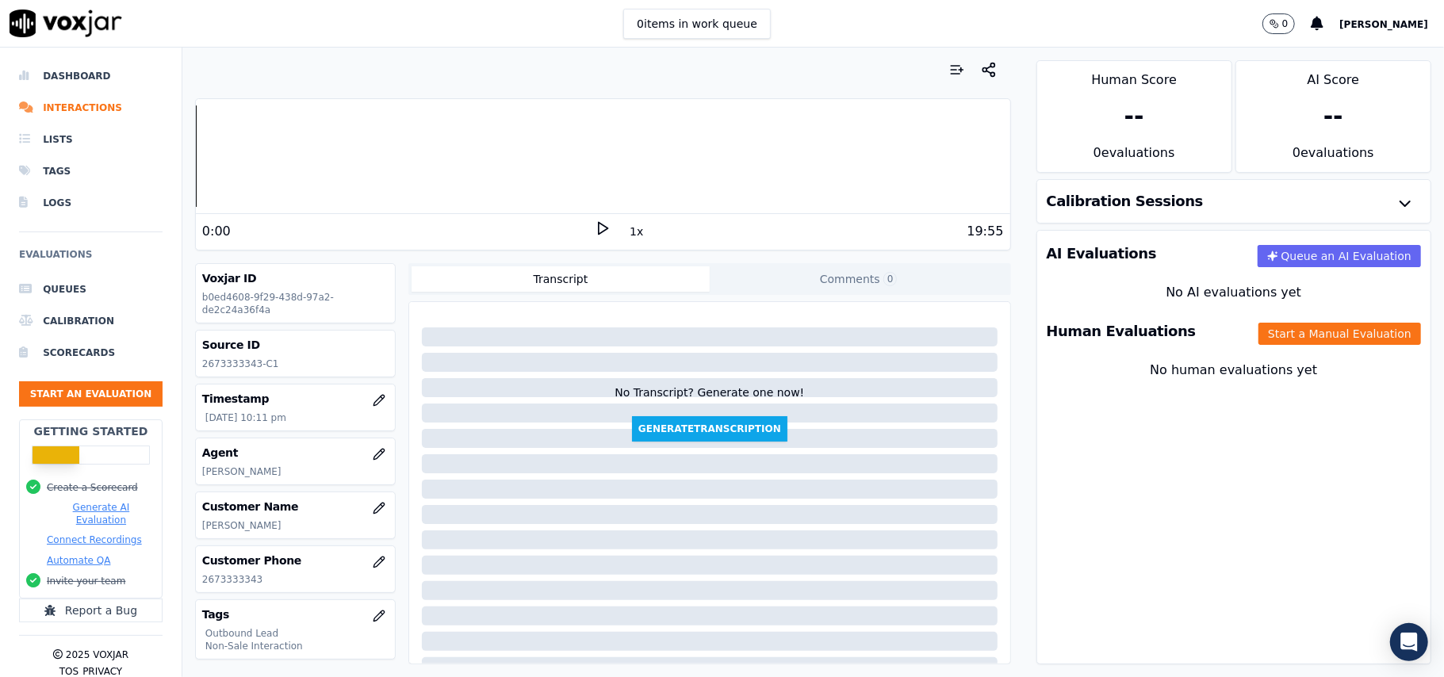
click at [1259, 347] on div "Human Evaluations Start a Manual Evaluation" at bounding box center [1233, 331] width 393 height 46
click at [1261, 327] on button "Start a Manual Evaluation" at bounding box center [1339, 334] width 163 height 22
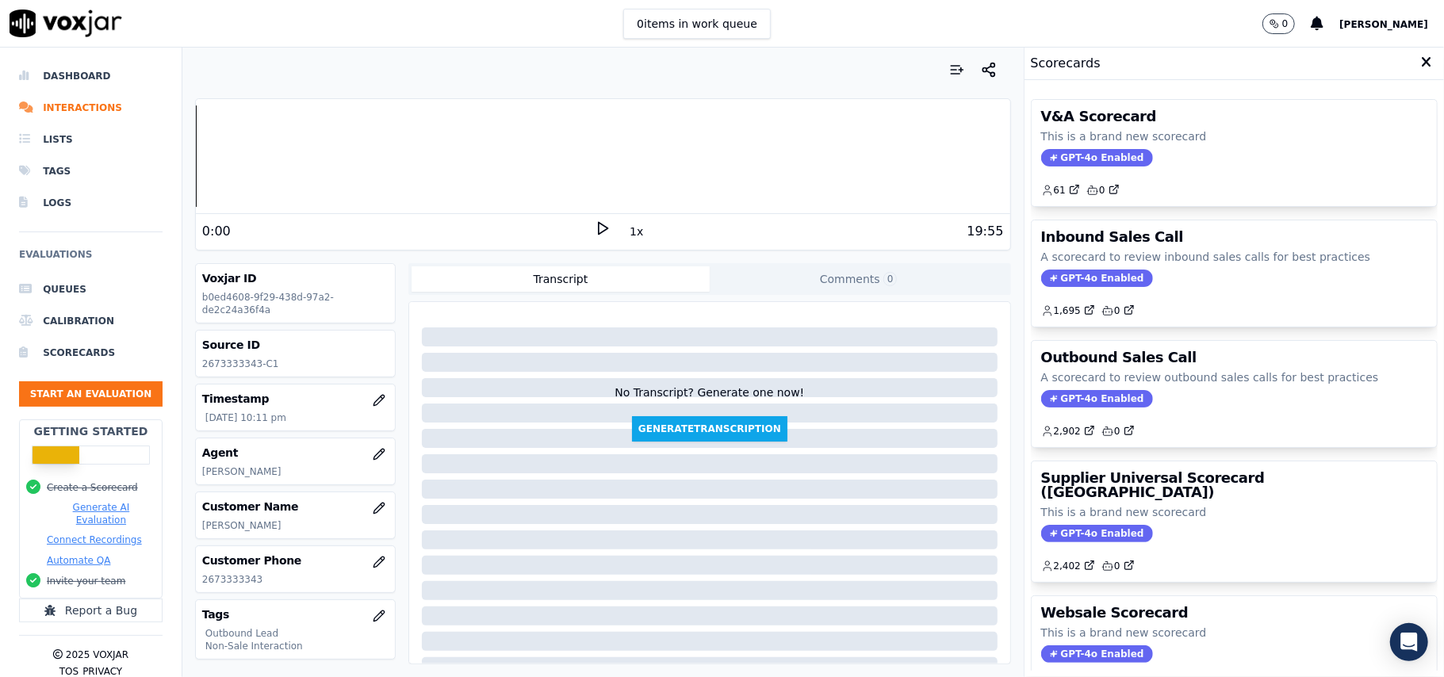
click at [1110, 365] on h3 "Outbound Sales Call" at bounding box center [1234, 357] width 386 height 14
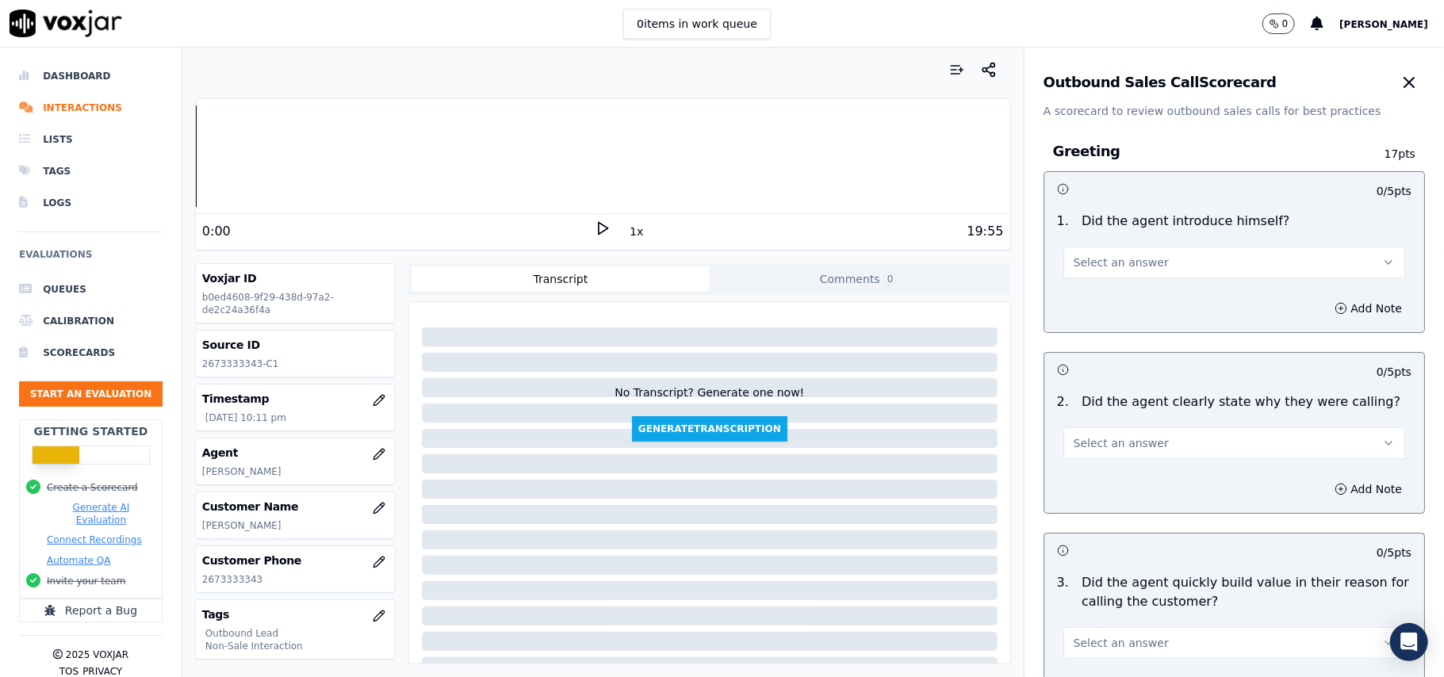
scroll to position [3955, 0]
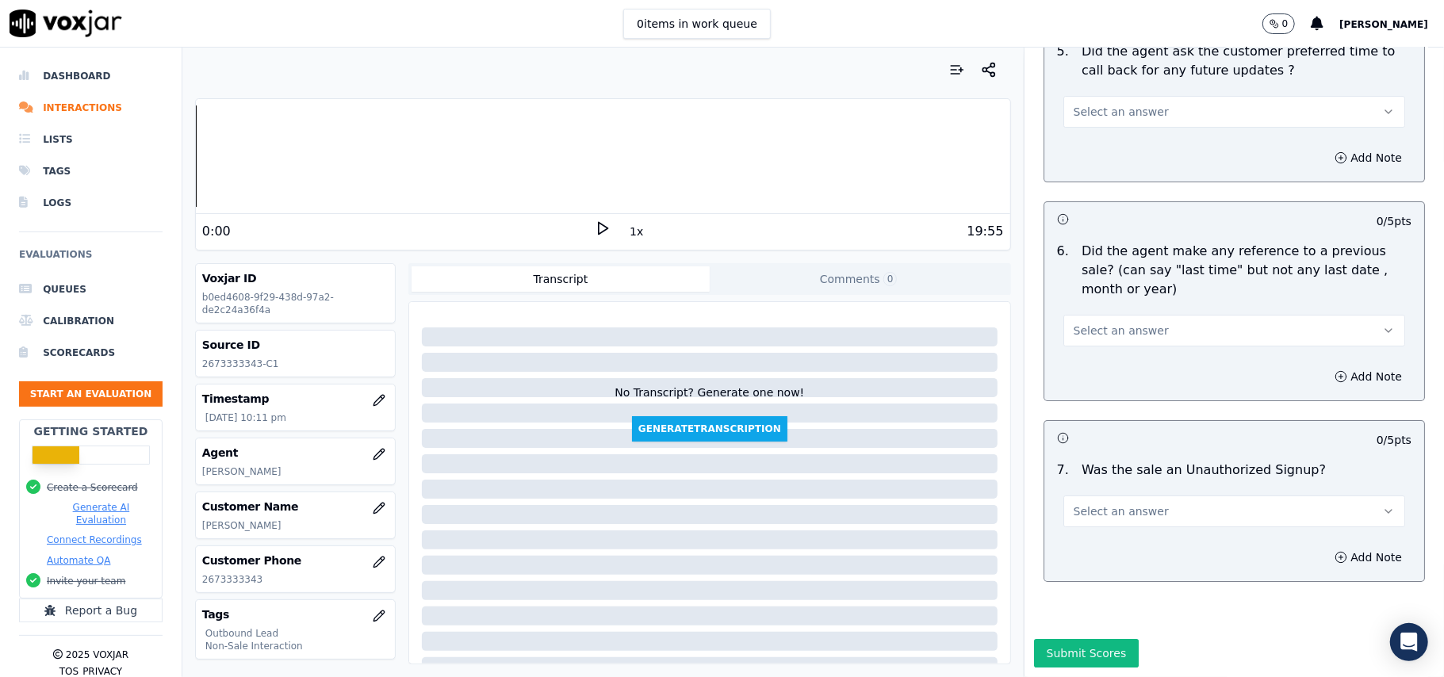
click at [1174, 480] on div "Select an answer" at bounding box center [1234, 504] width 367 height 48
click at [1099, 496] on button "Select an answer" at bounding box center [1234, 512] width 342 height 32
click at [1072, 555] on div "N/A" at bounding box center [1200, 550] width 307 height 25
drag, startPoint x: 1102, startPoint y: 270, endPoint x: 1101, endPoint y: 297, distance: 26.2
click at [1104, 315] on button "Select an answer" at bounding box center [1234, 331] width 342 height 32
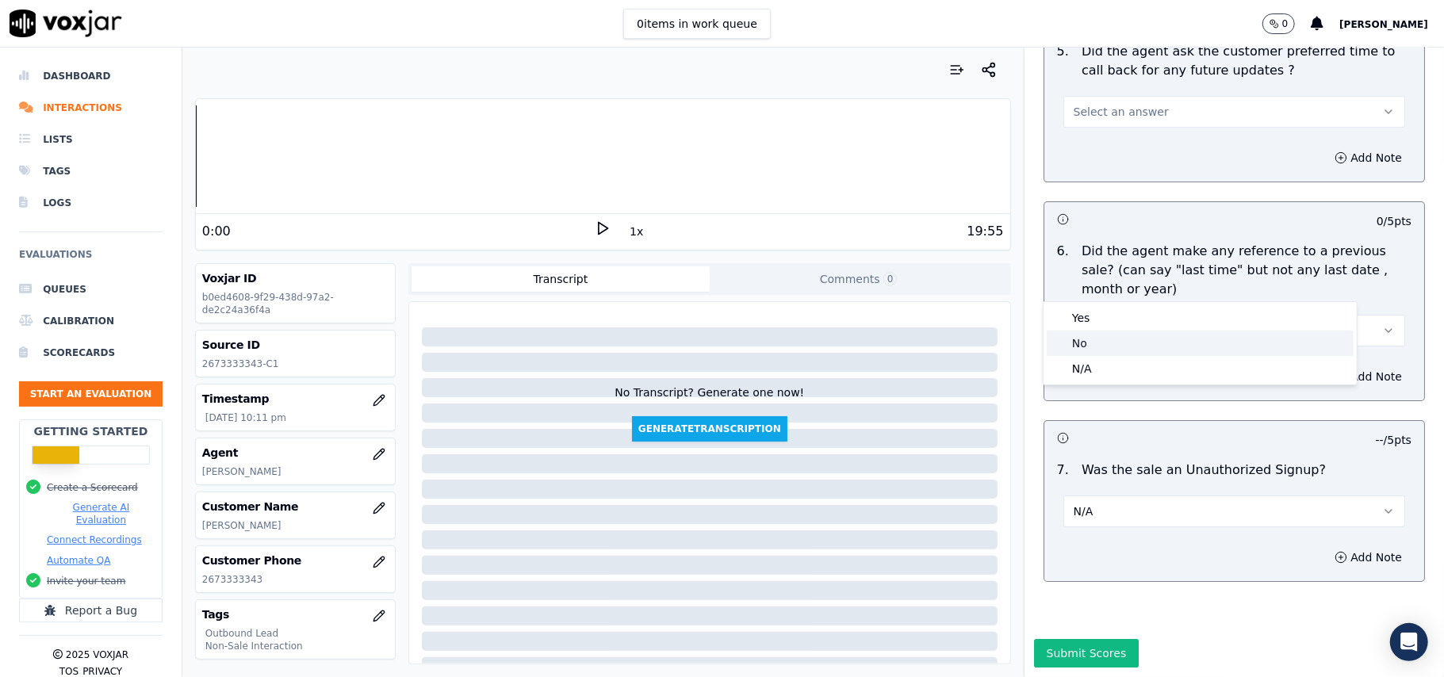
click at [1105, 339] on div "No" at bounding box center [1200, 343] width 307 height 25
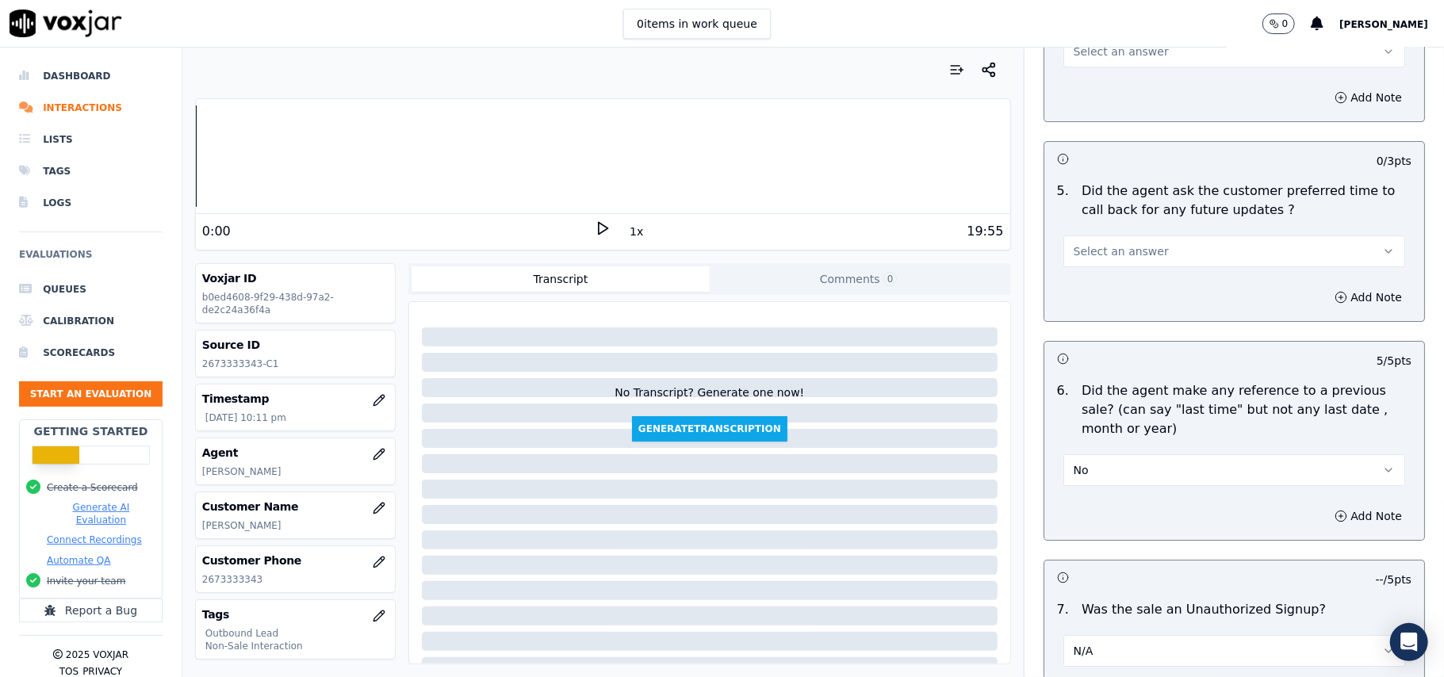
scroll to position [3744, 0]
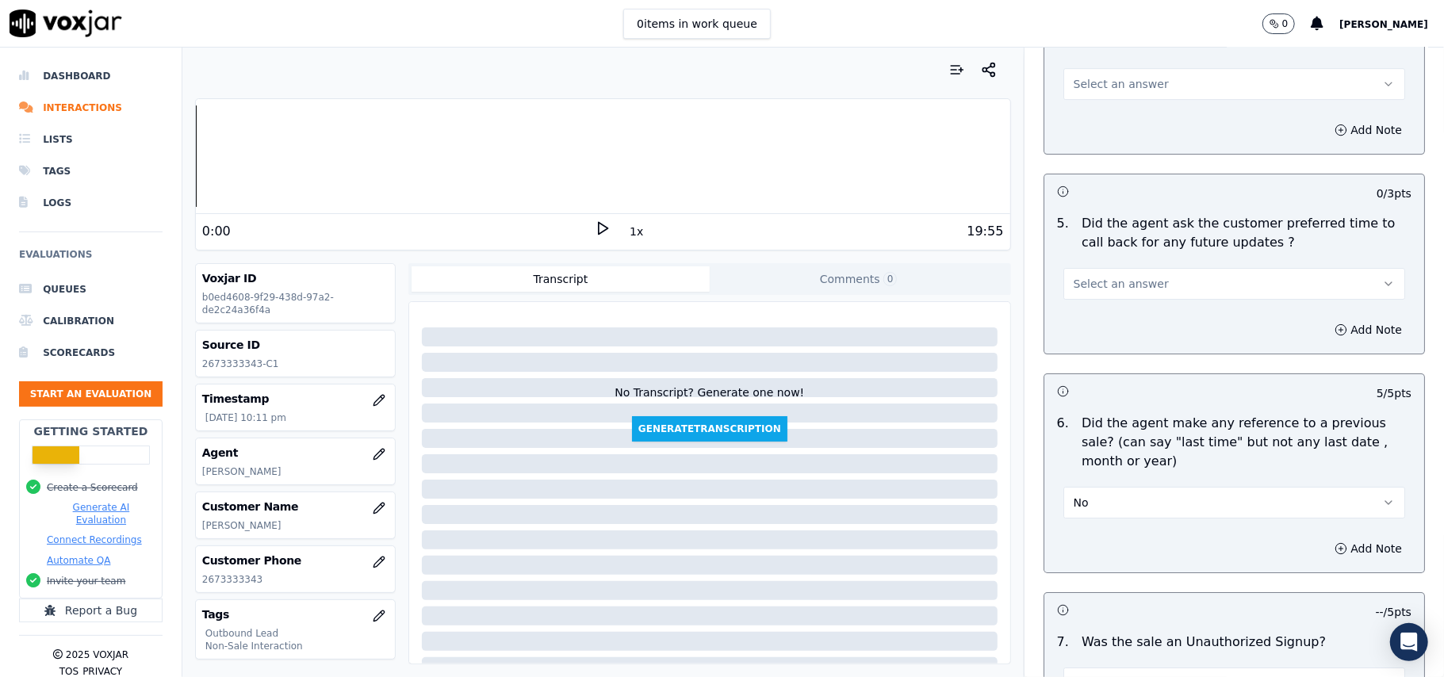
click at [1111, 276] on span "Select an answer" at bounding box center [1121, 284] width 95 height 16
click at [1104, 309] on div "Yes" at bounding box center [1200, 309] width 307 height 25
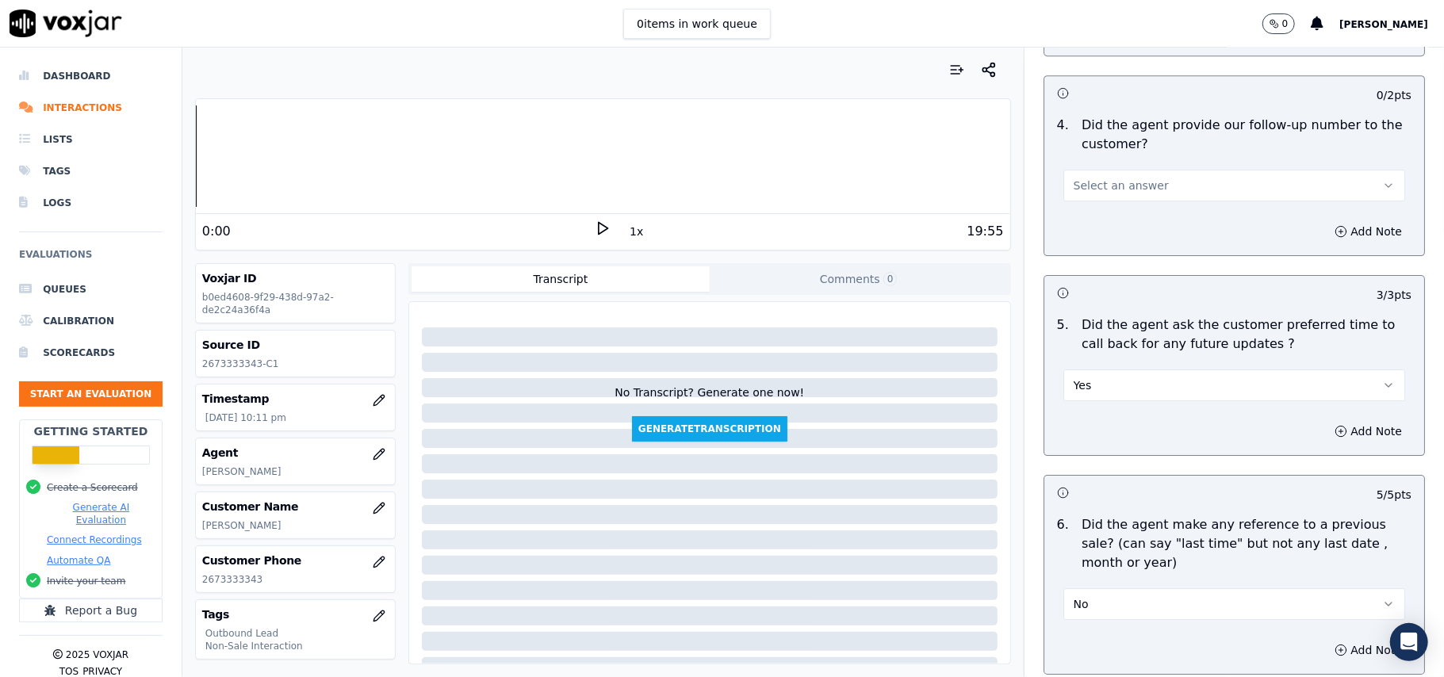
scroll to position [3532, 0]
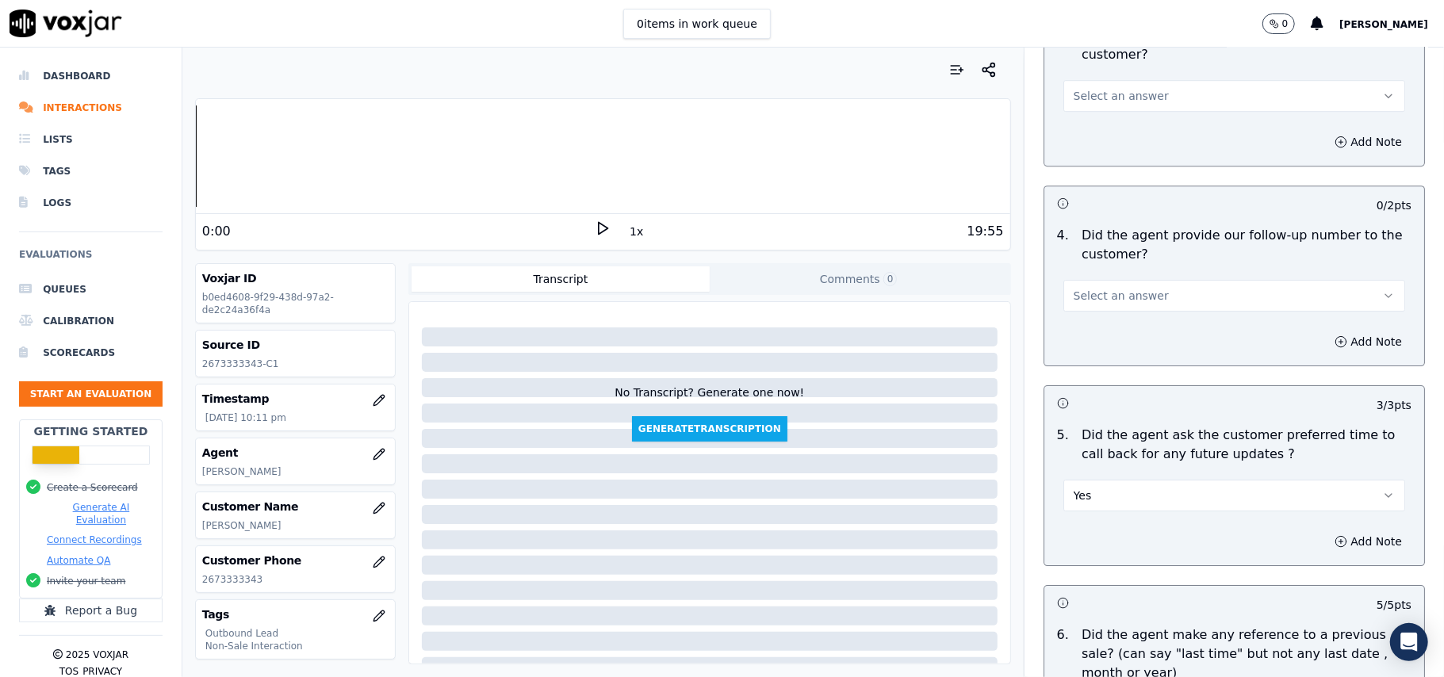
click at [1126, 288] on span "Select an answer" at bounding box center [1121, 296] width 95 height 16
click at [1133, 327] on div "Yes" at bounding box center [1200, 320] width 307 height 25
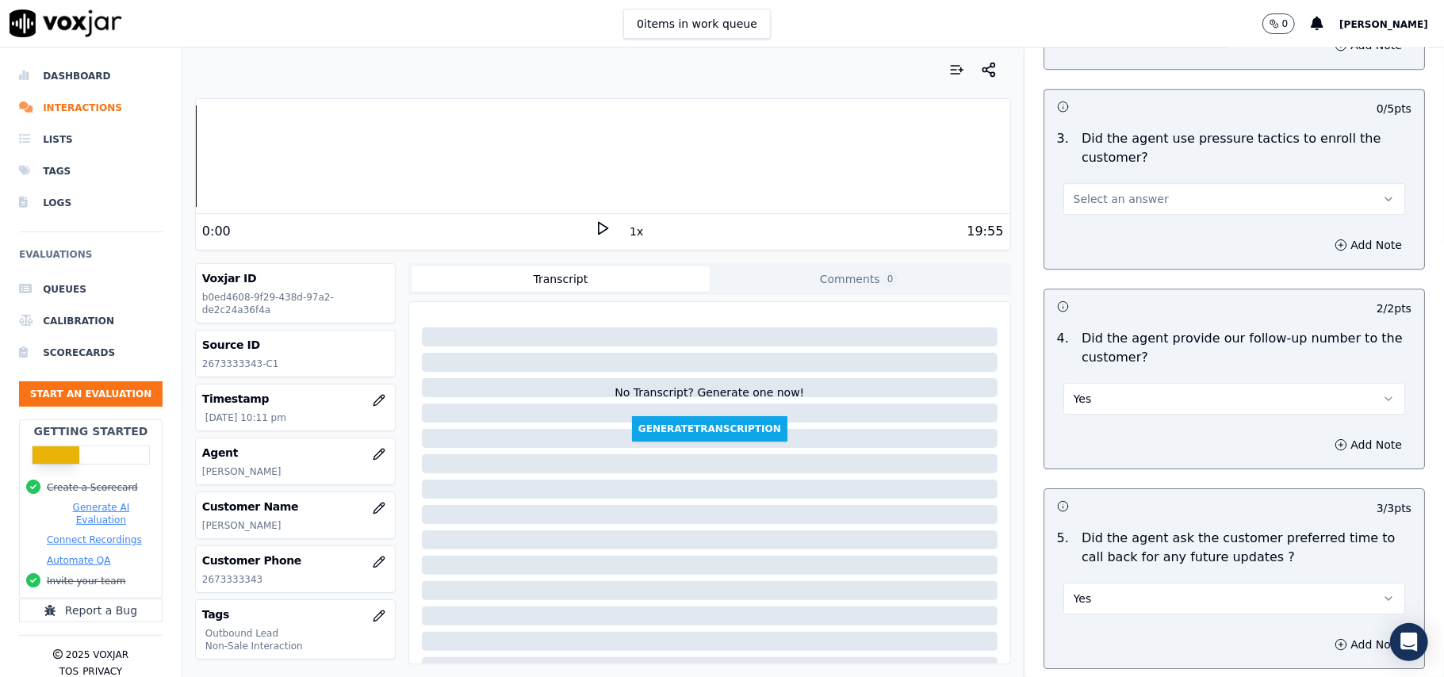
scroll to position [3321, 0]
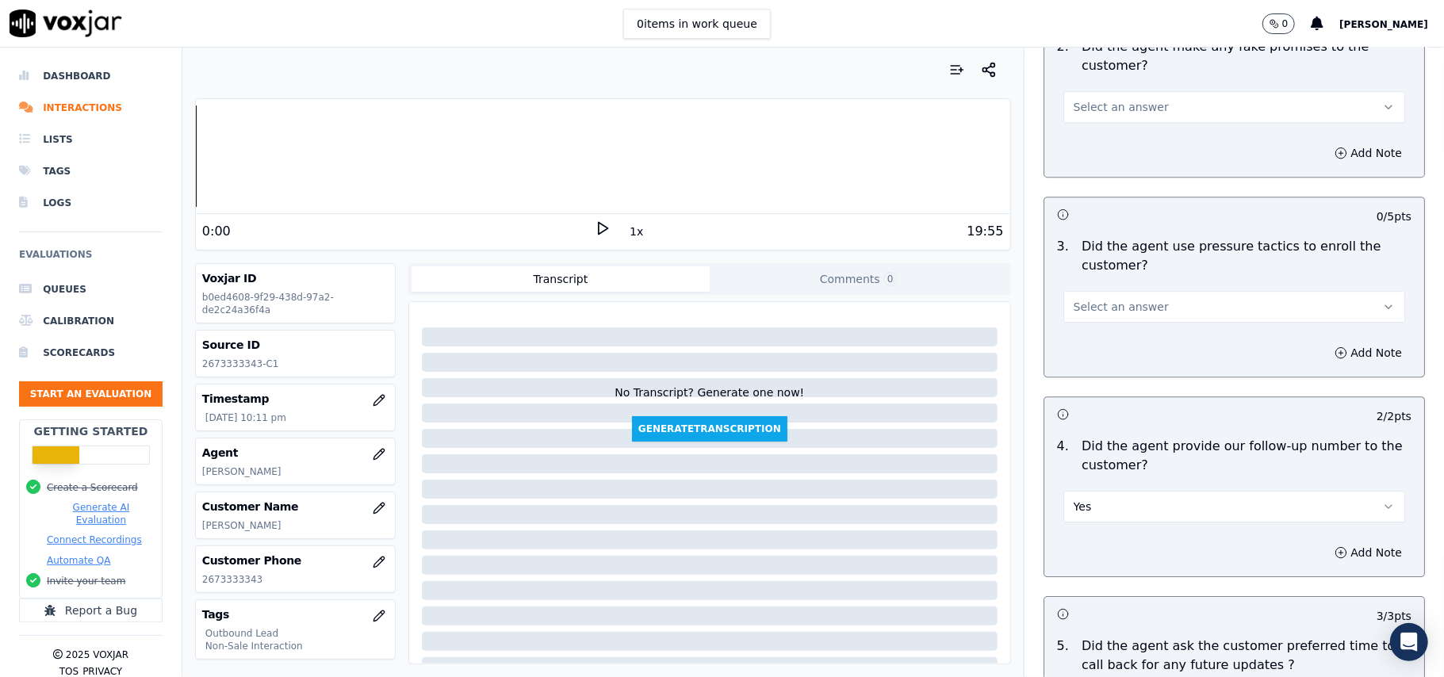
click at [1123, 305] on button "Select an answer" at bounding box center [1234, 307] width 342 height 32
click at [1086, 363] on div "No" at bounding box center [1200, 357] width 307 height 25
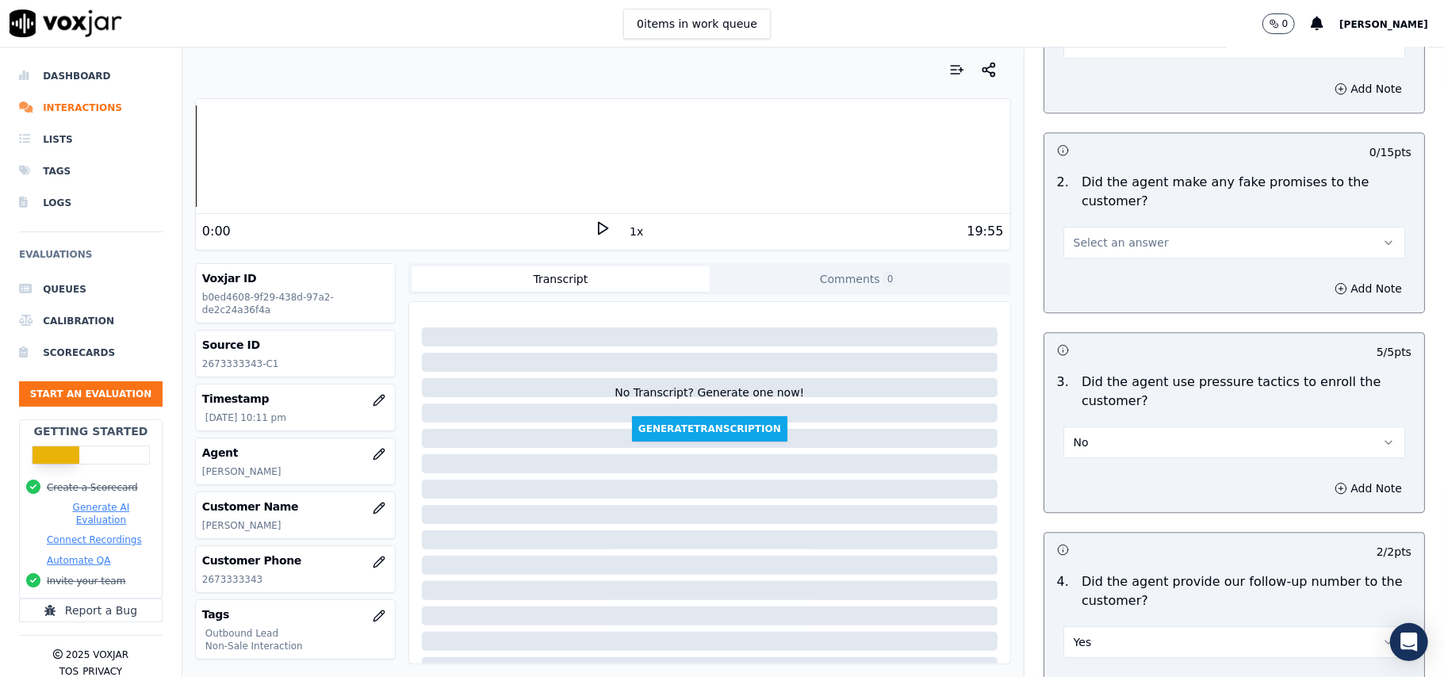
scroll to position [3004, 0]
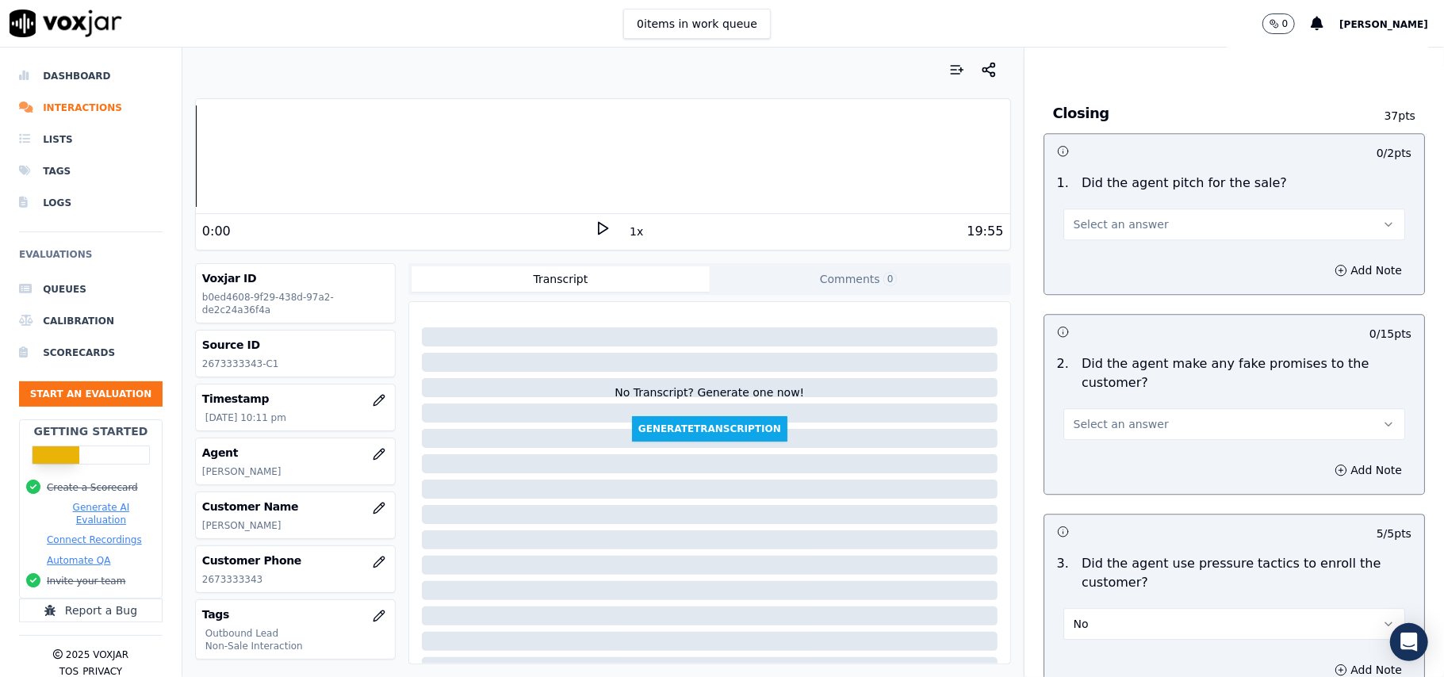
click at [1086, 419] on span "Select an answer" at bounding box center [1121, 424] width 95 height 16
click at [1097, 464] on div "No" at bounding box center [1200, 474] width 307 height 25
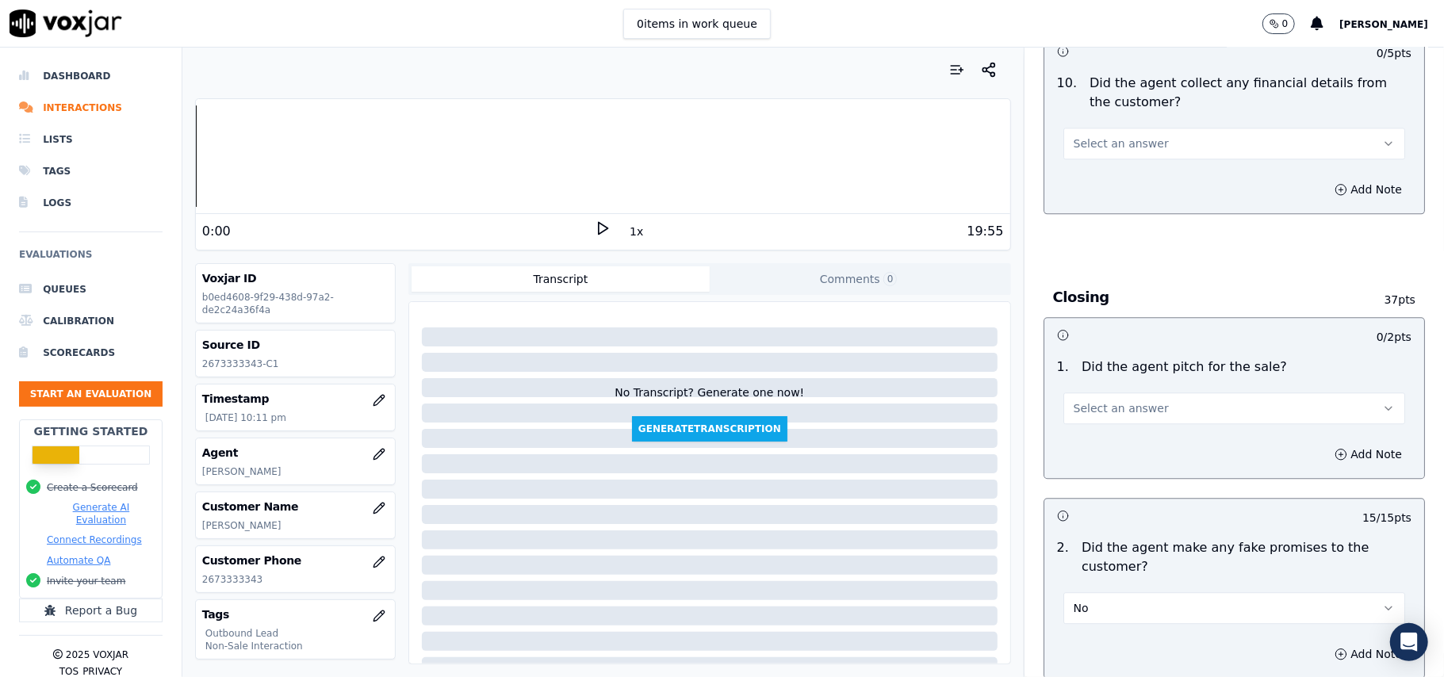
scroll to position [2687, 0]
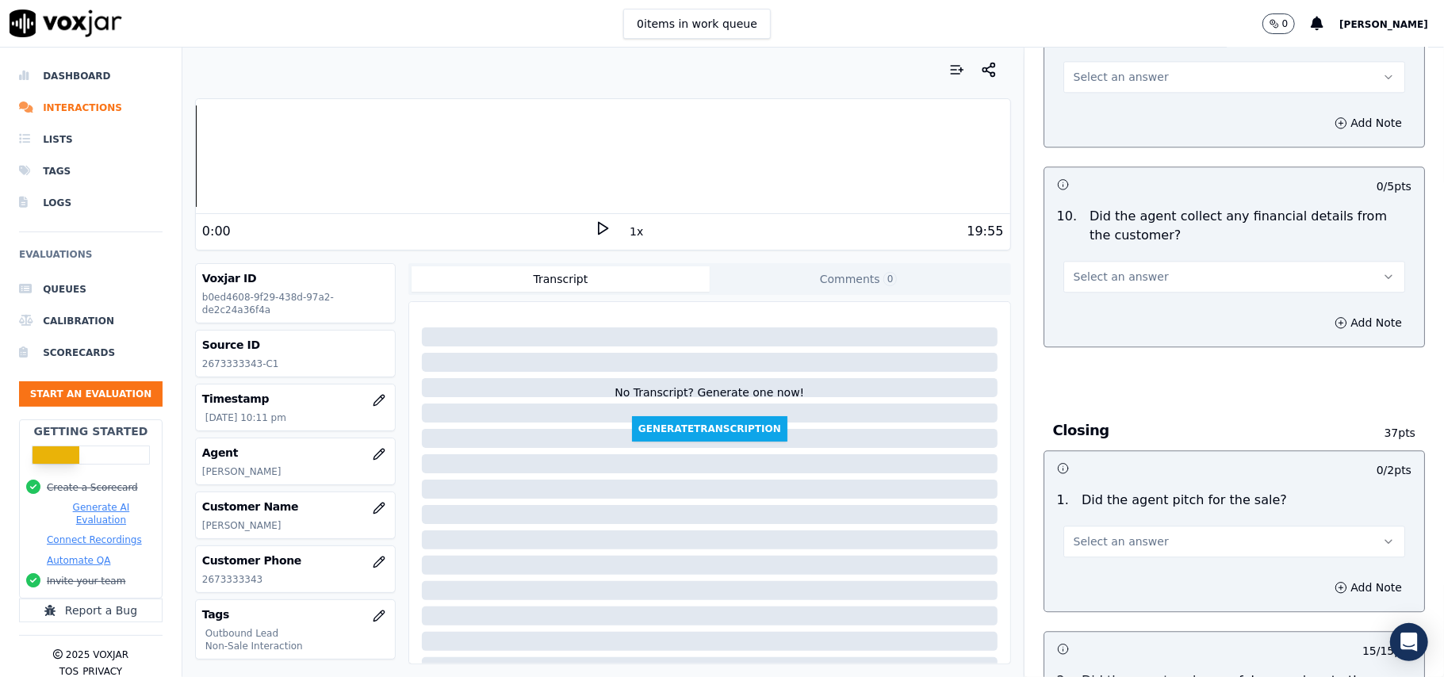
click at [1080, 540] on button "Select an answer" at bounding box center [1234, 542] width 342 height 32
click at [1088, 565] on div "Yes" at bounding box center [1200, 565] width 307 height 25
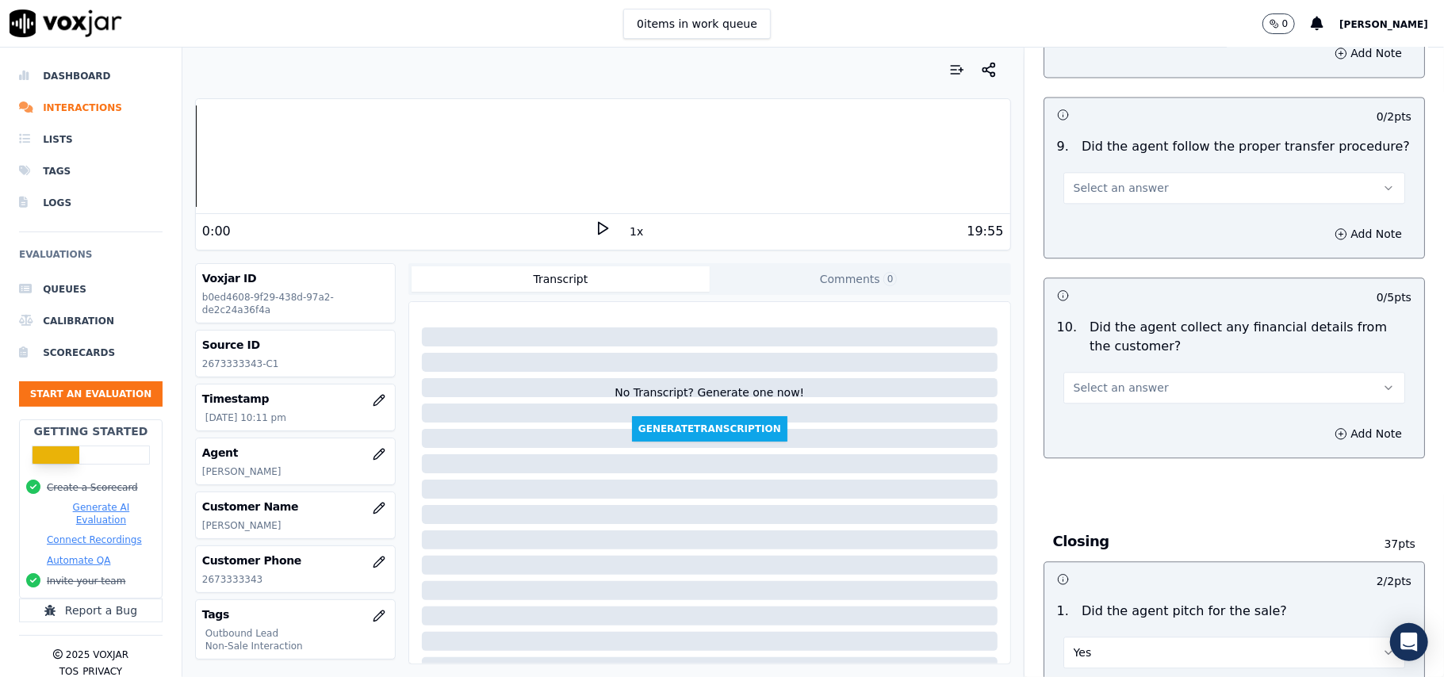
scroll to position [2475, 0]
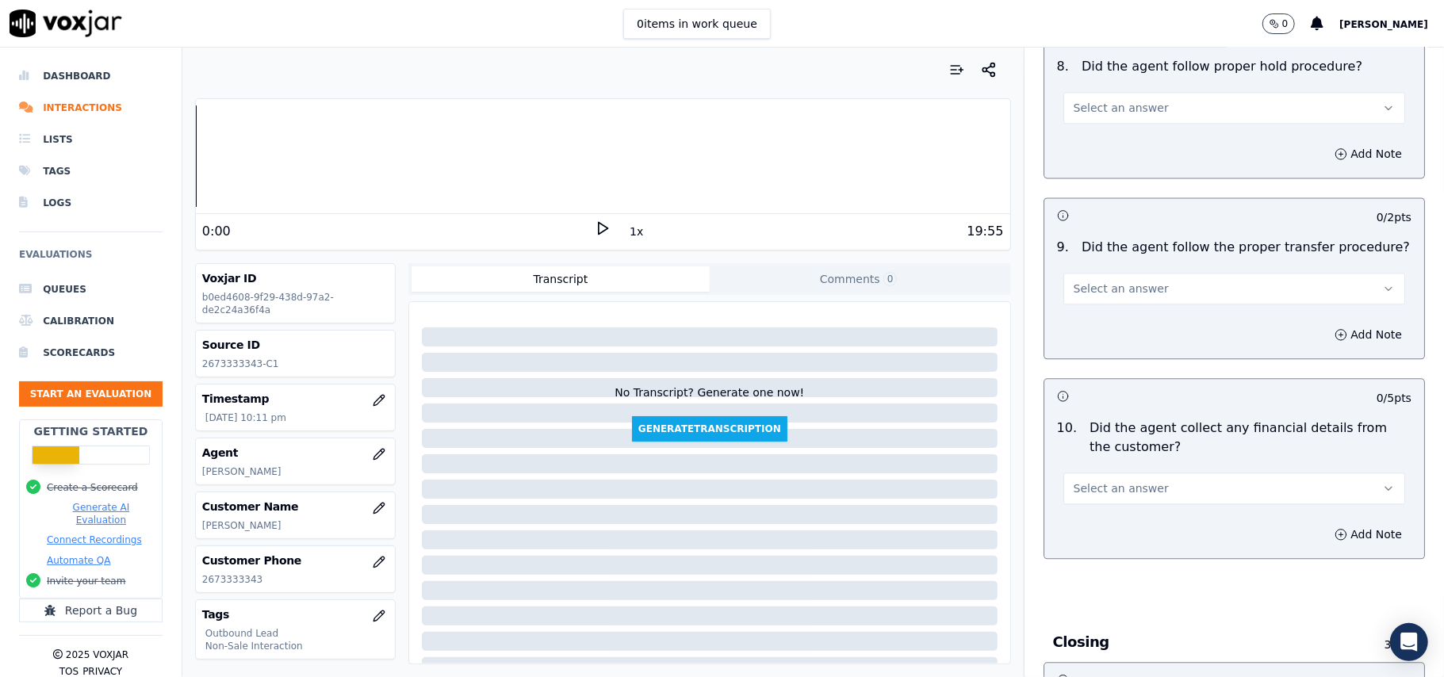
click at [1080, 482] on span "Select an answer" at bounding box center [1121, 489] width 95 height 16
click at [1098, 541] on div "No" at bounding box center [1200, 537] width 307 height 25
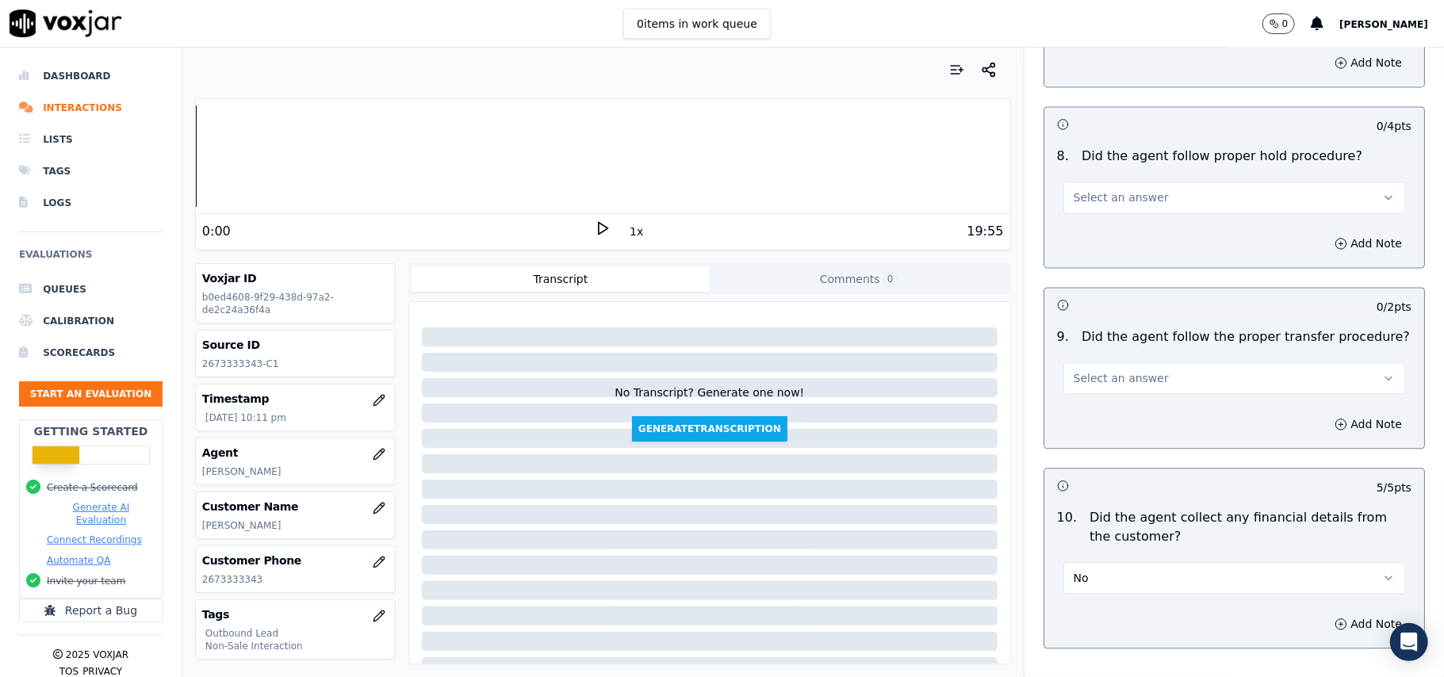
scroll to position [2263, 0]
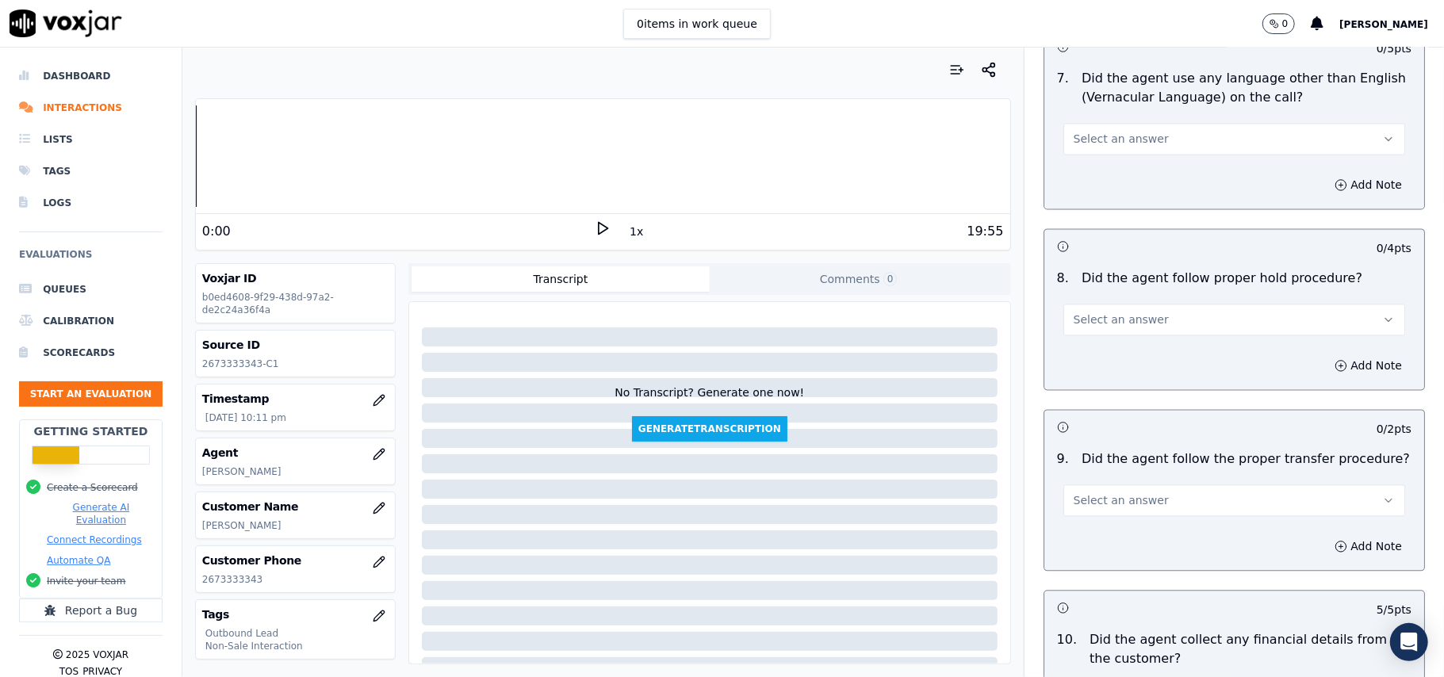
click at [1102, 492] on span "Select an answer" at bounding box center [1121, 500] width 95 height 16
click at [1113, 518] on div "Yes" at bounding box center [1200, 523] width 307 height 25
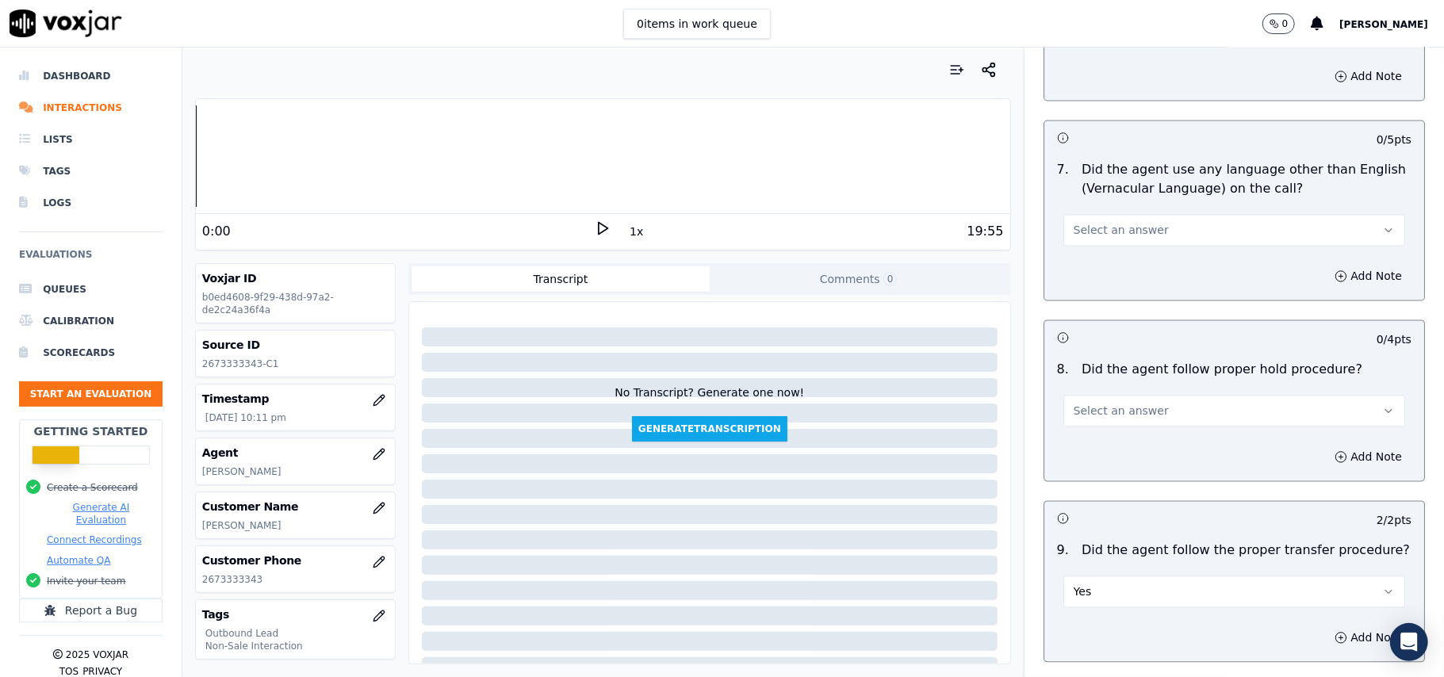
scroll to position [2052, 0]
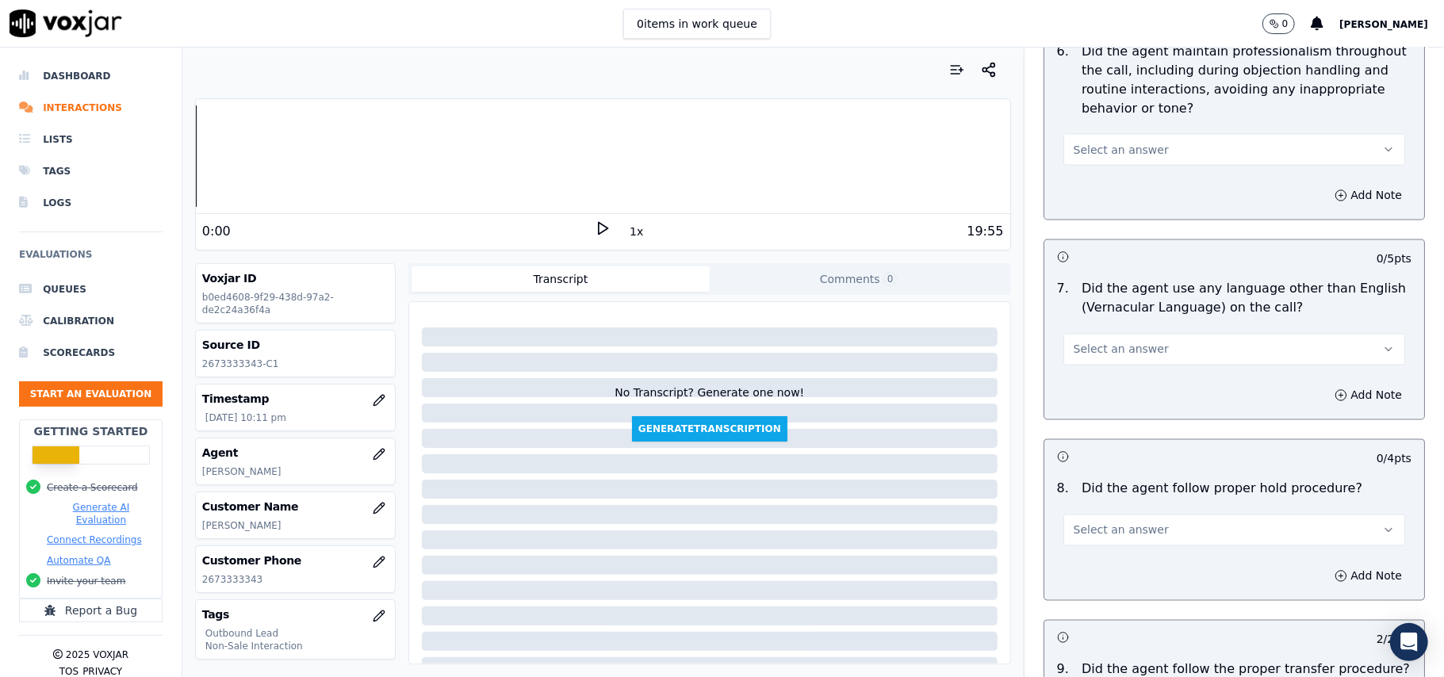
click at [1120, 515] on button "Select an answer" at bounding box center [1234, 531] width 342 height 32
click at [1101, 547] on div "Yes" at bounding box center [1200, 553] width 307 height 25
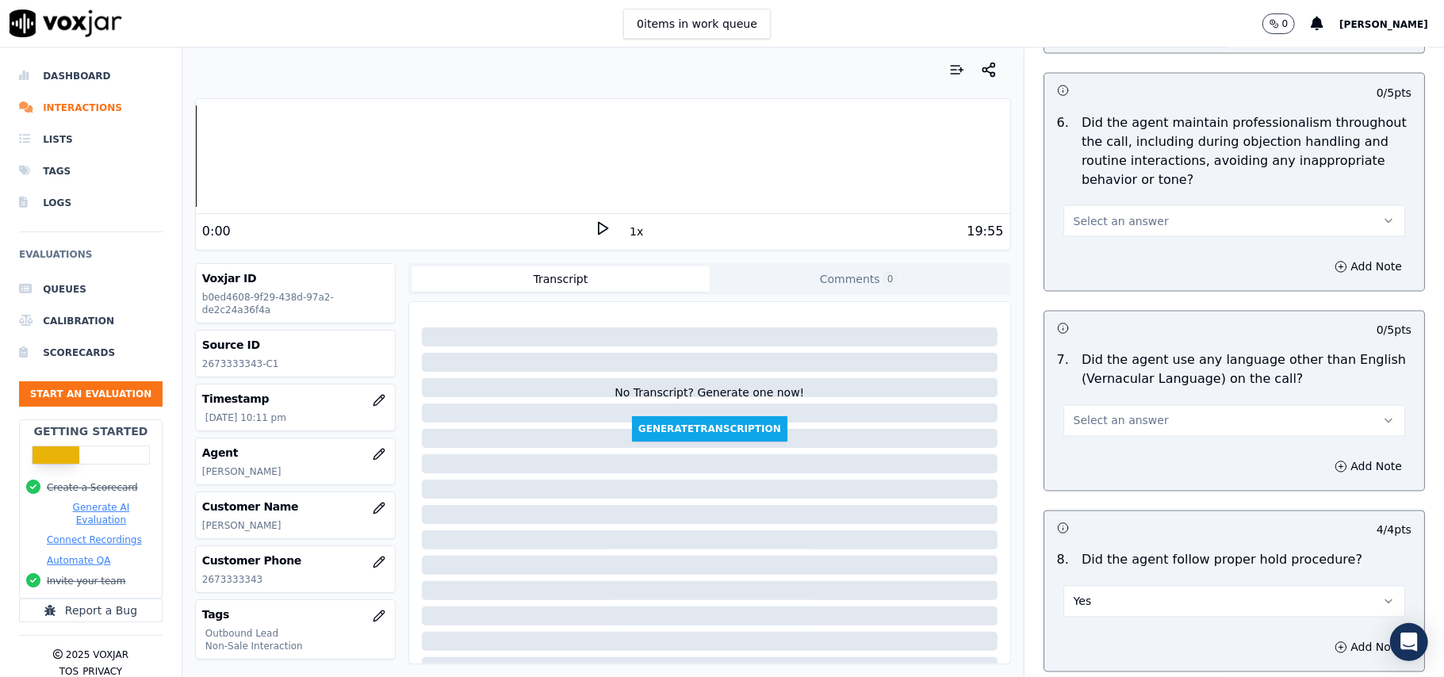
scroll to position [1946, 0]
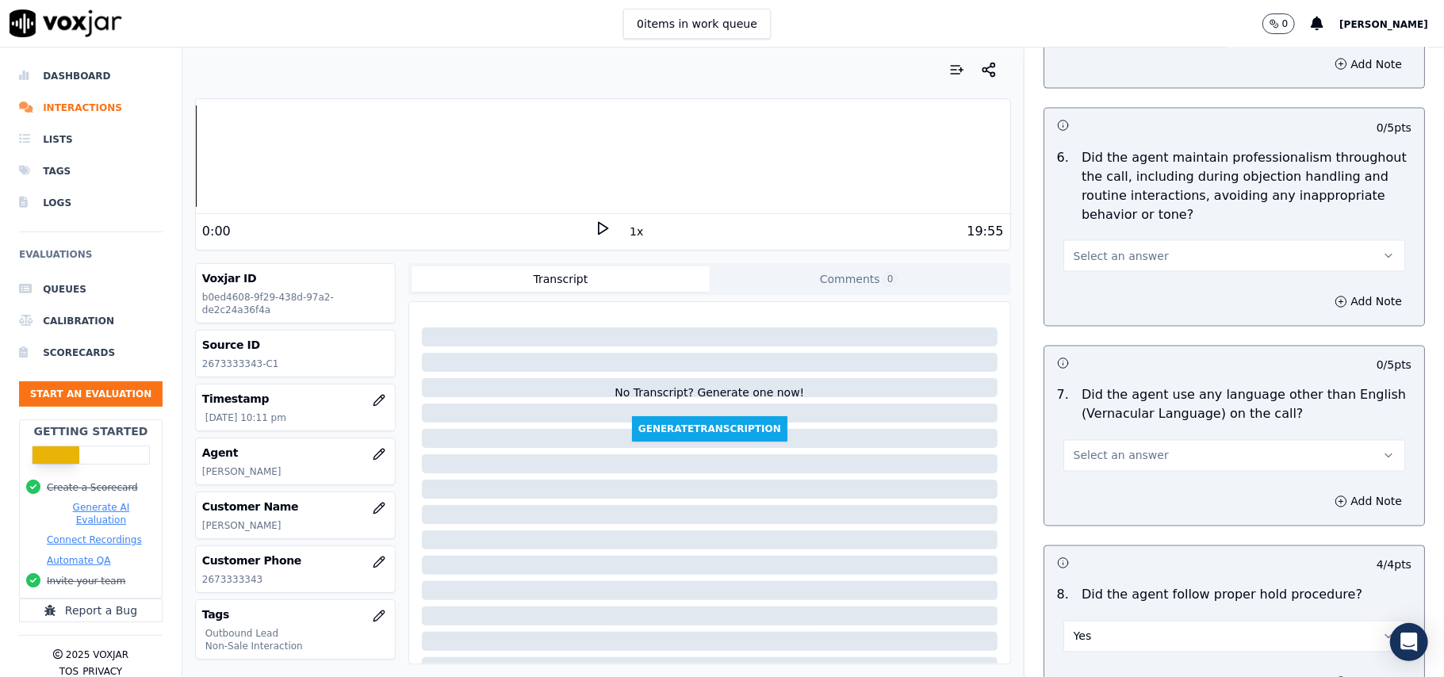
click at [1123, 448] on span "Select an answer" at bounding box center [1121, 456] width 95 height 16
click at [1108, 496] on div "No" at bounding box center [1200, 503] width 307 height 25
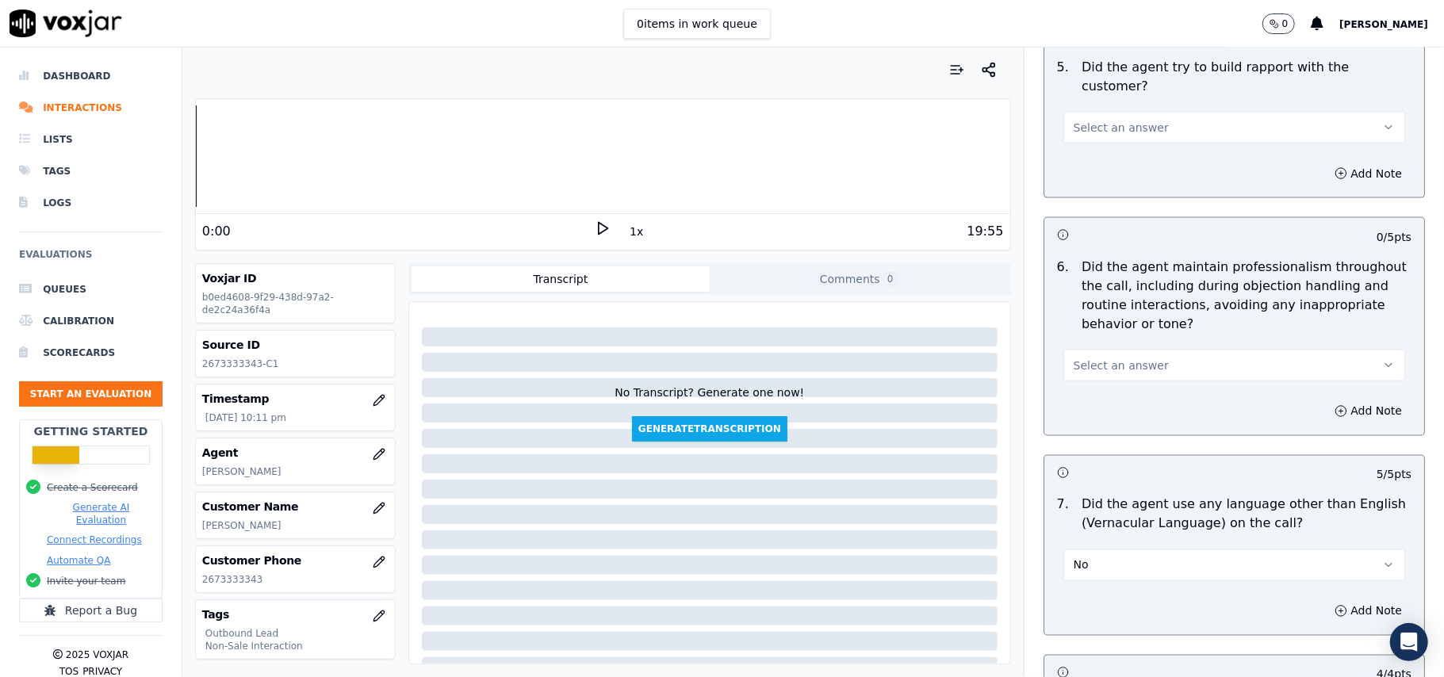
scroll to position [1735, 0]
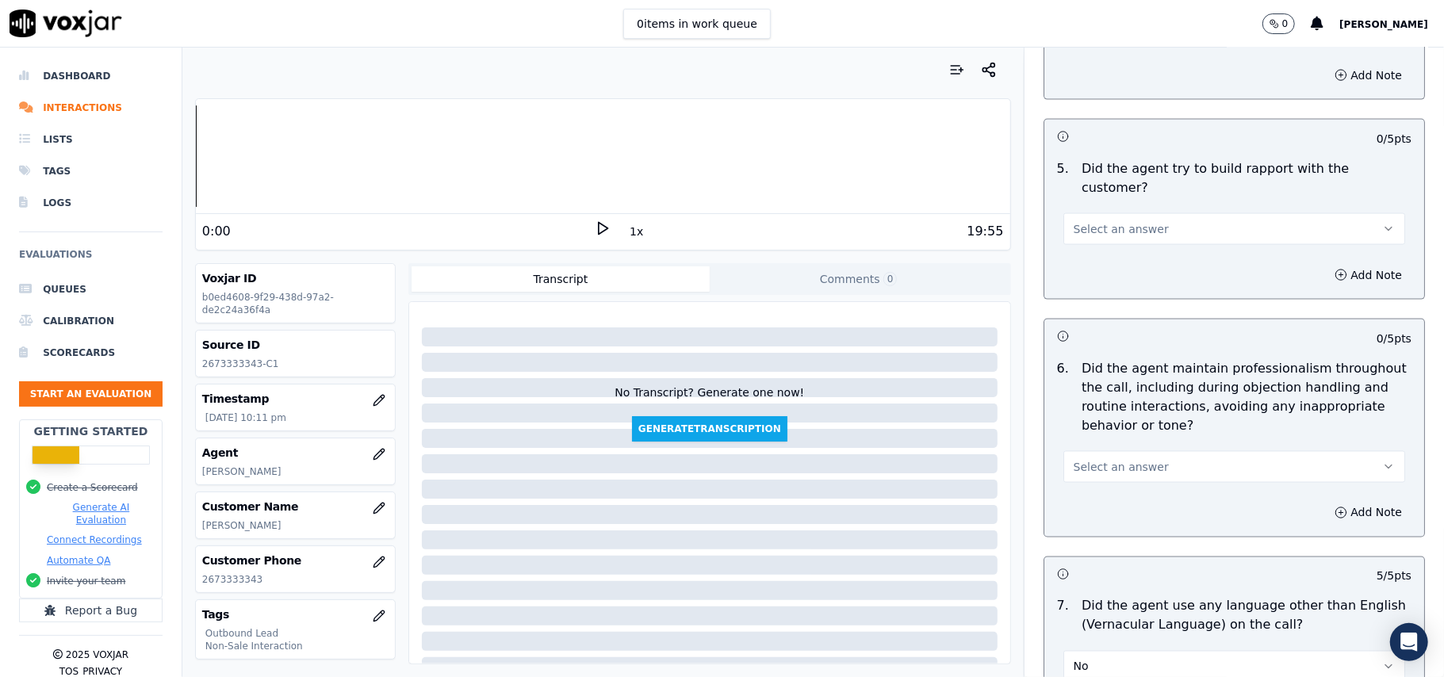
click at [1095, 451] on button "Select an answer" at bounding box center [1234, 467] width 342 height 32
click at [1134, 493] on div "Yes" at bounding box center [1200, 489] width 307 height 25
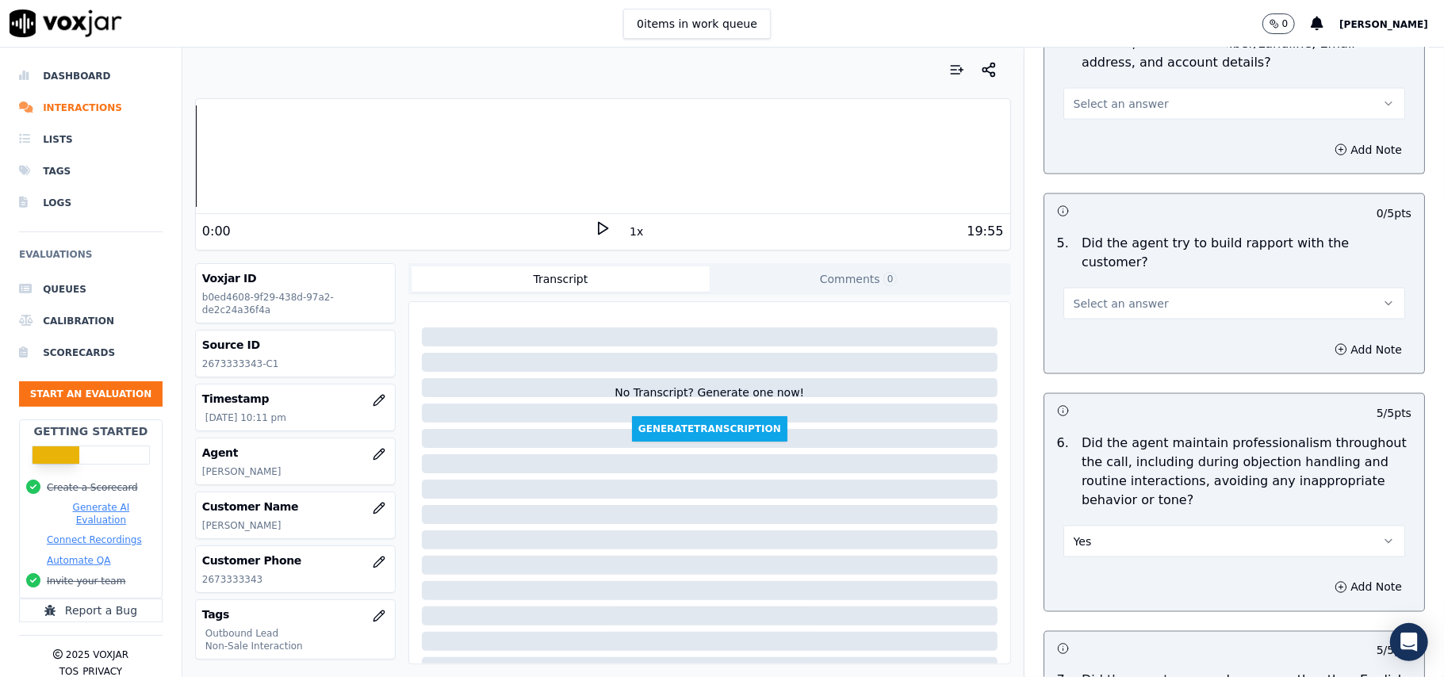
scroll to position [1629, 0]
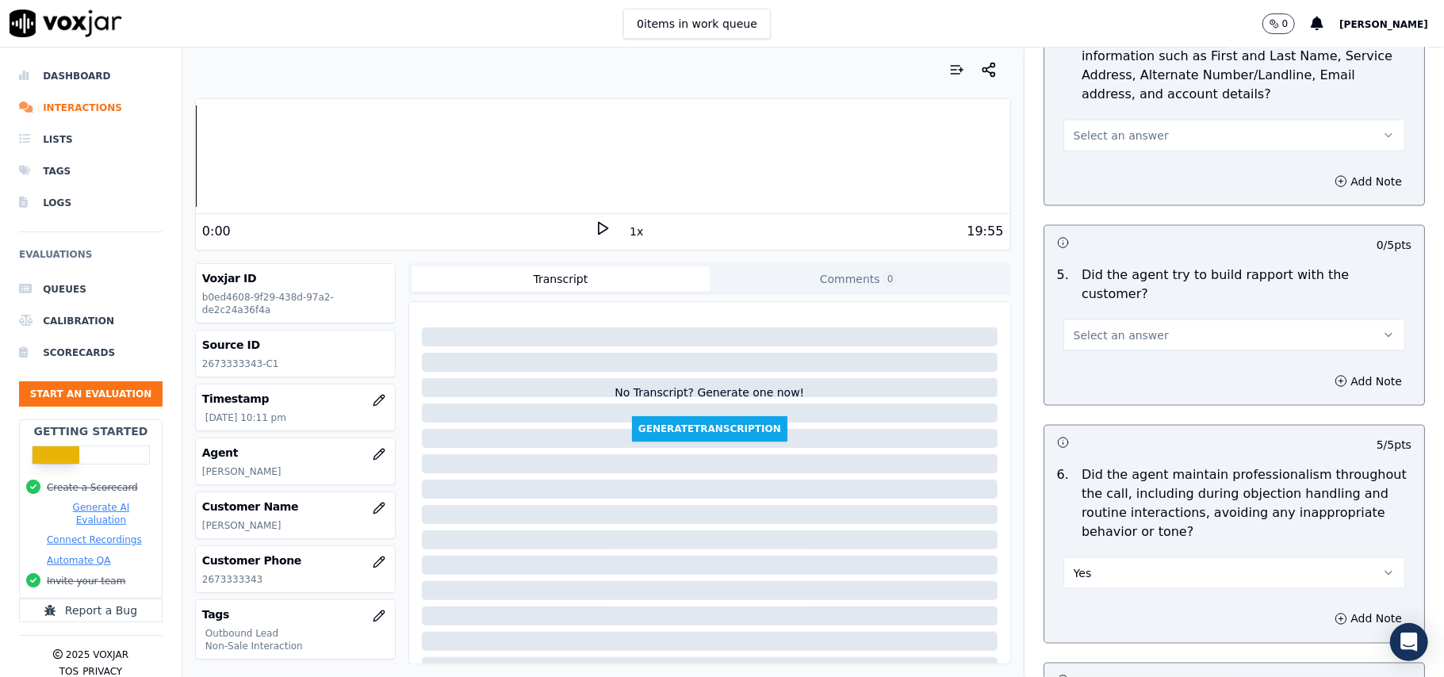
click at [1086, 327] on span "Select an answer" at bounding box center [1121, 335] width 95 height 16
click at [1102, 359] on div "Yes" at bounding box center [1200, 355] width 307 height 25
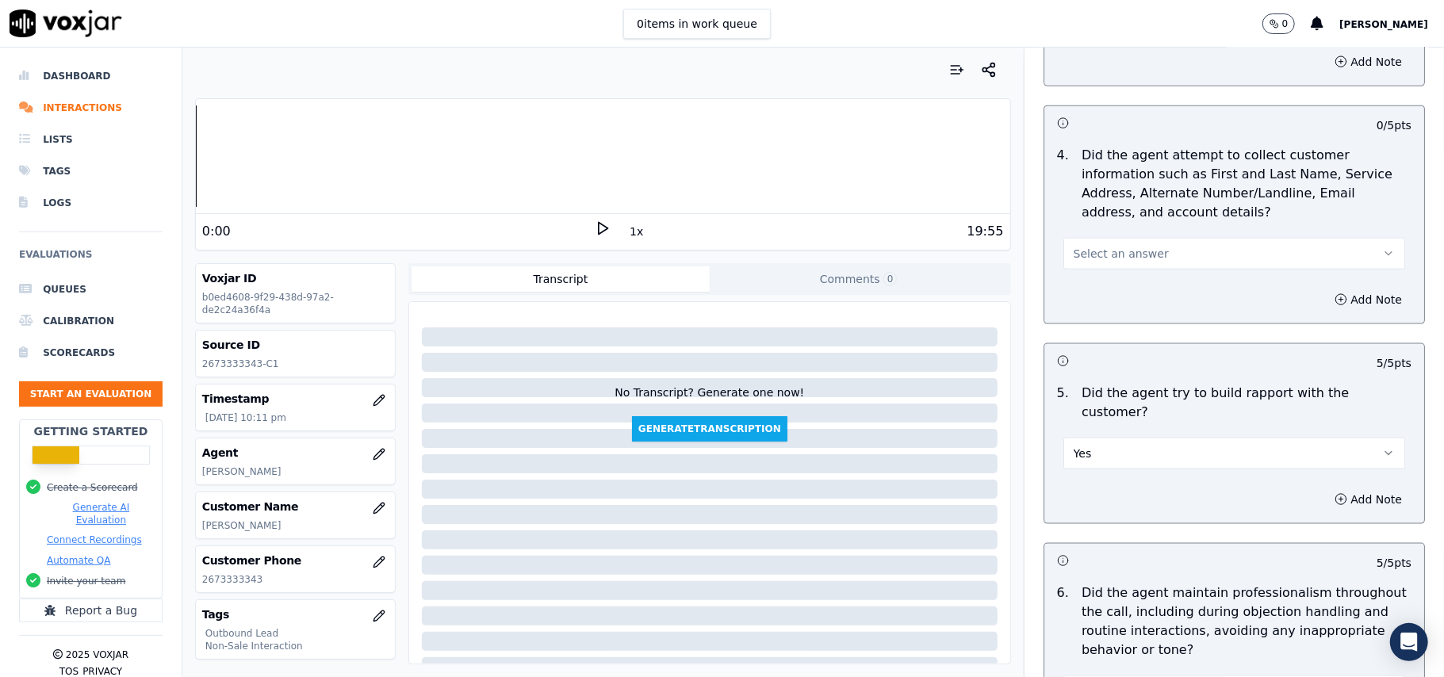
scroll to position [1312, 0]
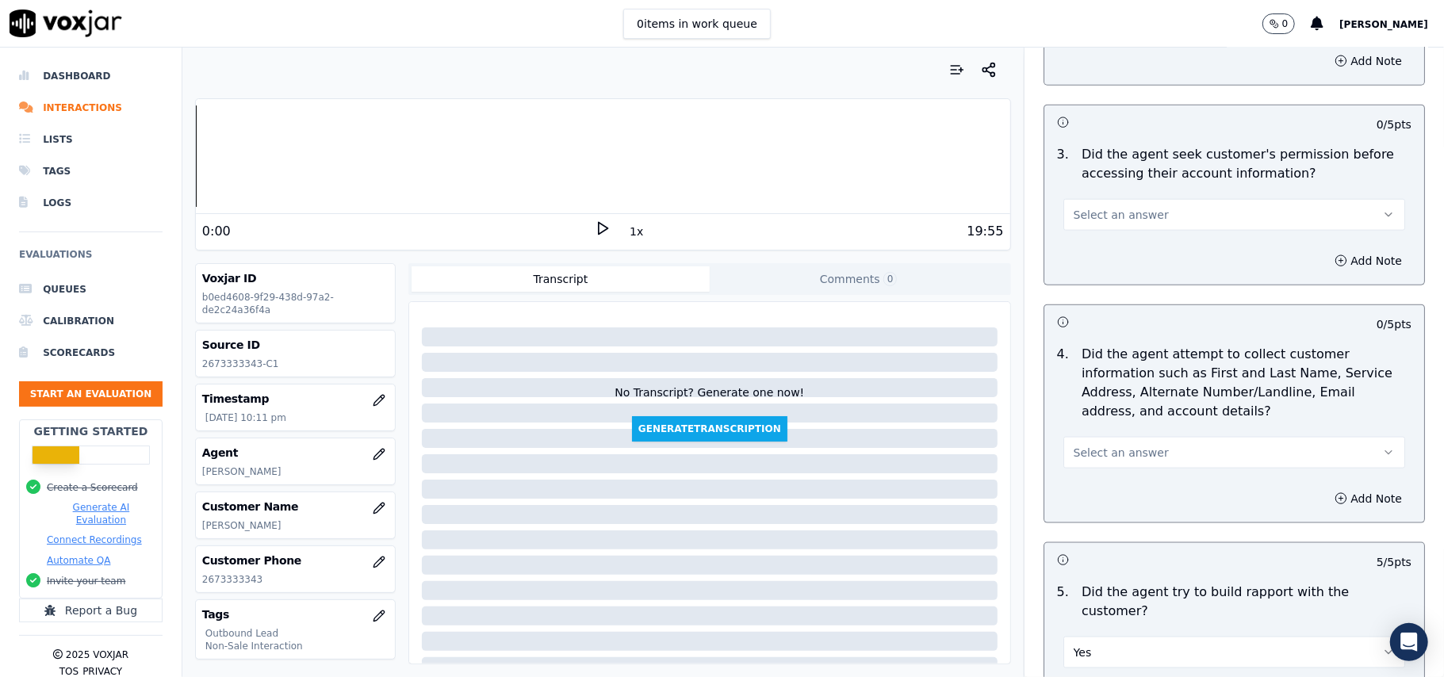
click at [1094, 435] on div "Select an answer" at bounding box center [1234, 445] width 367 height 48
click at [1086, 486] on div "Add Note" at bounding box center [1234, 499] width 380 height 48
click at [1086, 460] on span "Select an answer" at bounding box center [1121, 453] width 95 height 16
click at [1091, 539] on div "N/A" at bounding box center [1200, 542] width 307 height 25
drag, startPoint x: 1139, startPoint y: 209, endPoint x: 1145, endPoint y: 233, distance: 24.4
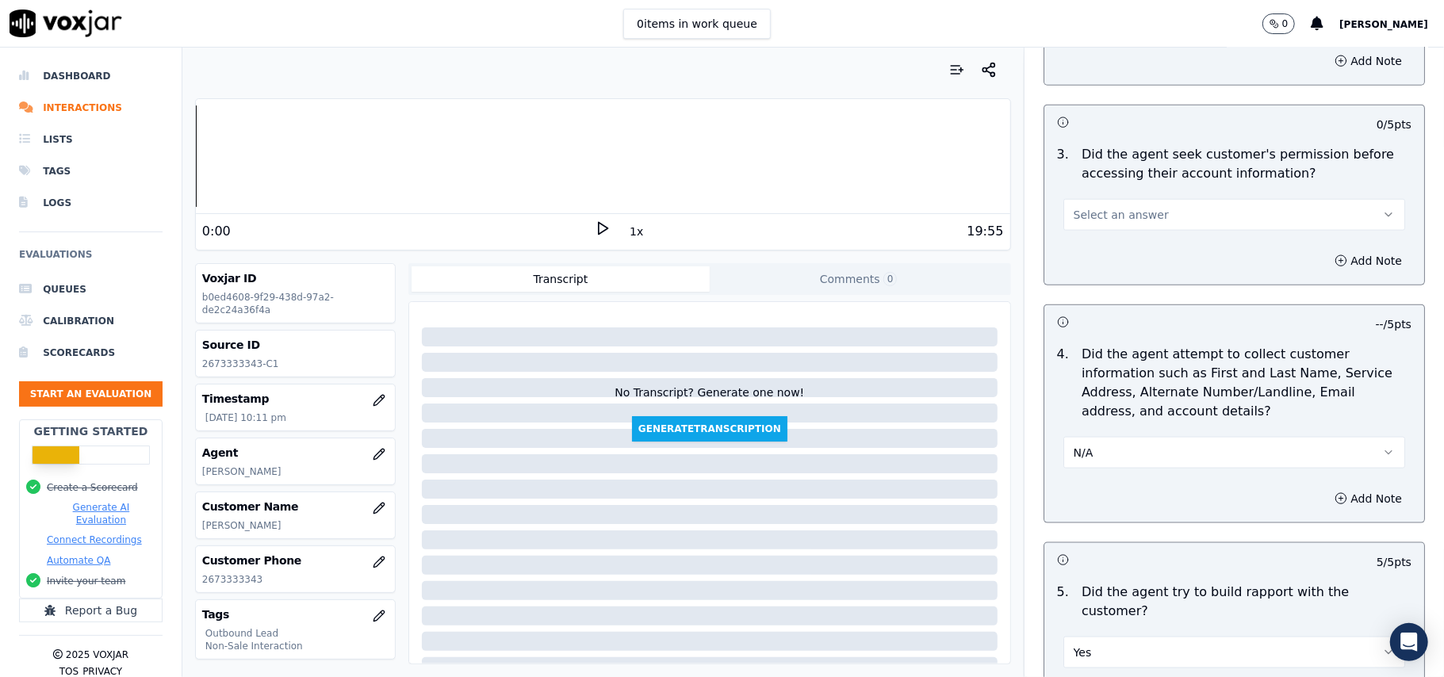
click at [1140, 209] on button "Select an answer" at bounding box center [1234, 215] width 342 height 32
click at [1115, 257] on div "Yes" at bounding box center [1200, 253] width 307 height 25
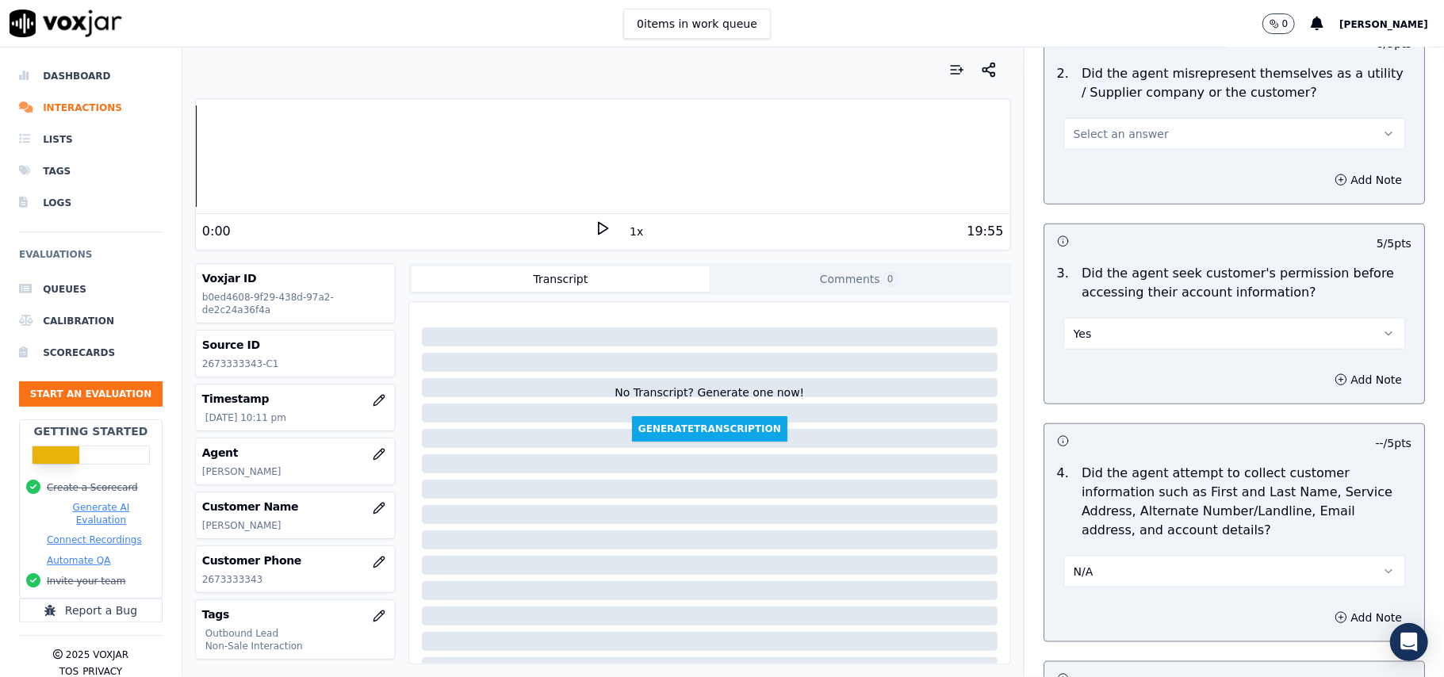
scroll to position [994, 0]
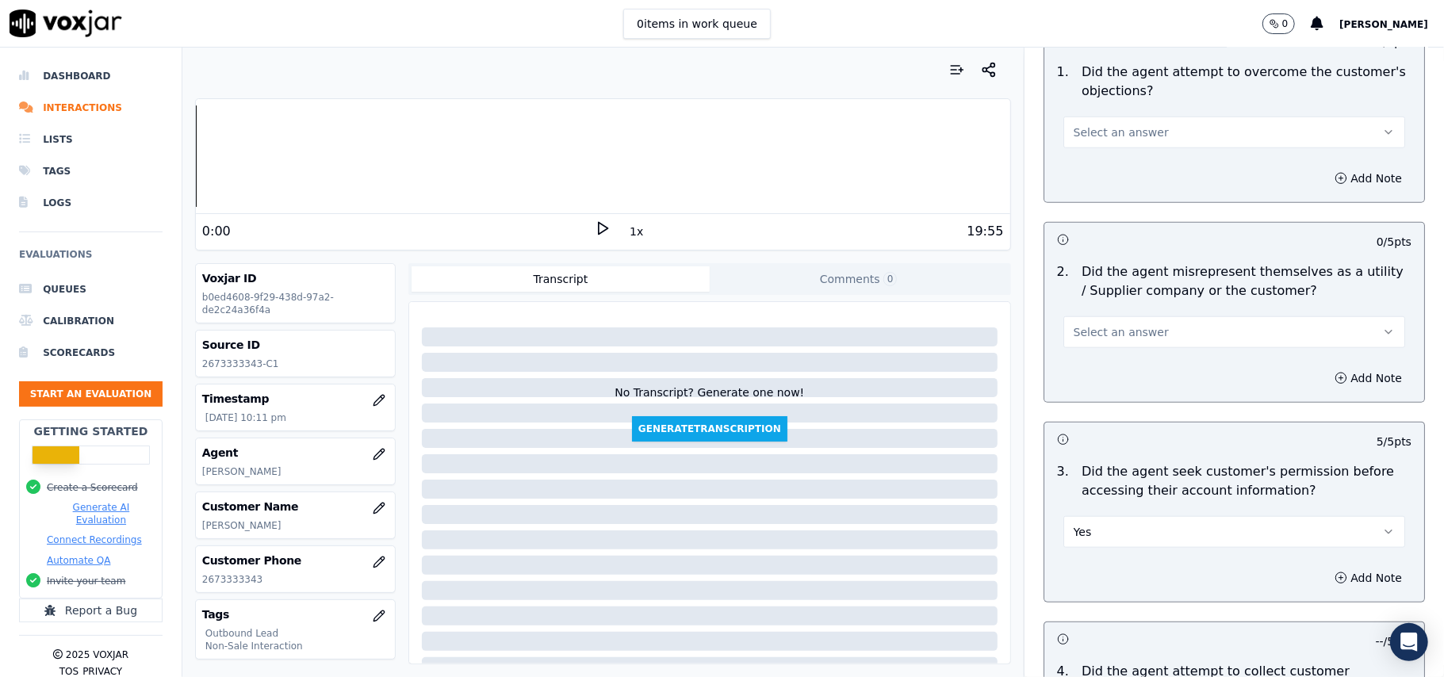
click at [1090, 324] on button "Select an answer" at bounding box center [1234, 332] width 342 height 32
click at [1075, 392] on div "No" at bounding box center [1200, 395] width 307 height 25
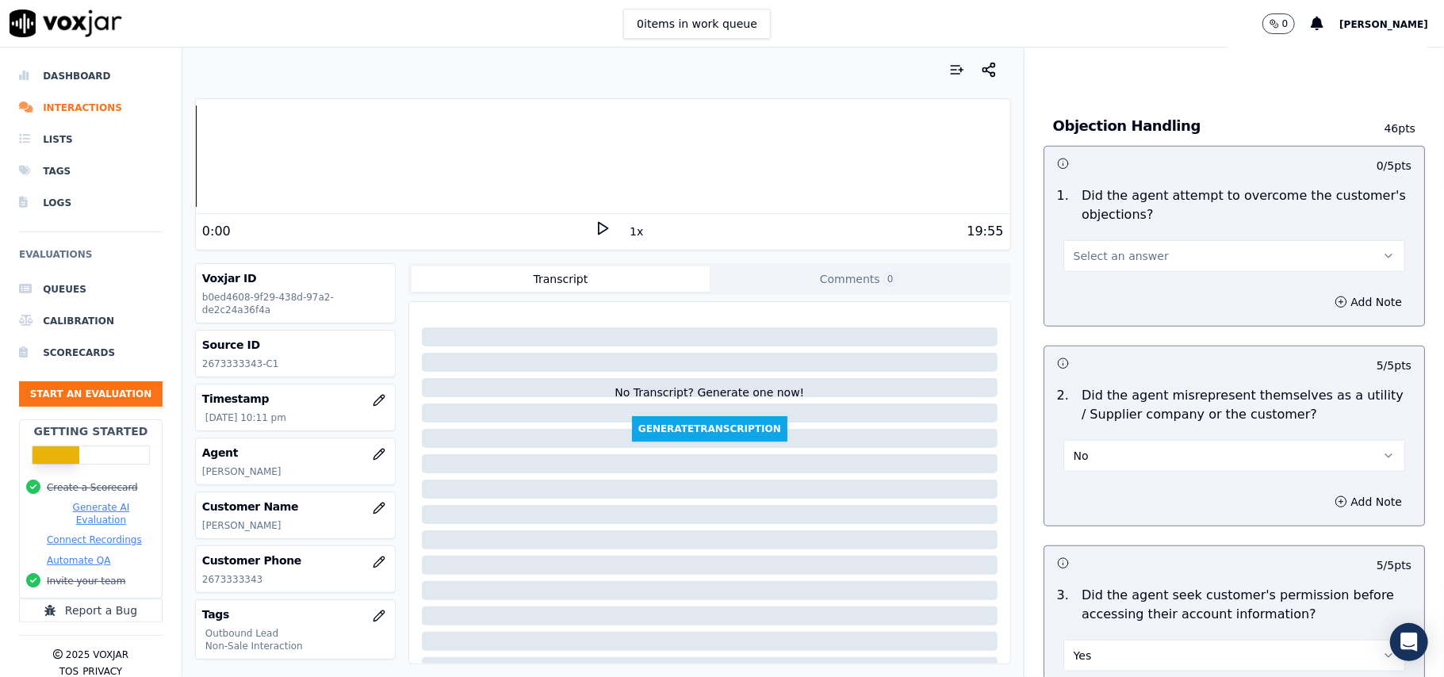
scroll to position [677, 0]
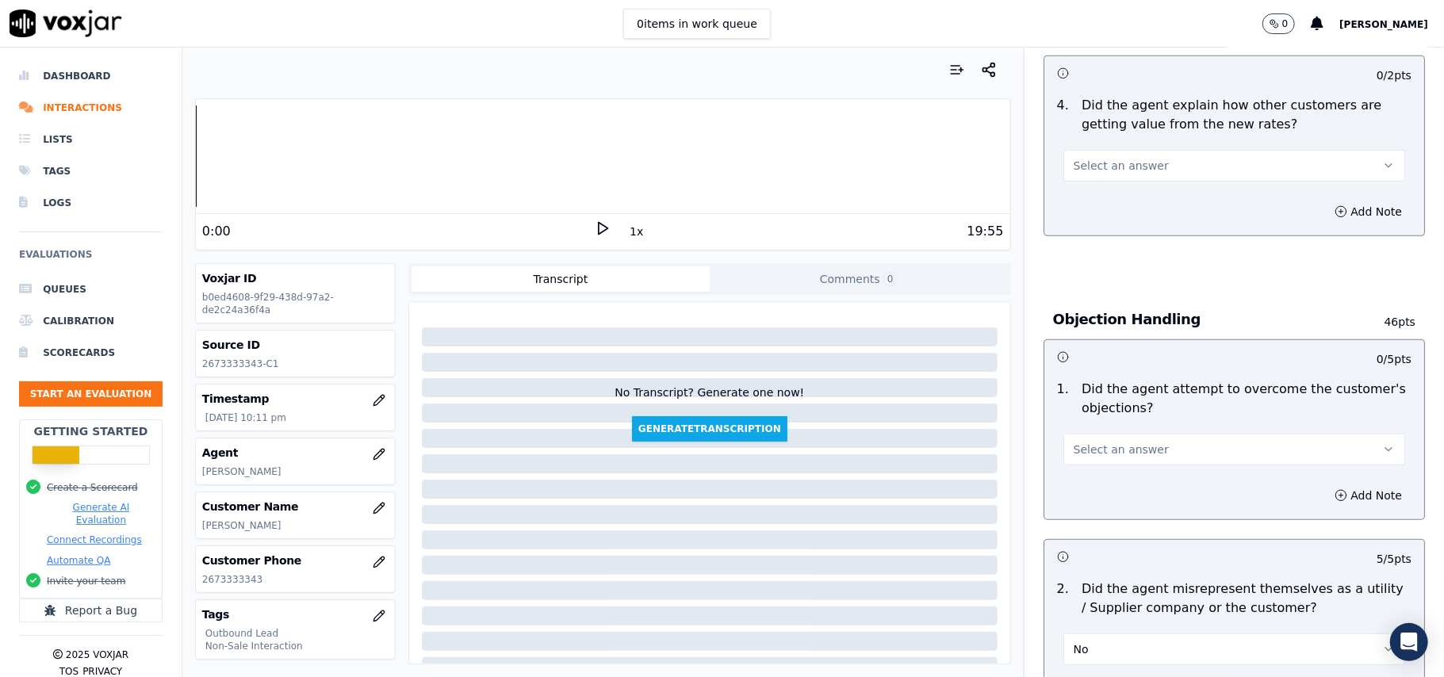
click at [1097, 452] on span "Select an answer" at bounding box center [1121, 450] width 95 height 16
click at [1094, 480] on div "Yes" at bounding box center [1200, 487] width 307 height 25
click at [1146, 163] on button "Select an answer" at bounding box center [1234, 166] width 342 height 32
click at [1117, 211] on div "Yes" at bounding box center [1200, 202] width 307 height 25
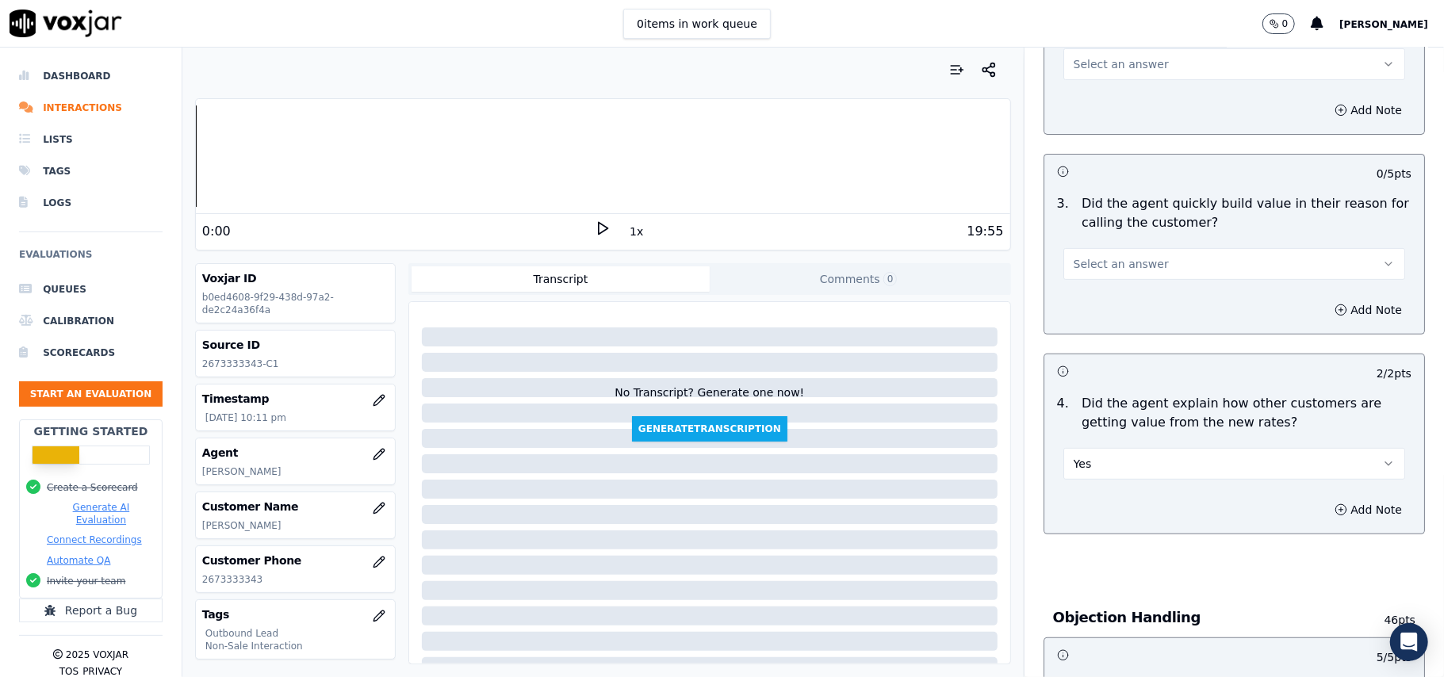
scroll to position [360, 0]
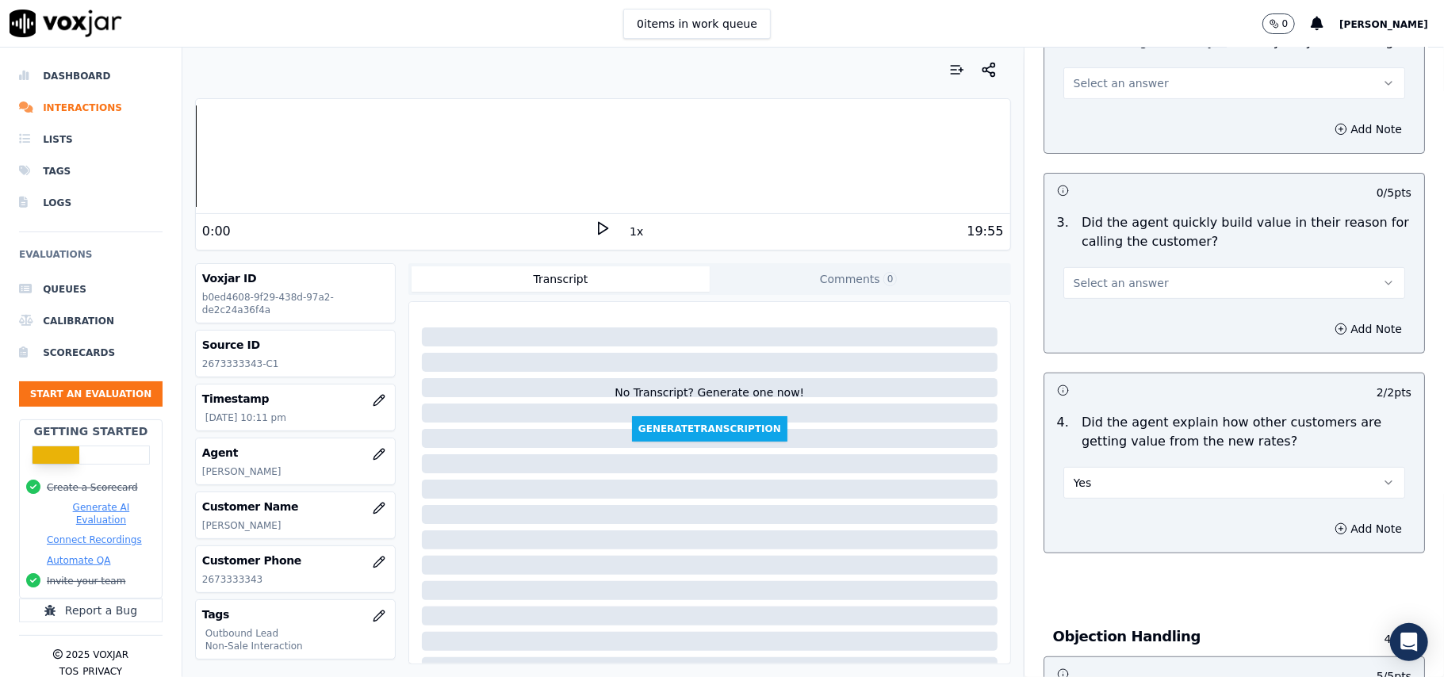
click at [1108, 279] on span "Select an answer" at bounding box center [1121, 283] width 95 height 16
click at [1098, 308] on div "Yes" at bounding box center [1200, 319] width 307 height 25
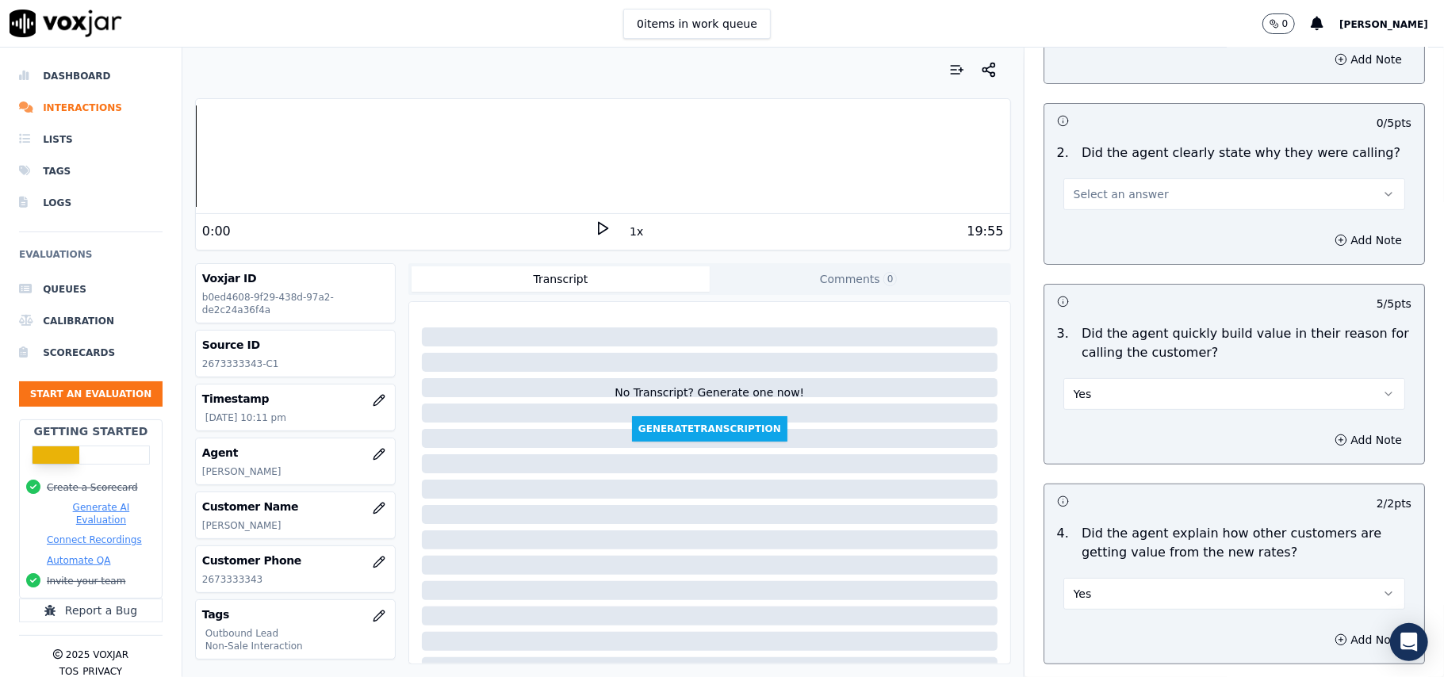
scroll to position [149, 0]
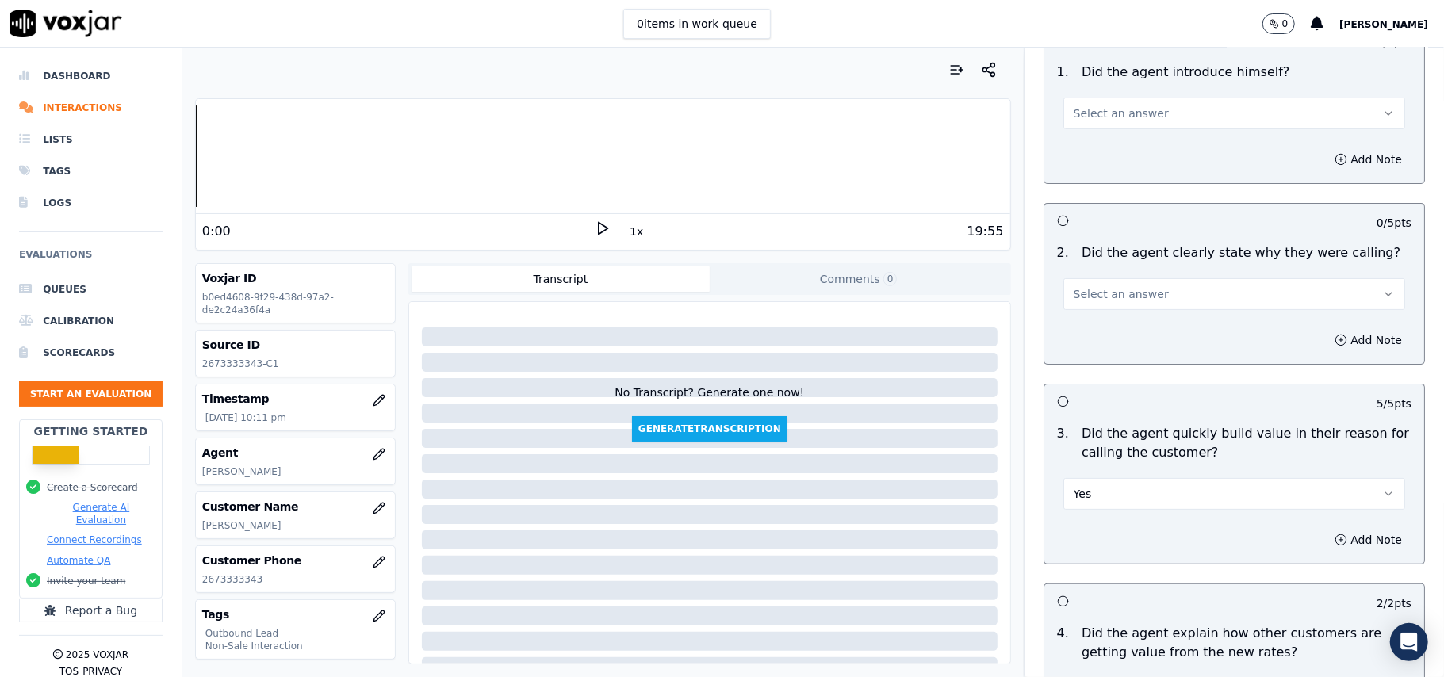
click at [1097, 290] on span "Select an answer" at bounding box center [1121, 294] width 95 height 16
click at [1082, 331] on div "Yes" at bounding box center [1200, 330] width 307 height 25
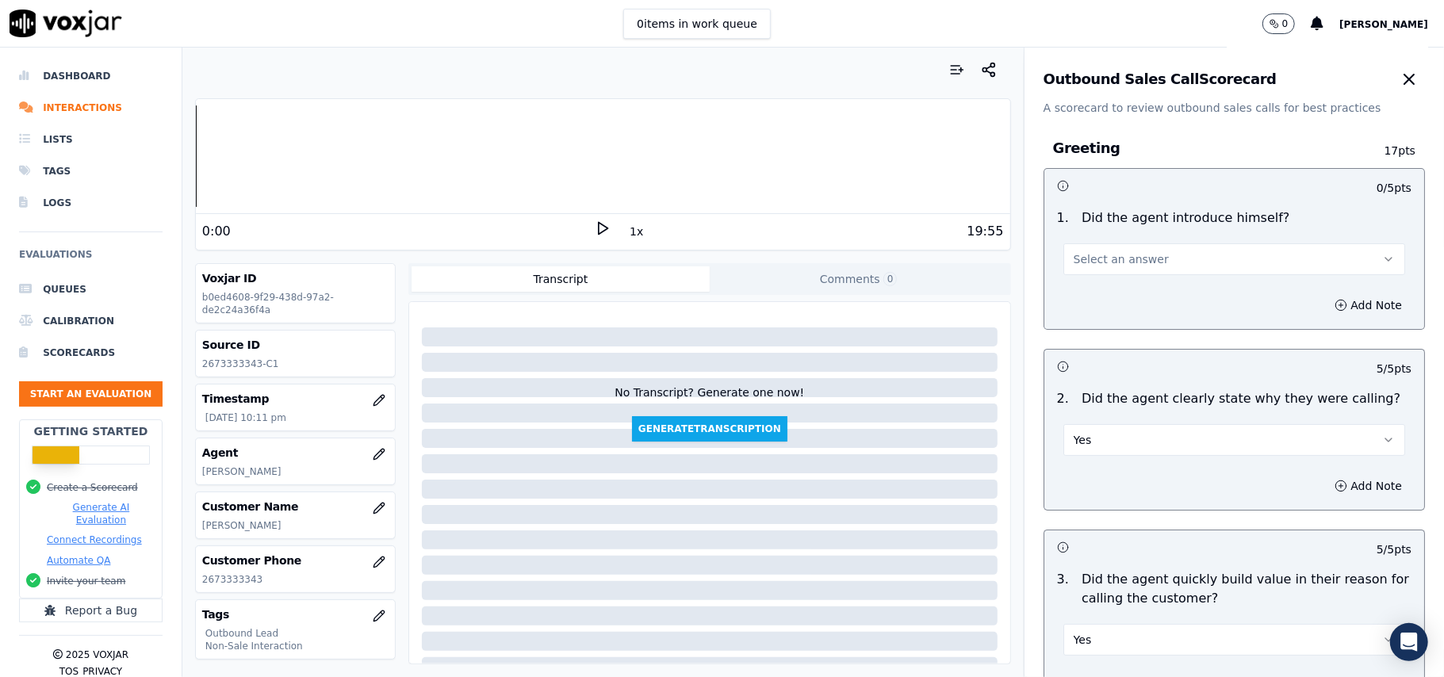
scroll to position [0, 0]
click at [1111, 251] on button "Select an answer" at bounding box center [1234, 263] width 342 height 32
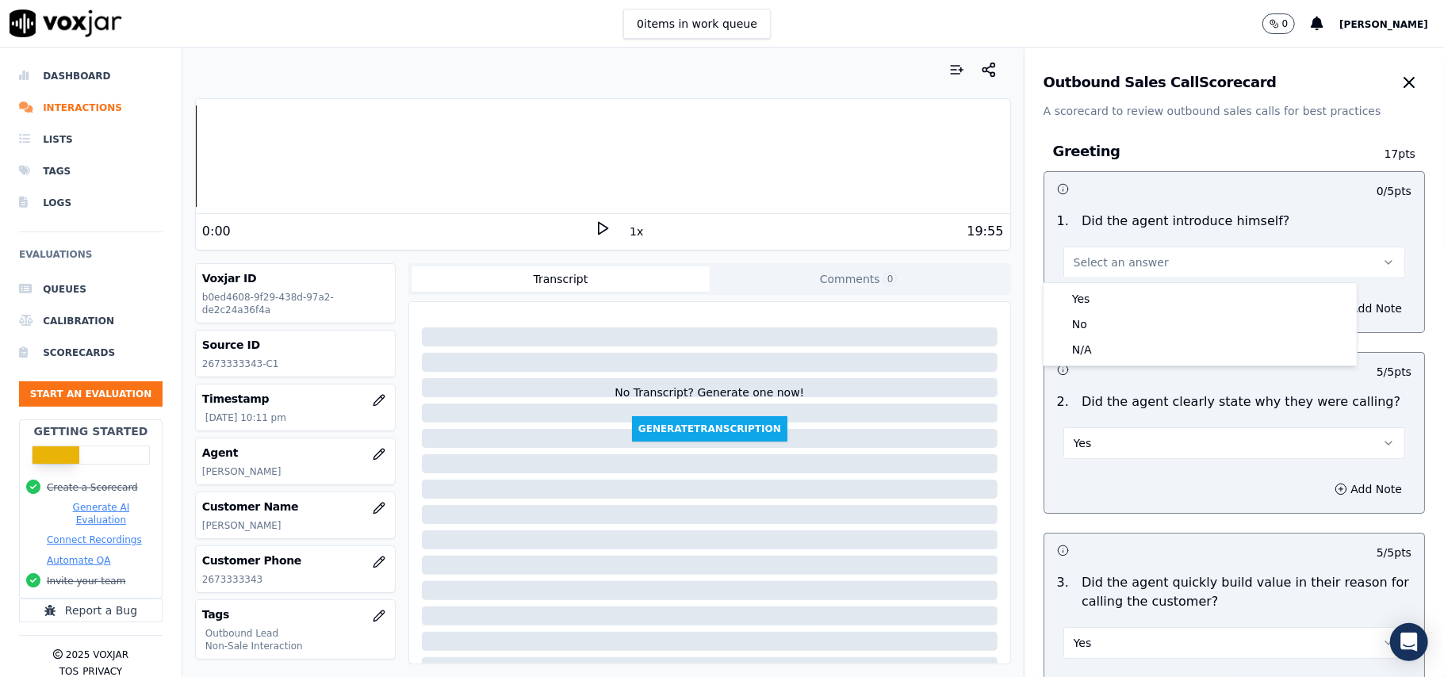
click at [1108, 284] on div "Yes No N/A" at bounding box center [1200, 324] width 313 height 82
click at [1105, 295] on div "Yes" at bounding box center [1200, 298] width 307 height 25
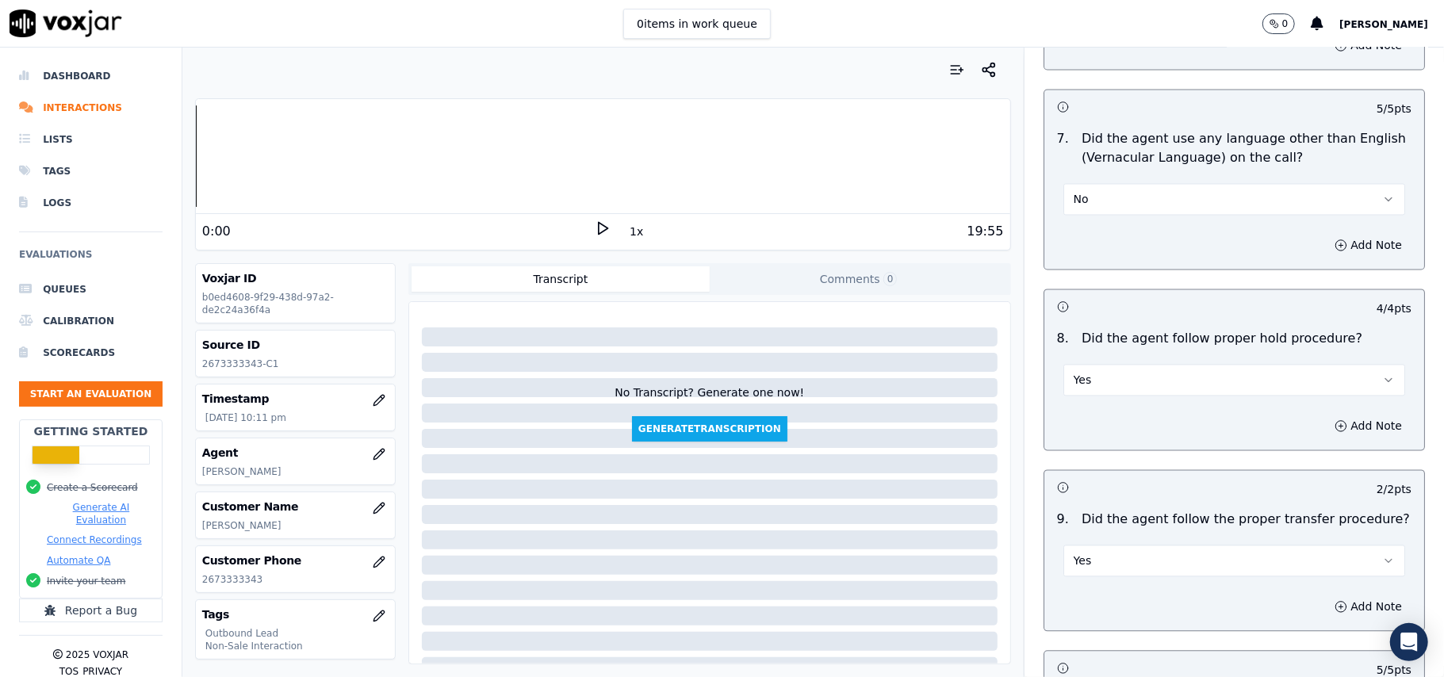
scroll to position [3955, 0]
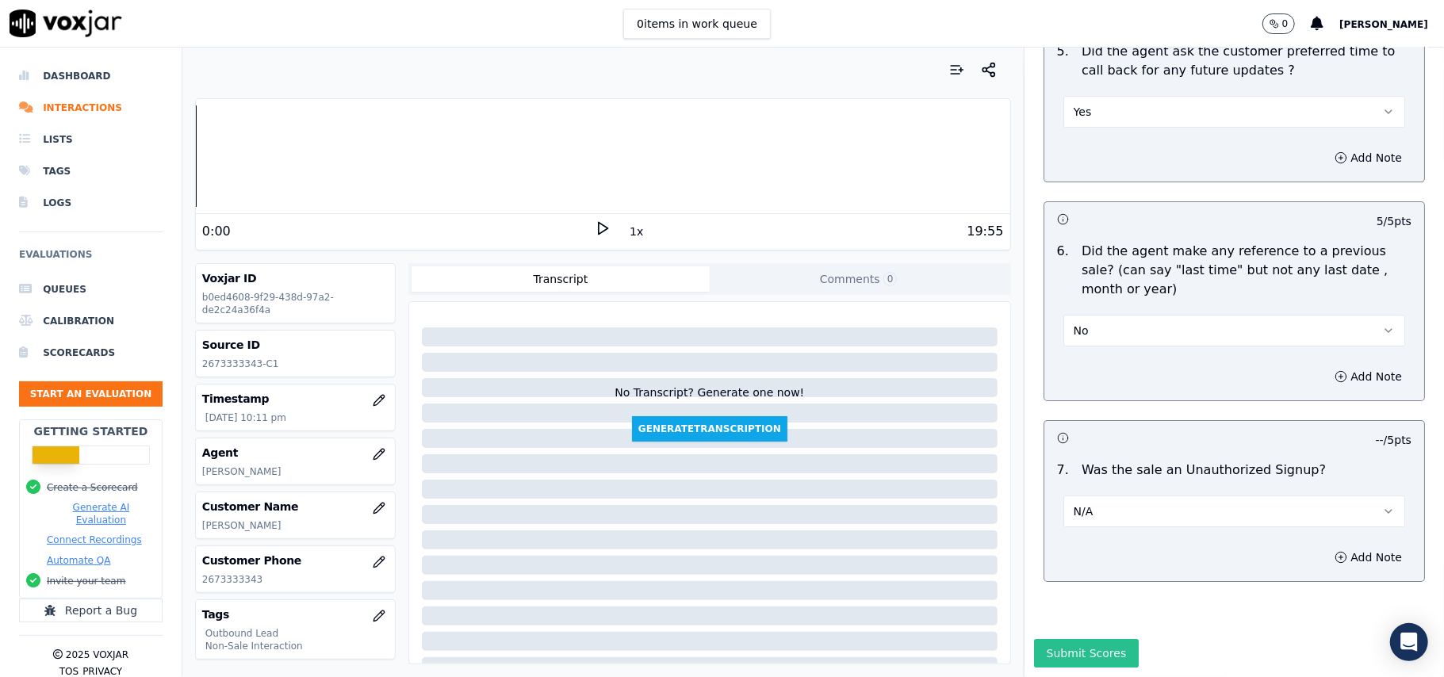
click at [1053, 639] on button "Submit Scores" at bounding box center [1086, 653] width 105 height 29
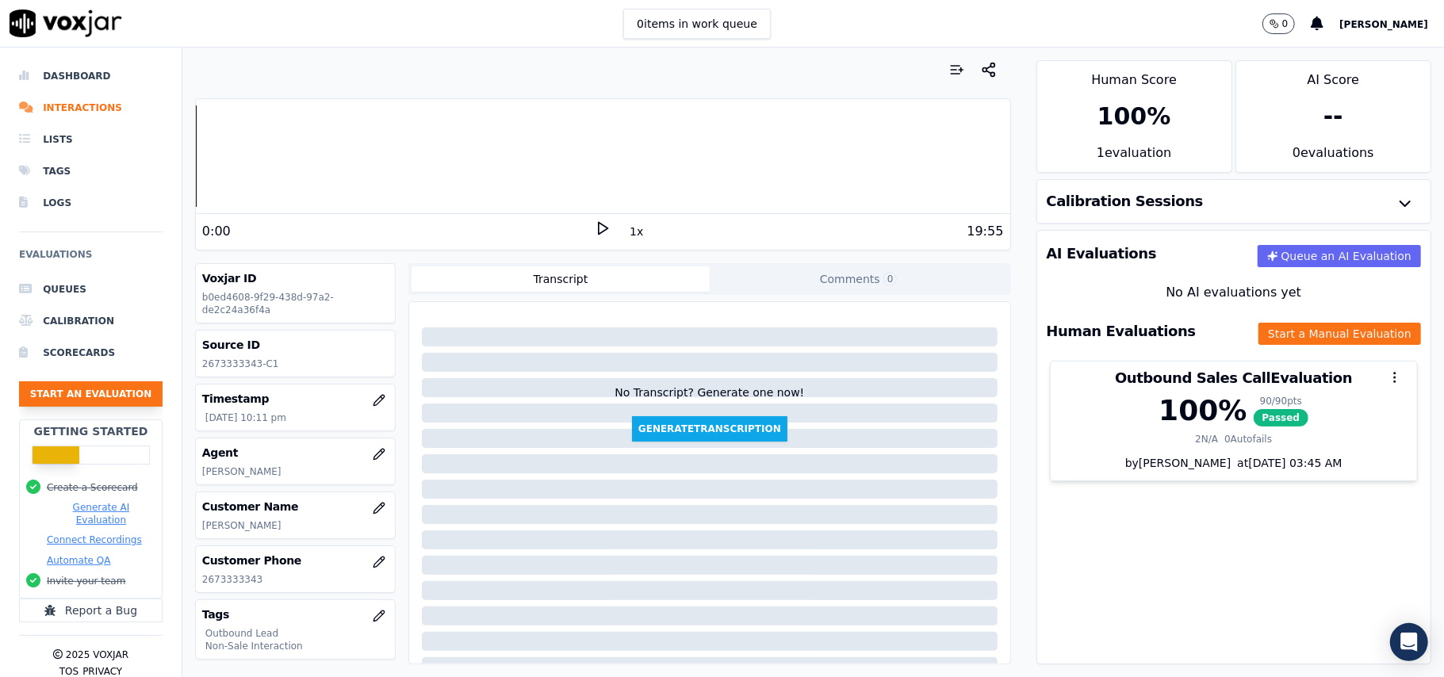
click at [63, 387] on button "Start an Evaluation" at bounding box center [91, 393] width 144 height 25
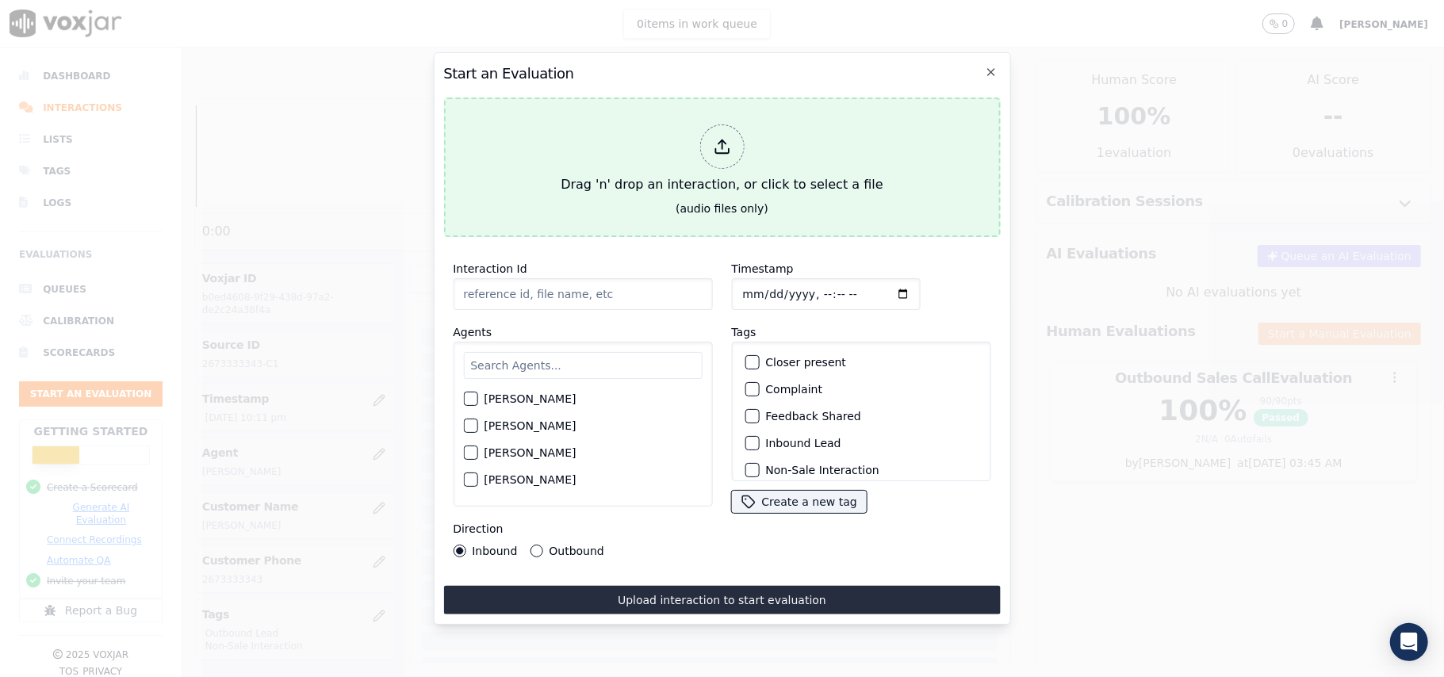
click at [703, 137] on div at bounding box center [721, 146] width 44 height 44
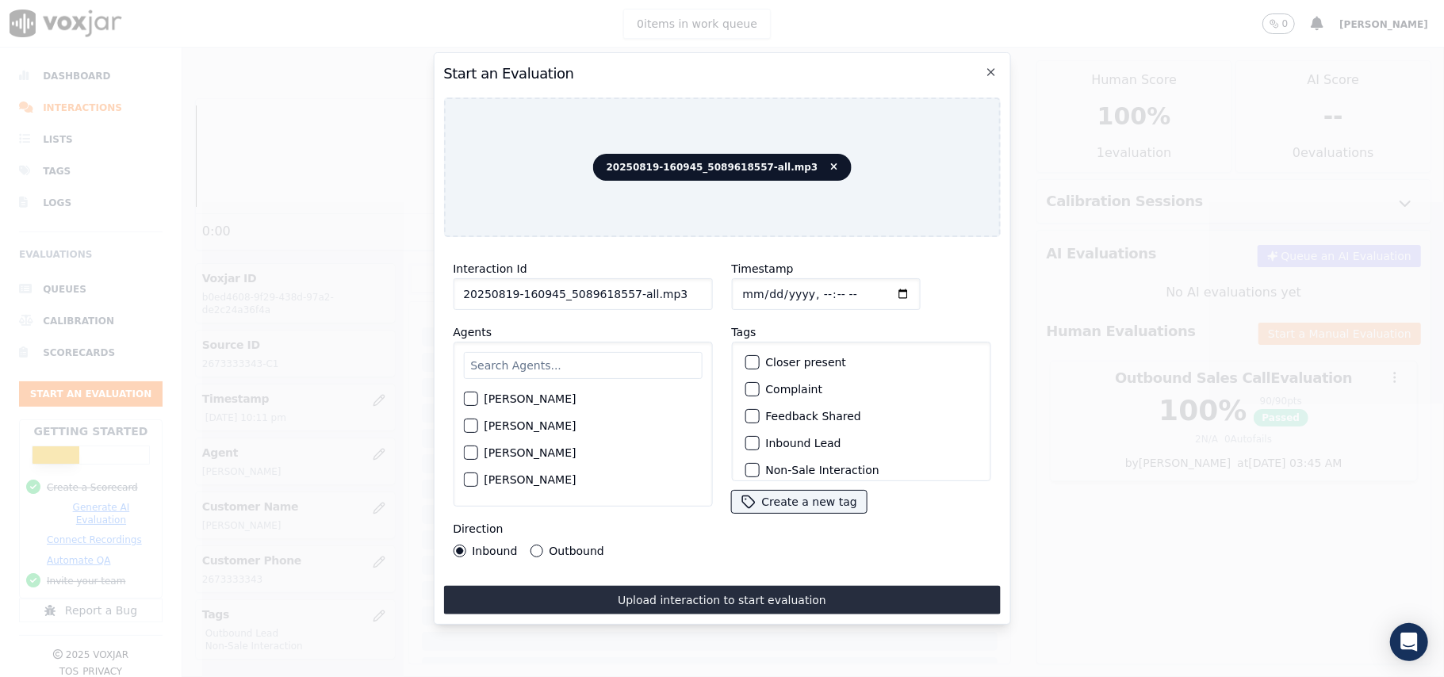
drag, startPoint x: 657, startPoint y: 284, endPoint x: 622, endPoint y: 287, distance: 35.0
click at [622, 287] on input "20250819-160945_5089618557-all.mp3" at bounding box center [582, 294] width 259 height 32
type input "20250819-160945_5089618557-C1"
click at [759, 290] on input "Timestamp" at bounding box center [825, 294] width 189 height 32
type input "[DATE]T23:06"
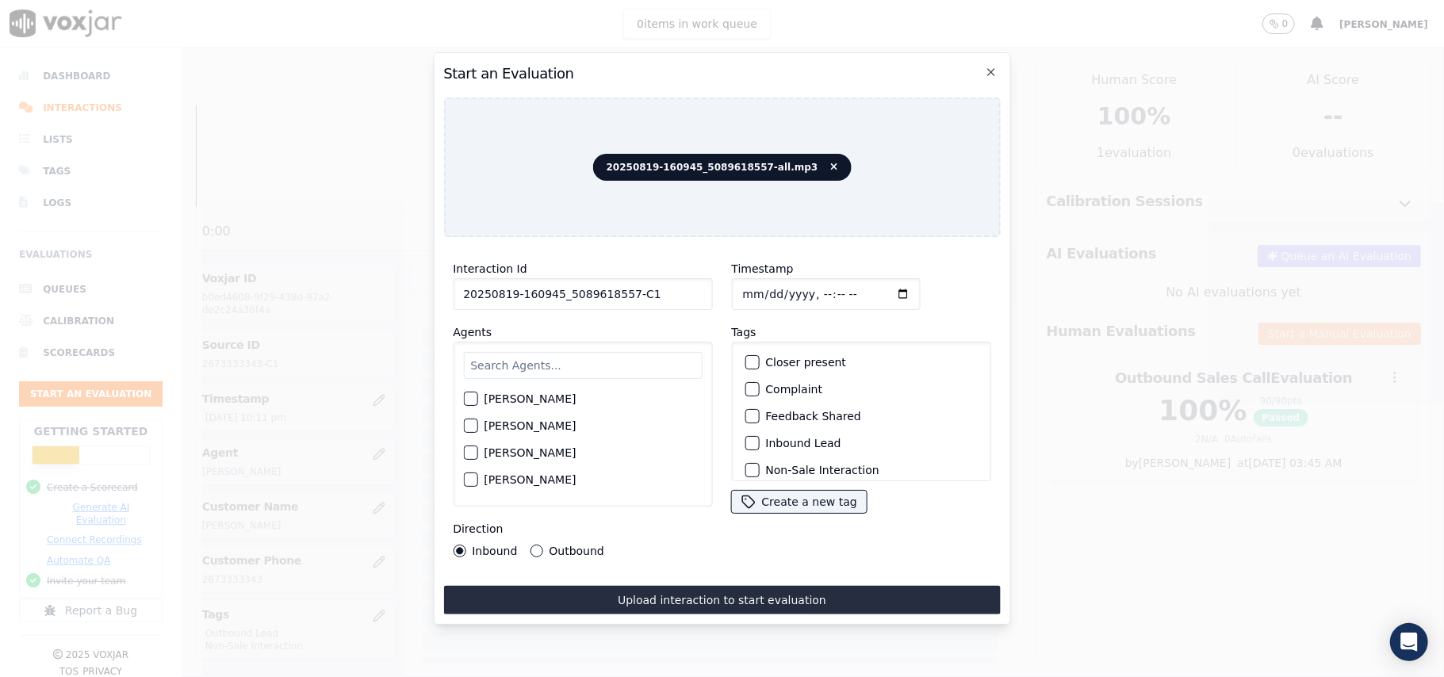
click at [581, 362] on input "text" at bounding box center [582, 365] width 239 height 27
paste input "[PERSON_NAME]"
type input "[PERSON_NAME]"
click at [496, 398] on label "[PERSON_NAME]" at bounding box center [530, 403] width 92 height 11
click at [477, 397] on button "[PERSON_NAME]" at bounding box center [470, 403] width 14 height 14
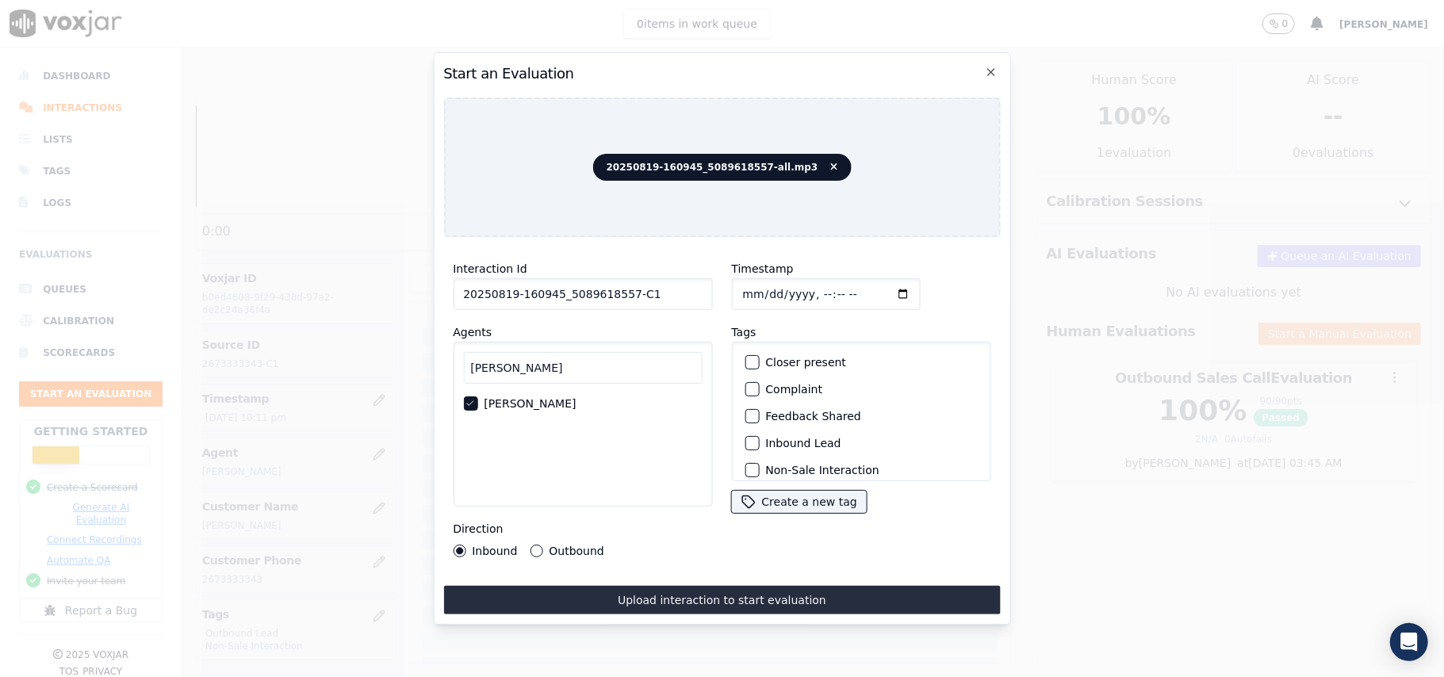
click at [745, 438] on div "button" at bounding box center [750, 443] width 11 height 11
click at [745, 432] on div "button" at bounding box center [750, 437] width 11 height 11
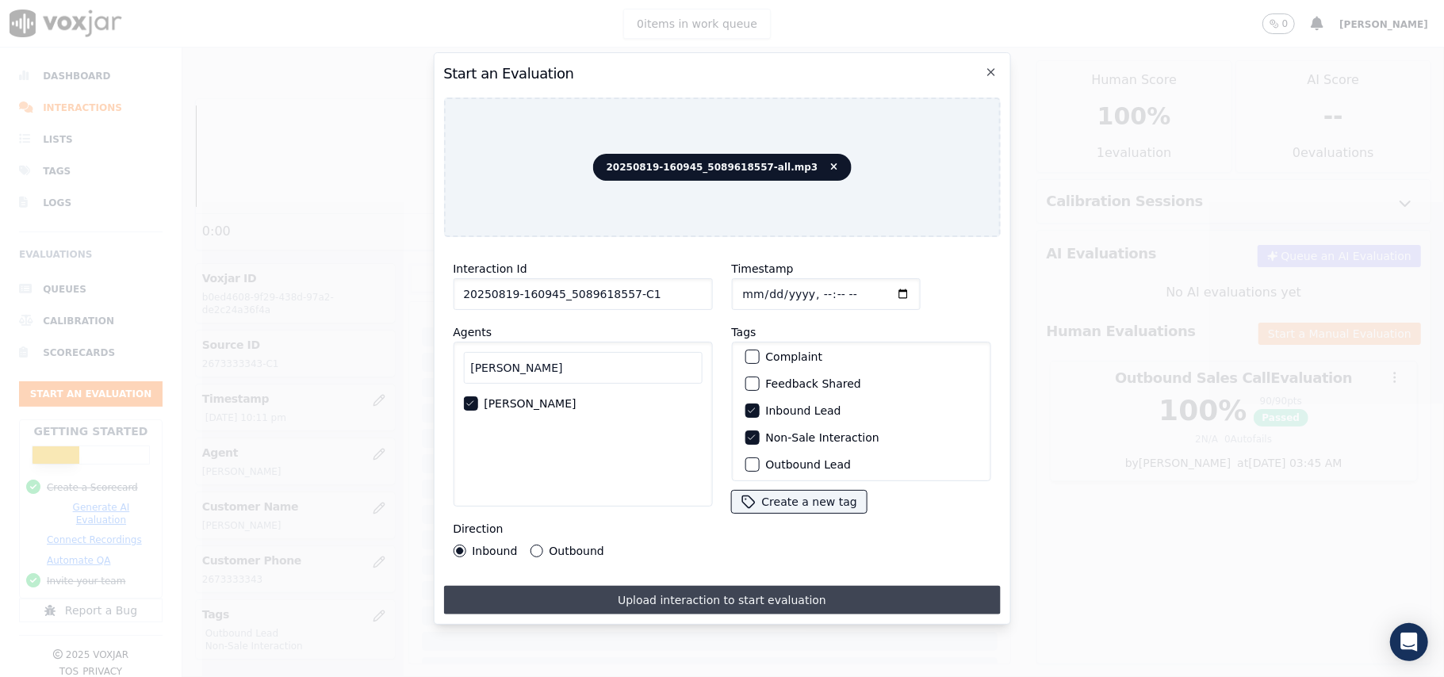
click at [642, 596] on button "Upload interaction to start evaluation" at bounding box center [721, 600] width 557 height 29
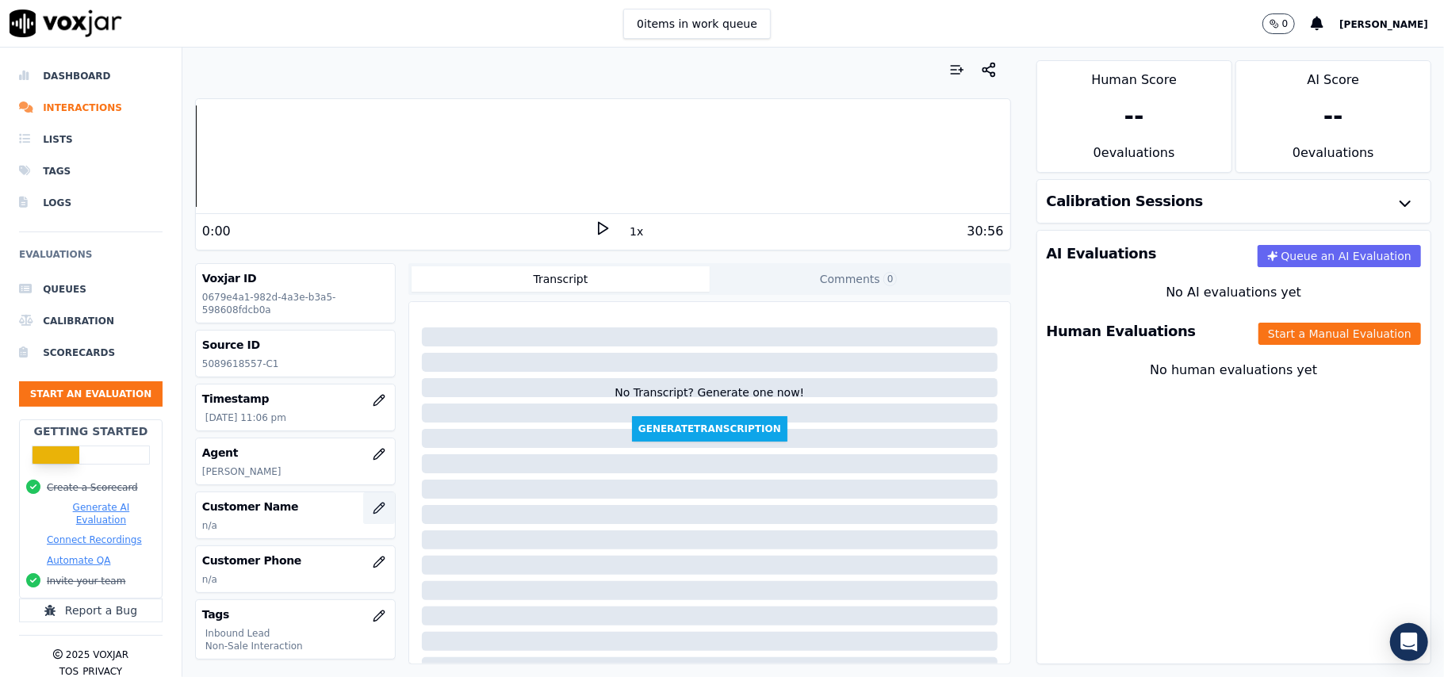
click at [373, 514] on icon "button" at bounding box center [379, 508] width 13 height 13
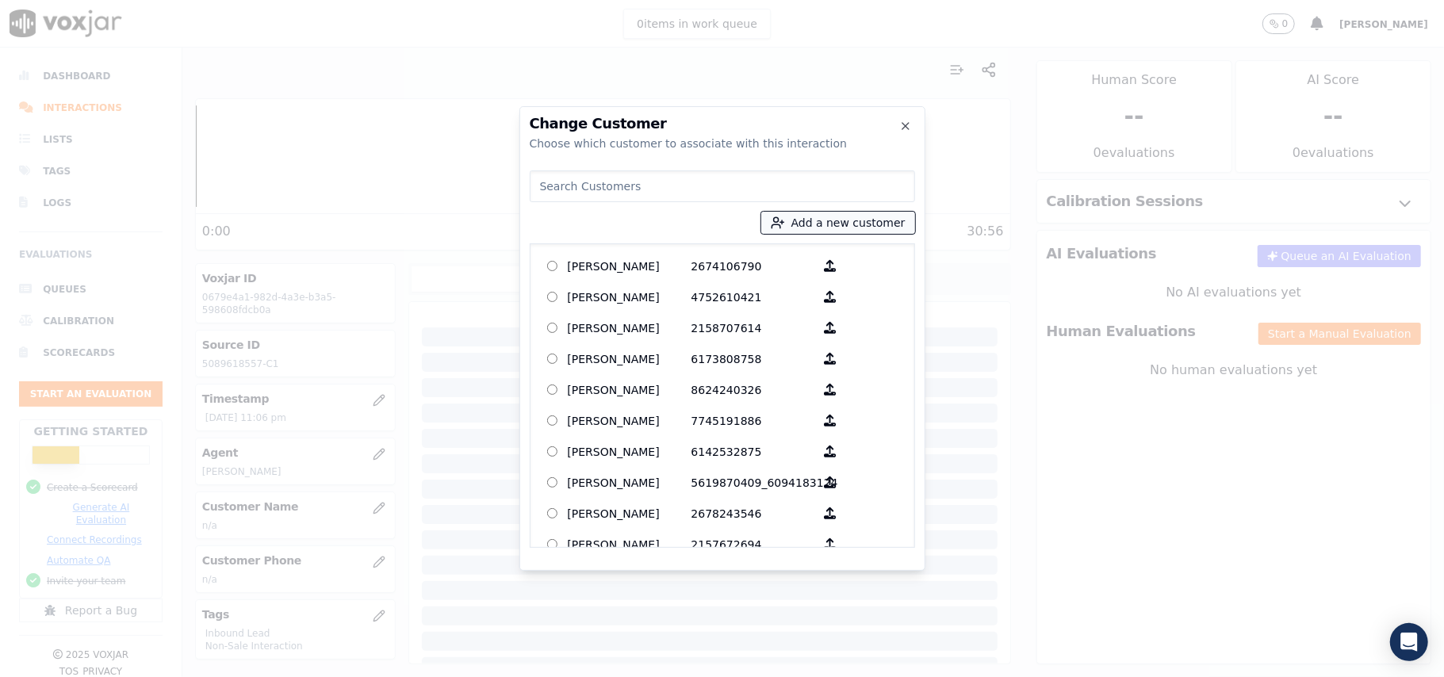
click at [839, 226] on button "Add a new customer" at bounding box center [838, 223] width 154 height 22
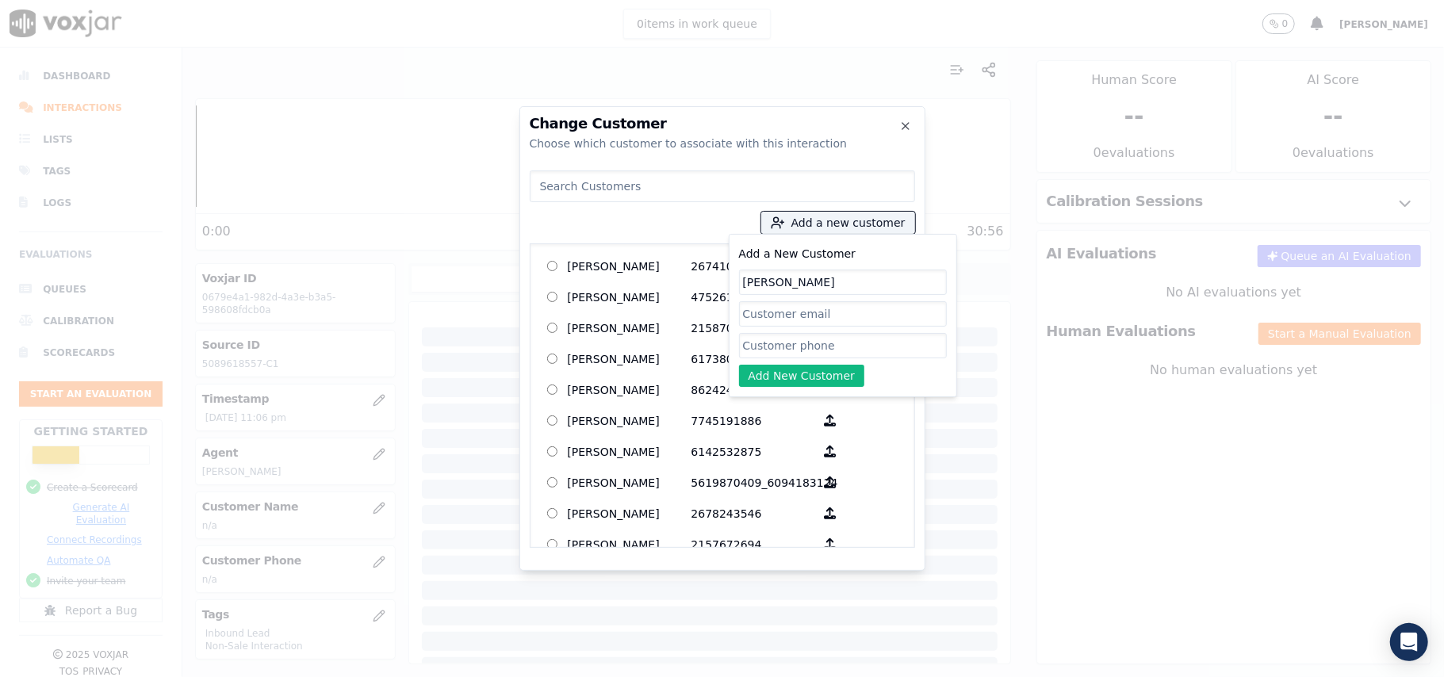
click at [648, 190] on input at bounding box center [722, 186] width 385 height 32
type input "[PERSON_NAME]"
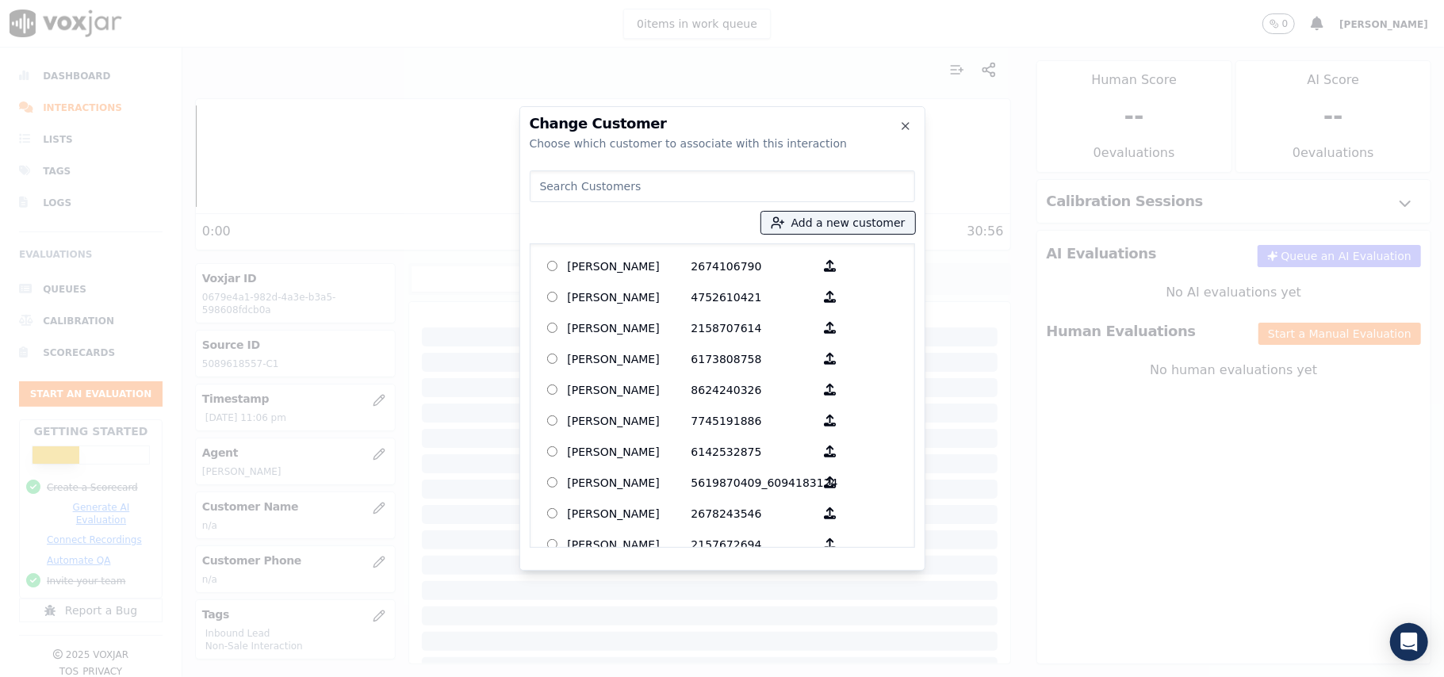
click at [648, 190] on input at bounding box center [722, 186] width 385 height 32
paste input "[PERSON_NAME]"
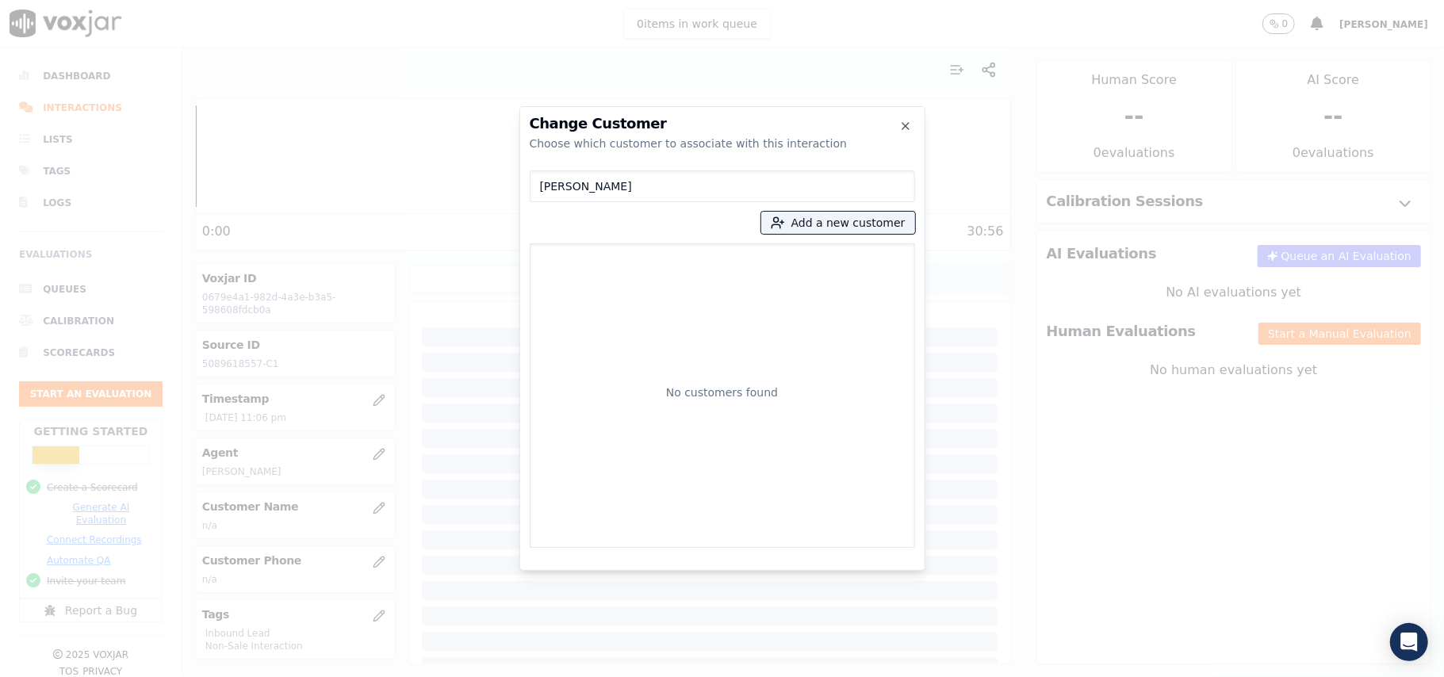
type input "[PERSON_NAME]"
click at [790, 239] on div "[PERSON_NAME] Add a new customer No customers found" at bounding box center [722, 356] width 385 height 384
click at [785, 222] on icon "button" at bounding box center [778, 223] width 14 height 14
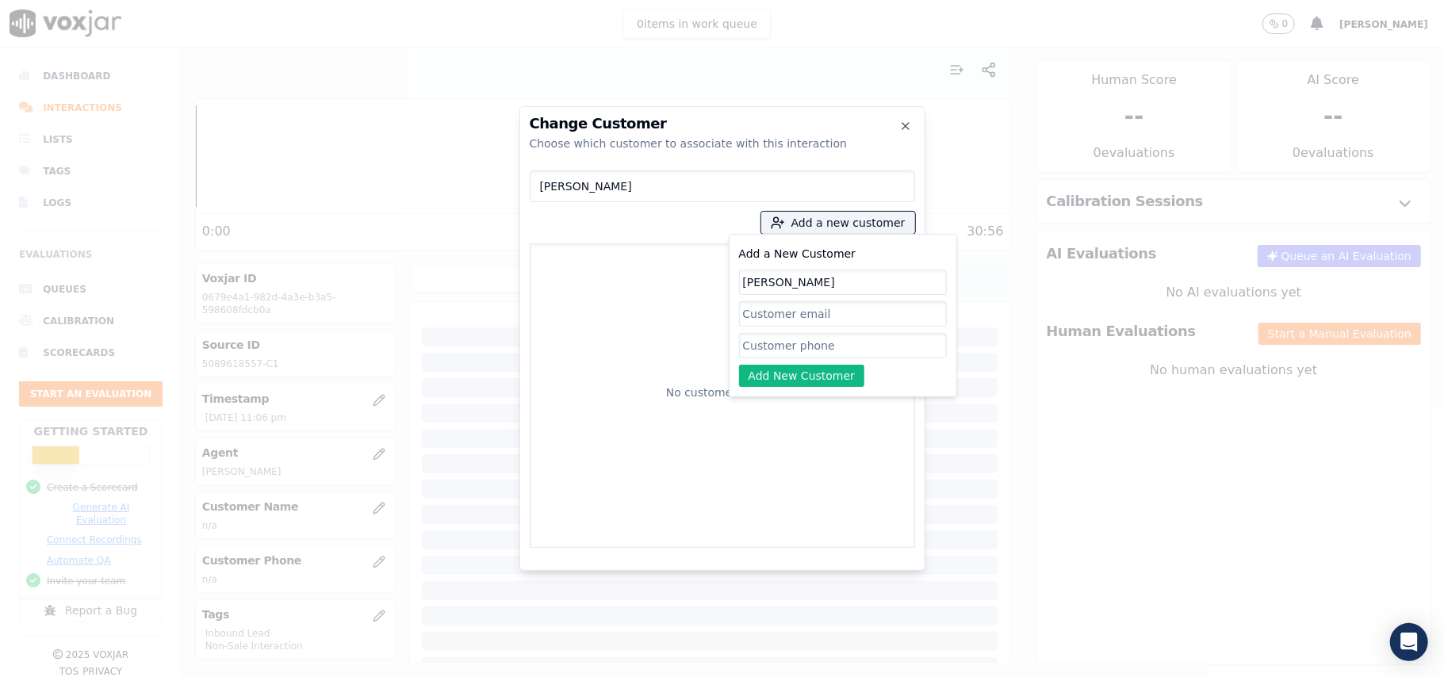
click at [766, 346] on input "Add a New Customer" at bounding box center [843, 345] width 208 height 25
paste input "5089618557"
type input "5089618557"
drag, startPoint x: 768, startPoint y: 376, endPoint x: 856, endPoint y: 375, distance: 88.8
click at [768, 376] on button "Add New Customer" at bounding box center [802, 376] width 126 height 22
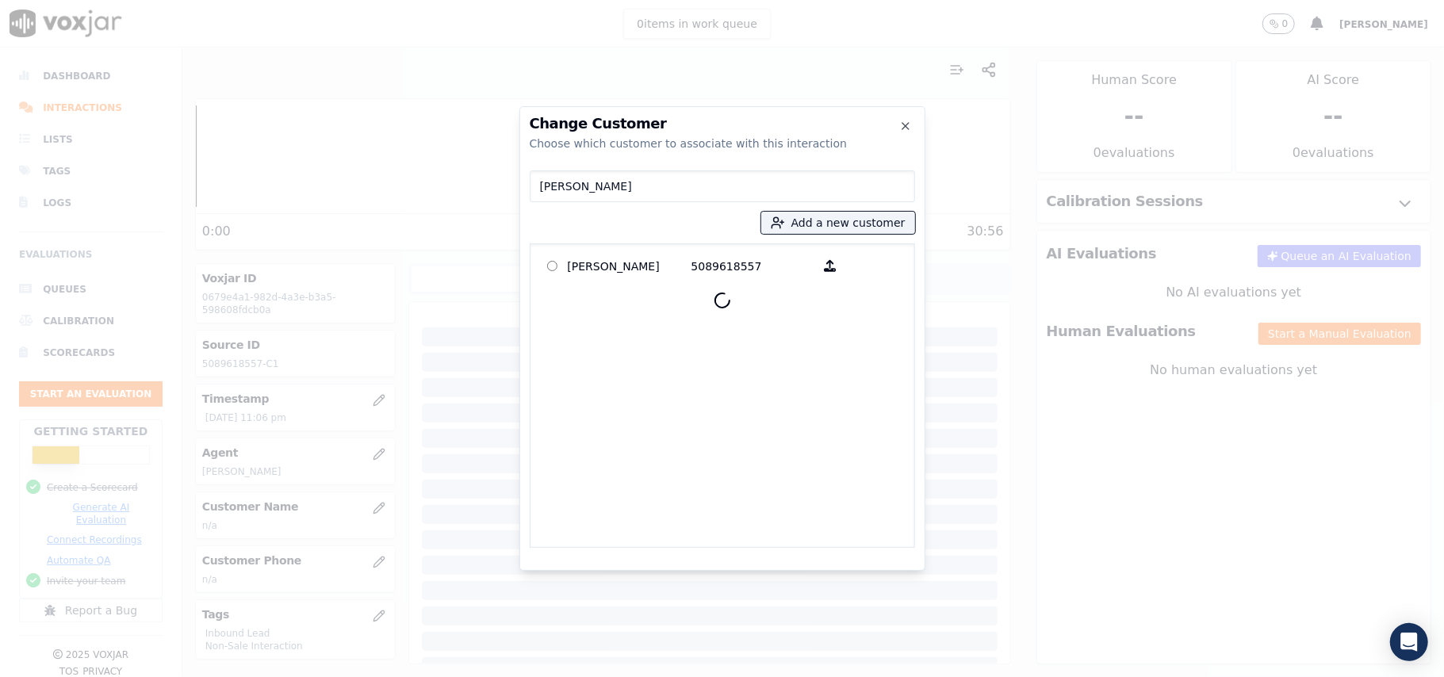
click at [606, 268] on p "[PERSON_NAME]" at bounding box center [630, 266] width 124 height 25
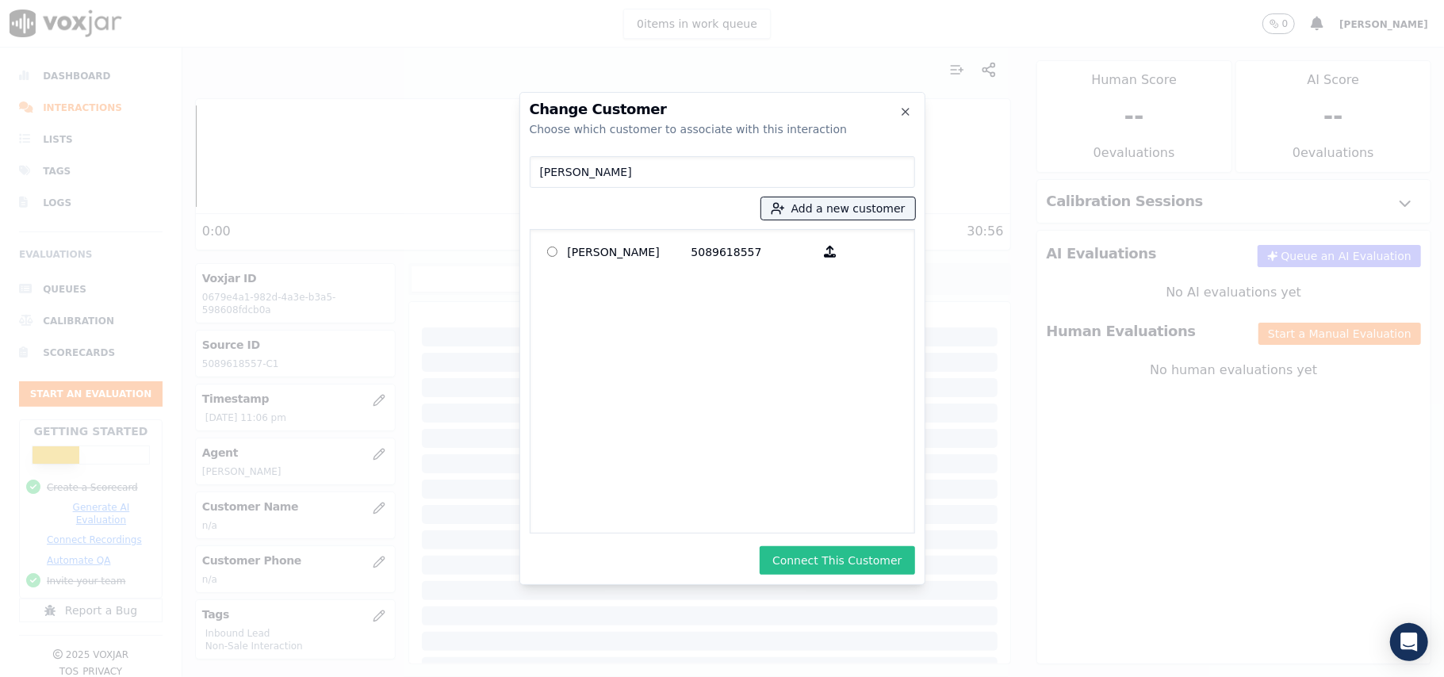
click at [815, 561] on button "Connect This Customer" at bounding box center [837, 560] width 155 height 29
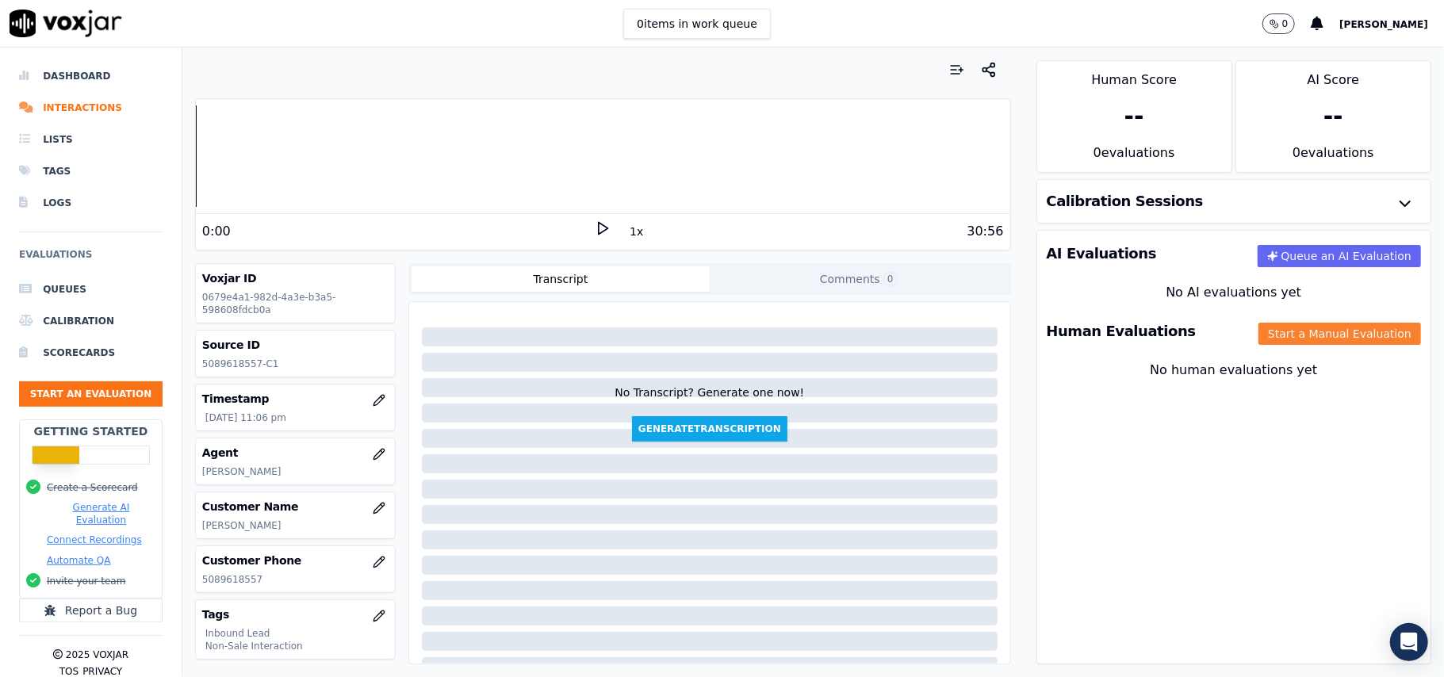
click at [1266, 343] on button "Start a Manual Evaluation" at bounding box center [1339, 334] width 163 height 22
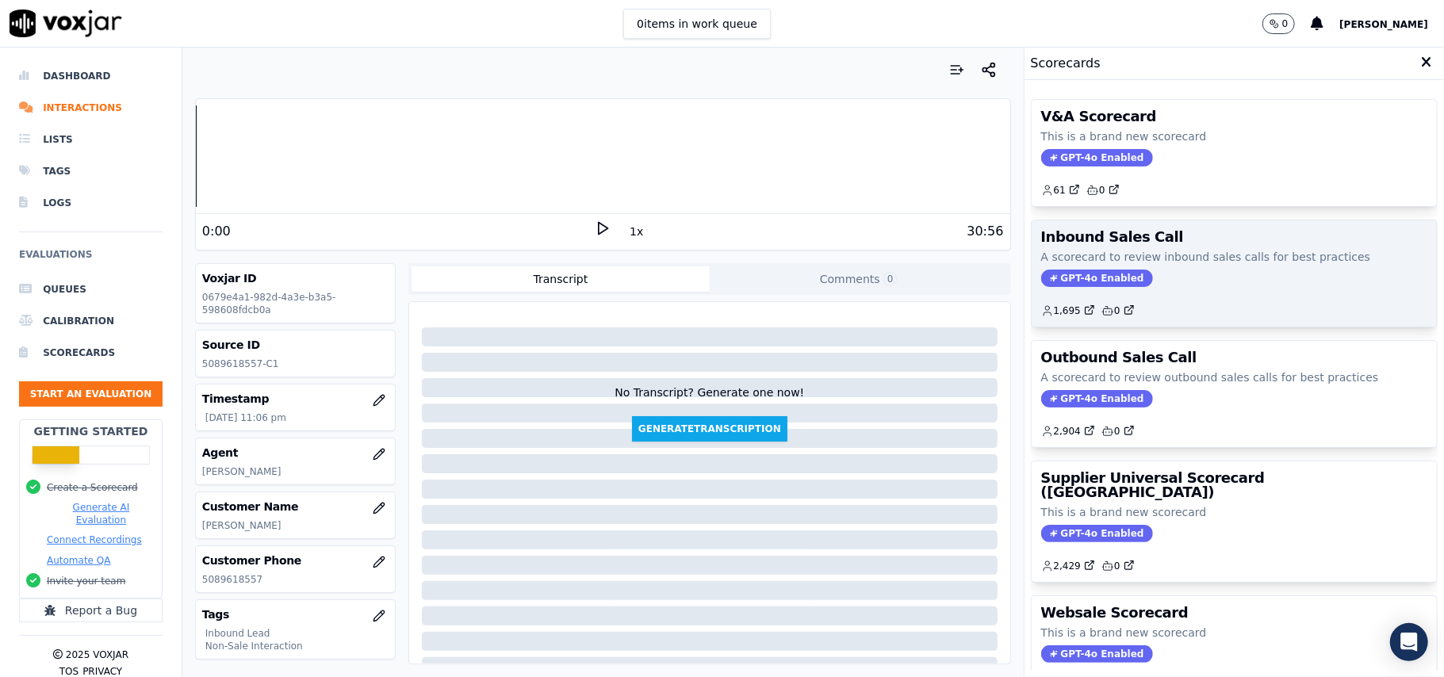
click at [1060, 274] on span "GPT-4o Enabled" at bounding box center [1097, 278] width 112 height 17
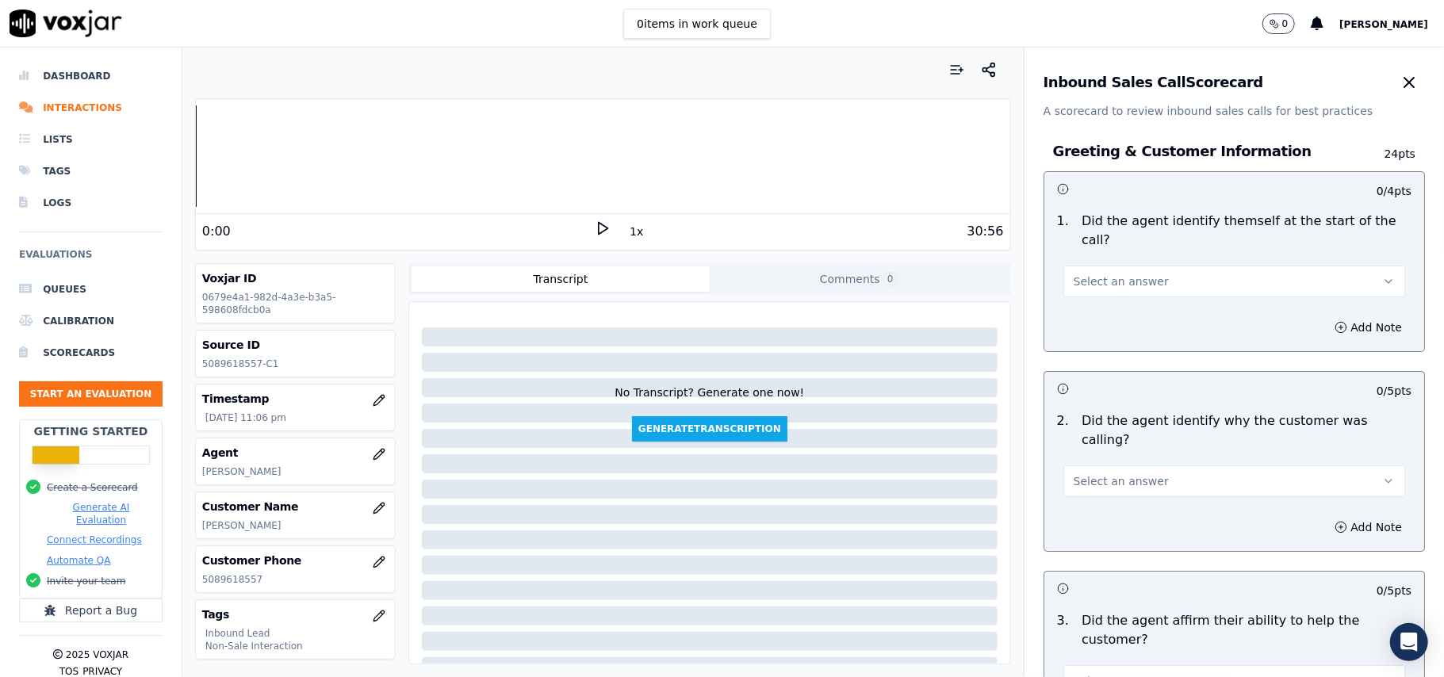
click at [1111, 274] on span "Select an answer" at bounding box center [1121, 282] width 95 height 16
click at [1110, 297] on div "Yes" at bounding box center [1200, 298] width 307 height 25
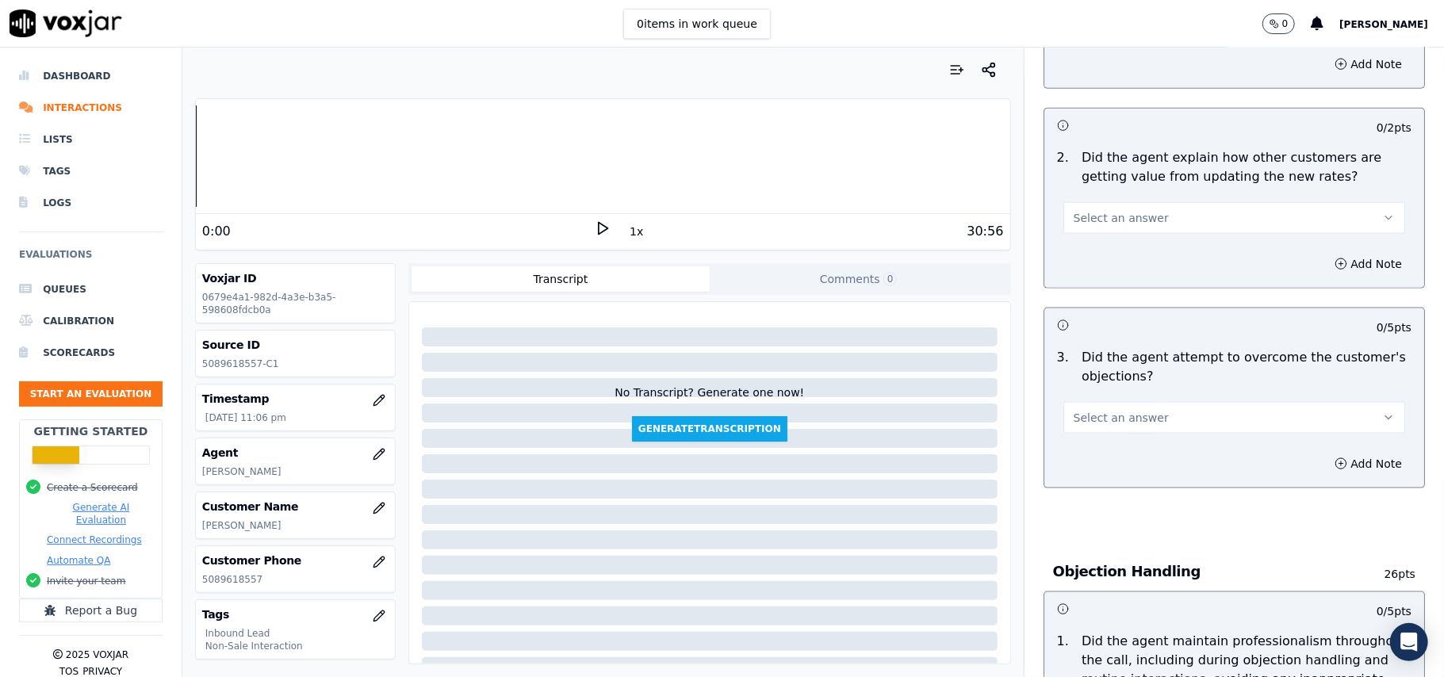
scroll to position [4438, 0]
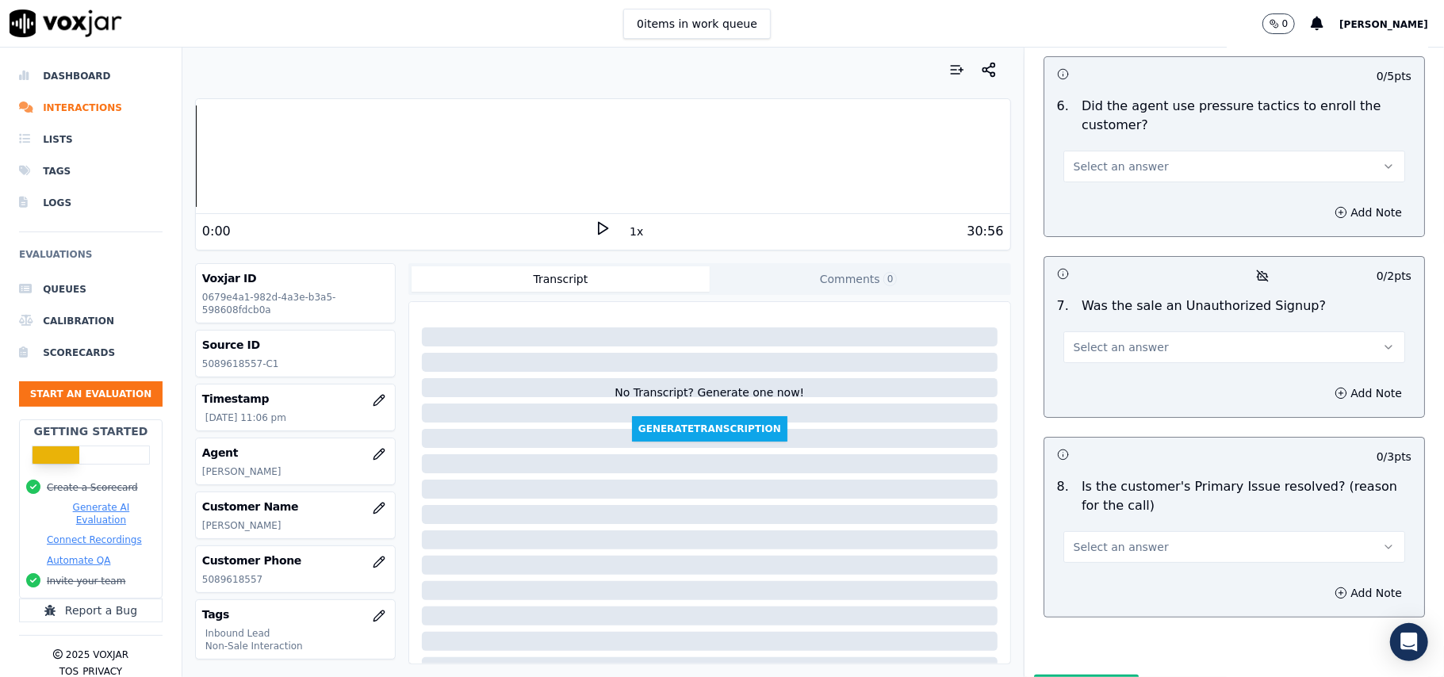
click at [1190, 531] on button "Select an answer" at bounding box center [1234, 547] width 342 height 32
click at [1092, 505] on div "Yes" at bounding box center [1200, 499] width 307 height 25
click at [1127, 331] on button "Select an answer" at bounding box center [1234, 347] width 342 height 32
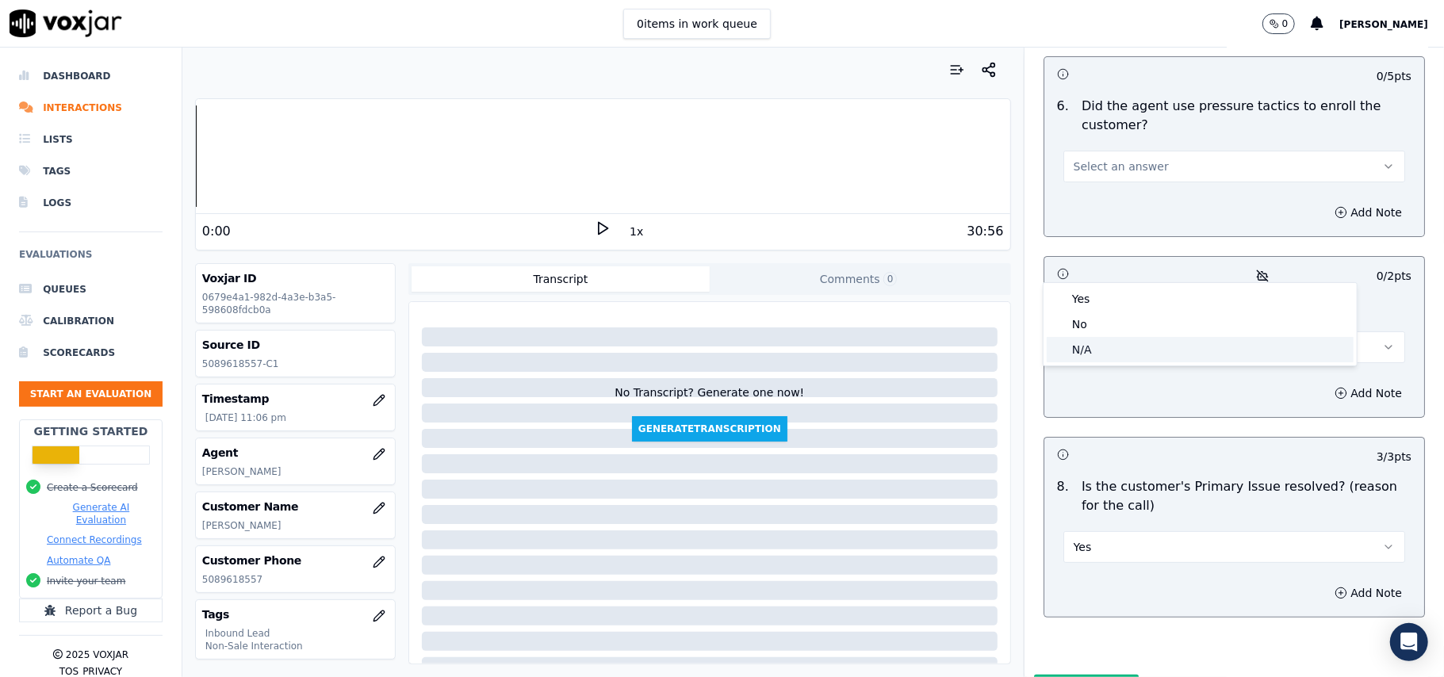
click at [1091, 346] on div "N/A" at bounding box center [1200, 349] width 307 height 25
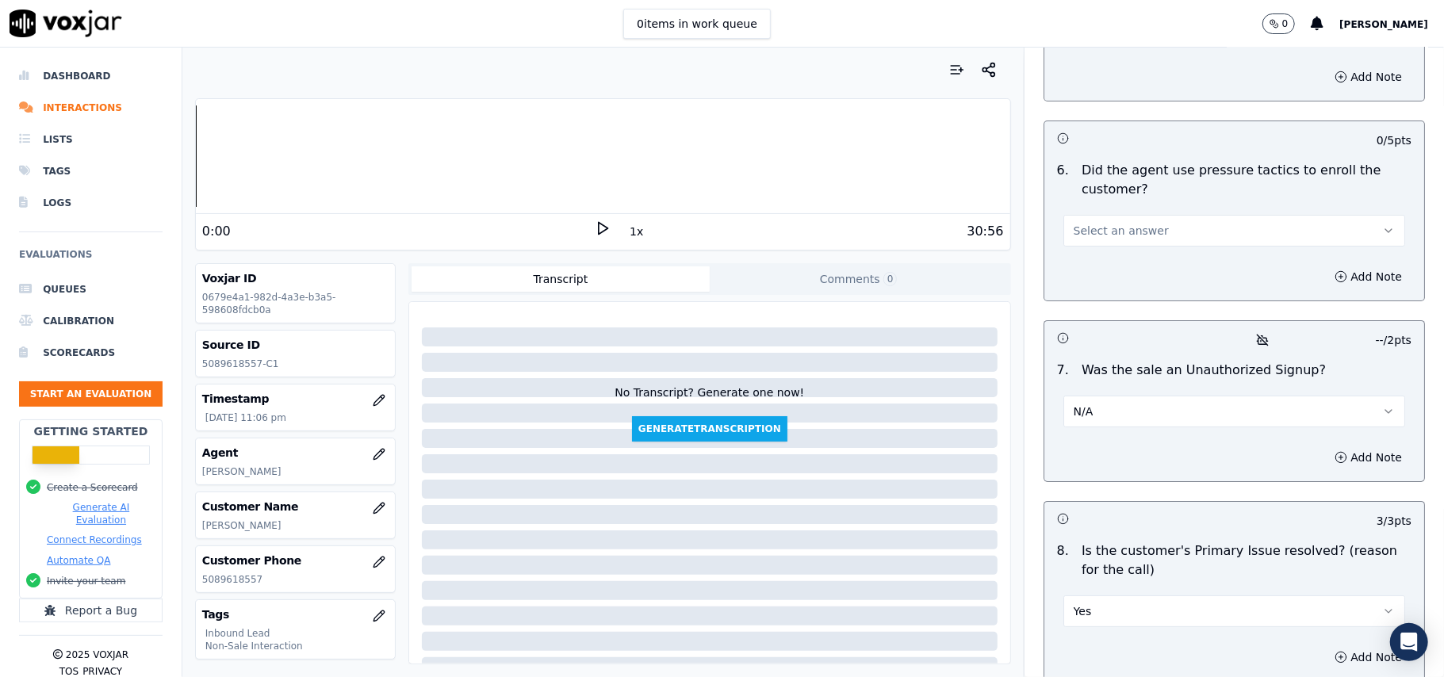
scroll to position [4121, 0]
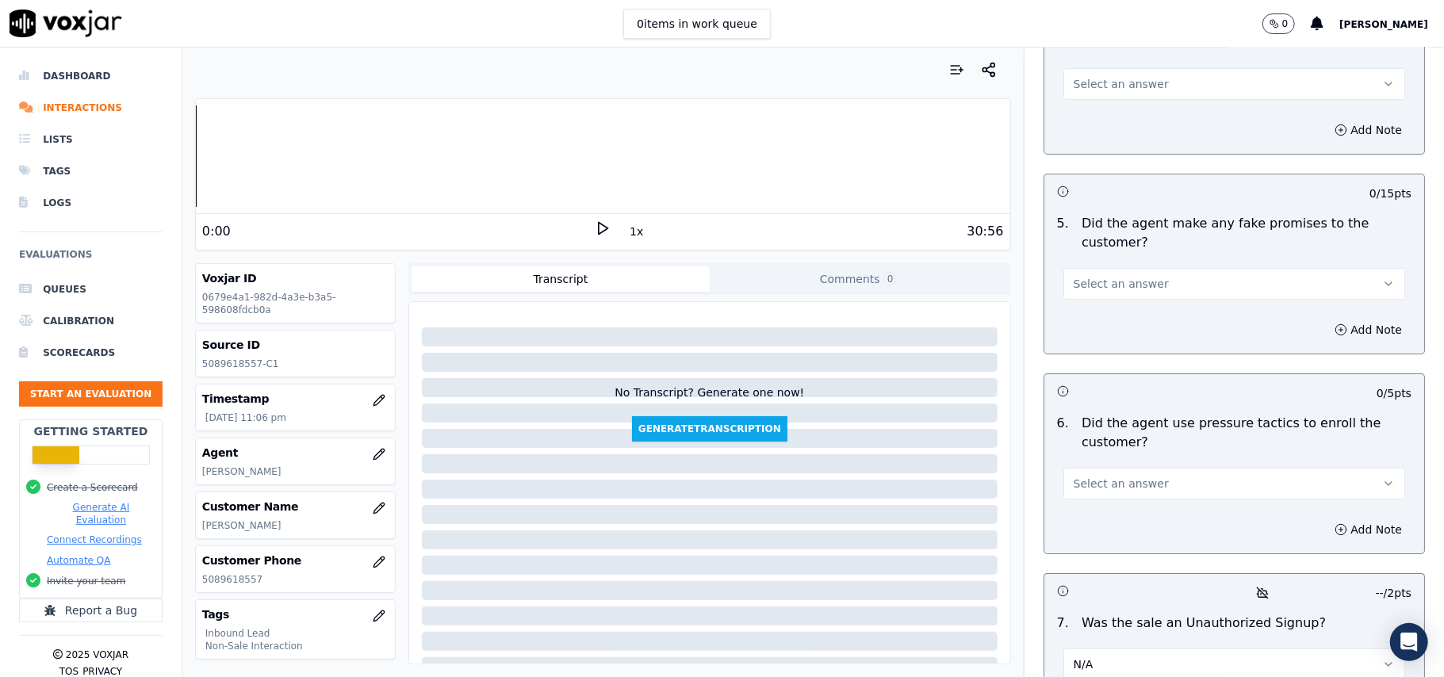
click at [1098, 476] on span "Select an answer" at bounding box center [1121, 484] width 95 height 16
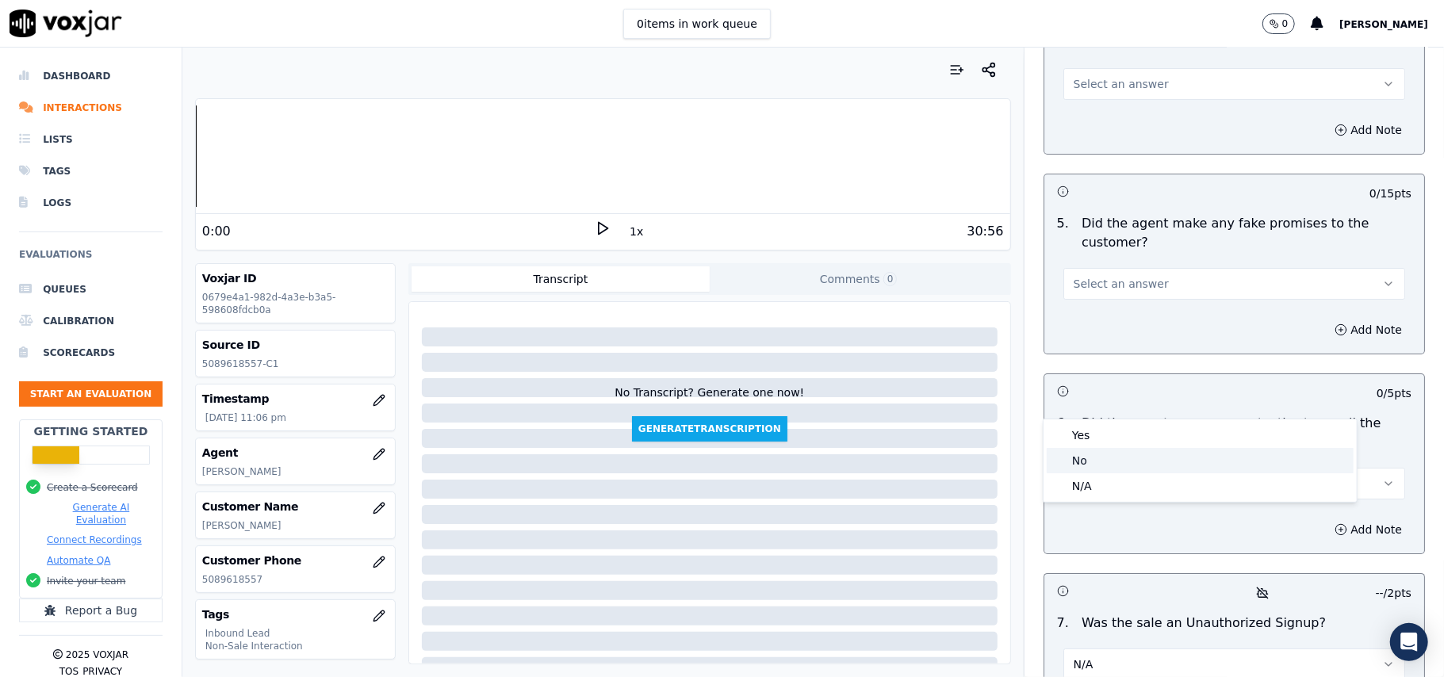
click at [1095, 457] on div "No" at bounding box center [1200, 460] width 307 height 25
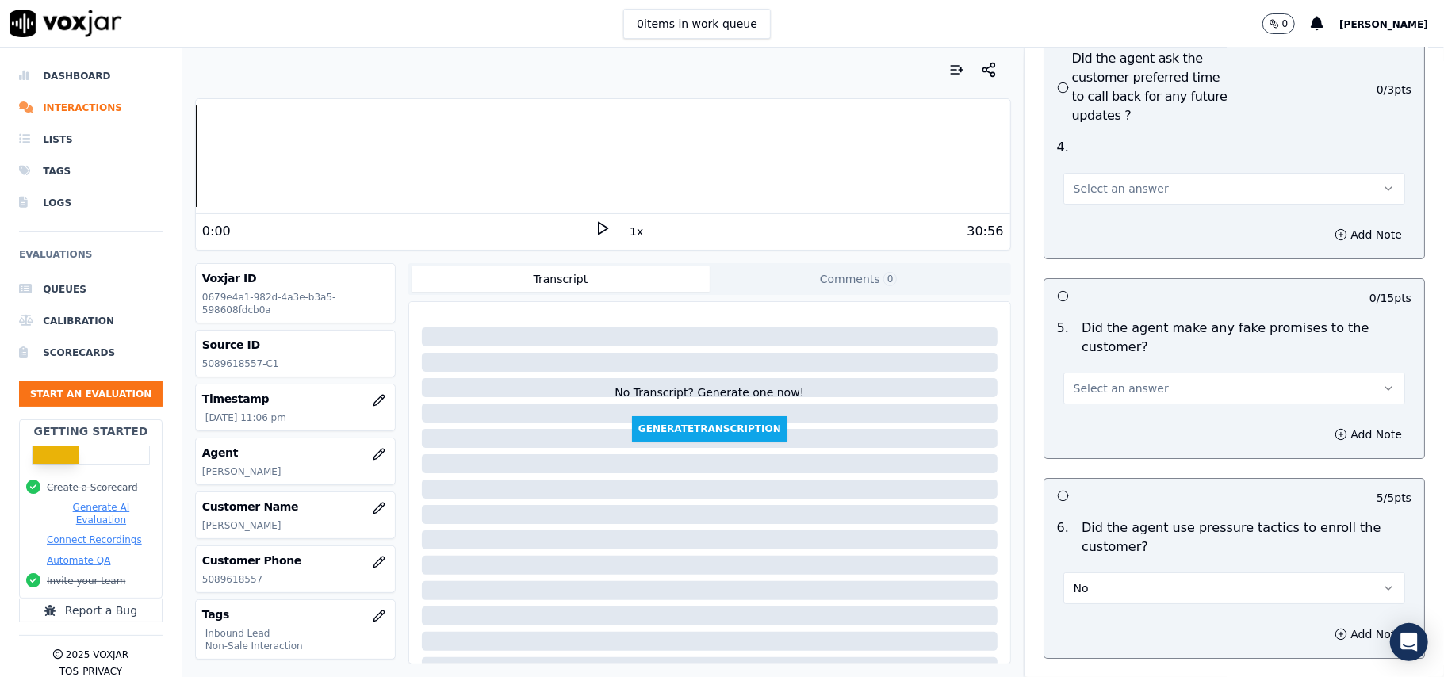
scroll to position [3804, 0]
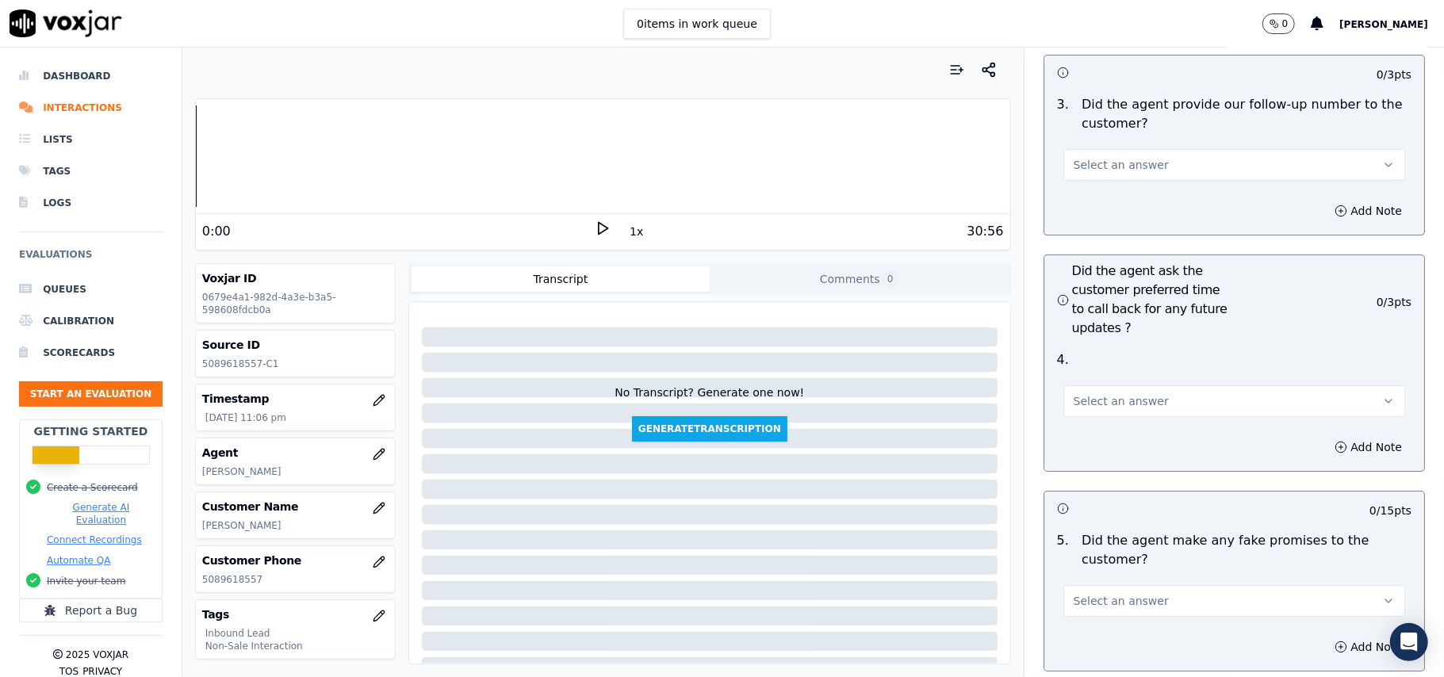
click at [1101, 593] on span "Select an answer" at bounding box center [1121, 601] width 95 height 16
click at [1086, 573] on div "No" at bounding box center [1200, 577] width 307 height 25
click at [1114, 385] on button "Select an answer" at bounding box center [1234, 401] width 342 height 32
click at [1093, 355] on div "Yes" at bounding box center [1200, 351] width 307 height 25
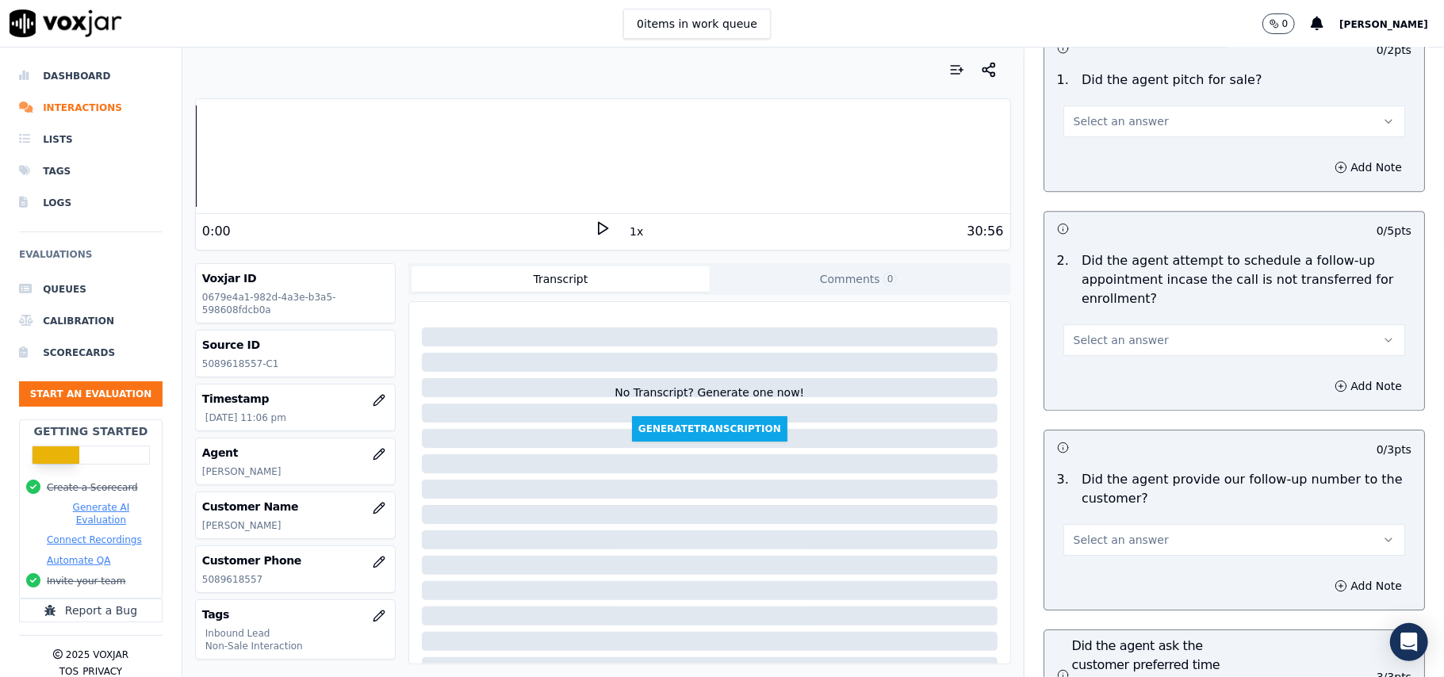
scroll to position [3381, 0]
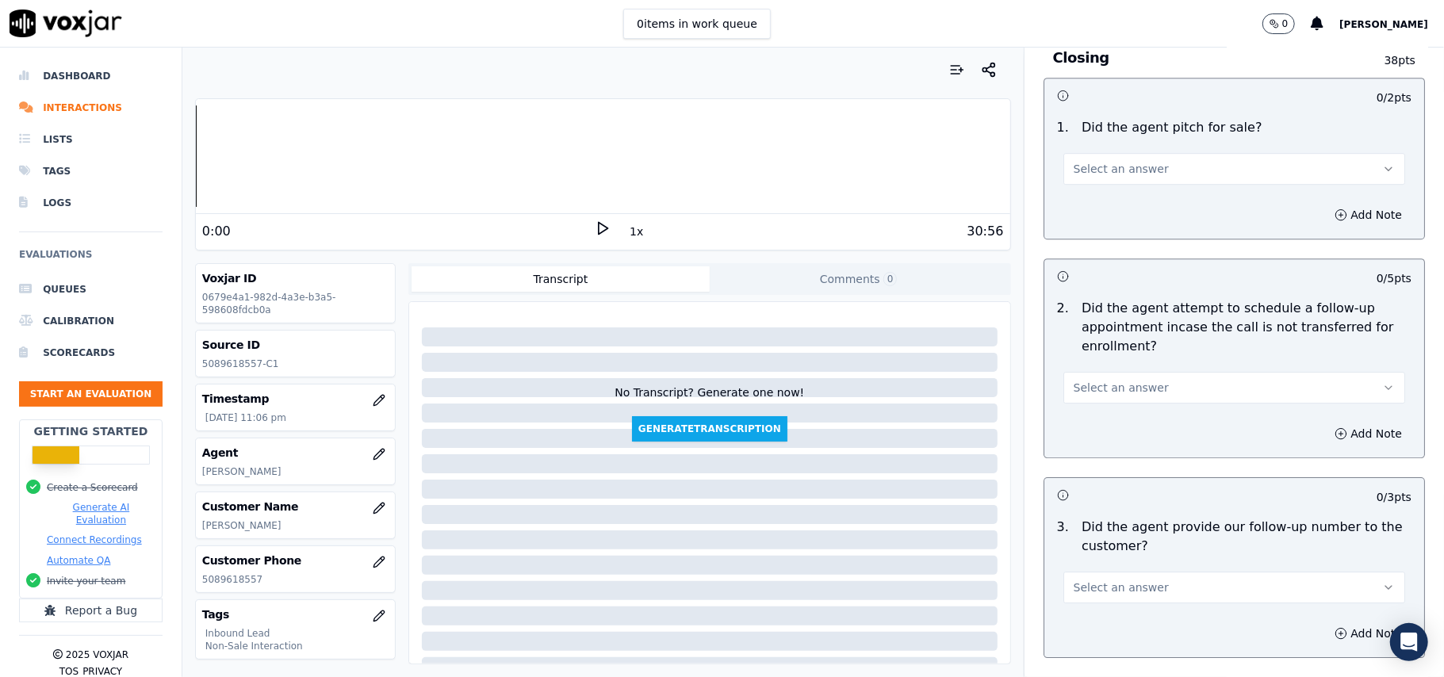
click at [1140, 572] on button "Select an answer" at bounding box center [1234, 588] width 342 height 32
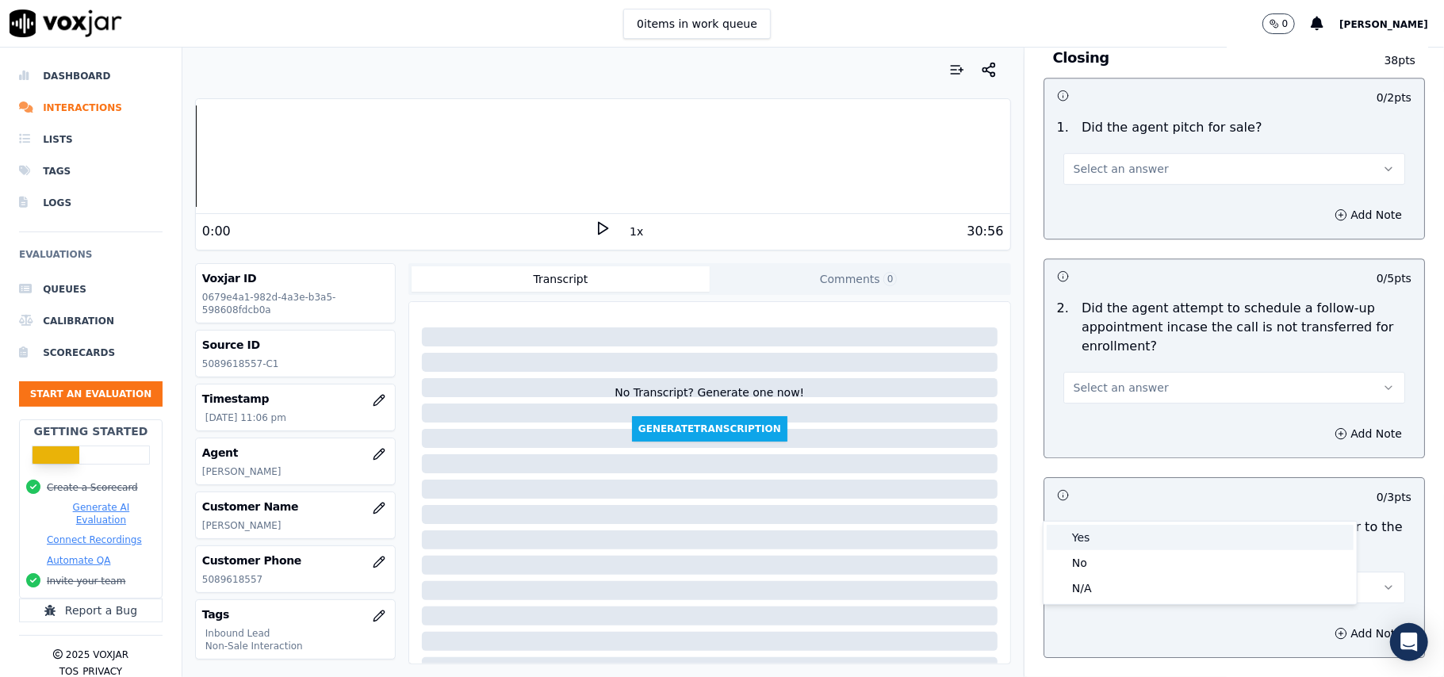
click at [1093, 536] on div "Yes" at bounding box center [1200, 537] width 307 height 25
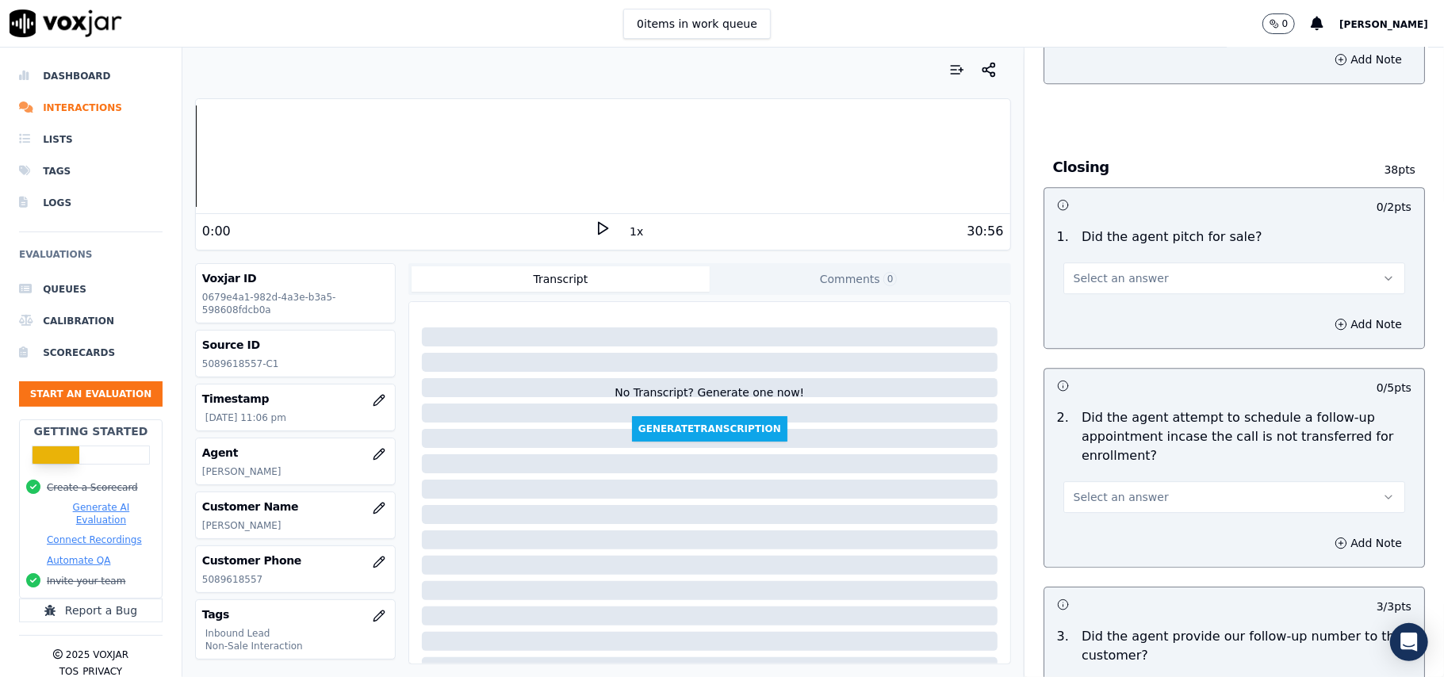
scroll to position [3169, 0]
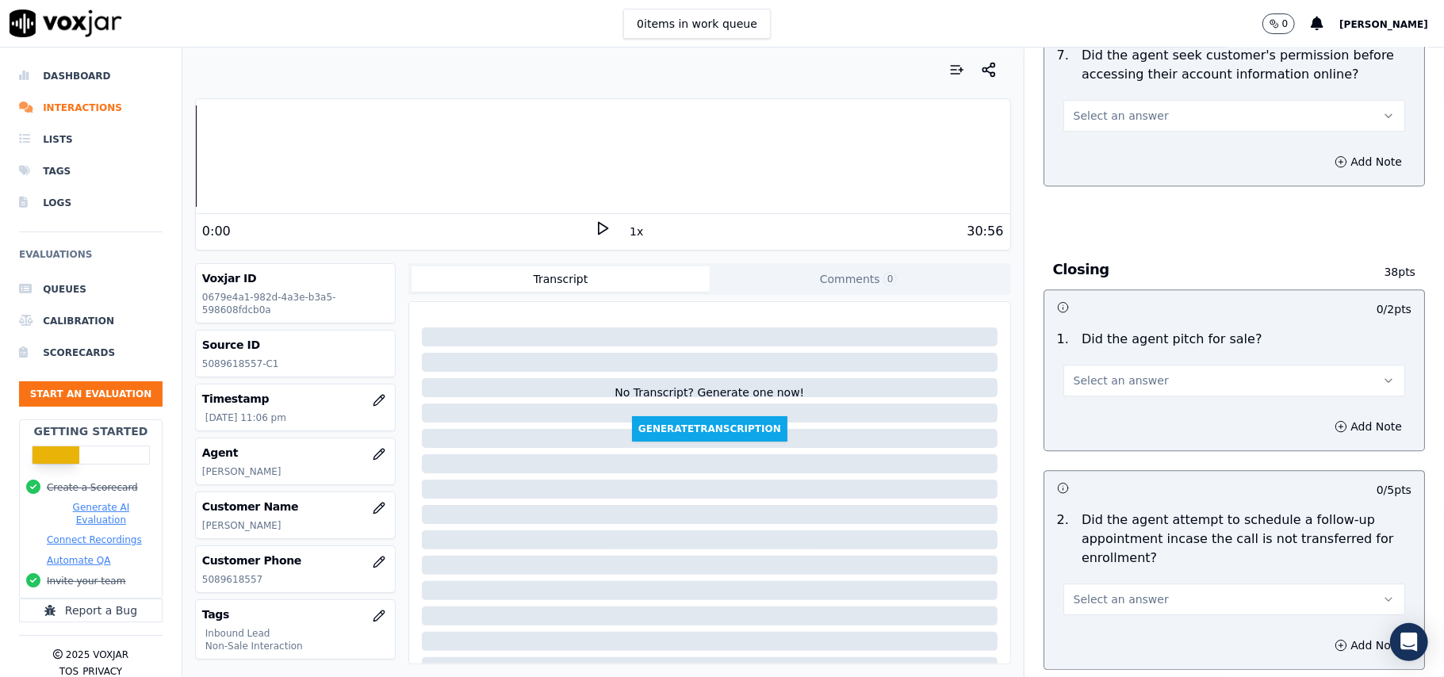
click at [1105, 584] on button "Select an answer" at bounding box center [1234, 600] width 342 height 32
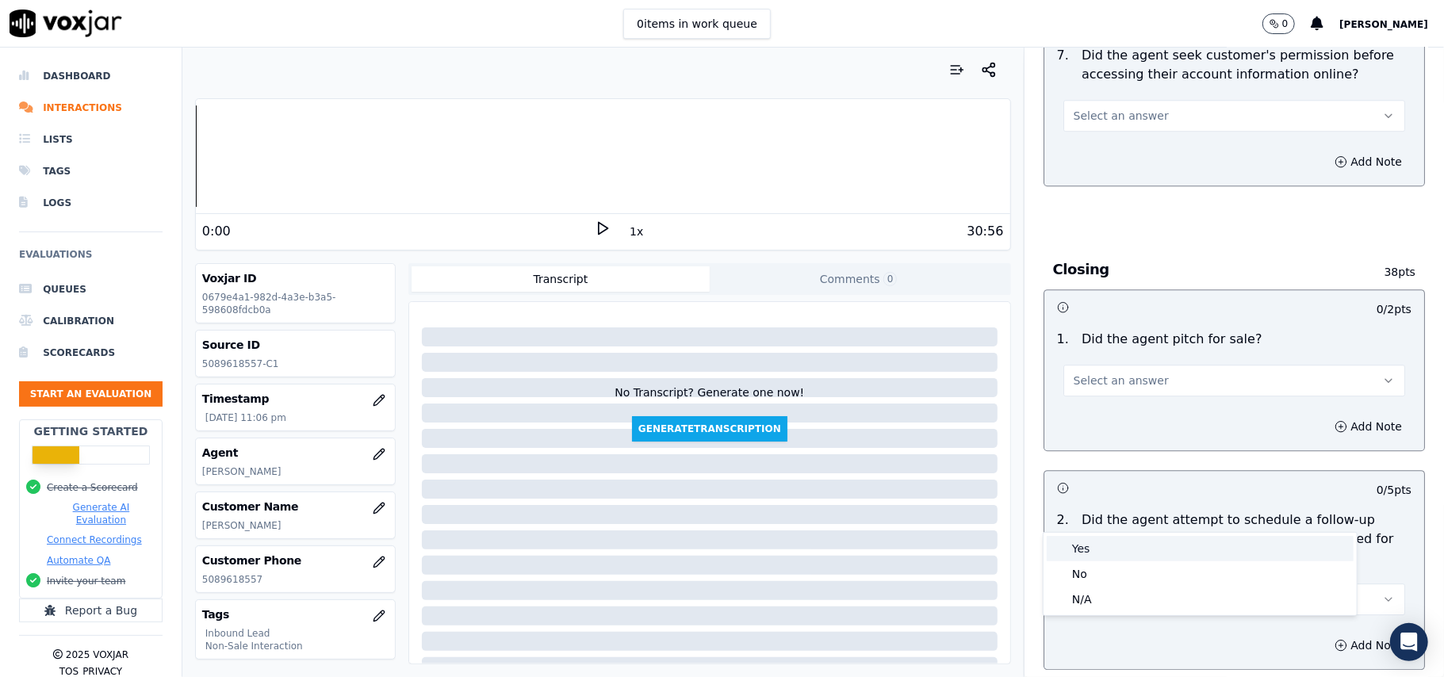
click at [1093, 550] on div "Yes" at bounding box center [1200, 548] width 307 height 25
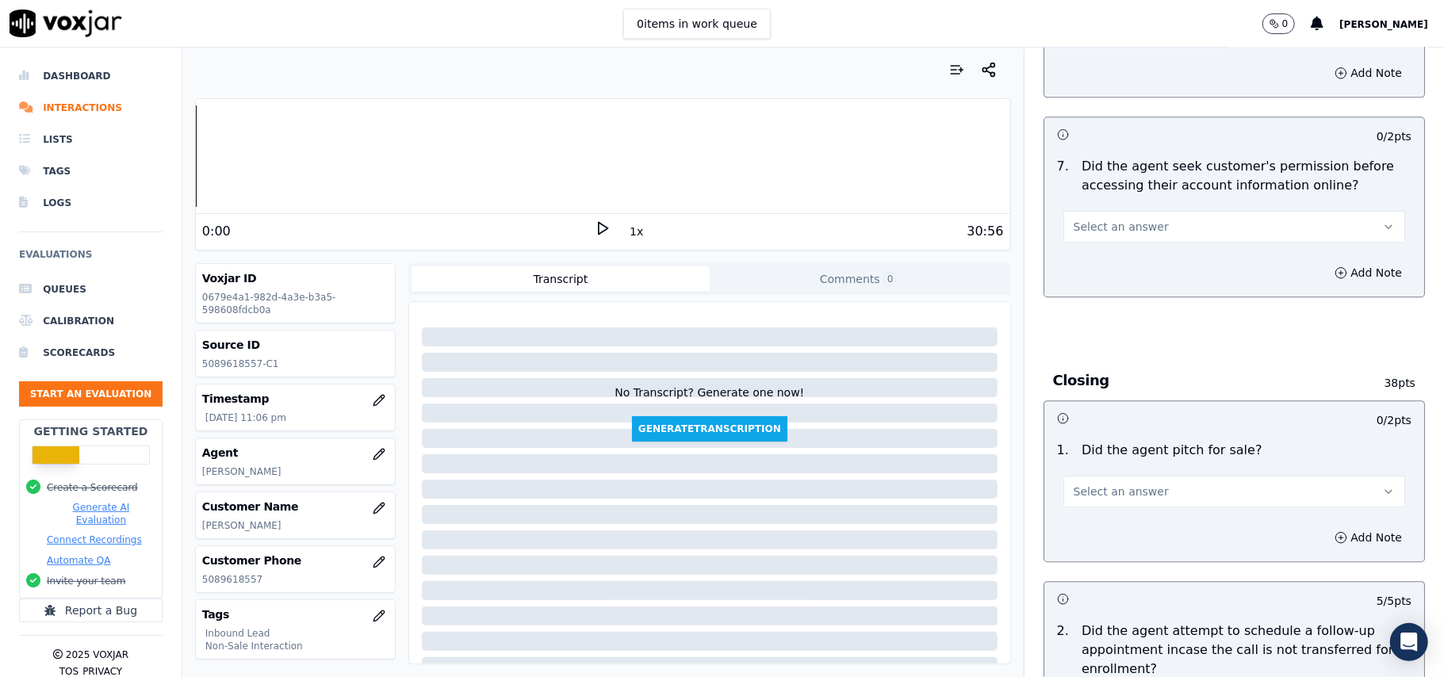
scroll to position [2958, 0]
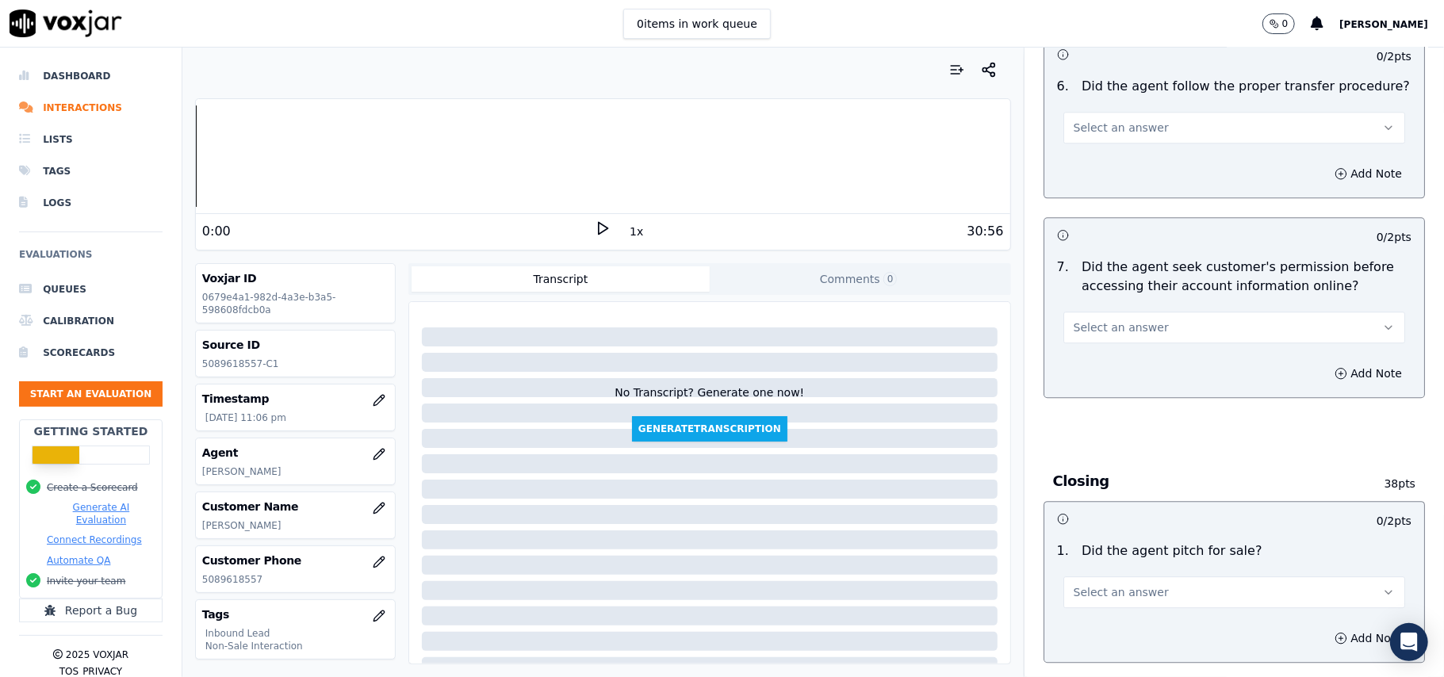
click at [1096, 584] on span "Select an answer" at bounding box center [1121, 592] width 95 height 16
click at [1089, 534] on div "Yes" at bounding box center [1200, 540] width 307 height 25
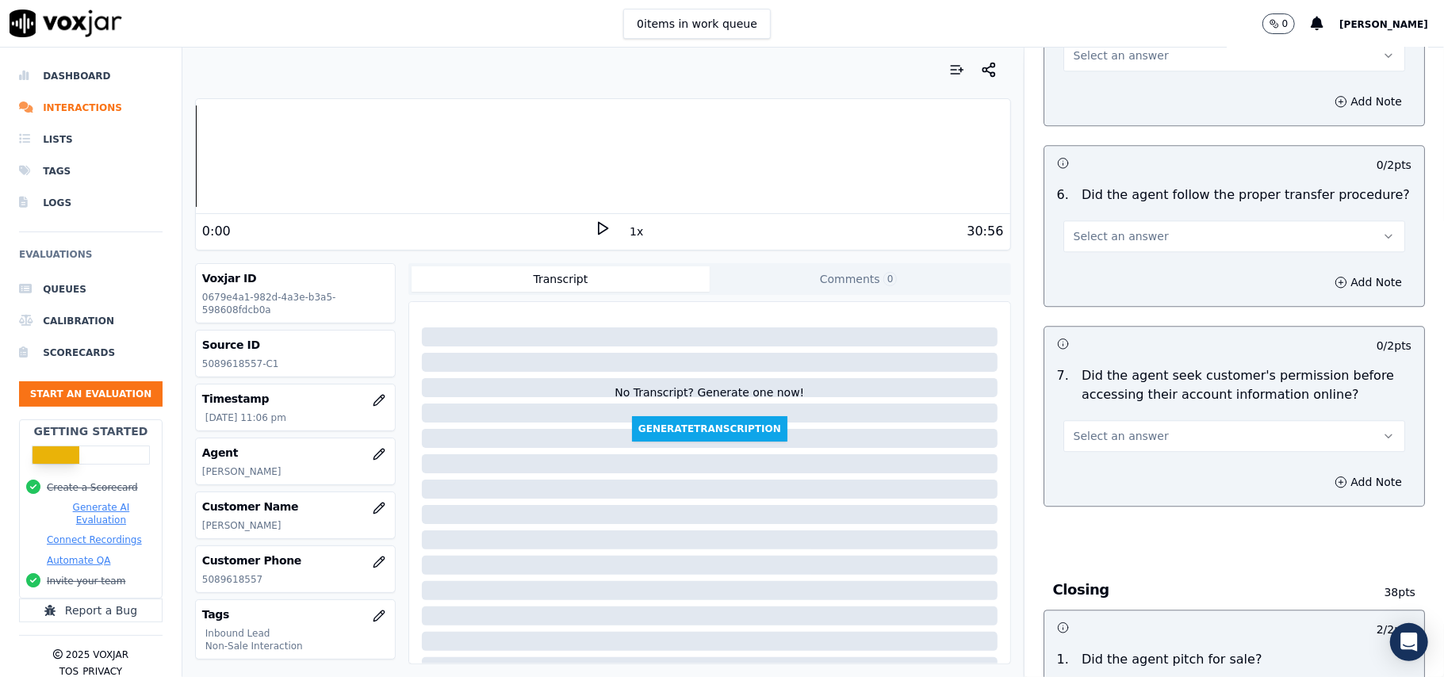
scroll to position [2747, 0]
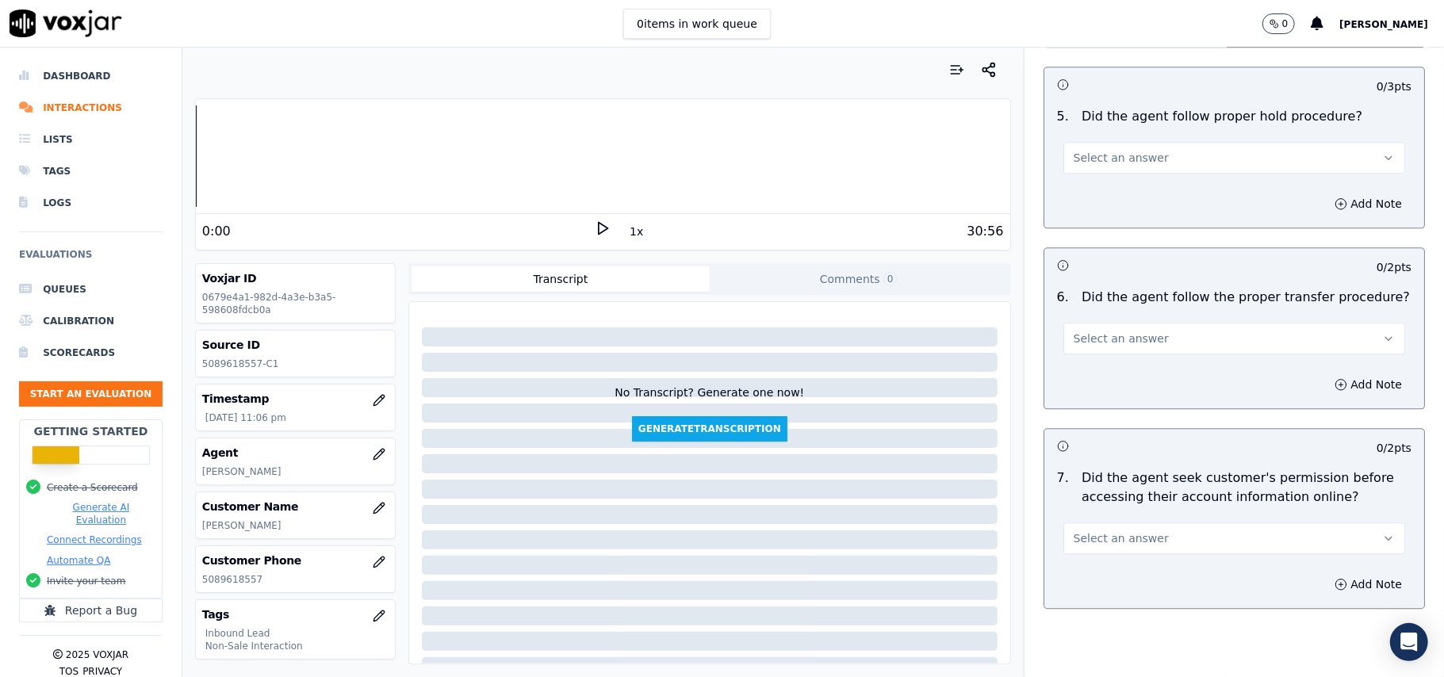
click at [1074, 530] on span "Select an answer" at bounding box center [1121, 538] width 95 height 16
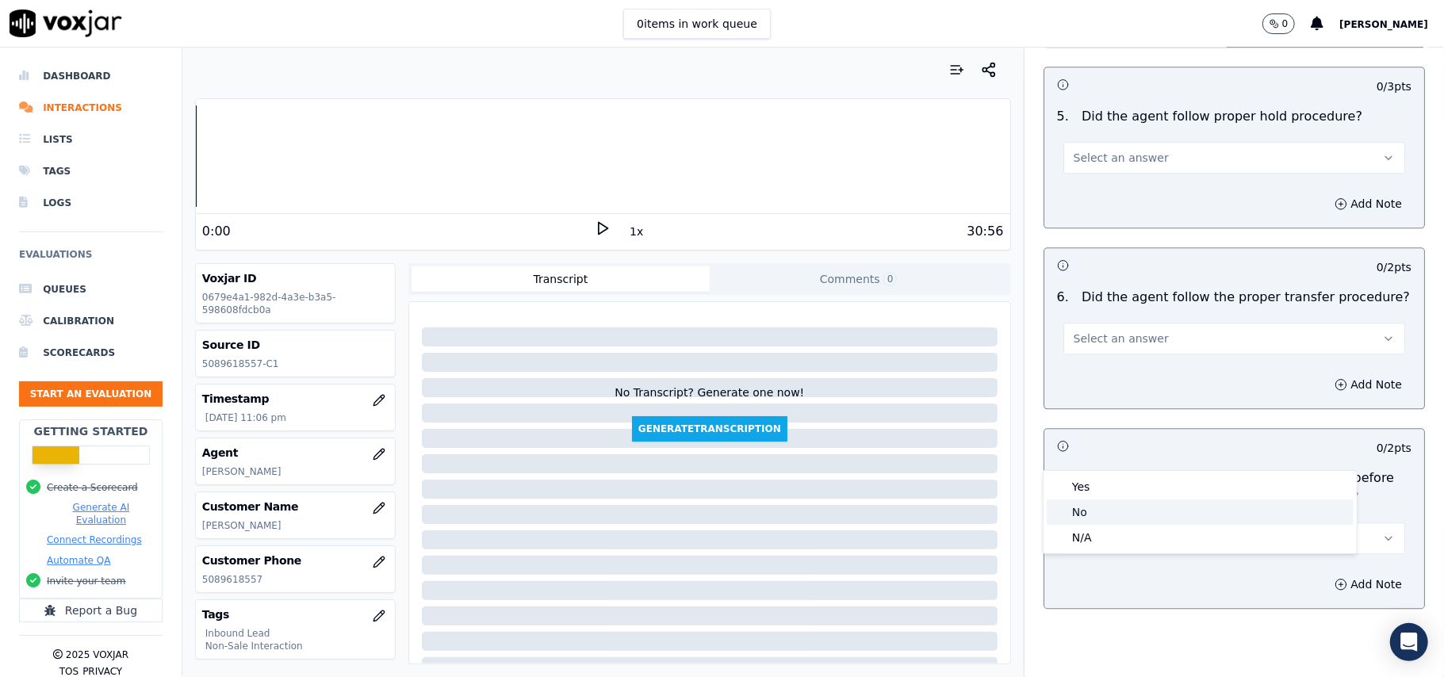
click at [1085, 511] on div "No" at bounding box center [1200, 512] width 307 height 25
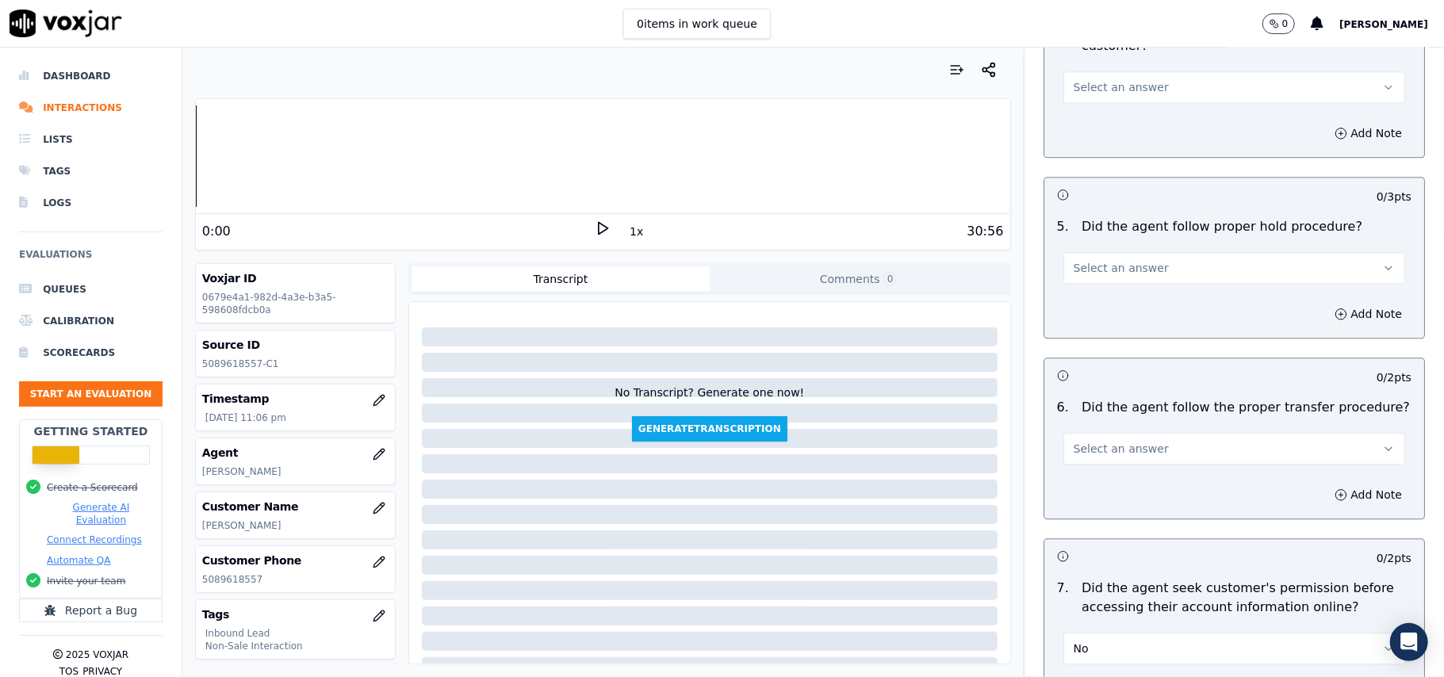
scroll to position [2535, 0]
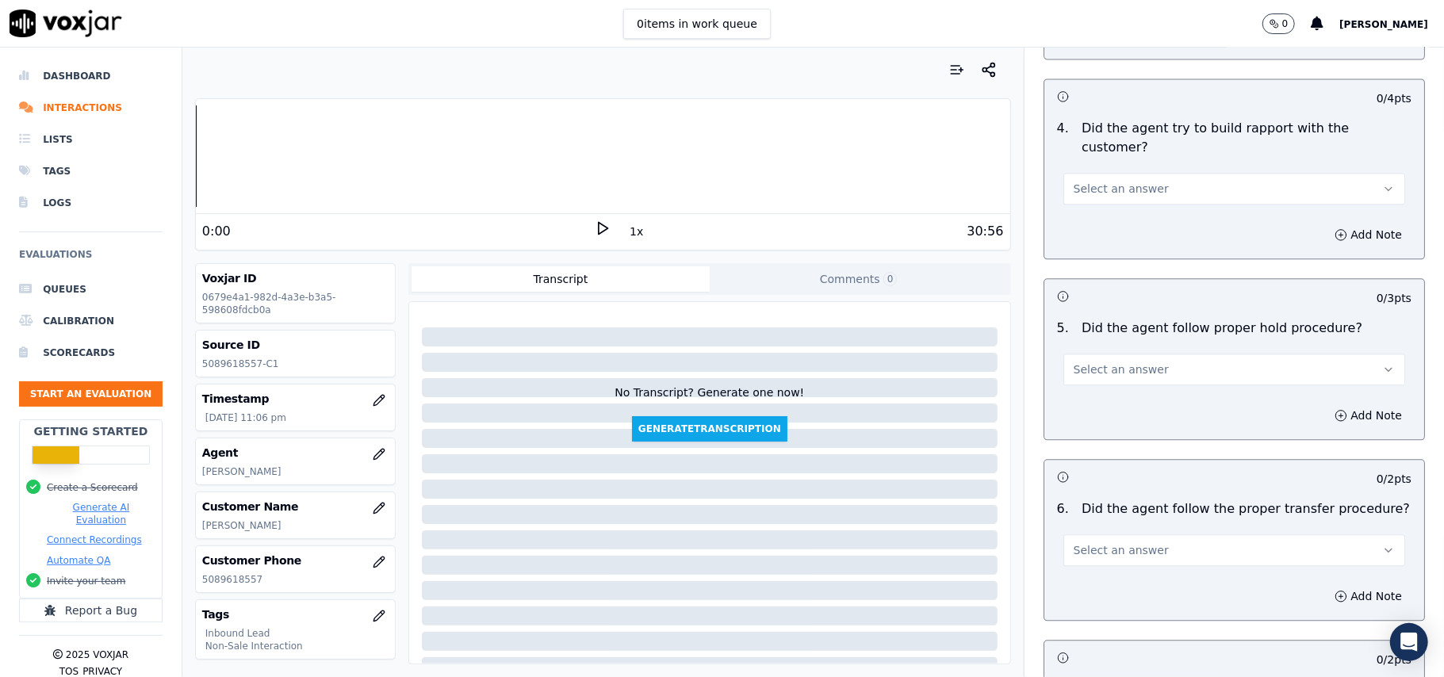
click at [1117, 542] on span "Select an answer" at bounding box center [1121, 550] width 95 height 16
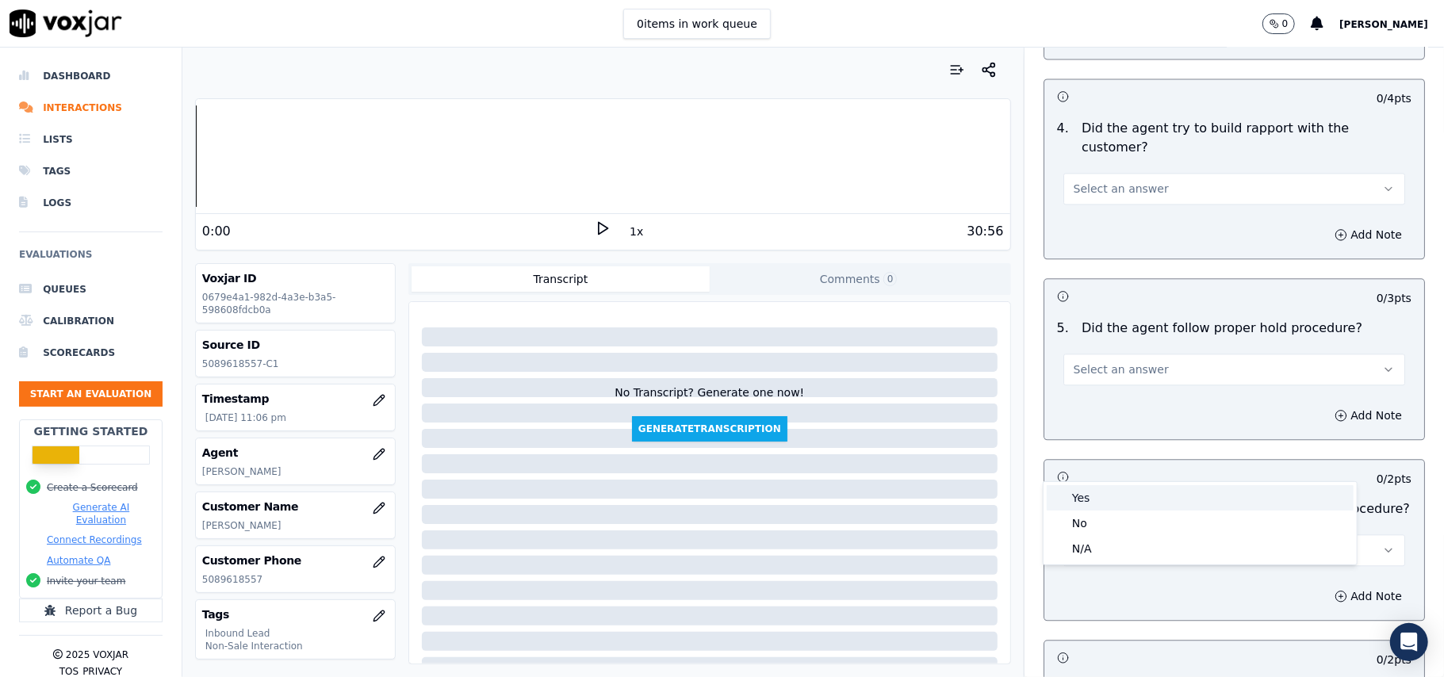
click at [1114, 488] on div "Yes" at bounding box center [1200, 497] width 307 height 25
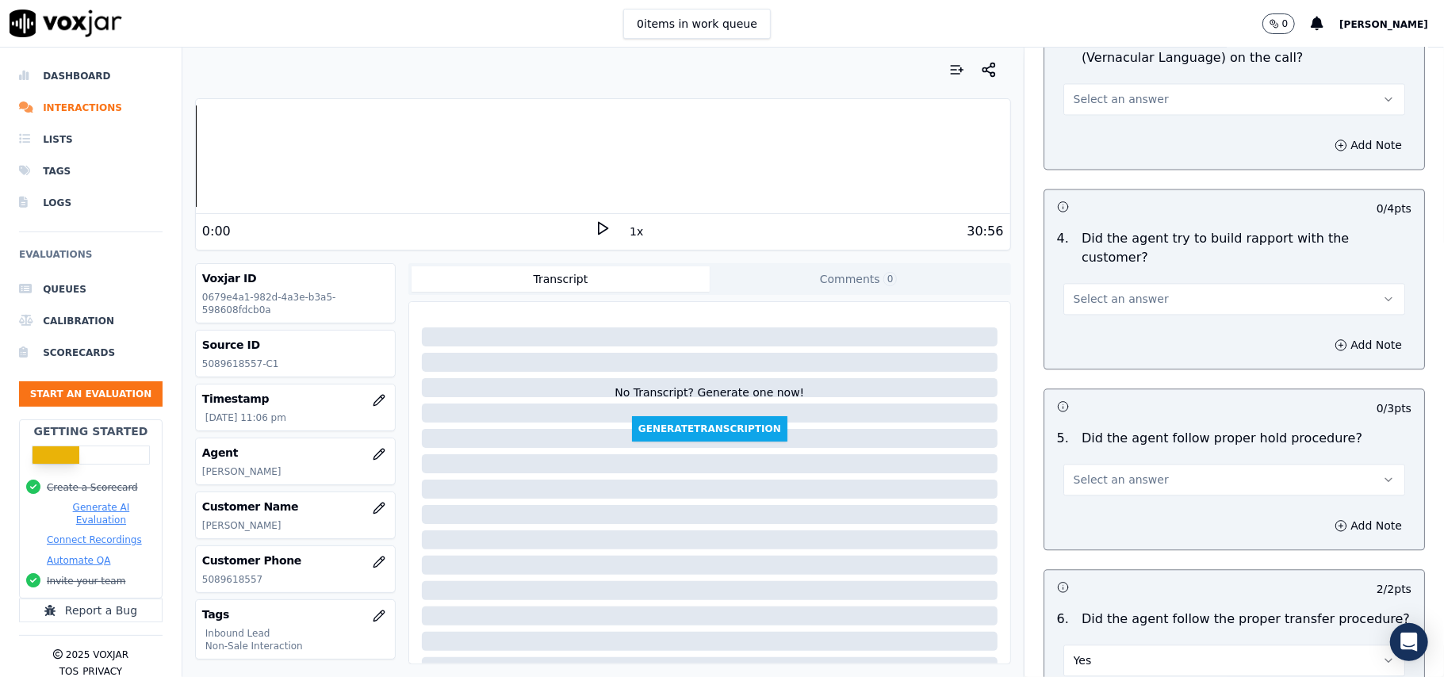
scroll to position [2323, 0]
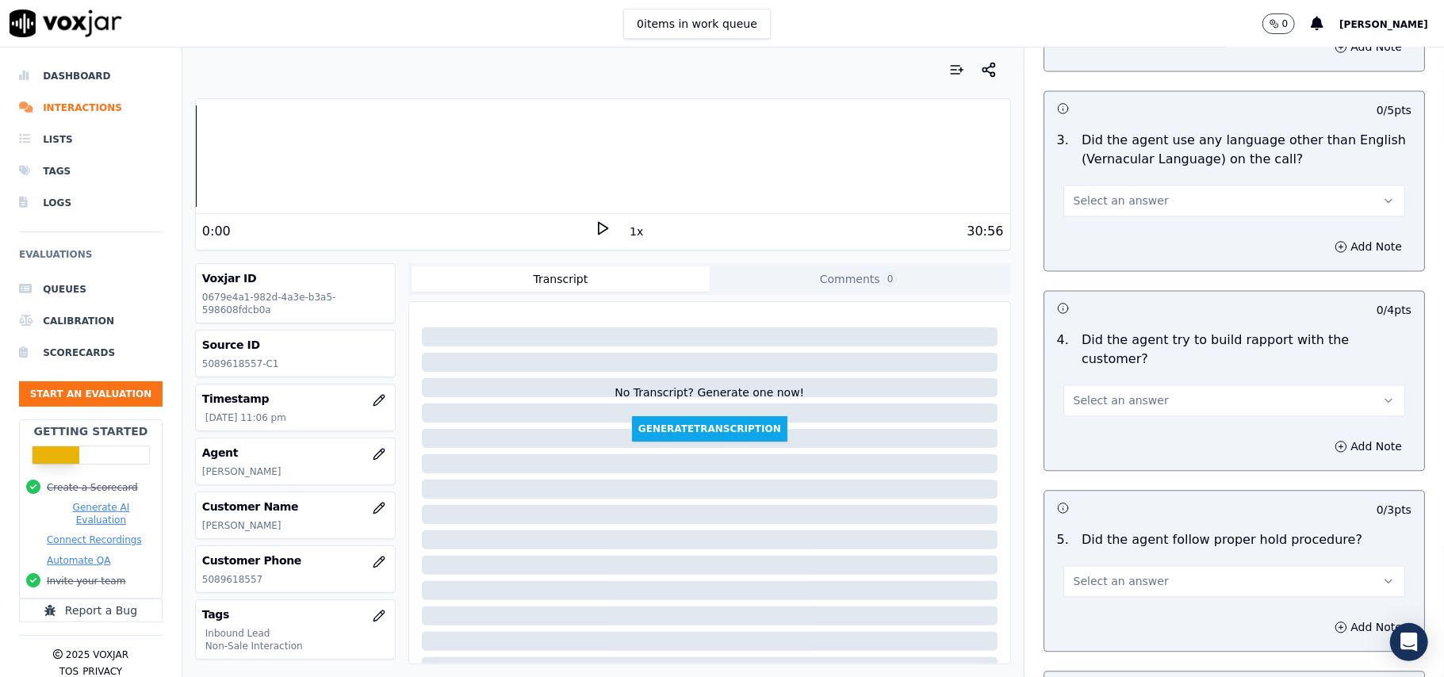
click at [1111, 565] on button "Select an answer" at bounding box center [1234, 581] width 342 height 32
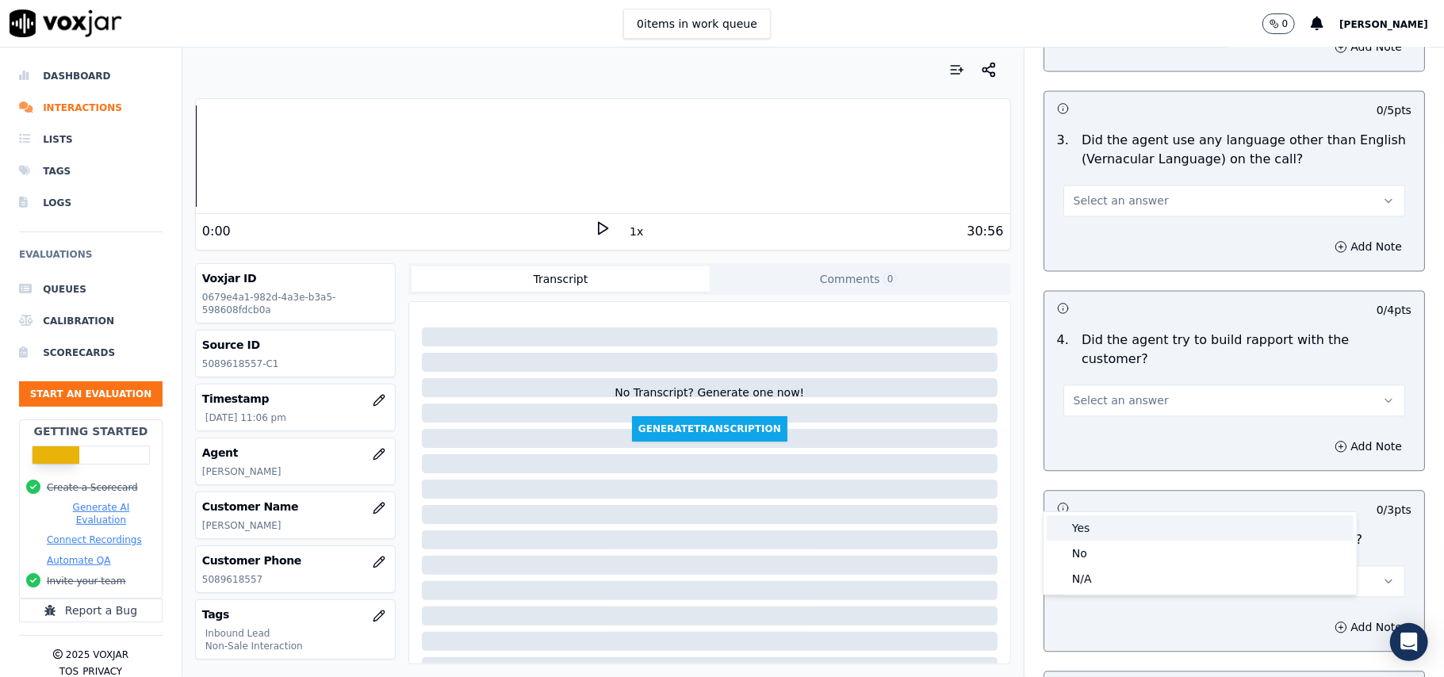
click at [1109, 521] on div "Yes" at bounding box center [1200, 527] width 307 height 25
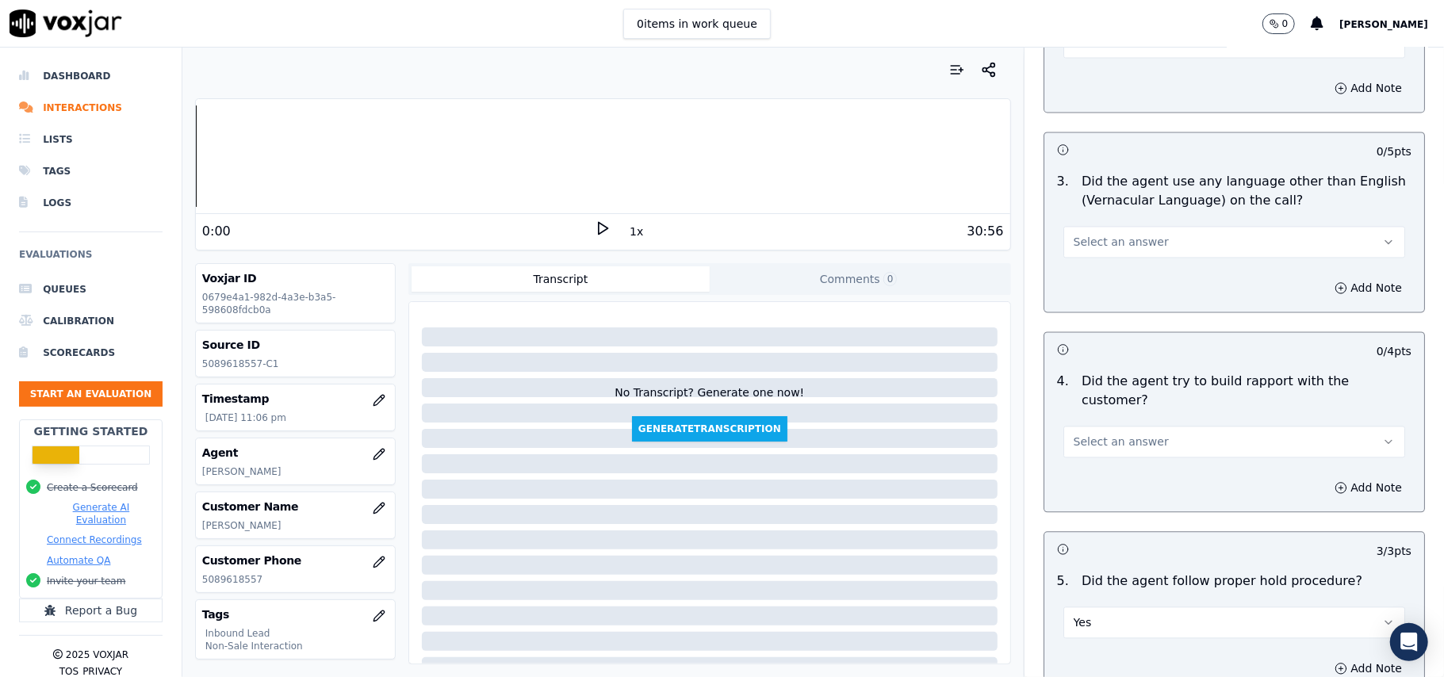
scroll to position [2218, 0]
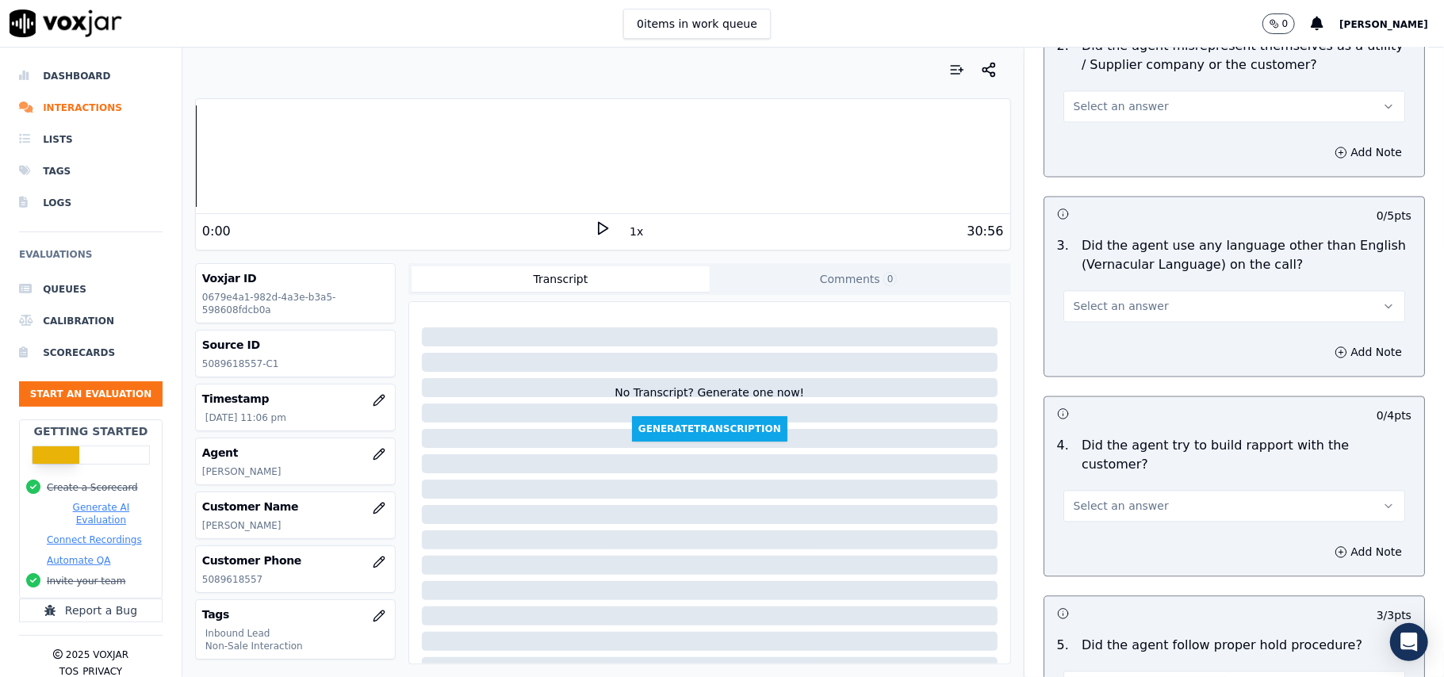
click at [1118, 498] on span "Select an answer" at bounding box center [1121, 506] width 95 height 16
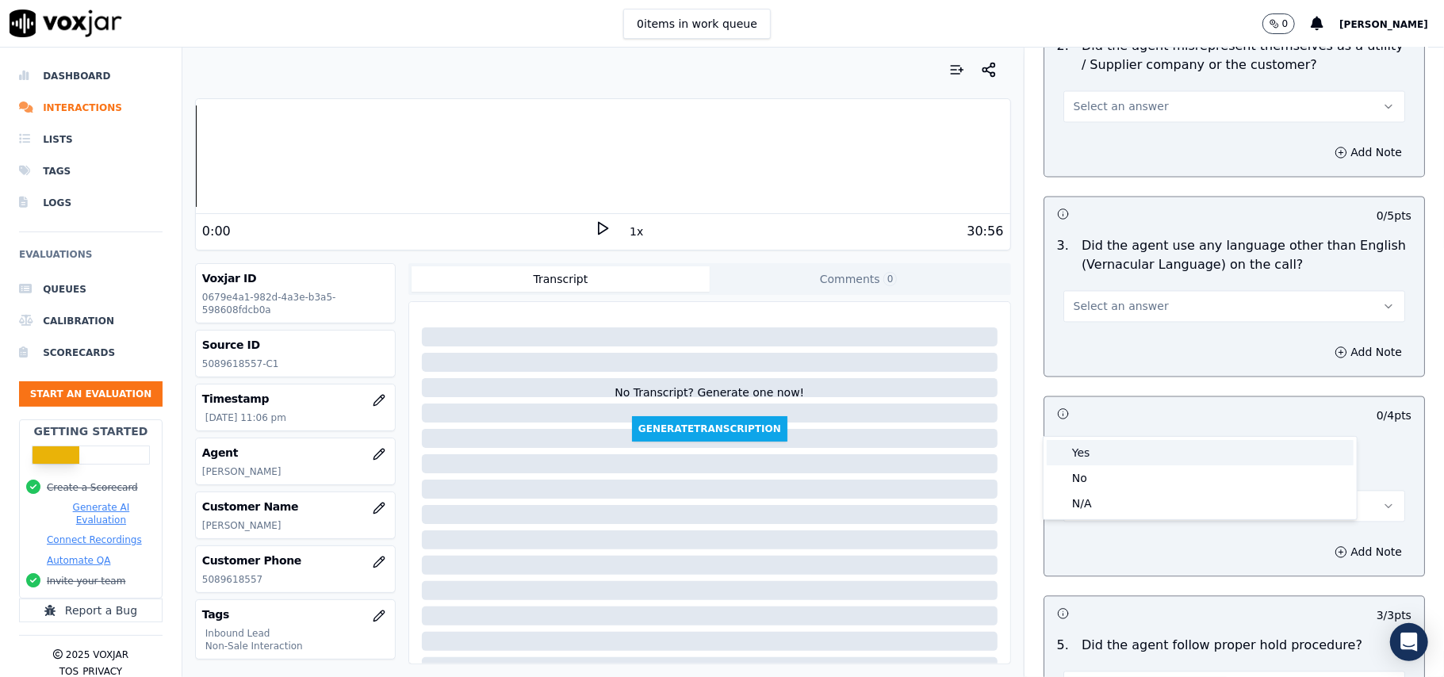
click at [1118, 454] on div "Yes" at bounding box center [1200, 452] width 307 height 25
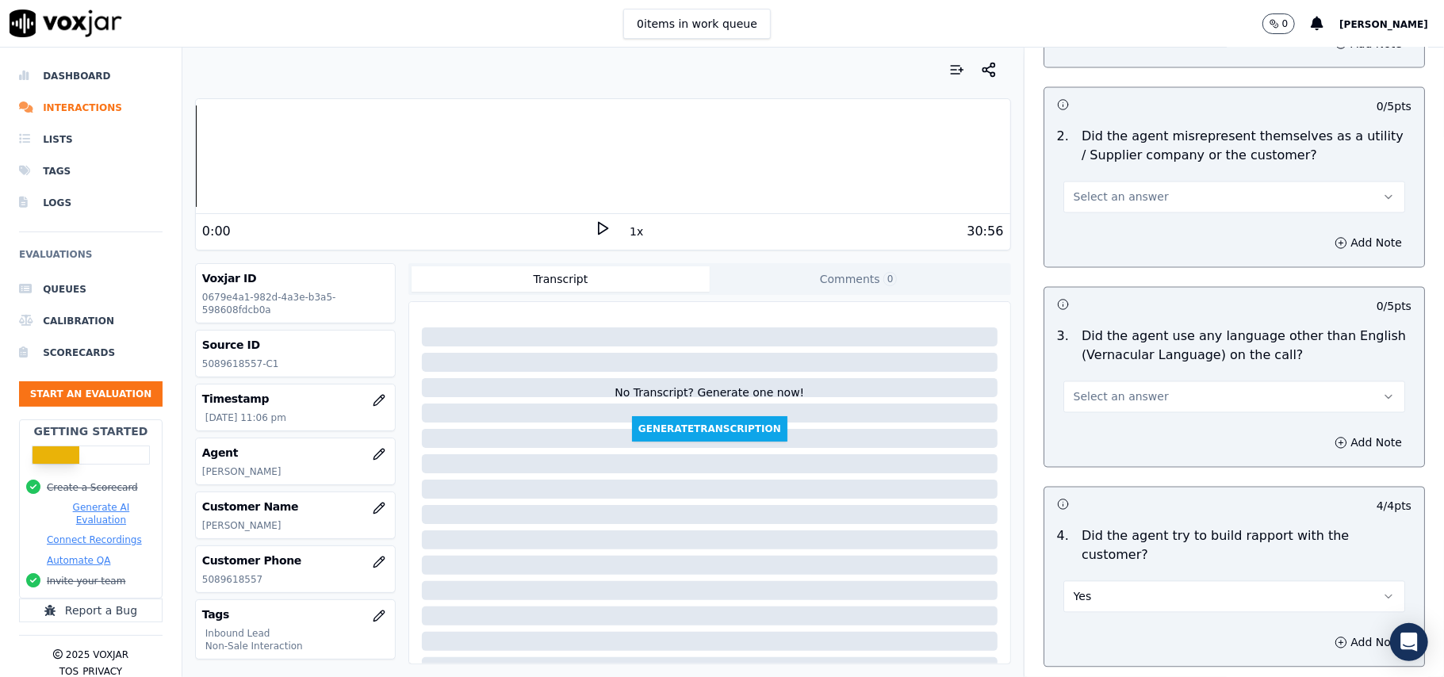
scroll to position [2006, 0]
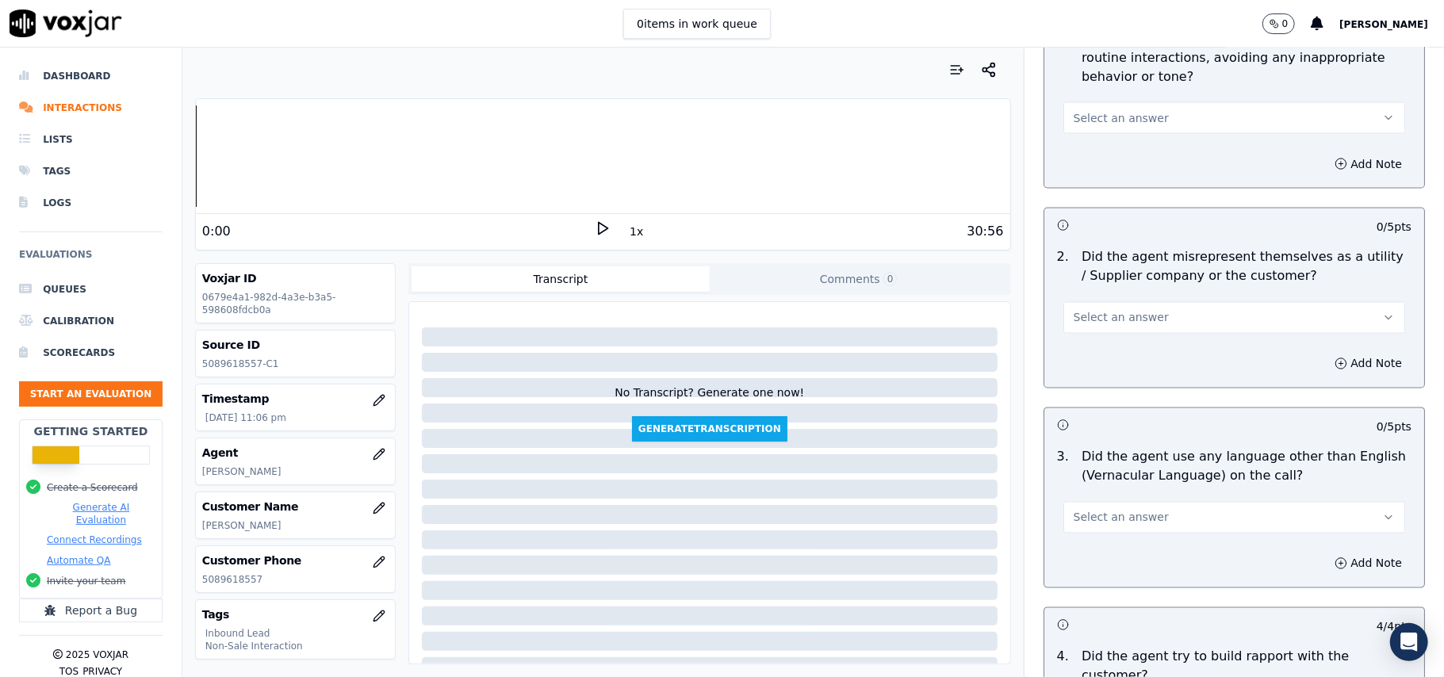
click at [1111, 310] on span "Select an answer" at bounding box center [1121, 318] width 95 height 16
click at [1109, 289] on div "Yes" at bounding box center [1200, 282] width 307 height 25
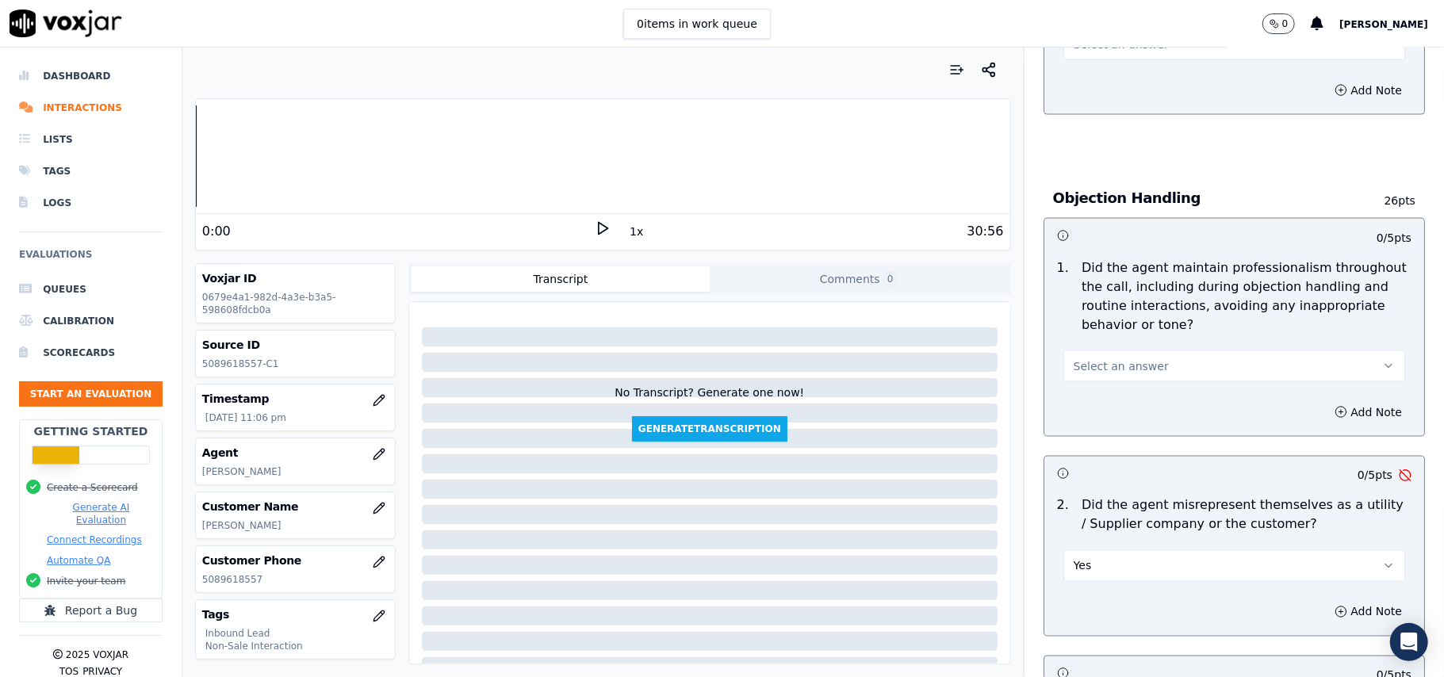
scroll to position [1795, 0]
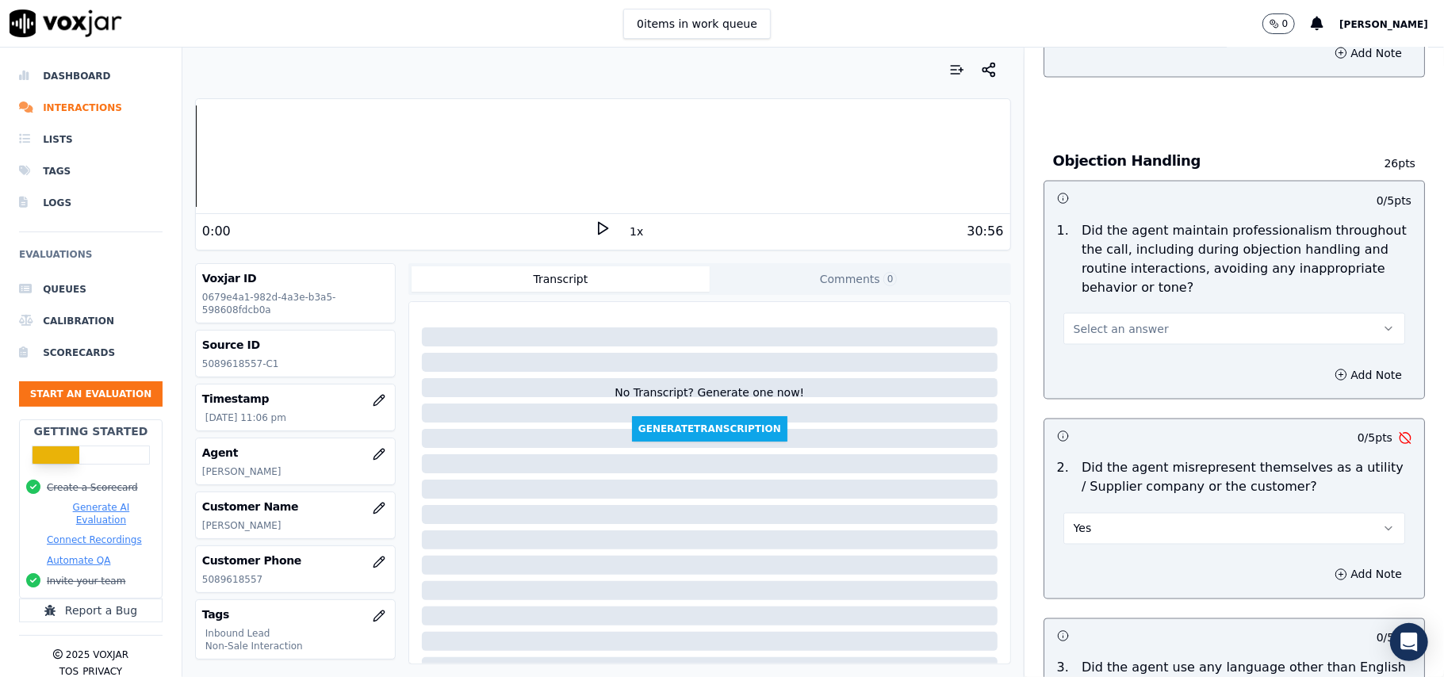
click at [1126, 513] on button "Yes" at bounding box center [1234, 529] width 342 height 32
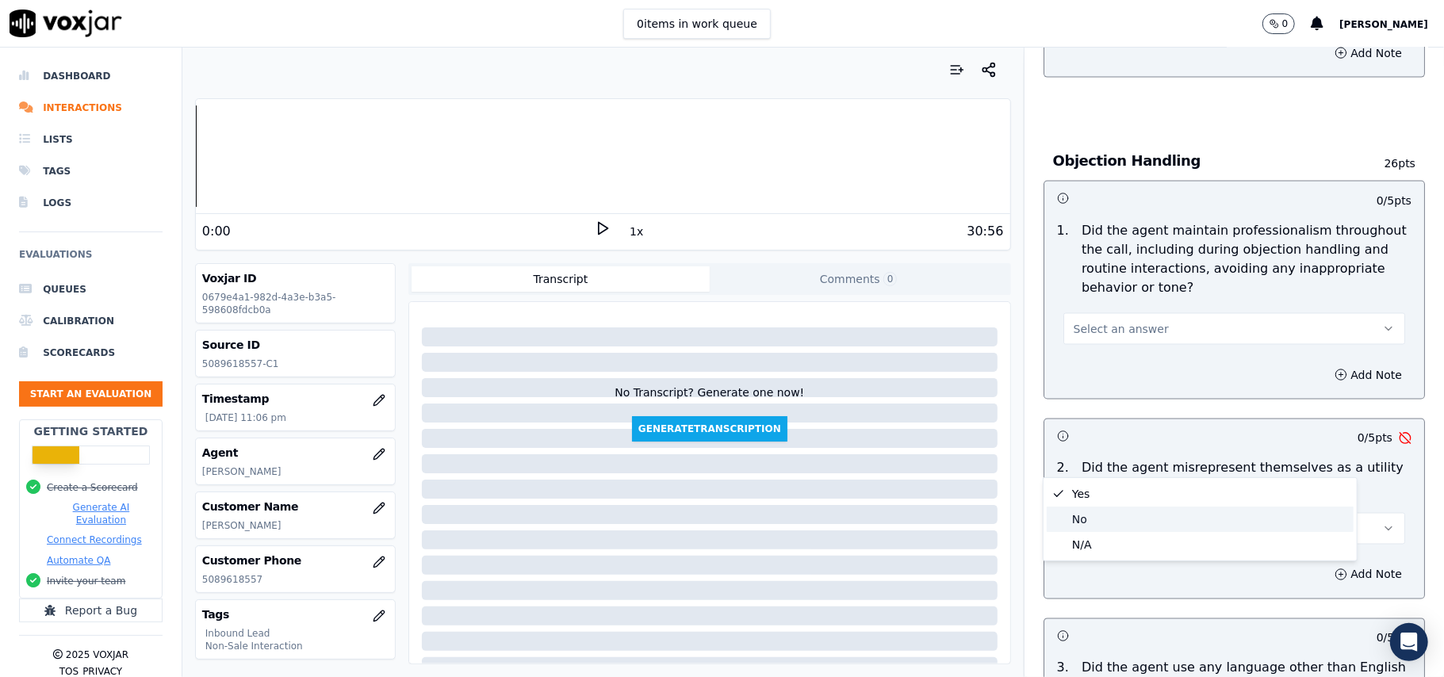
click at [1092, 515] on div "No" at bounding box center [1200, 519] width 307 height 25
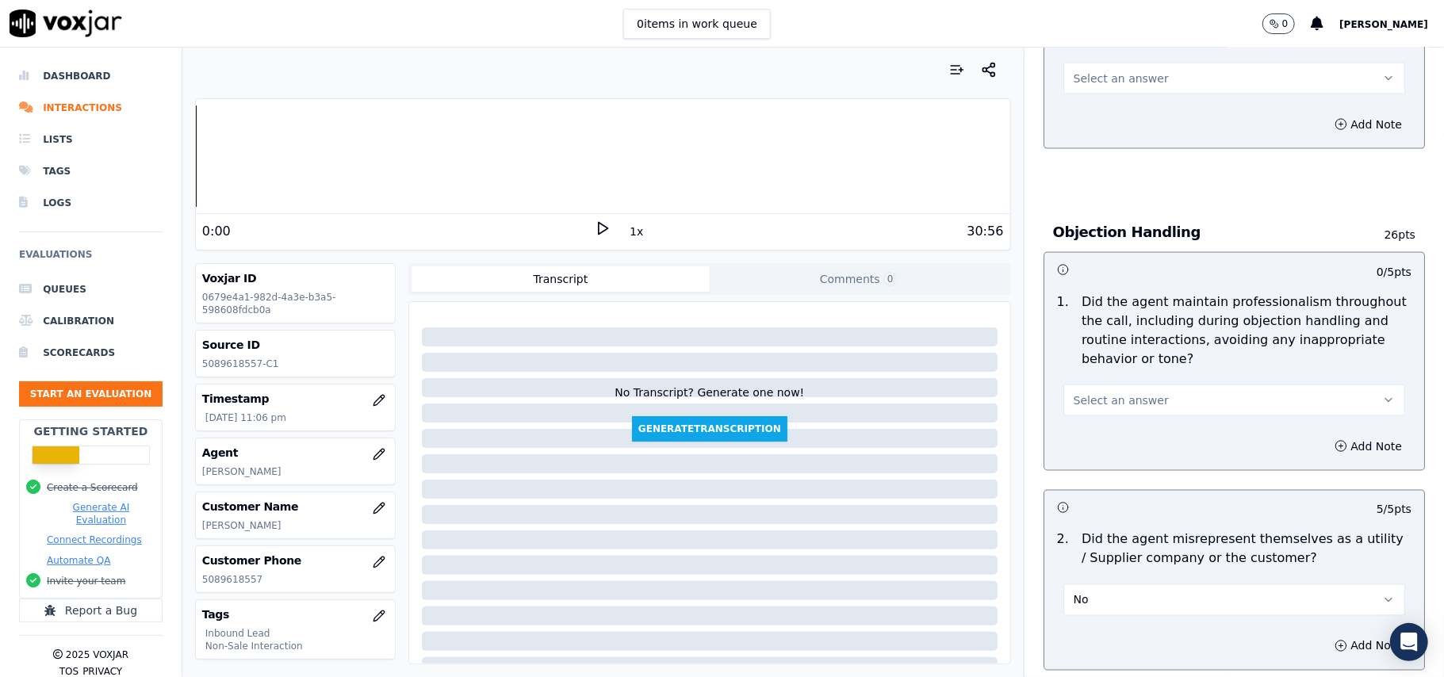
scroll to position [1689, 0]
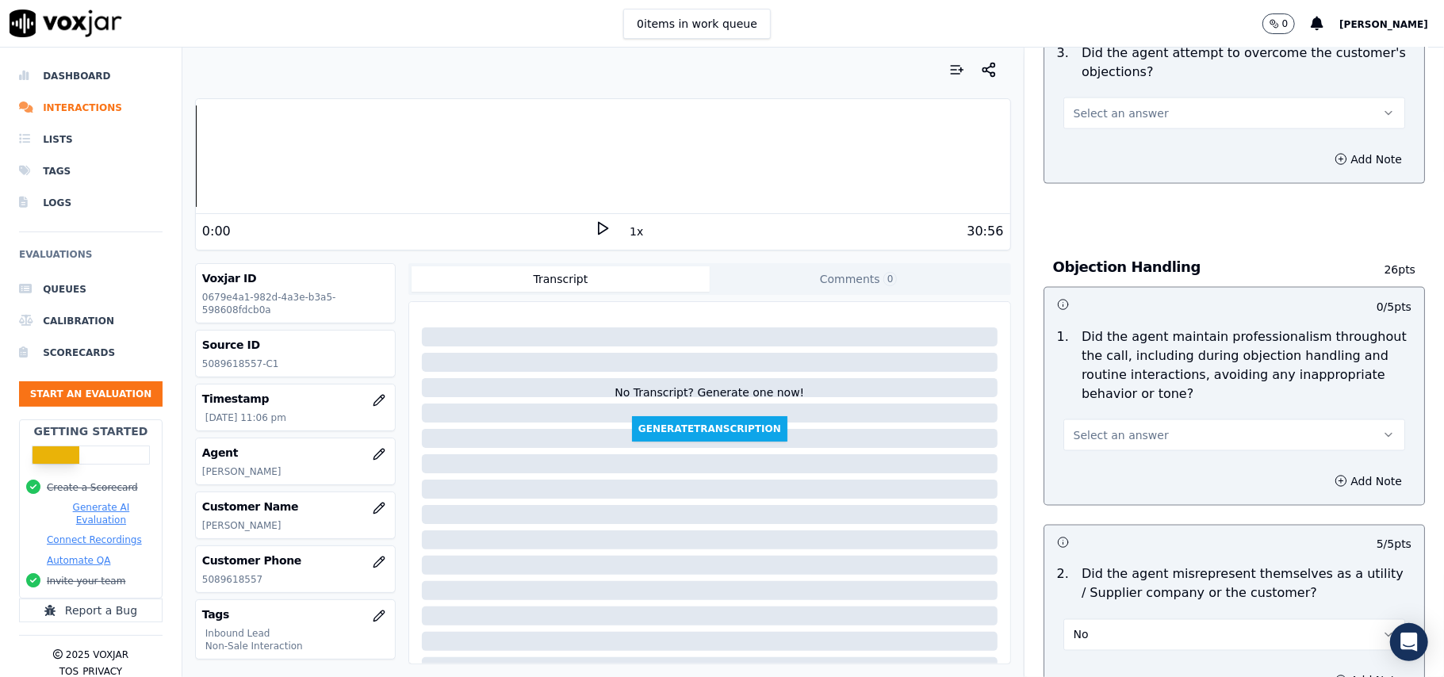
click at [1101, 427] on span "Select an answer" at bounding box center [1121, 435] width 95 height 16
click at [1108, 391] on div "Yes" at bounding box center [1200, 398] width 307 height 25
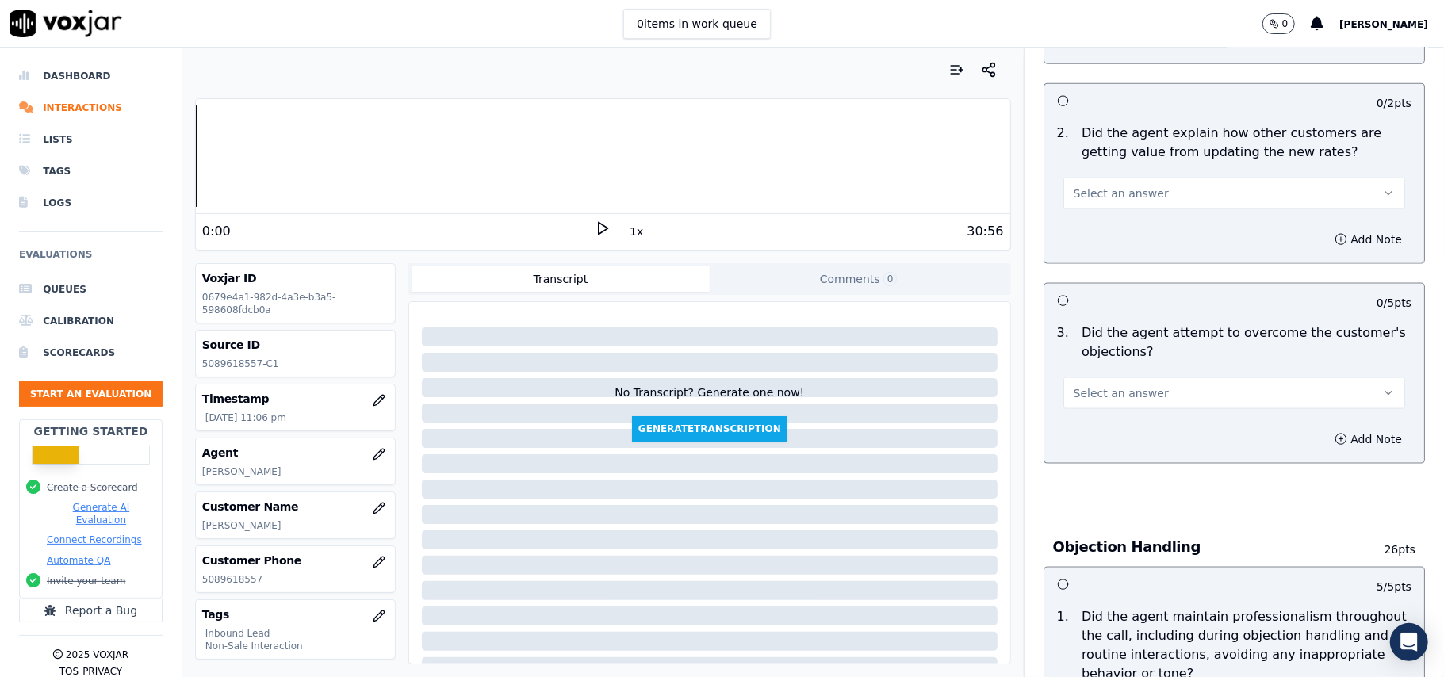
scroll to position [1372, 0]
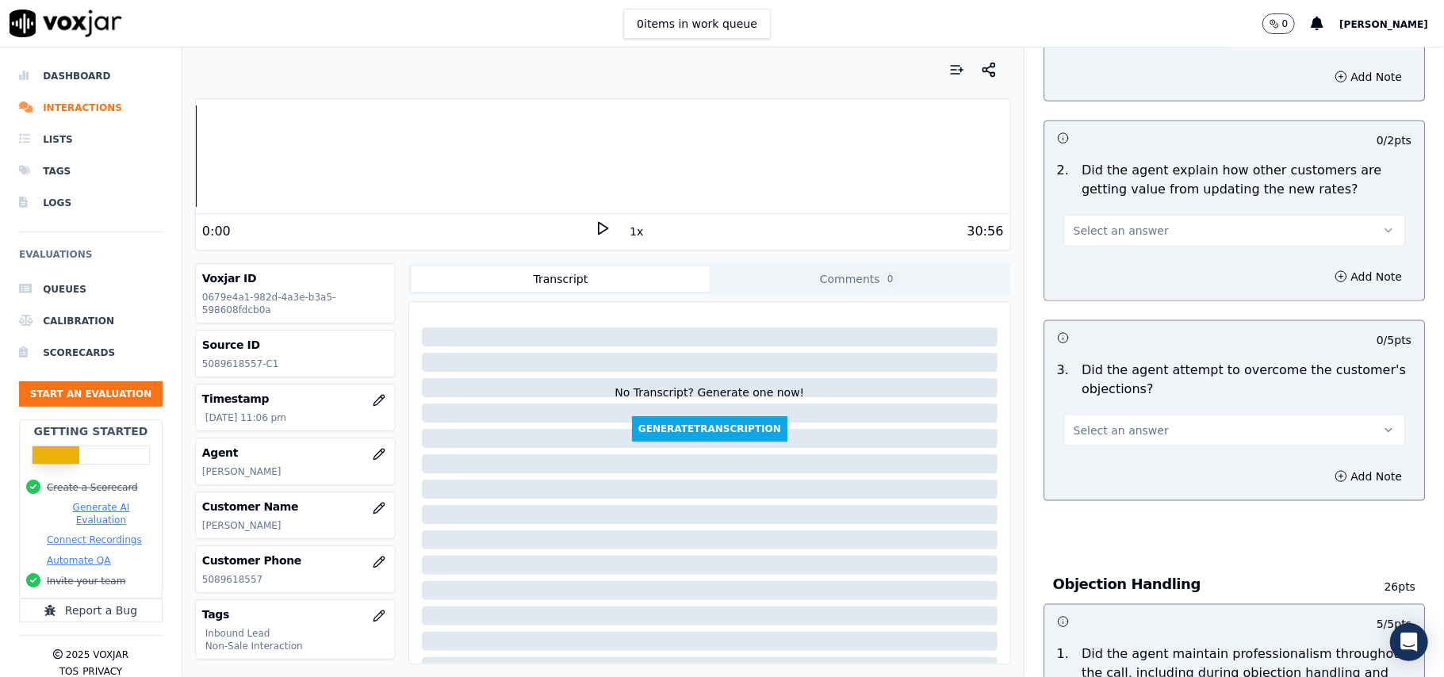
click at [1131, 423] on span "Select an answer" at bounding box center [1121, 431] width 95 height 16
click at [1126, 381] on div "Yes" at bounding box center [1200, 393] width 307 height 25
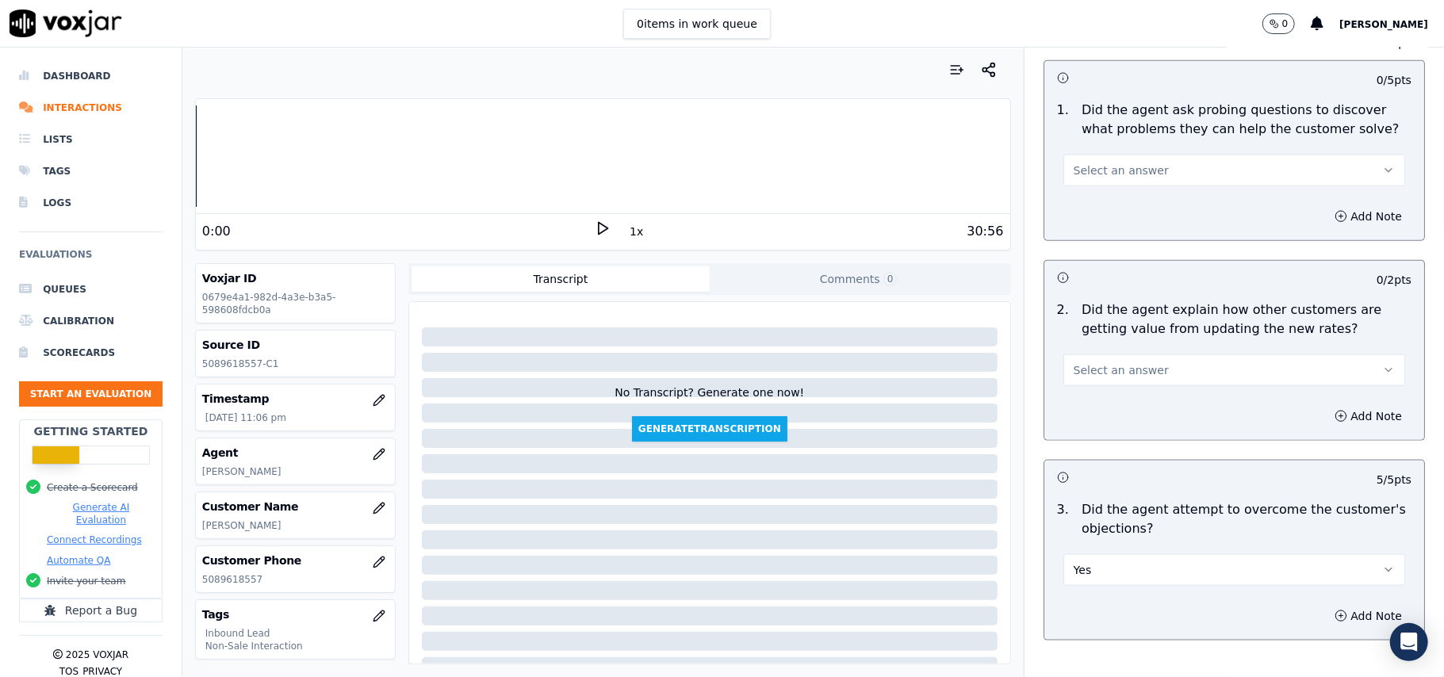
scroll to position [1055, 0]
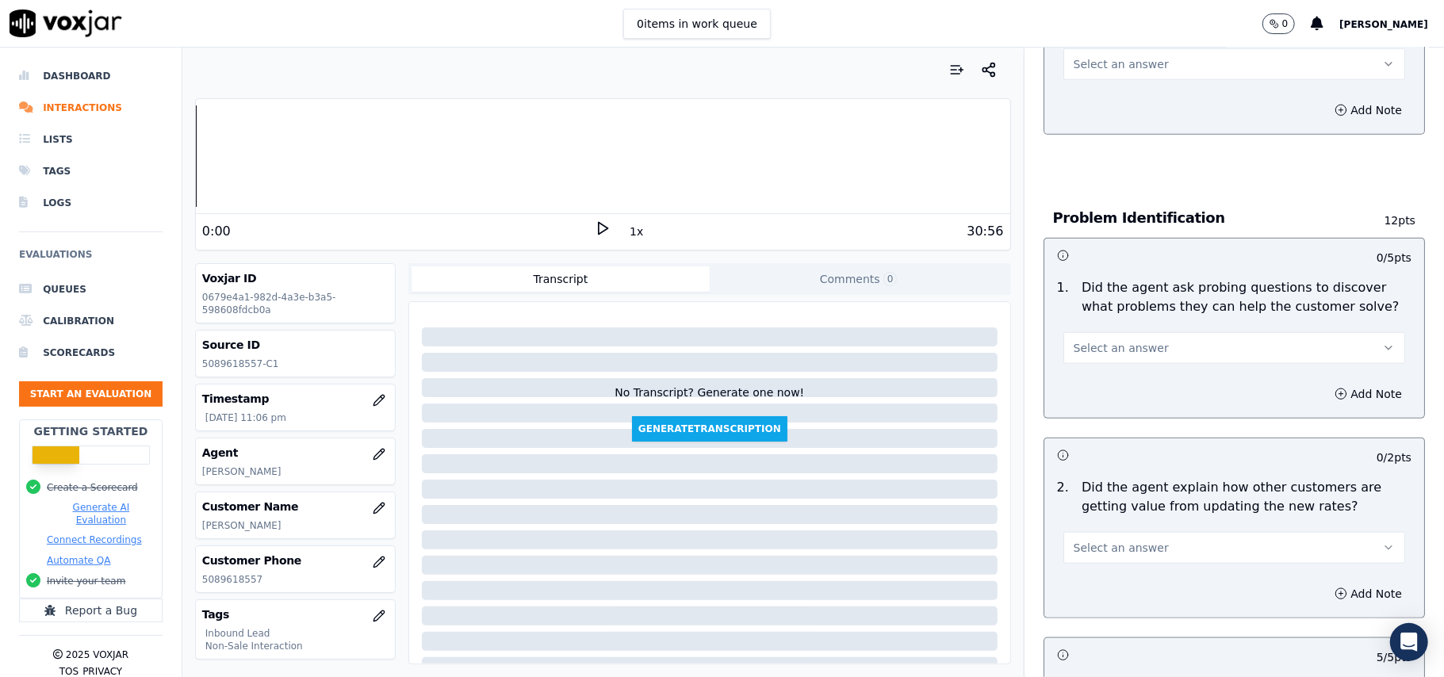
click at [1137, 532] on button "Select an answer" at bounding box center [1234, 548] width 342 height 32
click at [1133, 511] on div "Yes" at bounding box center [1200, 510] width 307 height 25
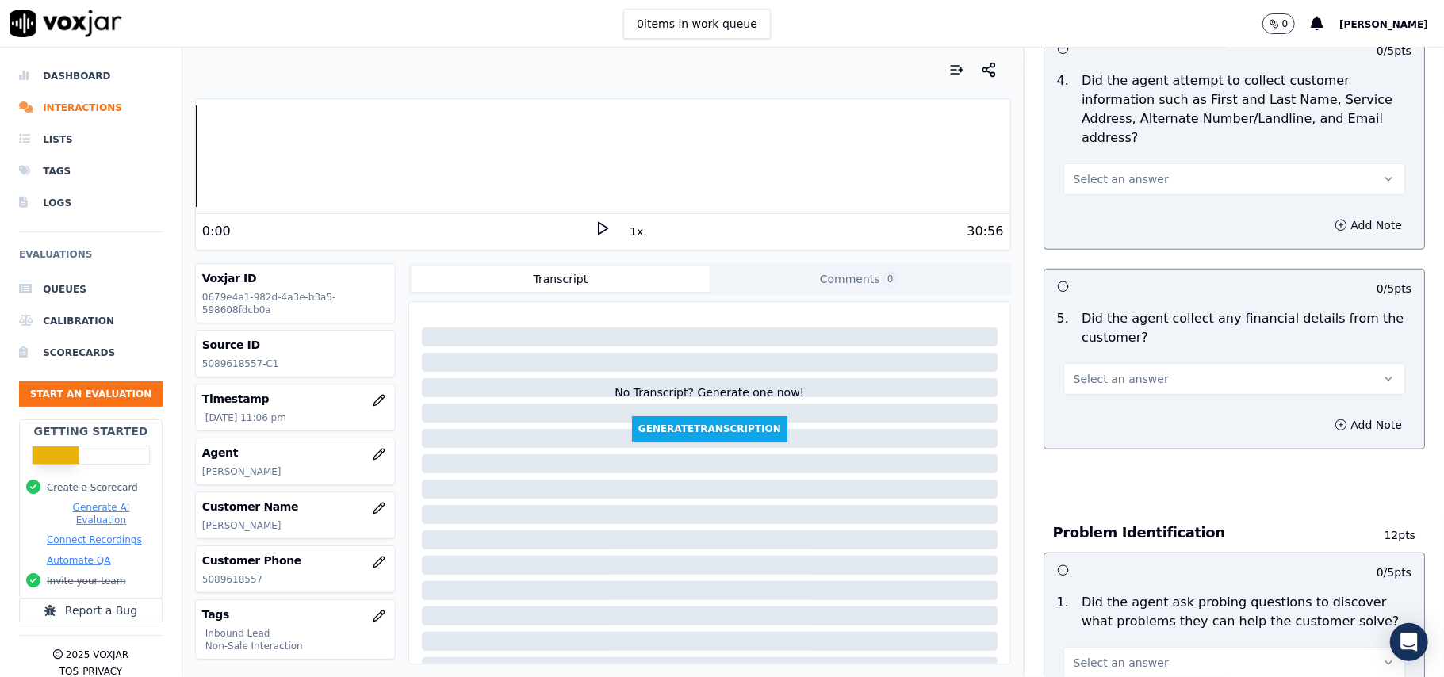
scroll to position [737, 0]
click at [1105, 657] on span "Select an answer" at bounding box center [1121, 665] width 95 height 16
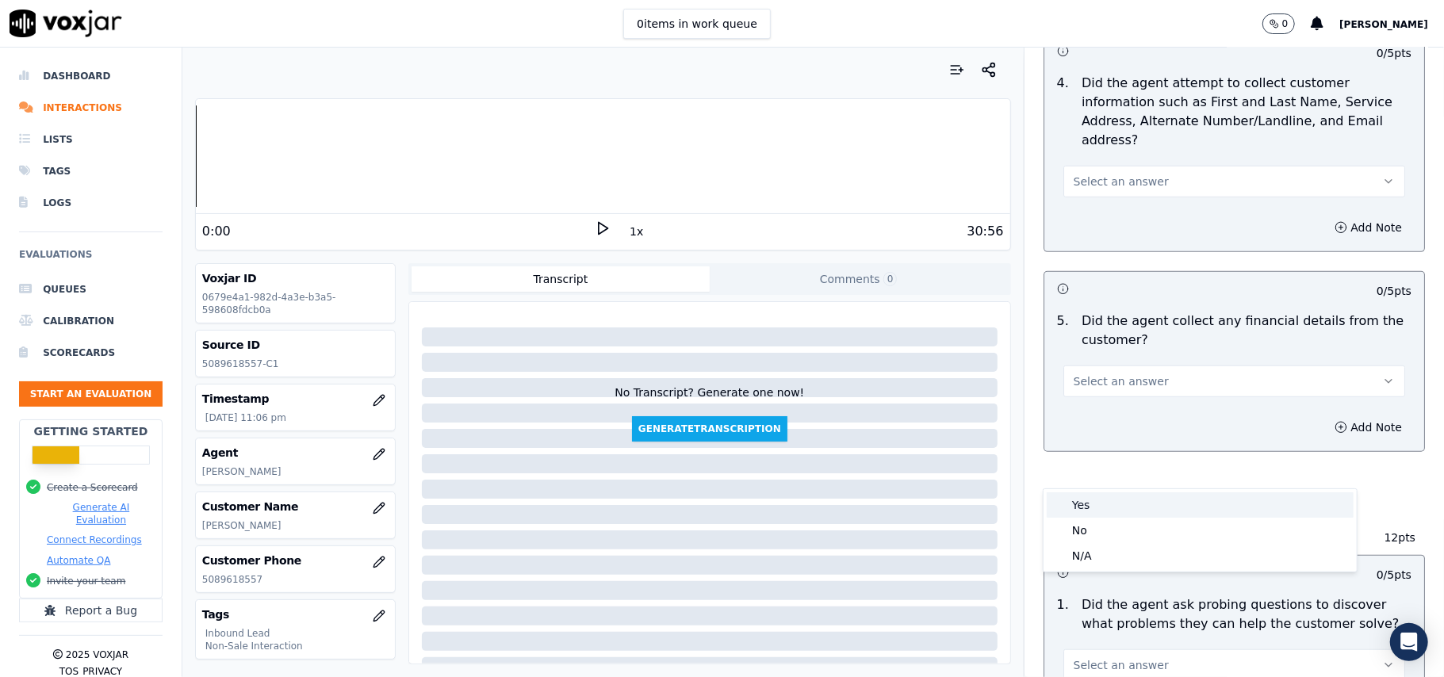
click at [1123, 492] on div "Yes" at bounding box center [1200, 504] width 307 height 25
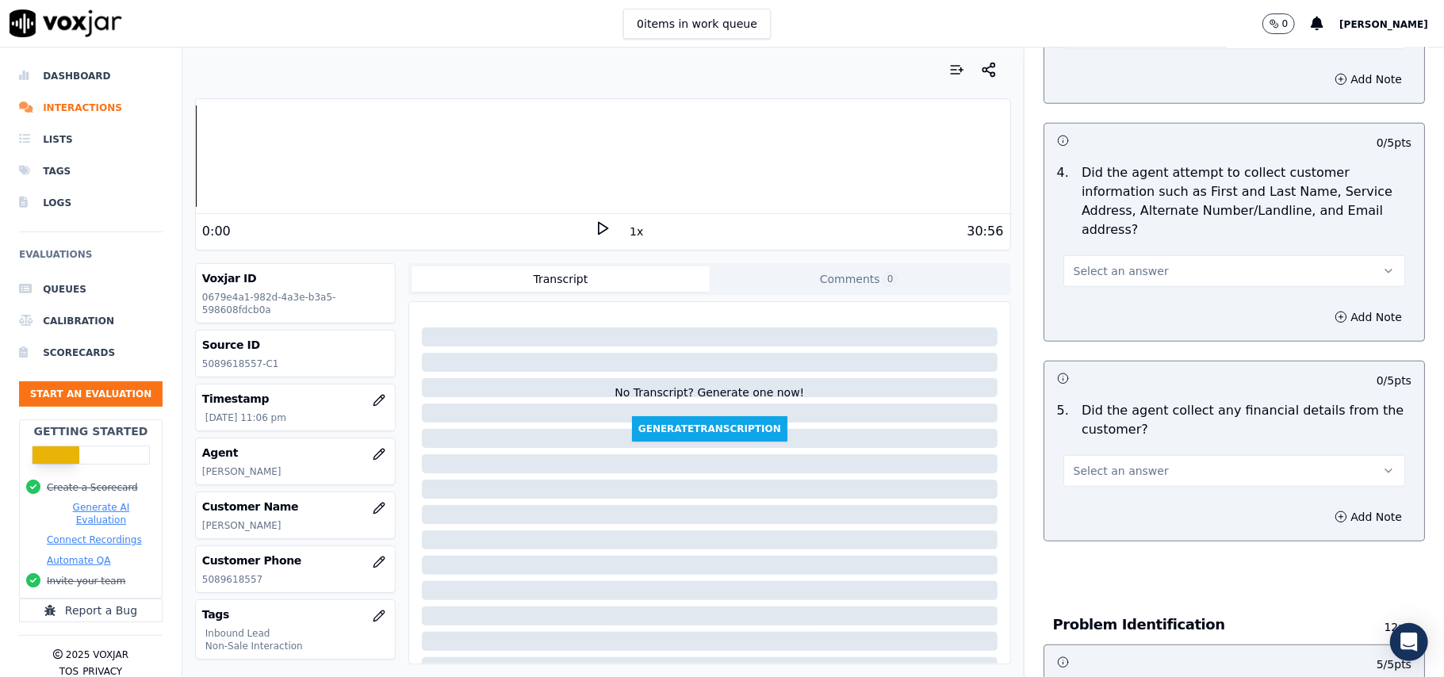
scroll to position [527, 0]
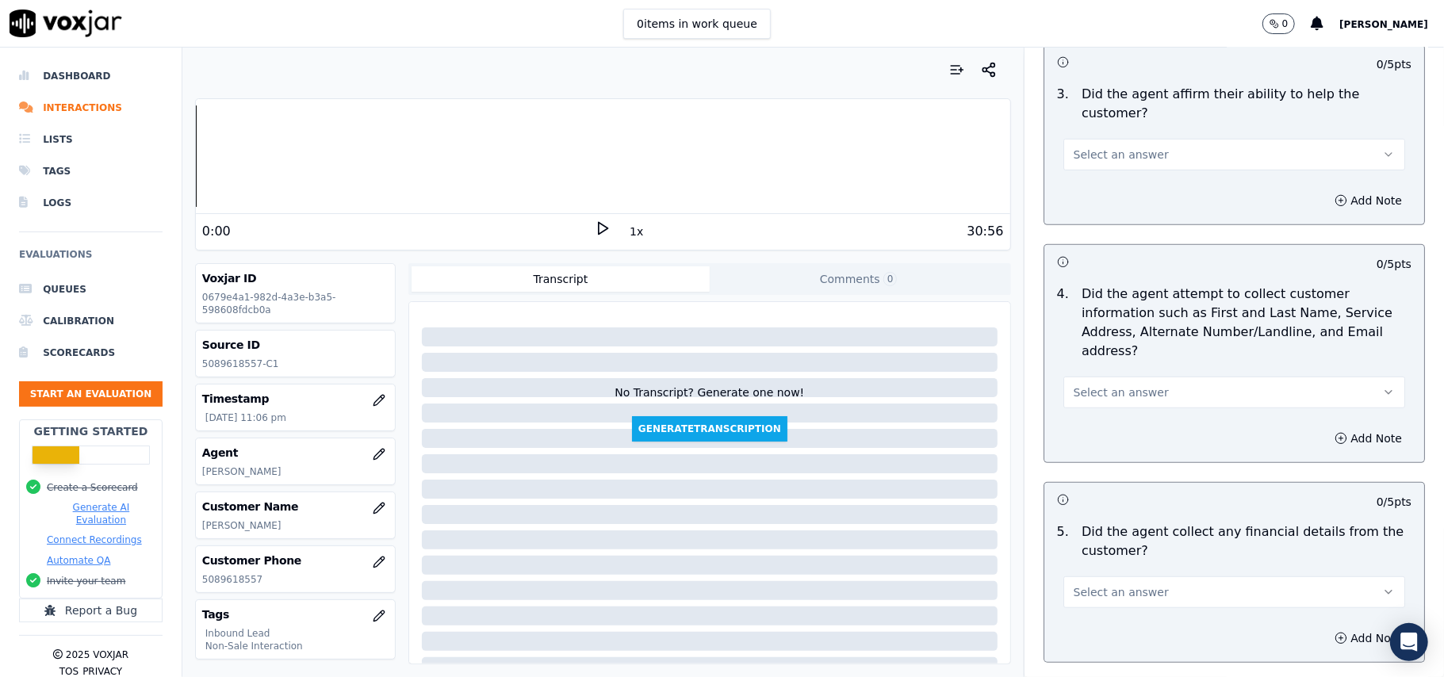
click at [1133, 584] on span "Select an answer" at bounding box center [1121, 592] width 95 height 16
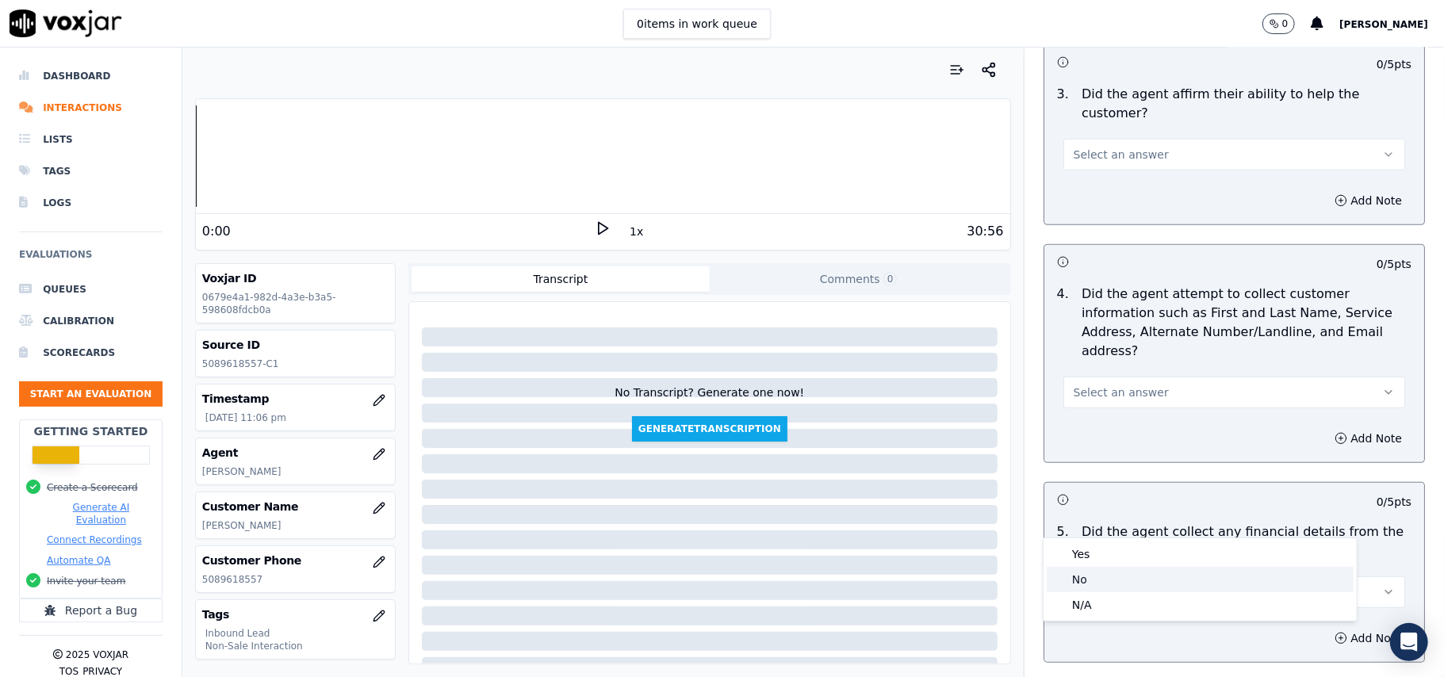
click at [1116, 571] on div "No" at bounding box center [1200, 579] width 307 height 25
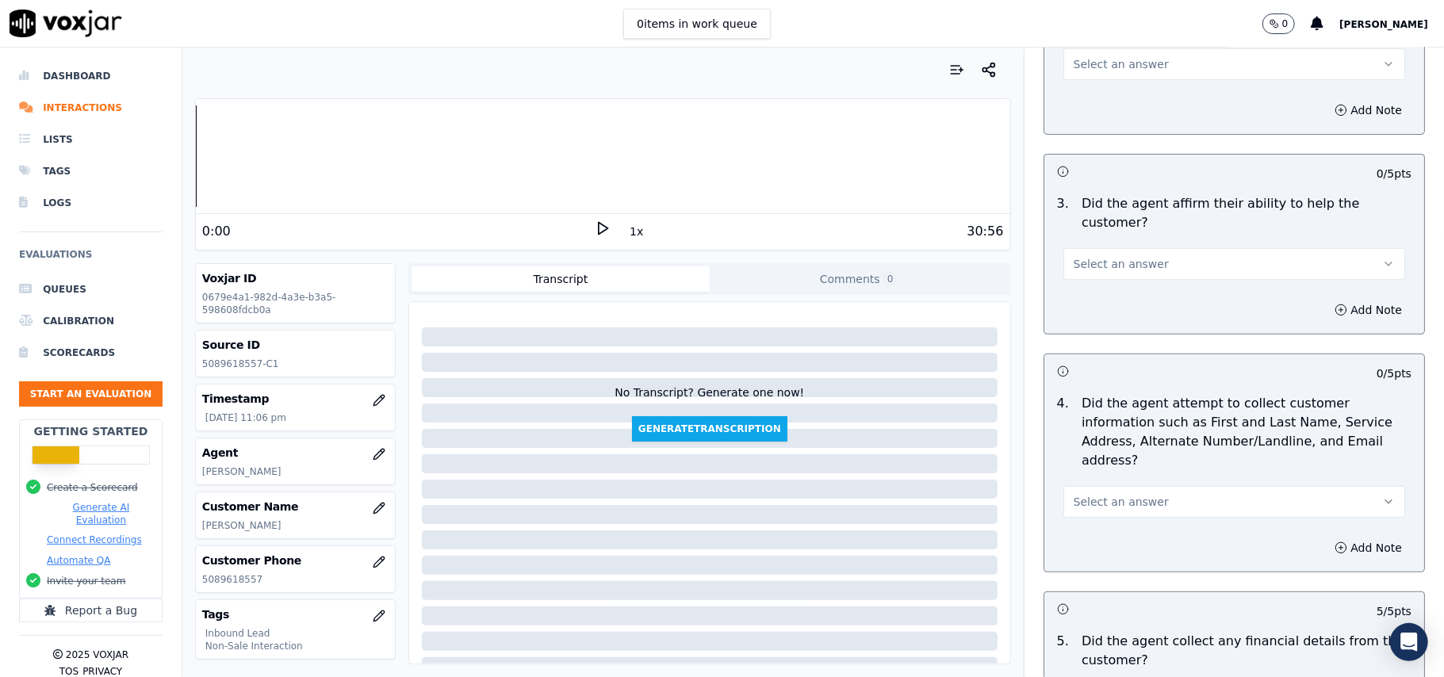
scroll to position [315, 0]
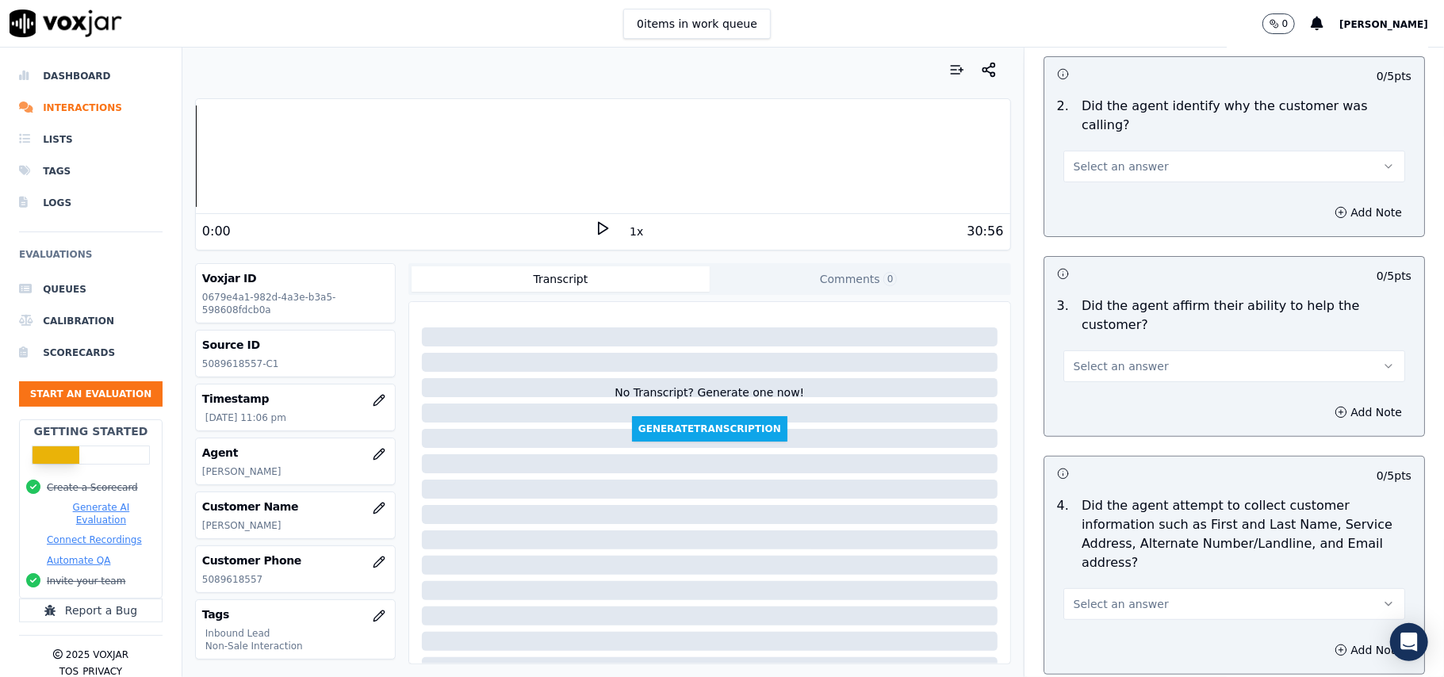
click at [1140, 588] on button "Select an answer" at bounding box center [1234, 604] width 342 height 32
click at [1104, 612] on div "N/A" at bounding box center [1200, 615] width 307 height 25
click at [1120, 588] on button "N/A" at bounding box center [1234, 604] width 342 height 32
click at [1092, 568] on div "Yes" at bounding box center [1200, 565] width 307 height 25
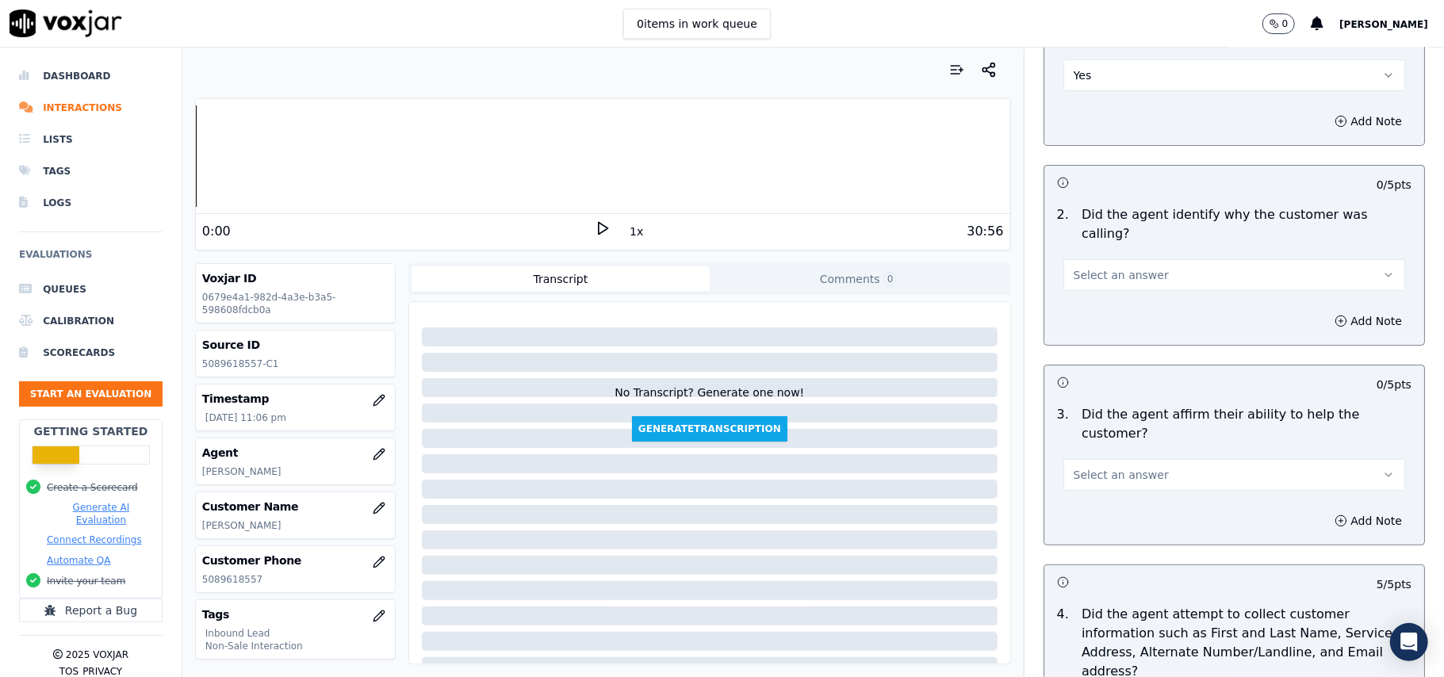
scroll to position [103, 0]
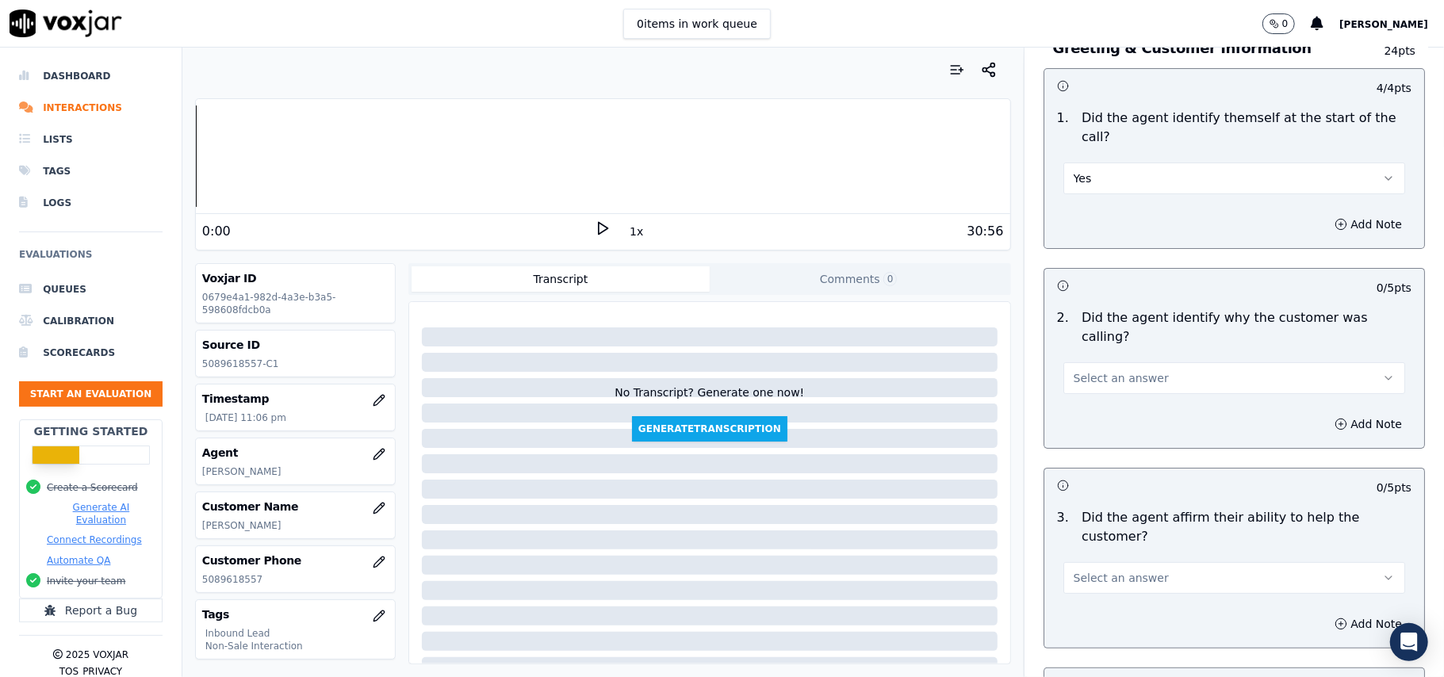
drag, startPoint x: 1094, startPoint y: 520, endPoint x: 1099, endPoint y: 534, distance: 14.3
click at [1094, 570] on span "Select an answer" at bounding box center [1121, 578] width 95 height 16
click at [1109, 562] on div "Yes" at bounding box center [1200, 557] width 307 height 25
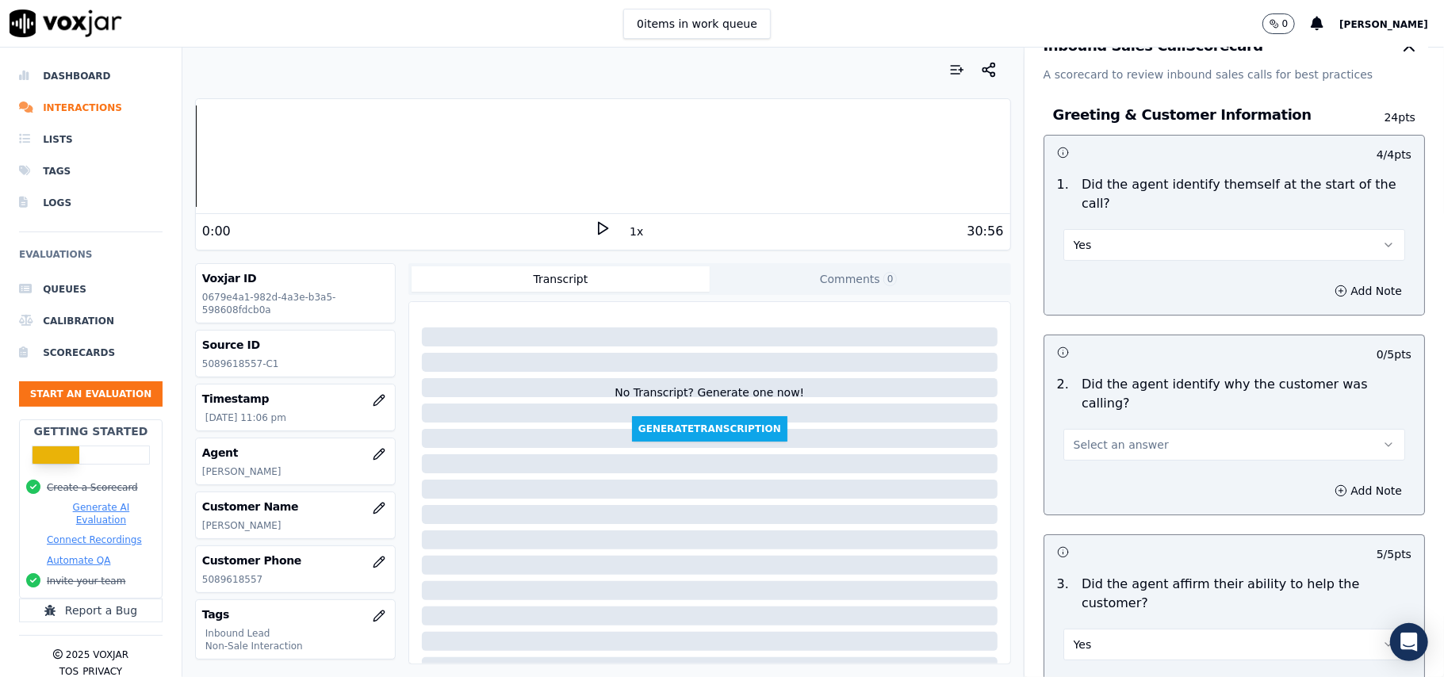
scroll to position [0, 0]
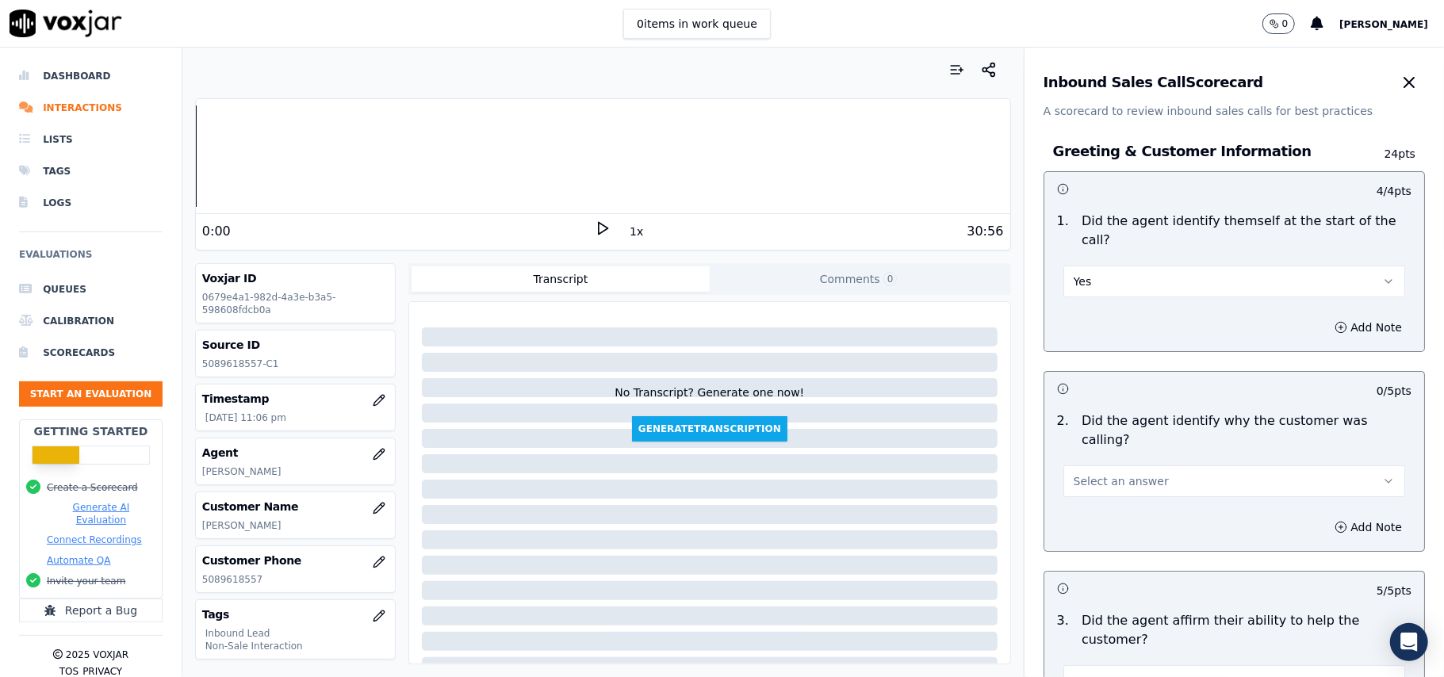
click at [1137, 465] on button "Select an answer" at bounding box center [1234, 481] width 342 height 32
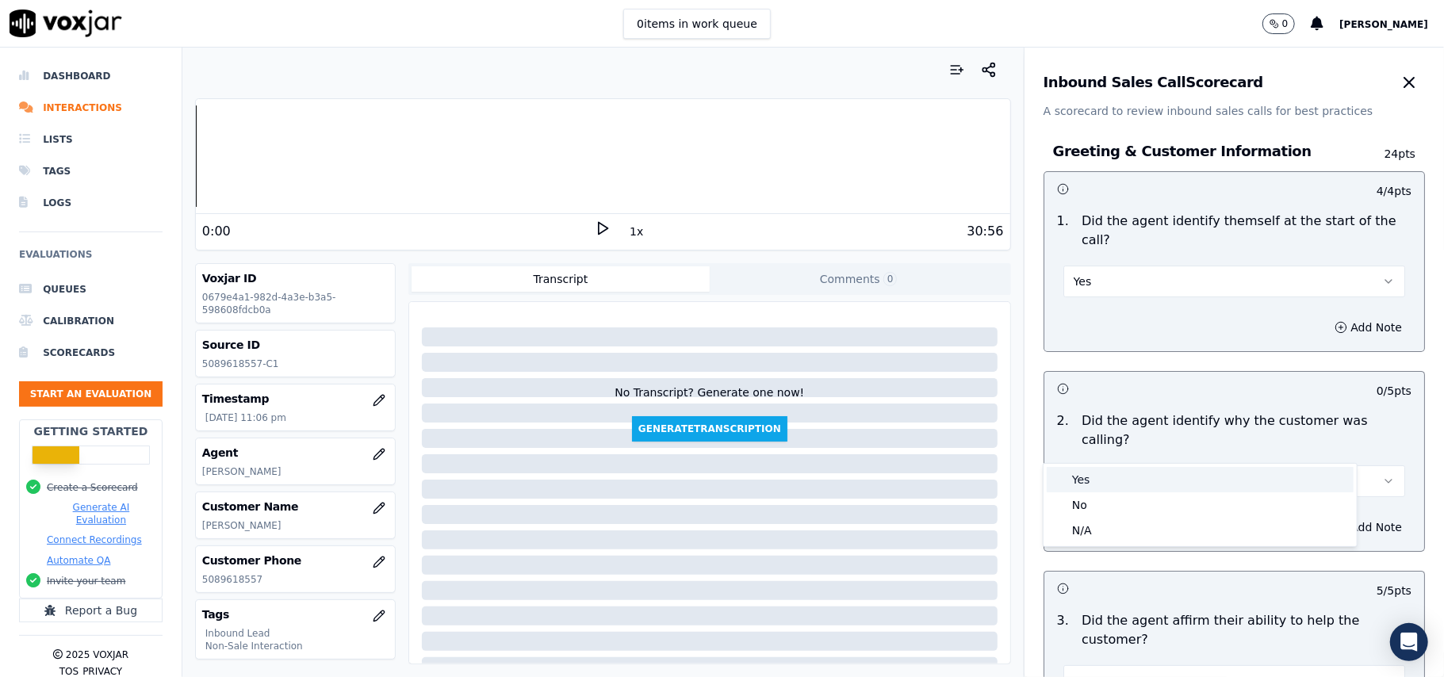
click at [1115, 484] on div "Yes" at bounding box center [1200, 479] width 307 height 25
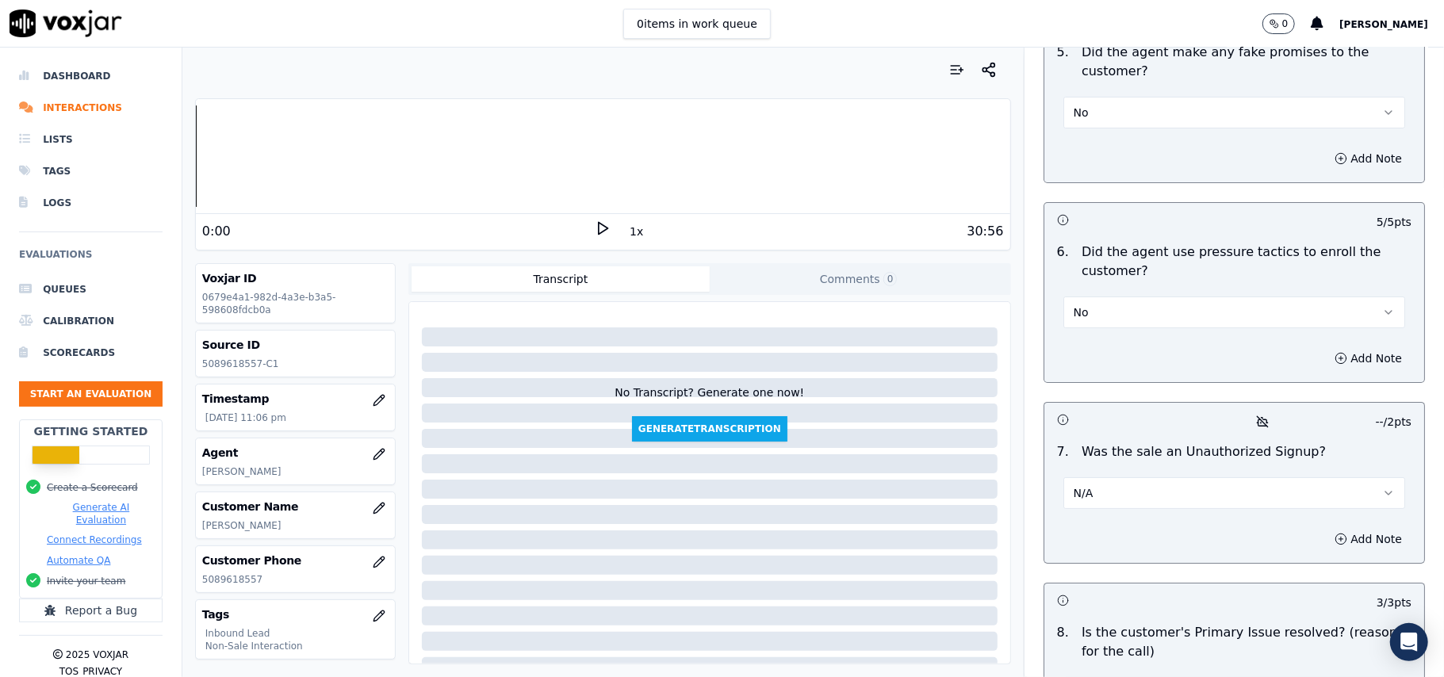
scroll to position [4438, 0]
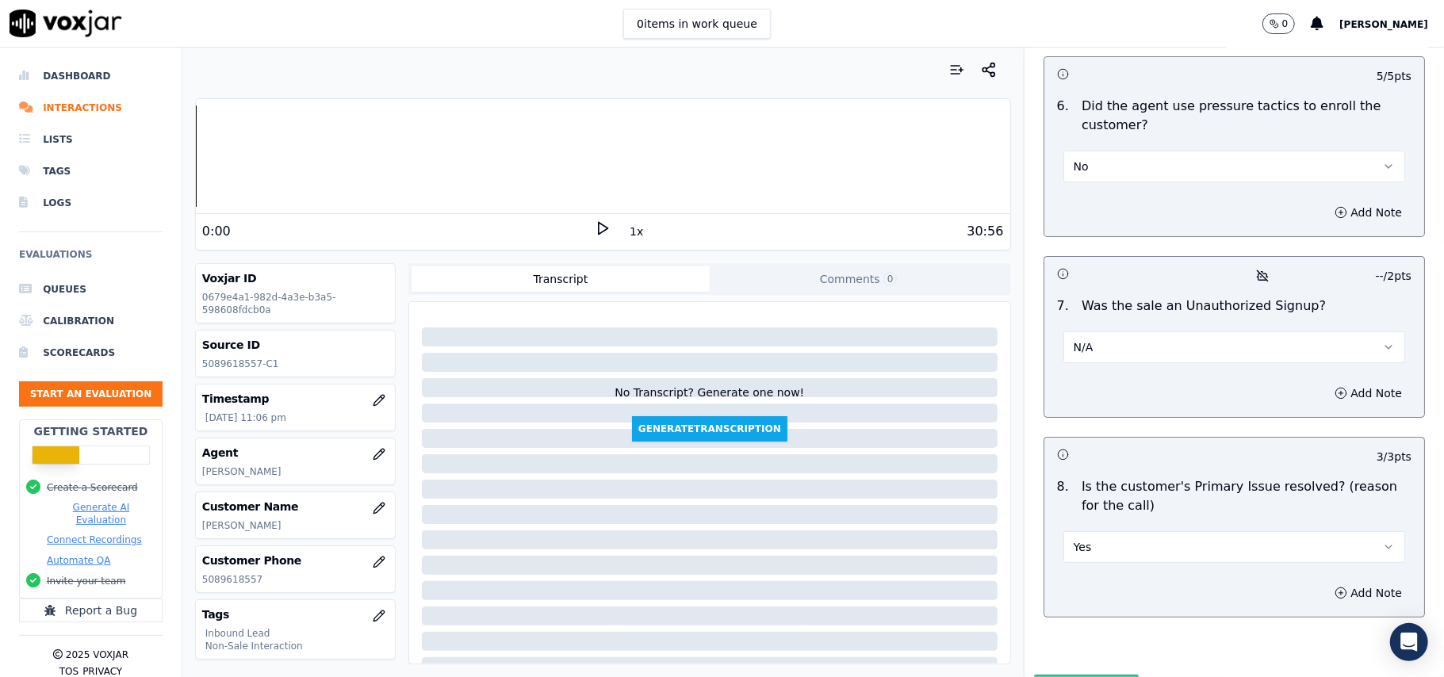
click at [1034, 675] on button "Submit Scores" at bounding box center [1086, 689] width 105 height 29
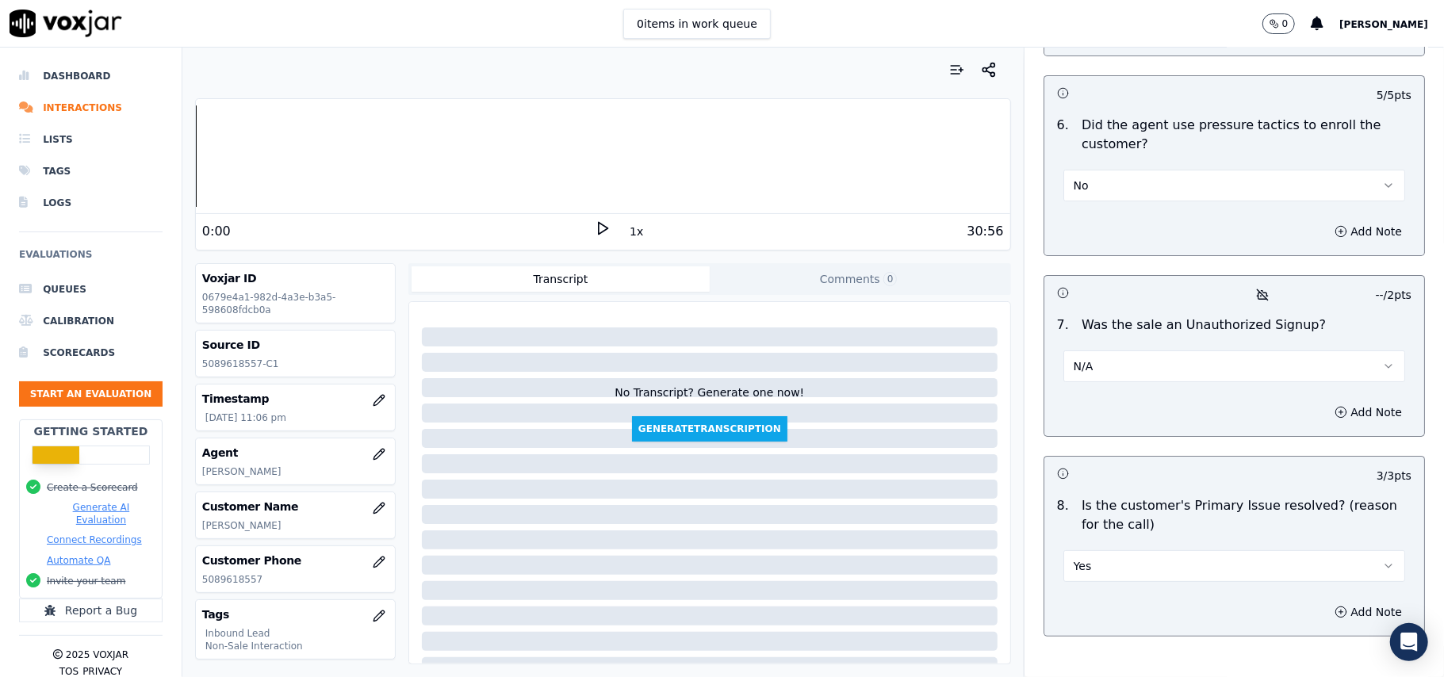
scroll to position [4456, 0]
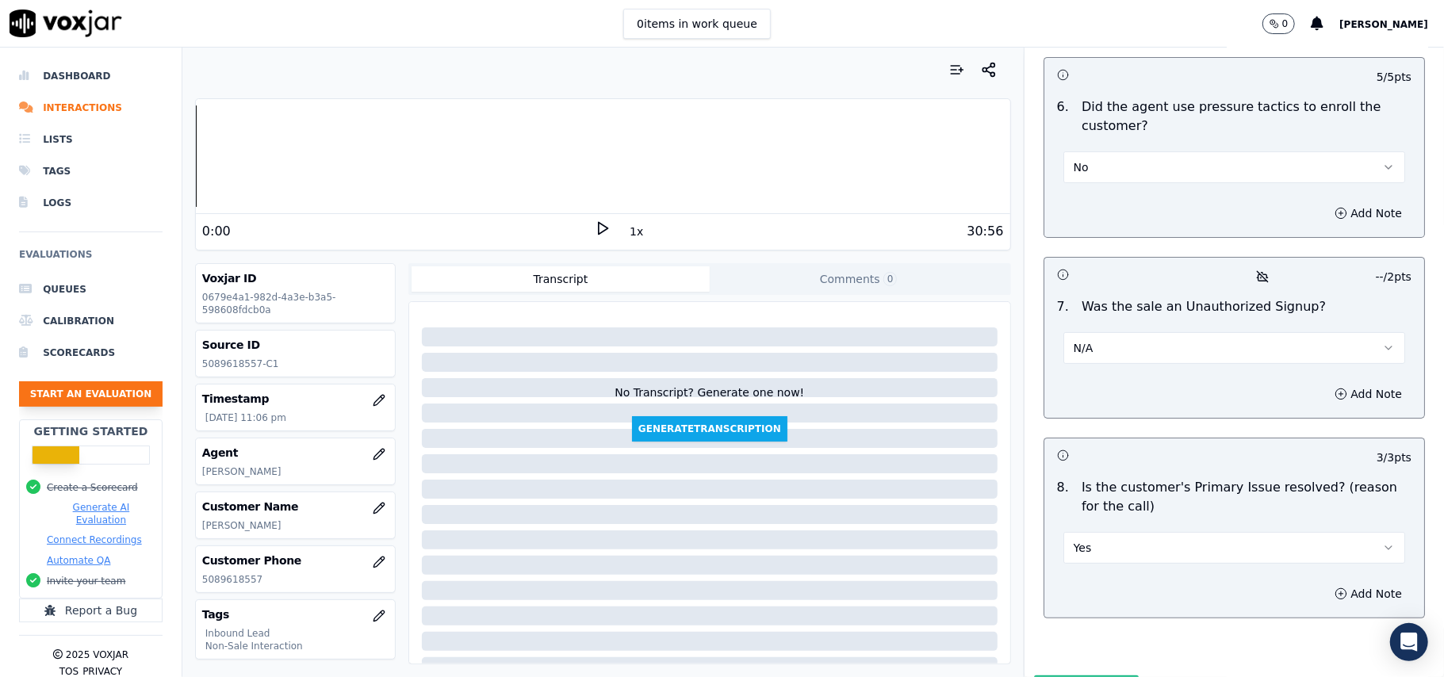
click at [84, 392] on button "Start an Evaluation" at bounding box center [91, 393] width 144 height 25
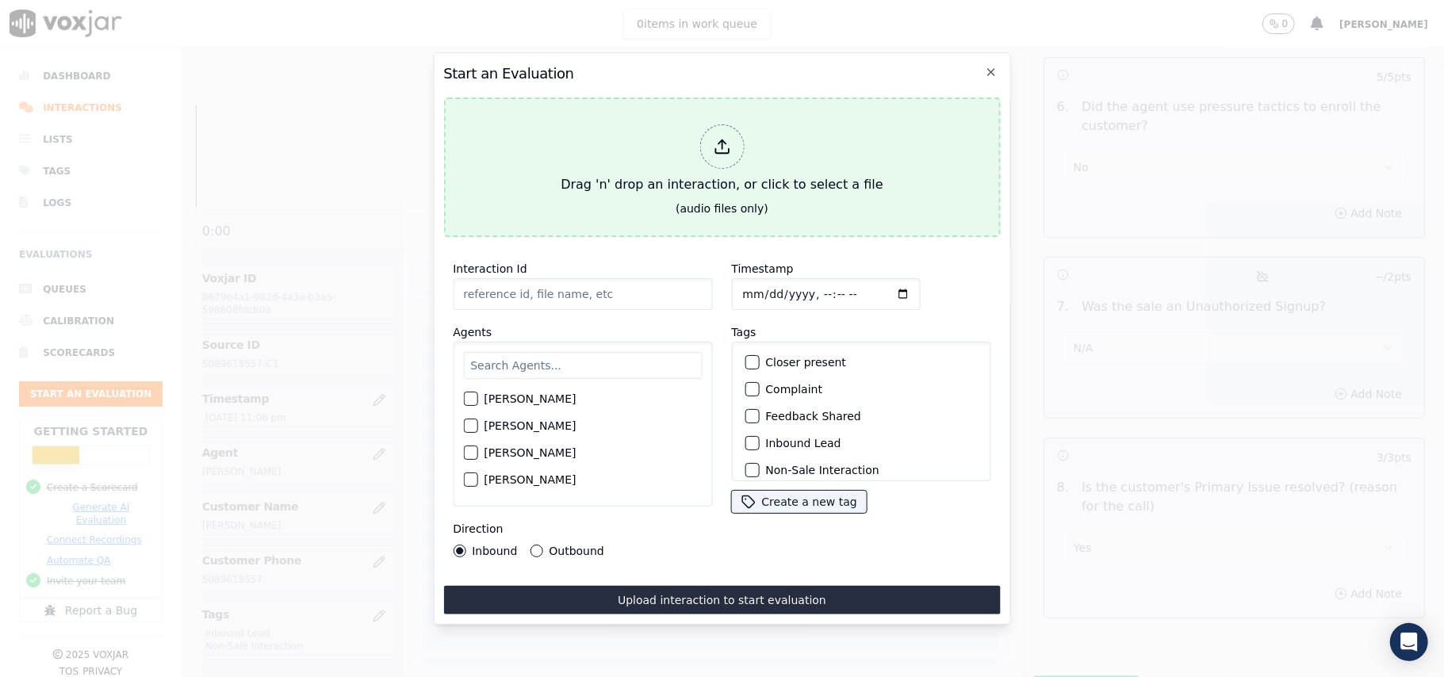
click at [720, 138] on icon at bounding box center [721, 146] width 17 height 17
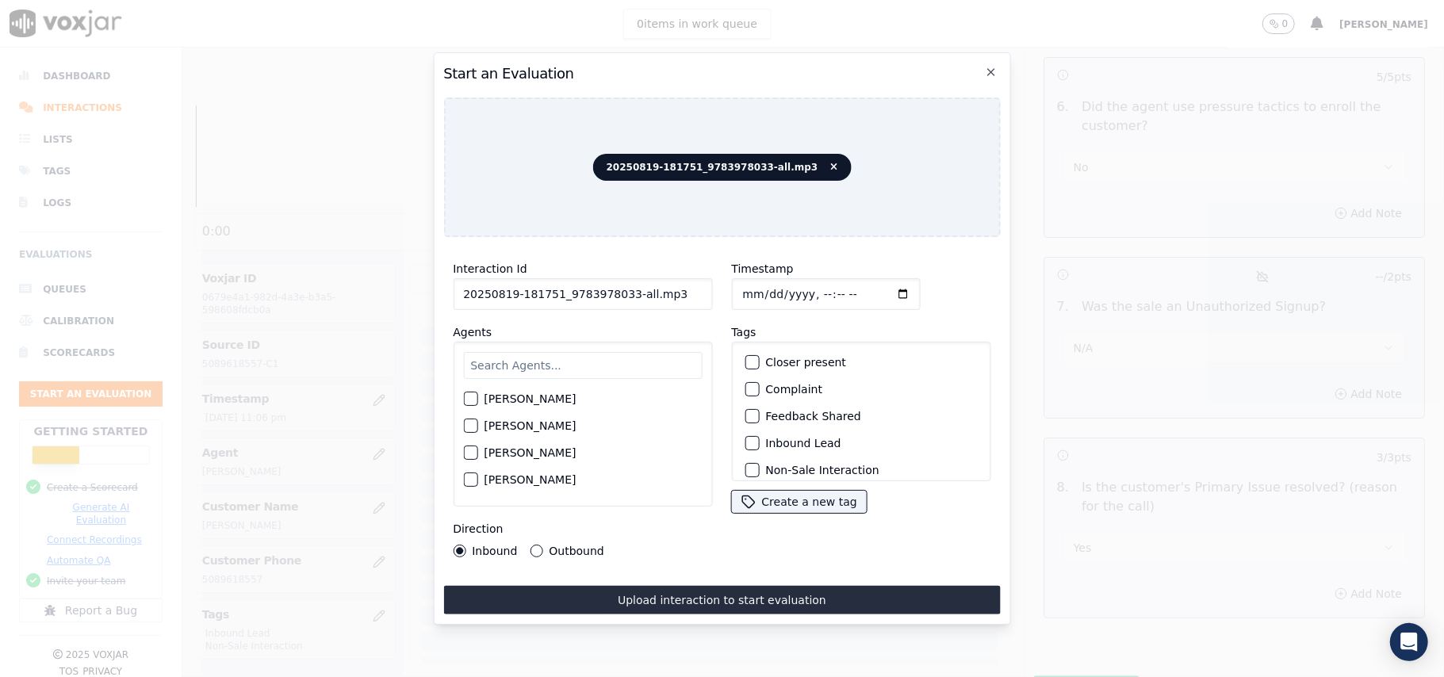
drag, startPoint x: 676, startPoint y: 289, endPoint x: 620, endPoint y: 286, distance: 56.4
click at [620, 286] on input "20250819-181751_9783978033-all.mp3" at bounding box center [582, 294] width 259 height 32
type input "20250819-181751_9783978033-C1"
click at [763, 287] on input "Timestamp" at bounding box center [825, 294] width 189 height 32
type input "[DATE]T23:08"
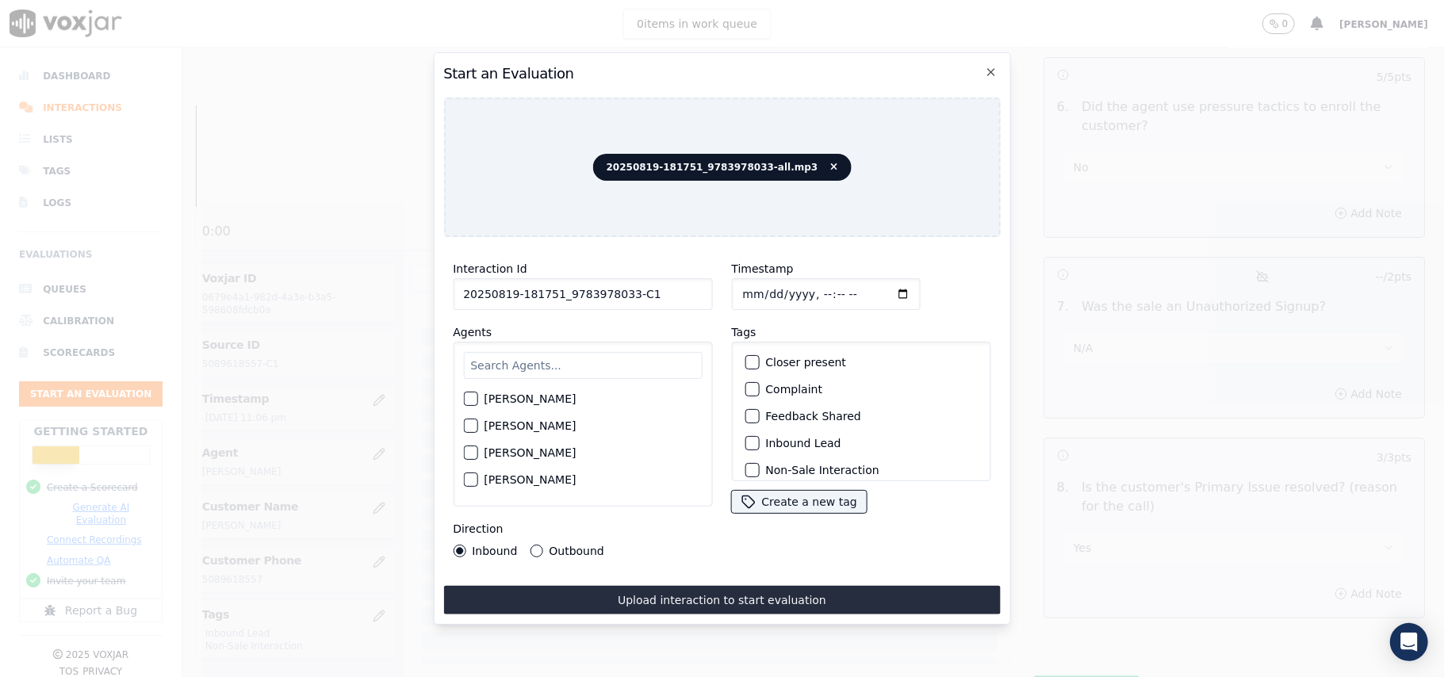
click at [489, 372] on input "text" at bounding box center [582, 365] width 239 height 27
paste input "[PERSON_NAME]"
type input "[PERSON_NAME]"
click at [468, 398] on div "button" at bounding box center [469, 403] width 11 height 11
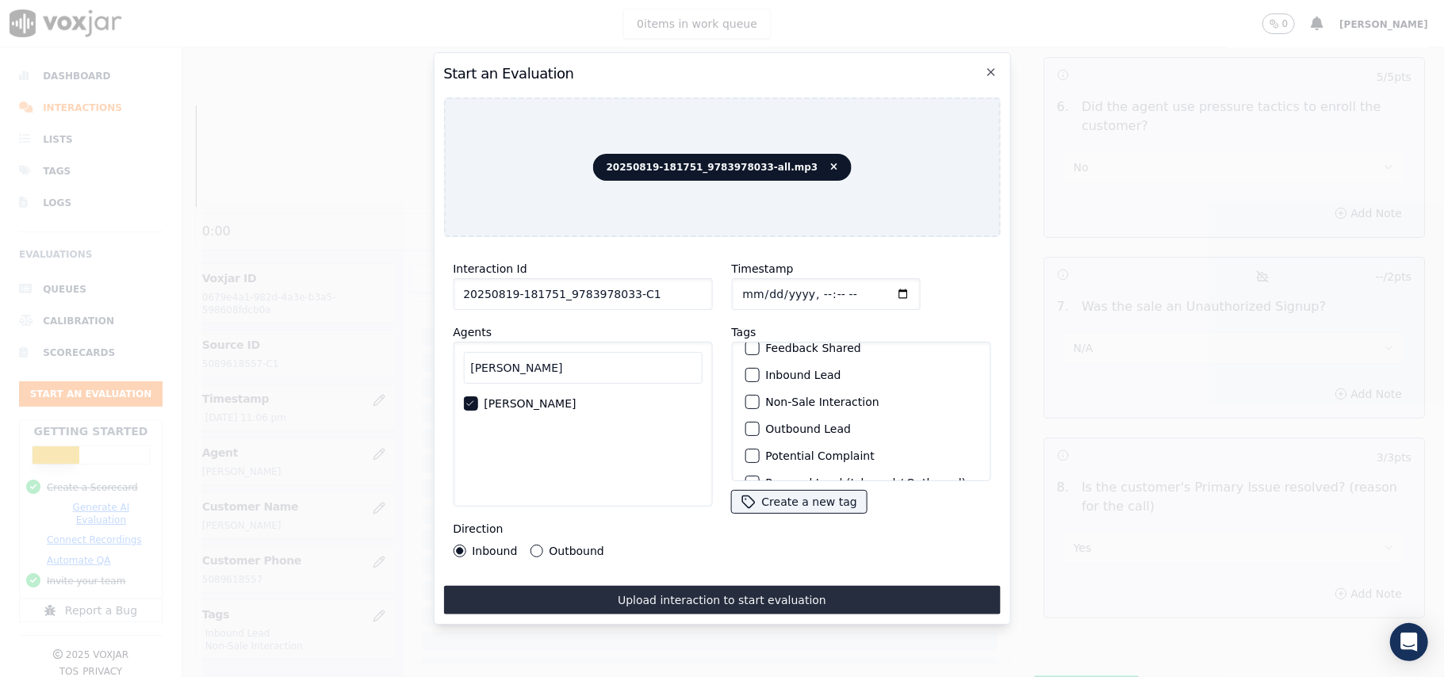
scroll to position [105, 0]
click at [747, 388] on div "button" at bounding box center [750, 391] width 11 height 11
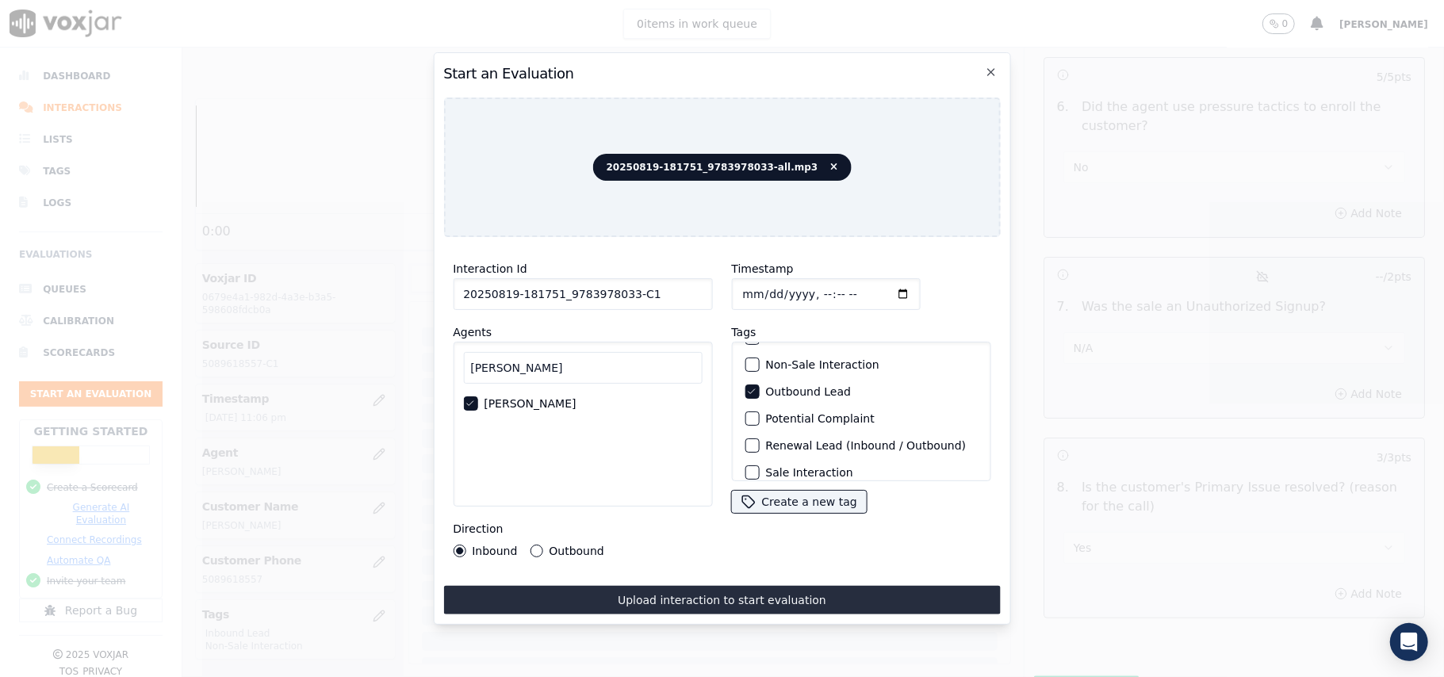
click at [753, 360] on div "Non-Sale Interaction" at bounding box center [860, 364] width 245 height 27
click at [749, 359] on div "button" at bounding box center [750, 364] width 11 height 11
click at [531, 545] on button "Outbound" at bounding box center [536, 551] width 13 height 13
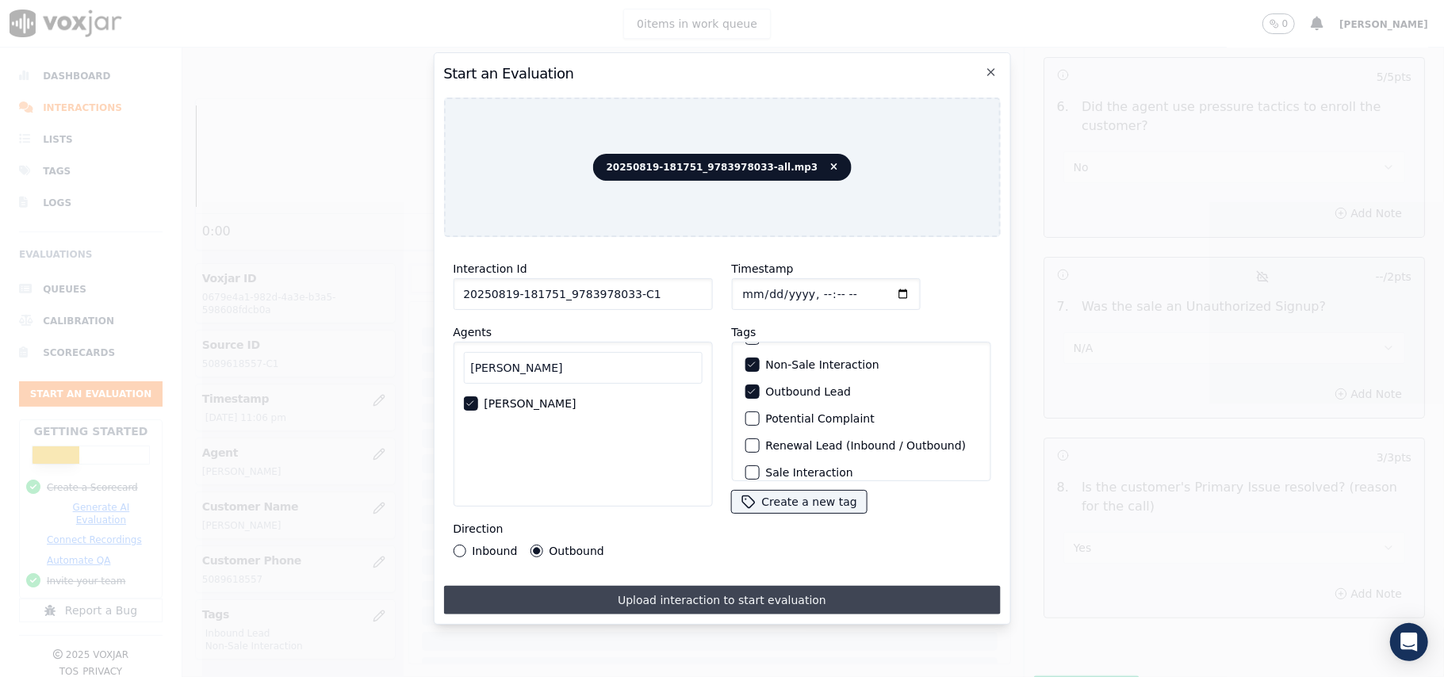
click at [606, 587] on button "Upload interaction to start evaluation" at bounding box center [721, 600] width 557 height 29
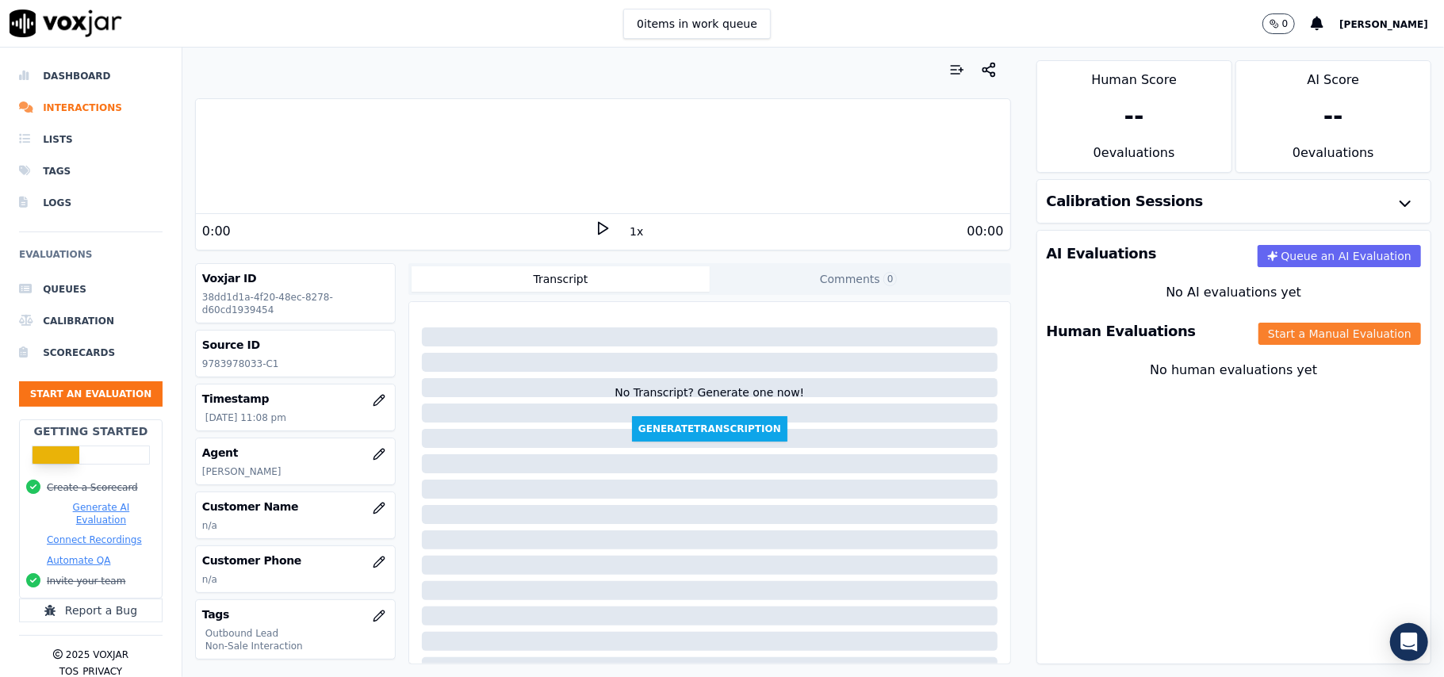
click at [1261, 339] on button "Start a Manual Evaluation" at bounding box center [1339, 334] width 163 height 22
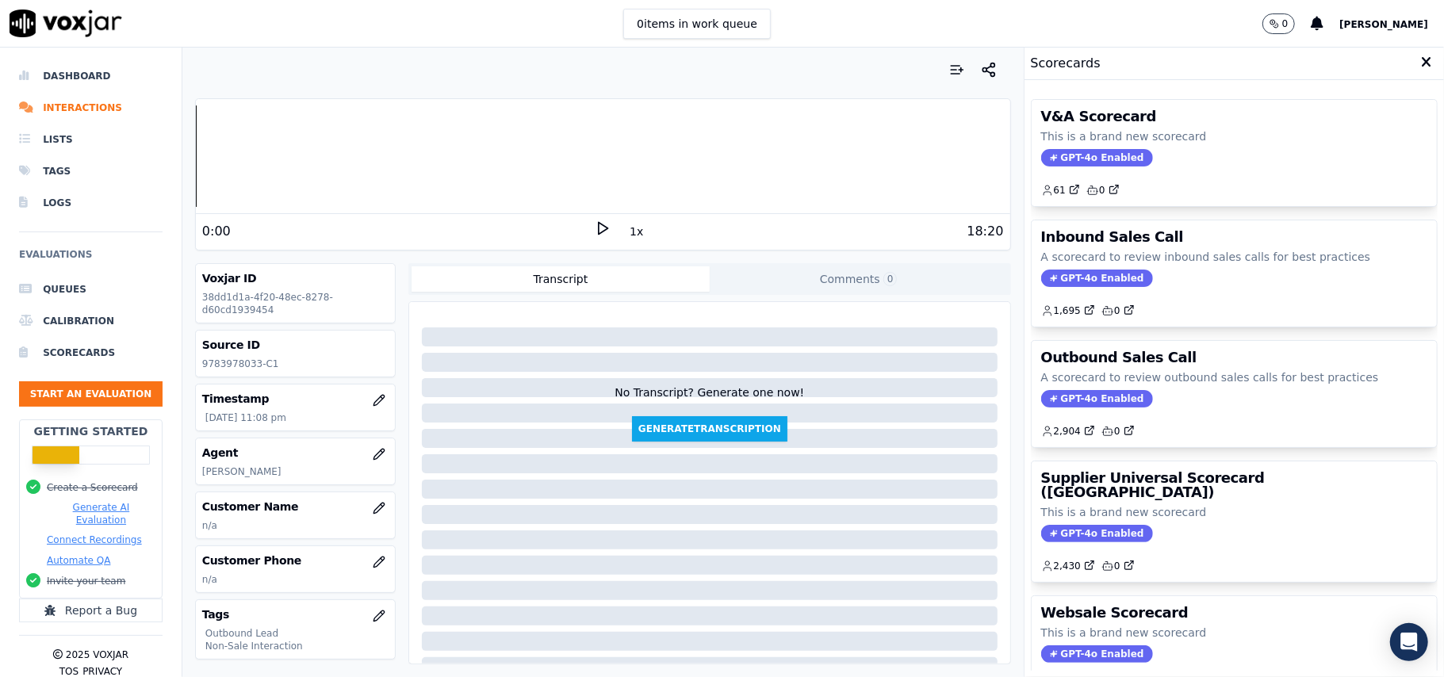
click at [1050, 391] on div "Outbound Sales Call A scorecard to review outbound sales calls for best practic…" at bounding box center [1234, 394] width 405 height 106
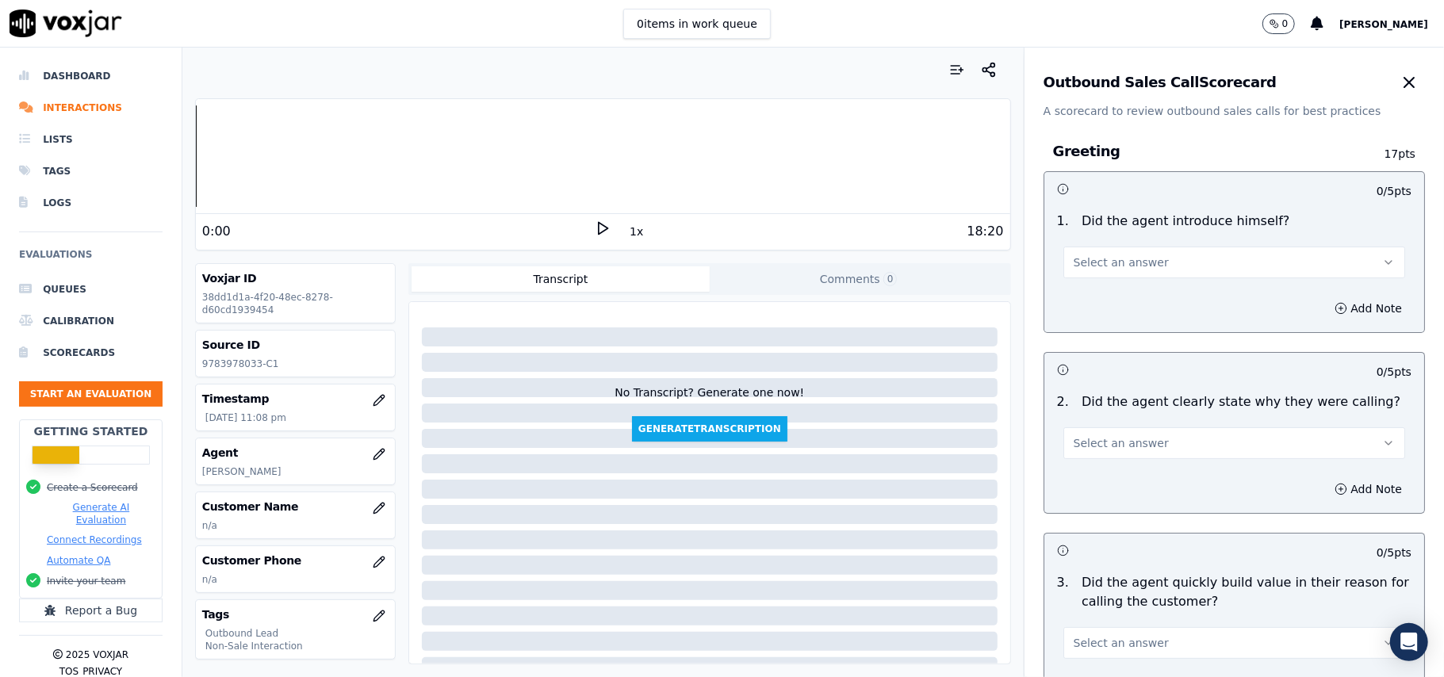
scroll to position [1131, 0]
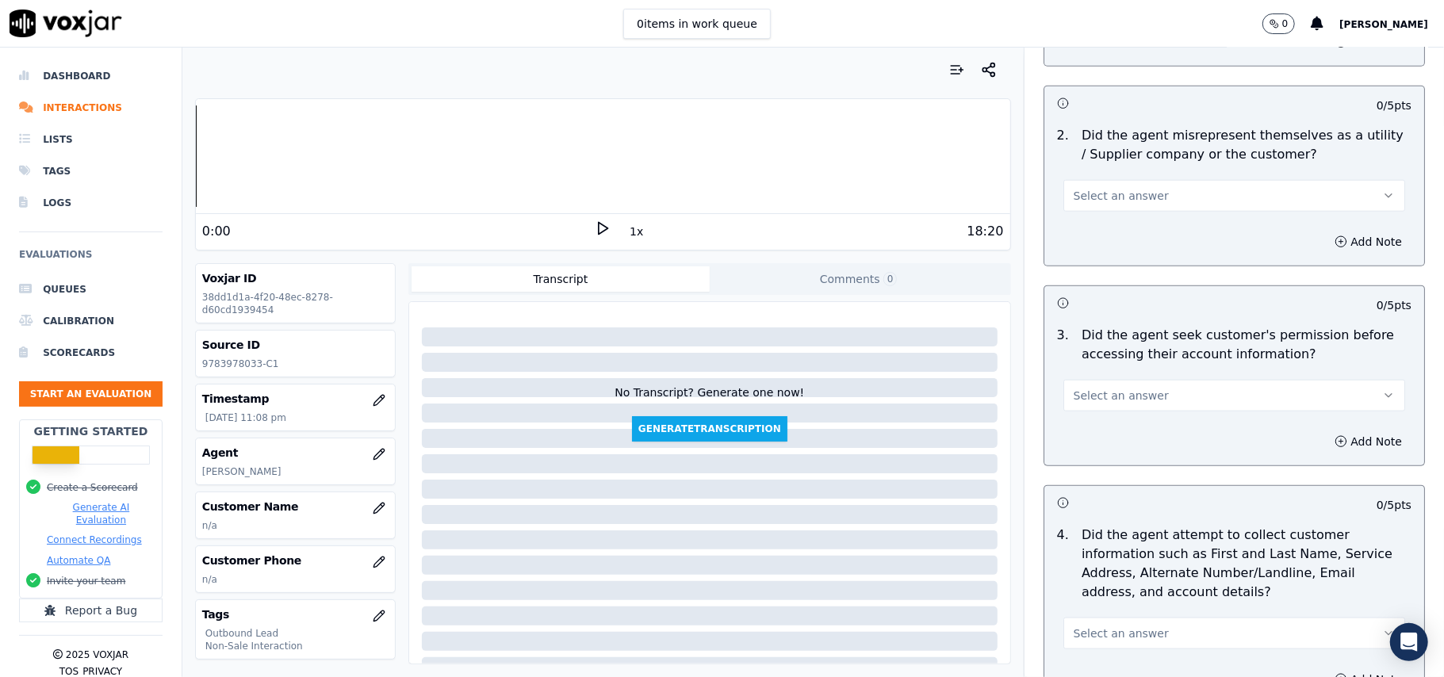
click at [1178, 407] on button "Select an answer" at bounding box center [1234, 396] width 342 height 32
click at [1117, 473] on div "N/A" at bounding box center [1200, 485] width 307 height 25
click at [1123, 410] on button "N/A" at bounding box center [1234, 396] width 342 height 32
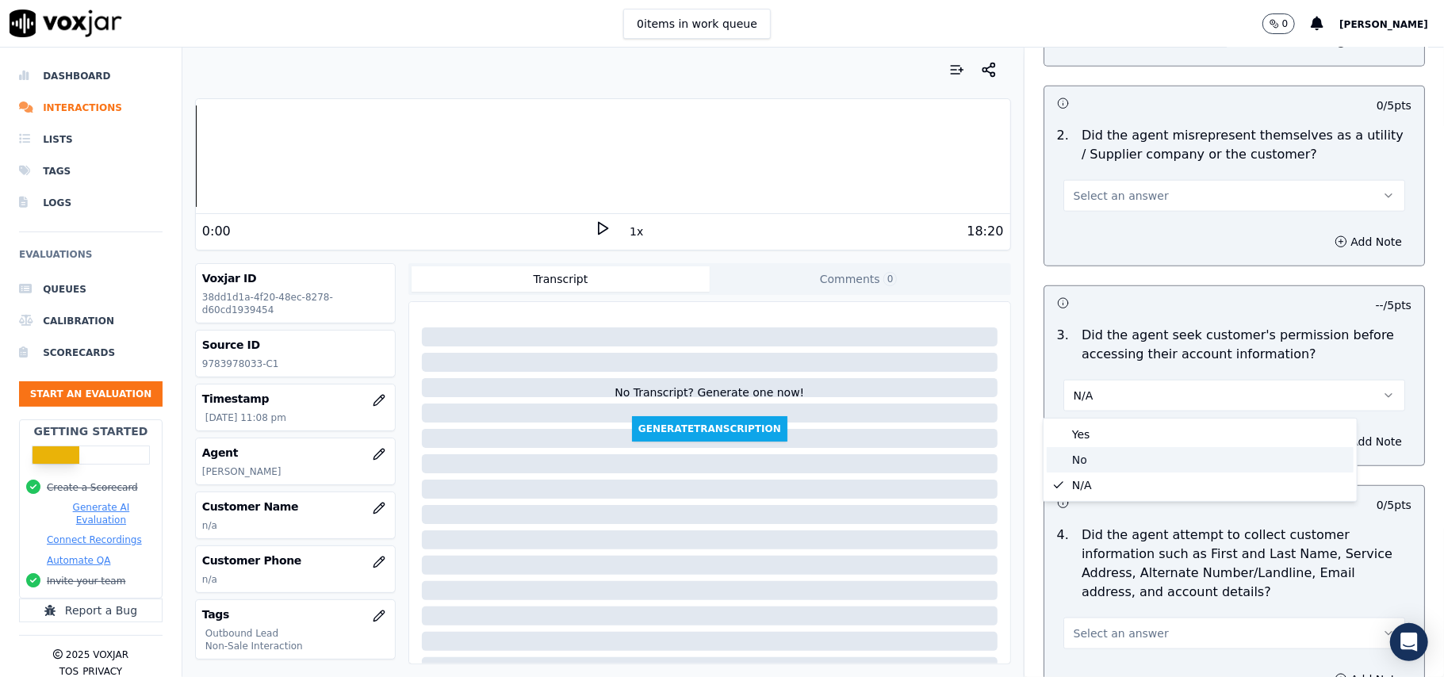
click at [1097, 454] on div "No" at bounding box center [1200, 459] width 307 height 25
click at [1325, 442] on button "Add Note" at bounding box center [1368, 442] width 86 height 22
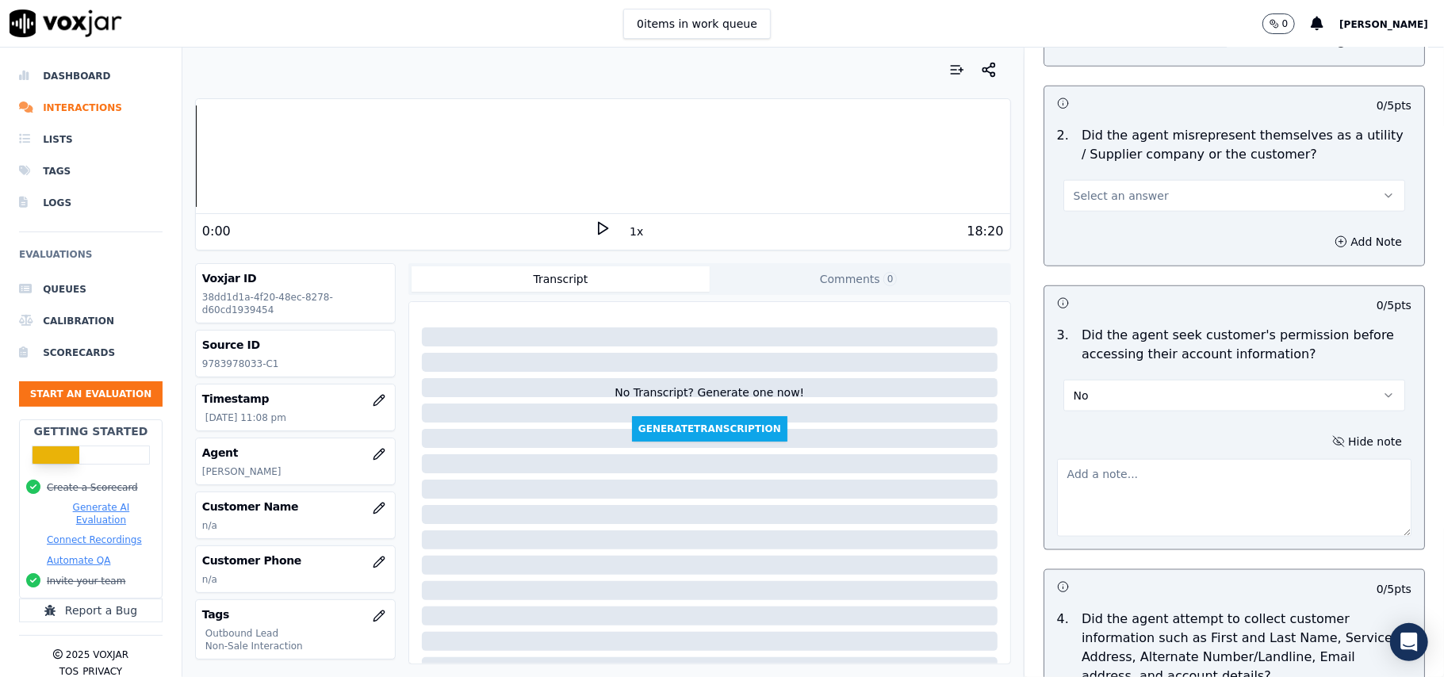
click at [1091, 487] on textarea at bounding box center [1234, 498] width 354 height 78
paste textarea "@03:01- the agent accessed the customer’s account without first obtaining permi…"
click at [1057, 474] on textarea "@03:01- the agent accessed the customer’s account without first obtaining permi…" at bounding box center [1234, 498] width 354 height 78
click at [1063, 476] on textarea "@03:01- the agent accessed the customer’s account without first obtaining permi…" at bounding box center [1234, 498] width 354 height 78
paste textarea "Call ID: 181751"
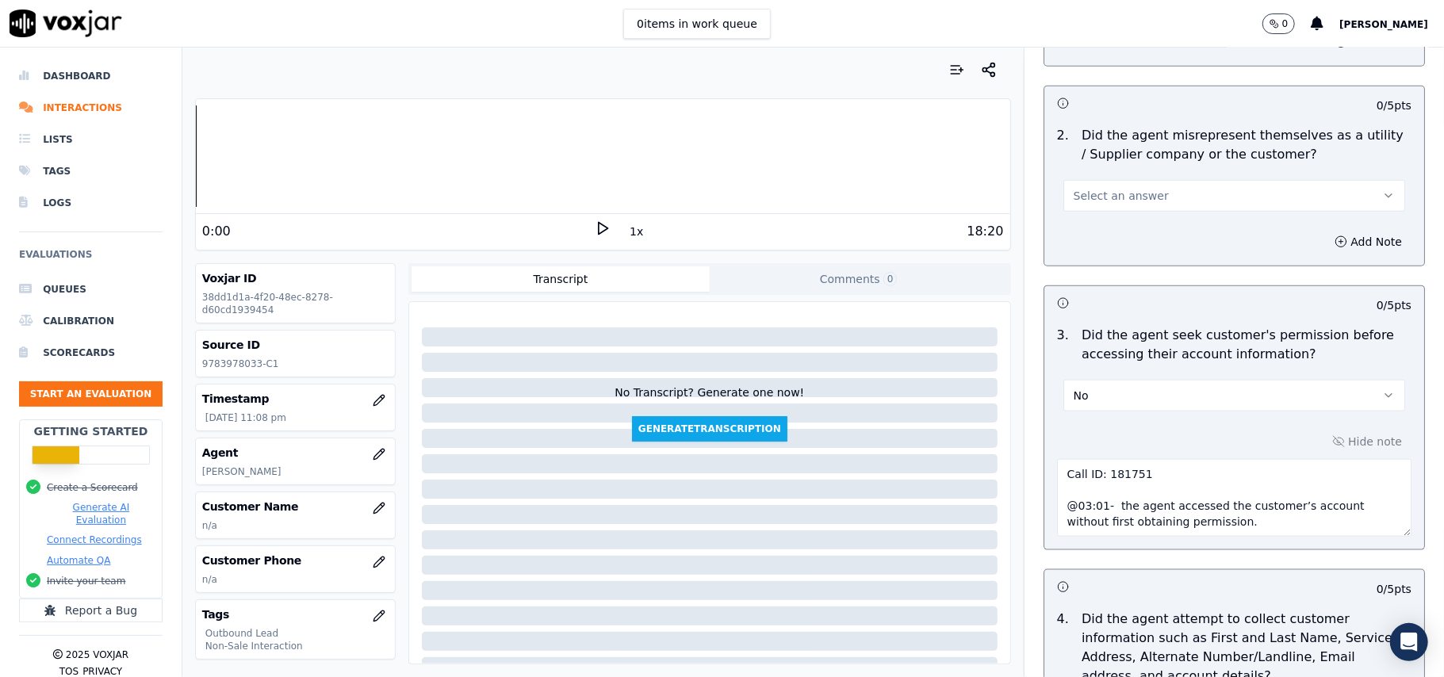
click at [1057, 489] on textarea "Call ID: 181751 @03:01- the agent accessed the customer’s account without first…" at bounding box center [1234, 498] width 354 height 78
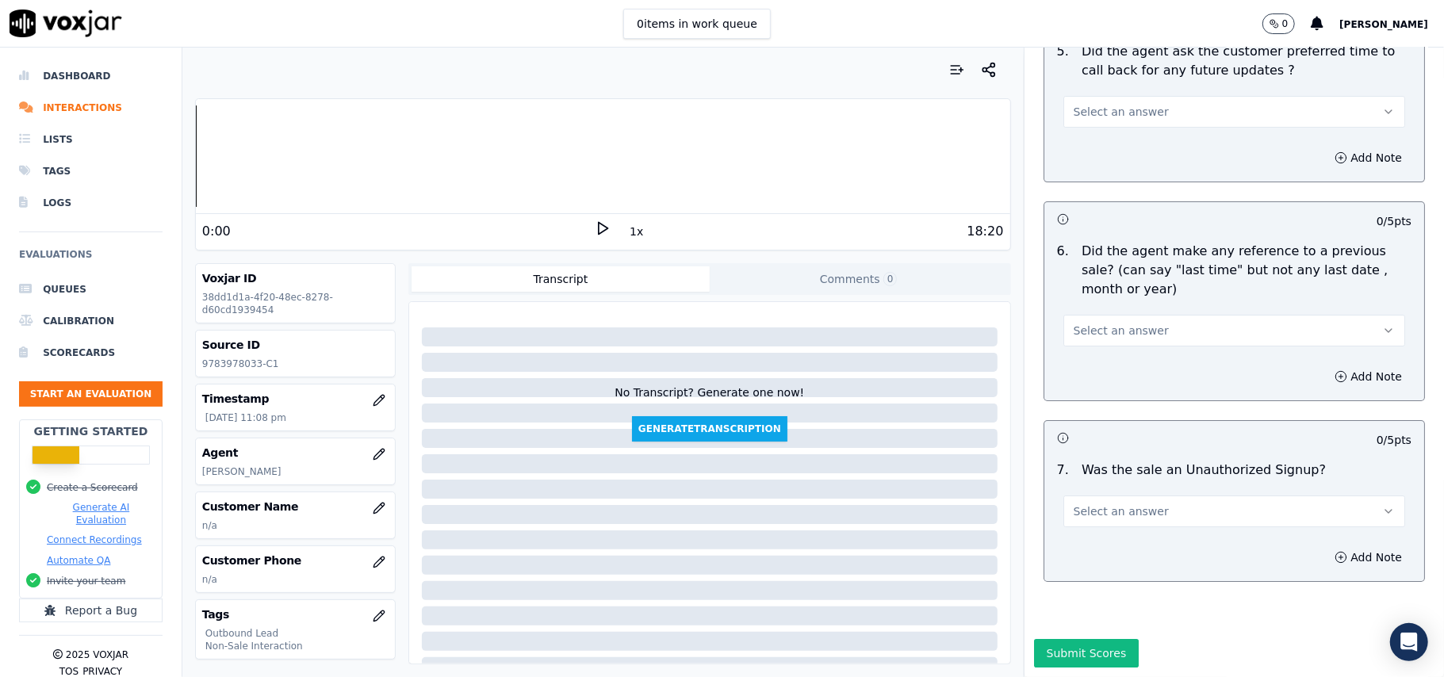
type textarea "Call ID: 181751 @03:01- the agent accessed the customer’s account without first…"
click at [1170, 496] on button "Select an answer" at bounding box center [1234, 512] width 342 height 32
click at [1086, 544] on div "N/A" at bounding box center [1200, 550] width 307 height 25
click at [1091, 323] on span "Select an answer" at bounding box center [1121, 331] width 95 height 16
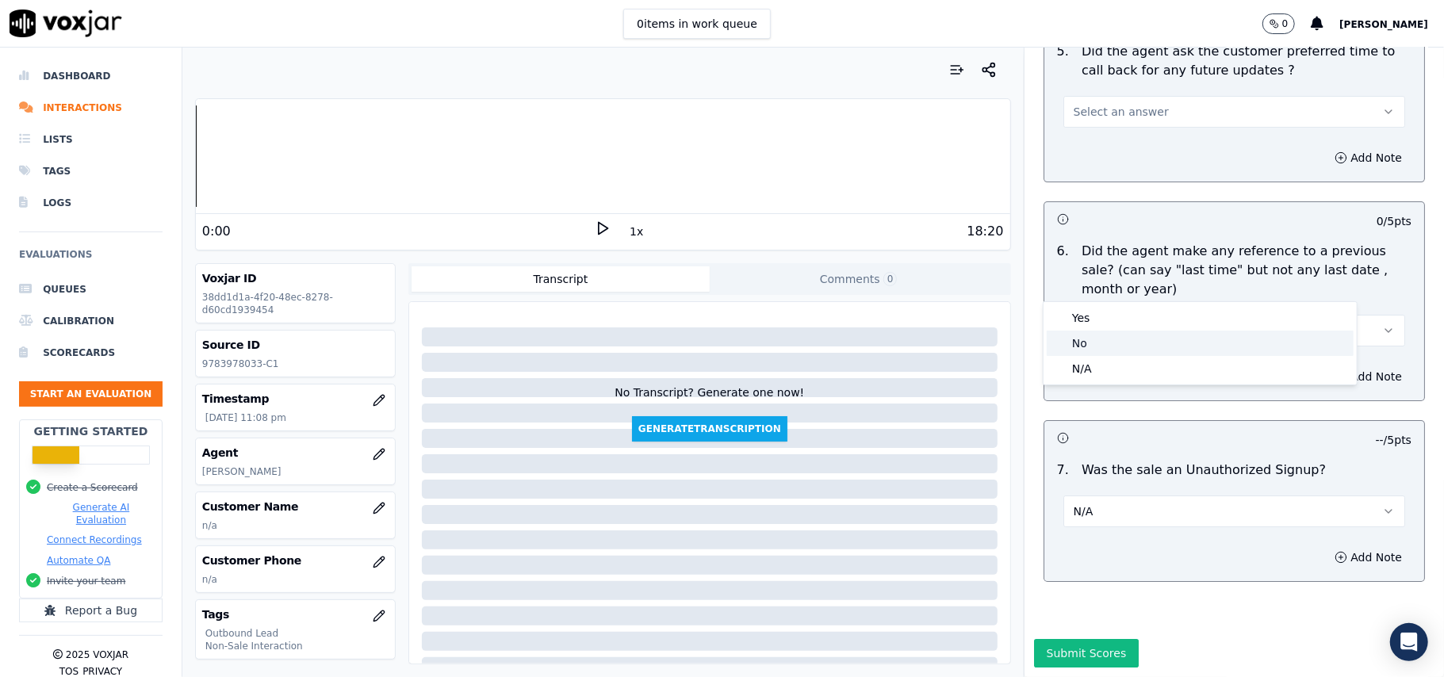
click at [1090, 337] on div "No" at bounding box center [1200, 343] width 307 height 25
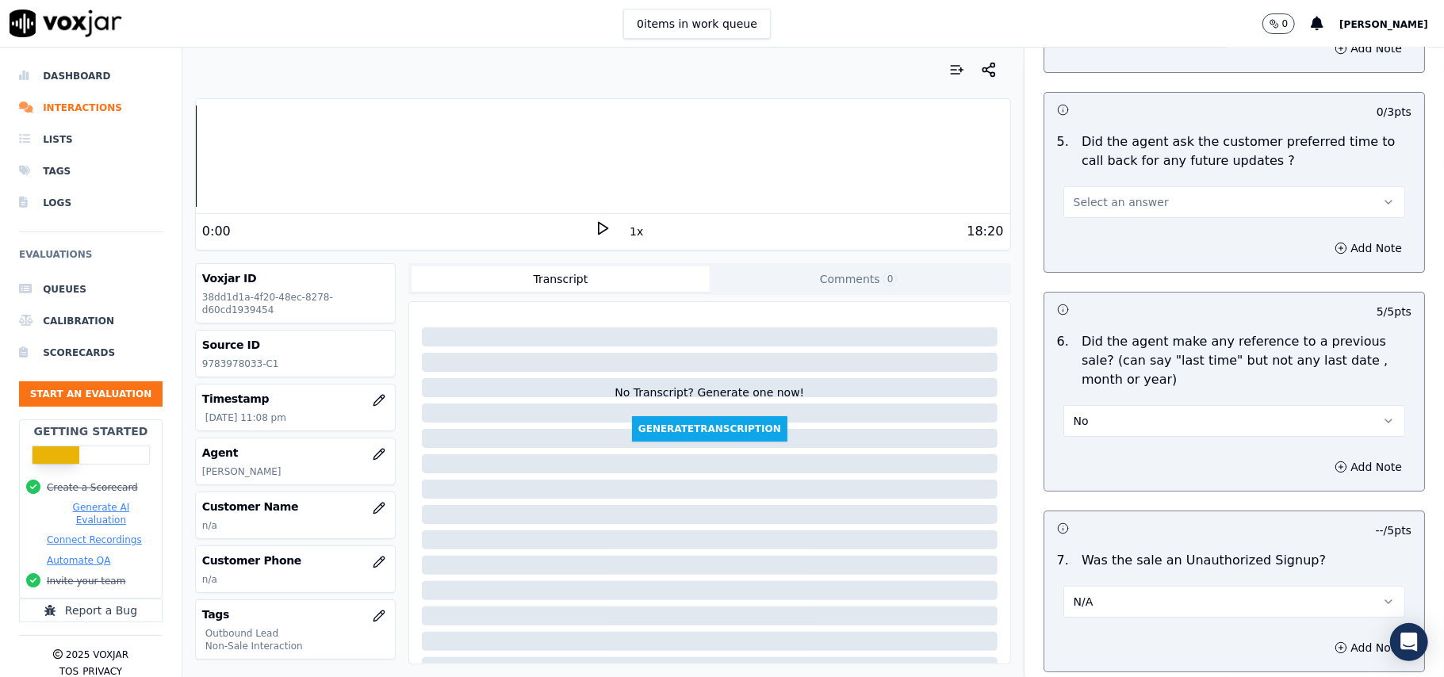
scroll to position [3828, 0]
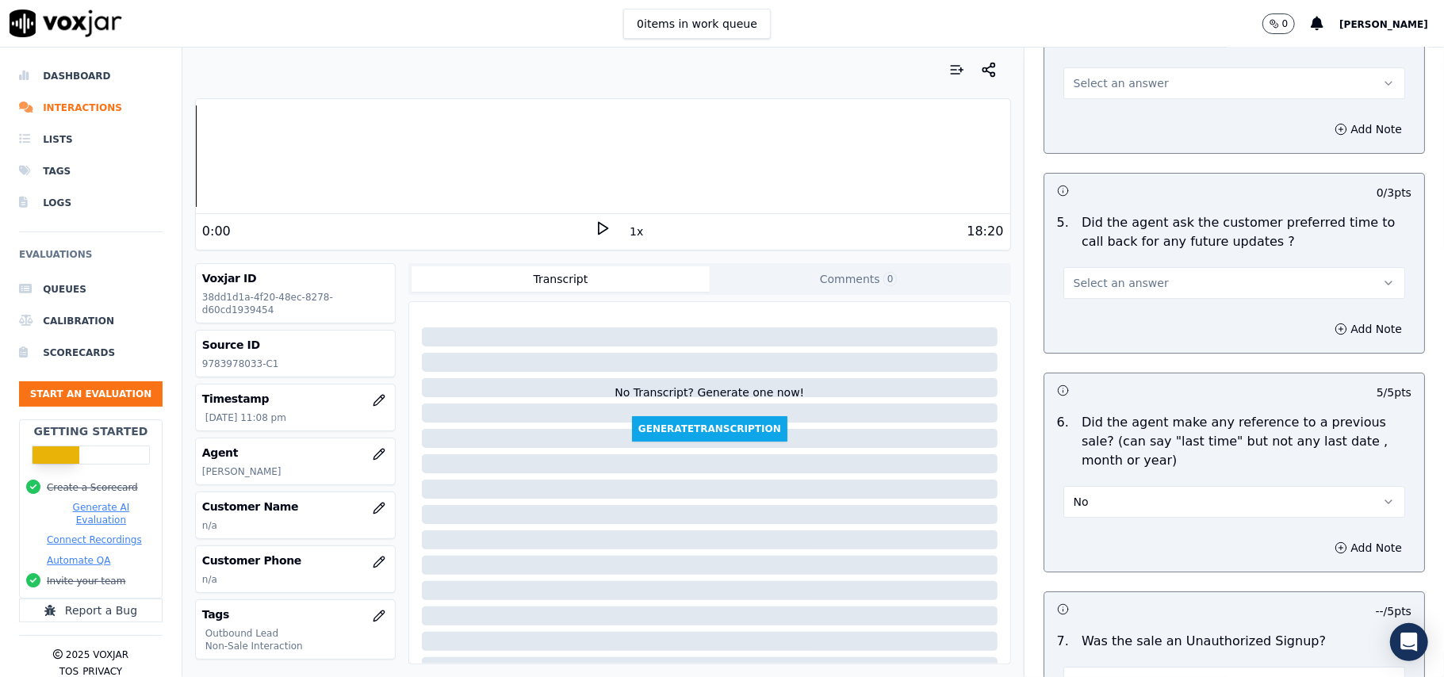
click at [1113, 277] on span "Select an answer" at bounding box center [1121, 283] width 95 height 16
click at [1113, 318] on div "Yes" at bounding box center [1200, 309] width 307 height 25
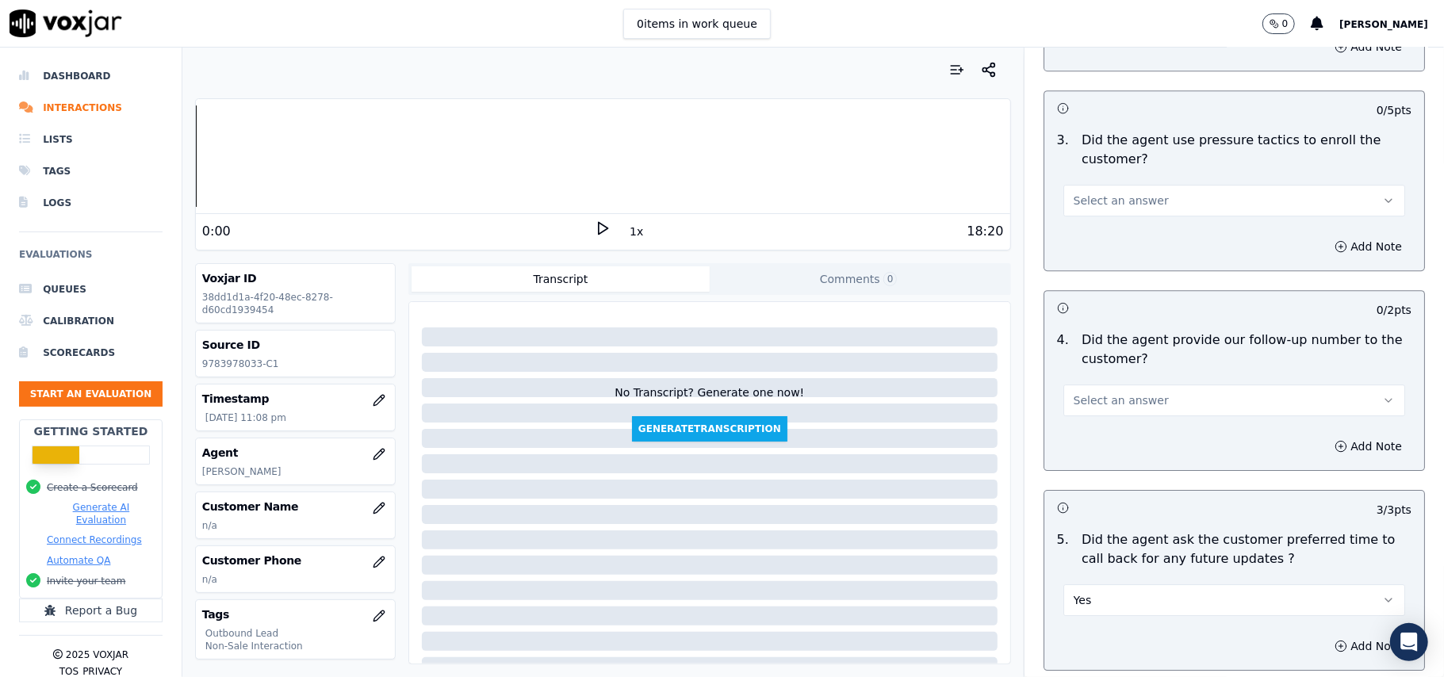
click at [1093, 393] on span "Select an answer" at bounding box center [1121, 401] width 95 height 16
click at [1118, 416] on div "Yes" at bounding box center [1200, 427] width 307 height 25
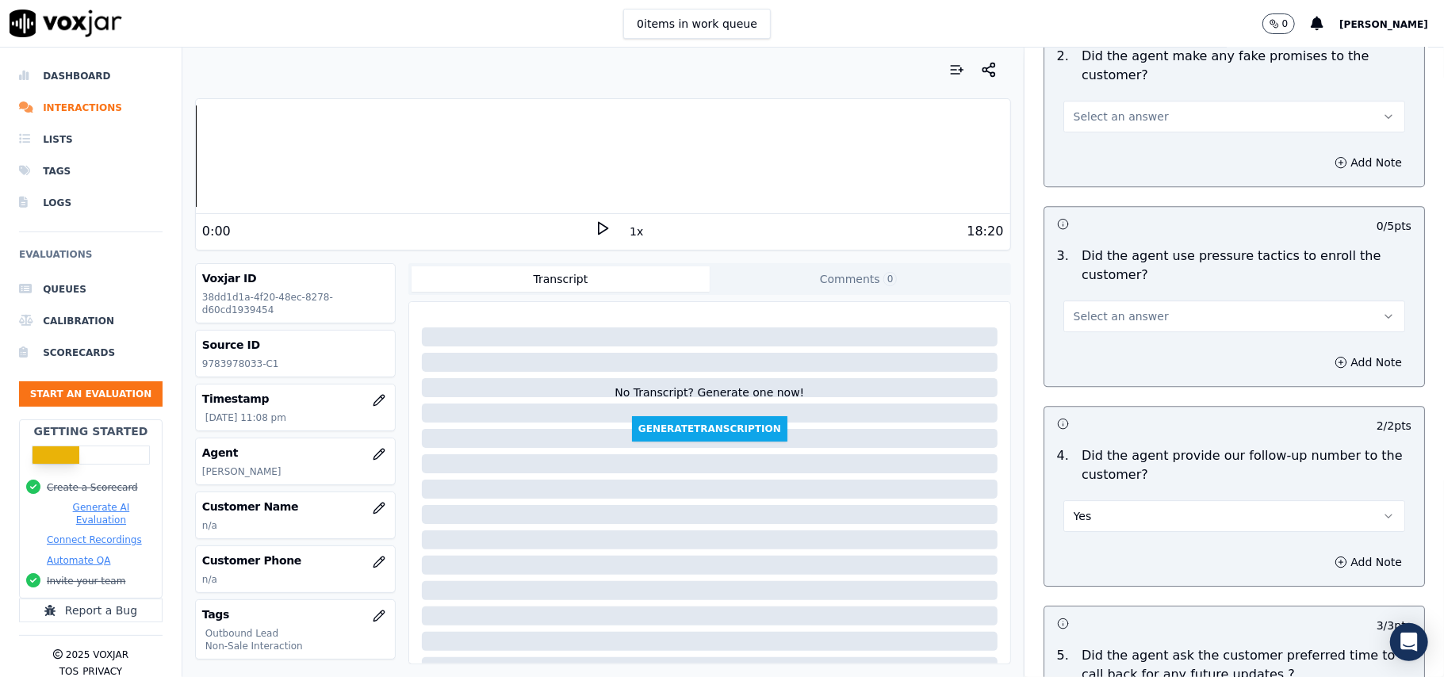
scroll to position [3300, 0]
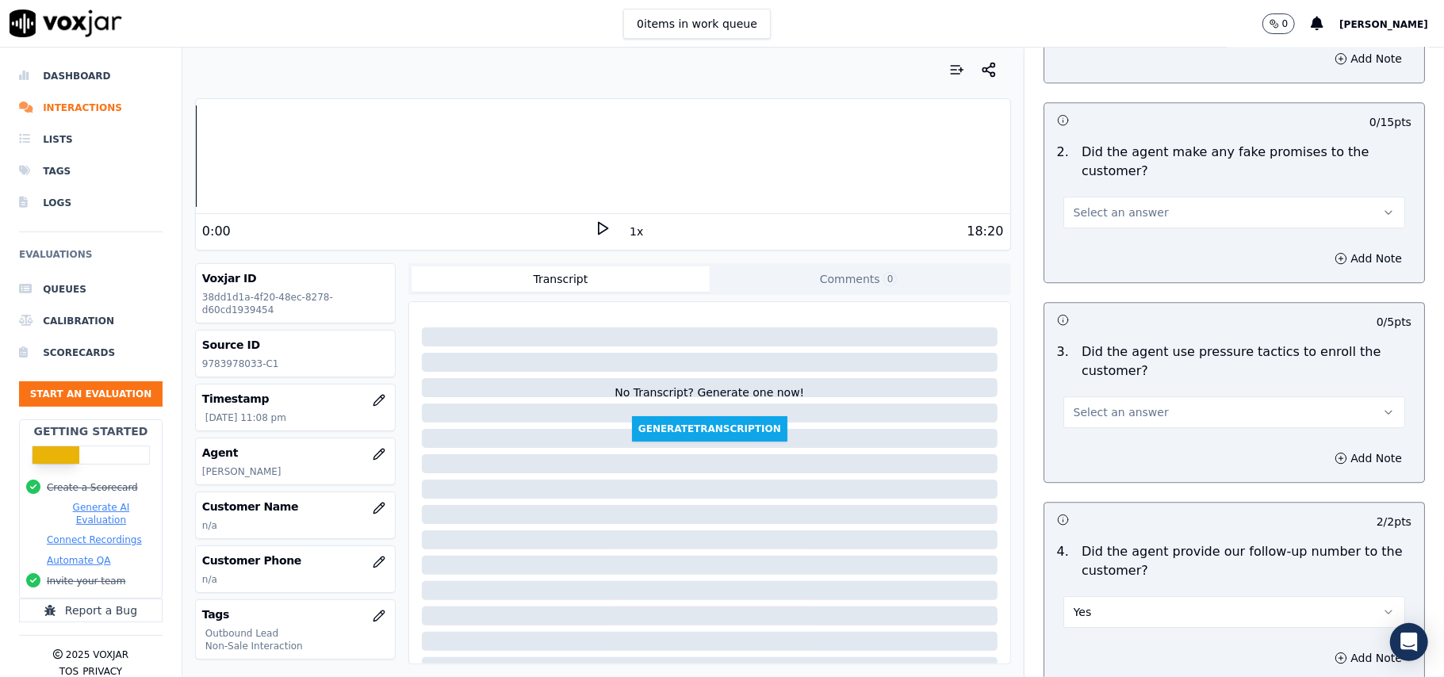
click at [1145, 397] on button "Select an answer" at bounding box center [1234, 412] width 342 height 32
click at [1110, 462] on div "No" at bounding box center [1200, 463] width 307 height 25
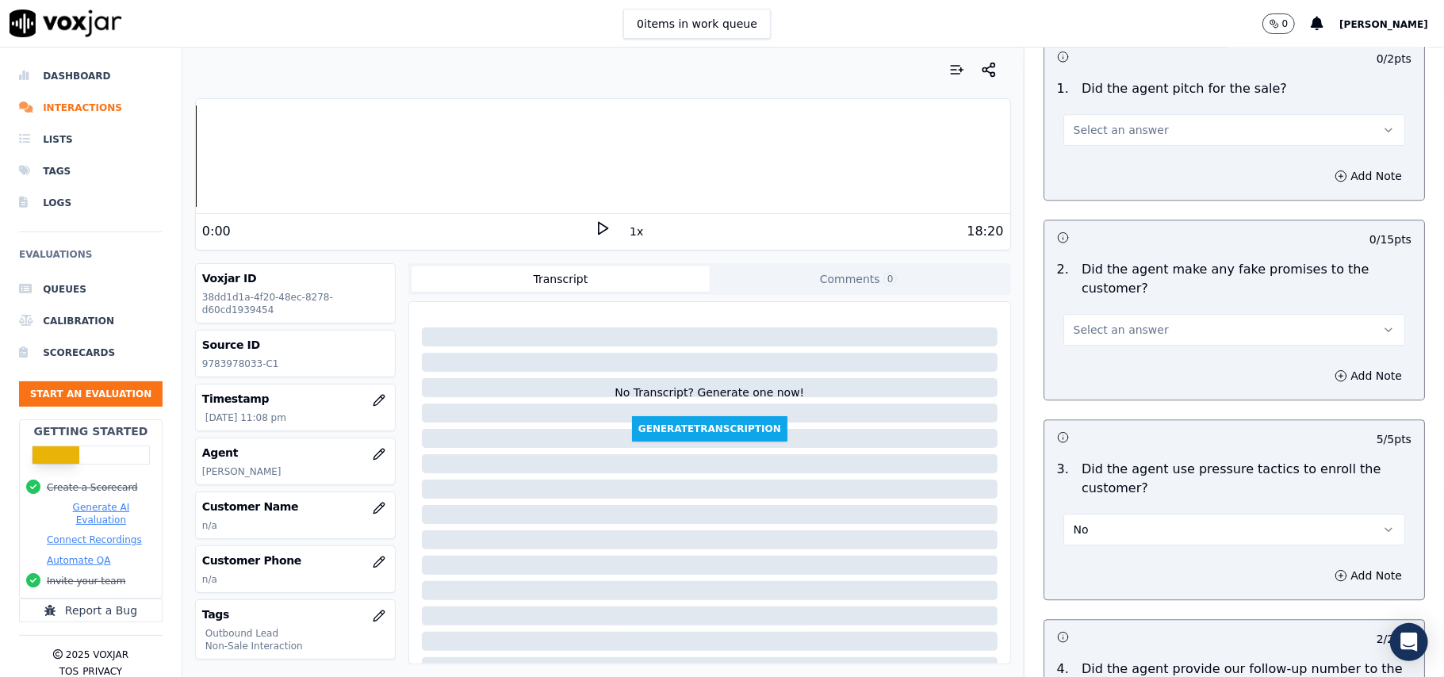
scroll to position [3088, 0]
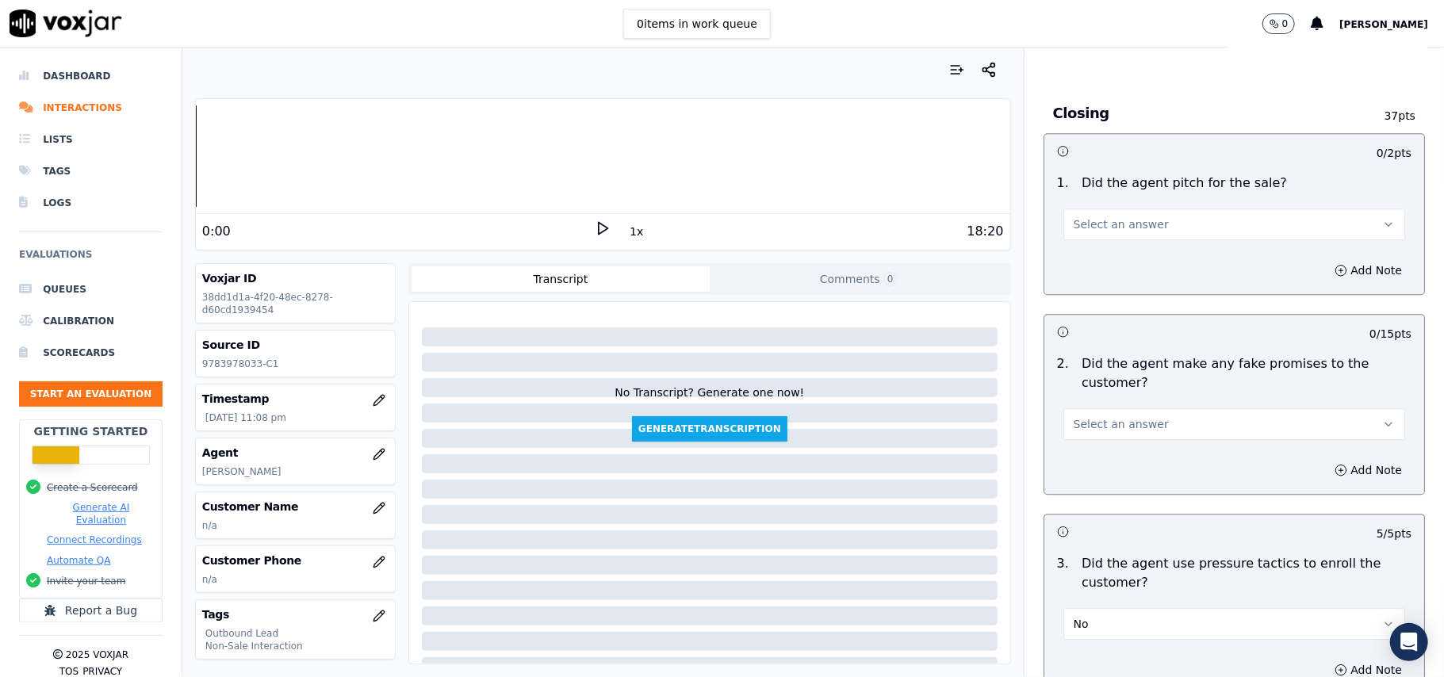
click at [1159, 408] on button "Select an answer" at bounding box center [1234, 424] width 342 height 32
click at [1116, 468] on div "No" at bounding box center [1200, 474] width 307 height 25
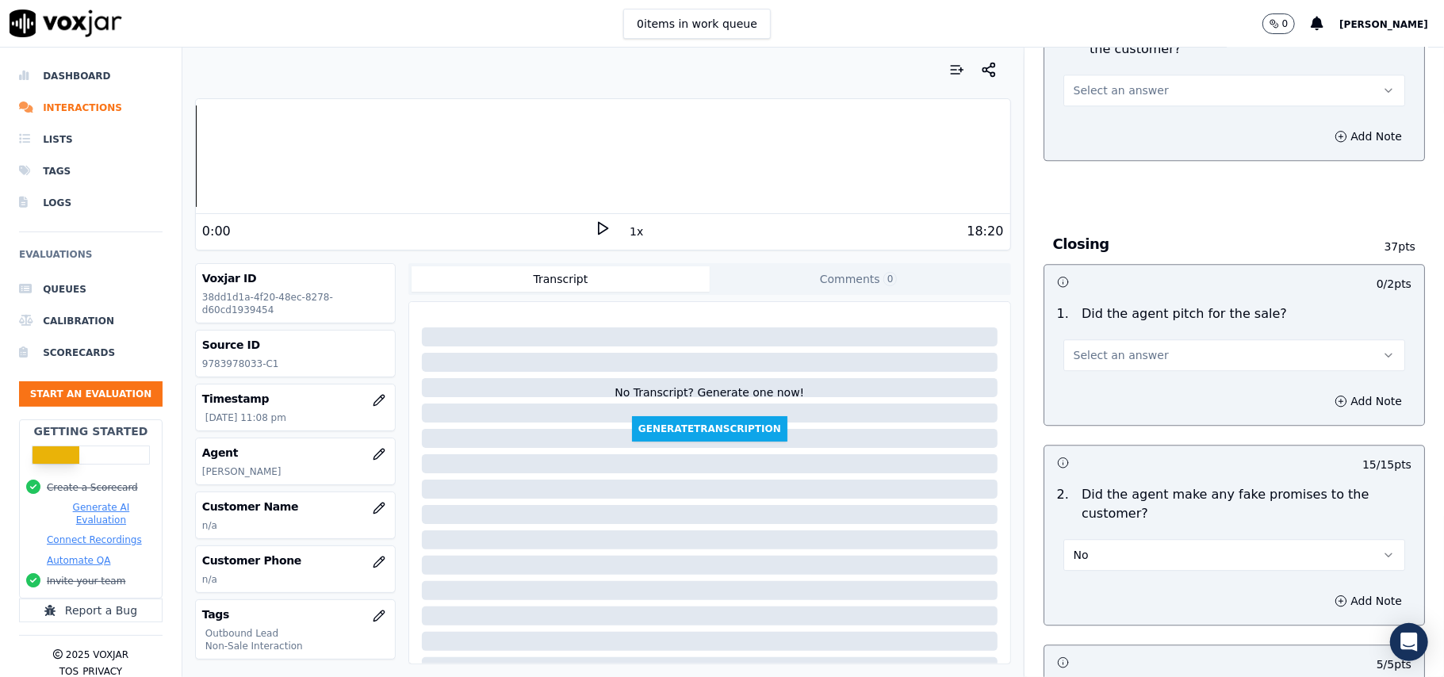
scroll to position [2771, 0]
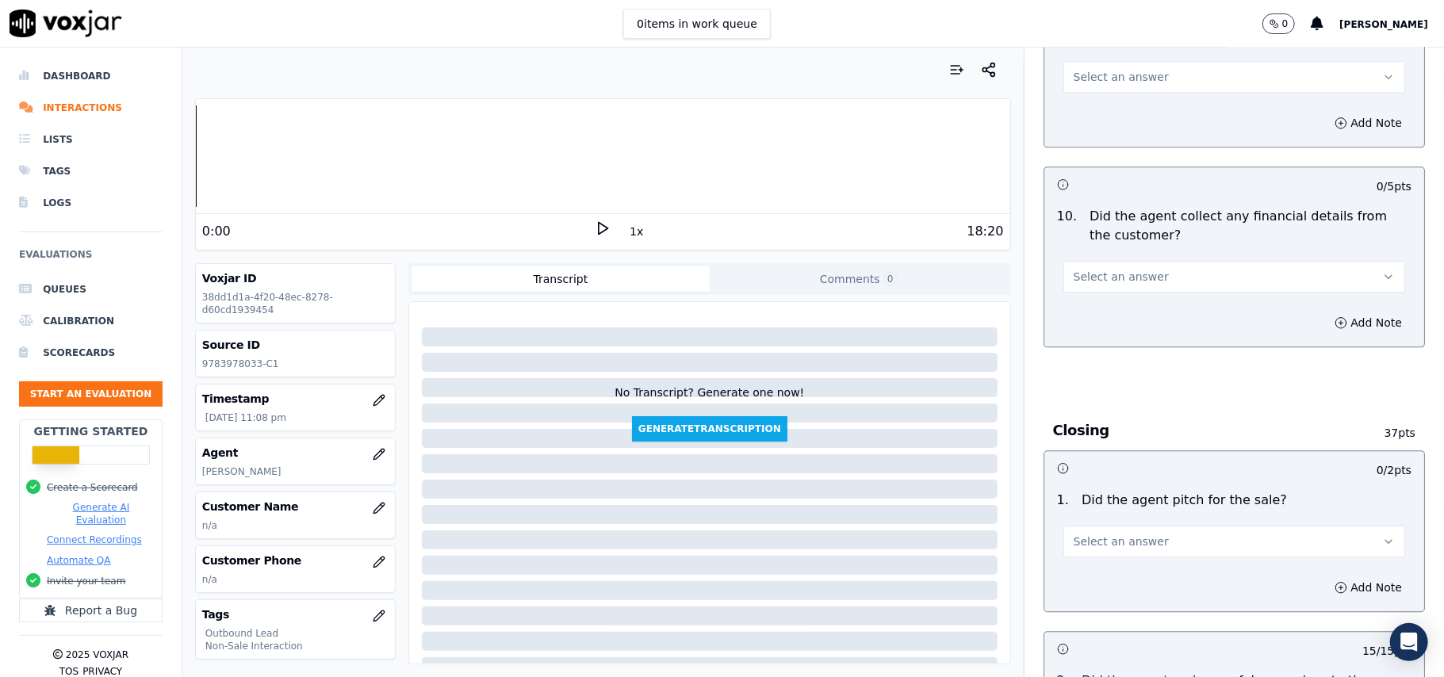
click at [1114, 534] on span "Select an answer" at bounding box center [1121, 542] width 95 height 16
click at [1088, 560] on div "Yes" at bounding box center [1200, 565] width 307 height 25
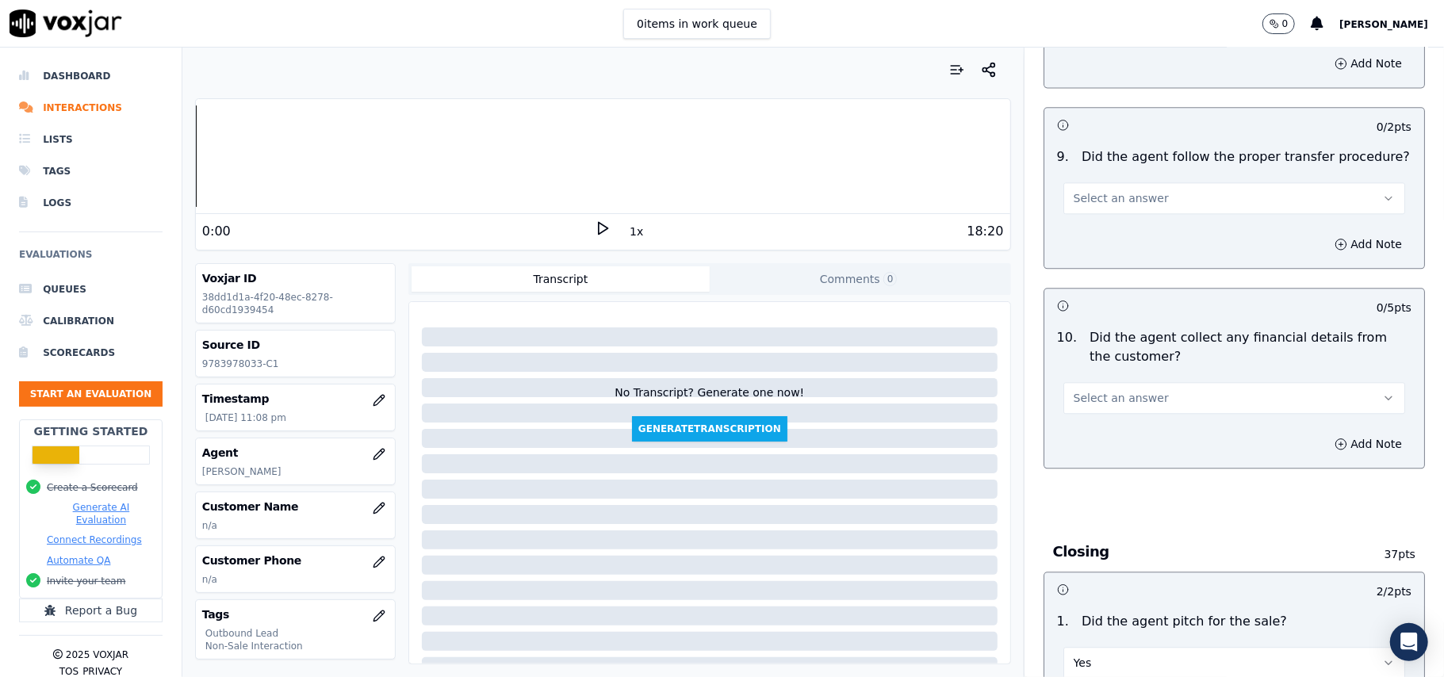
scroll to position [2560, 0]
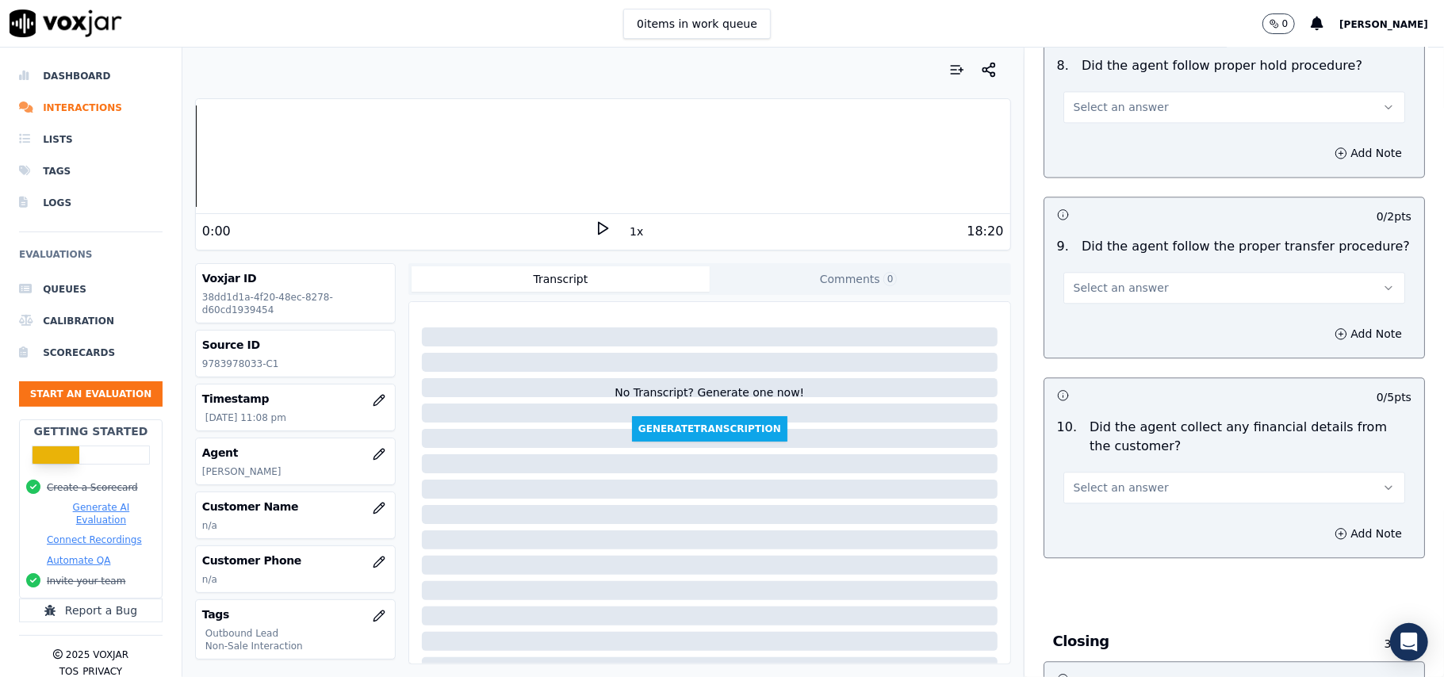
click at [1129, 480] on span "Select an answer" at bounding box center [1121, 488] width 95 height 16
click at [1110, 531] on div "No" at bounding box center [1200, 537] width 307 height 25
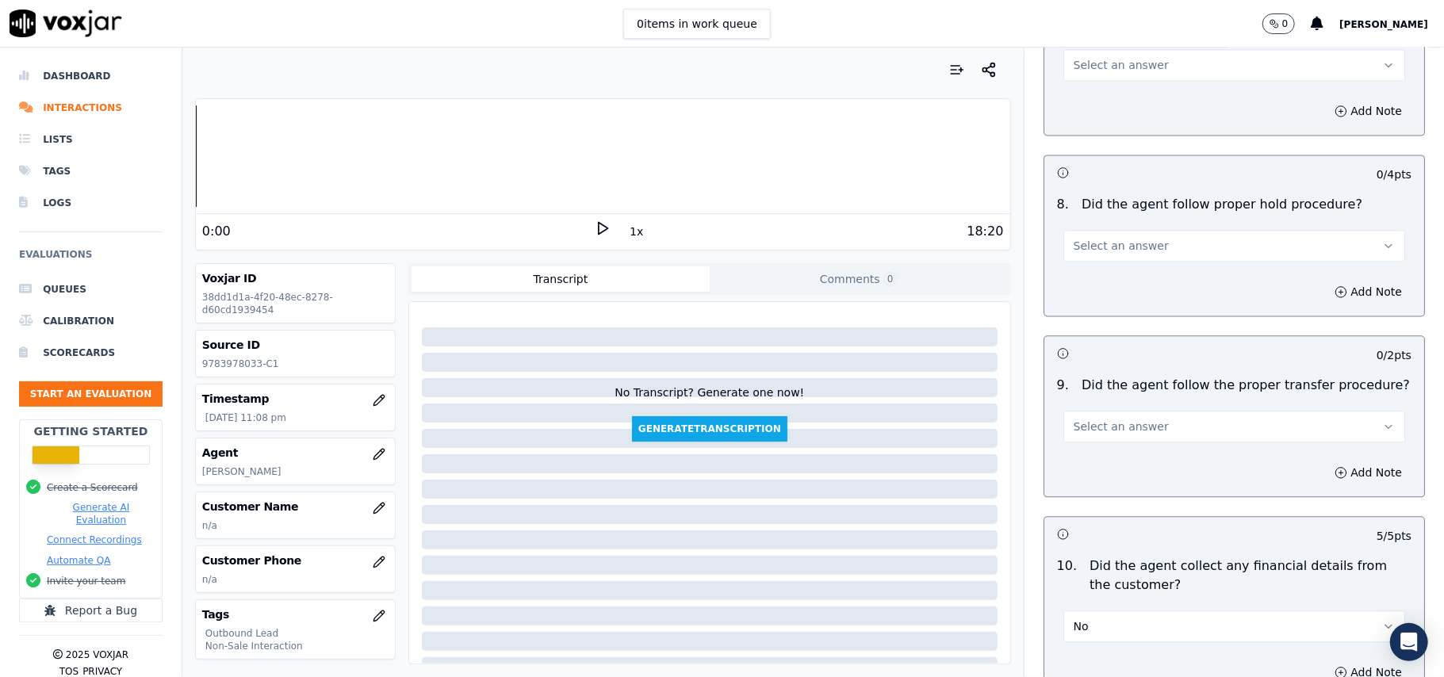
scroll to position [2242, 0]
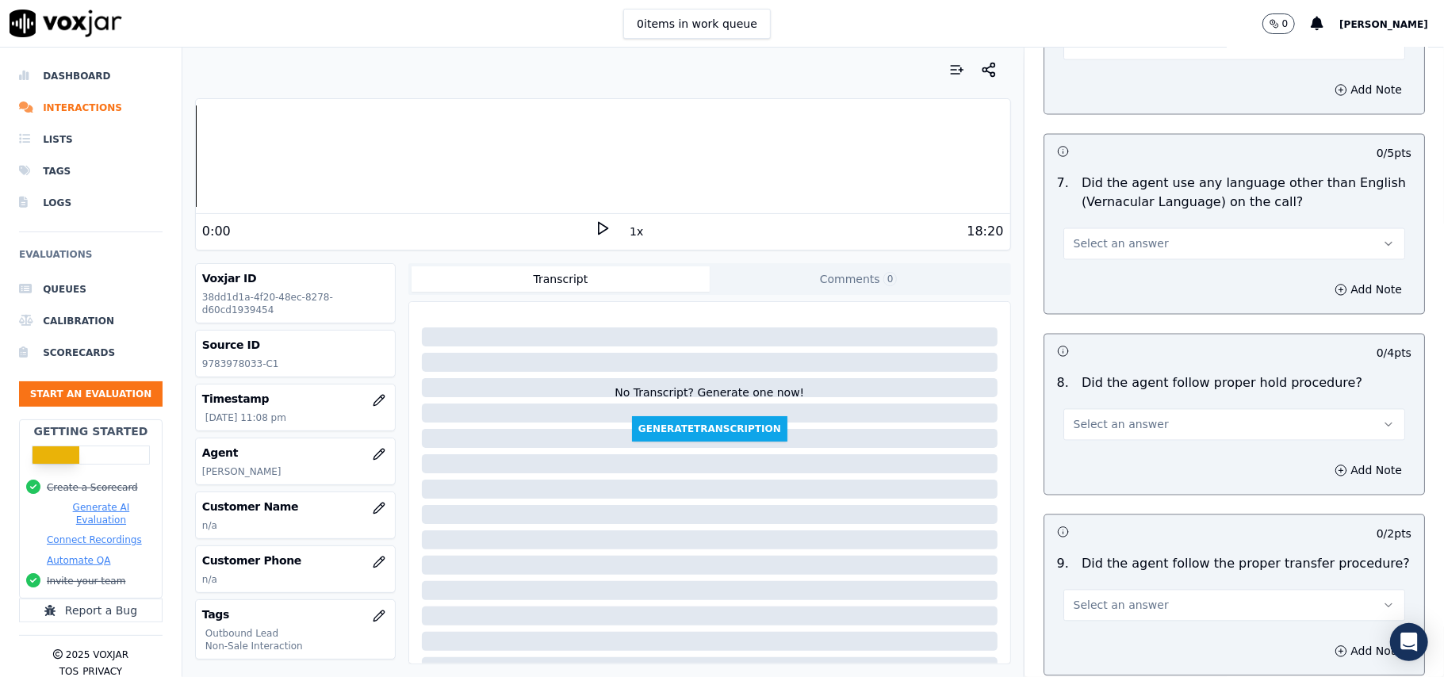
click at [1118, 599] on span "Select an answer" at bounding box center [1121, 605] width 95 height 16
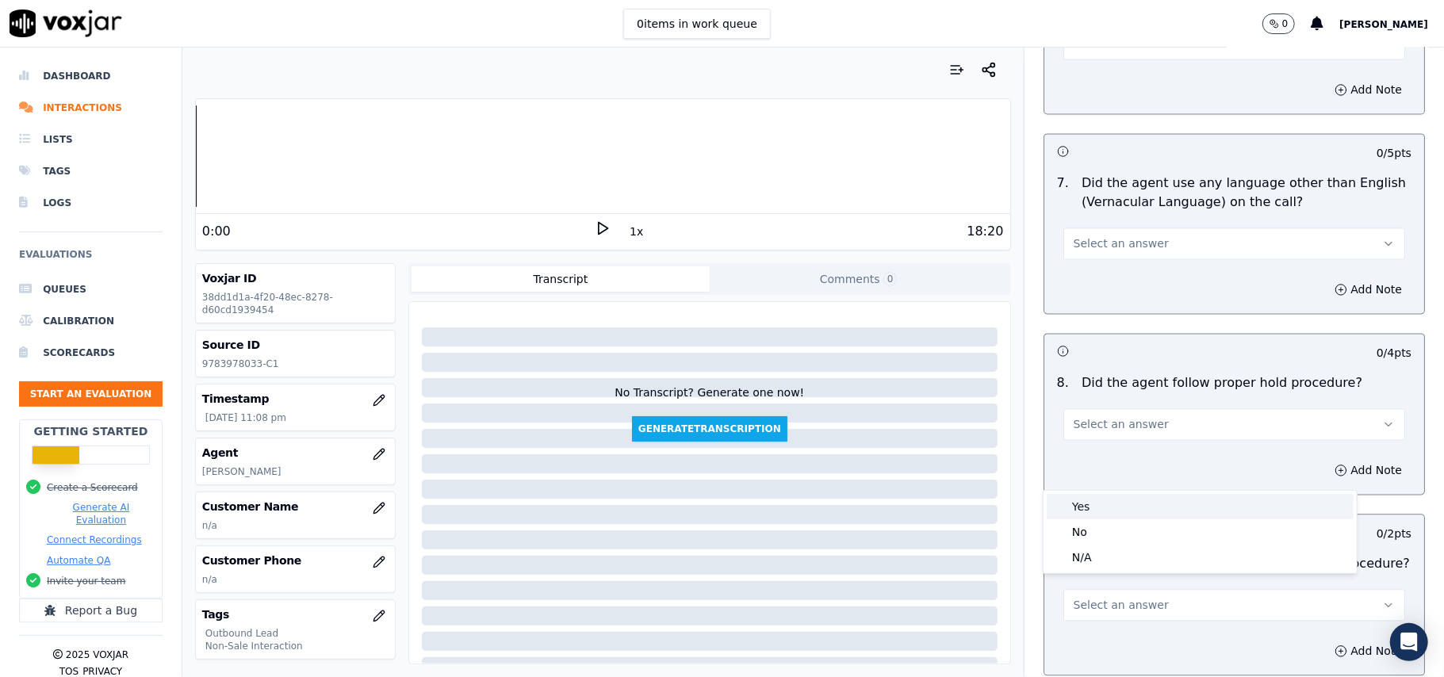
click at [1088, 503] on div "Yes" at bounding box center [1200, 506] width 307 height 25
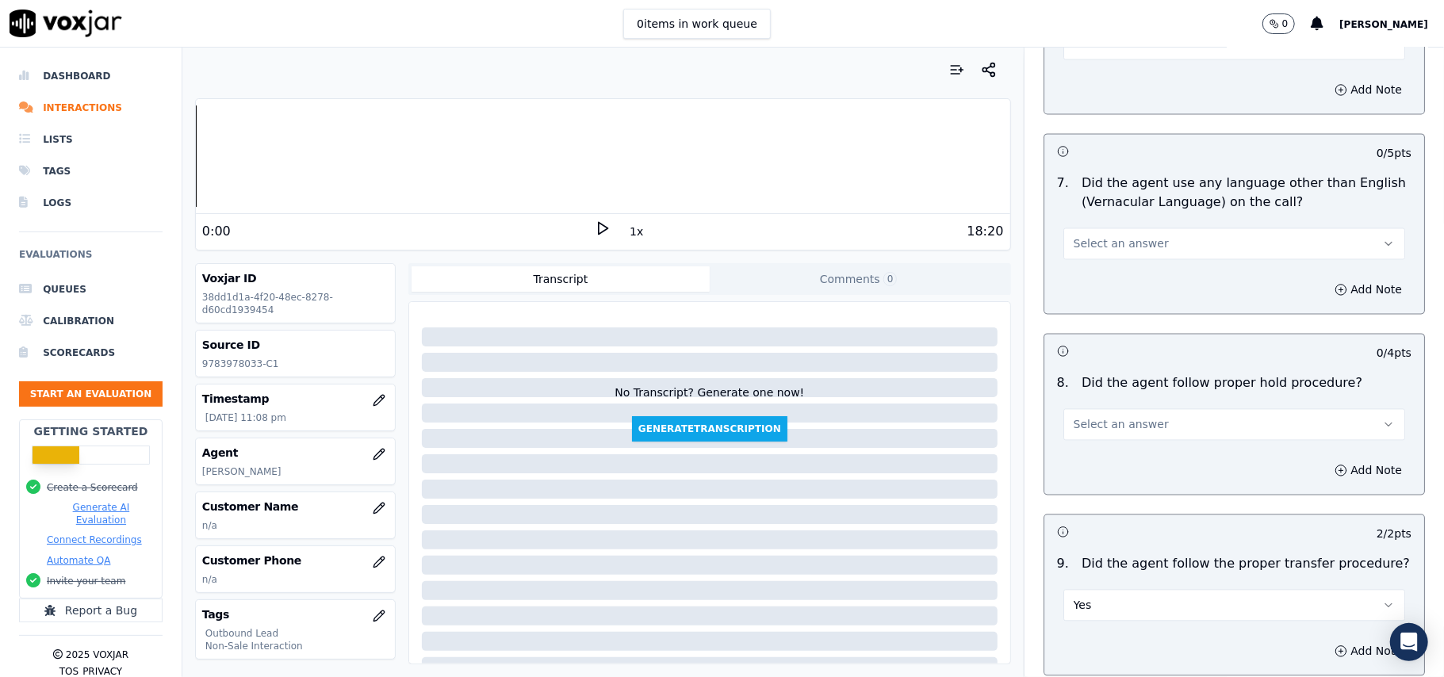
click at [1137, 408] on button "Select an answer" at bounding box center [1234, 424] width 342 height 32
click at [1114, 447] on div "Yes" at bounding box center [1200, 447] width 307 height 25
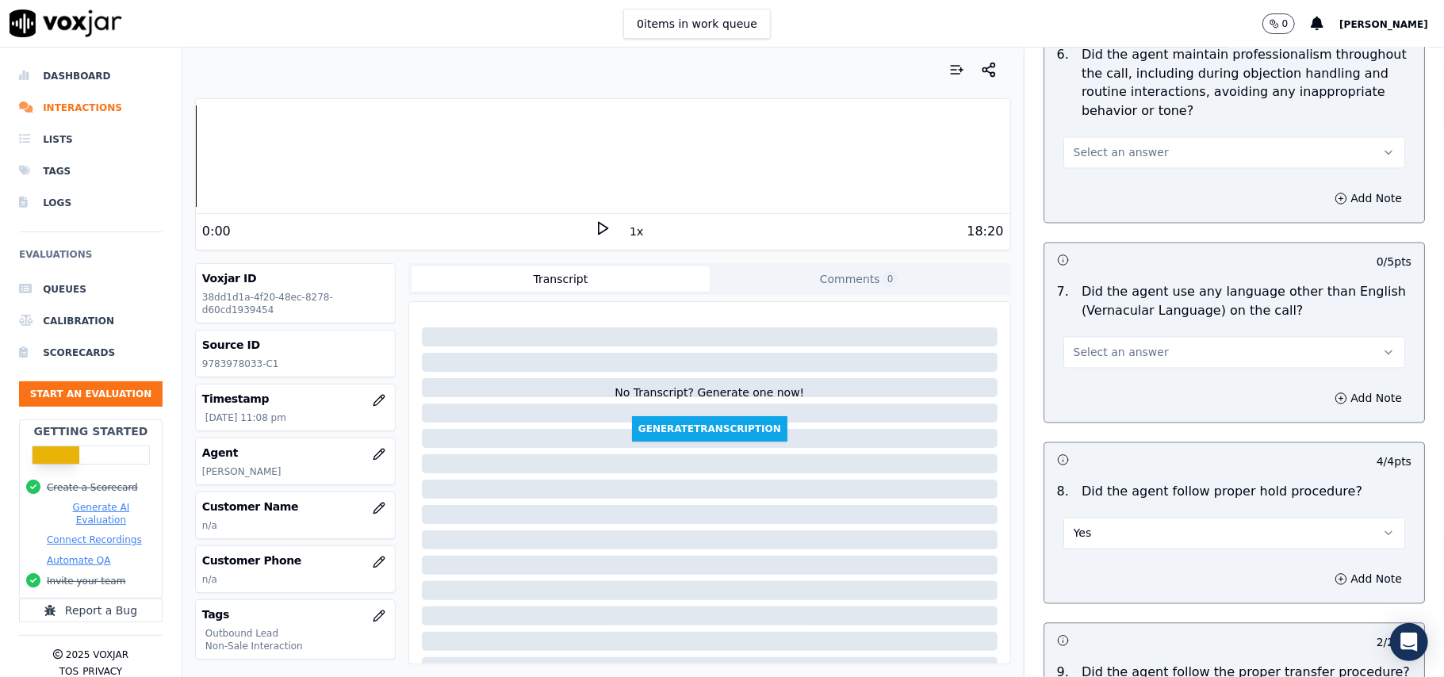
scroll to position [2031, 0]
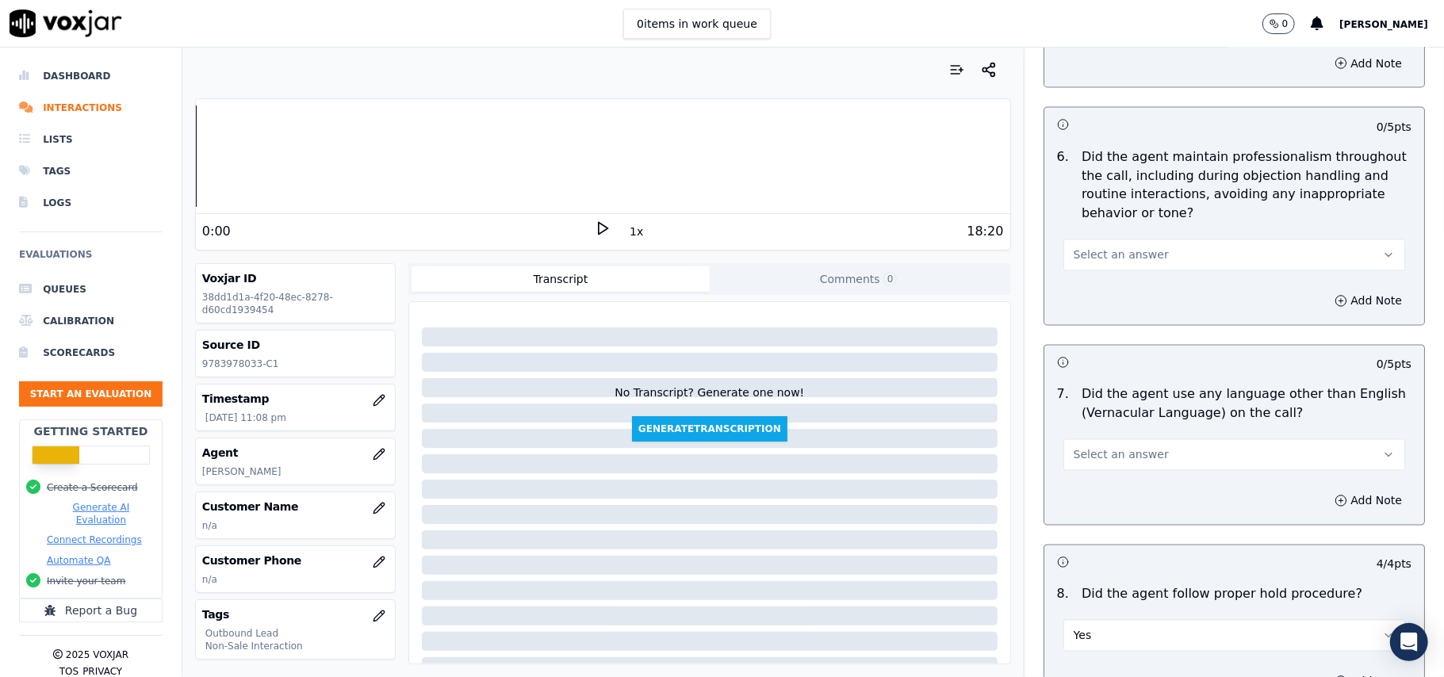
click at [1136, 439] on button "Select an answer" at bounding box center [1234, 455] width 342 height 32
click at [1089, 507] on div "No" at bounding box center [1200, 503] width 307 height 25
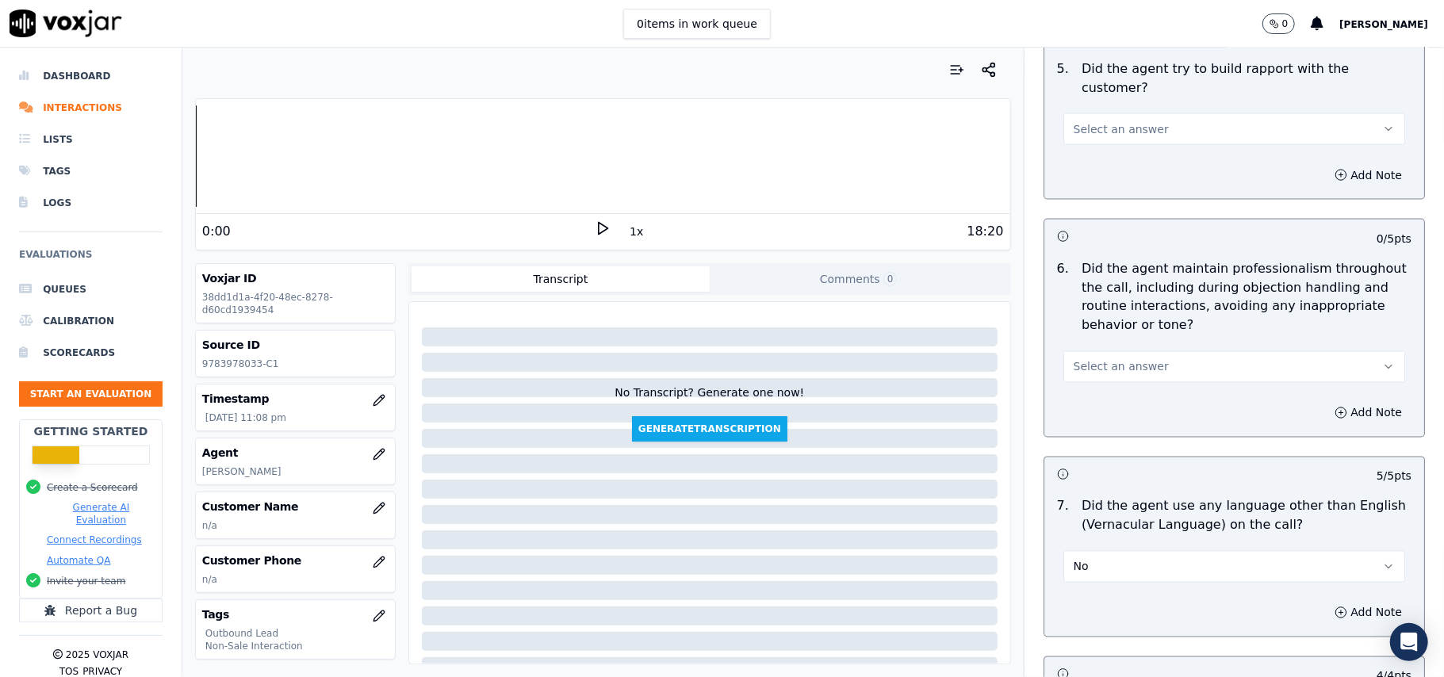
scroll to position [1819, 0]
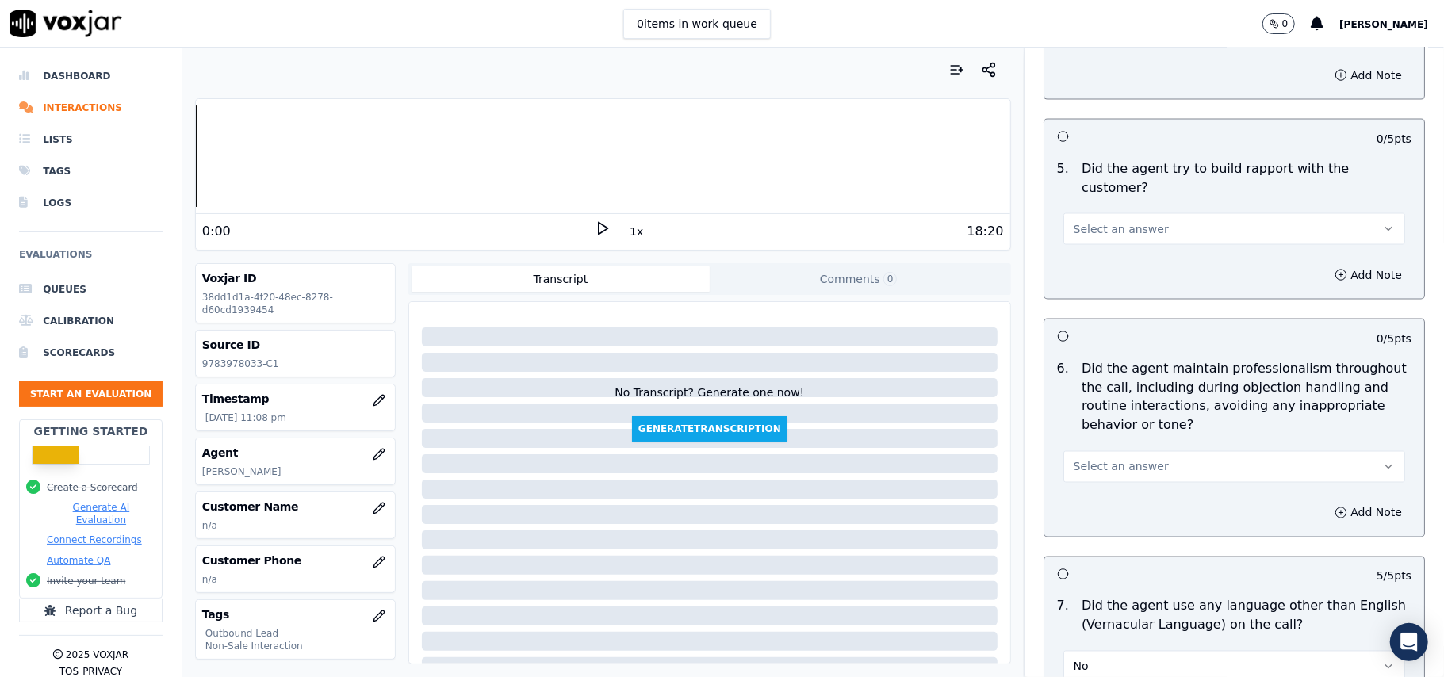
click at [1130, 459] on span "Select an answer" at bounding box center [1121, 467] width 95 height 16
click at [1120, 477] on div "Yes" at bounding box center [1200, 489] width 307 height 25
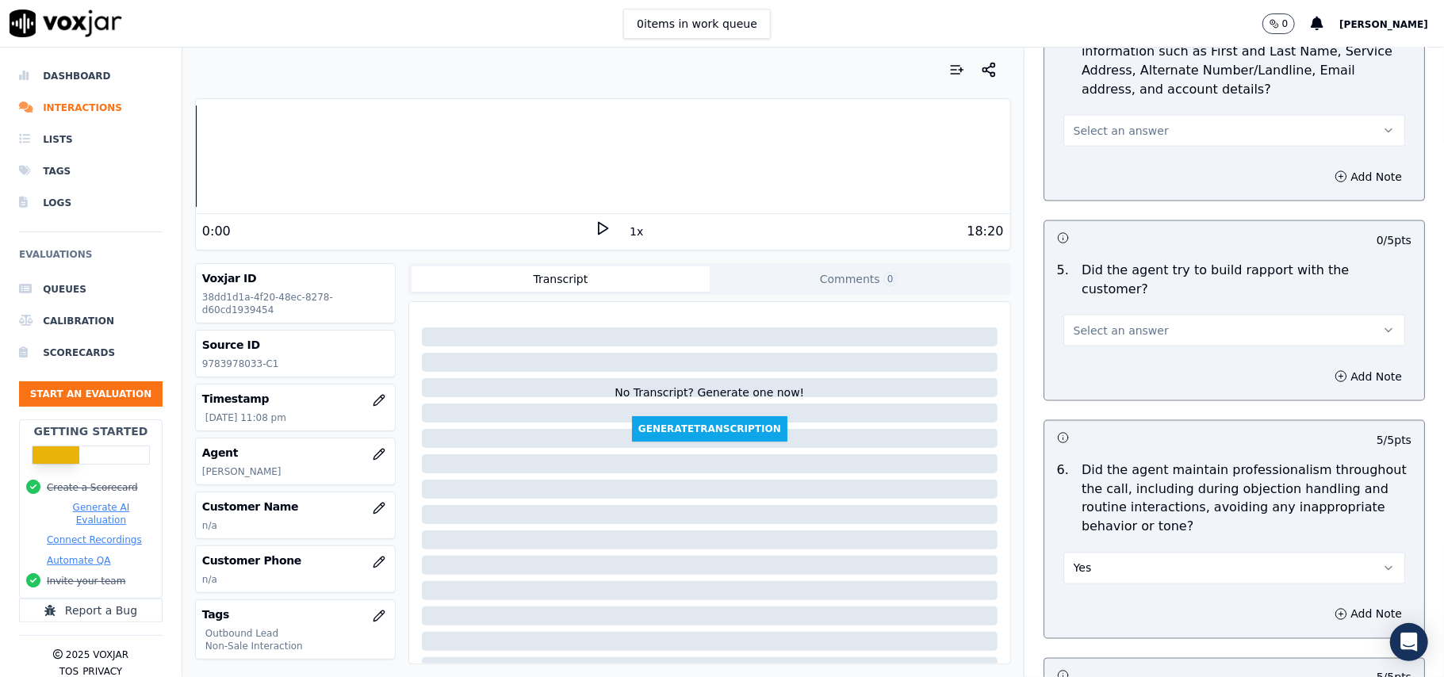
scroll to position [1608, 0]
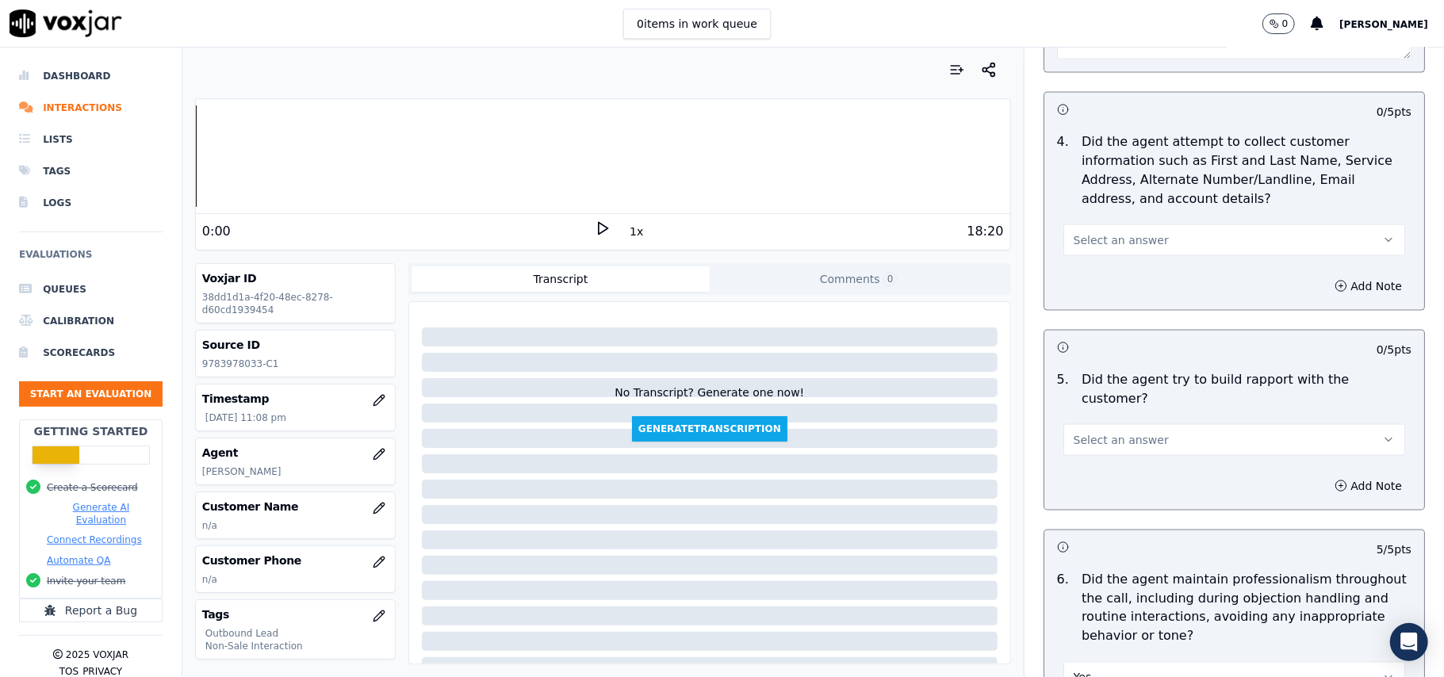
click at [1120, 432] on span "Select an answer" at bounding box center [1121, 440] width 95 height 16
click at [1118, 455] on div "Yes" at bounding box center [1200, 462] width 307 height 25
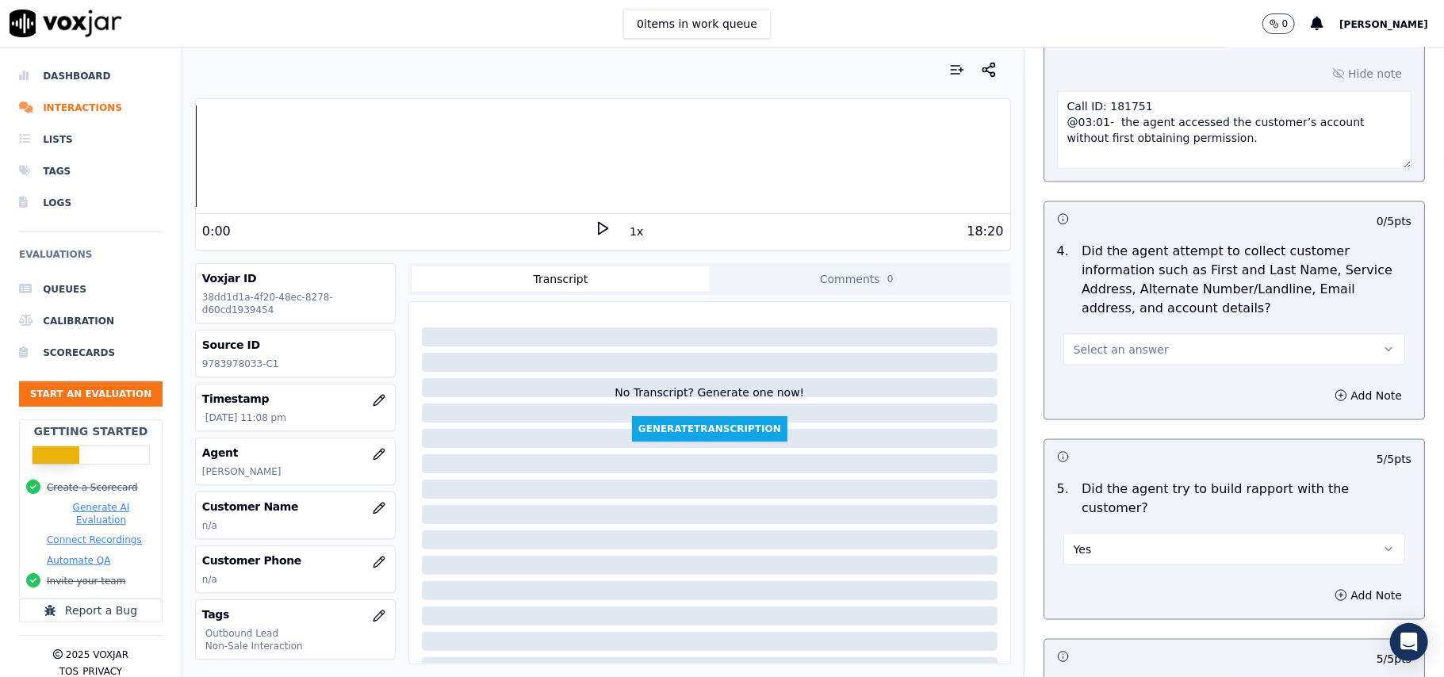
scroll to position [1396, 0]
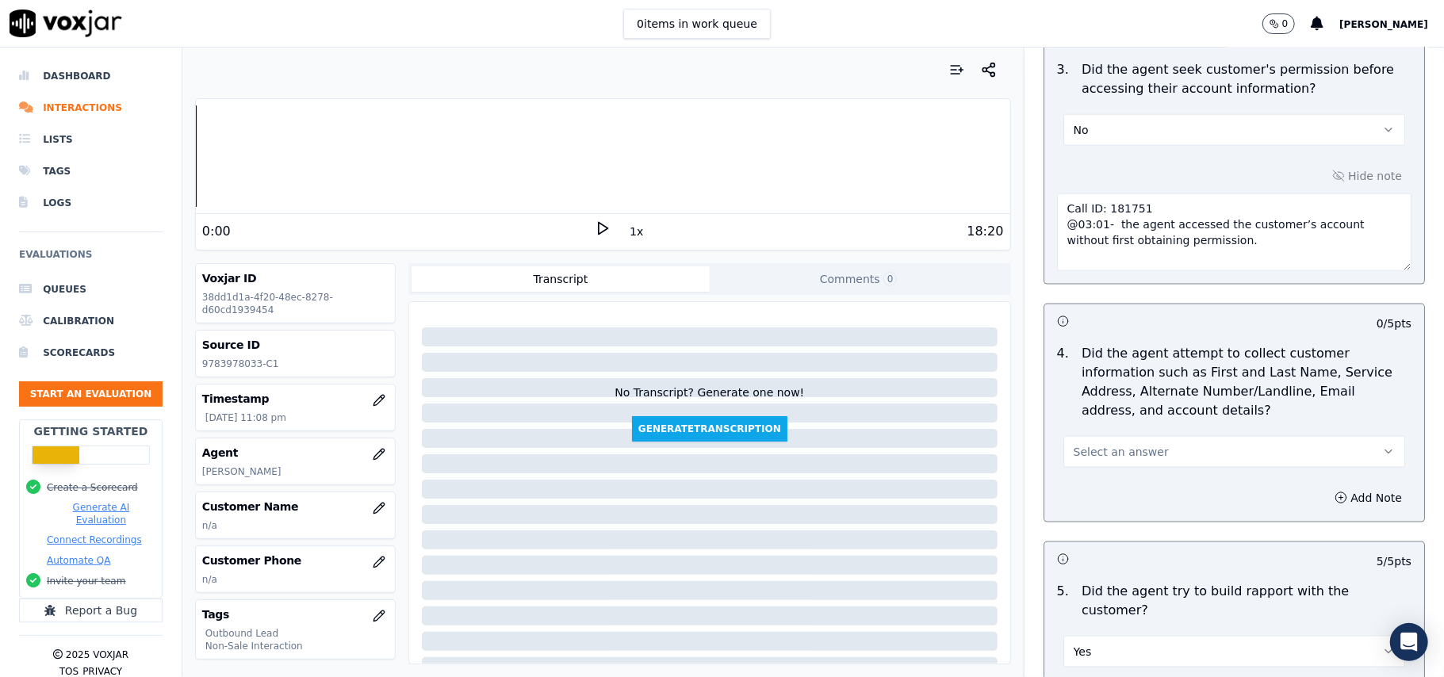
drag, startPoint x: 1121, startPoint y: 442, endPoint x: 1120, endPoint y: 462, distance: 19.1
click at [1121, 442] on button "Select an answer" at bounding box center [1234, 452] width 342 height 32
click at [1097, 534] on div "N/A" at bounding box center [1200, 542] width 307 height 25
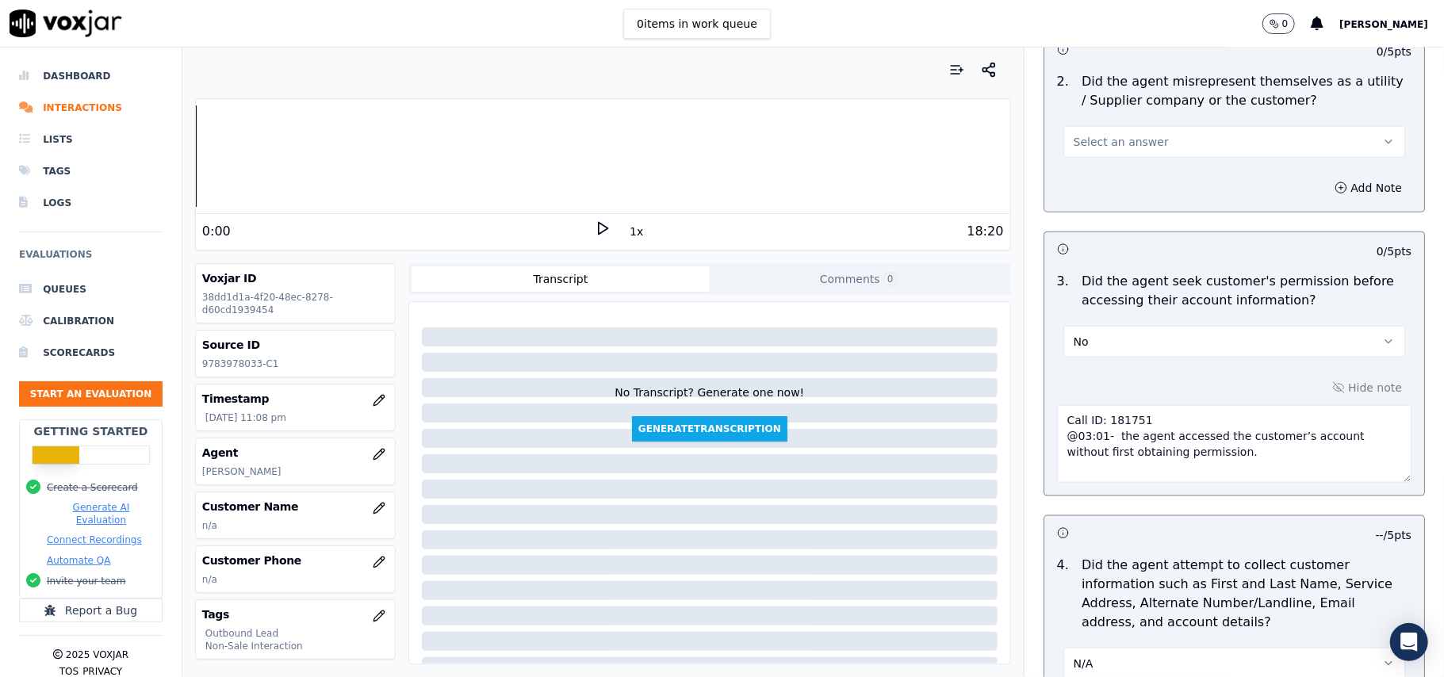
scroll to position [867, 0]
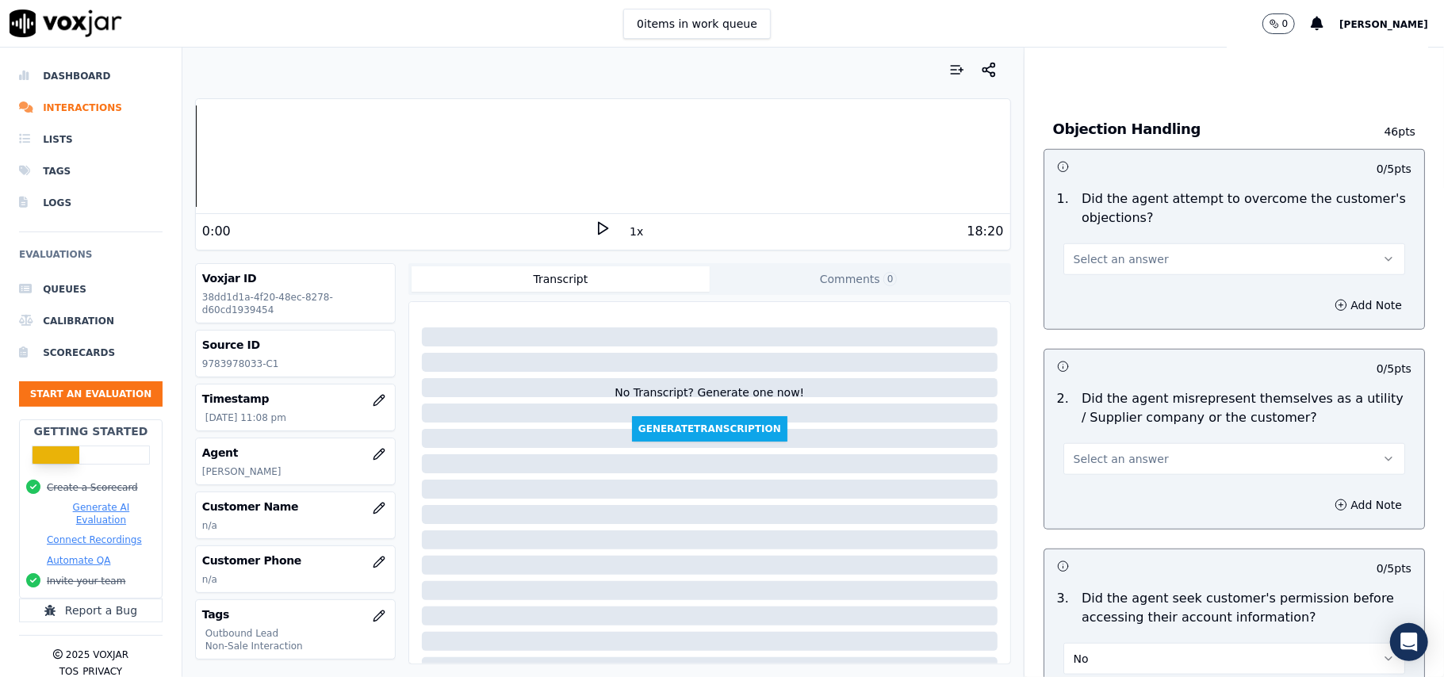
click at [1111, 465] on span "Select an answer" at bounding box center [1121, 459] width 95 height 16
click at [1101, 501] on div "Yes" at bounding box center [1200, 496] width 307 height 25
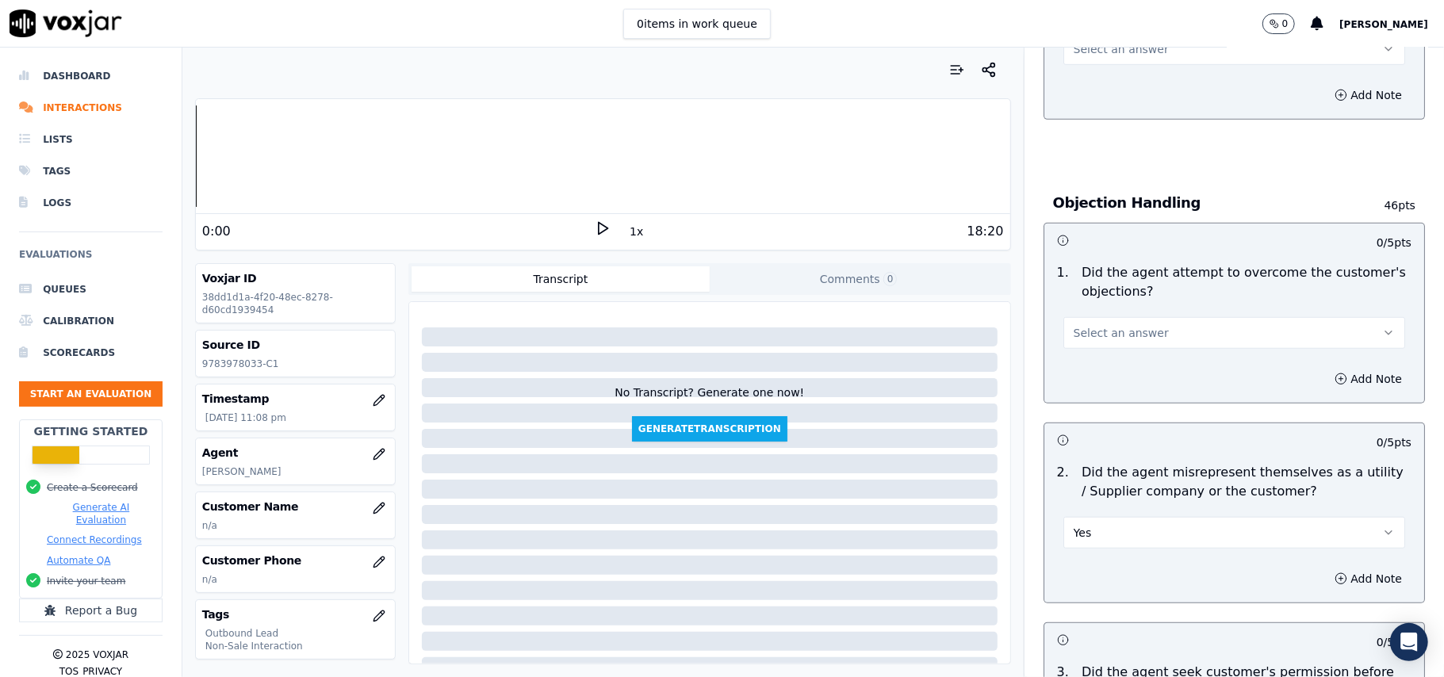
scroll to position [974, 0]
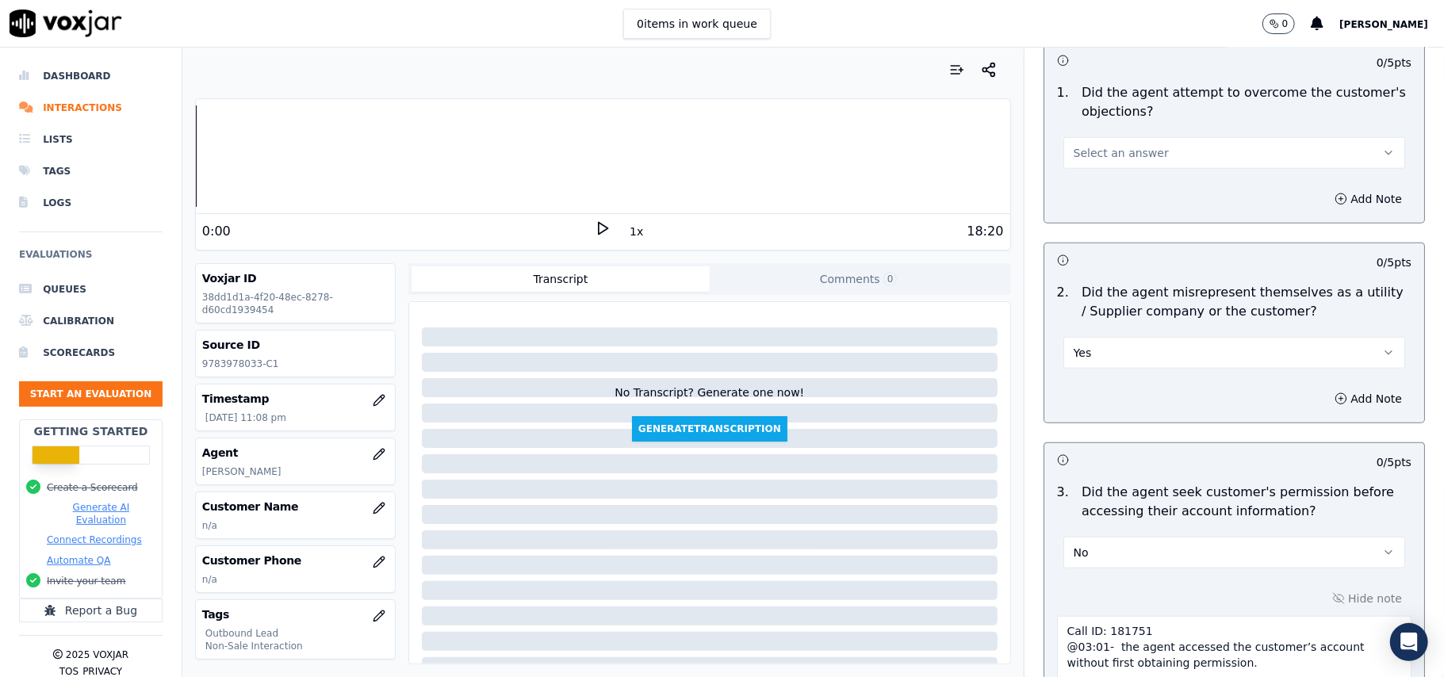
click at [1105, 350] on button "Yes" at bounding box center [1234, 353] width 342 height 32
click at [1090, 403] on div "Yes" at bounding box center [1200, 391] width 307 height 25
click at [1132, 358] on button "Yes" at bounding box center [1234, 353] width 342 height 32
click at [1083, 423] on div "No" at bounding box center [1200, 416] width 307 height 25
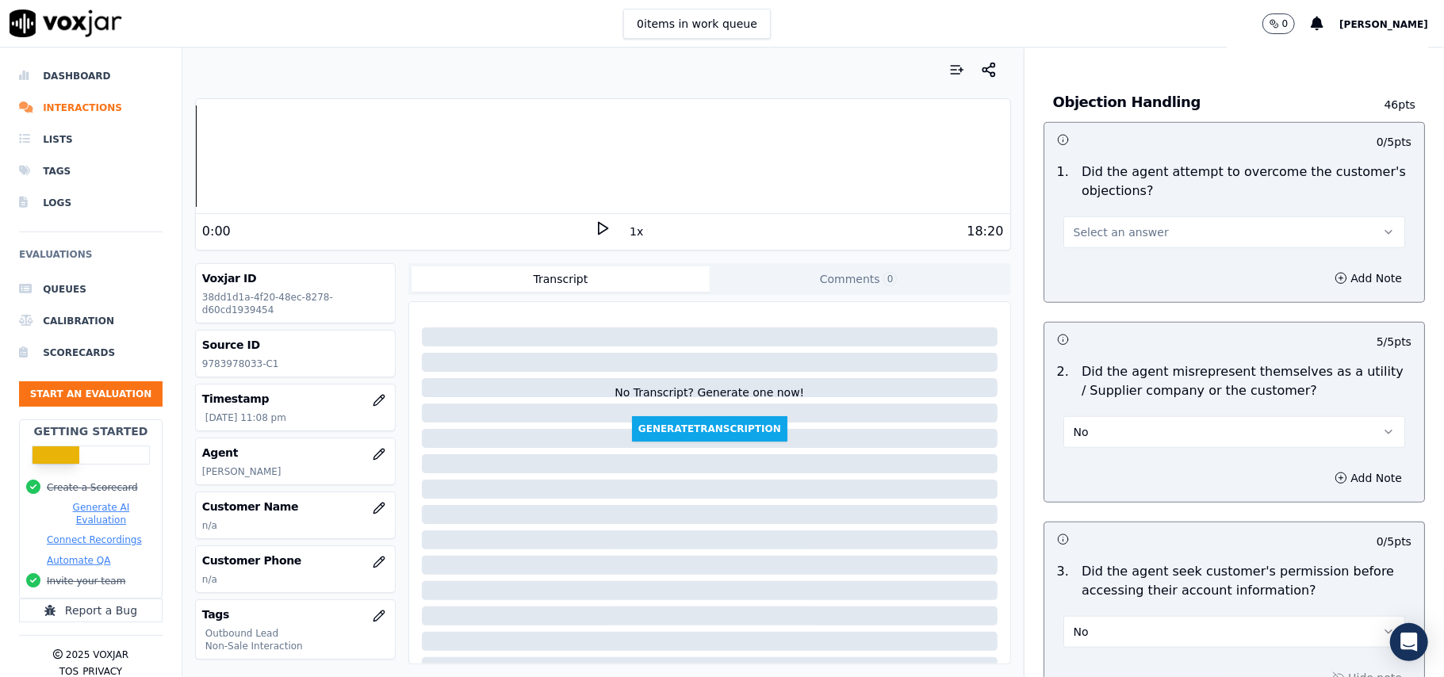
scroll to position [762, 0]
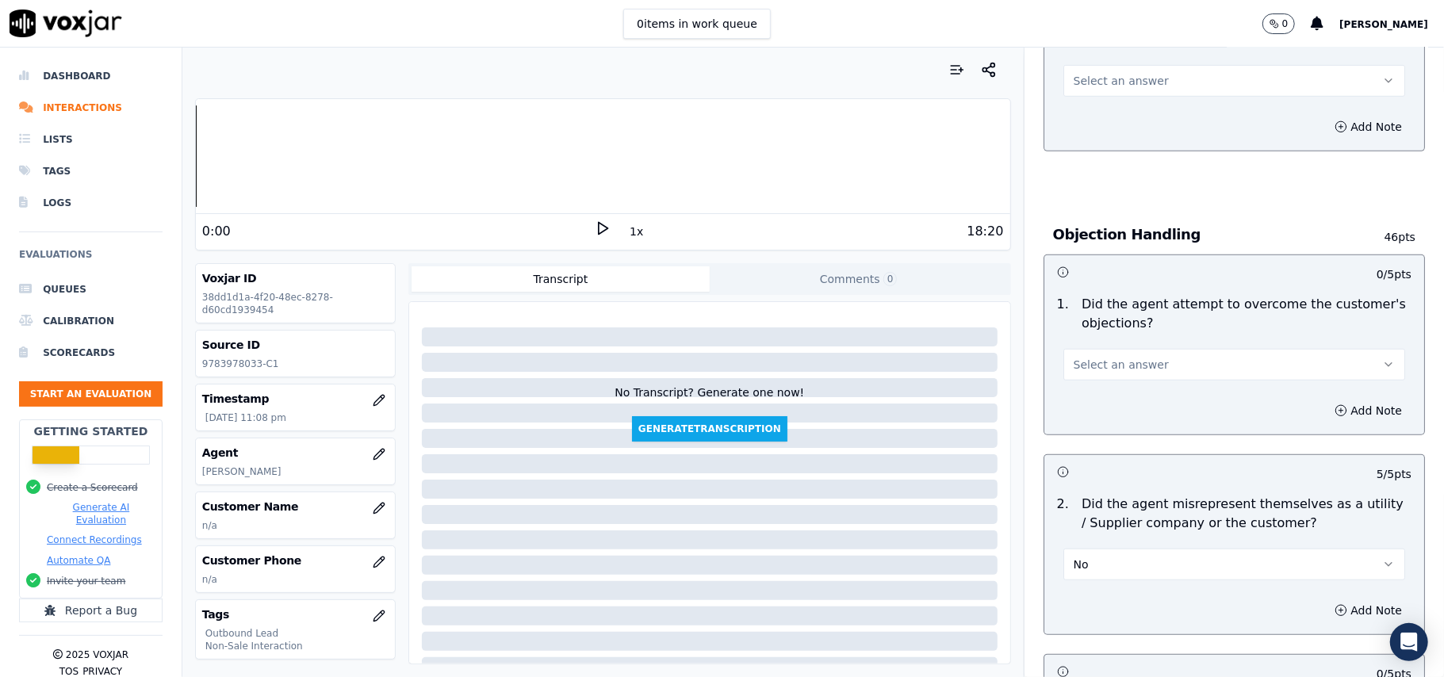
click at [1099, 365] on span "Select an answer" at bounding box center [1121, 365] width 95 height 16
click at [1097, 400] on div "Yes" at bounding box center [1200, 402] width 307 height 25
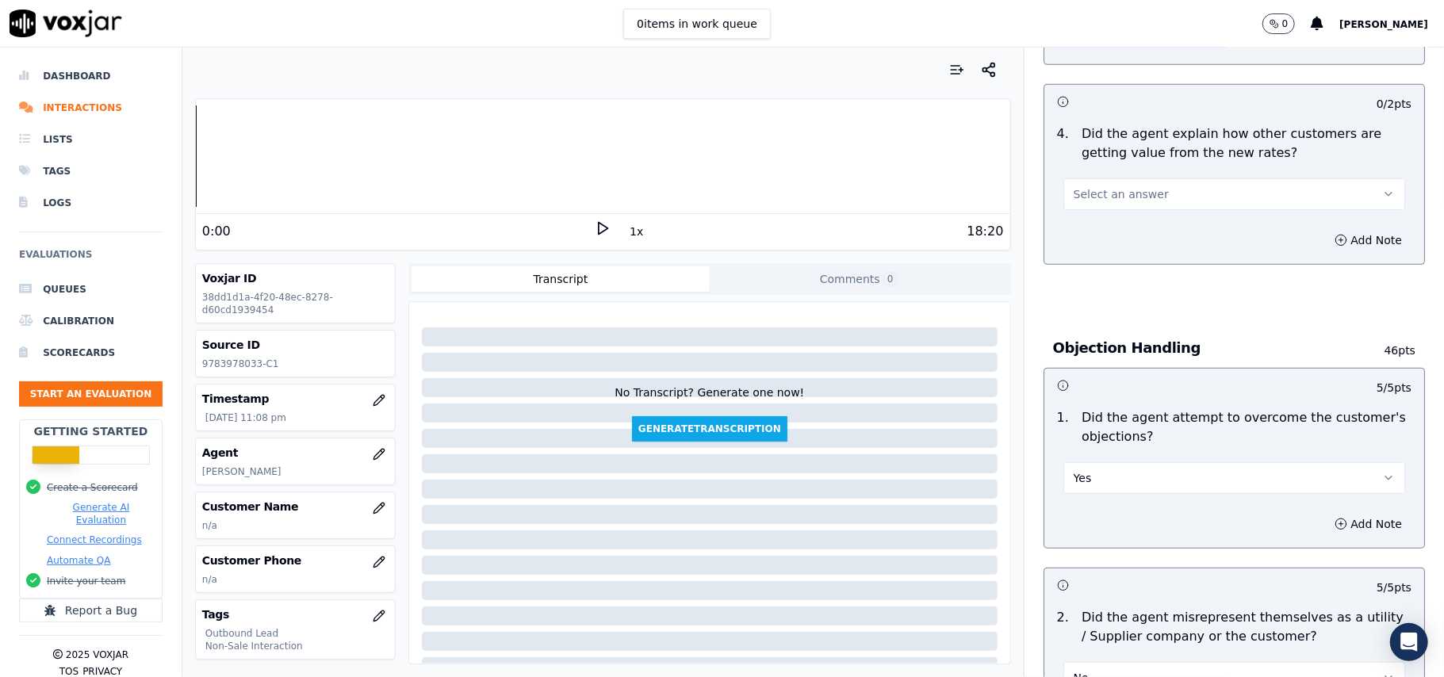
scroll to position [550, 0]
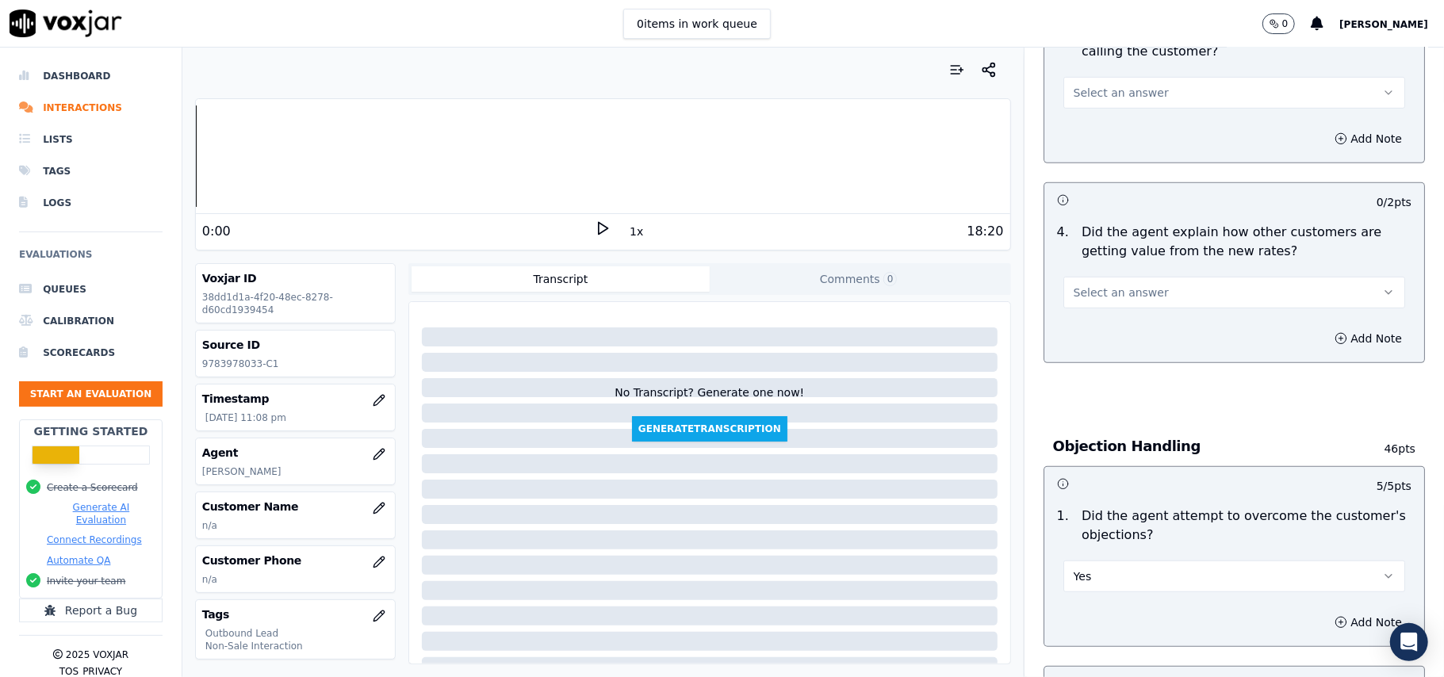
click at [1126, 295] on span "Select an answer" at bounding box center [1121, 293] width 95 height 16
click at [1139, 324] on div "Yes" at bounding box center [1200, 329] width 307 height 25
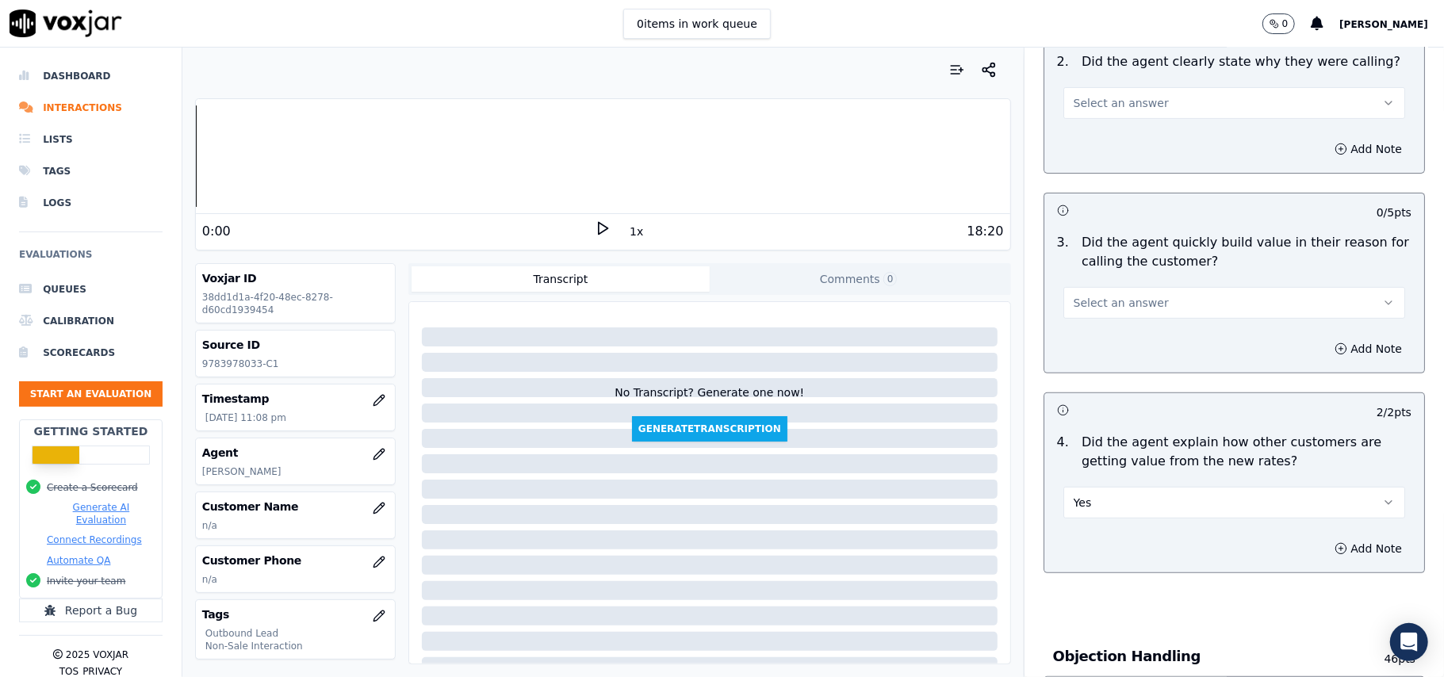
scroll to position [339, 0]
click at [1114, 295] on button "Select an answer" at bounding box center [1234, 304] width 342 height 32
click at [1114, 334] on div "Yes" at bounding box center [1200, 340] width 307 height 25
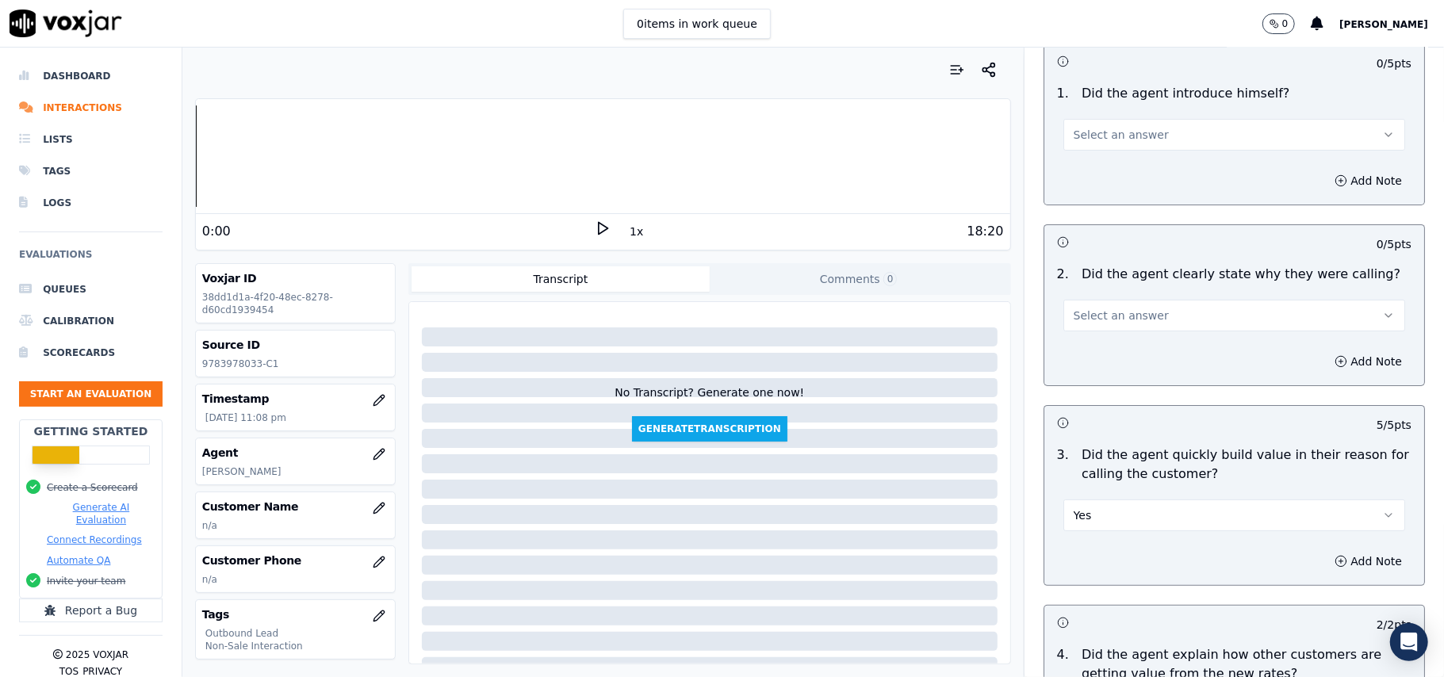
click at [1111, 311] on span "Select an answer" at bounding box center [1121, 316] width 95 height 16
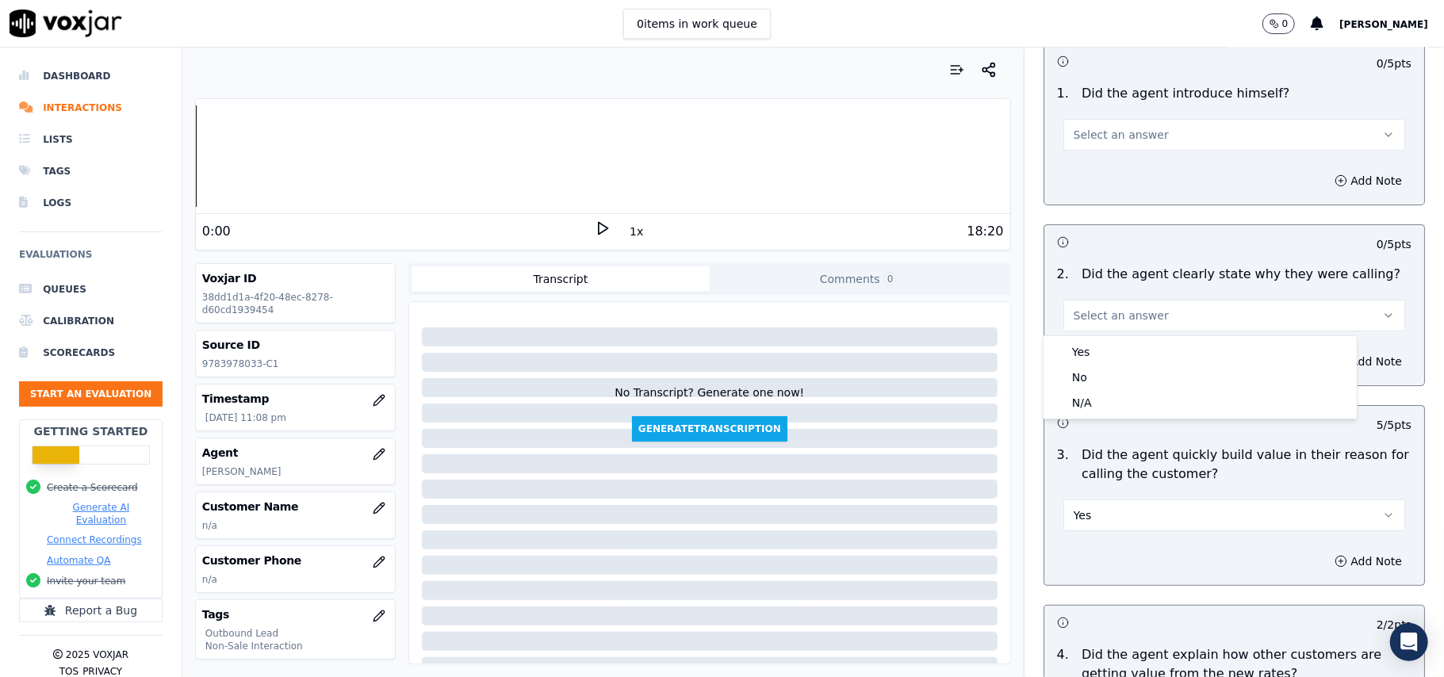
click at [1108, 330] on button "Select an answer" at bounding box center [1234, 316] width 342 height 32
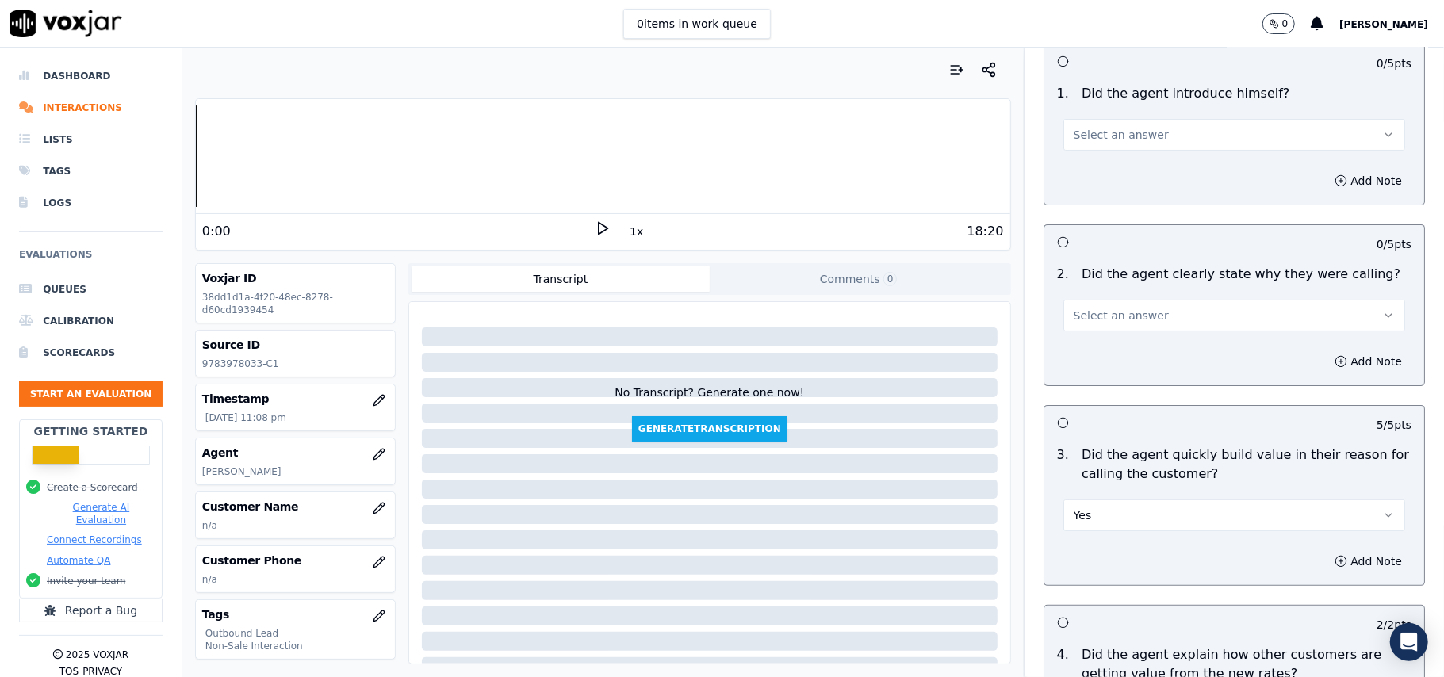
click at [1099, 327] on button "Select an answer" at bounding box center [1234, 316] width 342 height 32
click at [1094, 354] on div "Yes" at bounding box center [1200, 351] width 307 height 25
click at [1124, 143] on span "Select an answer" at bounding box center [1121, 135] width 95 height 16
click at [1124, 182] on div "Yes" at bounding box center [1200, 170] width 307 height 25
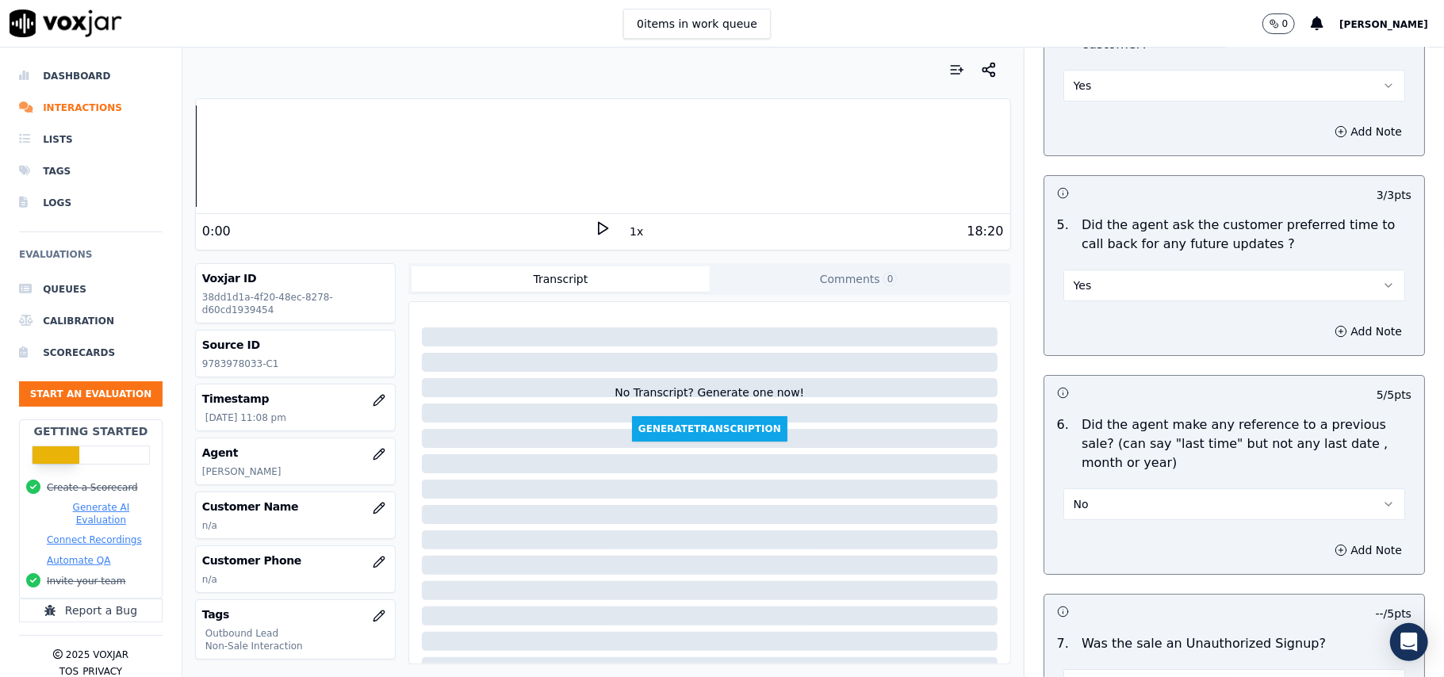
scroll to position [4039, 0]
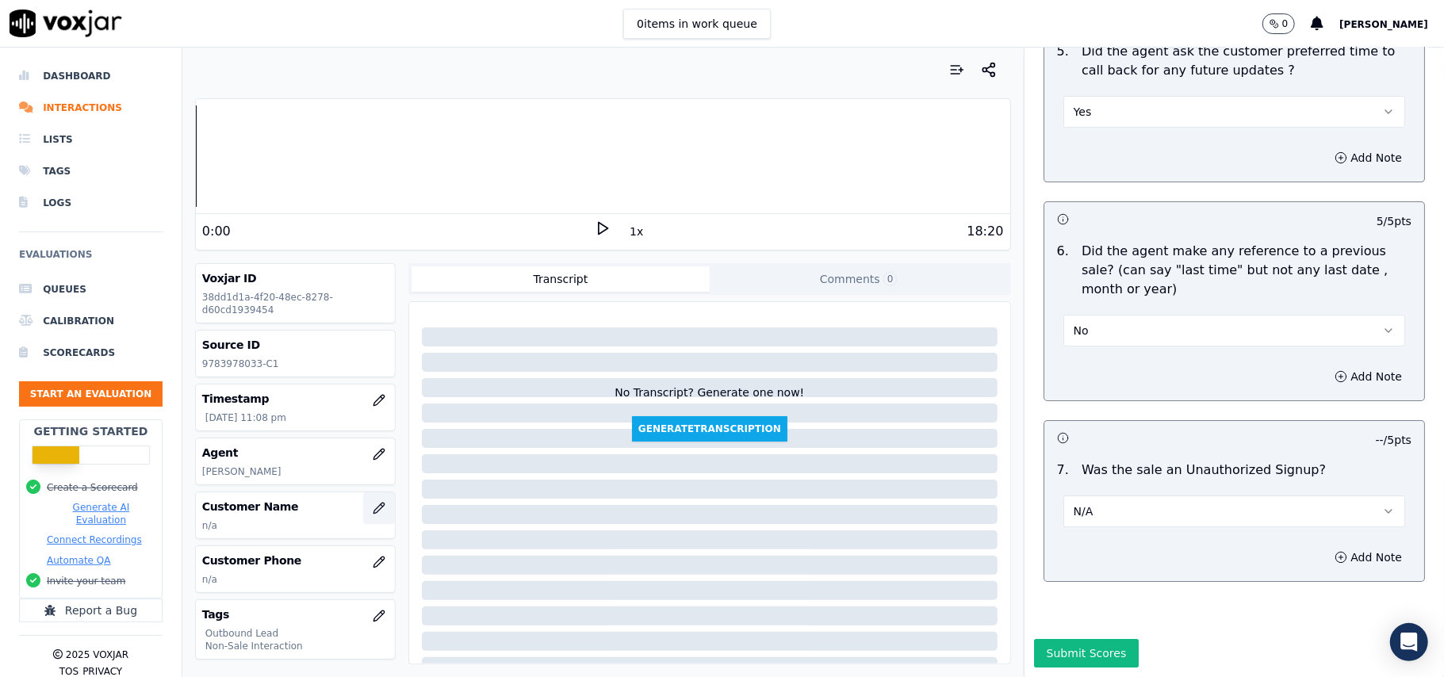
click at [363, 511] on button "button" at bounding box center [379, 508] width 32 height 32
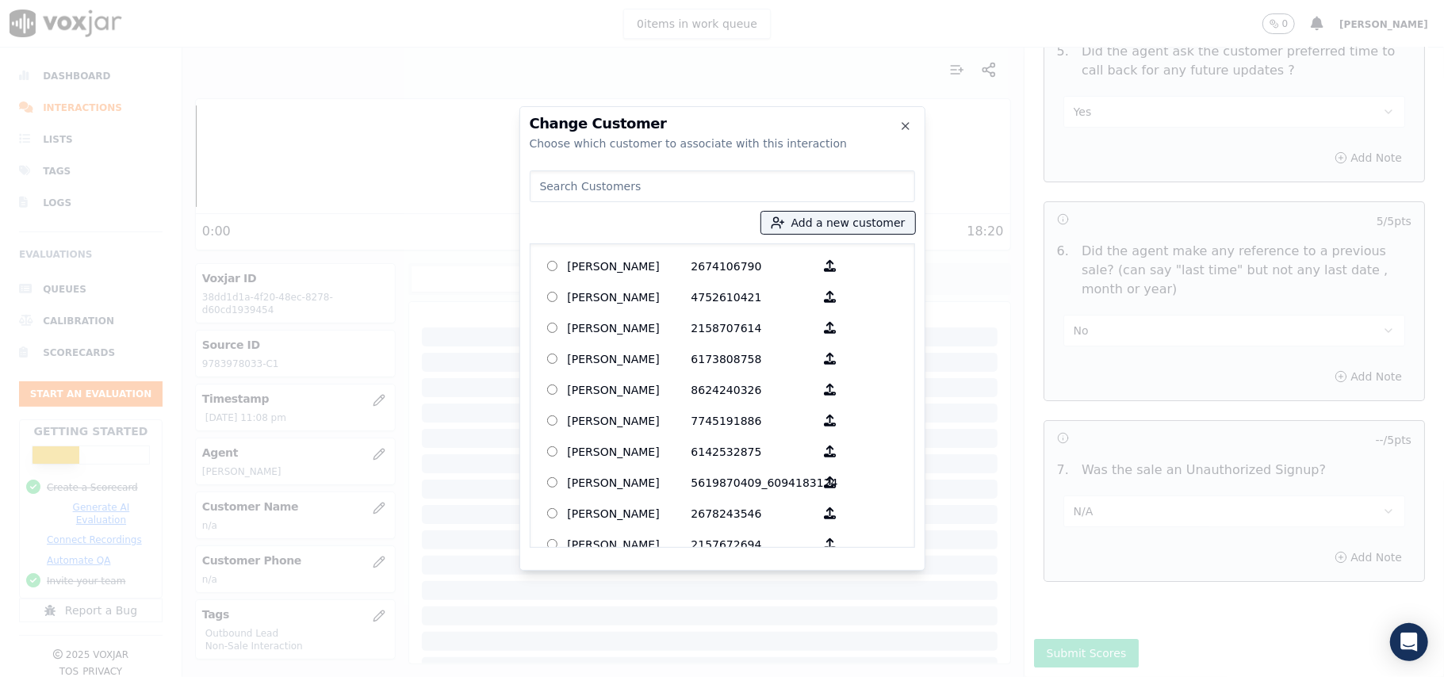
paste input "[PERSON_NAME]"
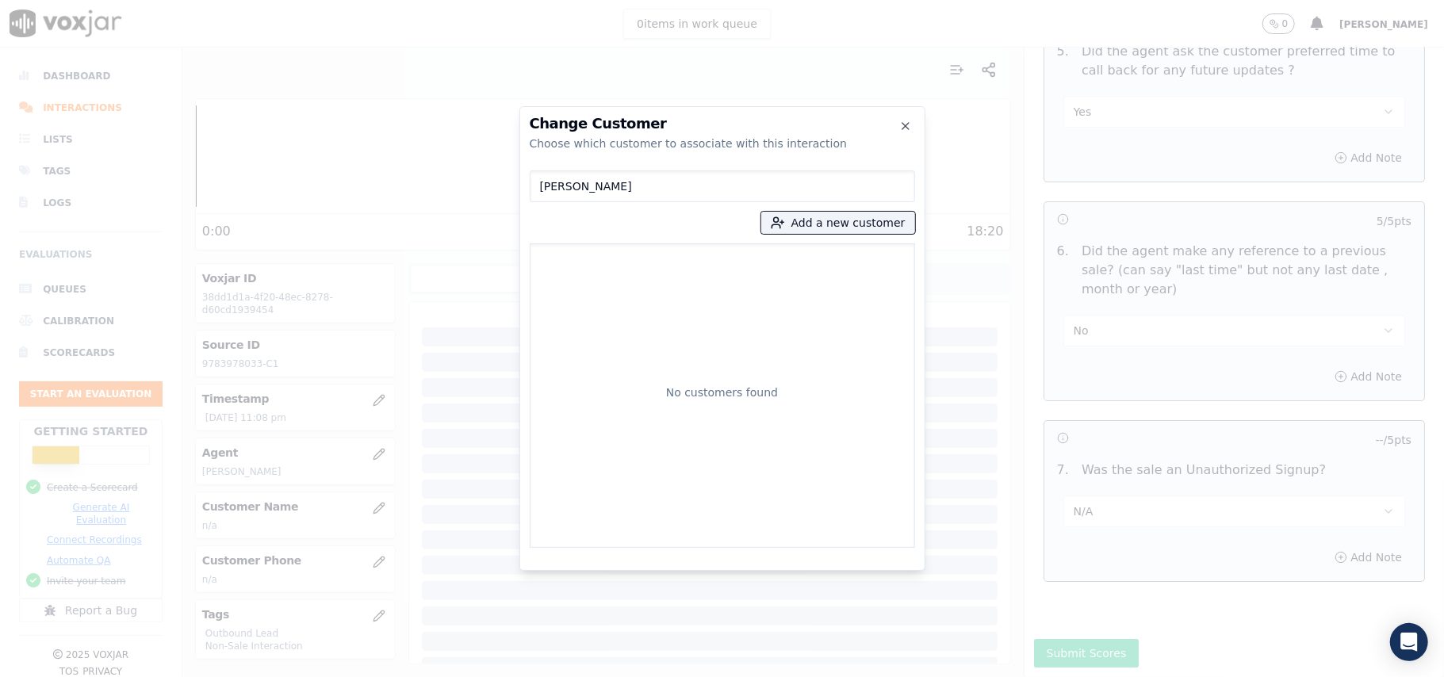
click at [541, 188] on input "[PERSON_NAME]" at bounding box center [722, 186] width 385 height 32
click at [632, 186] on input "[PERSON_NAME]" at bounding box center [722, 186] width 385 height 32
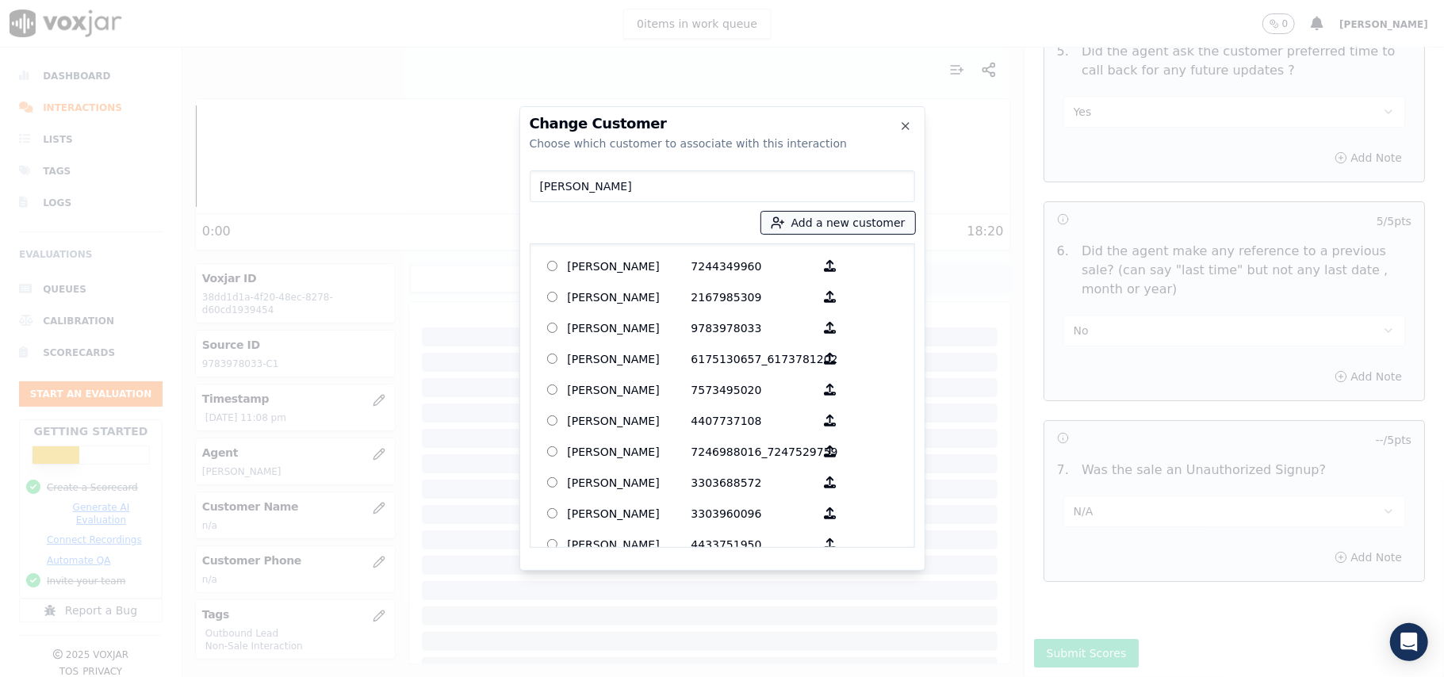
type input "[PERSON_NAME]"
click at [822, 225] on button "Add a new customer" at bounding box center [838, 223] width 154 height 22
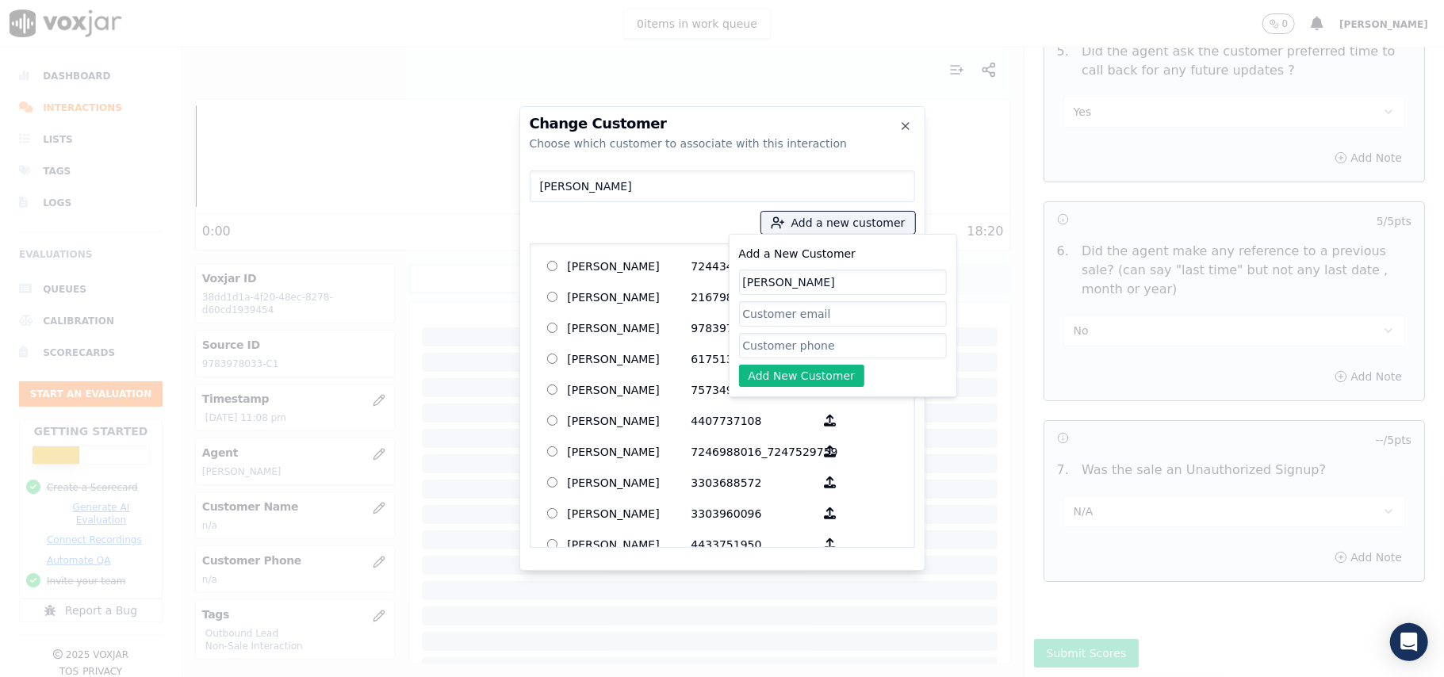
type input "[PERSON_NAME]"
drag, startPoint x: 755, startPoint y: 344, endPoint x: 714, endPoint y: 331, distance: 42.4
click at [755, 343] on input "Add a New Customer" at bounding box center [843, 345] width 208 height 25
paste input "9783978033"
type input "9783978033"
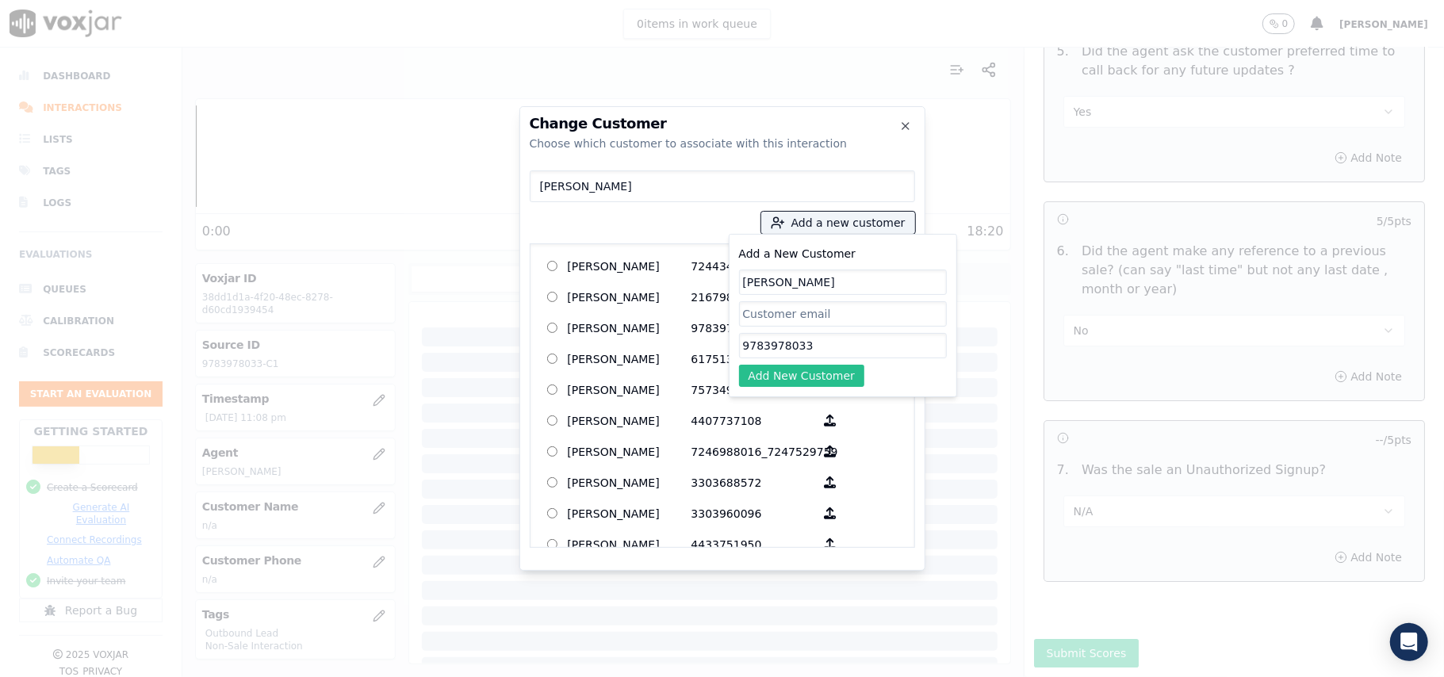
click at [762, 368] on button "Add New Customer" at bounding box center [802, 376] width 126 height 22
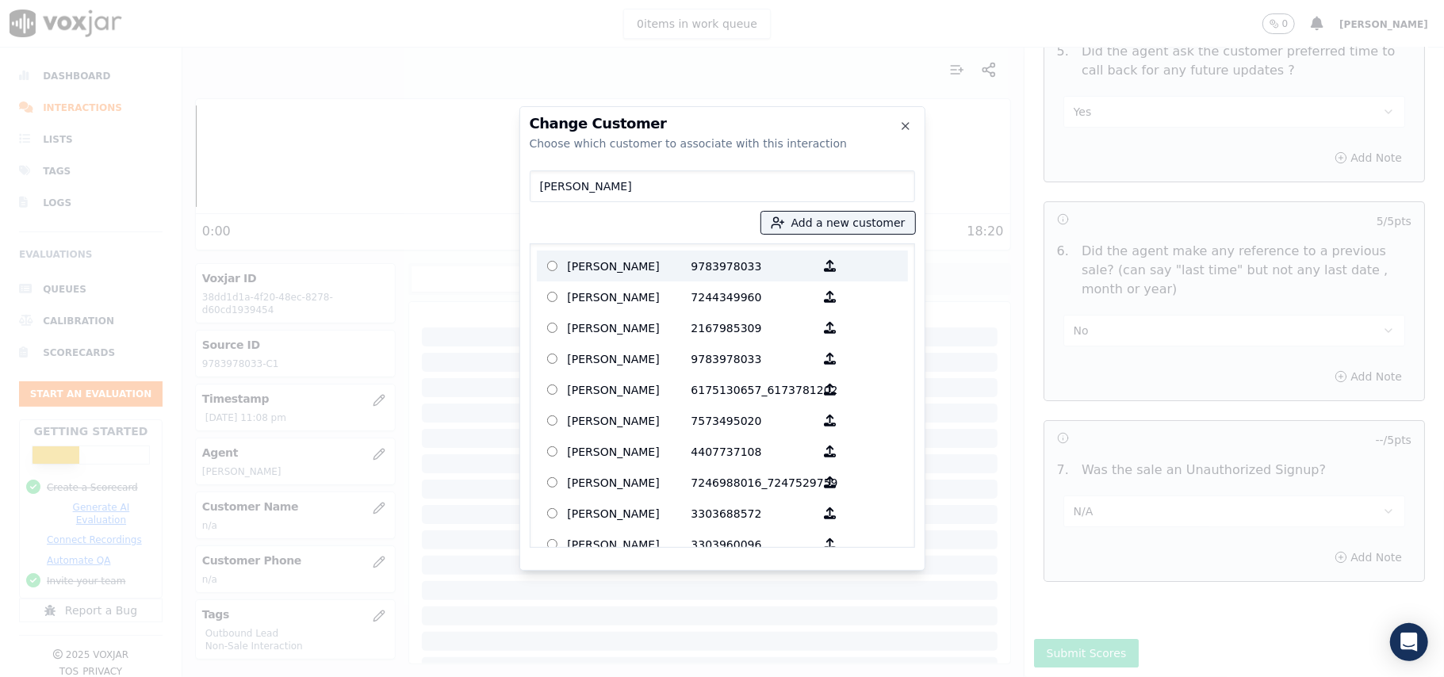
click at [723, 268] on p "9783978033" at bounding box center [753, 266] width 124 height 25
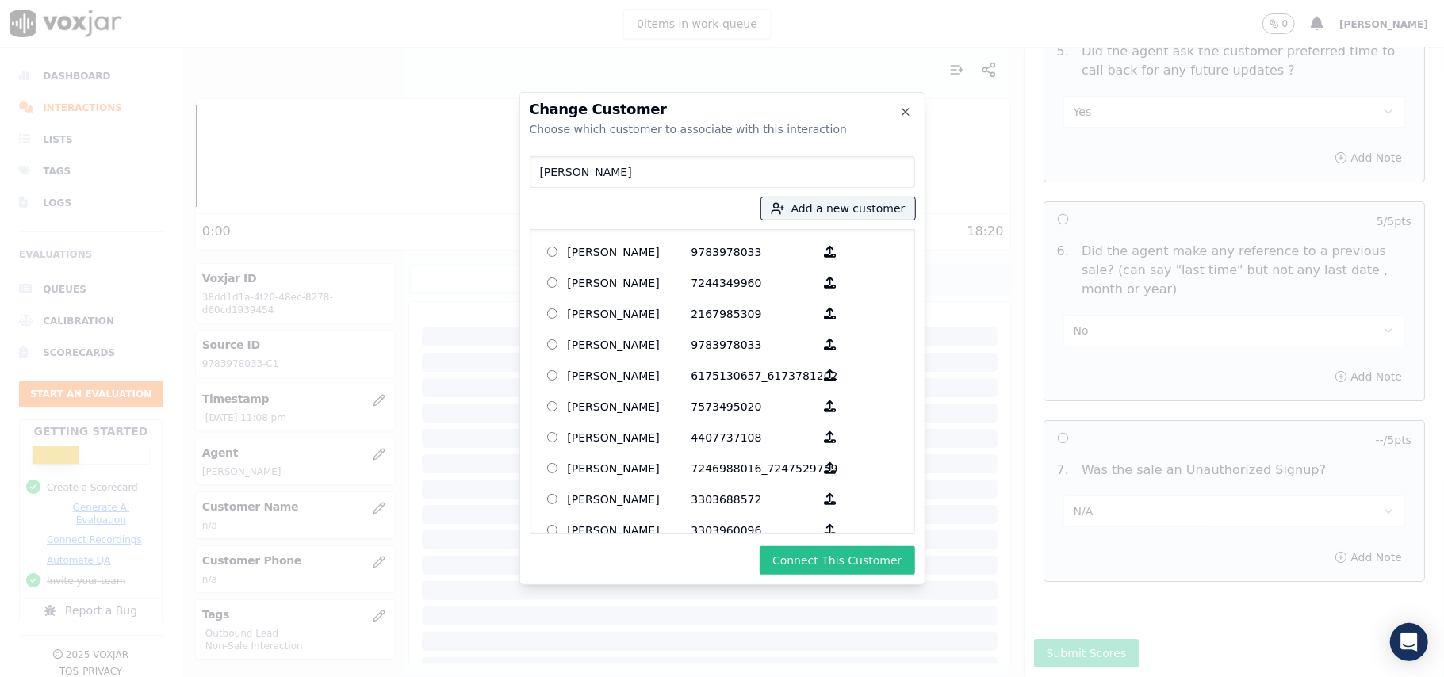
click at [799, 560] on button "Connect This Customer" at bounding box center [837, 560] width 155 height 29
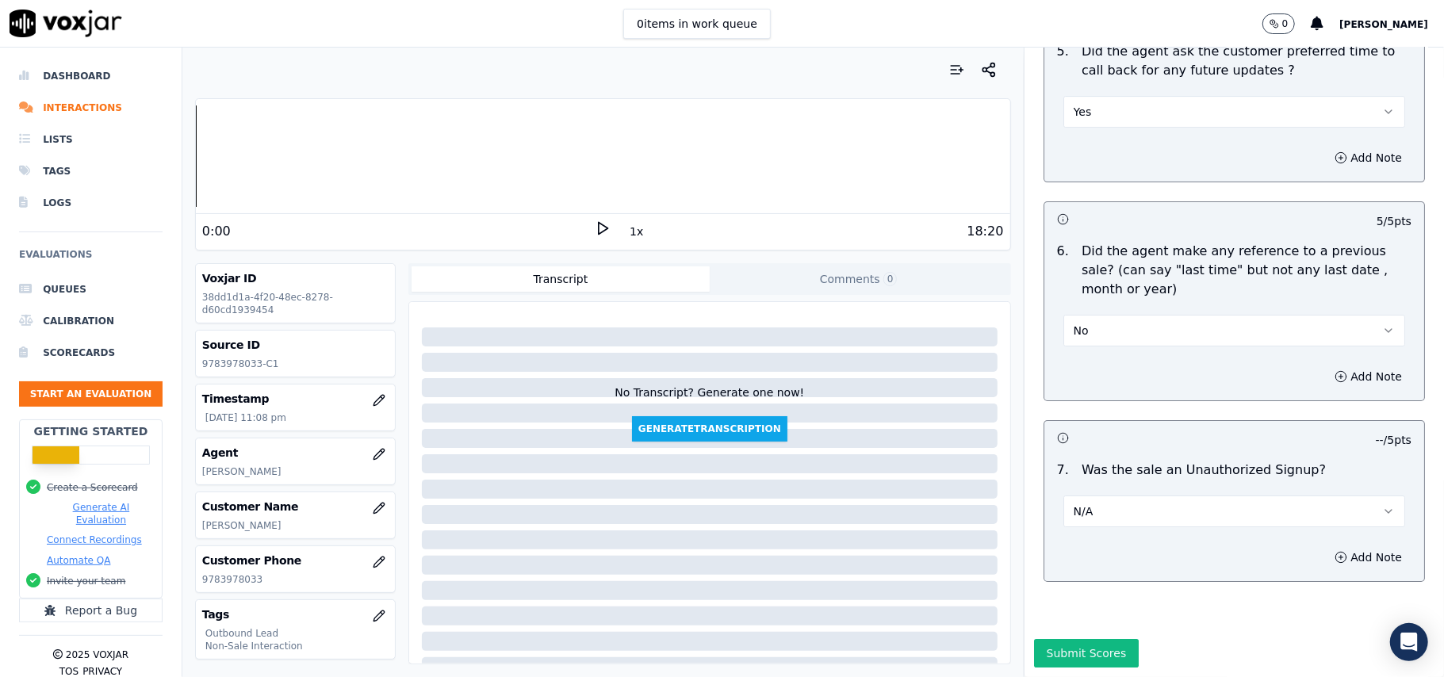
click at [1034, 639] on button "Submit Scores" at bounding box center [1086, 653] width 105 height 29
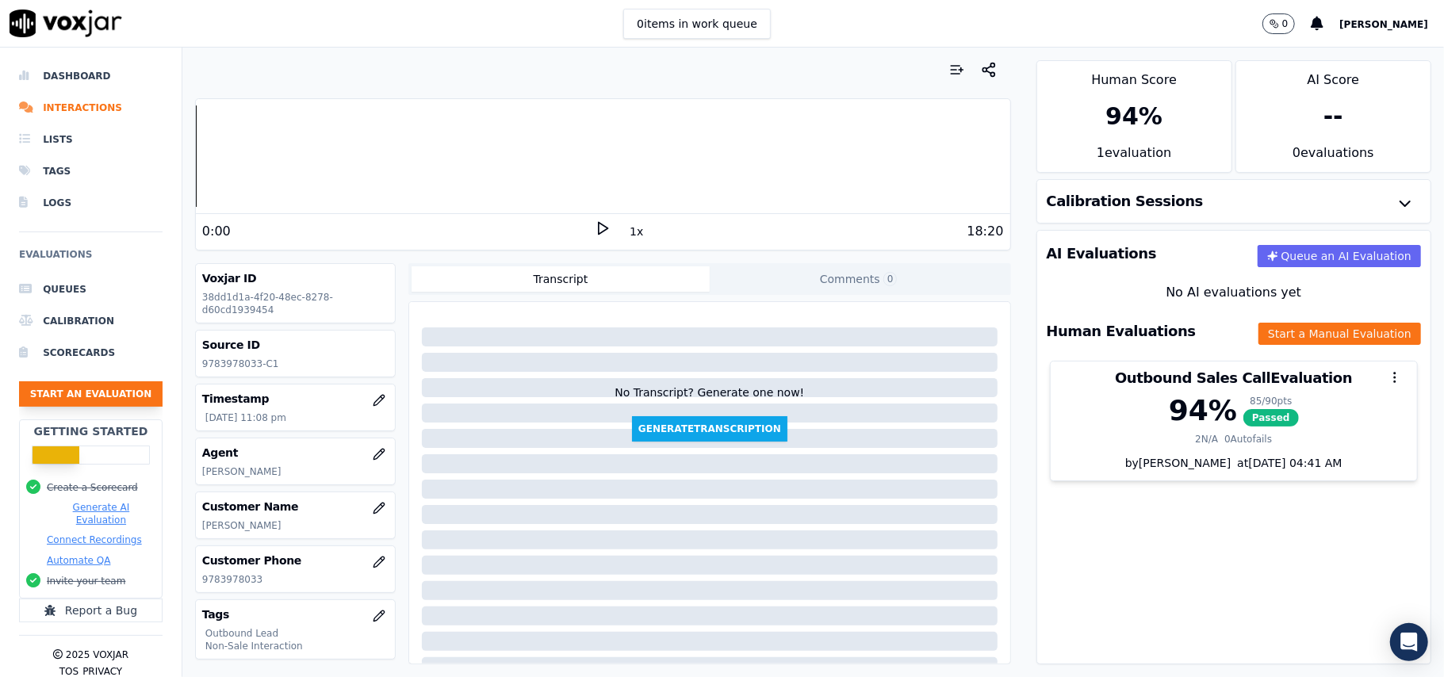
click at [89, 394] on button "Start an Evaluation" at bounding box center [91, 393] width 144 height 25
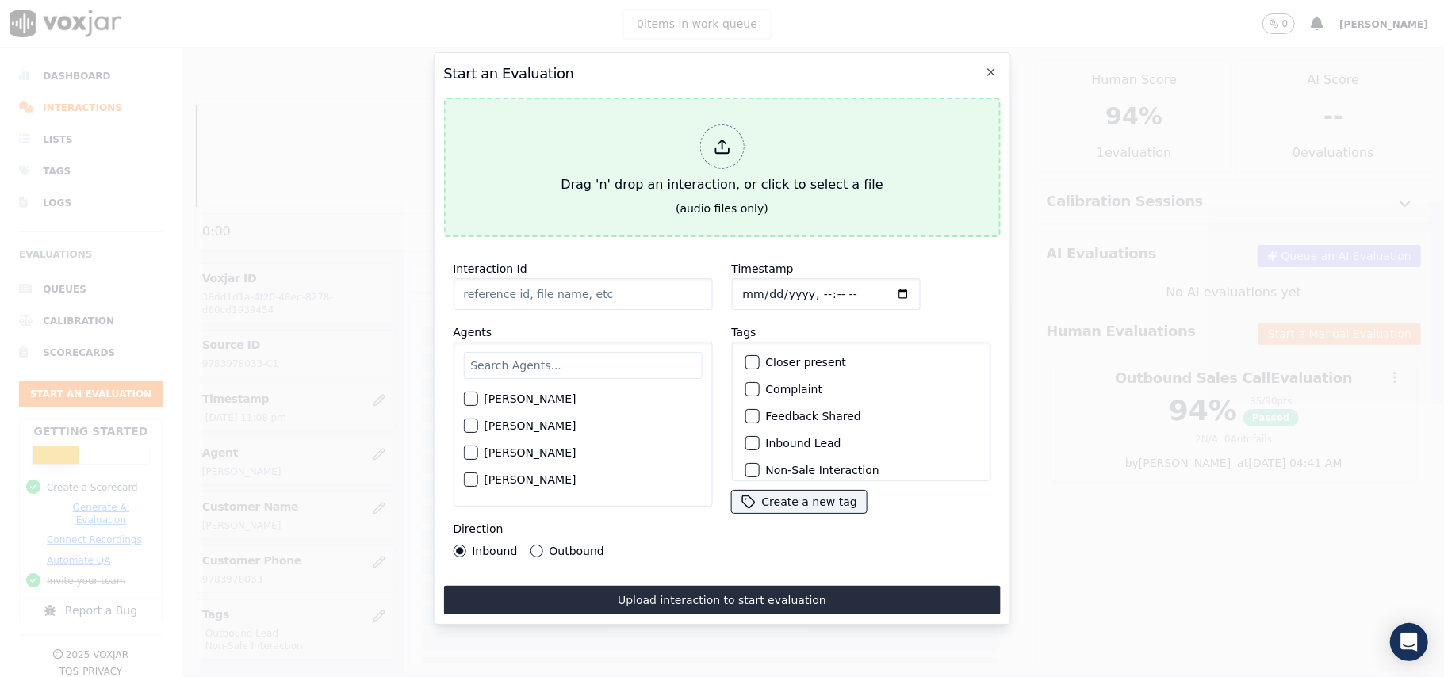
click at [712, 147] on div at bounding box center [721, 146] width 44 height 44
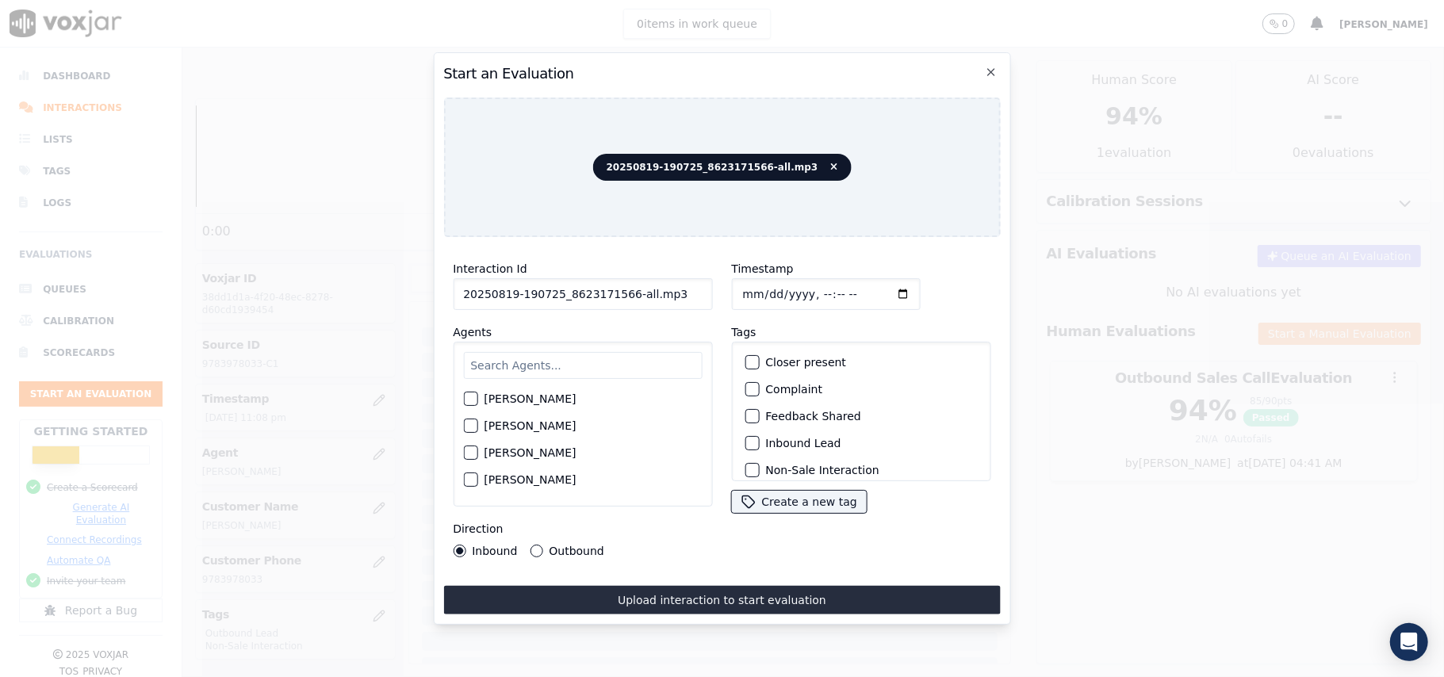
click at [615, 297] on input "20250819-190725_8623171566-all.mp3" at bounding box center [582, 294] width 259 height 32
click at [623, 292] on input "20250819-190725_8623171566-all.mp3" at bounding box center [582, 294] width 259 height 32
type input "20250819-190725_8623171566-C1"
click at [756, 293] on input "Timestamp" at bounding box center [825, 294] width 189 height 32
click at [760, 284] on input "Timestamp" at bounding box center [825, 294] width 189 height 32
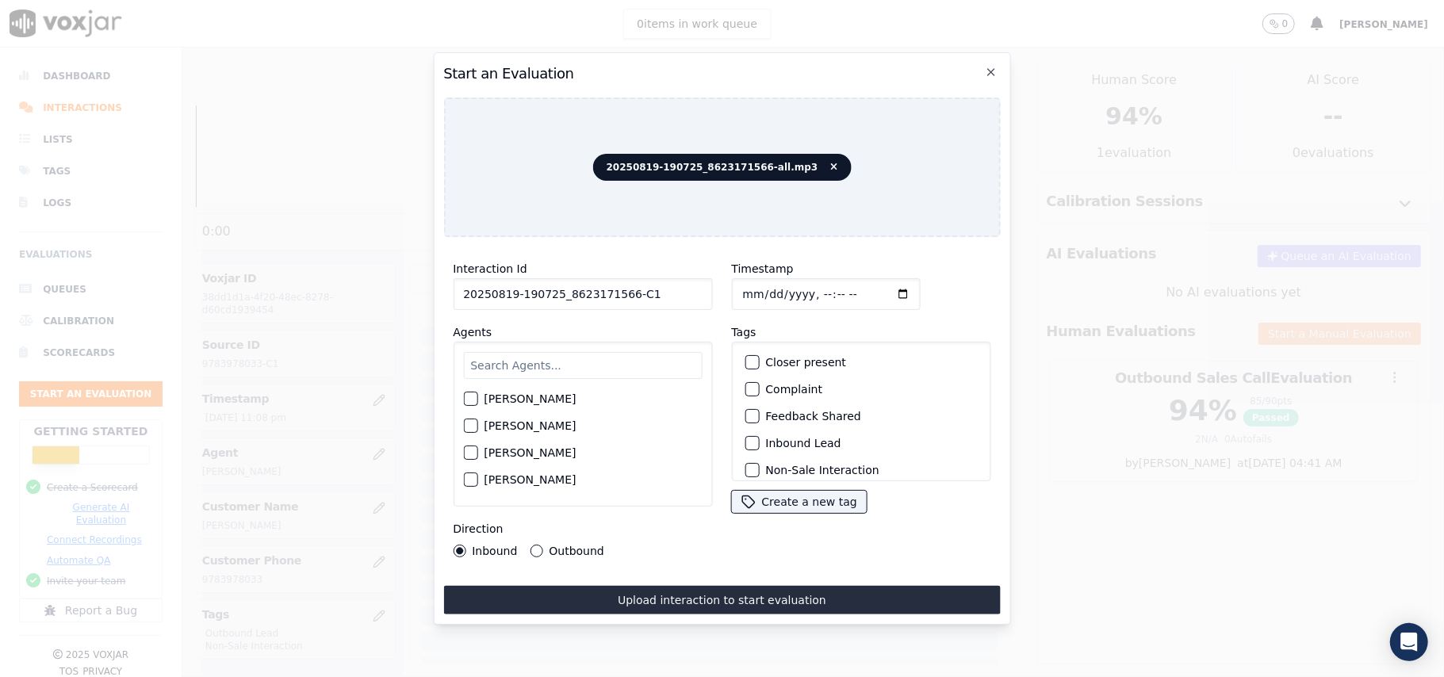
type input "[DATE]T23:11"
click at [663, 352] on input "text" at bounding box center [582, 365] width 239 height 27
paste input "[PERSON_NAME]"
type input "[PERSON_NAME]"
click at [481, 400] on div "[PERSON_NAME]" at bounding box center [582, 403] width 239 height 27
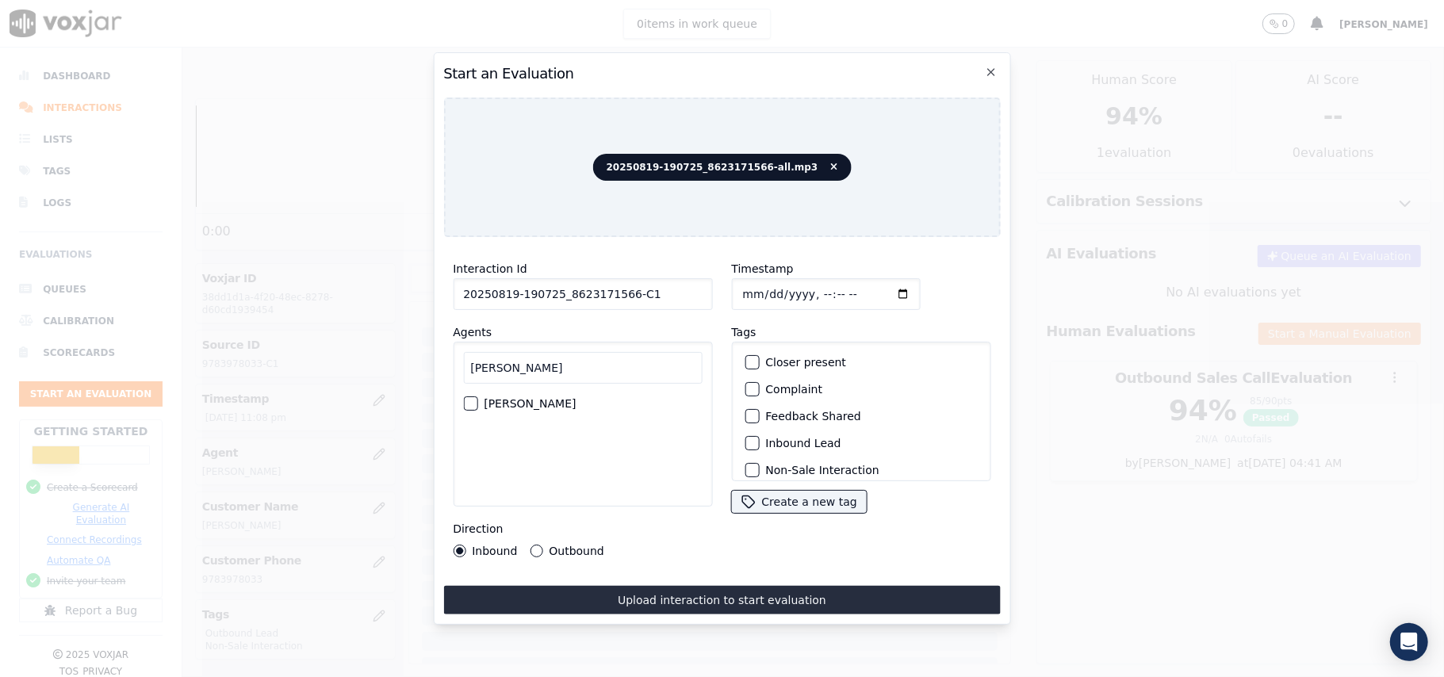
click at [473, 398] on div "button" at bounding box center [469, 403] width 11 height 11
click at [745, 386] on div "button" at bounding box center [750, 391] width 11 height 11
click at [749, 360] on button "Non-Sale Interaction" at bounding box center [752, 365] width 14 height 14
click at [540, 545] on div "Outbound" at bounding box center [567, 551] width 74 height 13
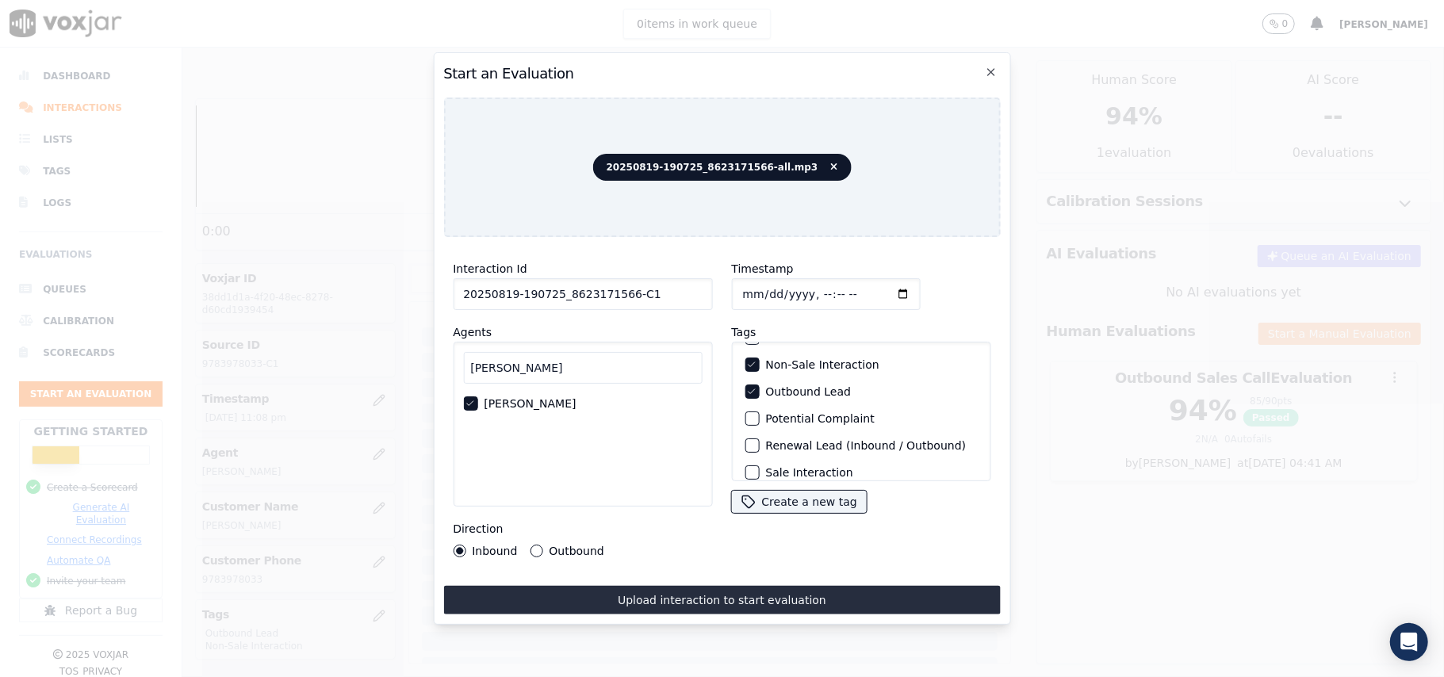
click at [534, 545] on button "Outbound" at bounding box center [536, 551] width 13 height 13
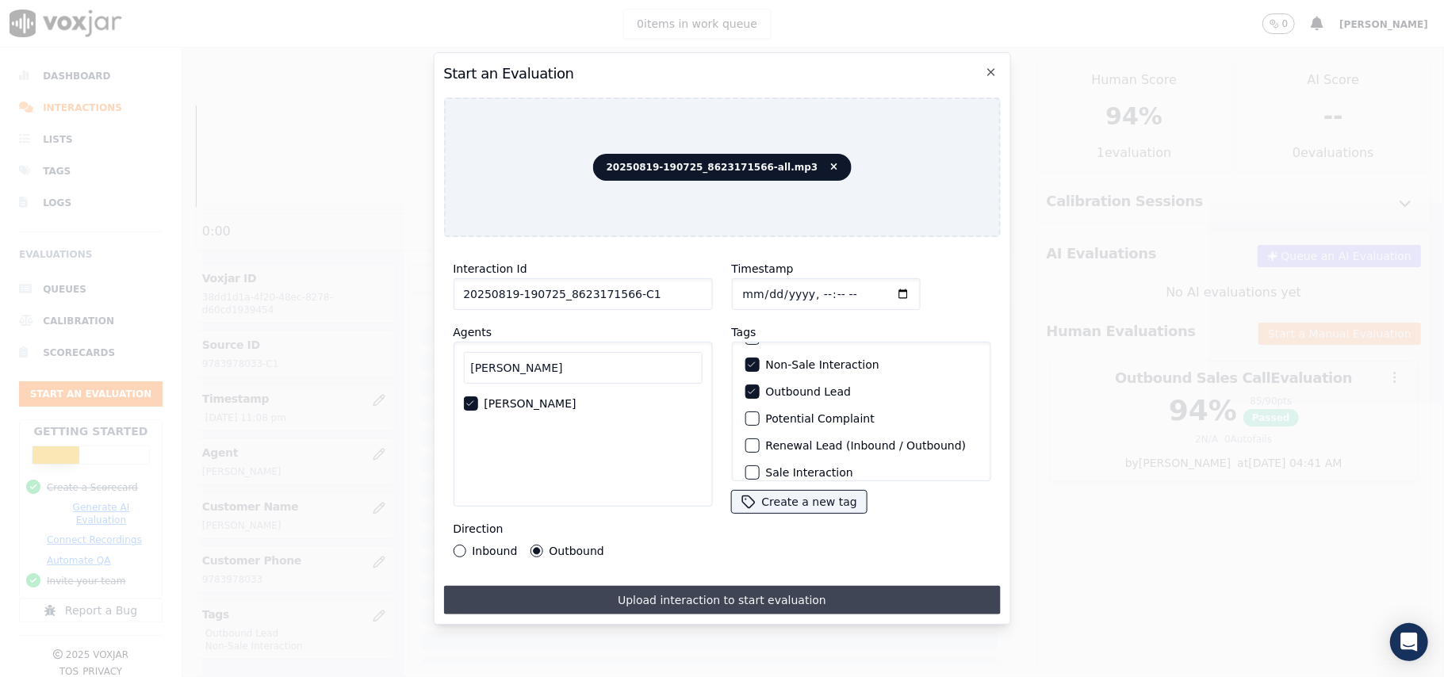
click at [685, 595] on button "Upload interaction to start evaluation" at bounding box center [721, 600] width 557 height 29
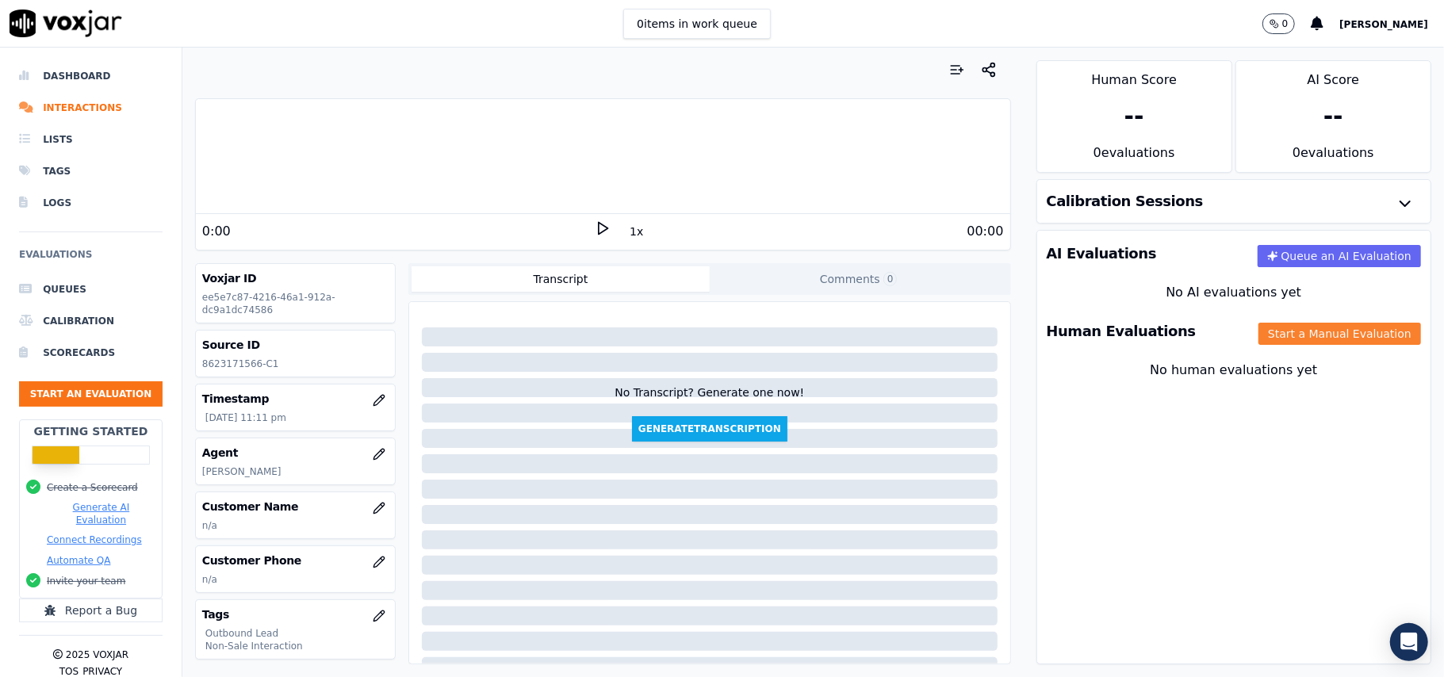
click at [1258, 339] on button "Start a Manual Evaluation" at bounding box center [1339, 334] width 163 height 22
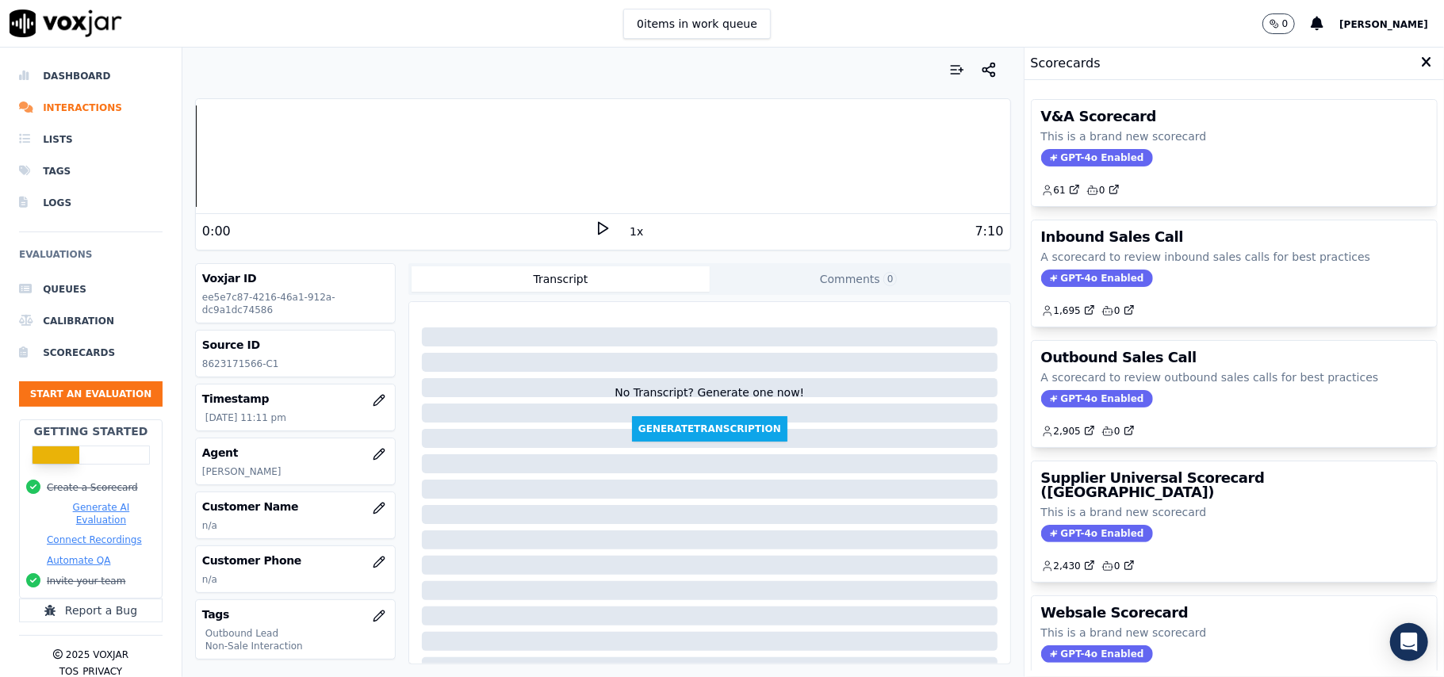
drag, startPoint x: 1089, startPoint y: 397, endPoint x: 1113, endPoint y: 397, distance: 24.6
click at [1089, 396] on span "GPT-4o Enabled" at bounding box center [1097, 398] width 112 height 17
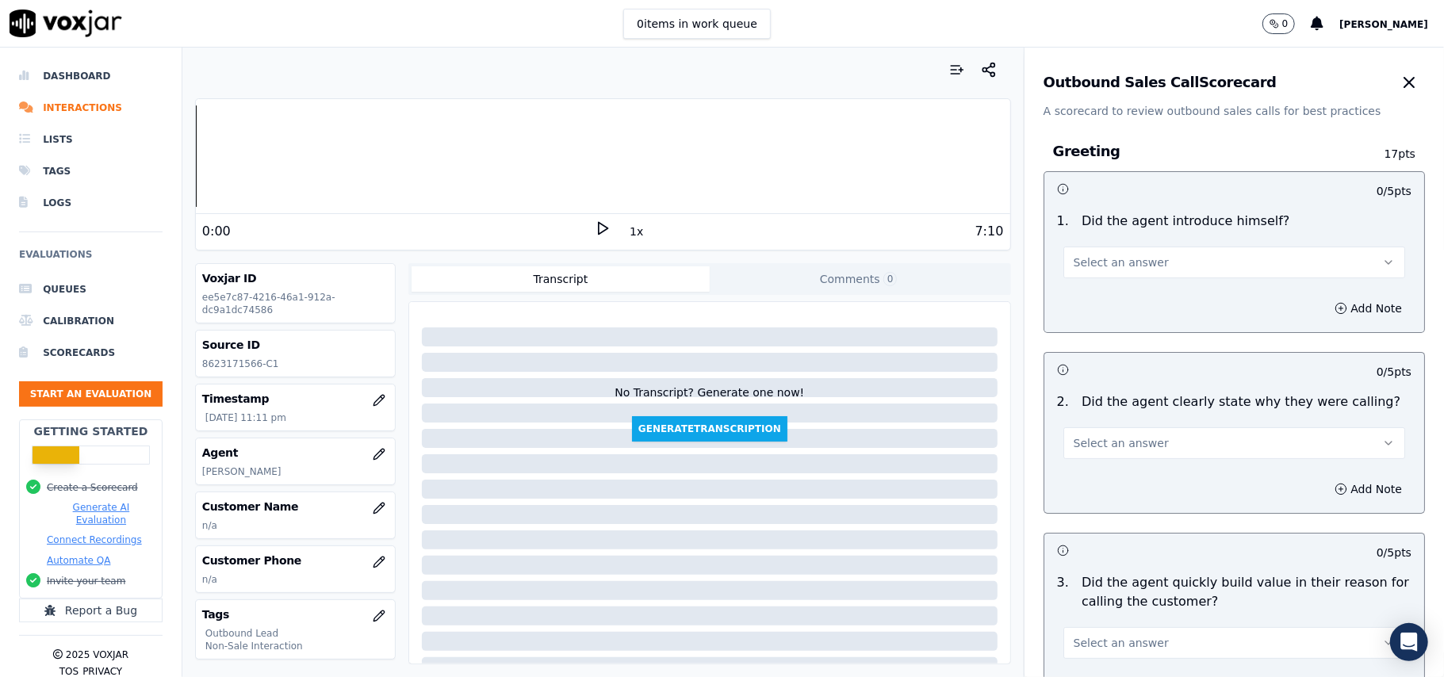
scroll to position [1131, 0]
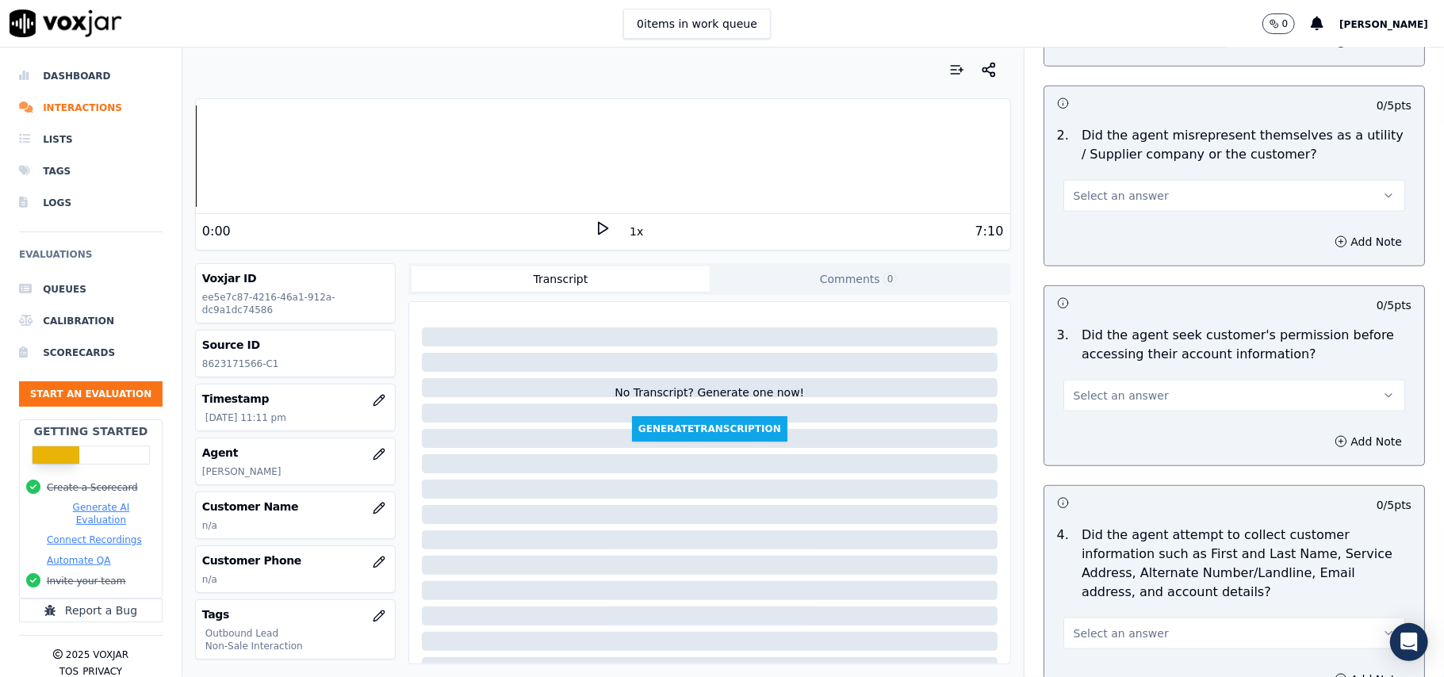
click at [1156, 394] on button "Select an answer" at bounding box center [1234, 396] width 342 height 32
click at [1123, 423] on div "Yes" at bounding box center [1200, 434] width 307 height 25
click at [1231, 390] on button "Yes" at bounding box center [1234, 396] width 342 height 32
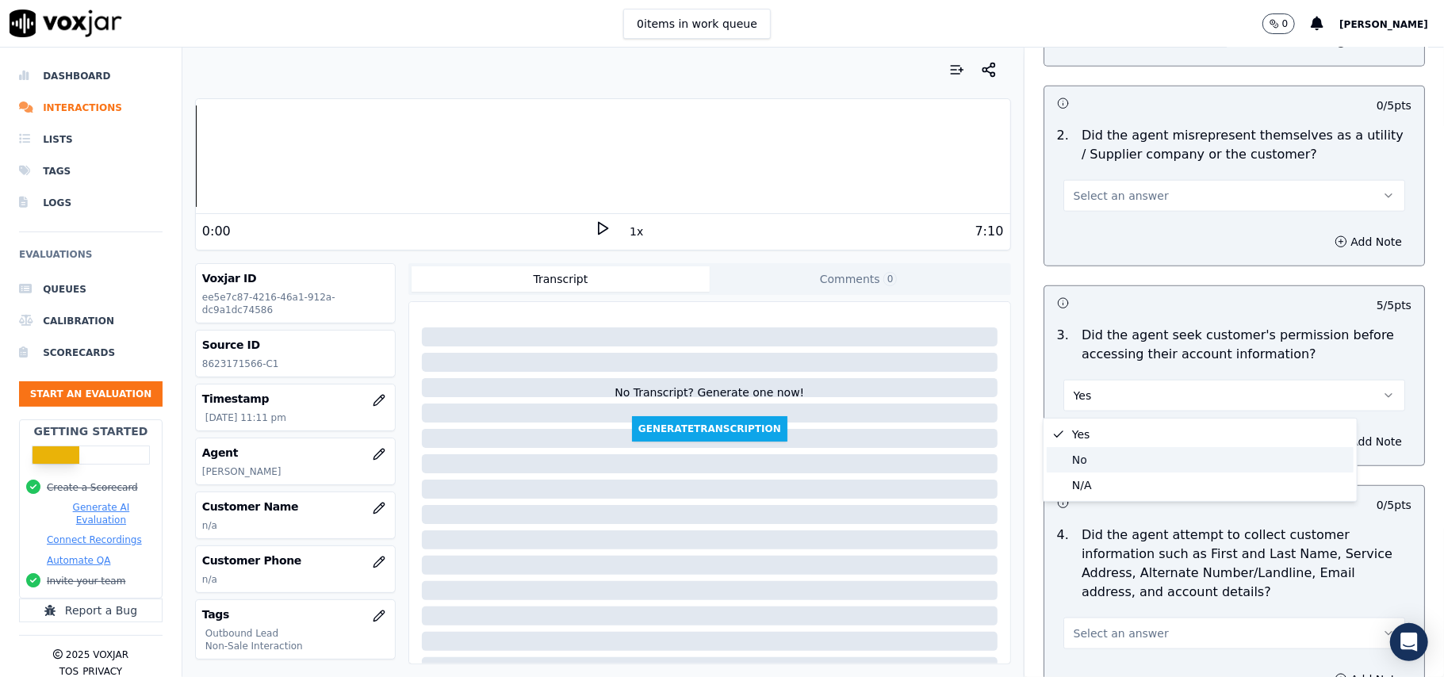
click at [1064, 449] on div "No" at bounding box center [1200, 459] width 307 height 25
click at [1325, 442] on button "Add Note" at bounding box center [1368, 442] width 86 height 22
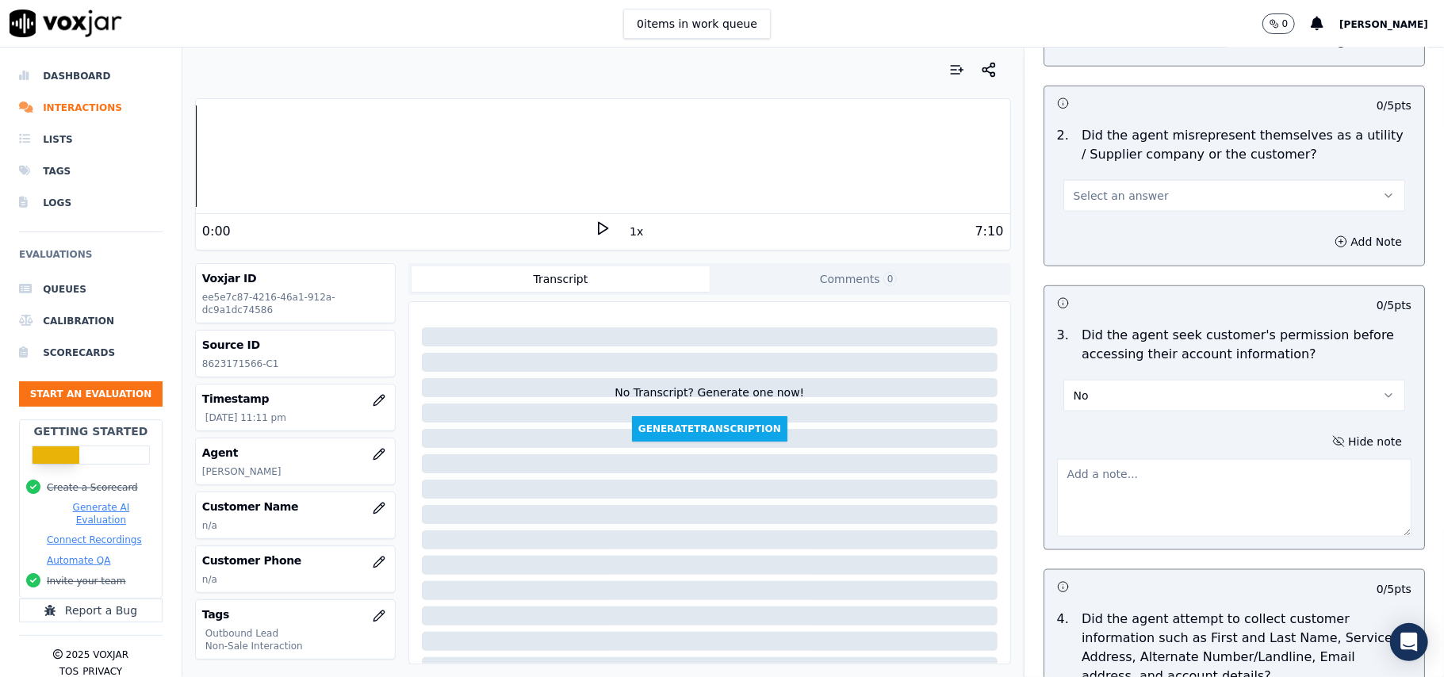
click at [1113, 477] on textarea at bounding box center [1234, 498] width 354 height 78
paste textarea "At 1:41, the agent accessed the customer’s account without first obtaining perm…"
click at [1057, 469] on textarea "At 1:41, the agent accessed the customer’s account without first obtaining perm…" at bounding box center [1234, 498] width 354 height 78
click at [1057, 468] on textarea "At 1:41, the agent accessed the customer’s account without first obtaining perm…" at bounding box center [1234, 498] width 354 height 78
paste textarea "Call ID: 190725"
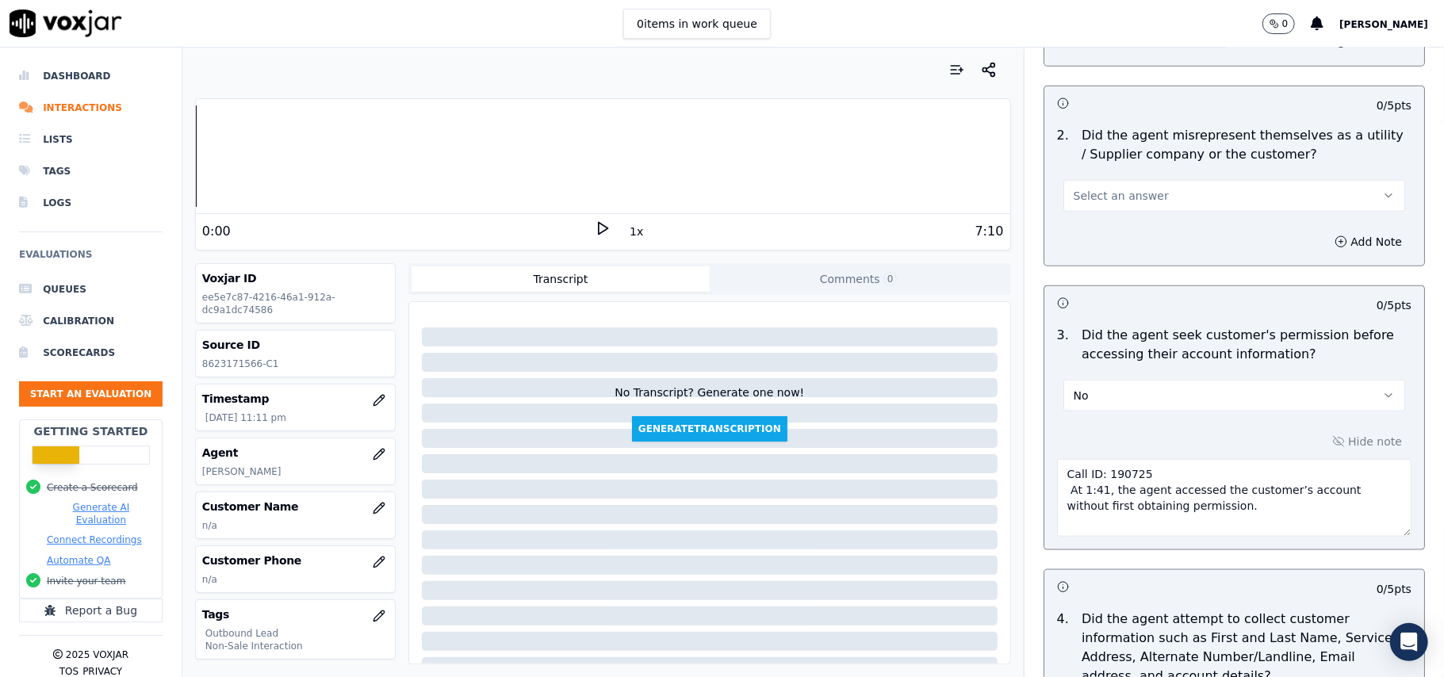
scroll to position [4039, 0]
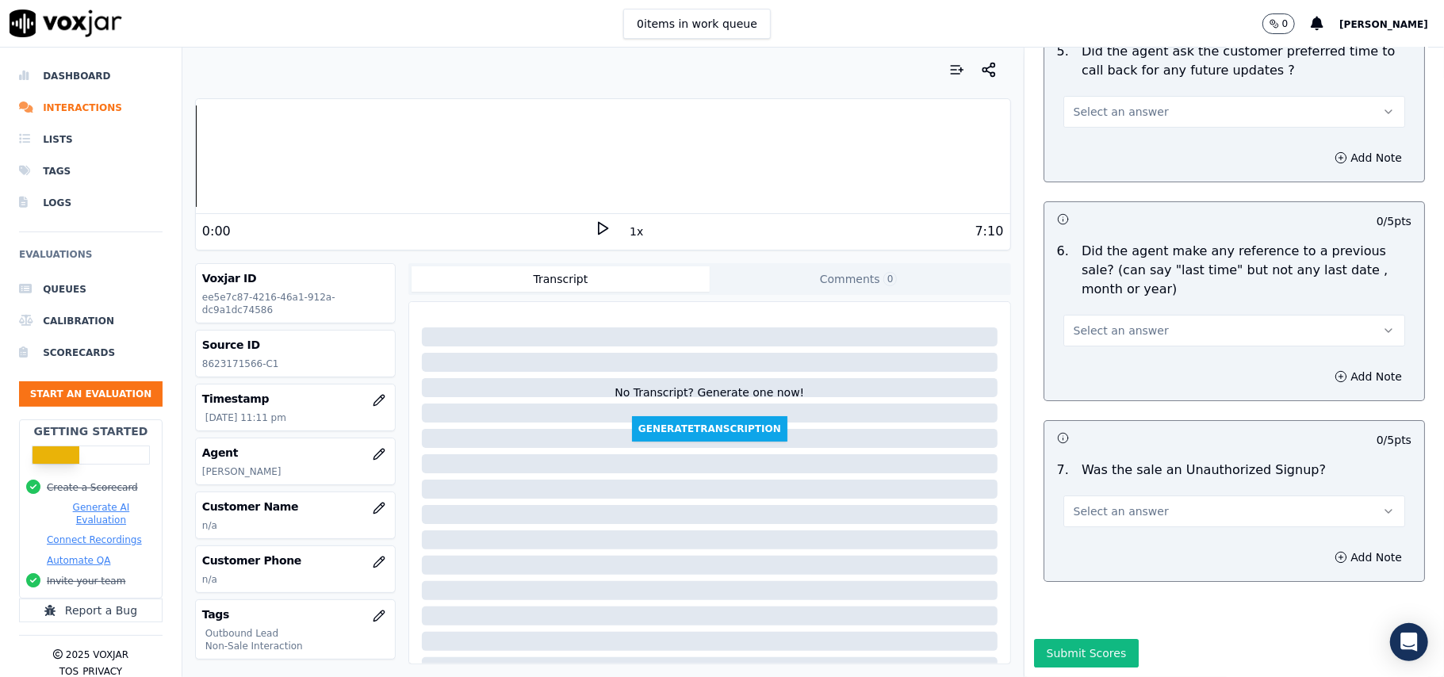
type textarea "Call ID: 190725 At 1:41, the agent accessed the customer’s account without firs…"
click at [1174, 496] on button "Select an answer" at bounding box center [1234, 512] width 342 height 32
click at [1137, 538] on div "N/A" at bounding box center [1200, 550] width 307 height 25
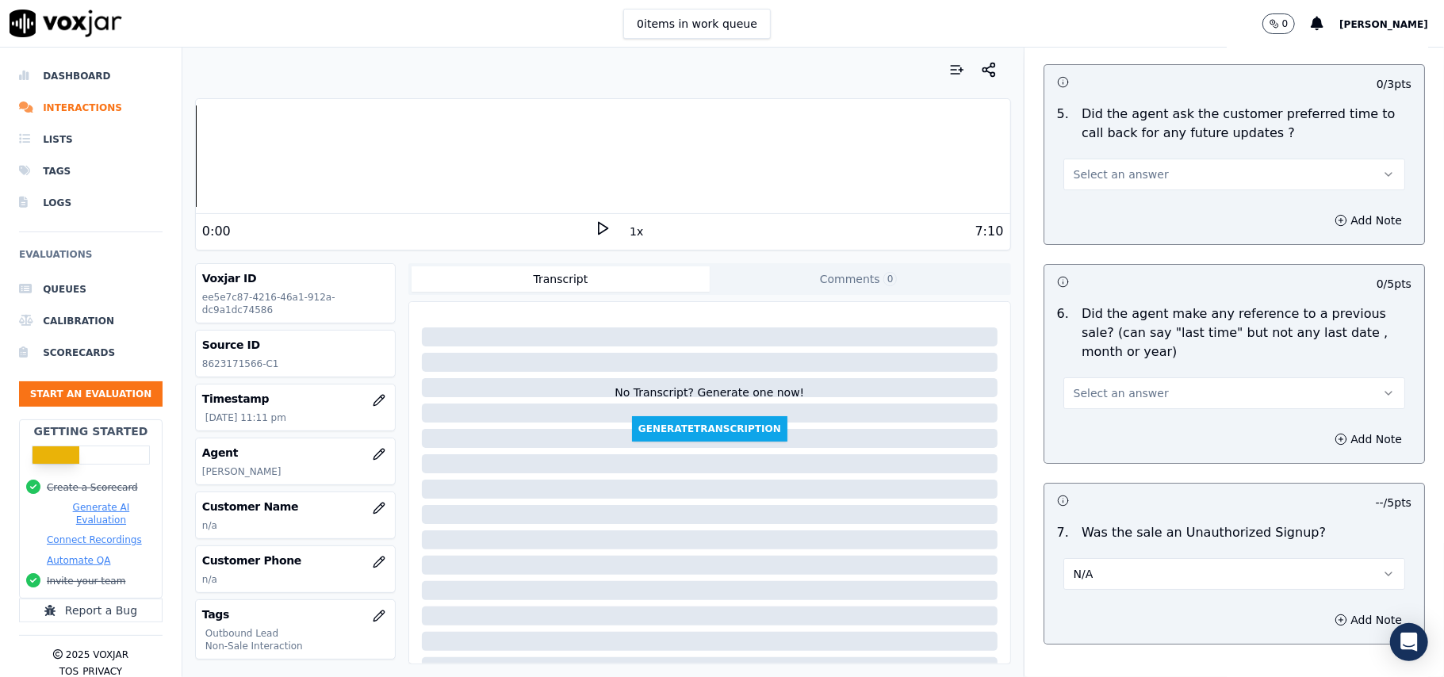
scroll to position [3828, 0]
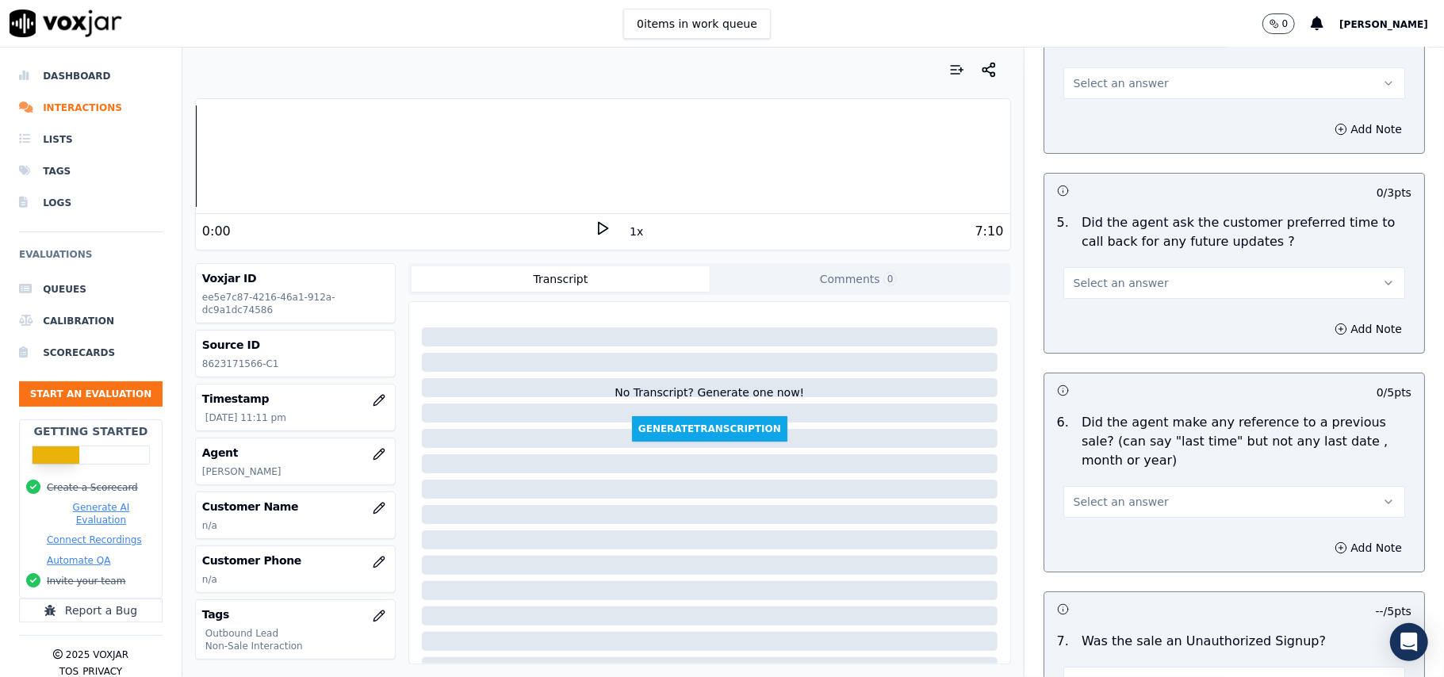
click at [1152, 471] on div "Select an answer" at bounding box center [1234, 494] width 367 height 48
click at [1137, 504] on button "Select an answer" at bounding box center [1234, 502] width 342 height 32
click at [1120, 553] on div "No" at bounding box center [1200, 554] width 307 height 25
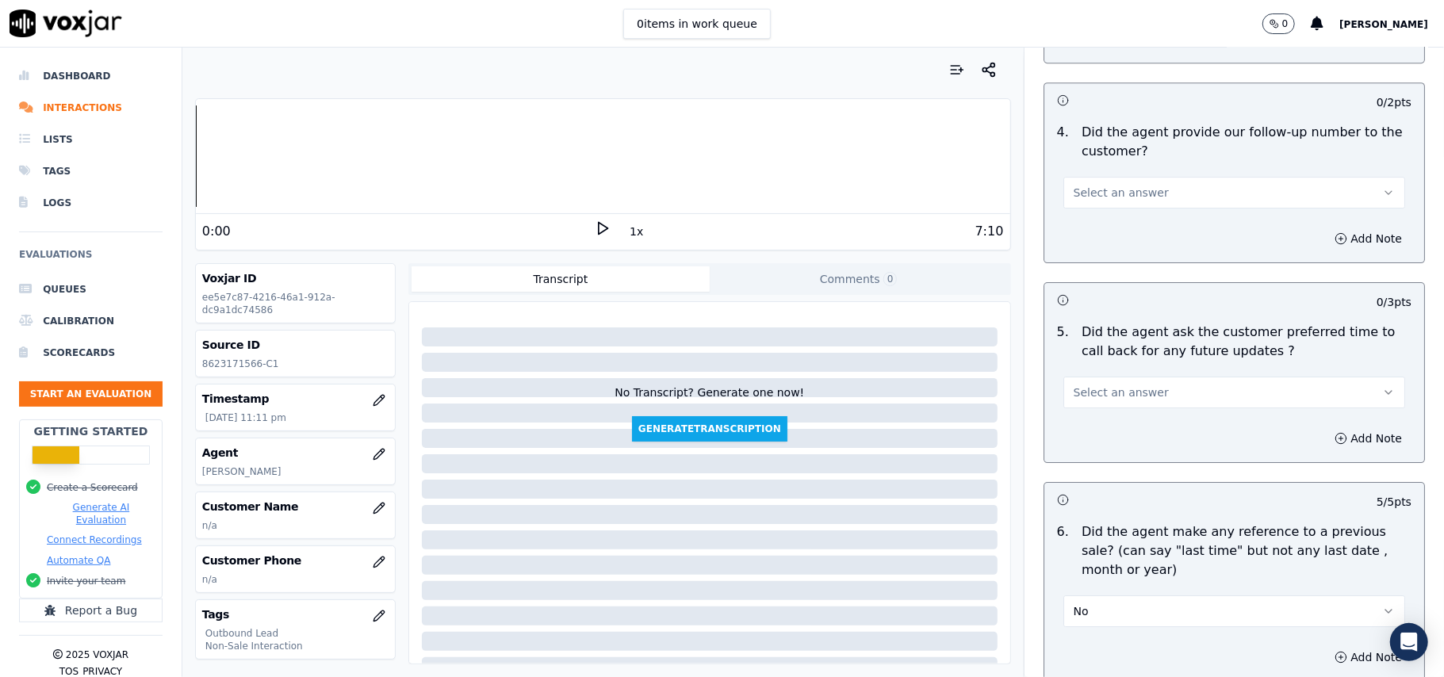
scroll to position [3617, 0]
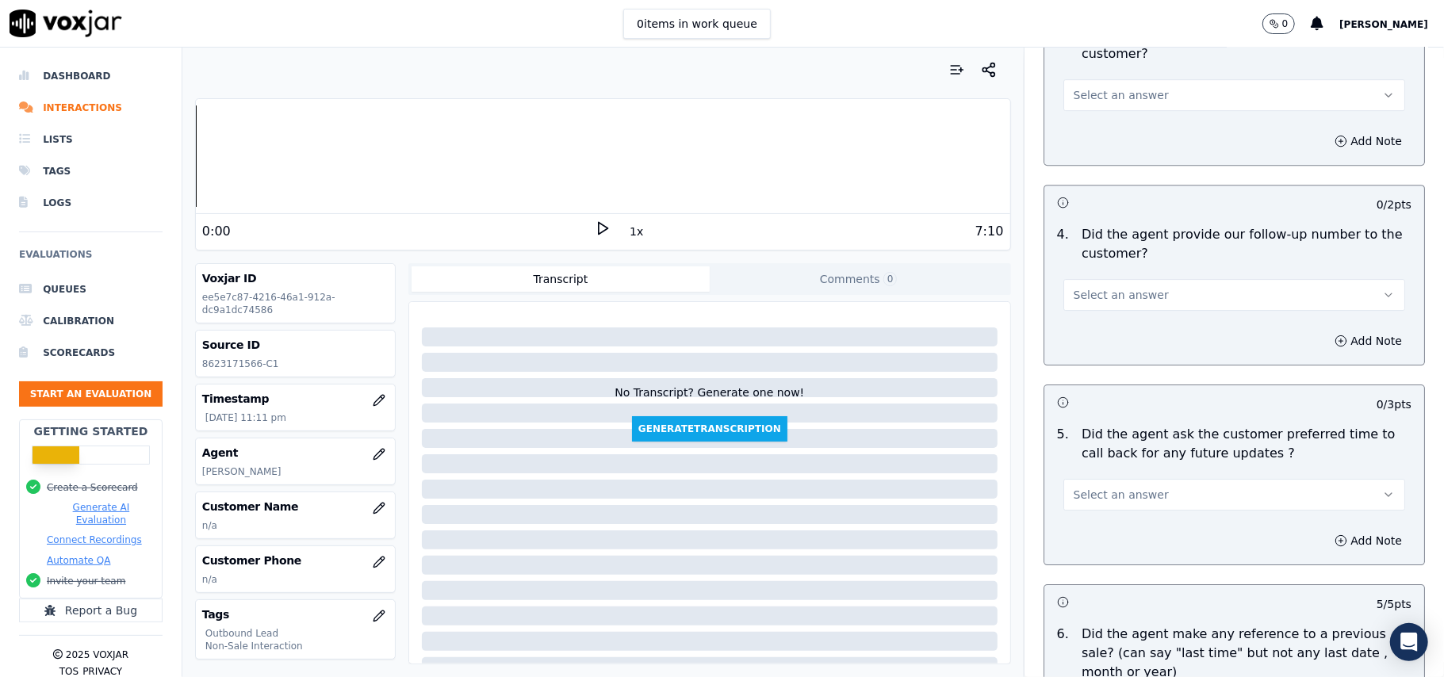
click at [1139, 479] on button "Select an answer" at bounding box center [1234, 495] width 342 height 32
click at [1136, 514] on div "Yes" at bounding box center [1200, 521] width 307 height 25
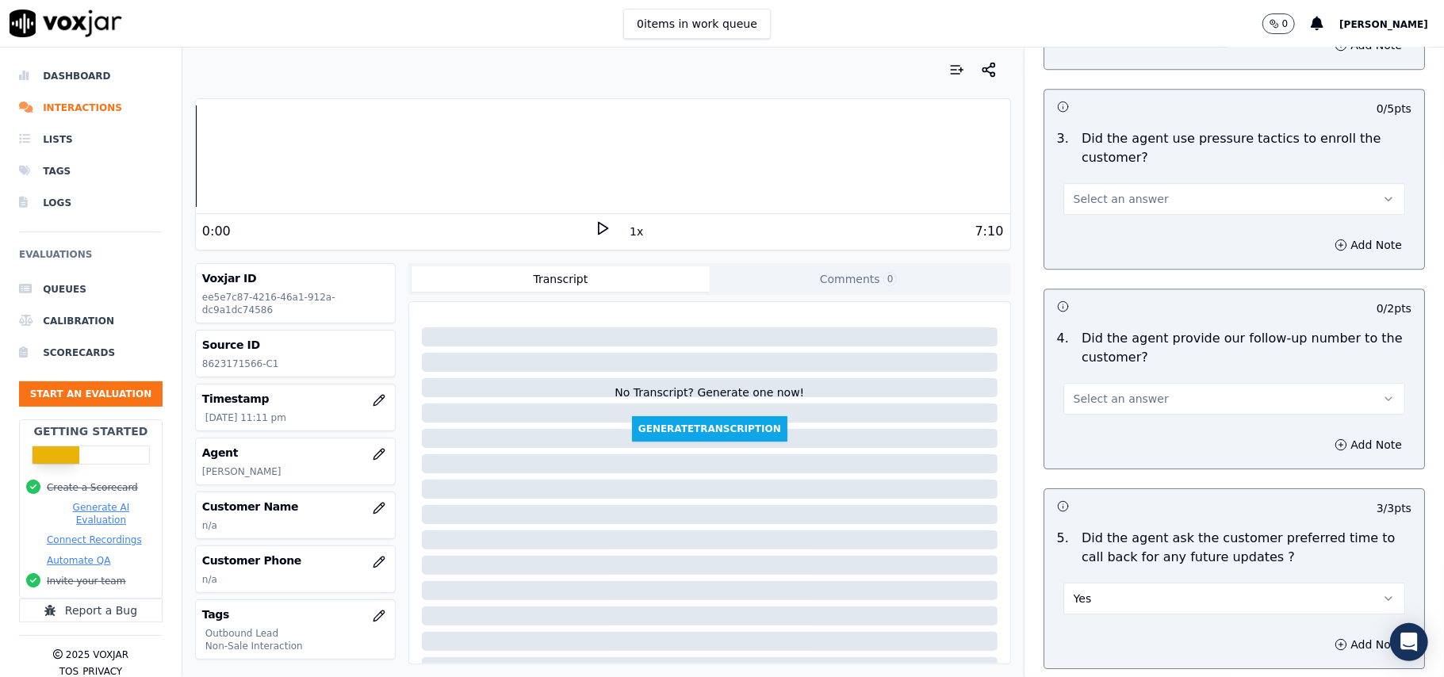
scroll to position [3405, 0]
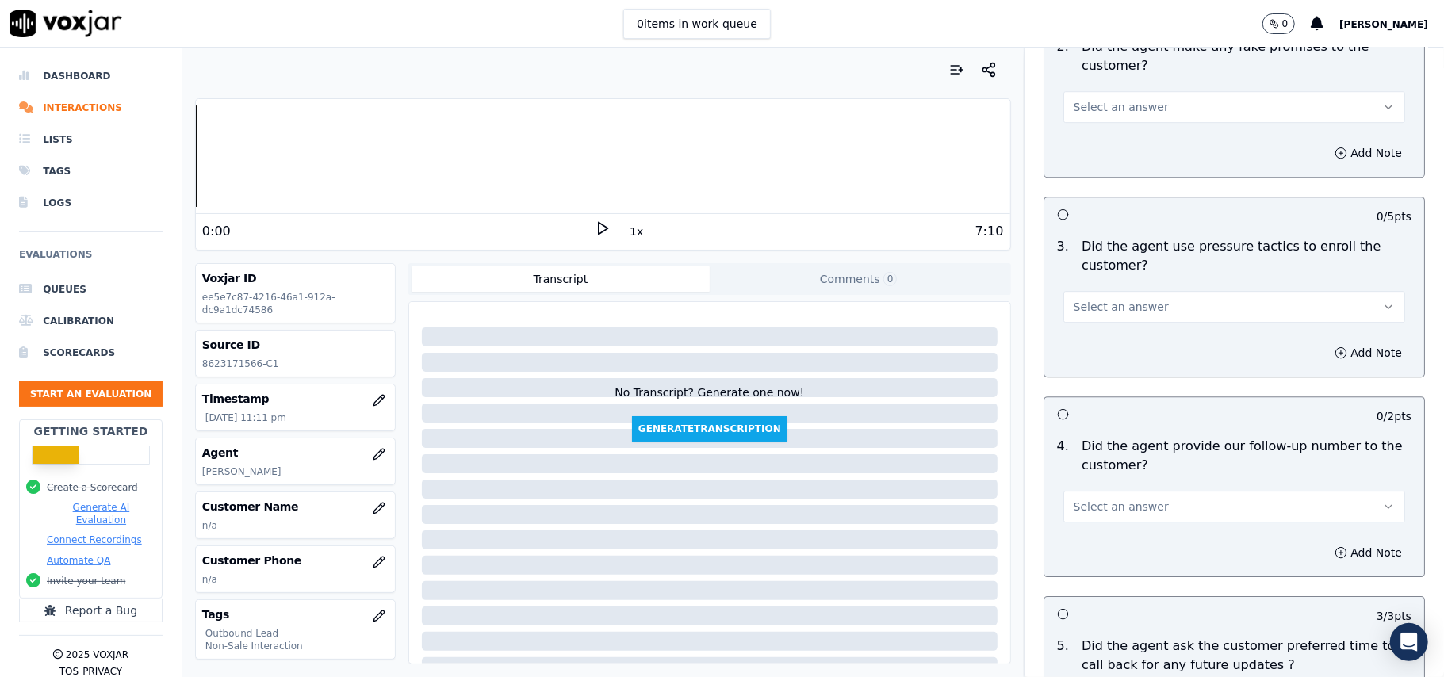
click at [1129, 499] on span "Select an answer" at bounding box center [1121, 507] width 95 height 16
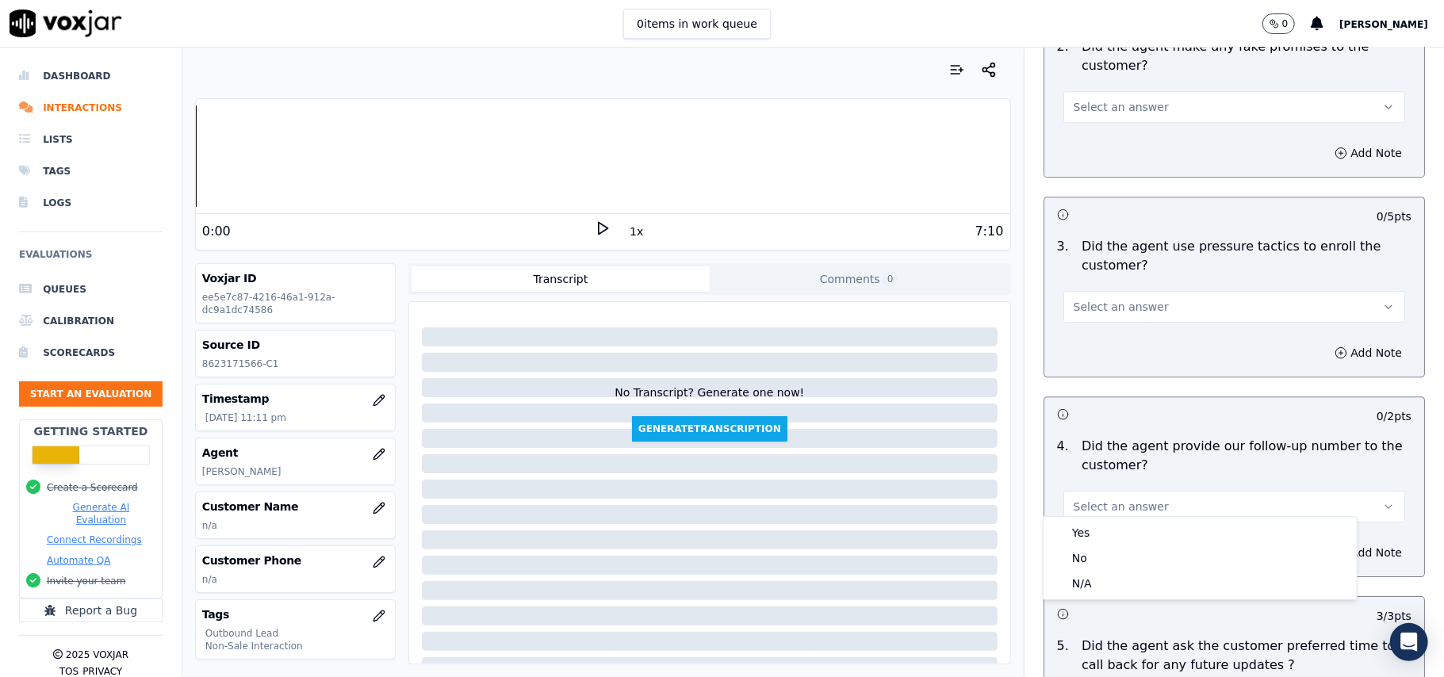
click at [1136, 512] on button "Select an answer" at bounding box center [1234, 507] width 342 height 32
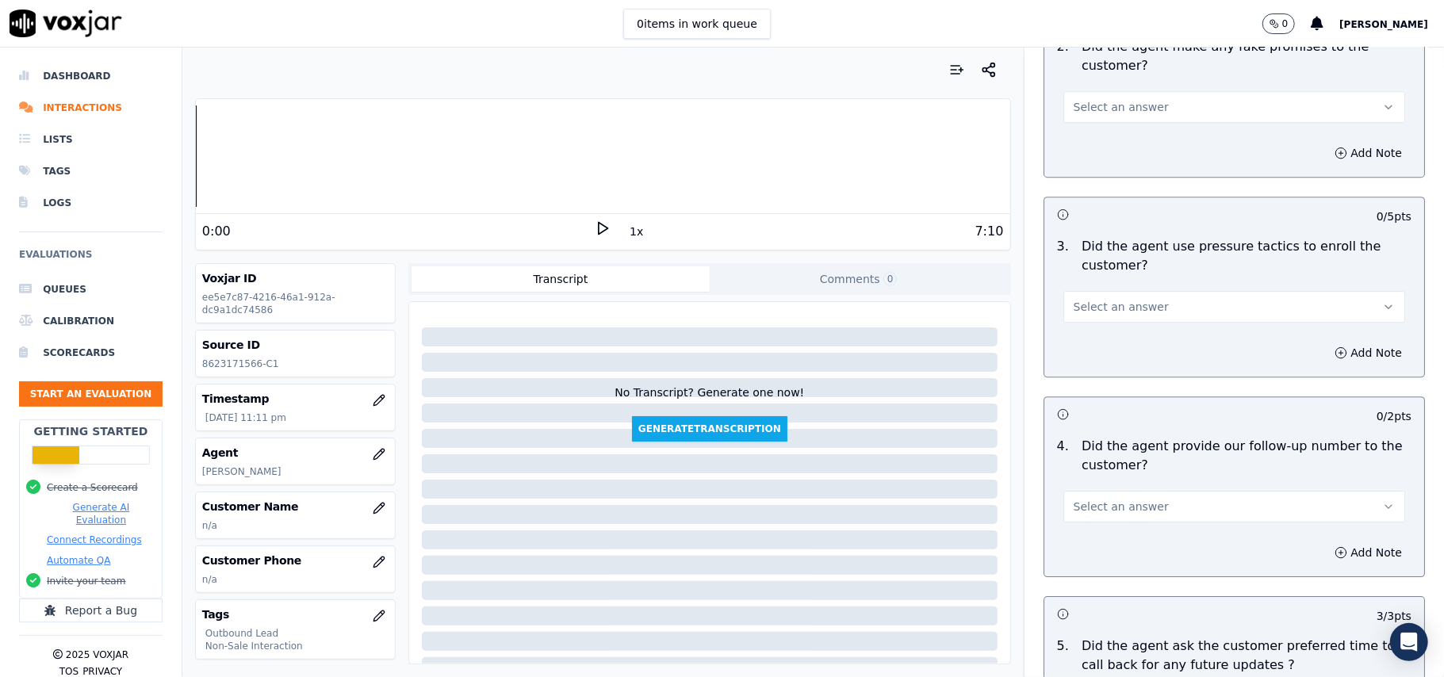
click at [1143, 492] on button "Select an answer" at bounding box center [1234, 507] width 342 height 32
click at [1121, 530] on div "Yes" at bounding box center [1200, 532] width 307 height 25
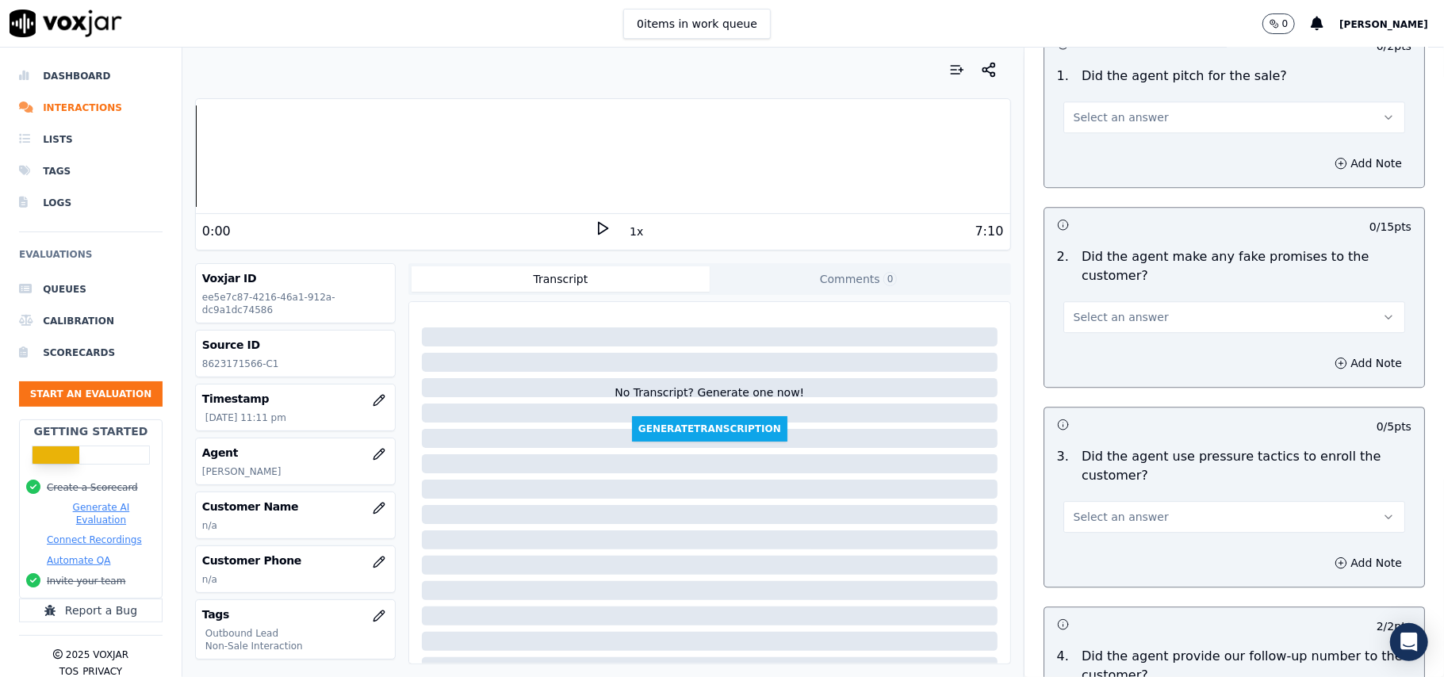
scroll to position [3194, 0]
click at [1159, 512] on button "Select an answer" at bounding box center [1234, 518] width 342 height 32
click at [1113, 559] on div "No" at bounding box center [1200, 569] width 307 height 25
click at [1166, 309] on button "Select an answer" at bounding box center [1234, 318] width 342 height 32
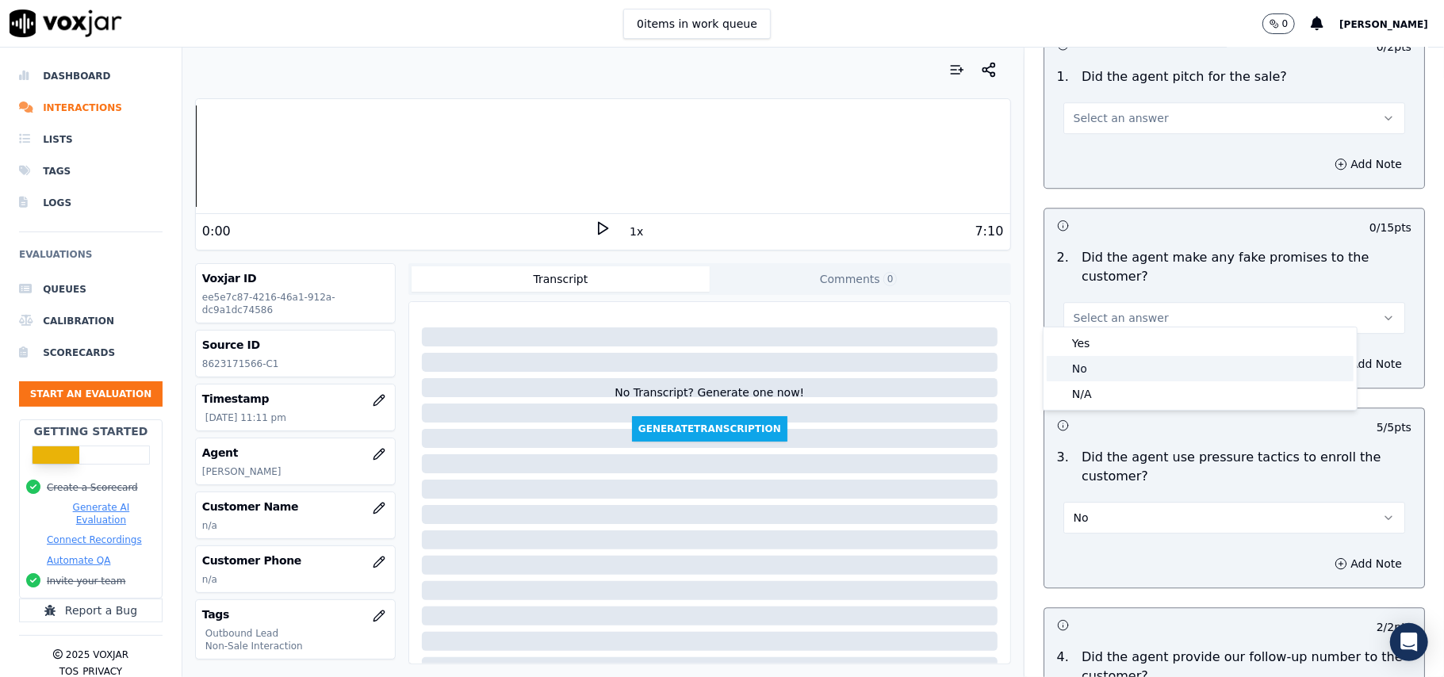
click at [1142, 376] on div "No" at bounding box center [1200, 368] width 307 height 25
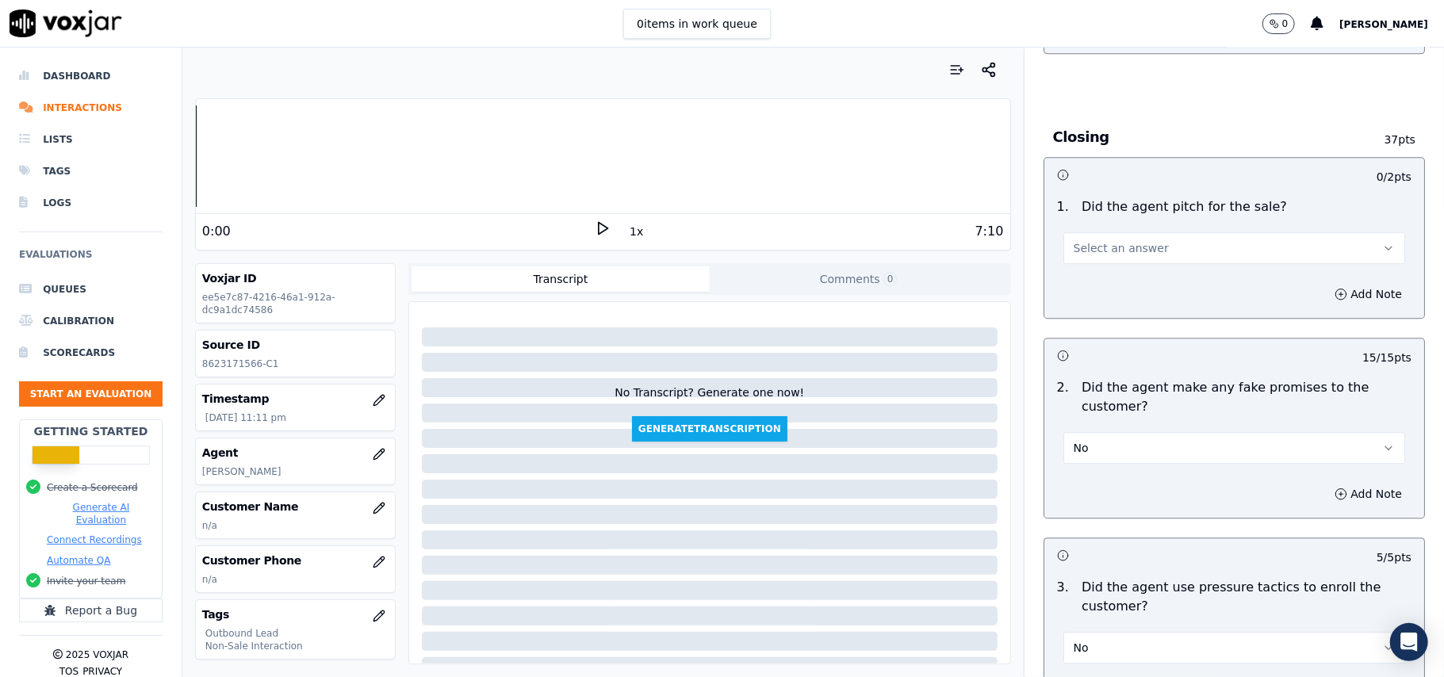
scroll to position [2877, 0]
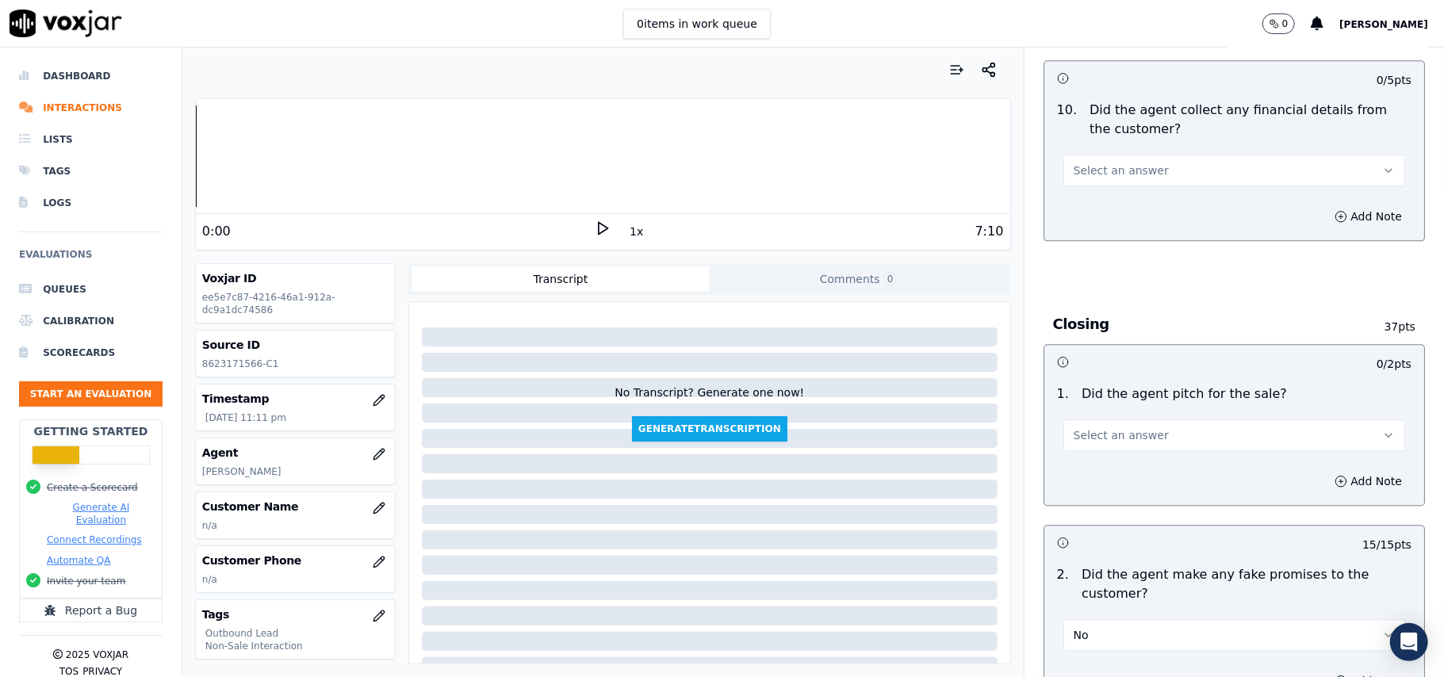
click at [1170, 419] on button "Select an answer" at bounding box center [1234, 435] width 342 height 32
click at [1140, 460] on div "Yes" at bounding box center [1200, 460] width 307 height 25
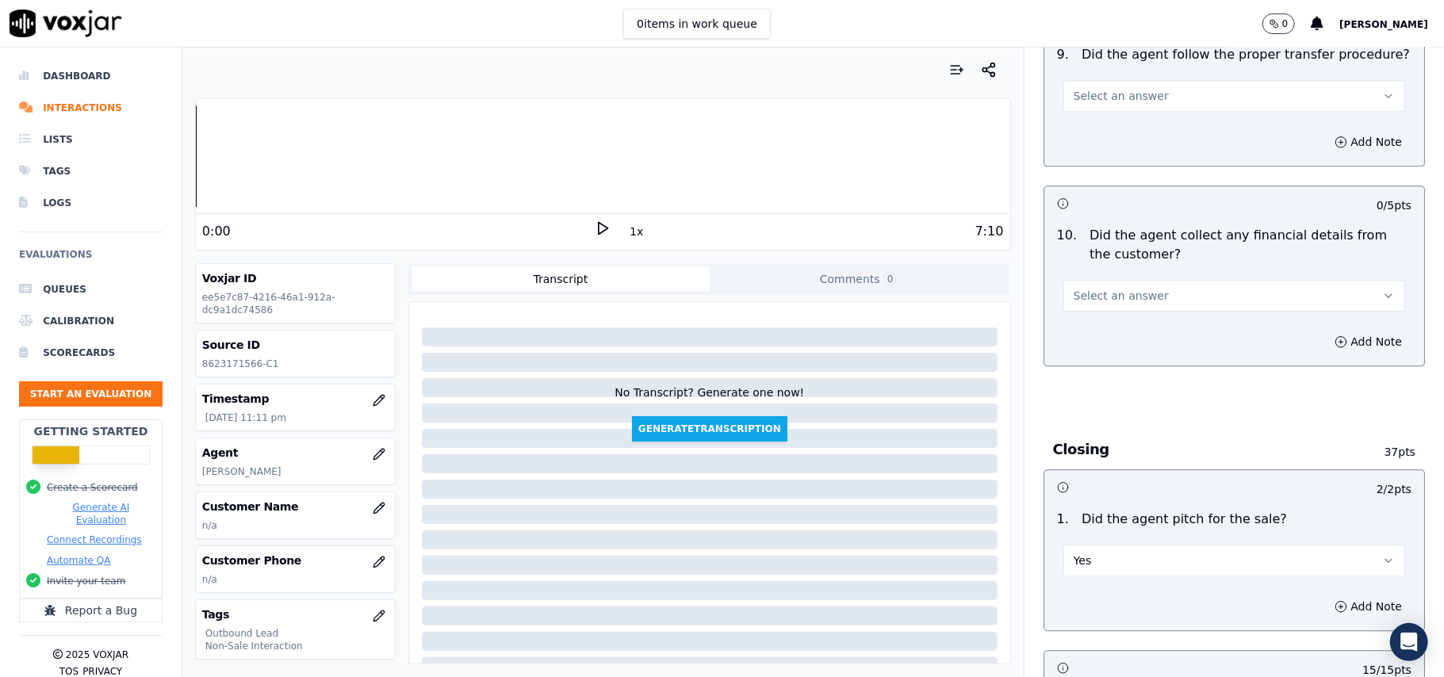
scroll to position [2665, 0]
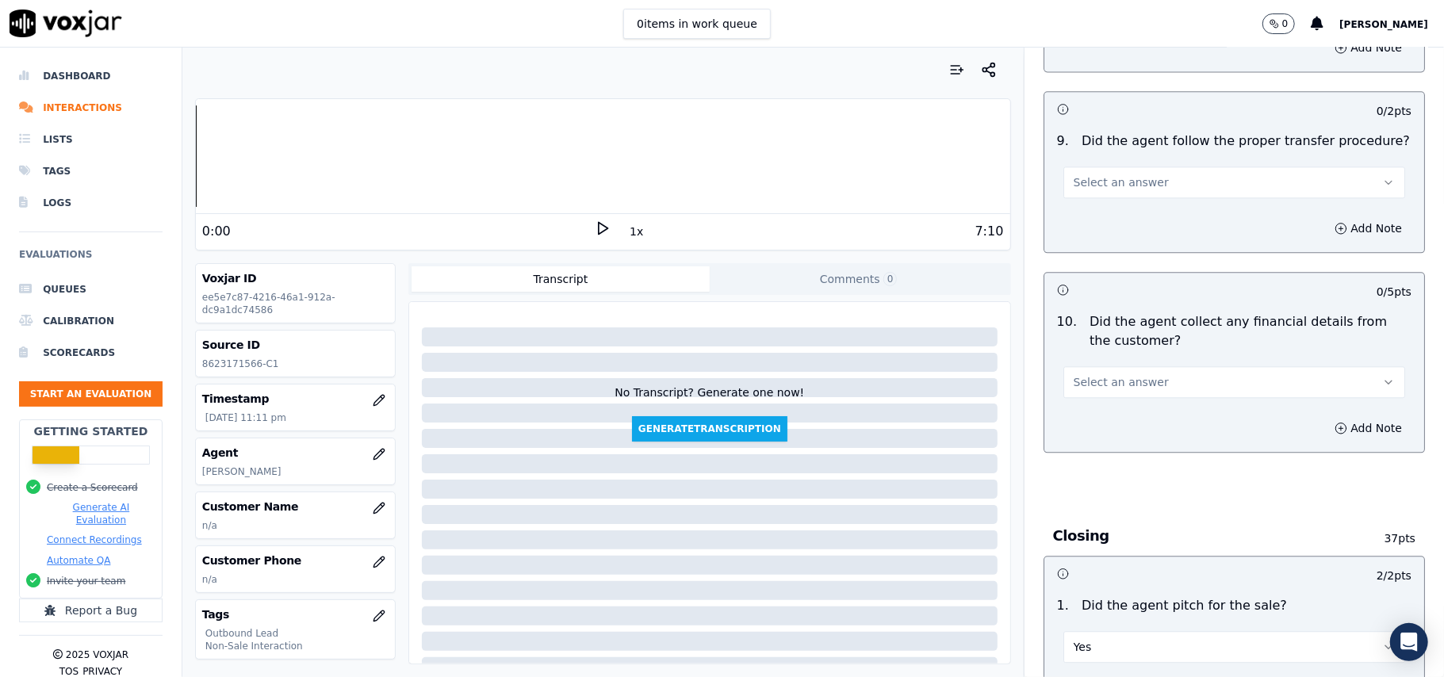
click at [1159, 371] on button "Select an answer" at bounding box center [1234, 382] width 342 height 32
click at [1155, 419] on div "No" at bounding box center [1200, 431] width 307 height 25
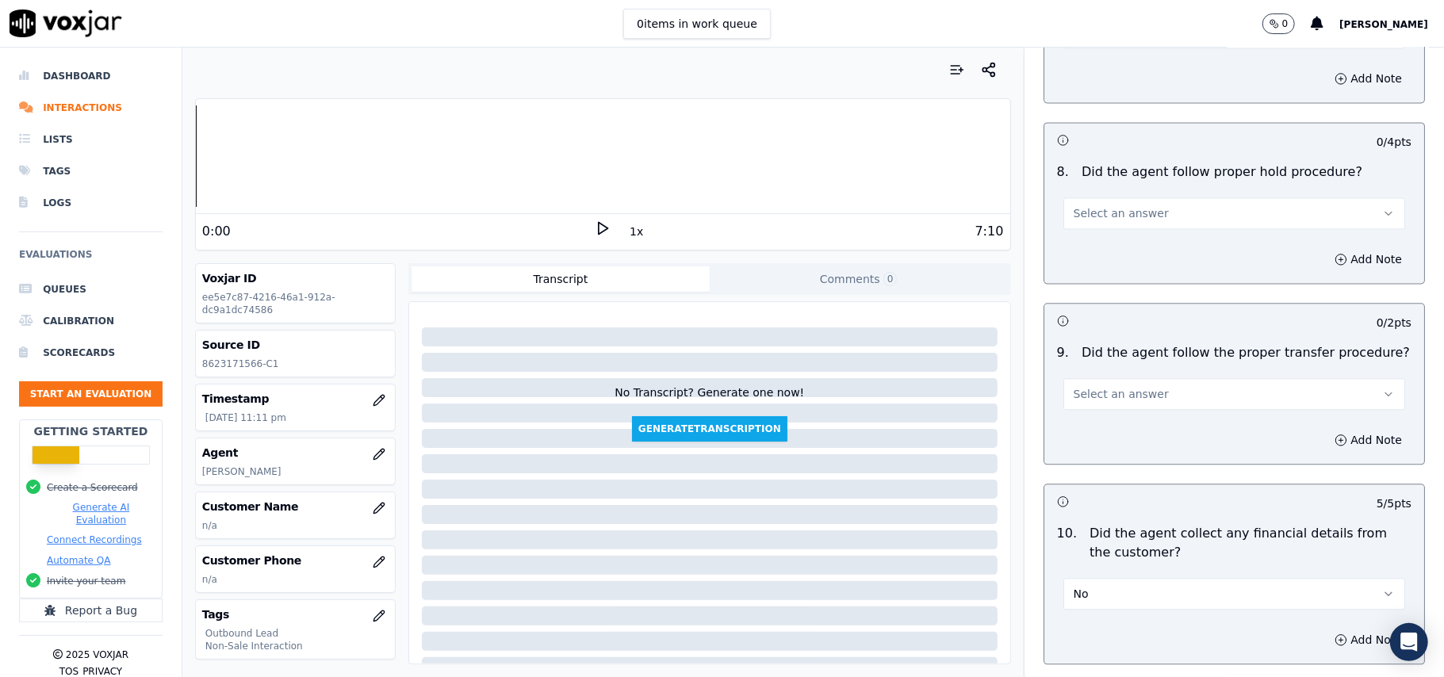
click at [1156, 378] on button "Select an answer" at bounding box center [1234, 394] width 342 height 32
click at [1156, 419] on div "Yes" at bounding box center [1200, 417] width 307 height 25
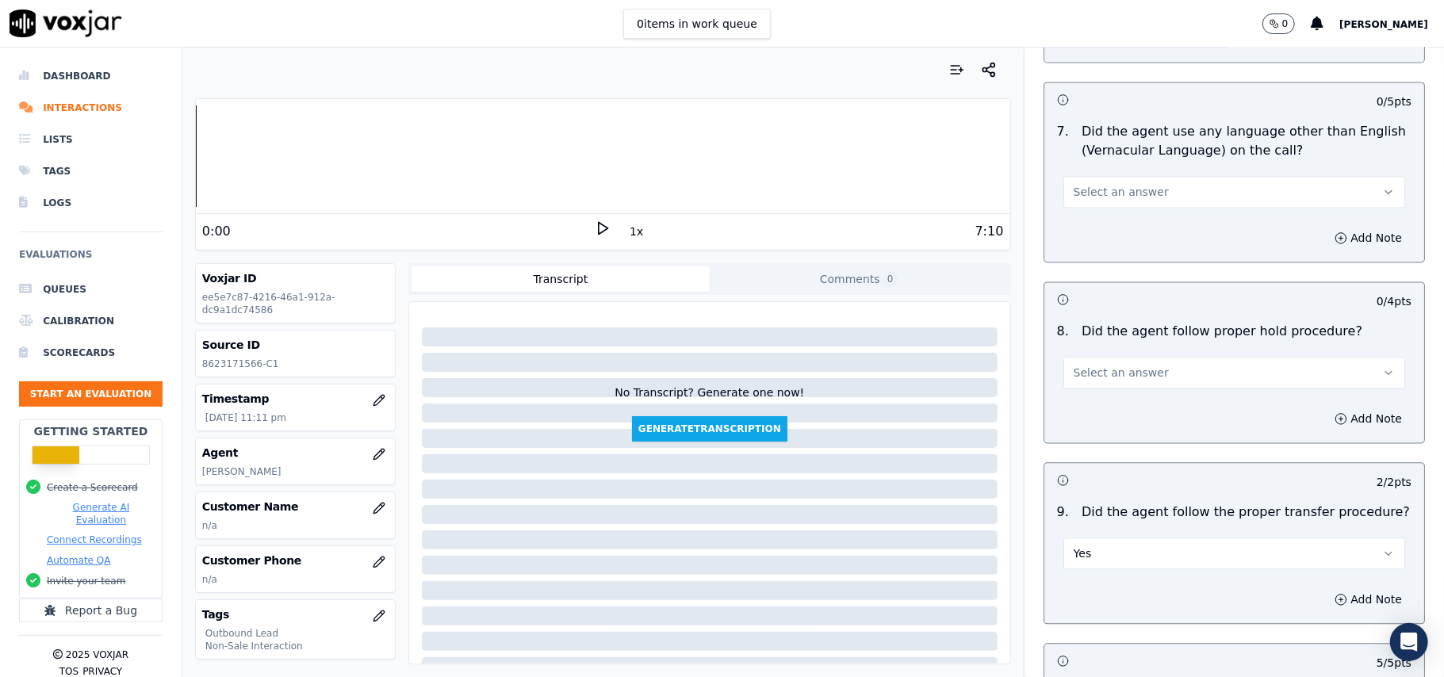
scroll to position [2136, 0]
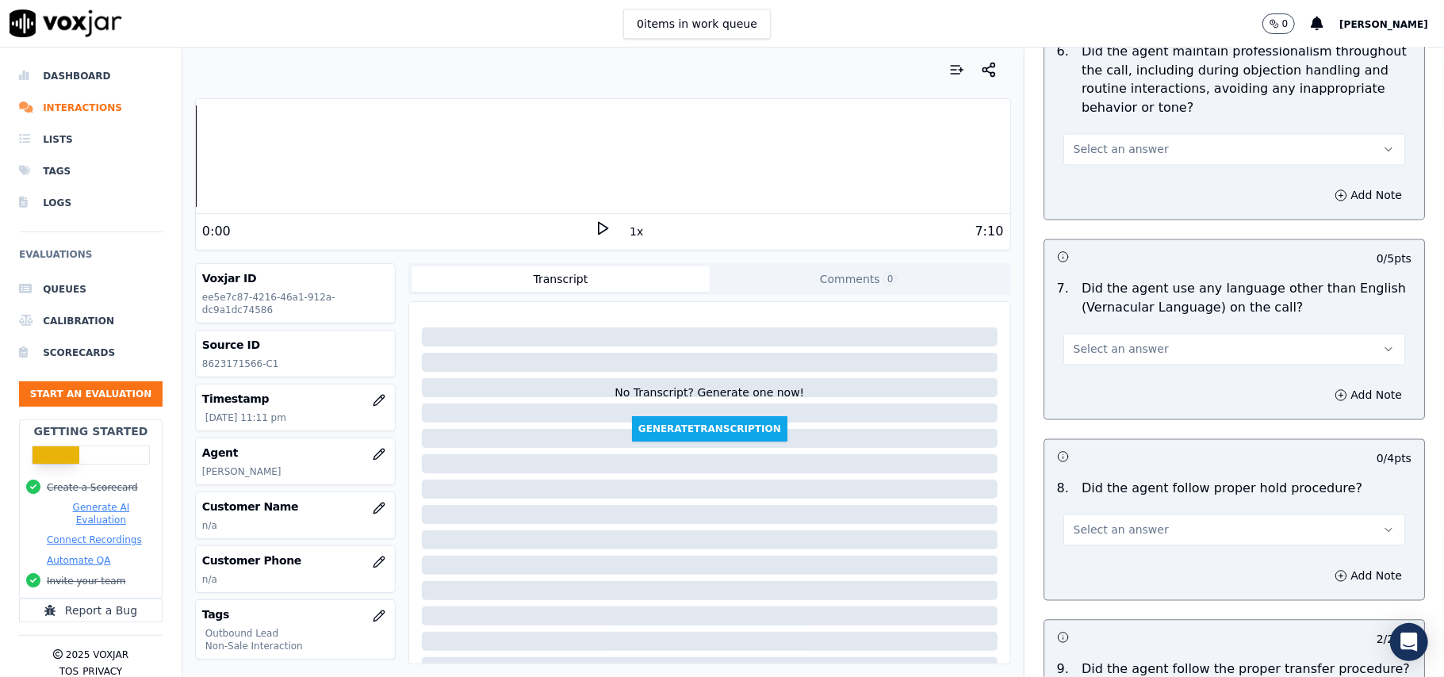
click at [1136, 523] on button "Select an answer" at bounding box center [1234, 531] width 342 height 32
click at [1121, 550] on div "Yes" at bounding box center [1200, 553] width 307 height 25
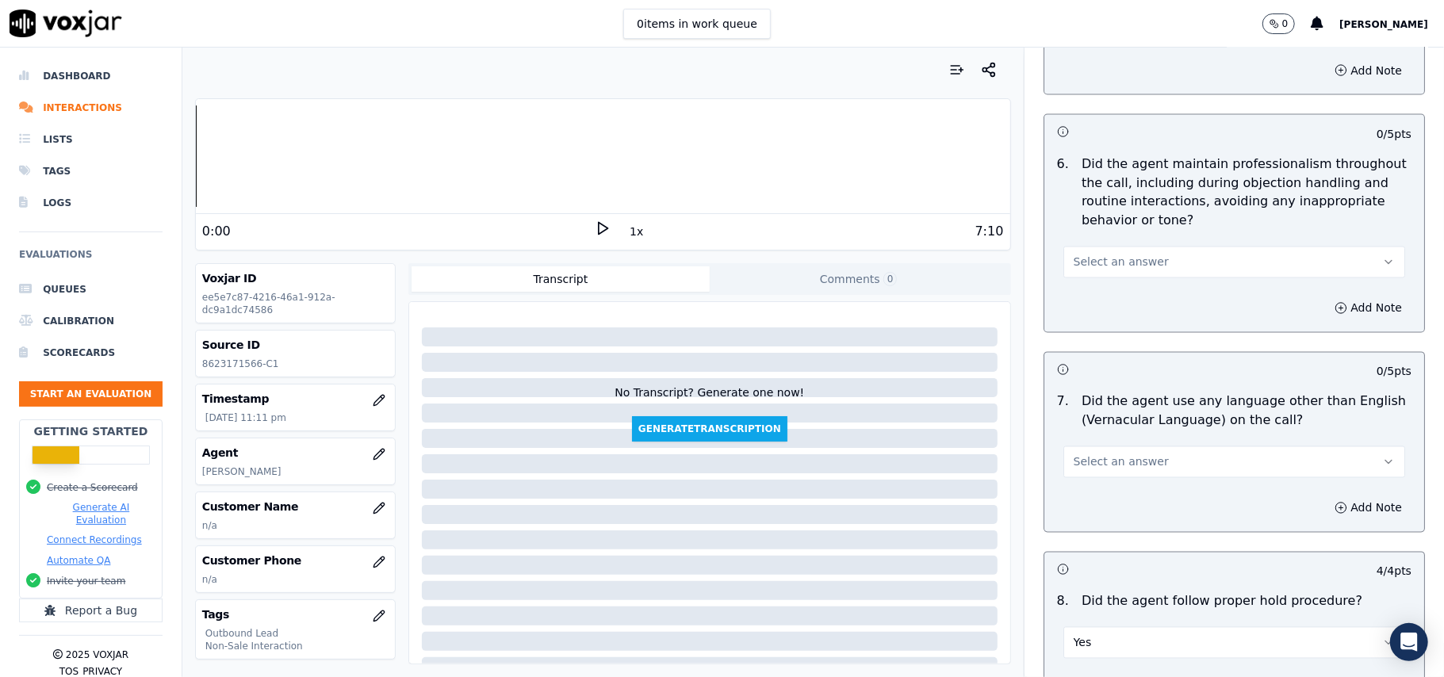
scroll to position [1925, 0]
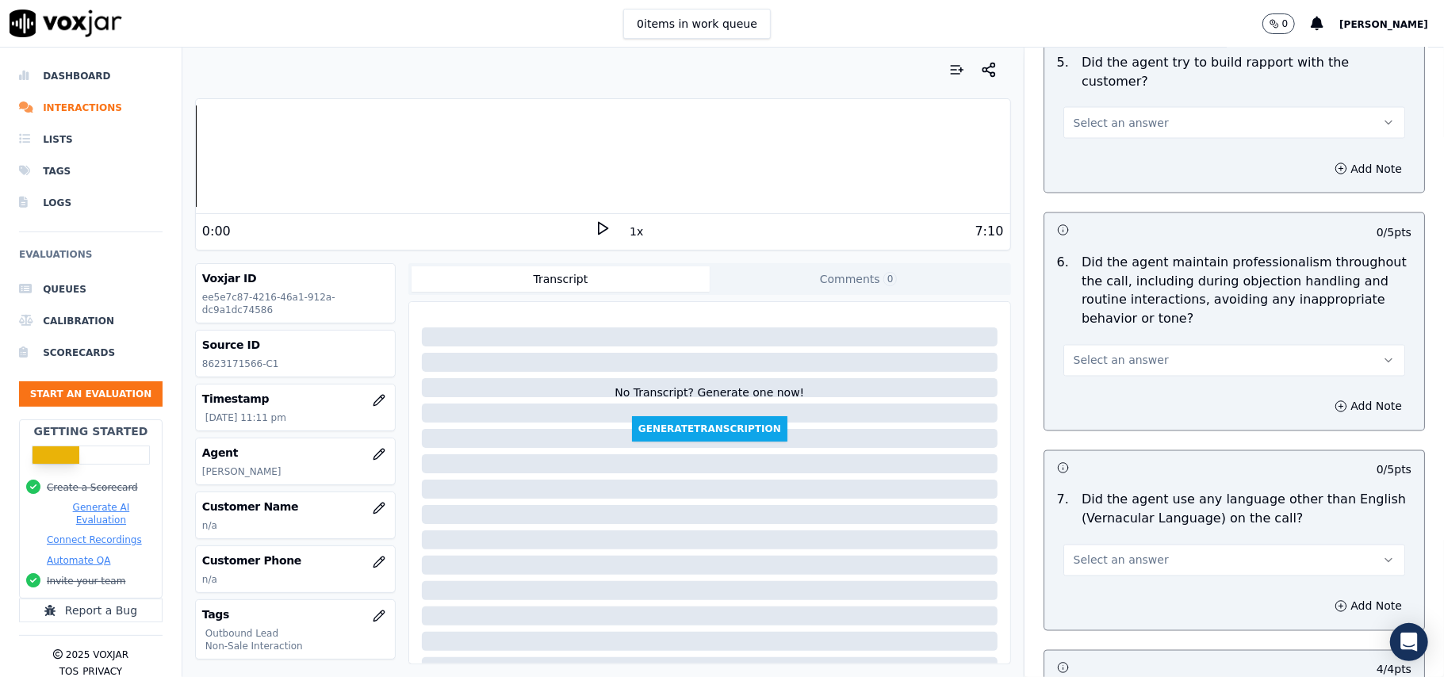
click at [1133, 553] on span "Select an answer" at bounding box center [1121, 561] width 95 height 16
click at [1096, 600] on div "No" at bounding box center [1200, 608] width 307 height 25
click at [1224, 345] on button "Select an answer" at bounding box center [1234, 361] width 342 height 32
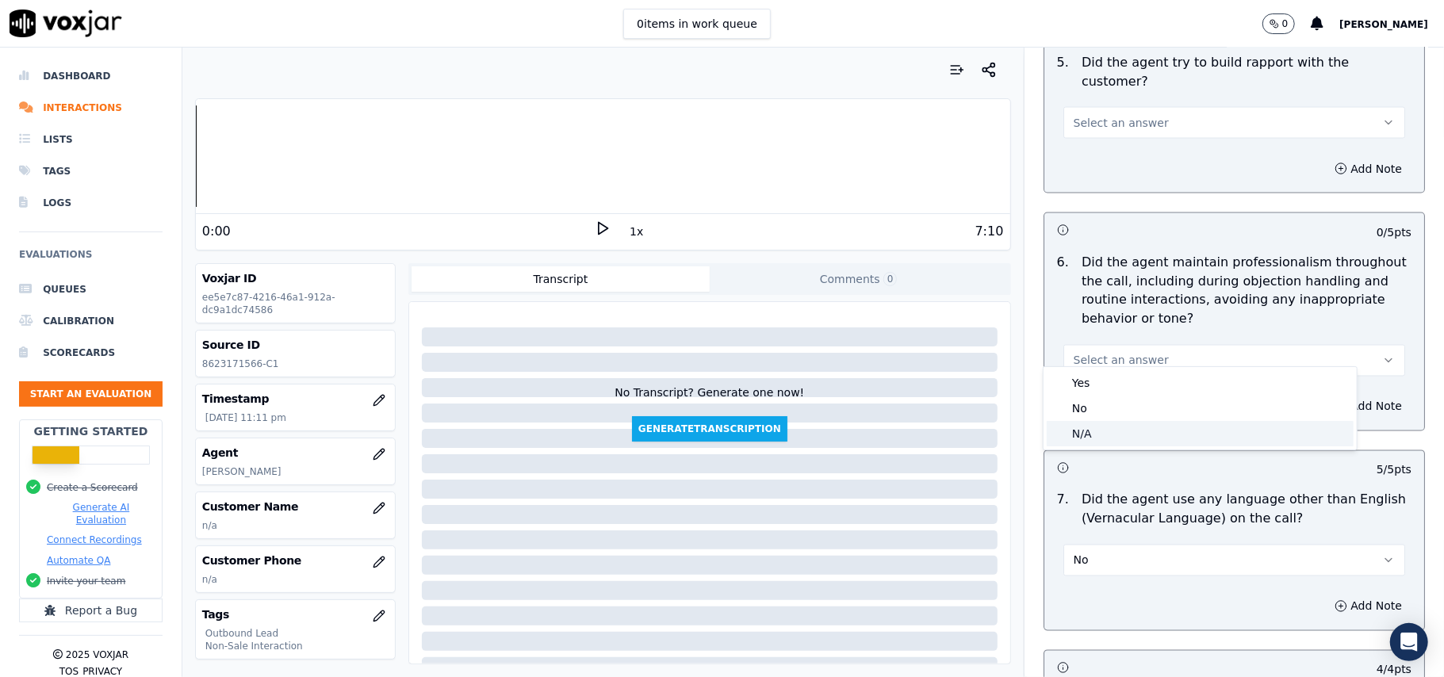
click at [1152, 435] on div "N/A" at bounding box center [1200, 433] width 307 height 25
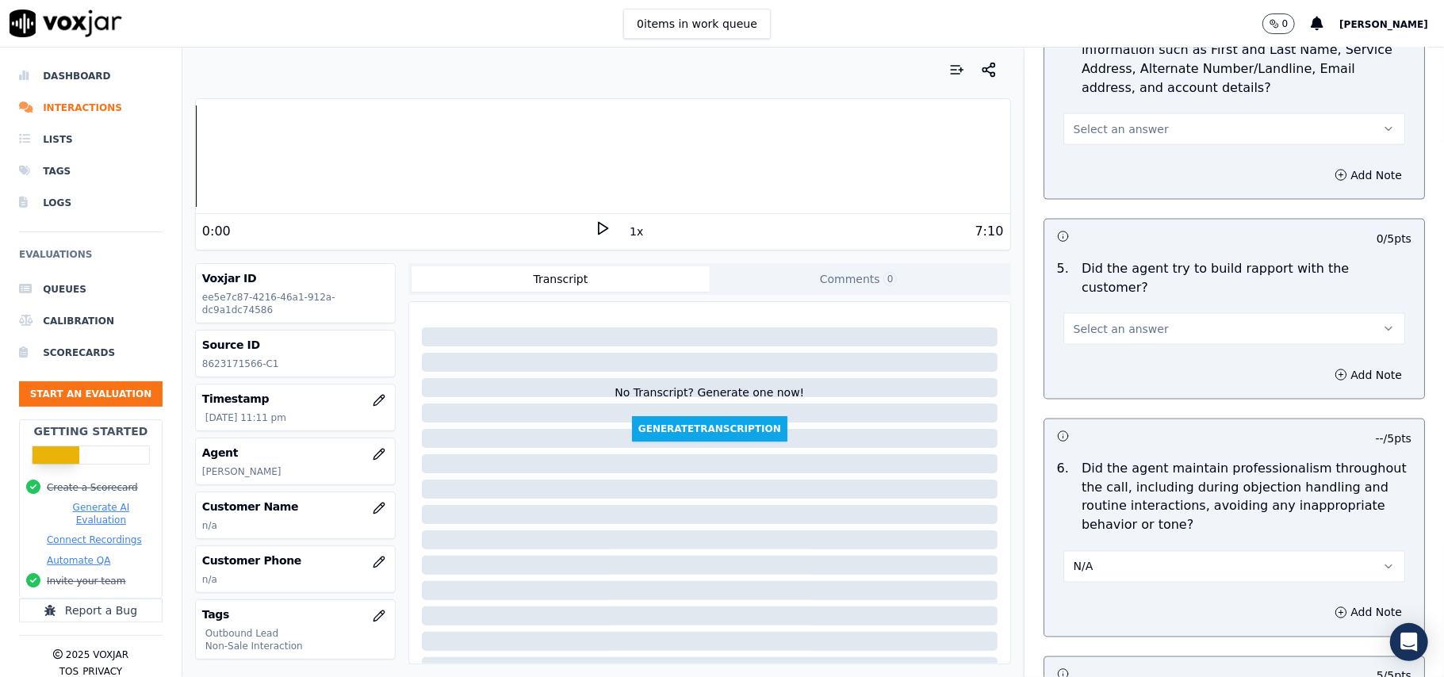
scroll to position [1819, 0]
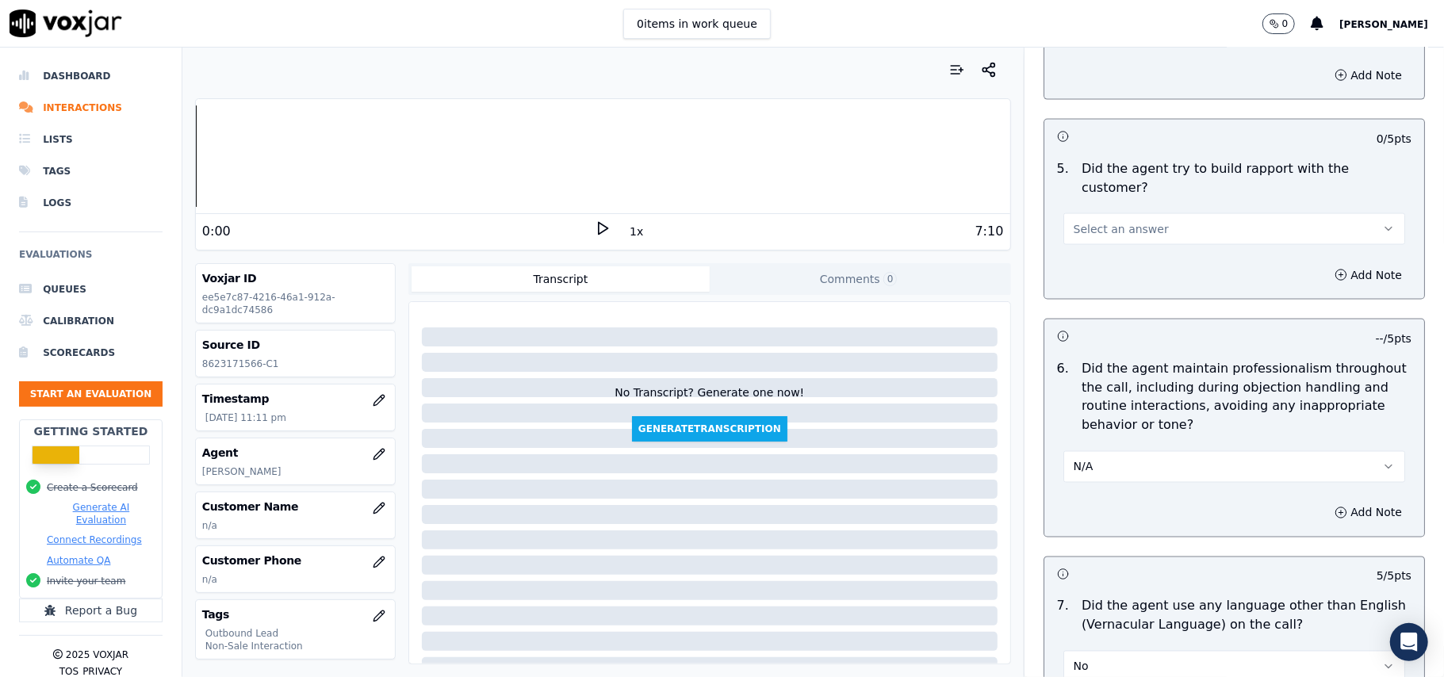
click at [1148, 455] on button "N/A" at bounding box center [1234, 467] width 342 height 32
click at [1111, 480] on div "Yes" at bounding box center [1200, 489] width 307 height 25
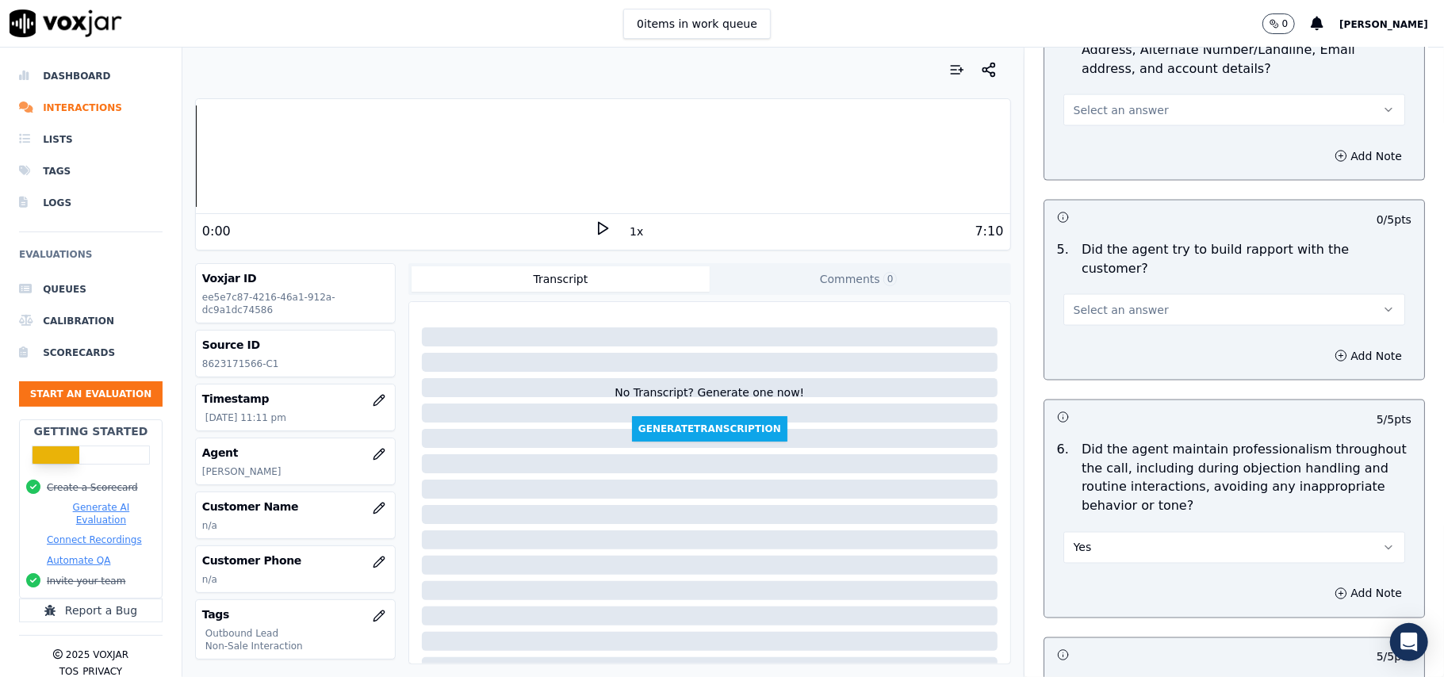
scroll to position [1608, 0]
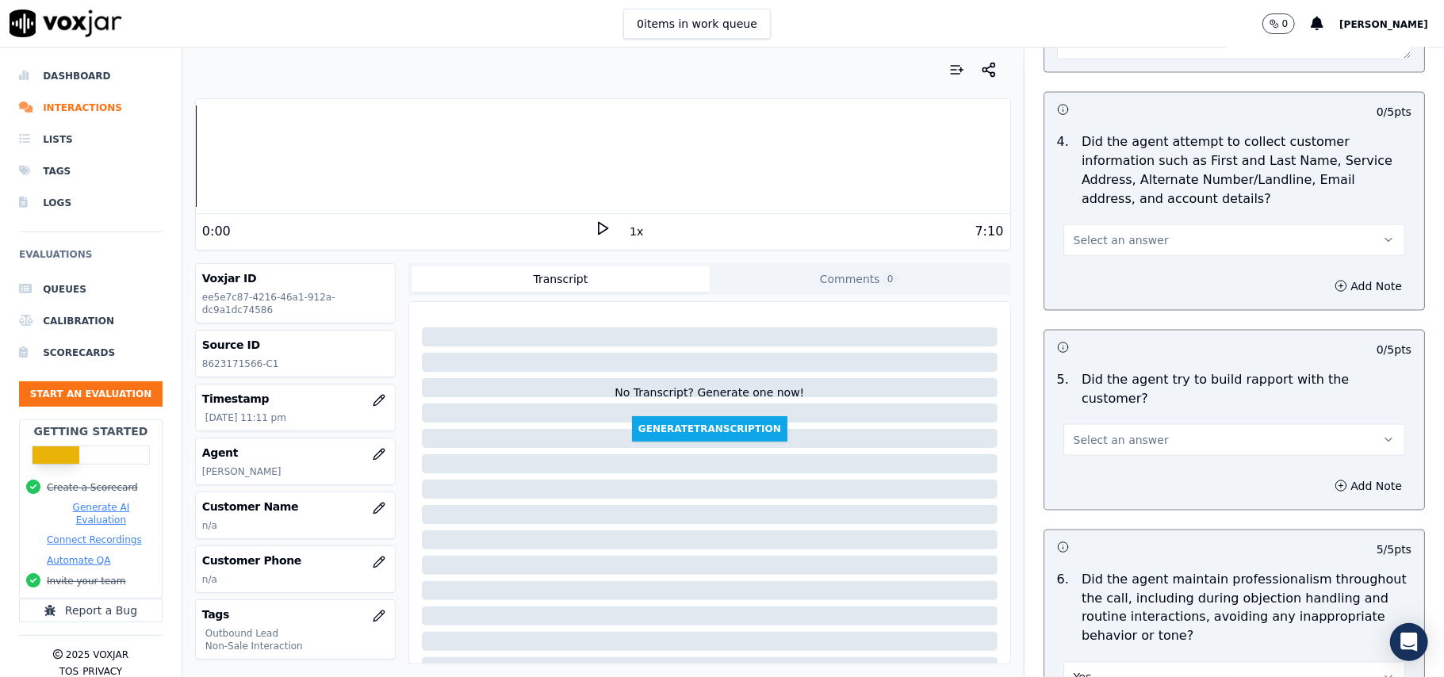
click at [1128, 436] on button "Select an answer" at bounding box center [1234, 440] width 342 height 32
click at [1099, 457] on div "Yes" at bounding box center [1200, 462] width 307 height 25
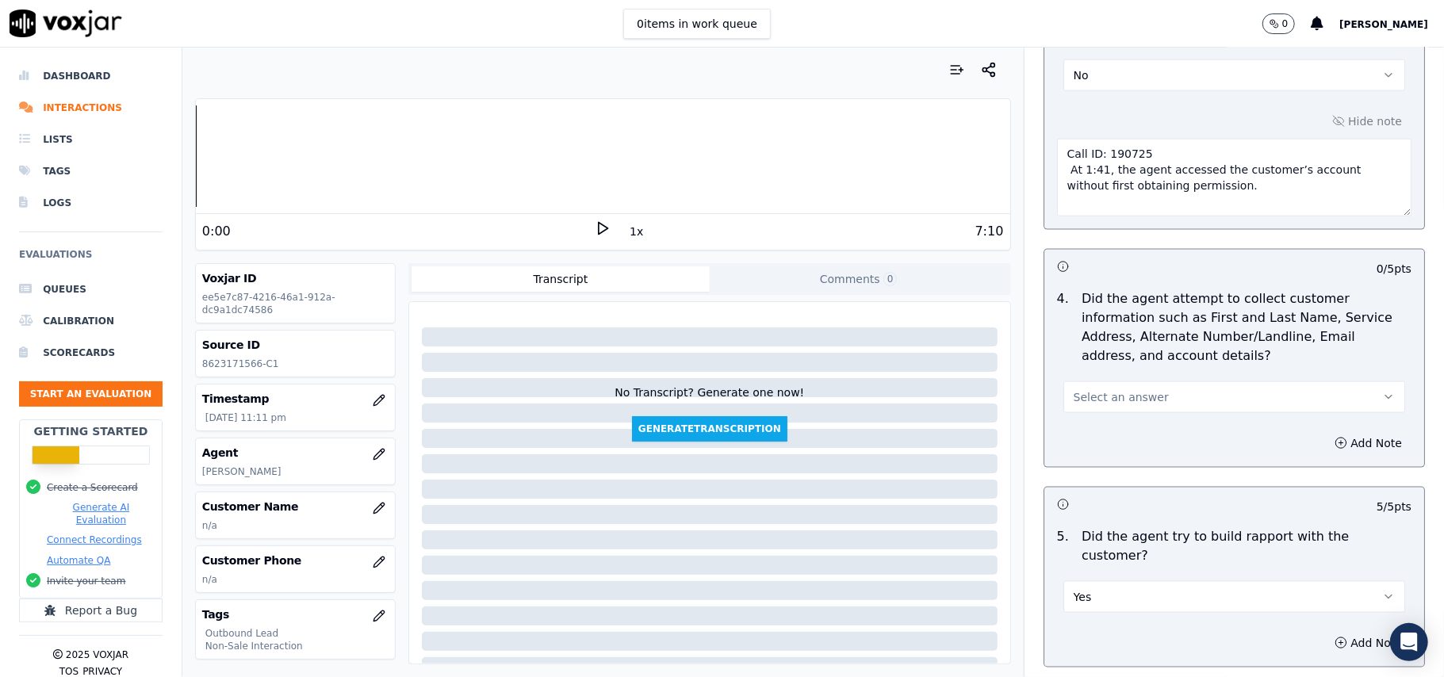
scroll to position [1291, 0]
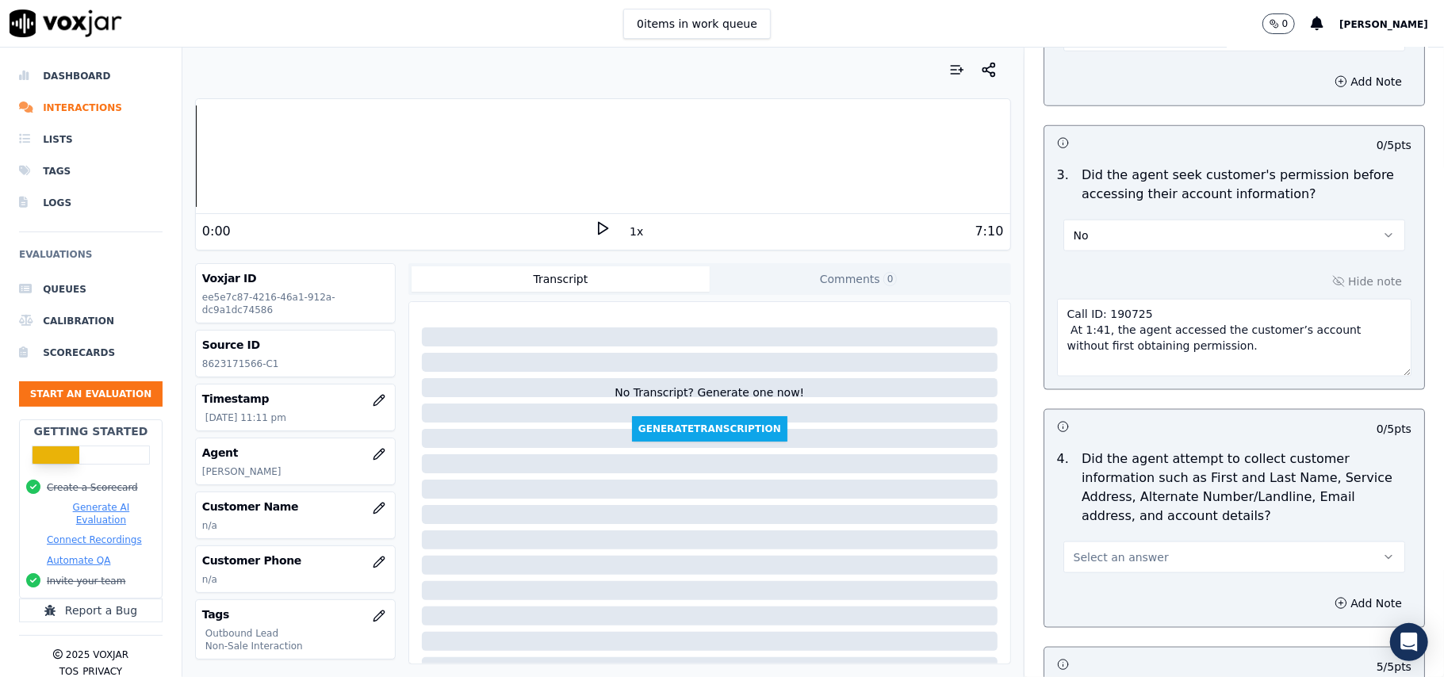
click at [1094, 572] on button "Select an answer" at bounding box center [1234, 558] width 342 height 32
click at [1085, 593] on div "Yes" at bounding box center [1200, 597] width 307 height 25
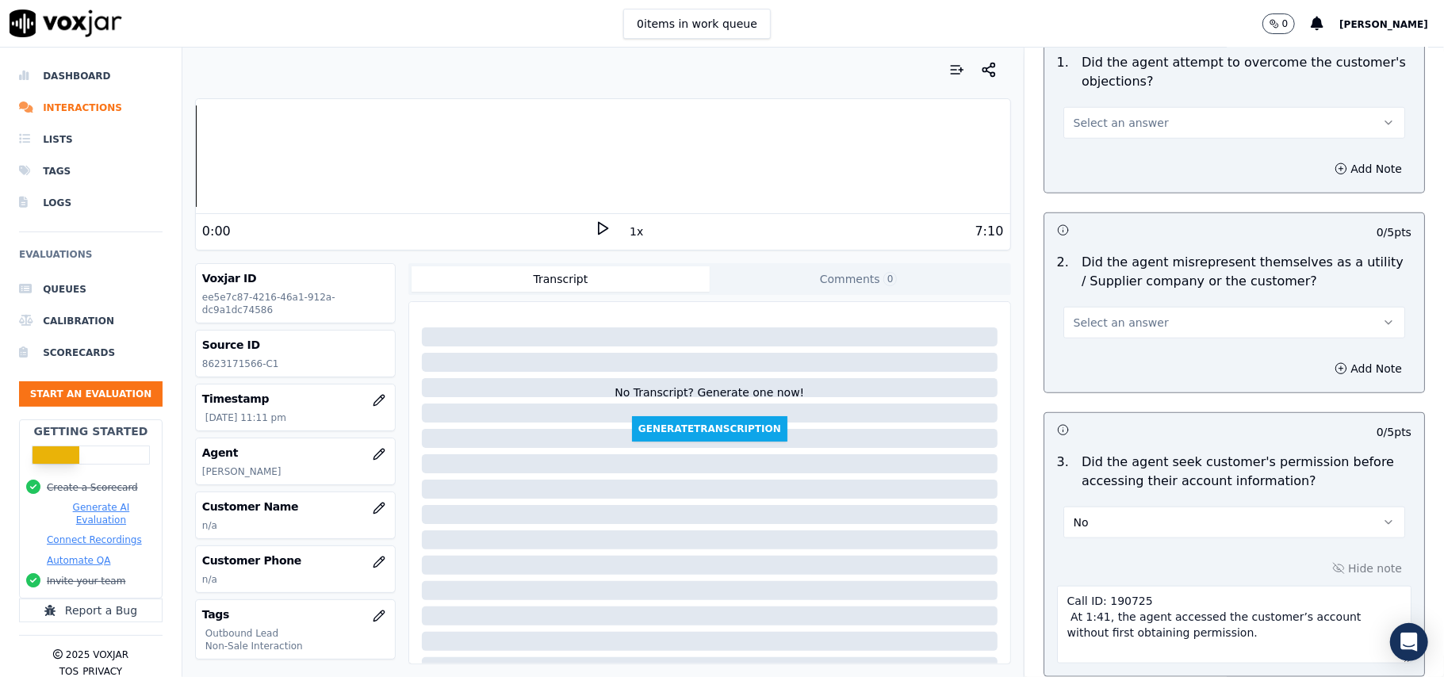
scroll to position [867, 0]
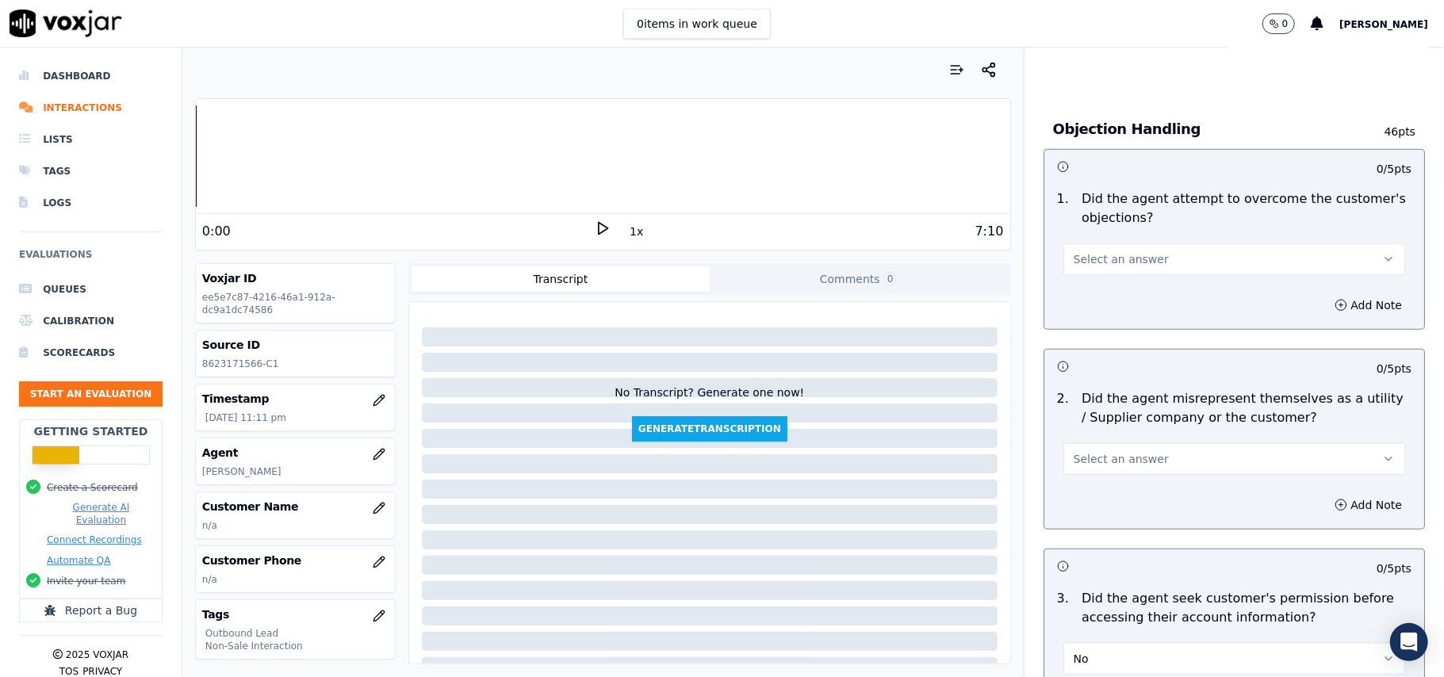
click at [1105, 457] on span "Select an answer" at bounding box center [1121, 459] width 95 height 16
click at [1090, 527] on div "No" at bounding box center [1200, 522] width 307 height 25
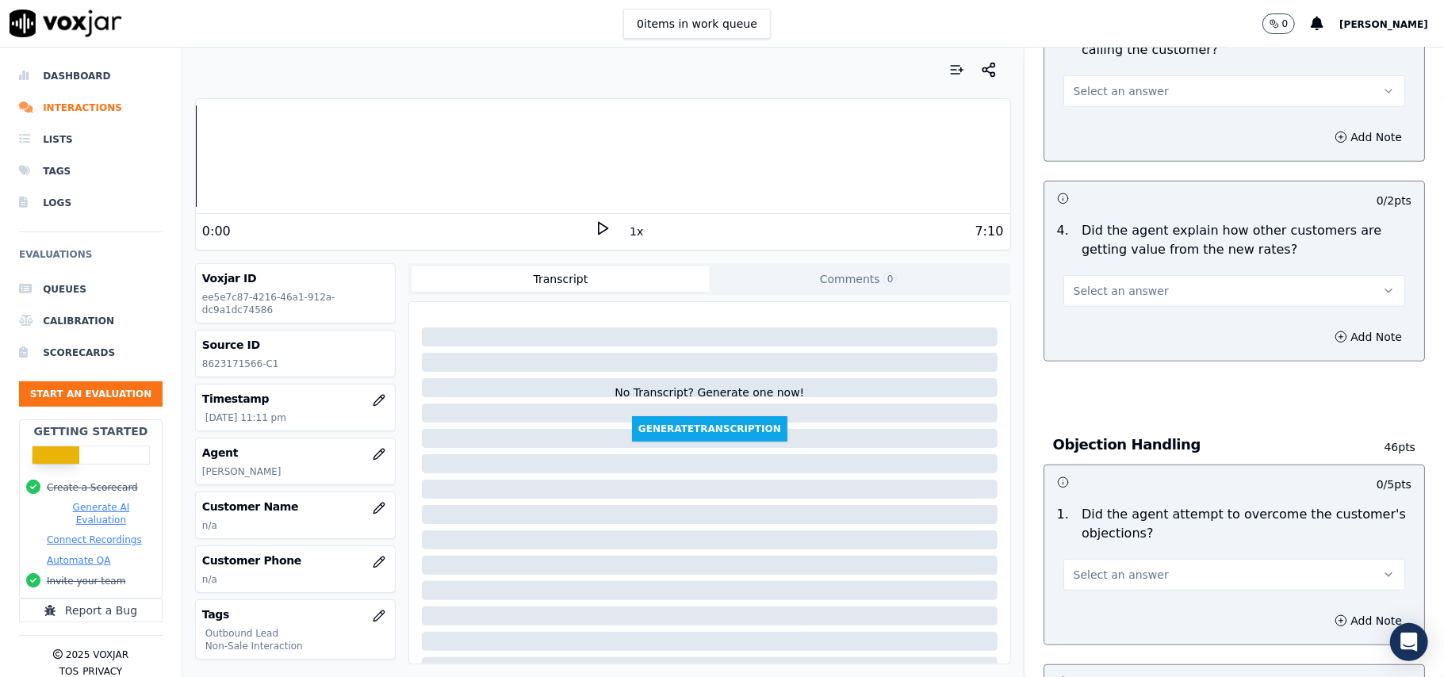
scroll to position [550, 0]
click at [1111, 574] on span "Select an answer" at bounding box center [1121, 577] width 95 height 16
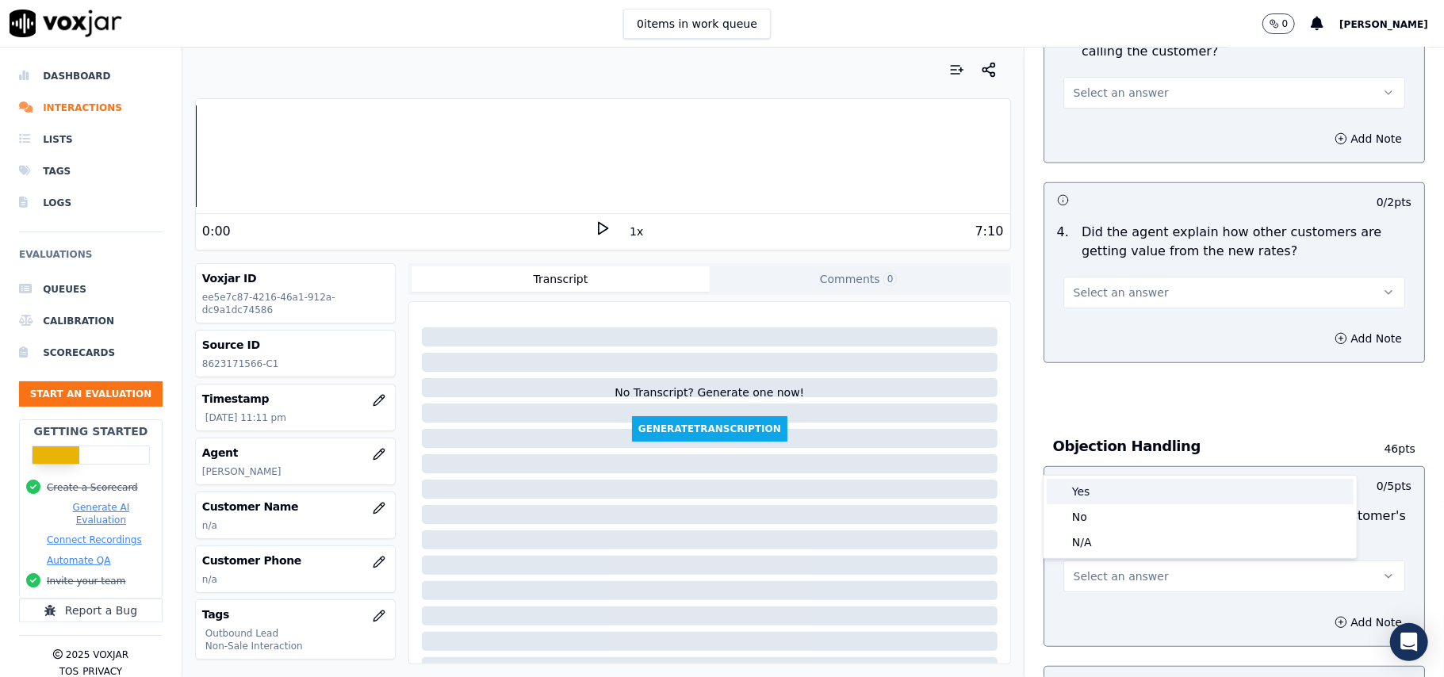
click at [1104, 489] on div "Yes" at bounding box center [1200, 491] width 307 height 25
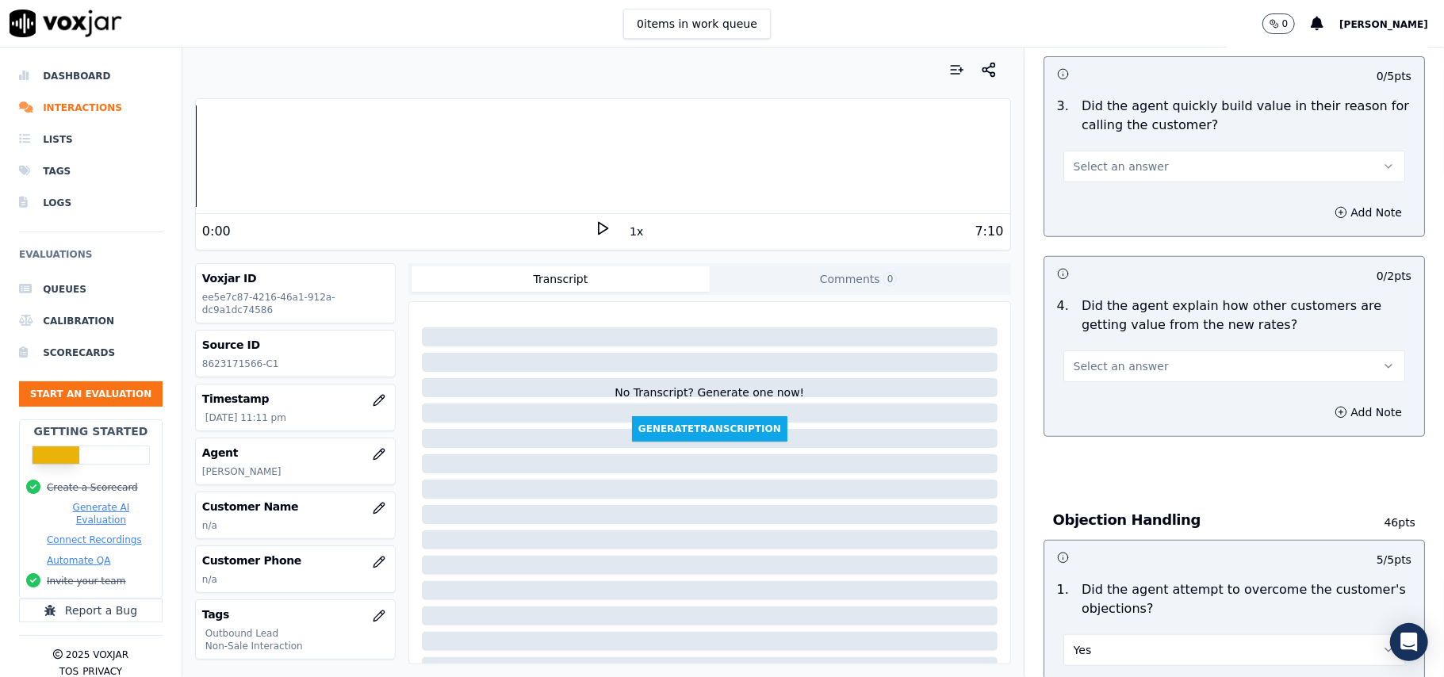
scroll to position [445, 0]
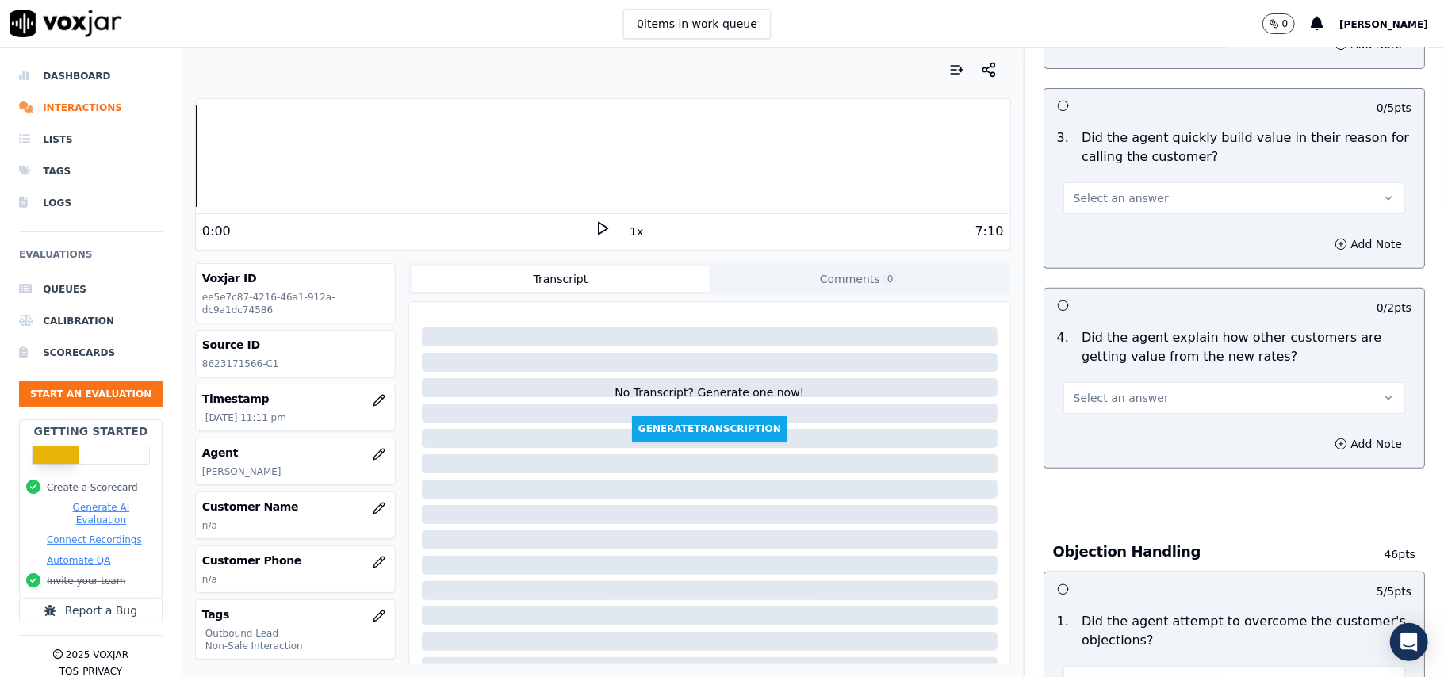
click at [1150, 393] on button "Select an answer" at bounding box center [1234, 398] width 342 height 32
click at [1139, 428] on div "Yes" at bounding box center [1200, 435] width 307 height 25
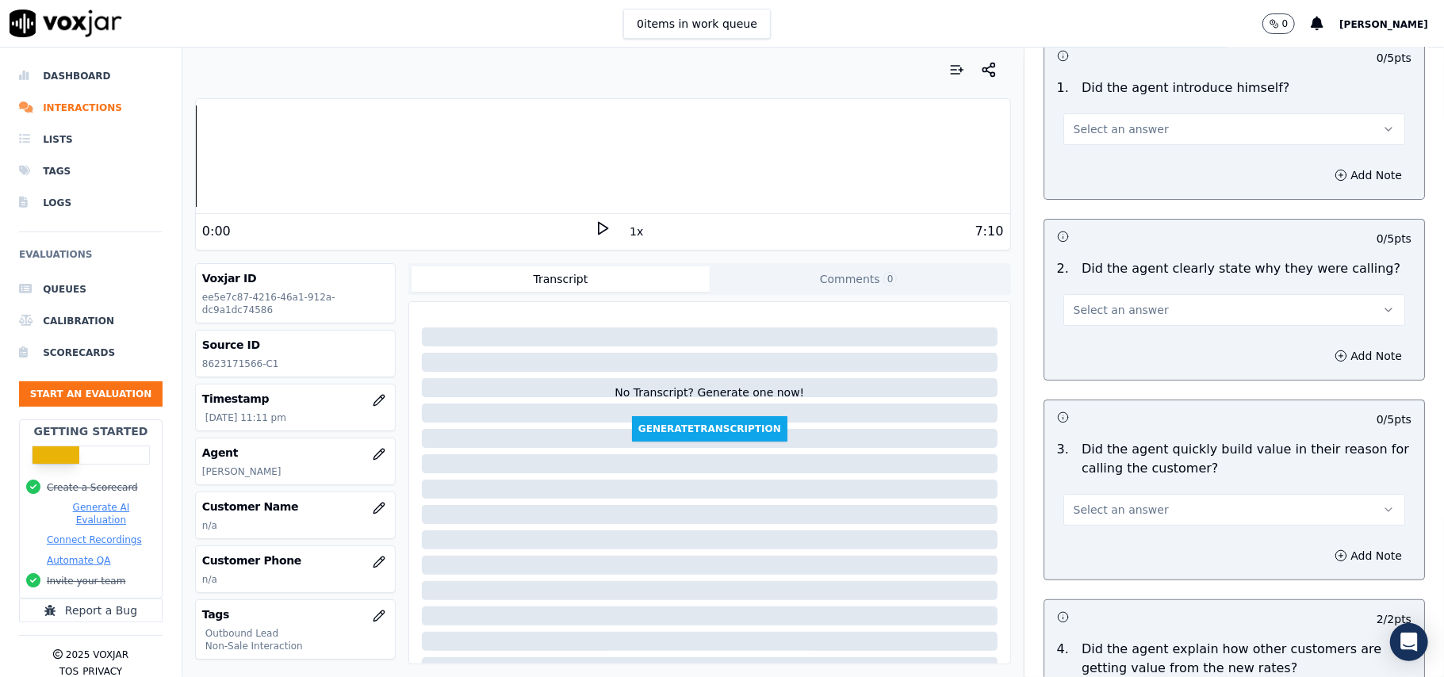
scroll to position [128, 0]
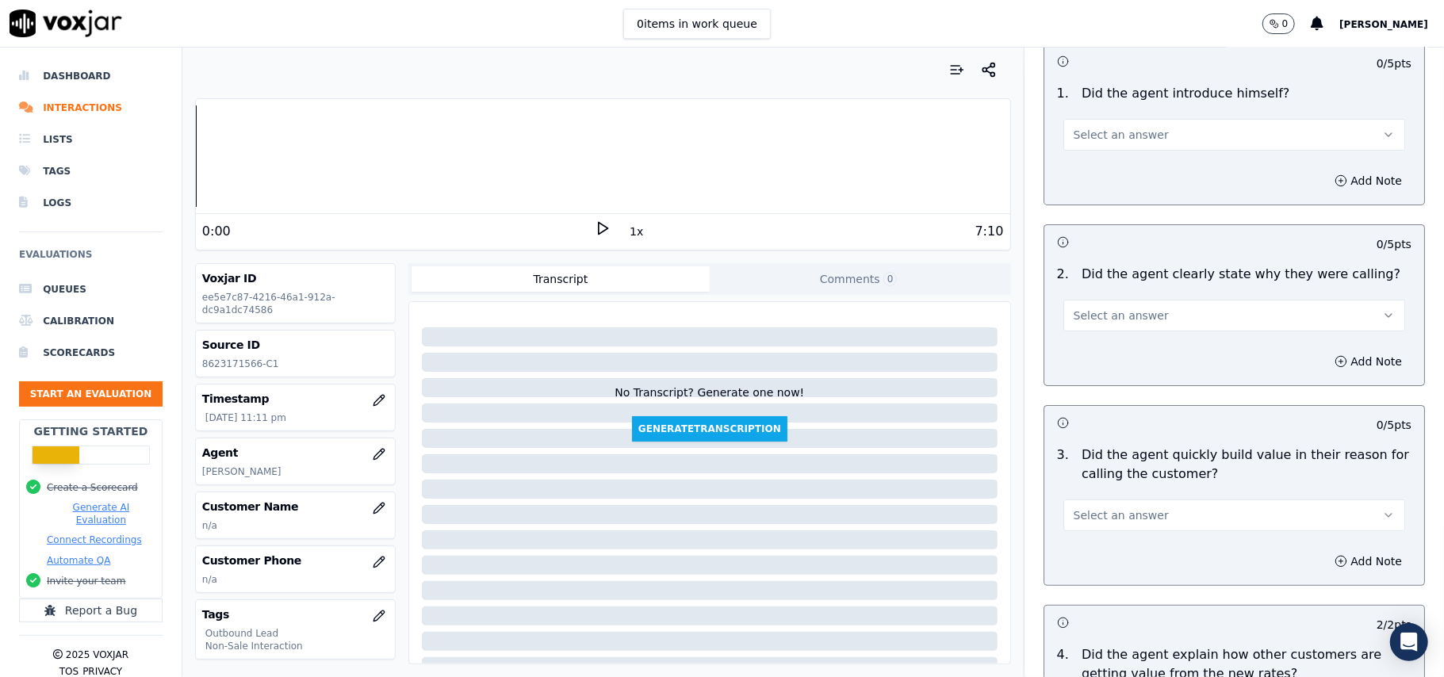
click at [1120, 527] on button "Select an answer" at bounding box center [1234, 516] width 342 height 32
click at [1105, 547] on div "Yes" at bounding box center [1200, 552] width 307 height 25
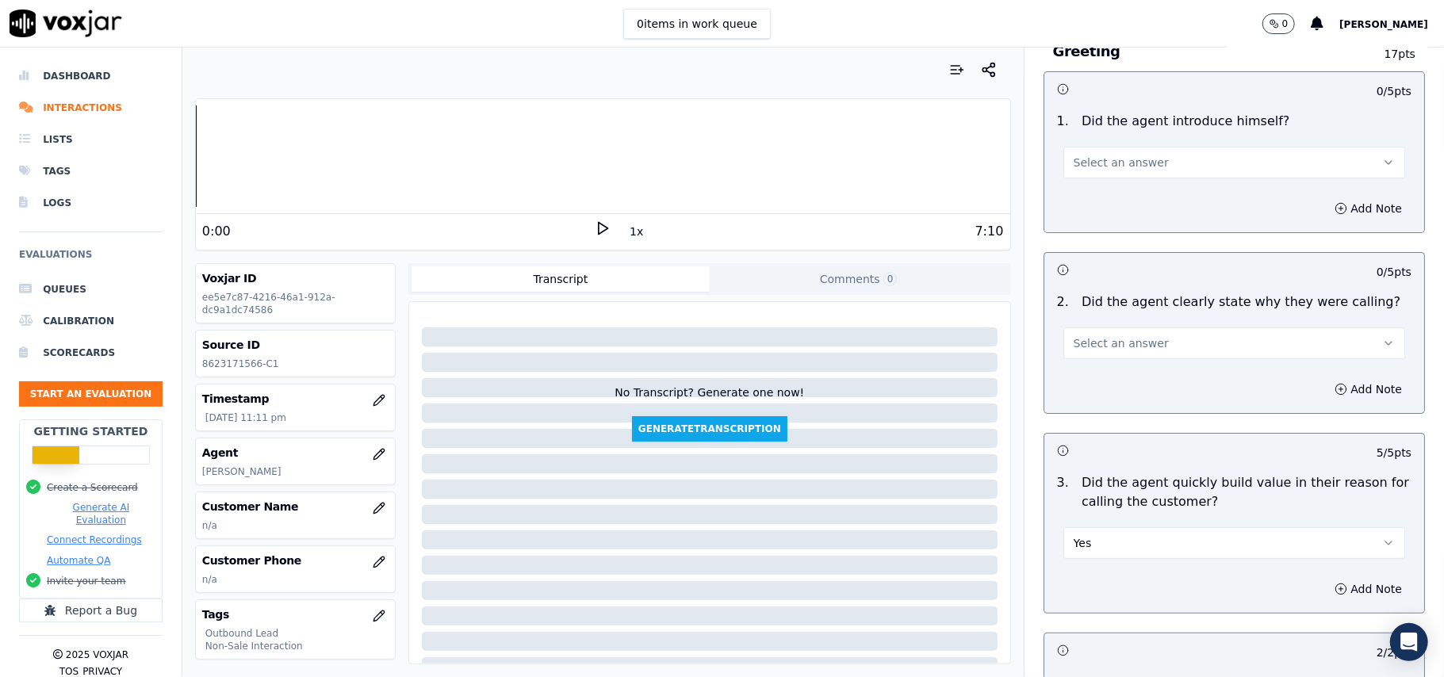
scroll to position [22, 0]
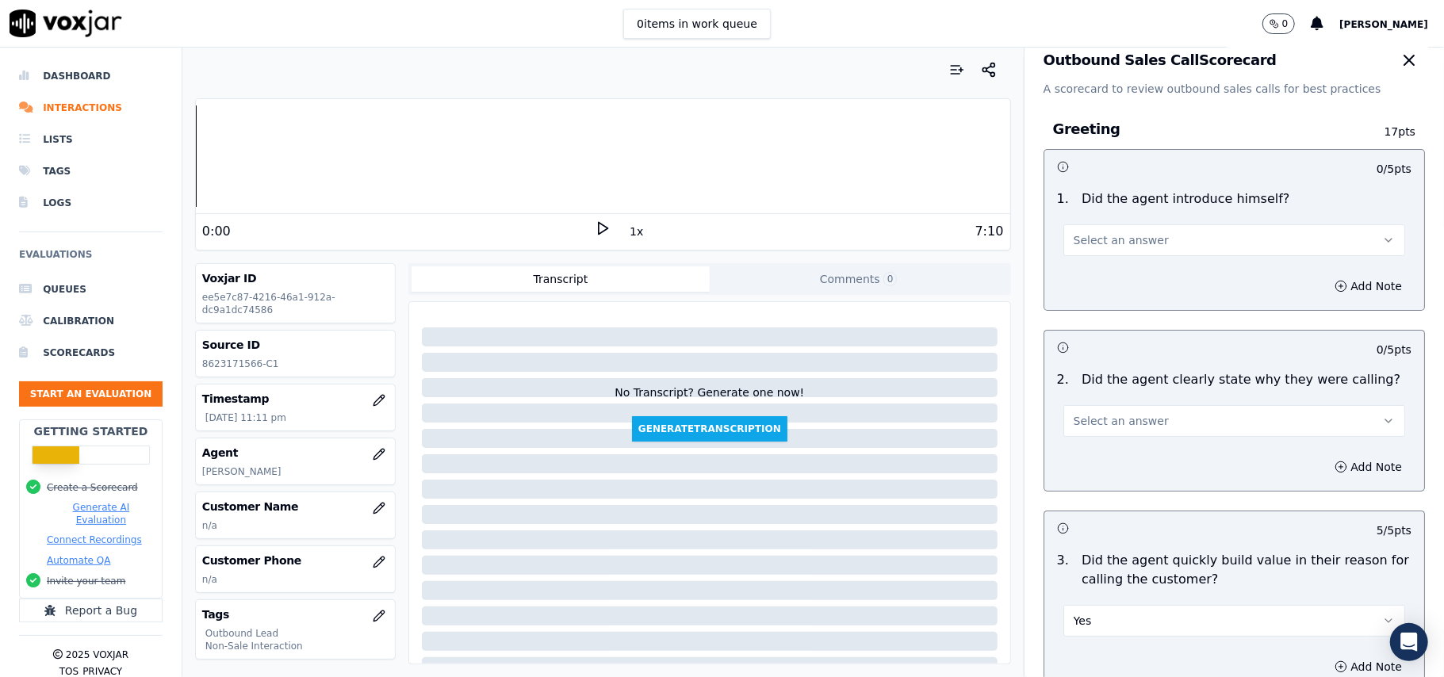
click at [1143, 428] on button "Select an answer" at bounding box center [1234, 421] width 342 height 32
click at [1115, 450] on div "Yes" at bounding box center [1200, 457] width 307 height 25
click at [1134, 223] on div "Select an answer" at bounding box center [1234, 238] width 342 height 35
click at [1133, 248] on span "Select an answer" at bounding box center [1121, 240] width 95 height 16
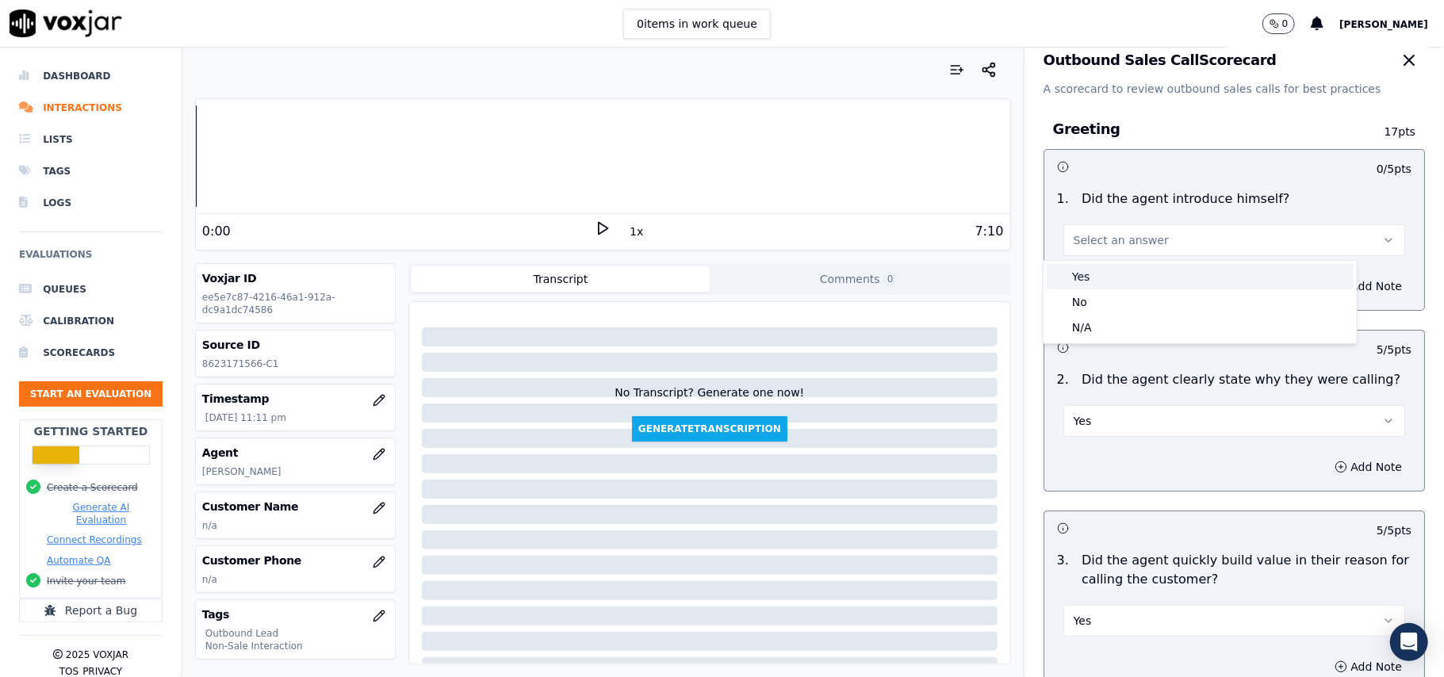
click at [1096, 287] on div "Yes" at bounding box center [1200, 276] width 307 height 25
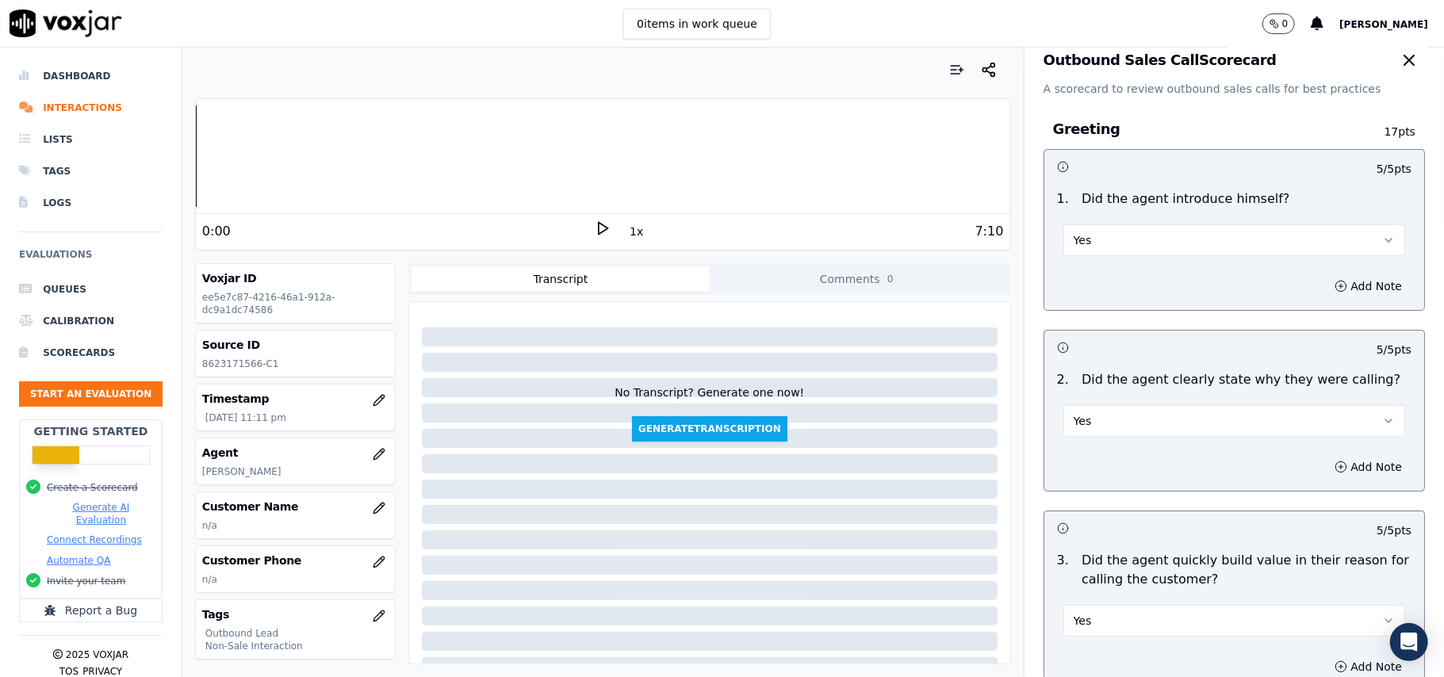
click at [314, 522] on p "n/a" at bounding box center [295, 525] width 186 height 13
click at [373, 513] on icon "button" at bounding box center [378, 508] width 10 height 10
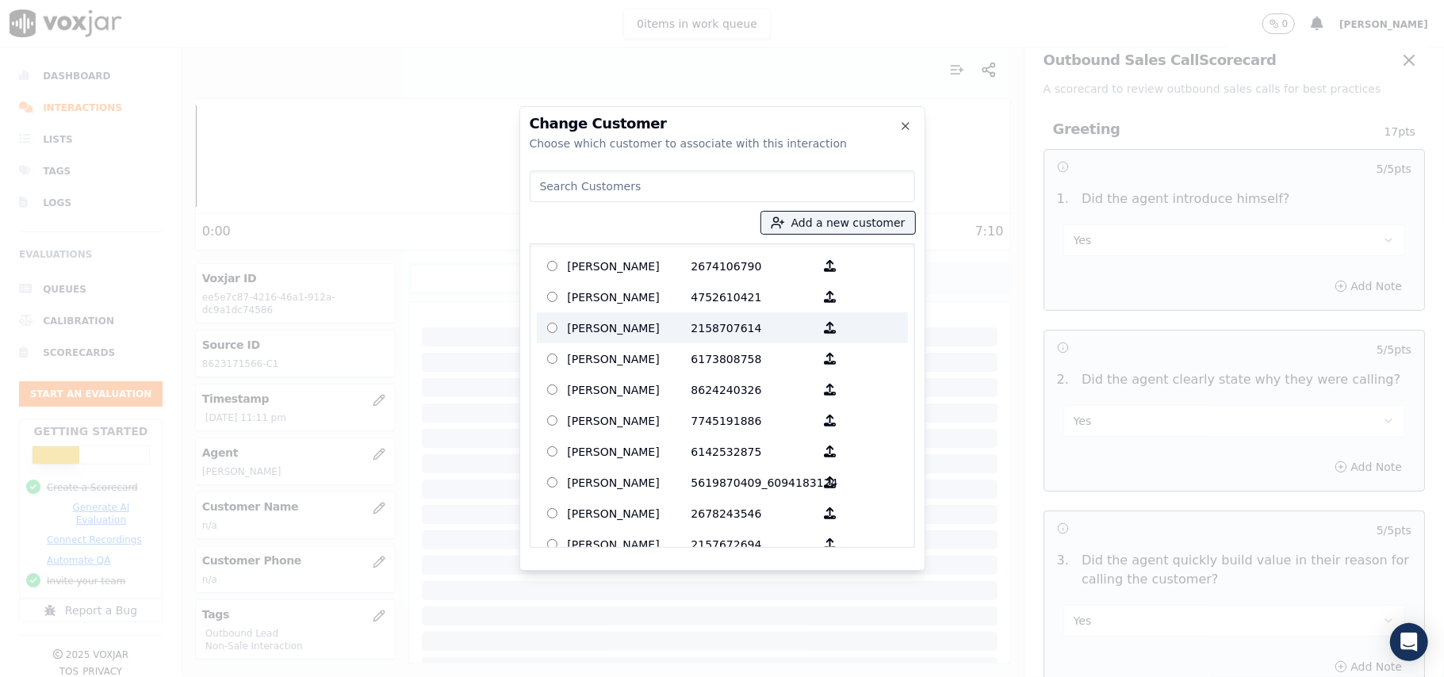
paste input "VAMUYAH SHERIFF"
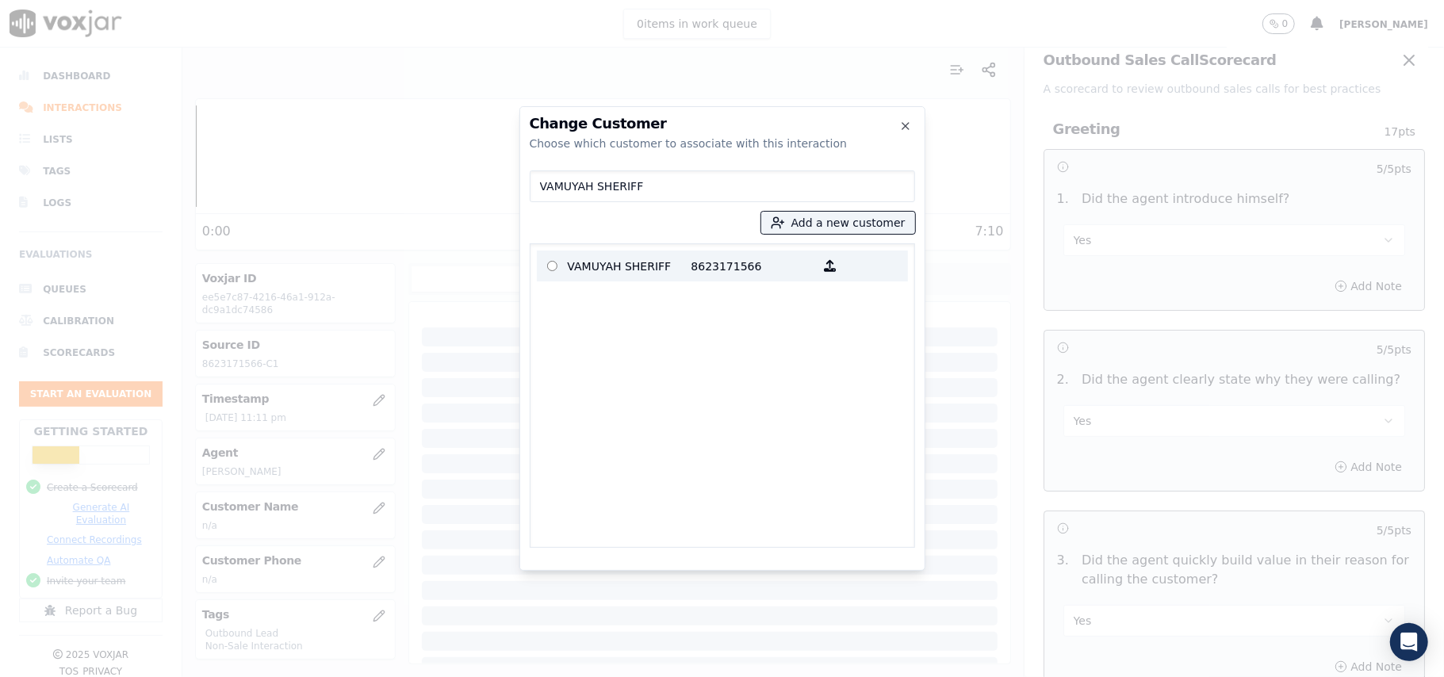
type input "VAMUYAH SHERIFF"
click at [718, 261] on p "8623171566" at bounding box center [753, 266] width 124 height 25
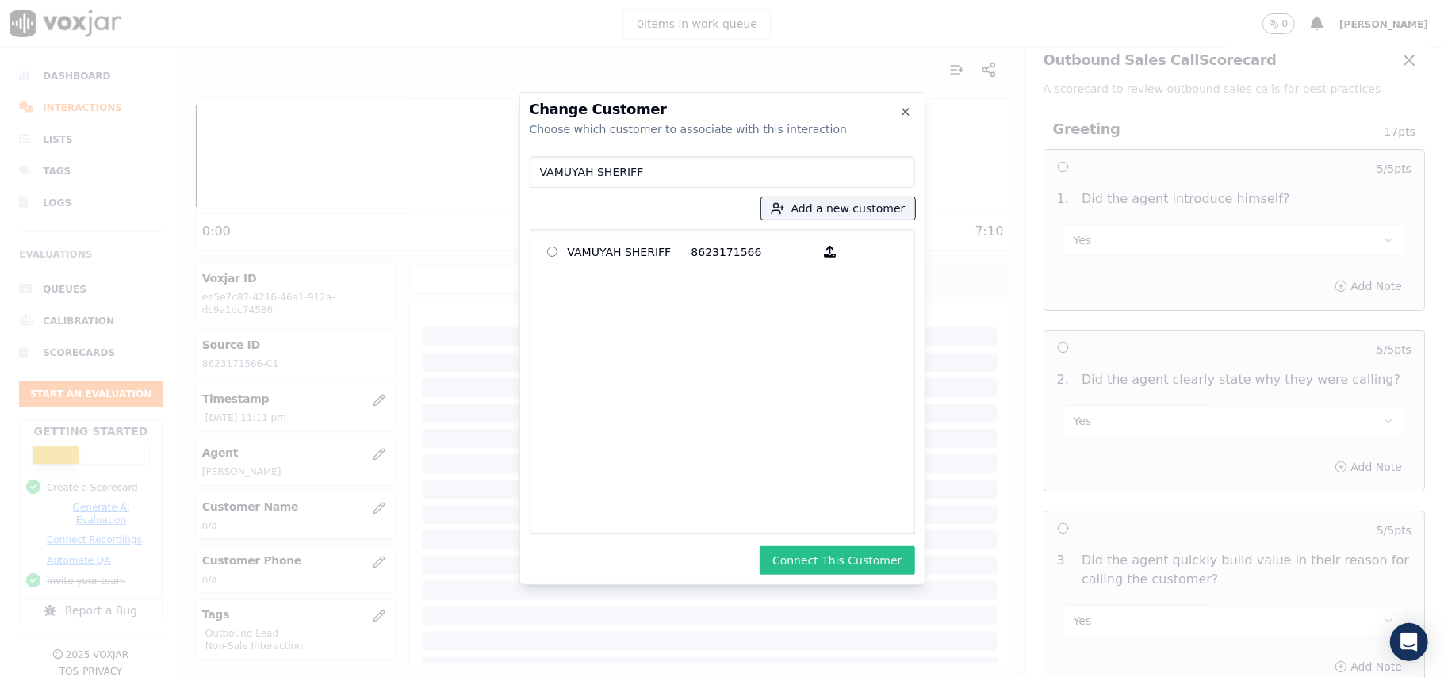
click at [809, 563] on button "Connect This Customer" at bounding box center [837, 560] width 155 height 29
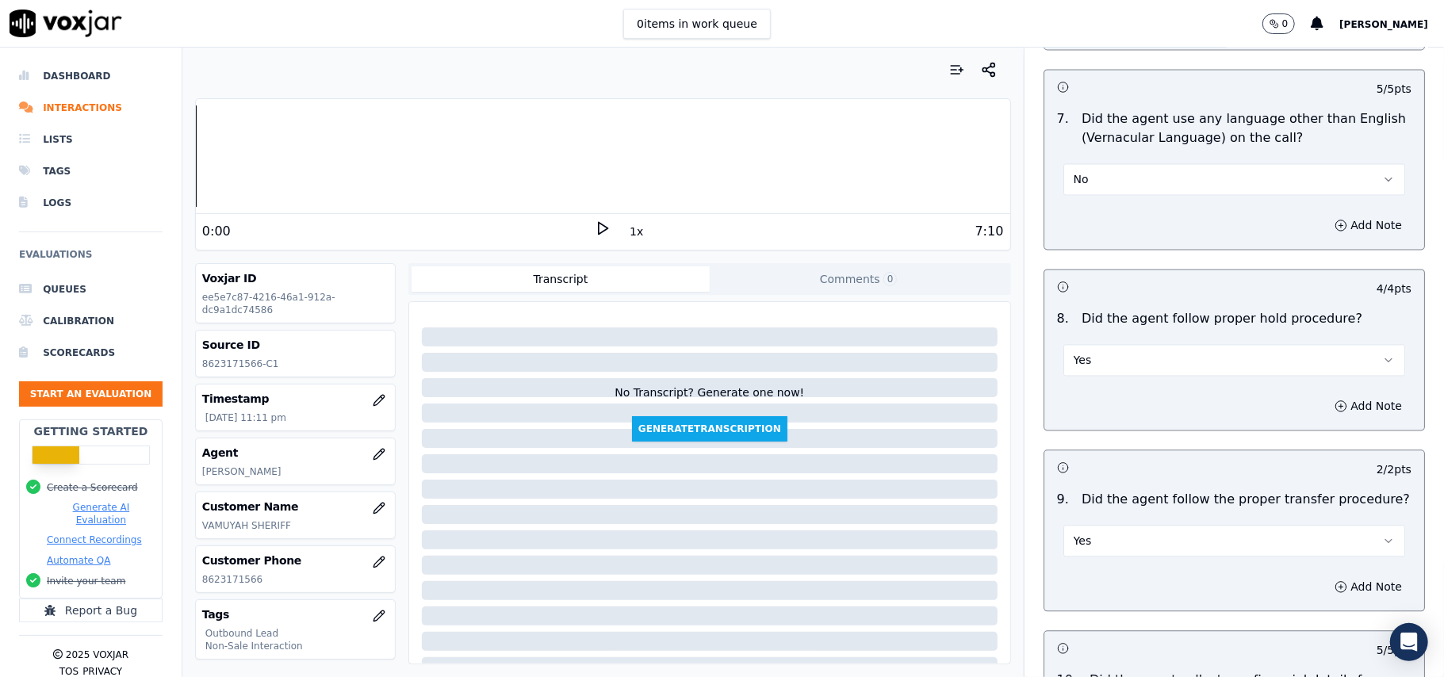
scroll to position [4039, 0]
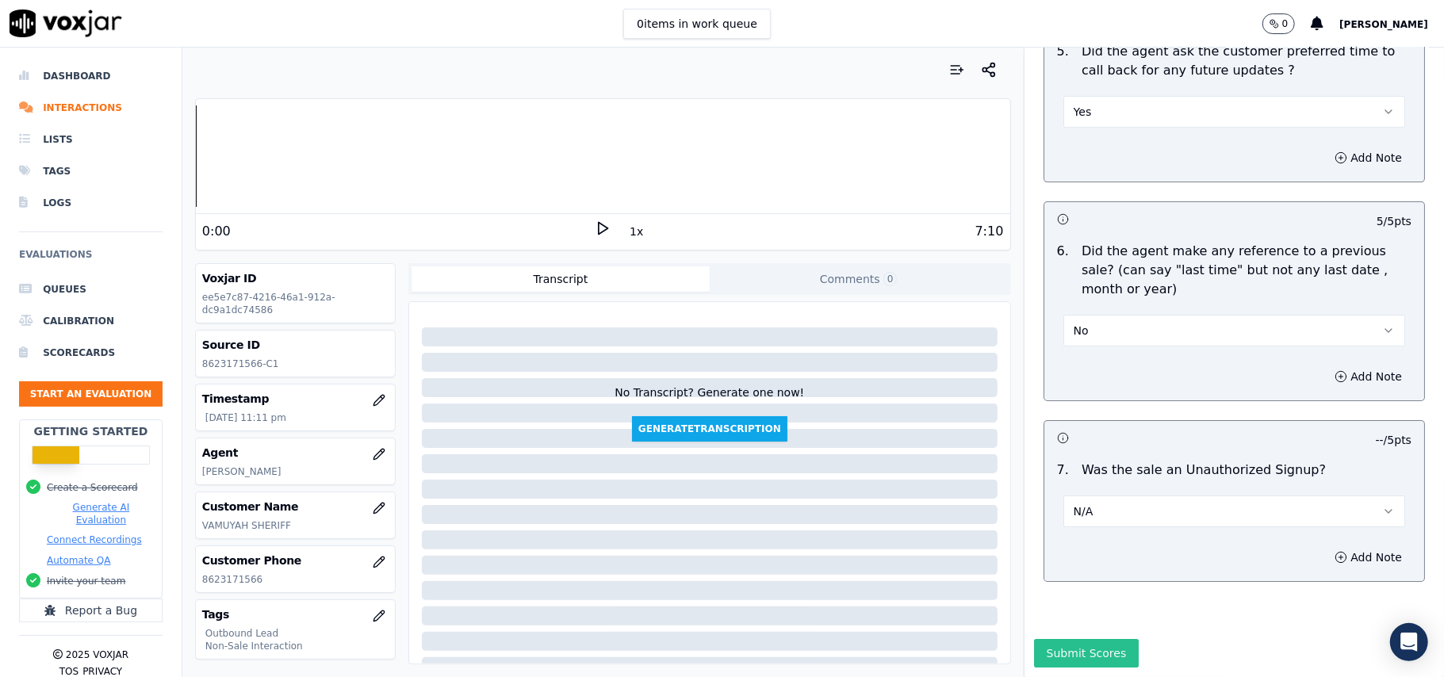
click at [1063, 639] on button "Submit Scores" at bounding box center [1086, 653] width 105 height 29
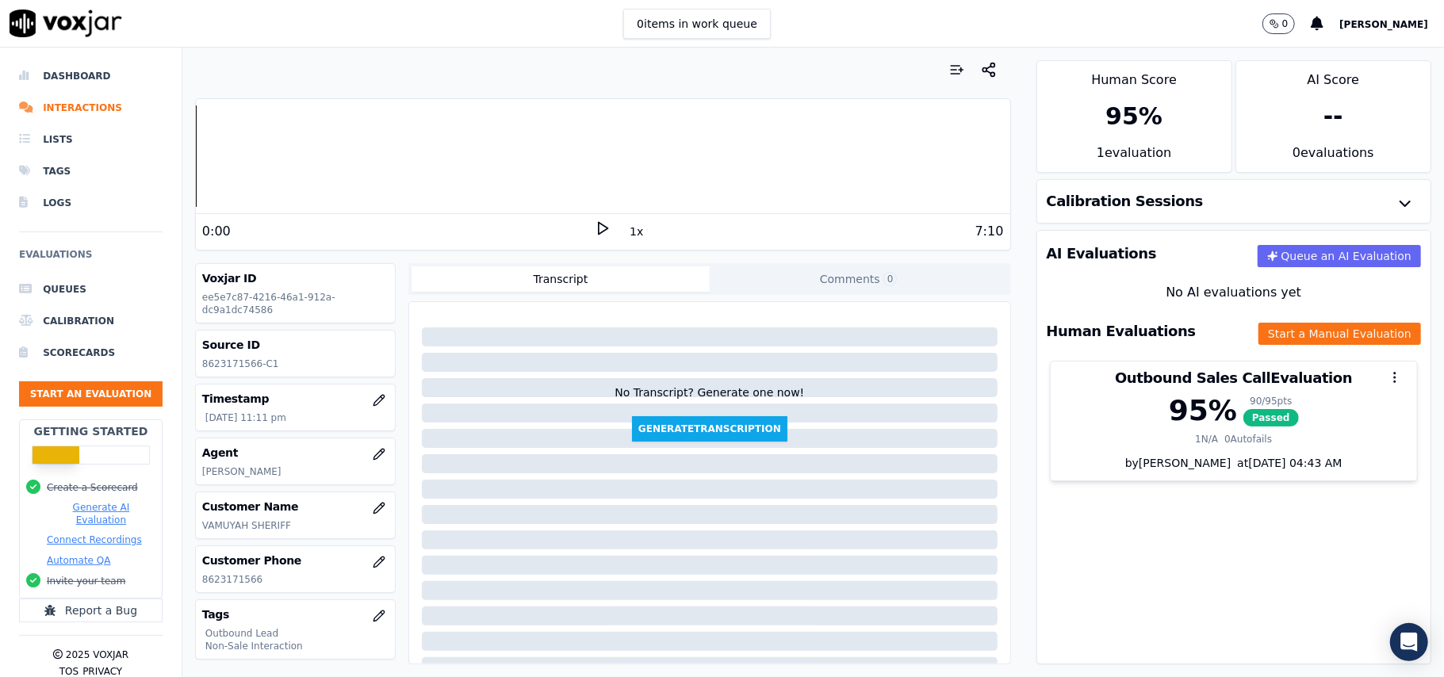
click at [1189, 525] on div "AI Evaluations Queue an AI Evaluation No AI evaluations yet Human Evaluations S…" at bounding box center [1233, 447] width 395 height 435
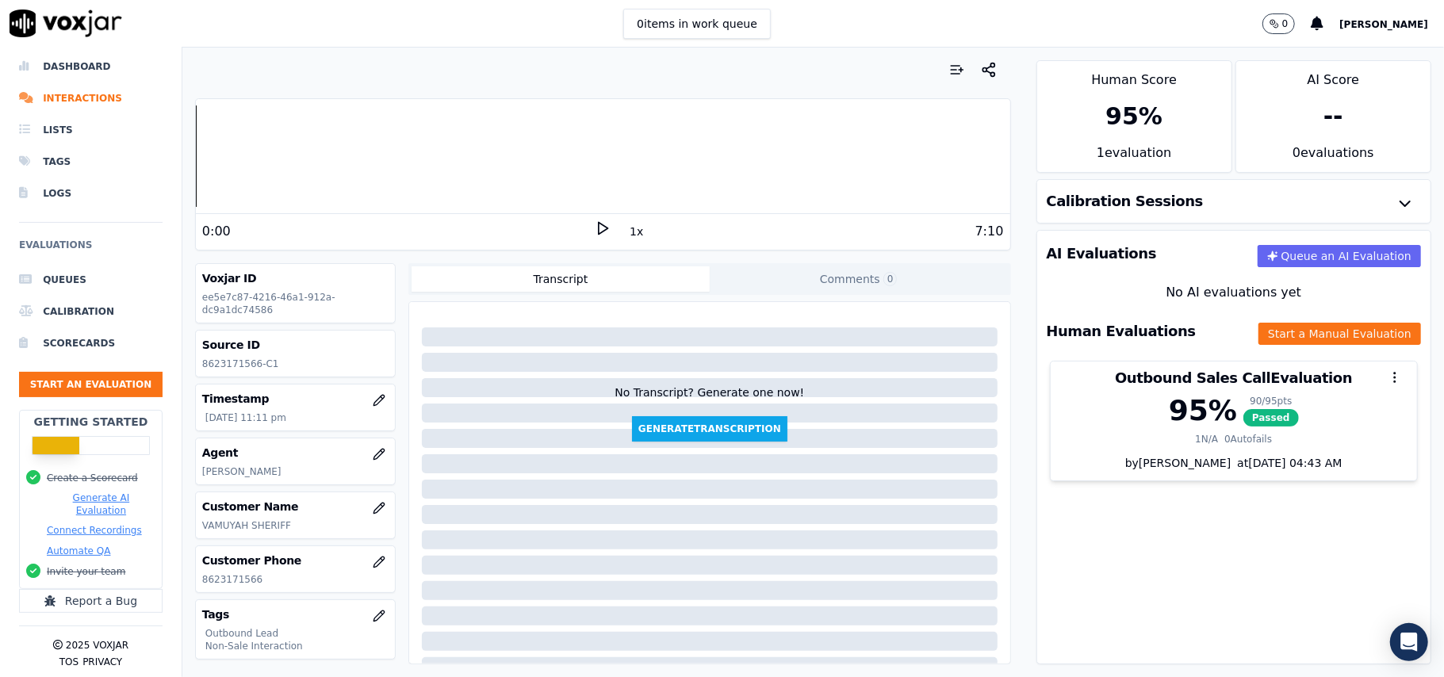
scroll to position [26, 0]
